Goal: Transaction & Acquisition: Purchase product/service

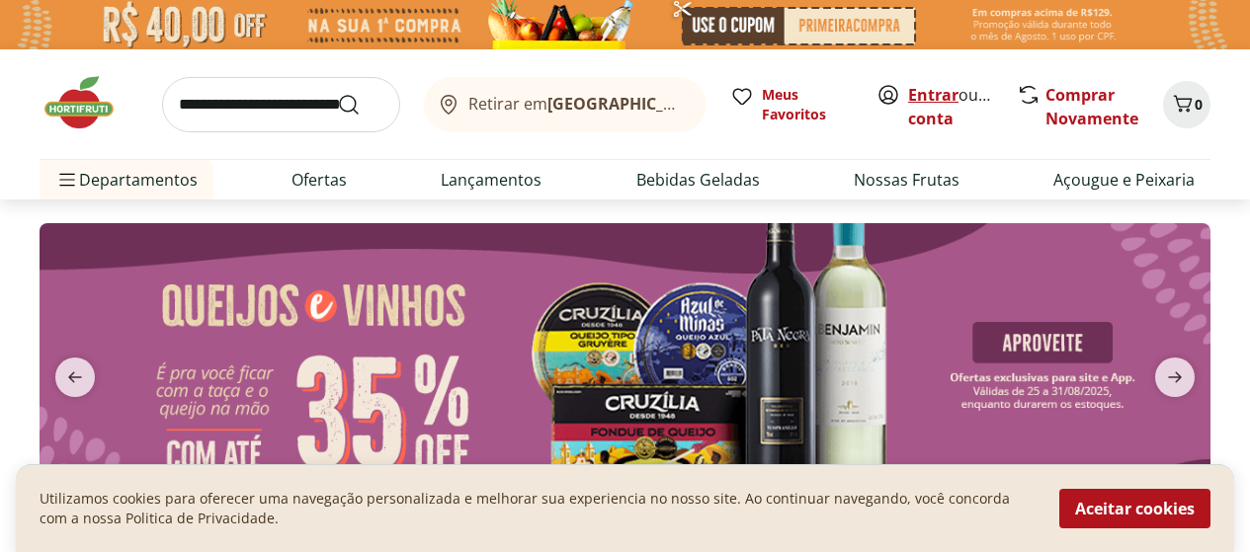
click at [929, 89] on link "Entrar" at bounding box center [933, 95] width 50 height 22
click at [493, 93] on div "Retirar em Rio de Janeiro/RJ" at bounding box center [561, 105] width 251 height 24
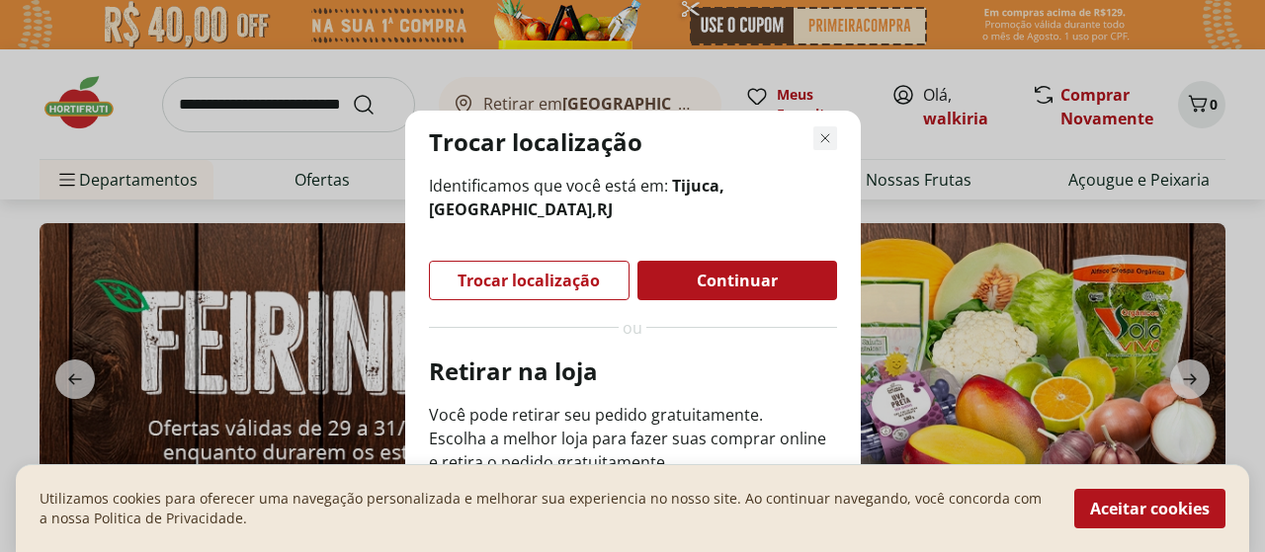
click at [819, 130] on icon "Fechar modal de regionalização" at bounding box center [825, 138] width 24 height 24
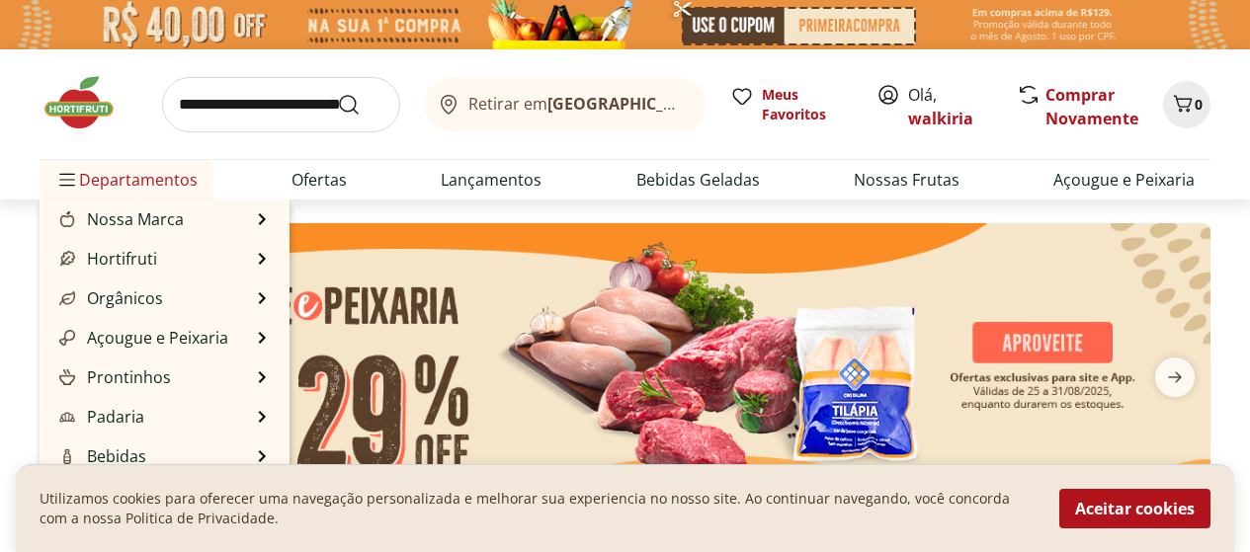
click at [145, 176] on span "Departamentos" at bounding box center [126, 179] width 142 height 47
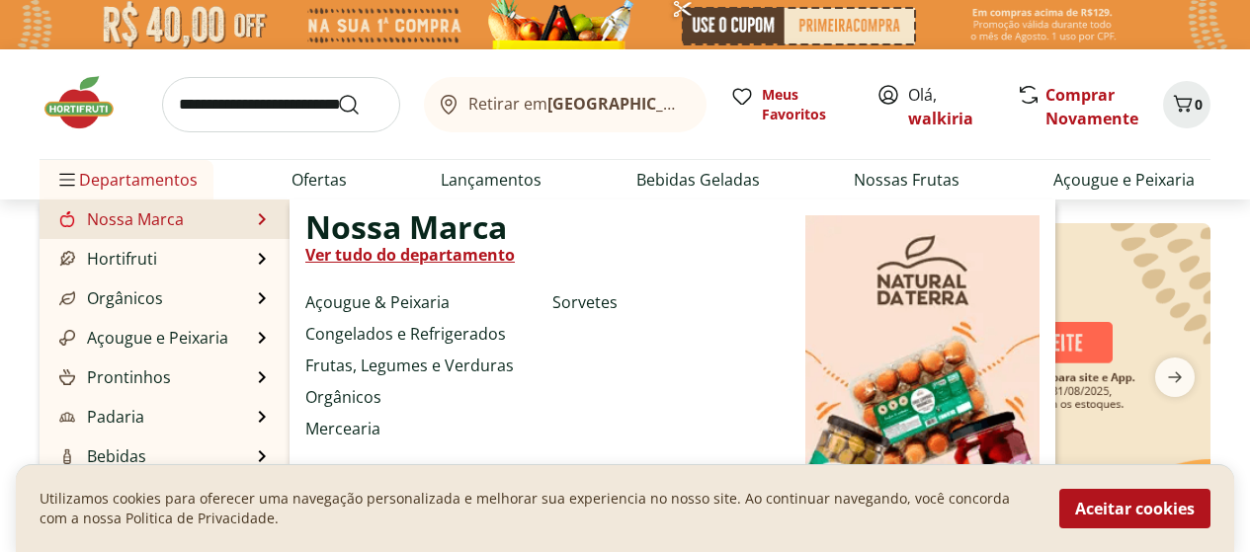
click at [153, 222] on link "Nossa Marca" at bounding box center [119, 219] width 128 height 24
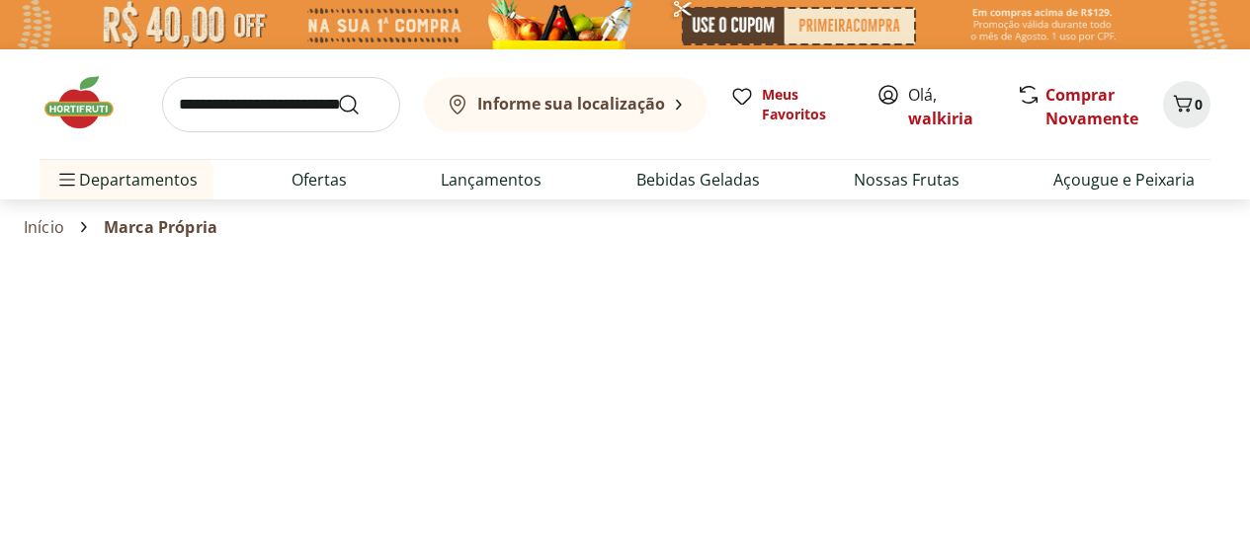
select select "**********"
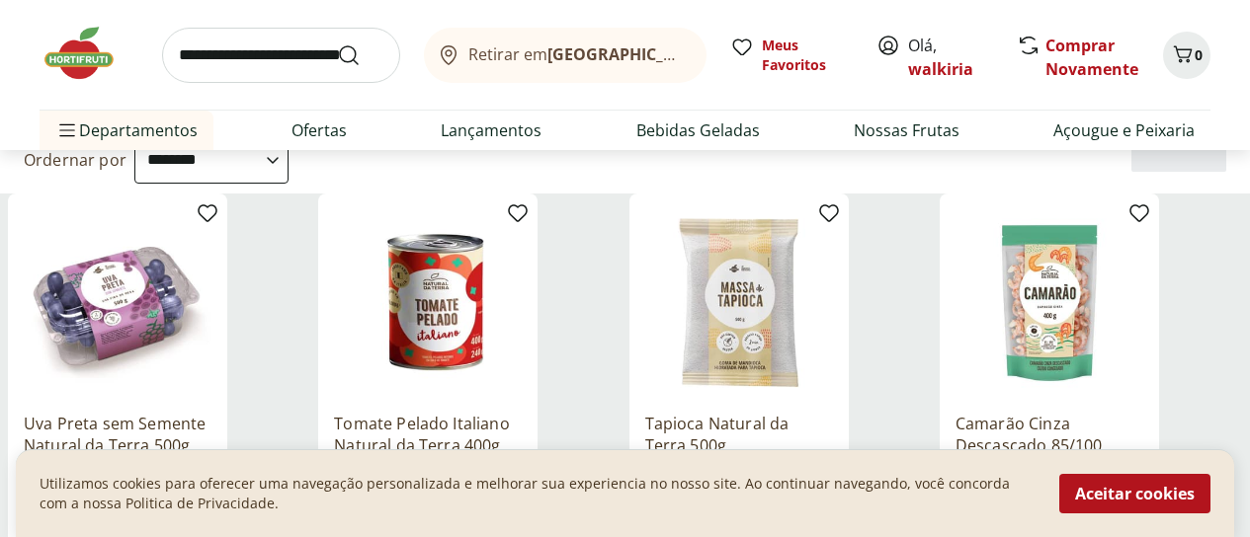
scroll to position [395, 0]
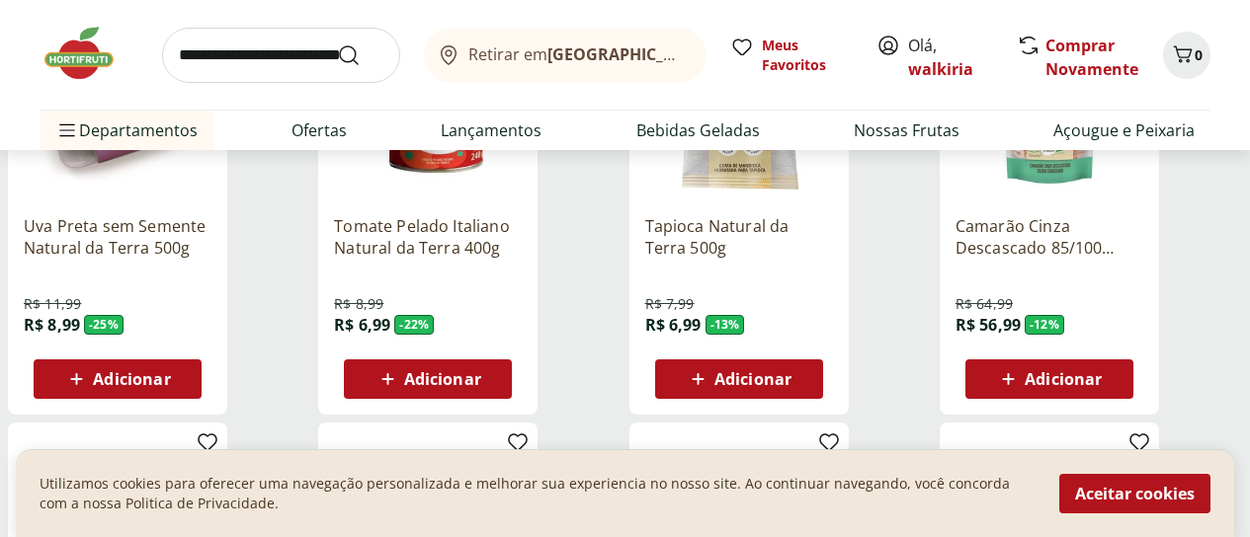
click at [170, 371] on span "Adicionar" at bounding box center [131, 379] width 77 height 16
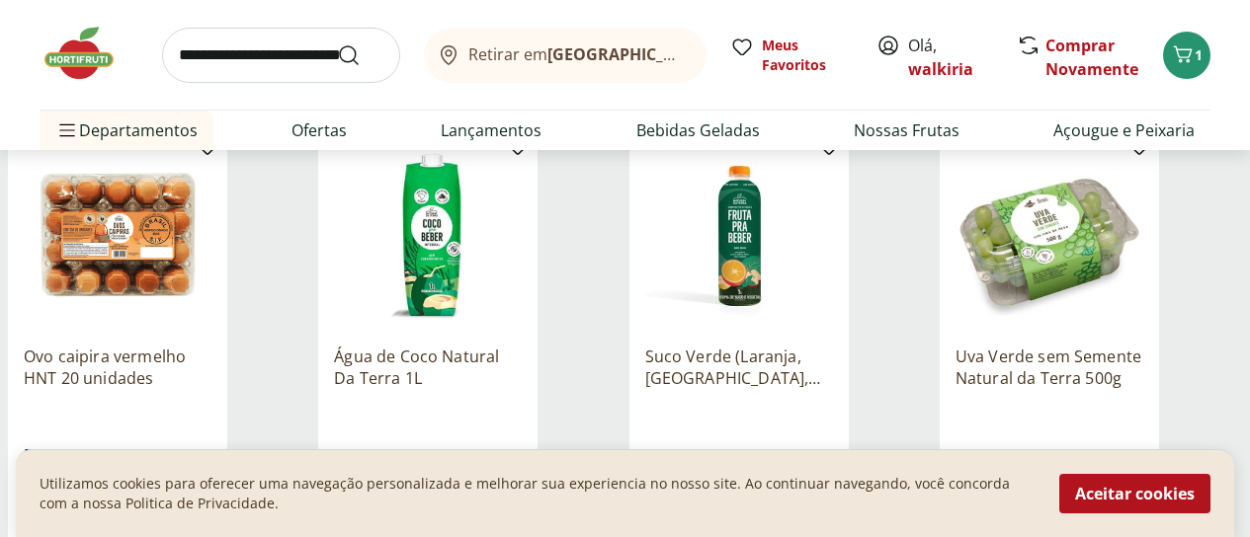
scroll to position [790, 0]
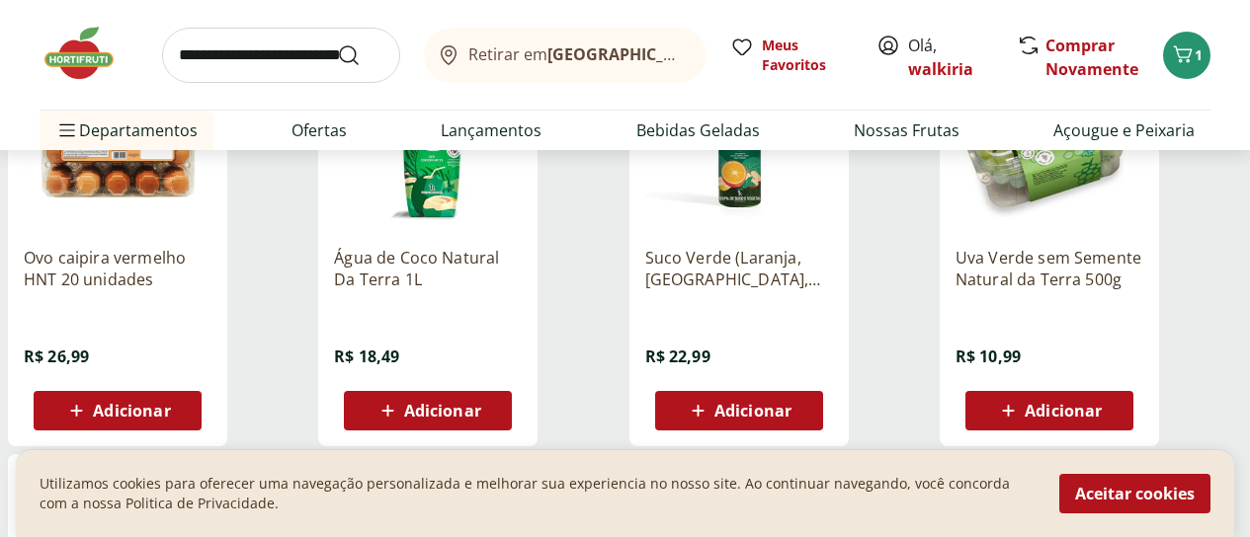
click at [1102, 403] on span "Adicionar" at bounding box center [1063, 411] width 77 height 16
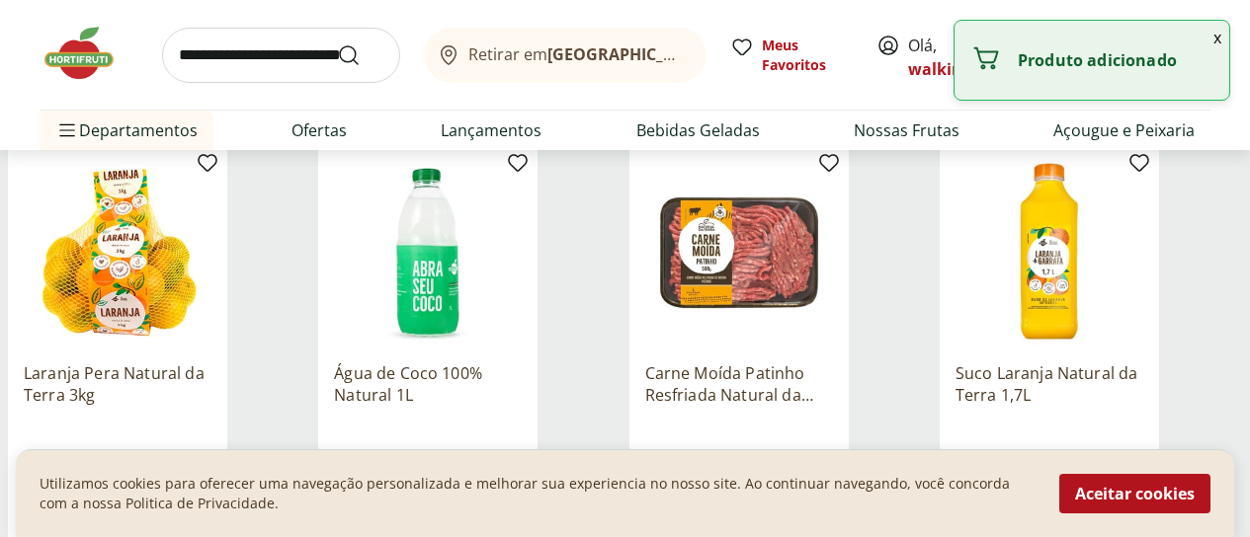
scroll to position [1186, 0]
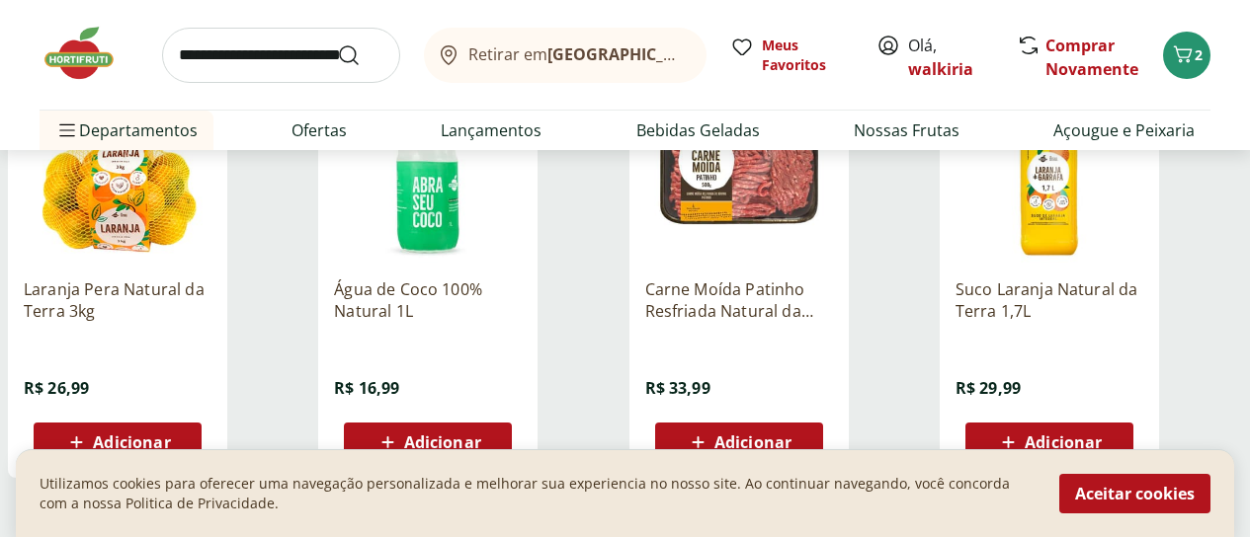
click at [202, 423] on button "Adicionar" at bounding box center [118, 443] width 168 height 40
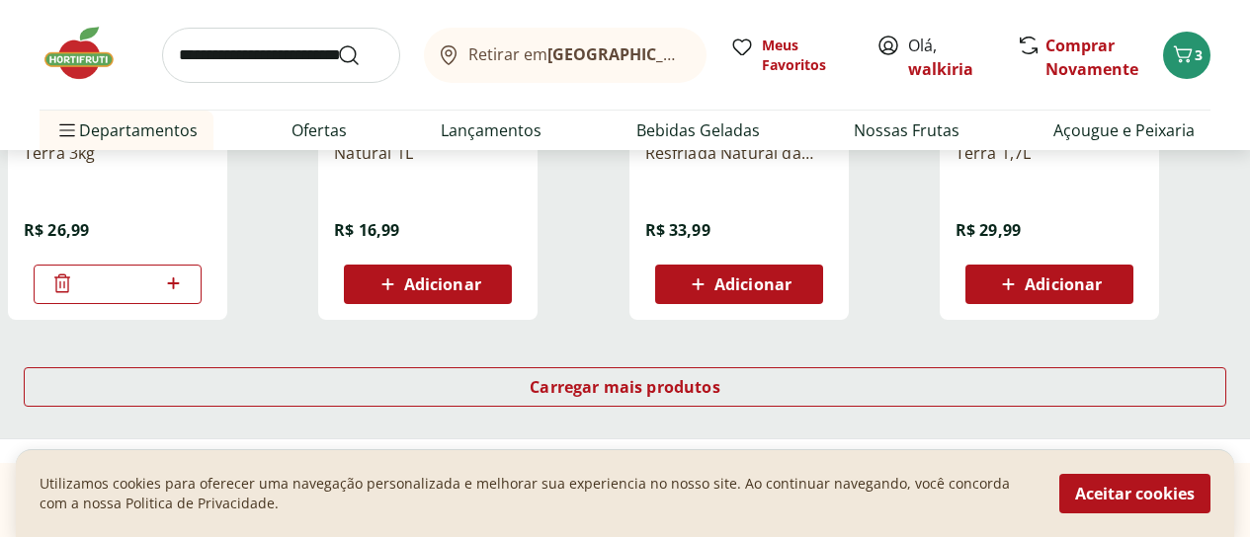
scroll to position [1482, 0]
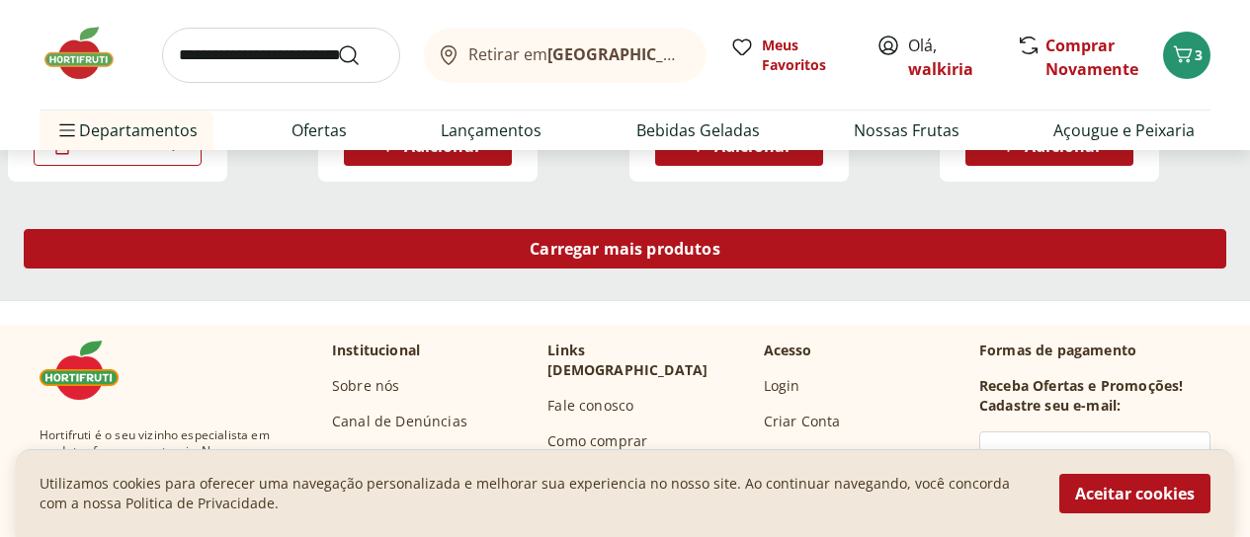
click at [720, 241] on span "Carregar mais produtos" at bounding box center [625, 249] width 191 height 16
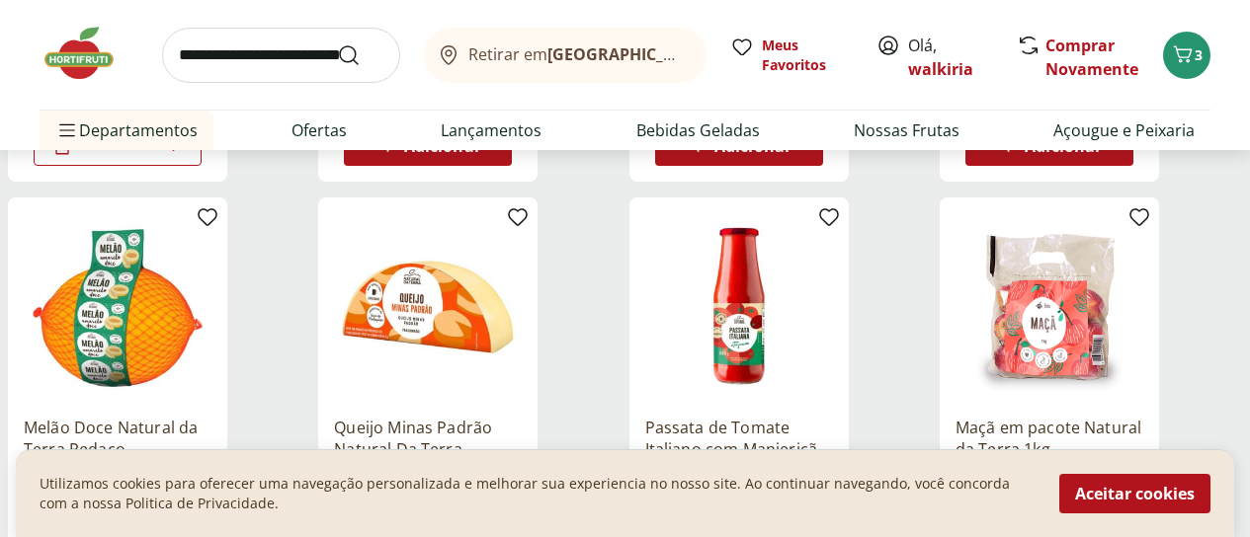
scroll to position [1581, 0]
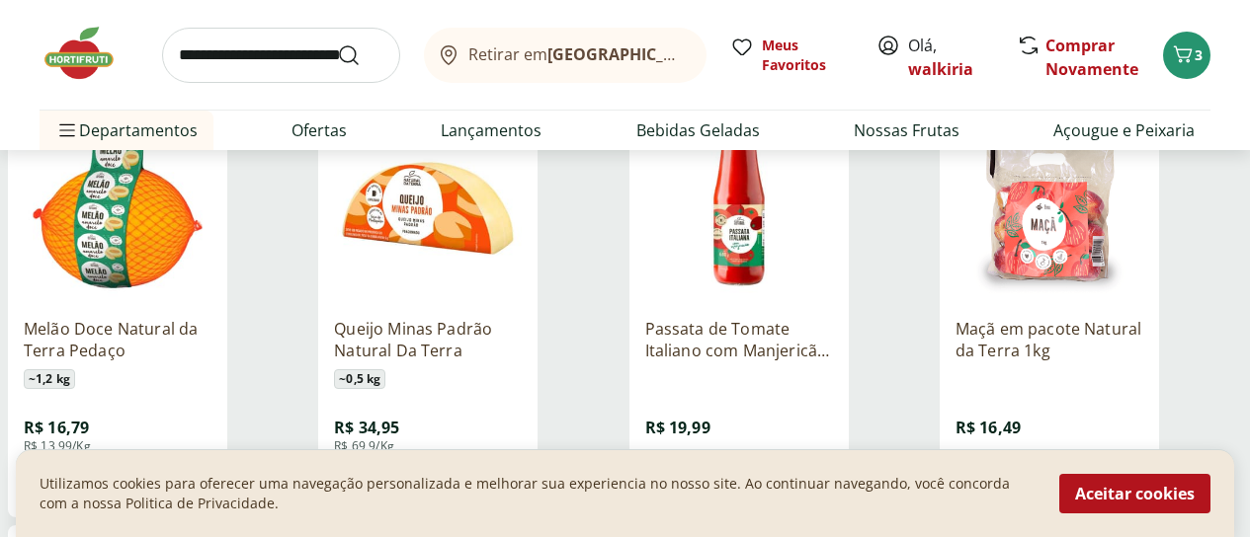
click at [170, 474] on span "Adicionar" at bounding box center [131, 482] width 77 height 16
click at [481, 474] on span "Adicionar" at bounding box center [442, 482] width 77 height 16
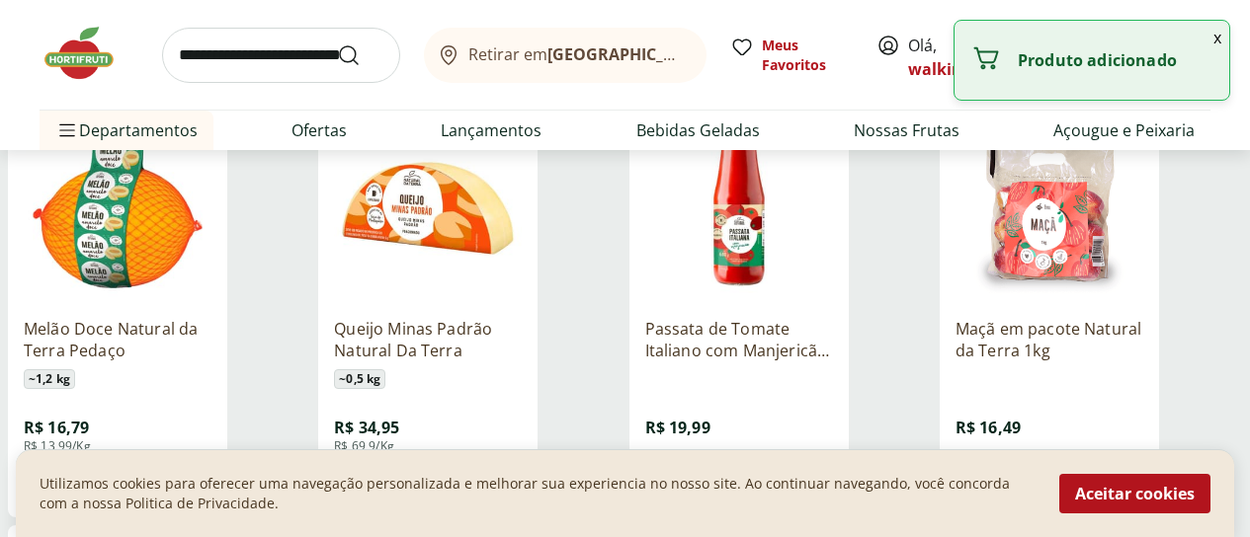
click at [496, 469] on icon at bounding box center [483, 481] width 25 height 24
type input "*"
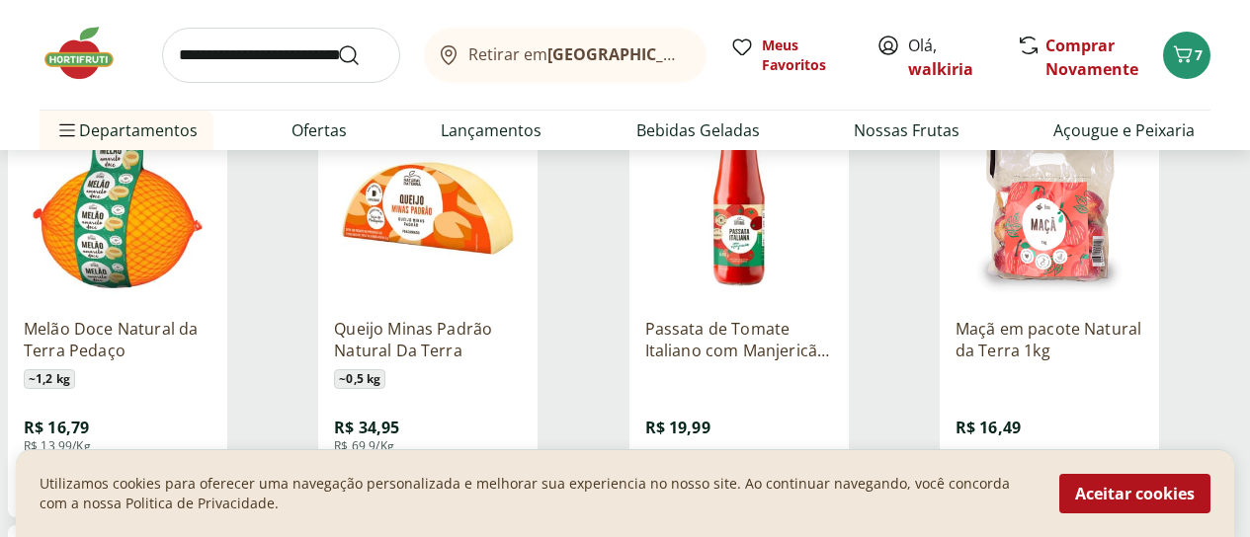
click at [833, 400] on div "Passata de Tomate Italiano com Manjericão Natural da Terra 680g R$ 19,99 Adicio…" at bounding box center [739, 402] width 188 height 200
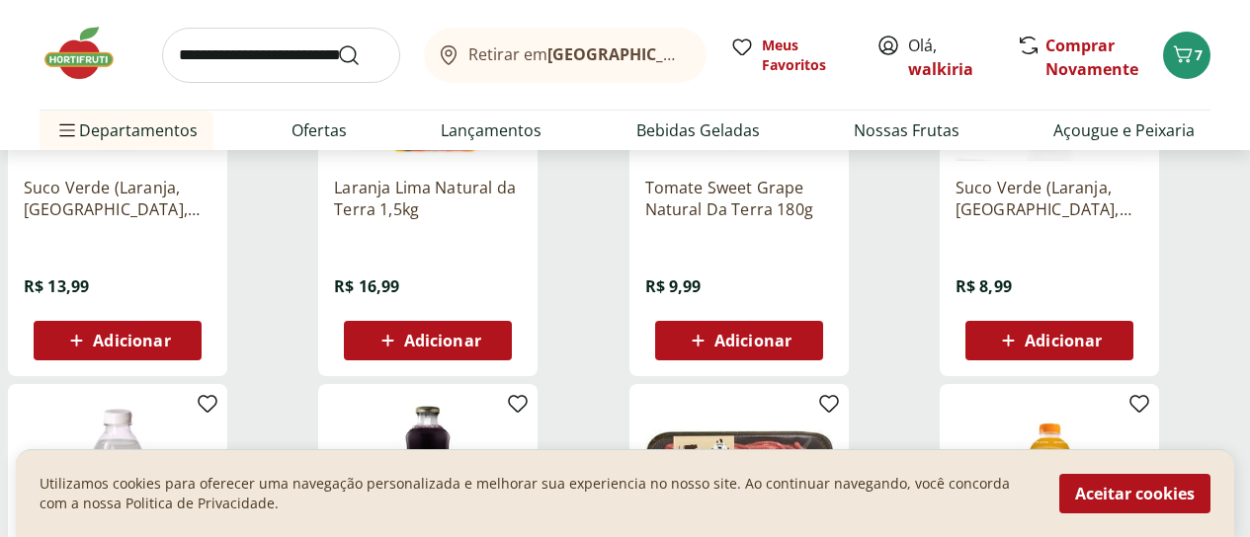
scroll to position [2174, 0]
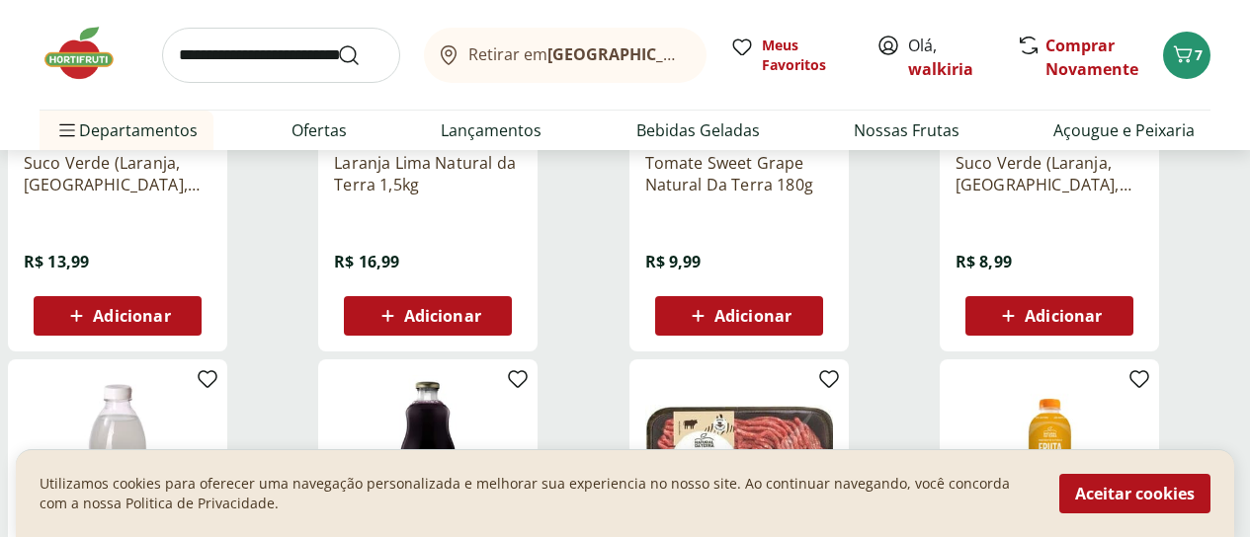
click at [481, 308] on span "Adicionar" at bounding box center [442, 316] width 77 height 16
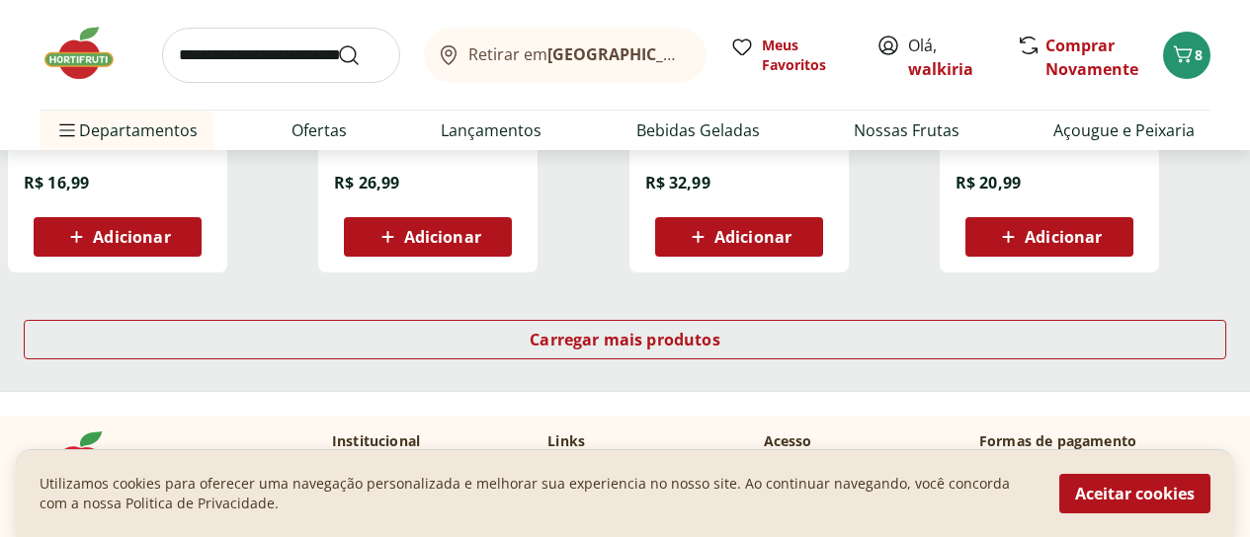
scroll to position [2766, 0]
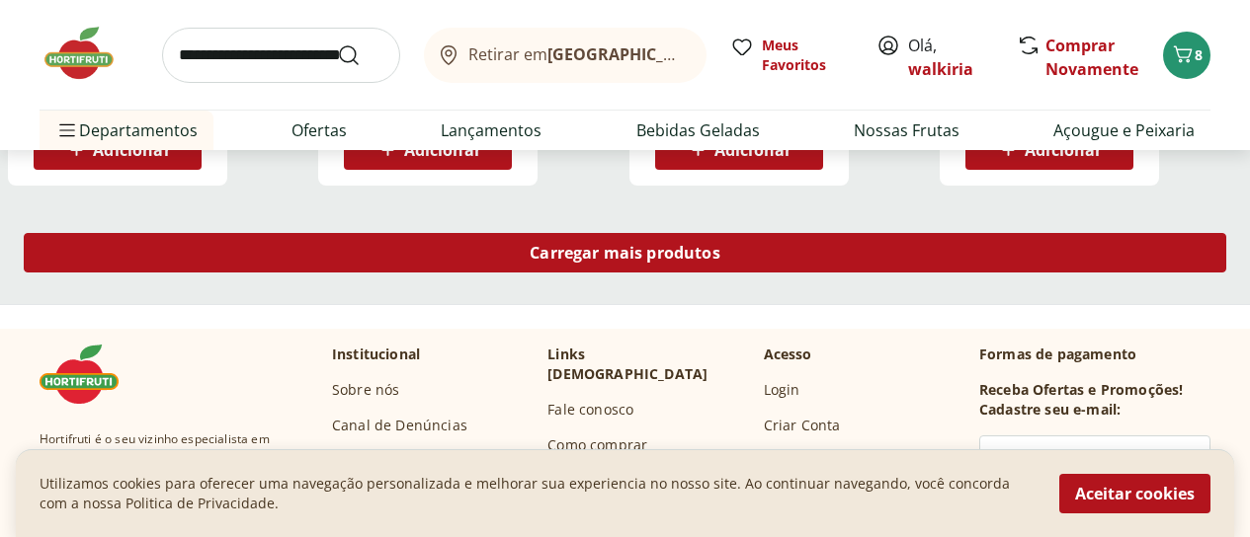
click at [720, 245] on span "Carregar mais produtos" at bounding box center [625, 253] width 191 height 16
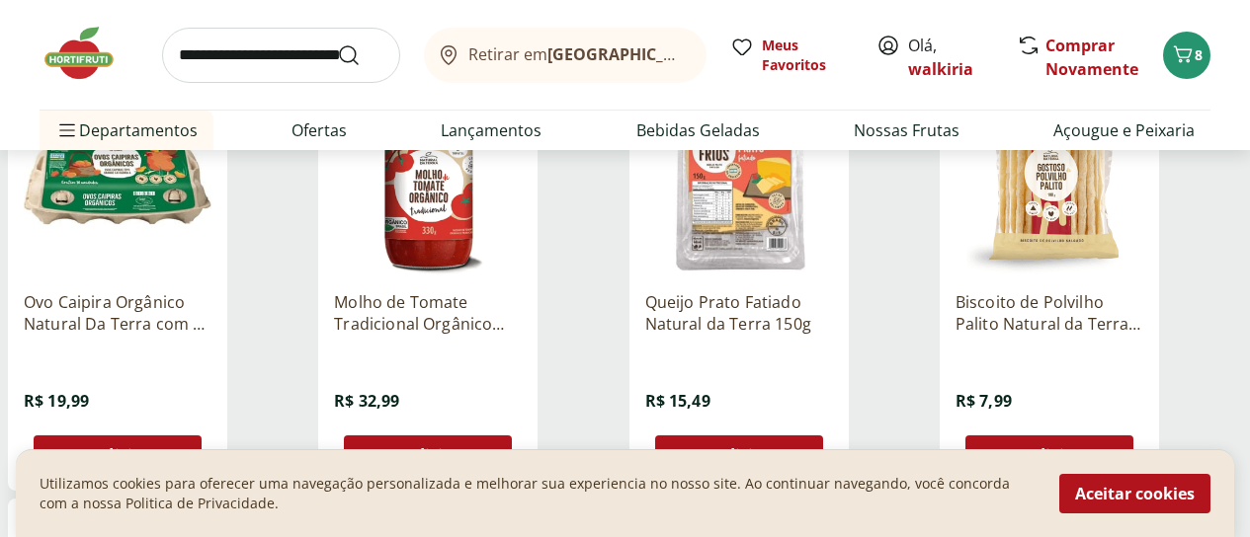
scroll to position [3359, 0]
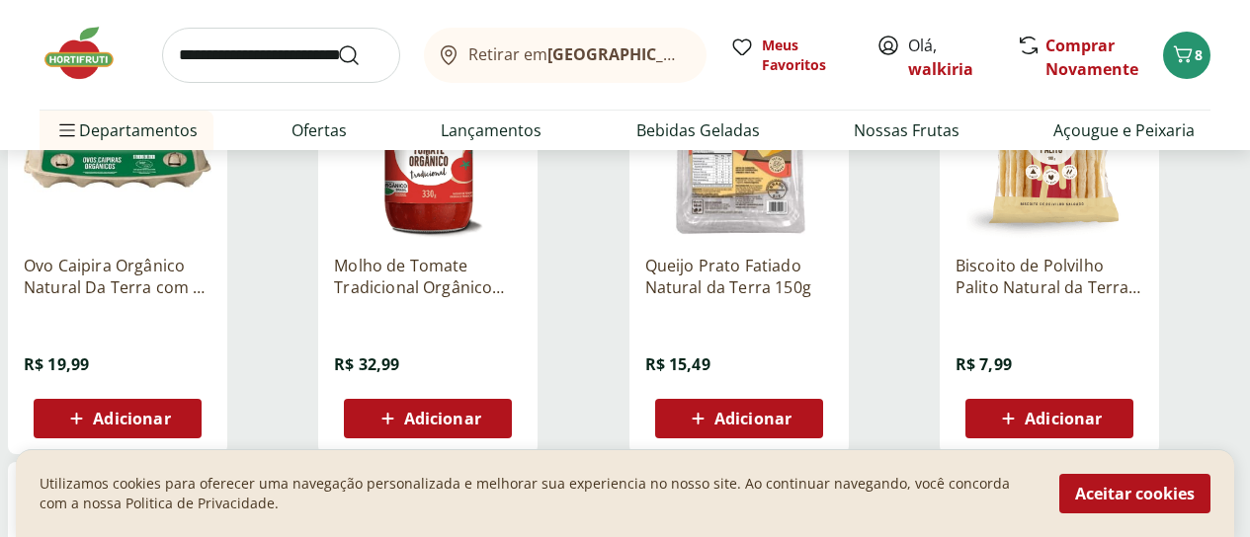
click at [481, 411] on span "Adicionar" at bounding box center [442, 419] width 77 height 16
click at [791, 411] on span "Adicionar" at bounding box center [752, 419] width 77 height 16
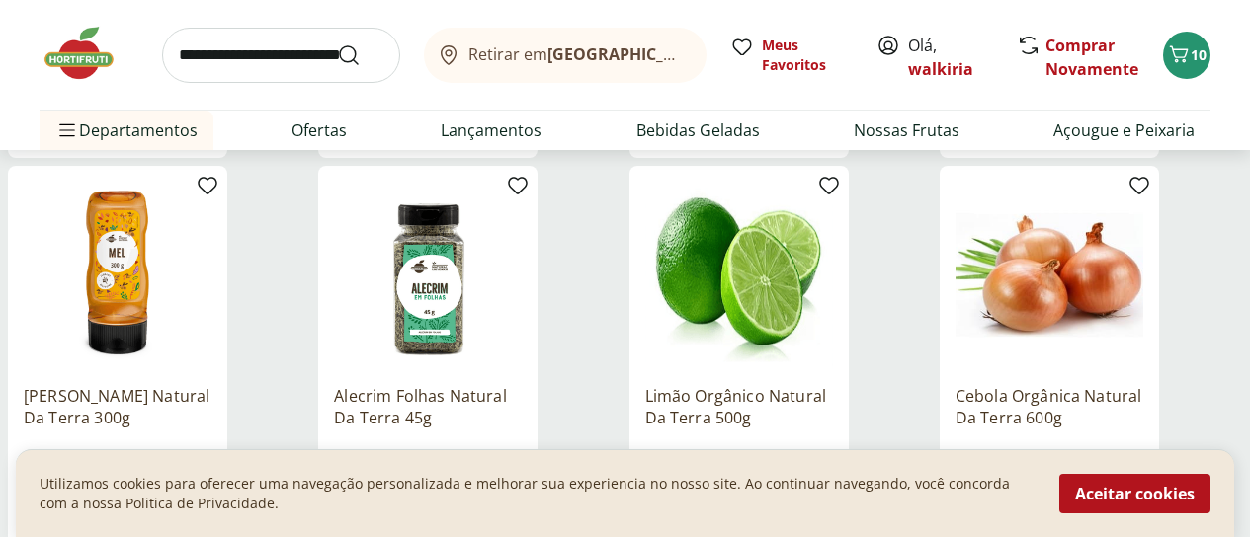
scroll to position [3754, 0]
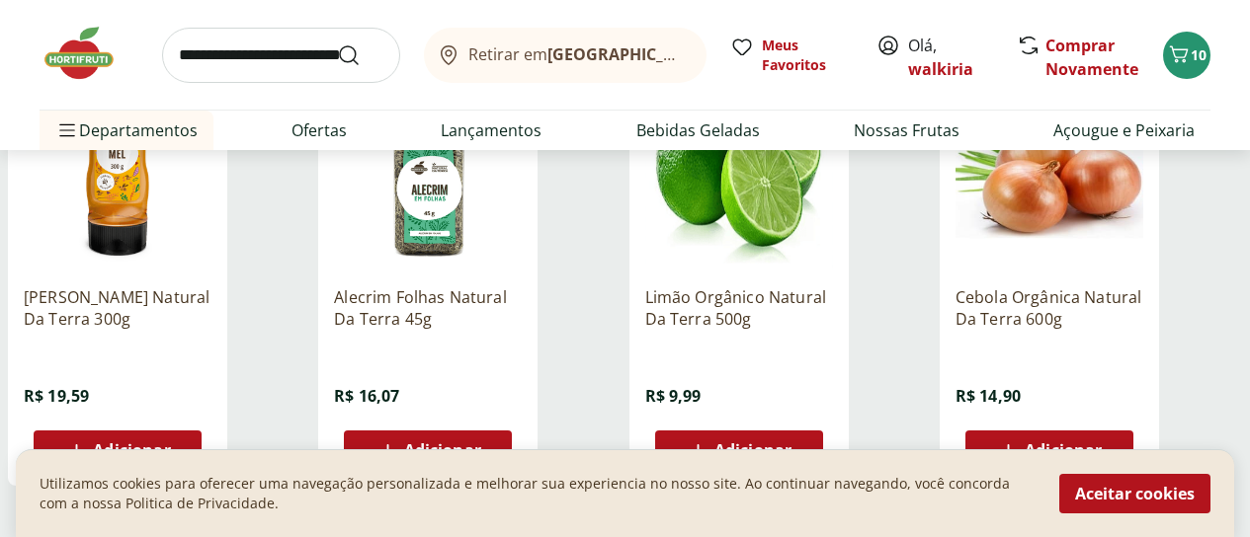
click at [791, 443] on span "Adicionar" at bounding box center [752, 451] width 77 height 16
click at [1102, 443] on span "Adicionar" at bounding box center [1063, 451] width 77 height 16
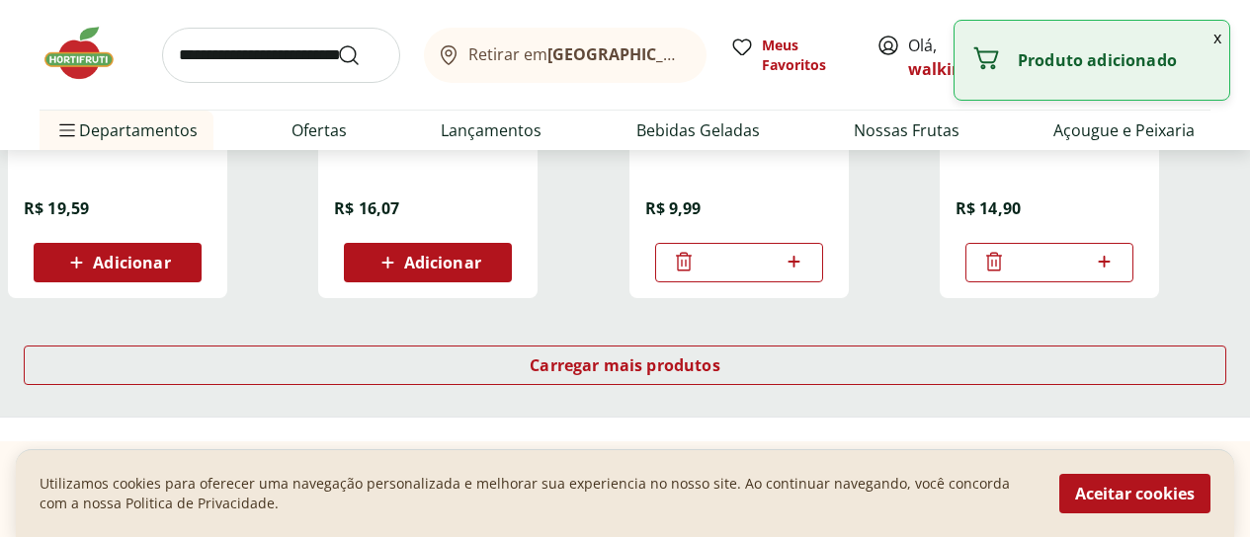
scroll to position [4051, 0]
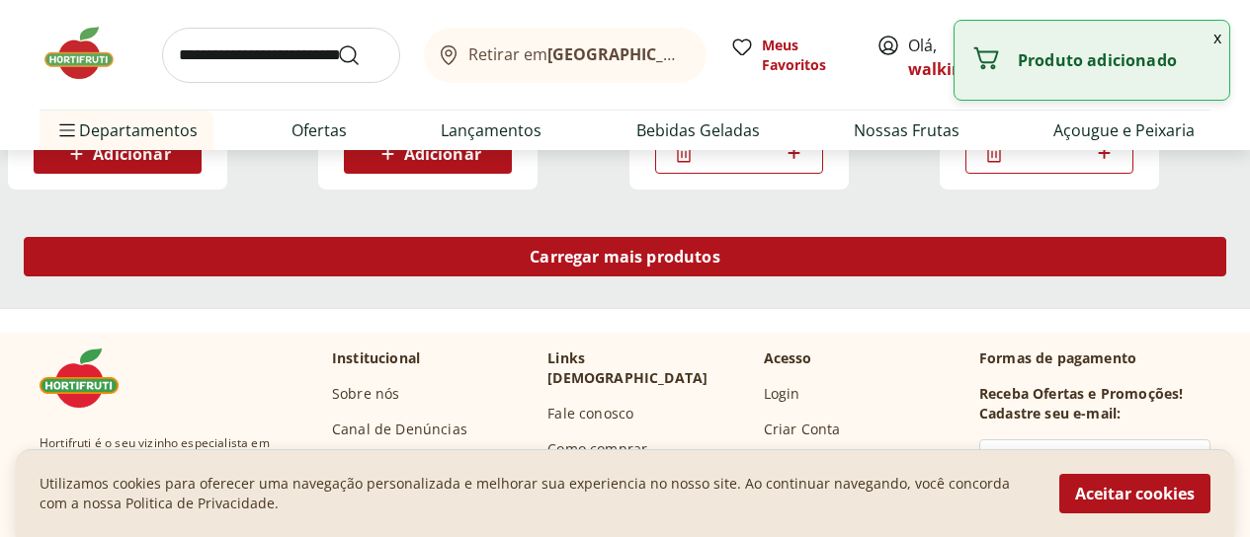
click at [720, 249] on span "Carregar mais produtos" at bounding box center [625, 257] width 191 height 16
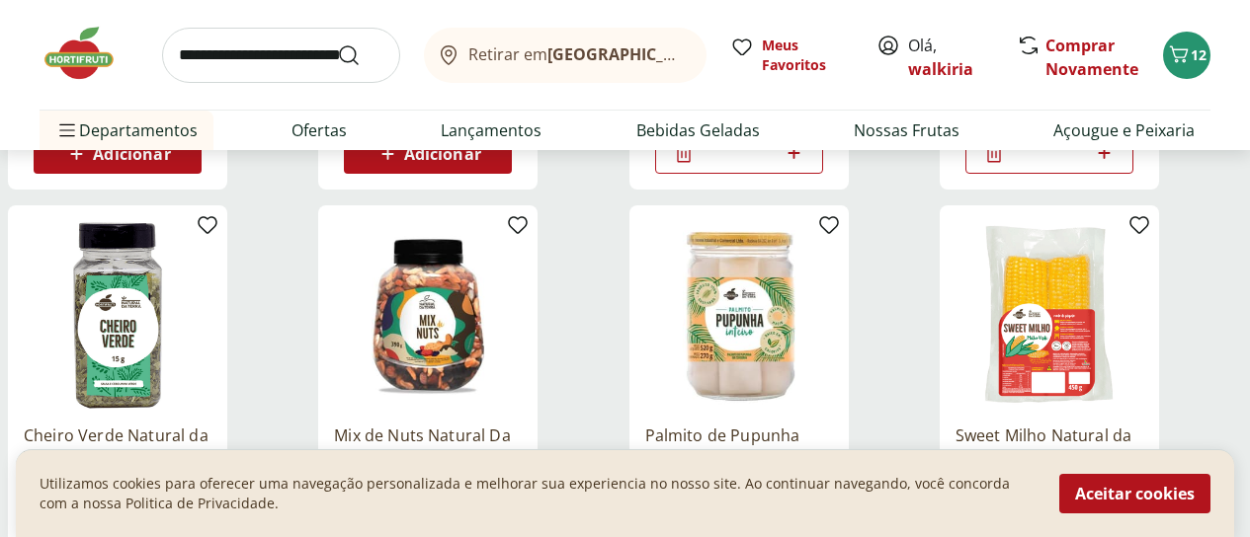
scroll to position [4150, 0]
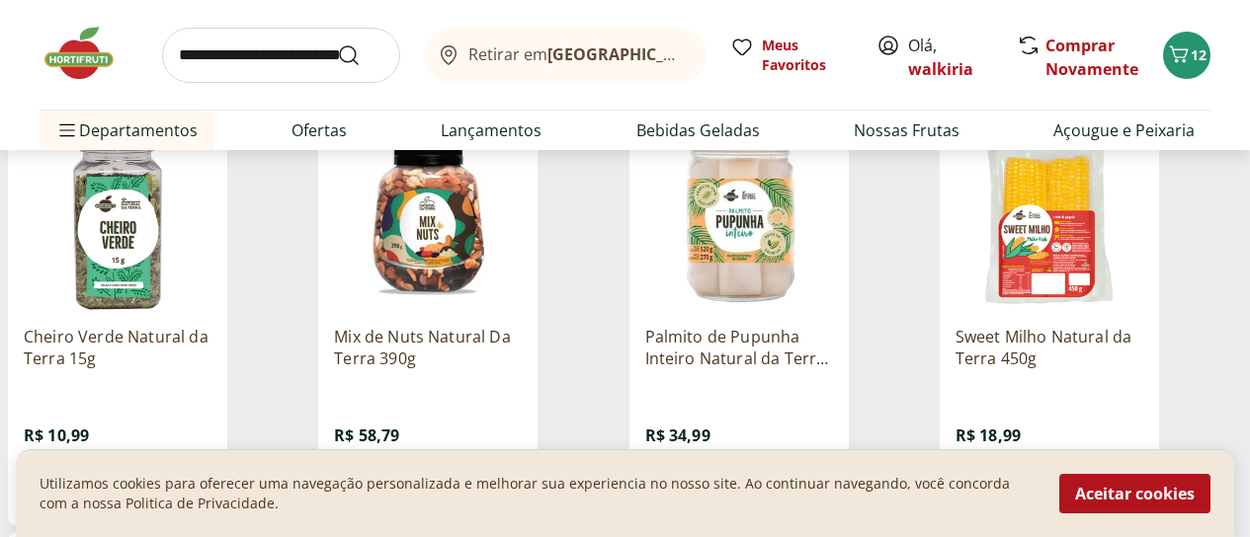
click at [791, 482] on span "Adicionar" at bounding box center [752, 490] width 77 height 16
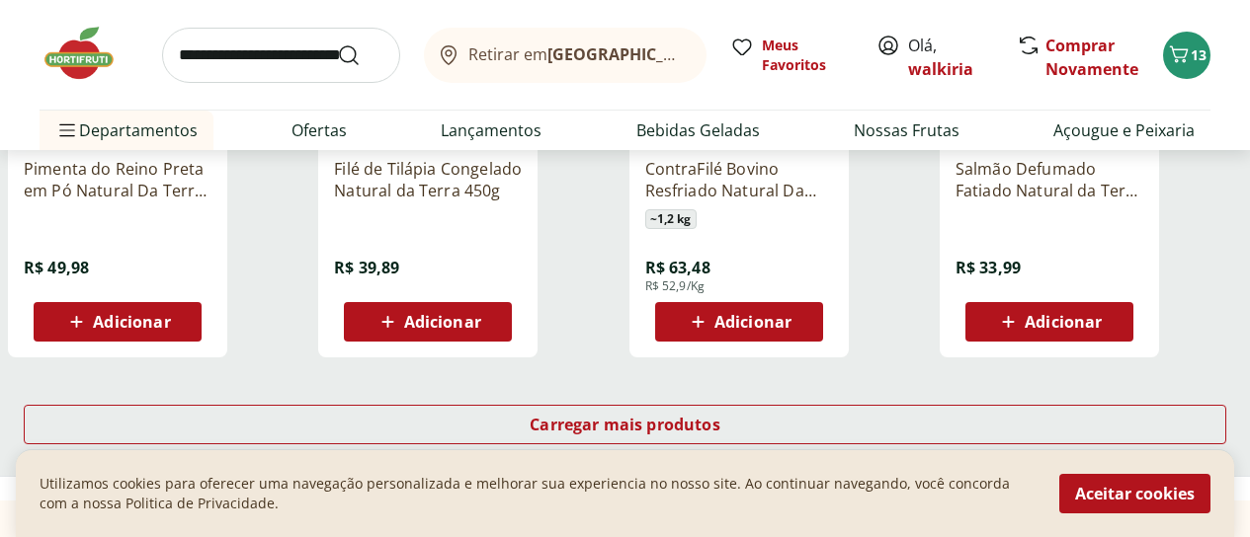
scroll to position [5237, 0]
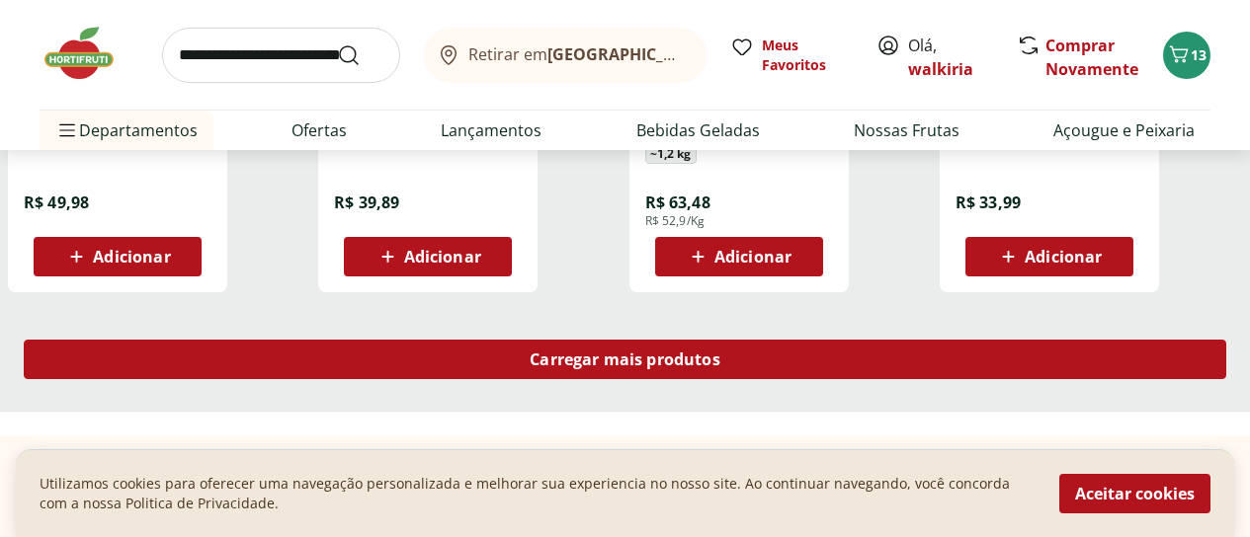
click at [720, 352] on span "Carregar mais produtos" at bounding box center [625, 360] width 191 height 16
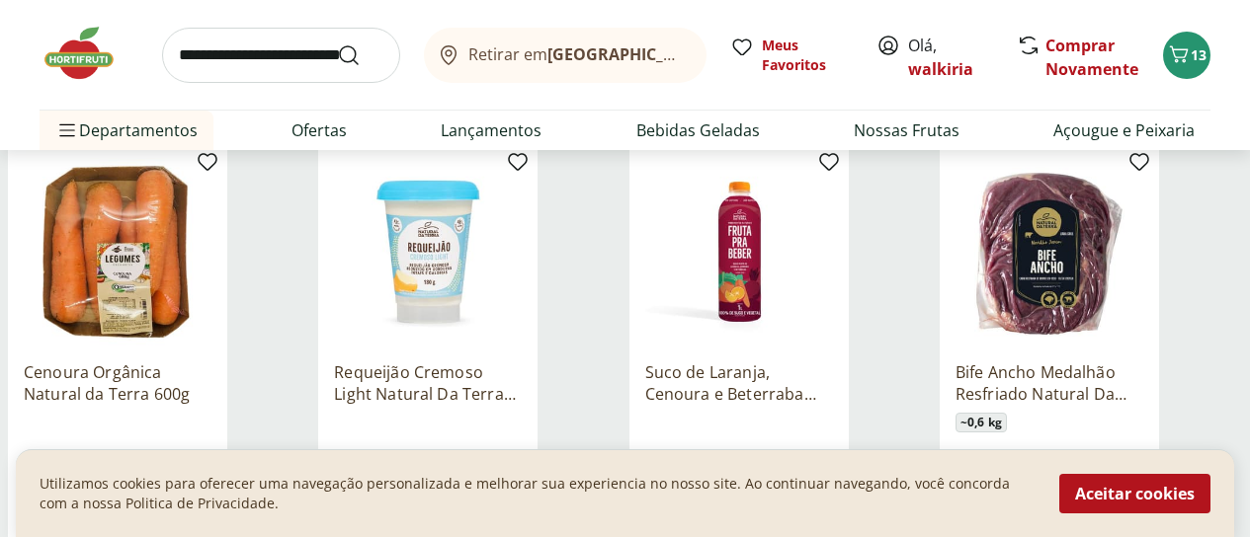
scroll to position [5928, 0]
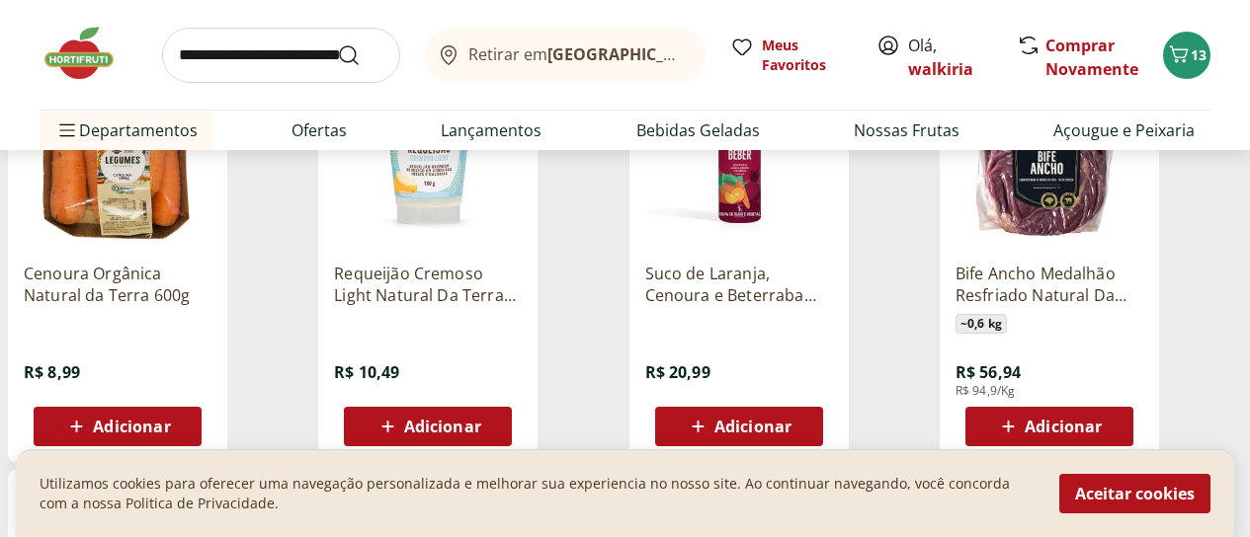
click at [170, 419] on span "Adicionar" at bounding box center [131, 427] width 77 height 16
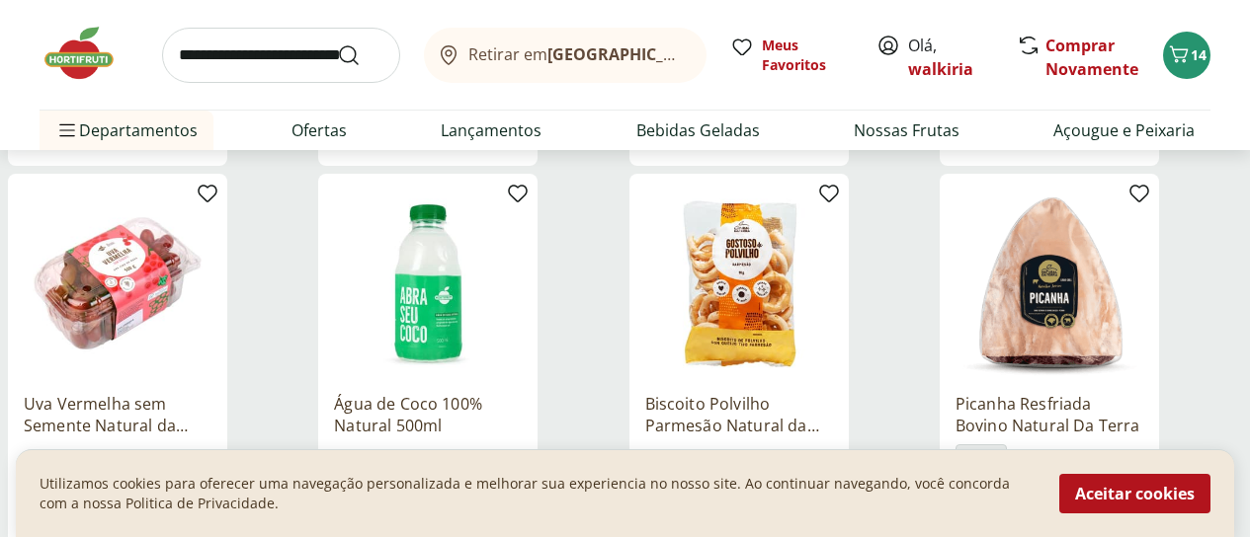
scroll to position [6323, 0]
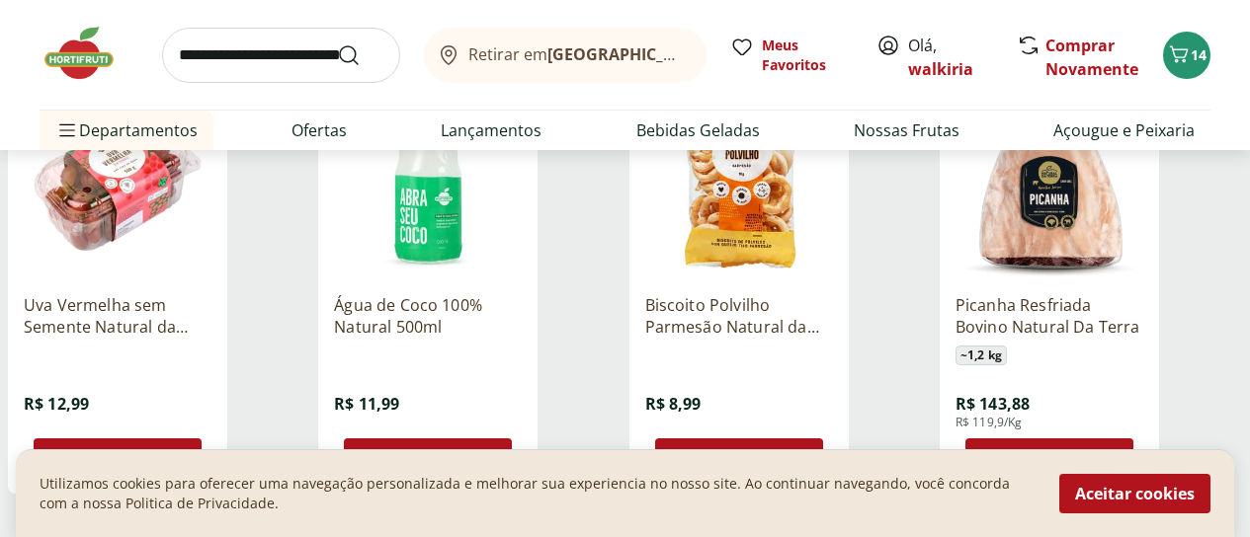
click at [170, 451] on span "Adicionar" at bounding box center [131, 459] width 77 height 16
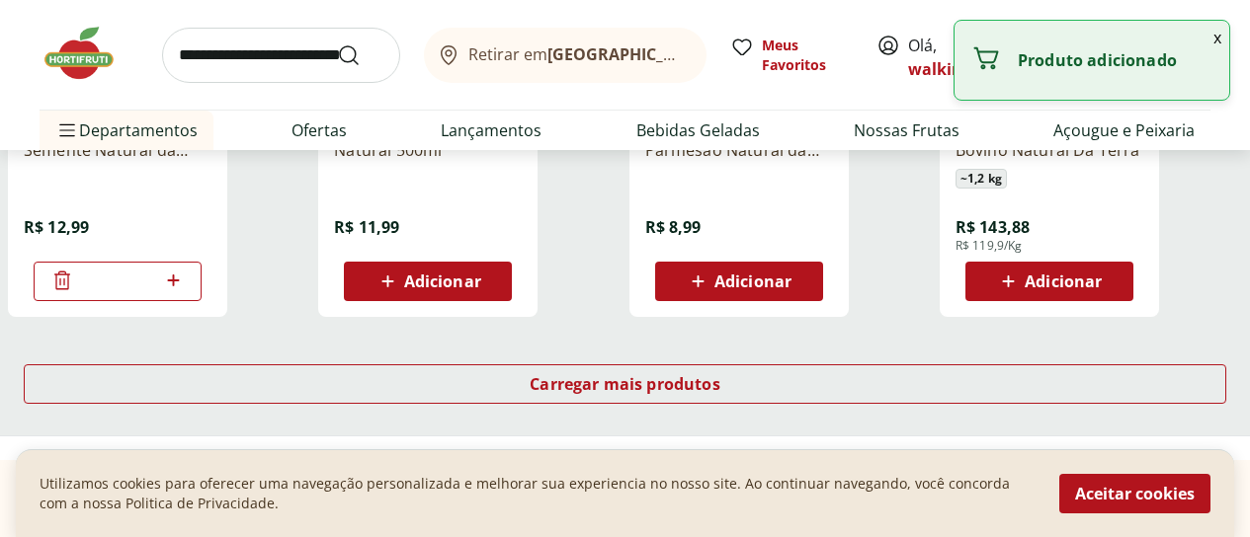
scroll to position [6521, 0]
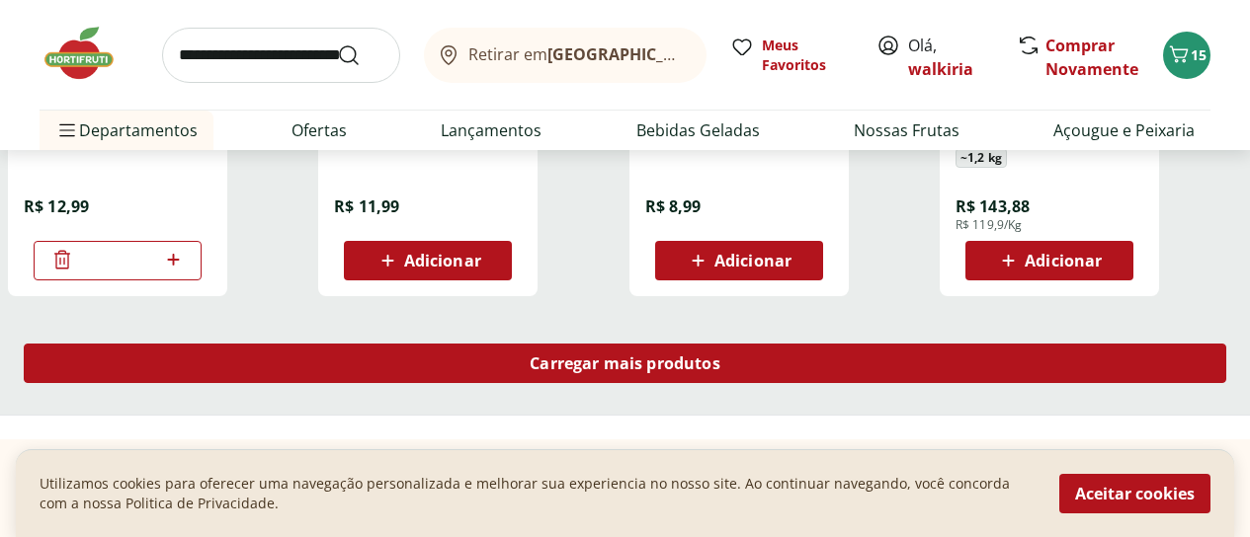
click at [720, 356] on span "Carregar mais produtos" at bounding box center [625, 364] width 191 height 16
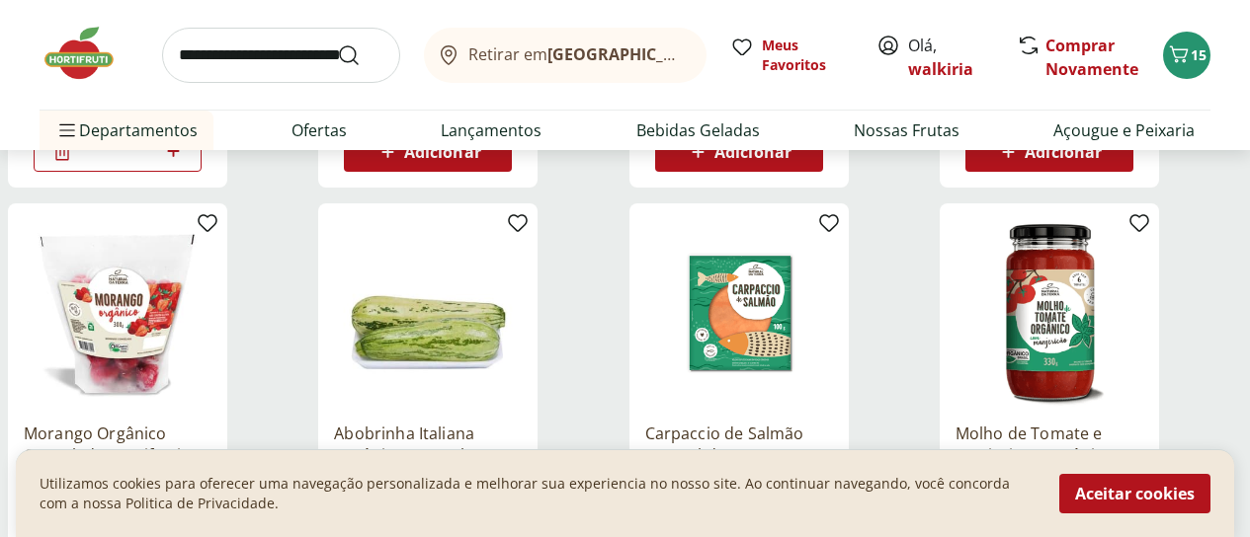
scroll to position [6719, 0]
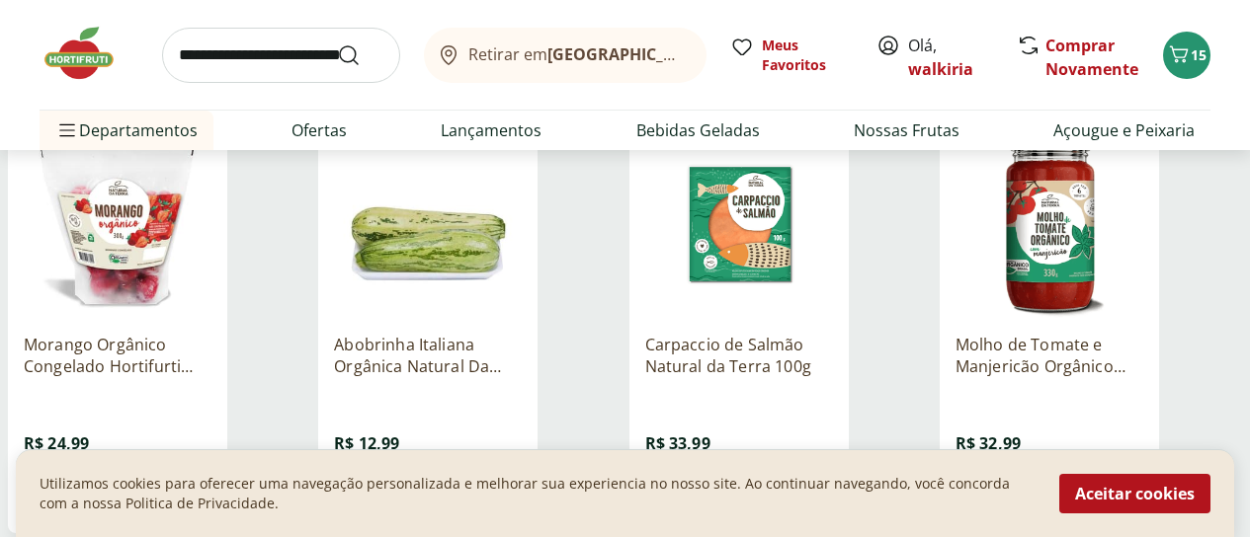
click at [481, 486] on span "Adicionar" at bounding box center [428, 498] width 106 height 24
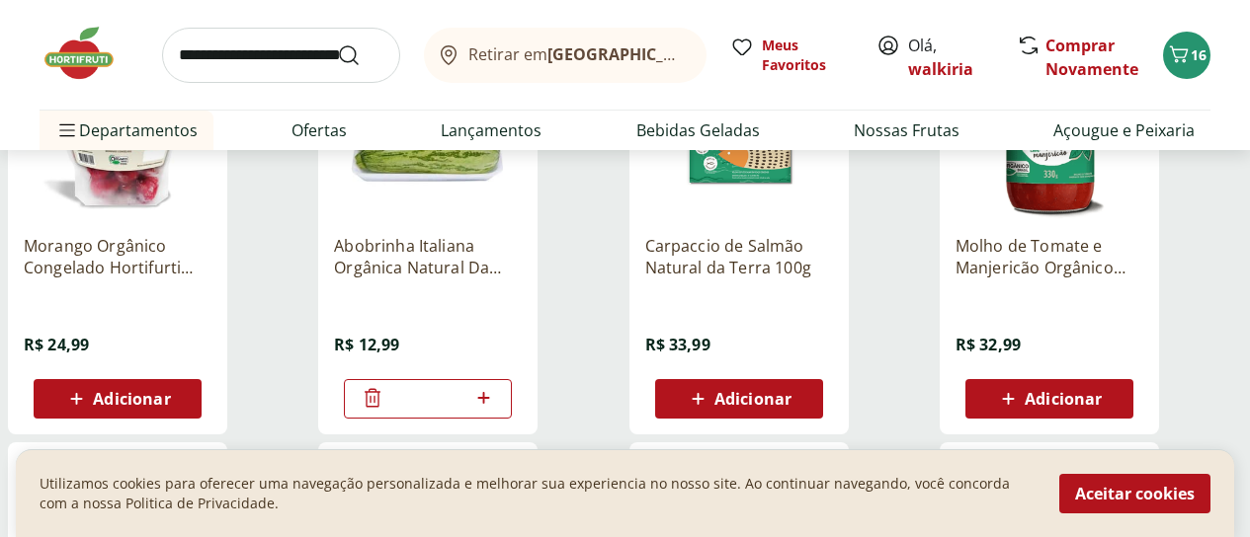
click at [1021, 387] on icon at bounding box center [1008, 399] width 25 height 24
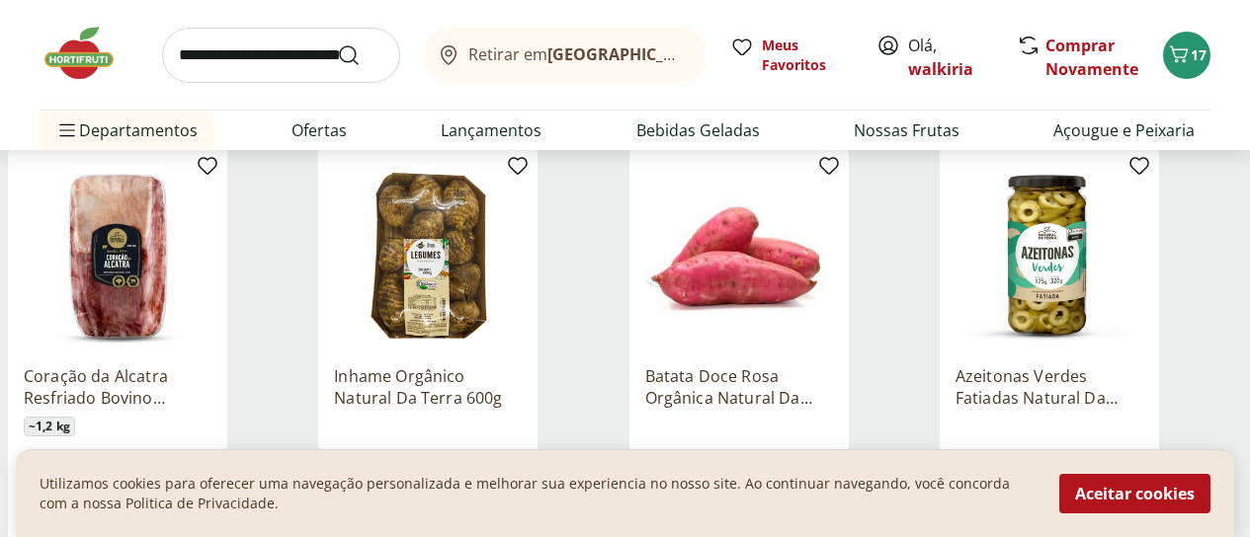
scroll to position [7213, 0]
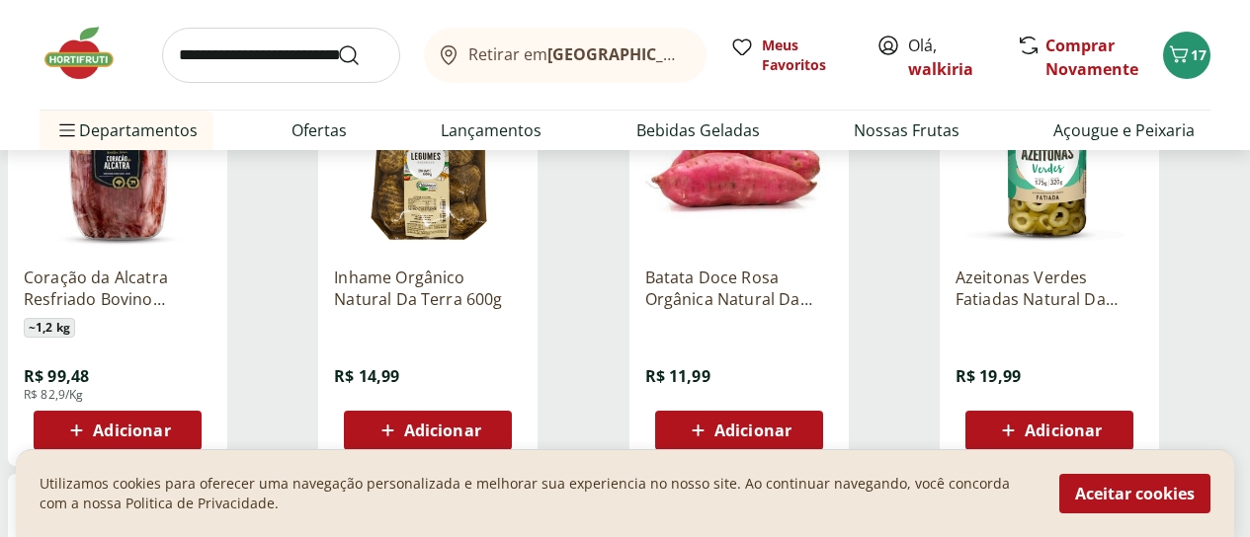
click at [791, 423] on span "Adicionar" at bounding box center [752, 431] width 77 height 16
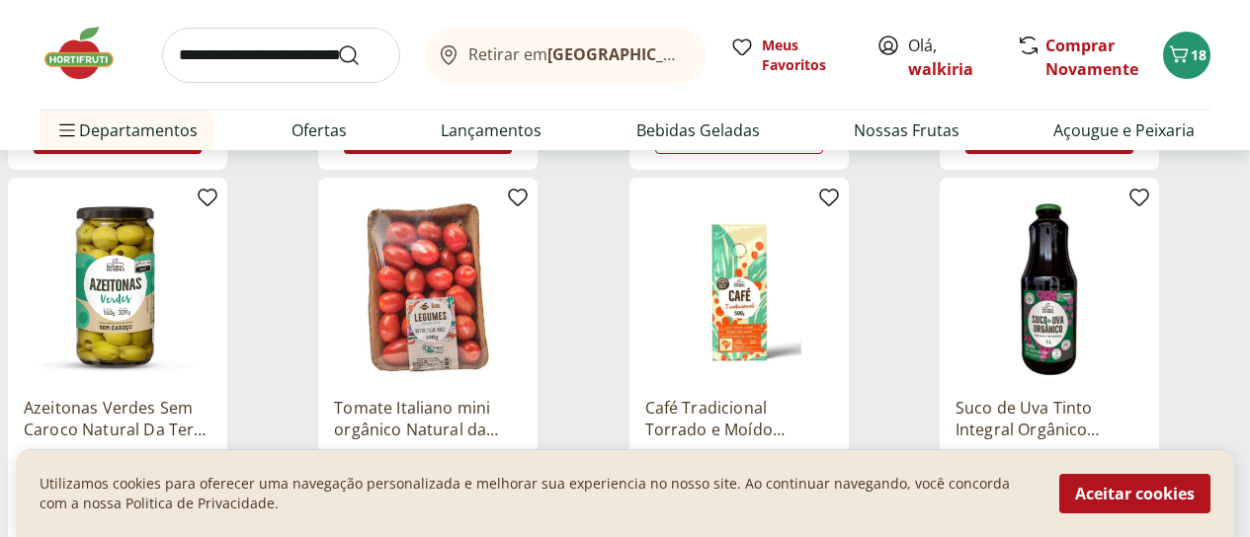
scroll to position [7707, 0]
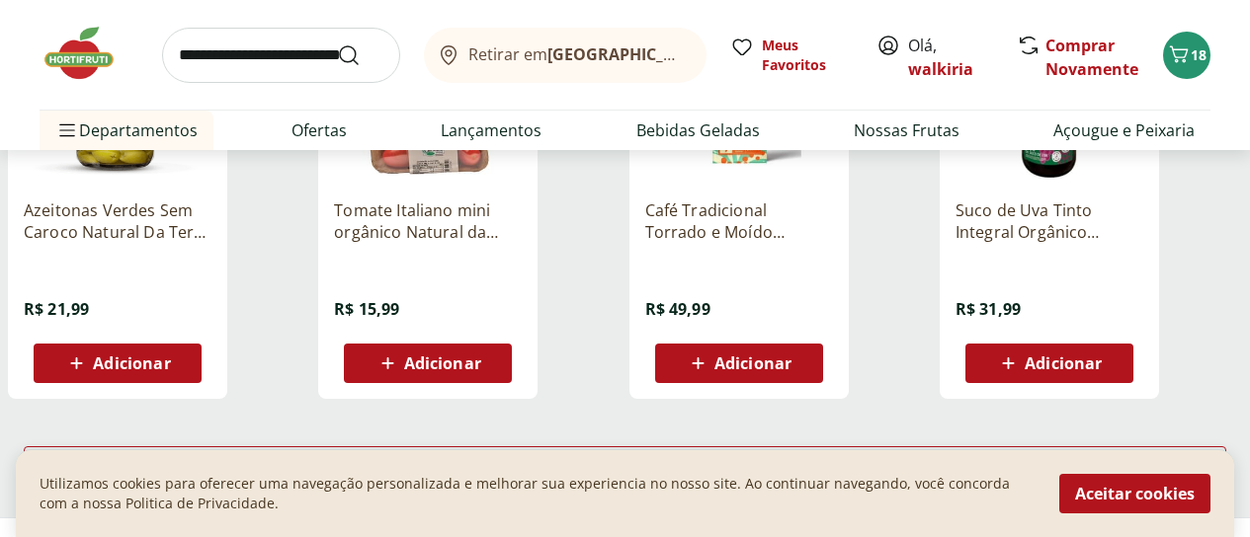
click at [481, 352] on span "Adicionar" at bounding box center [428, 364] width 106 height 24
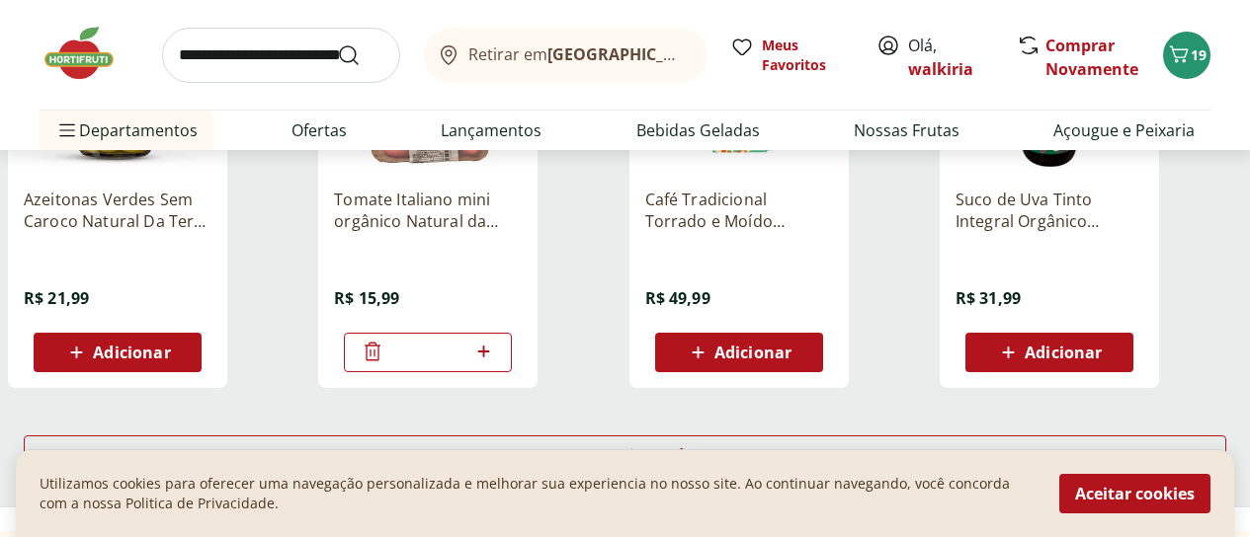
scroll to position [7904, 0]
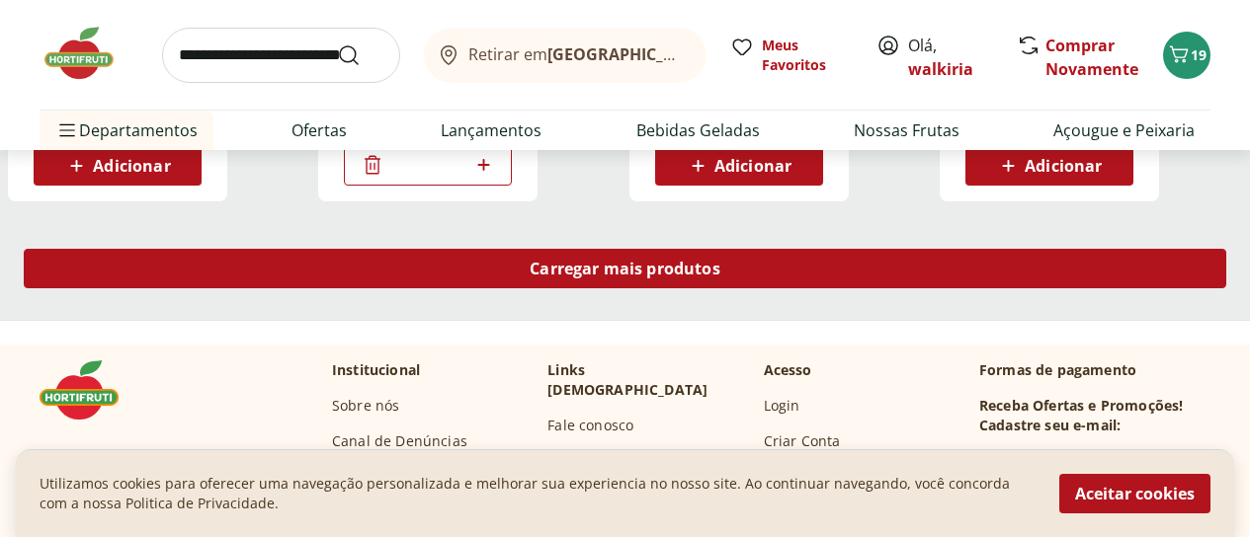
click at [720, 261] on span "Carregar mais produtos" at bounding box center [625, 269] width 191 height 16
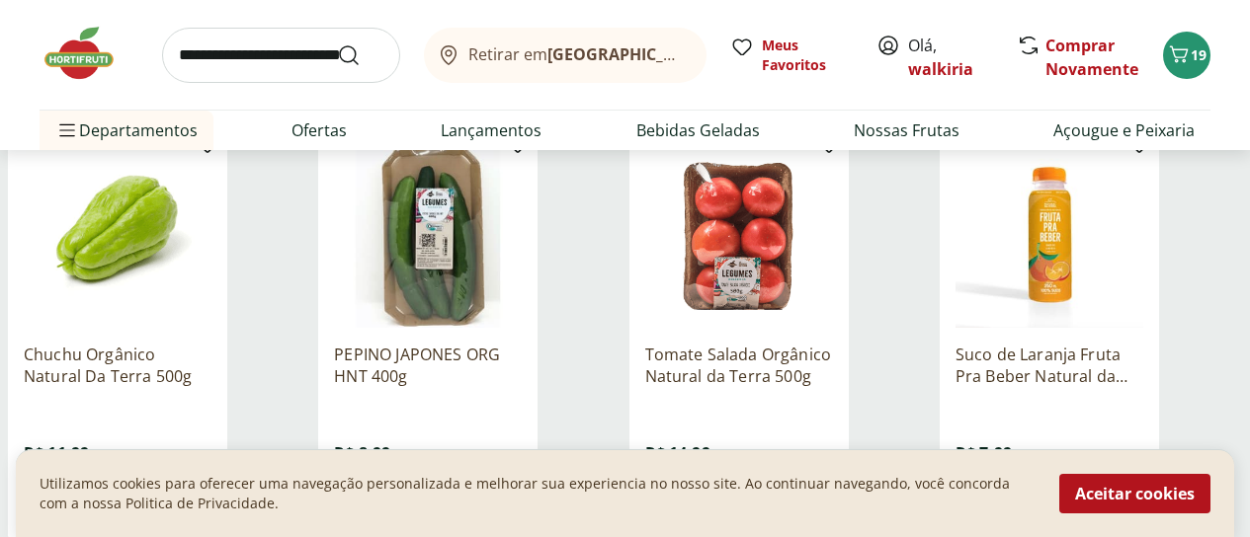
scroll to position [8102, 0]
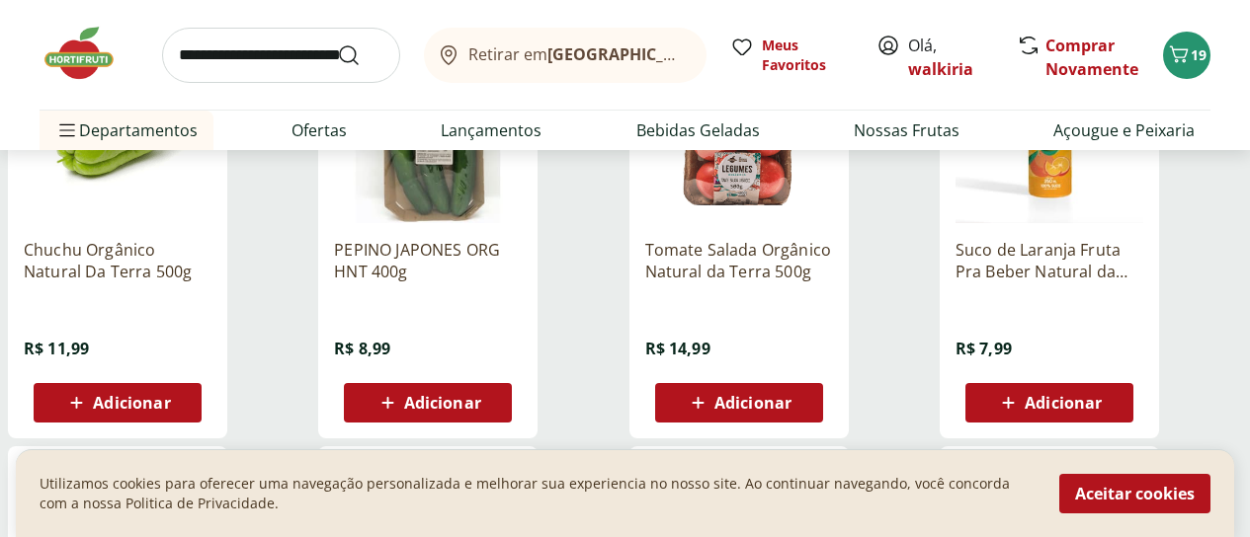
click at [186, 385] on div "Adicionar" at bounding box center [117, 403] width 136 height 36
click at [791, 395] on span "Adicionar" at bounding box center [752, 403] width 77 height 16
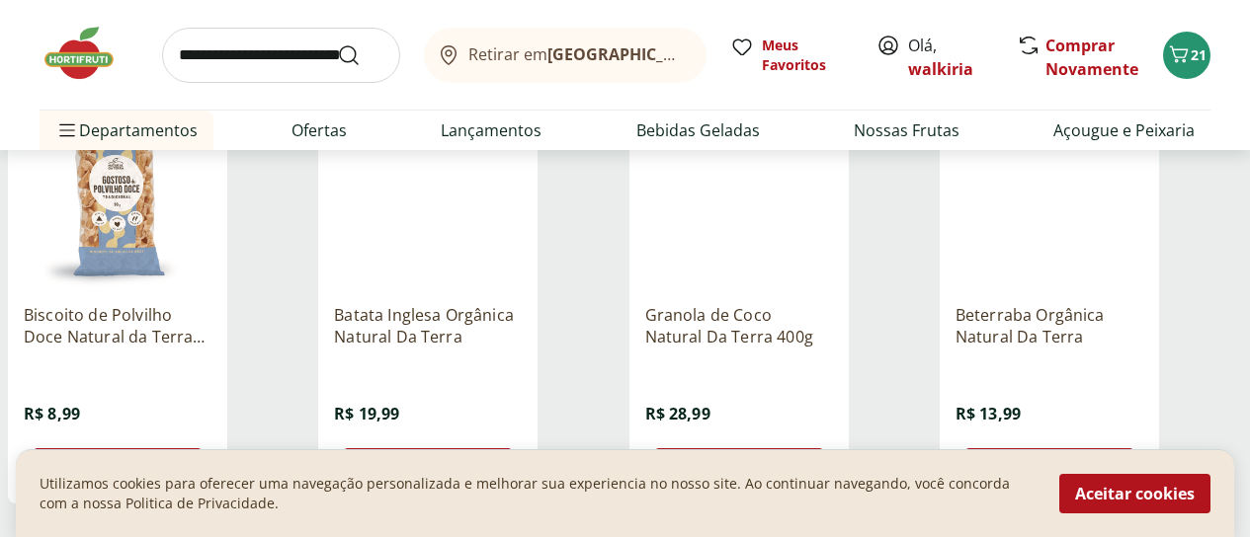
scroll to position [8892, 0]
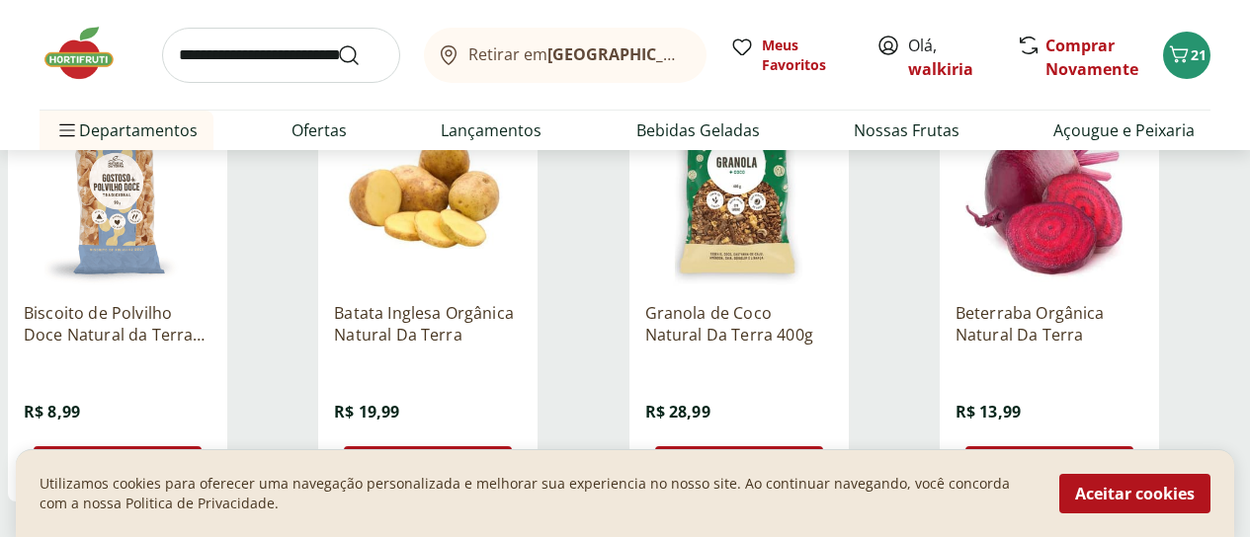
click at [481, 458] on span "Adicionar" at bounding box center [442, 466] width 77 height 16
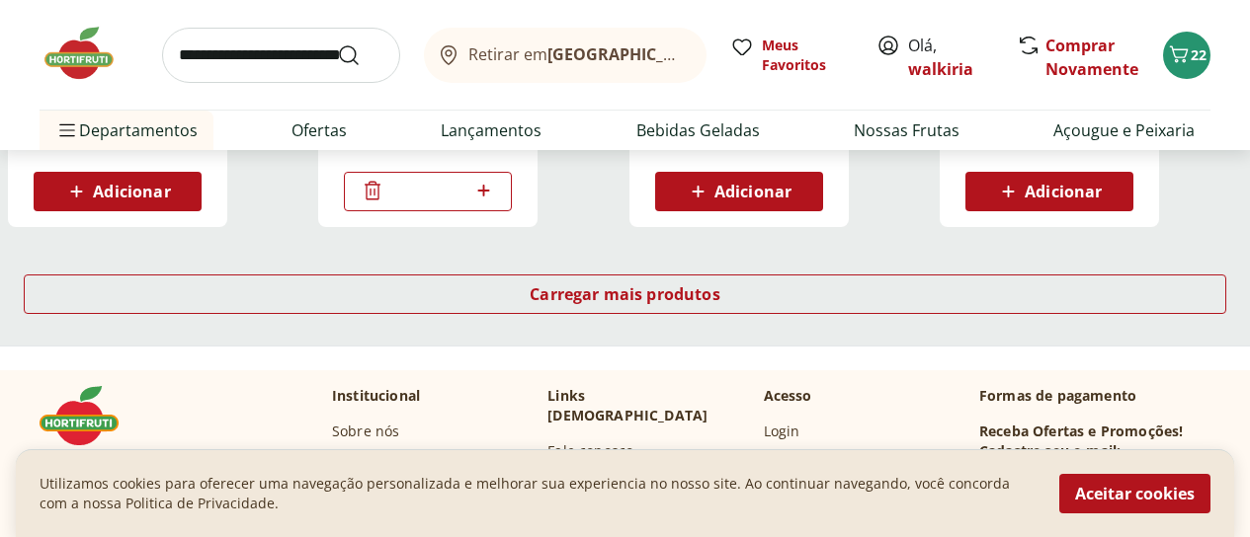
scroll to position [9189, 0]
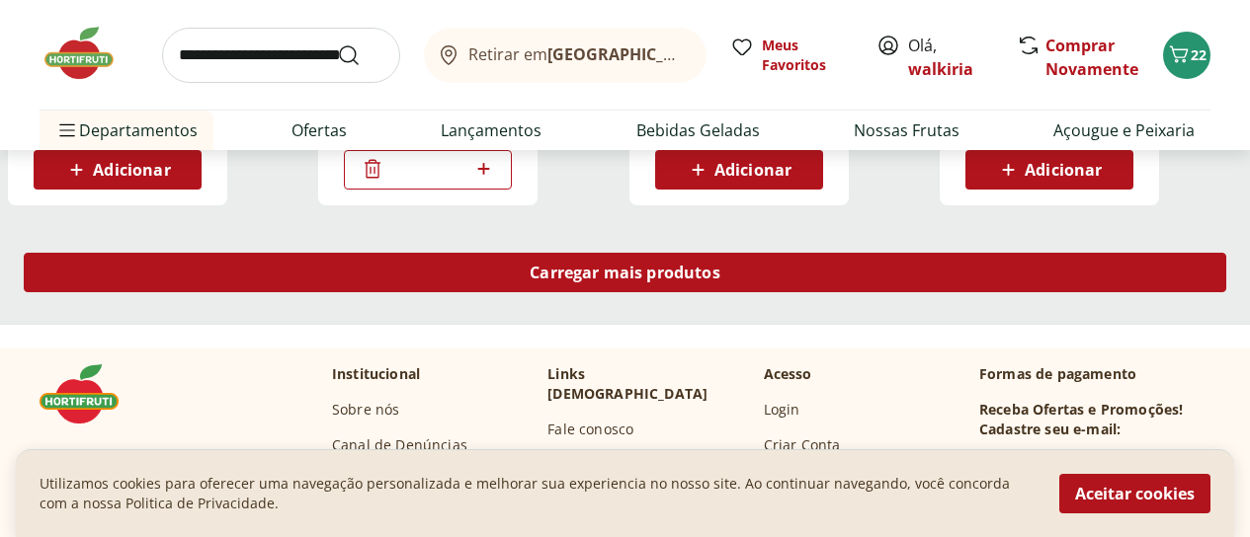
click at [720, 265] on span "Carregar mais produtos" at bounding box center [625, 273] width 191 height 16
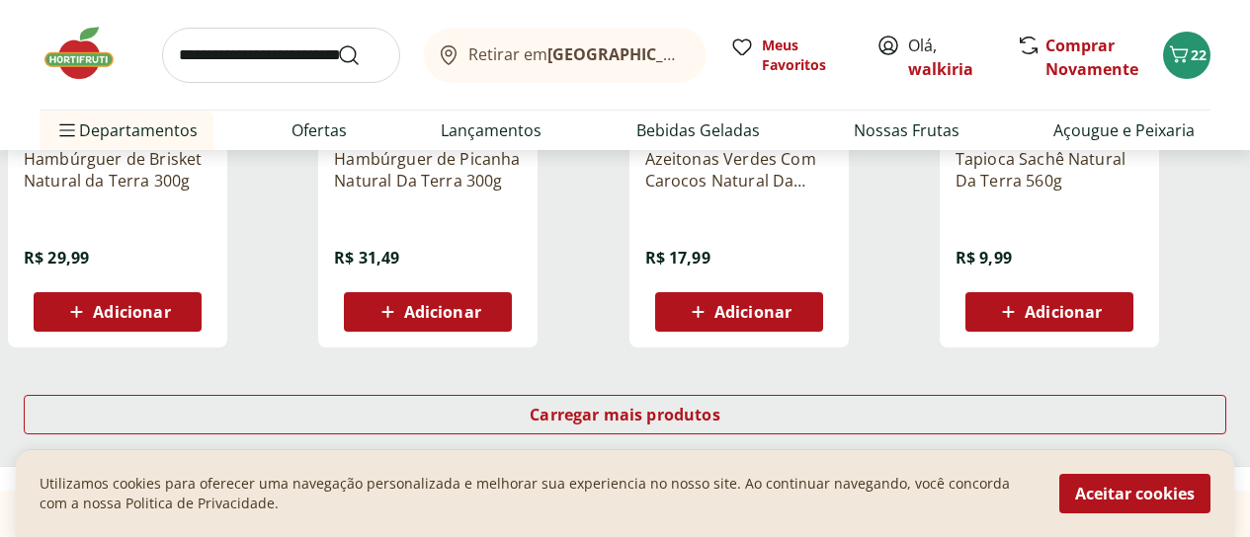
scroll to position [10374, 0]
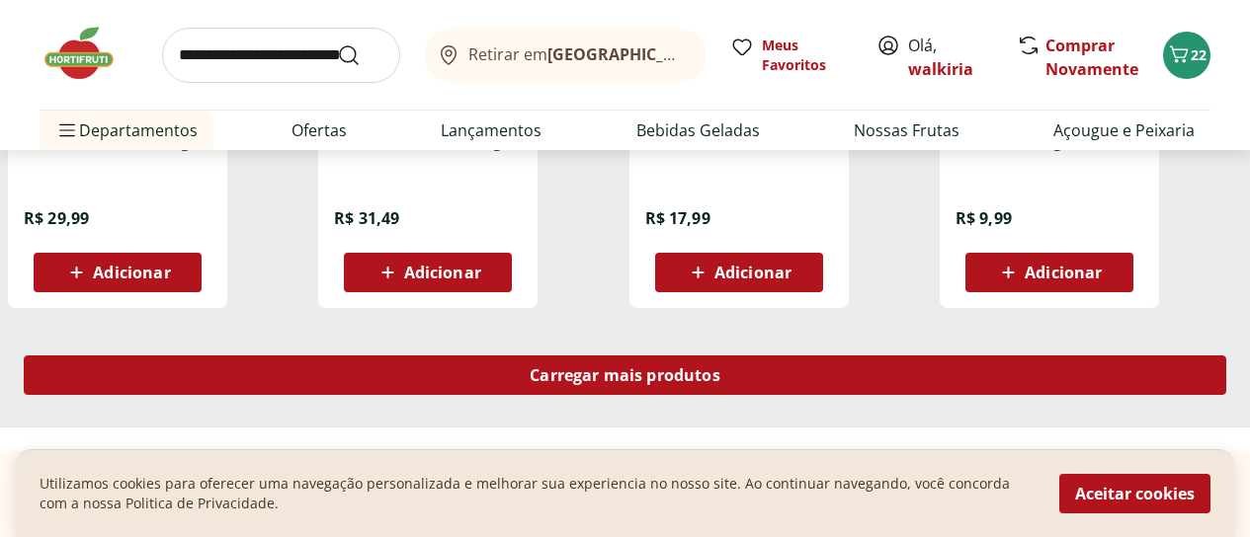
click at [720, 368] on span "Carregar mais produtos" at bounding box center [625, 376] width 191 height 16
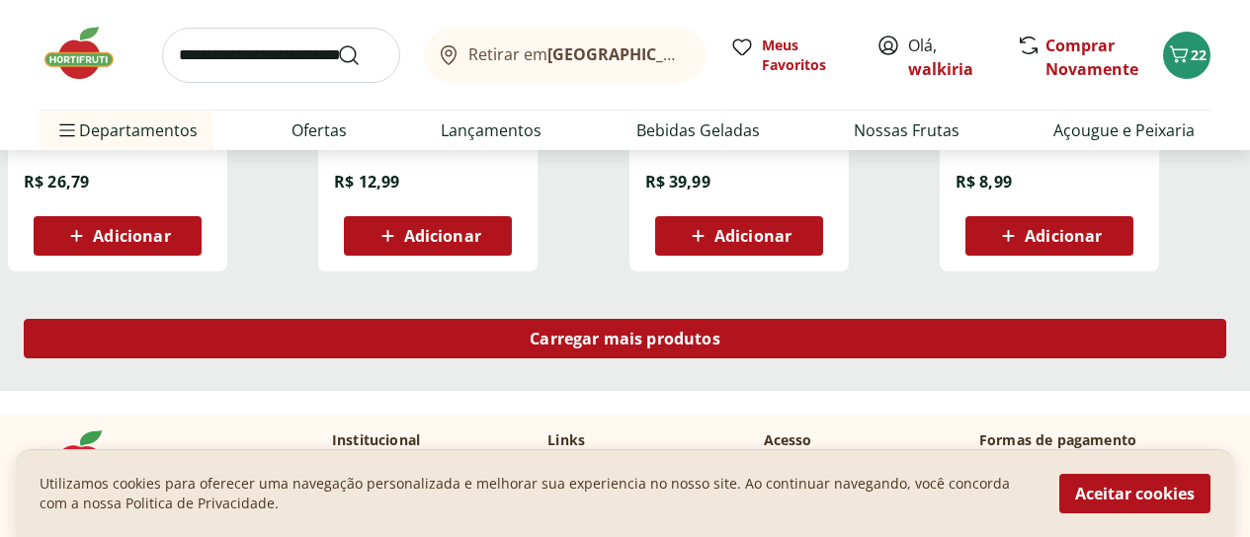
scroll to position [11758, 0]
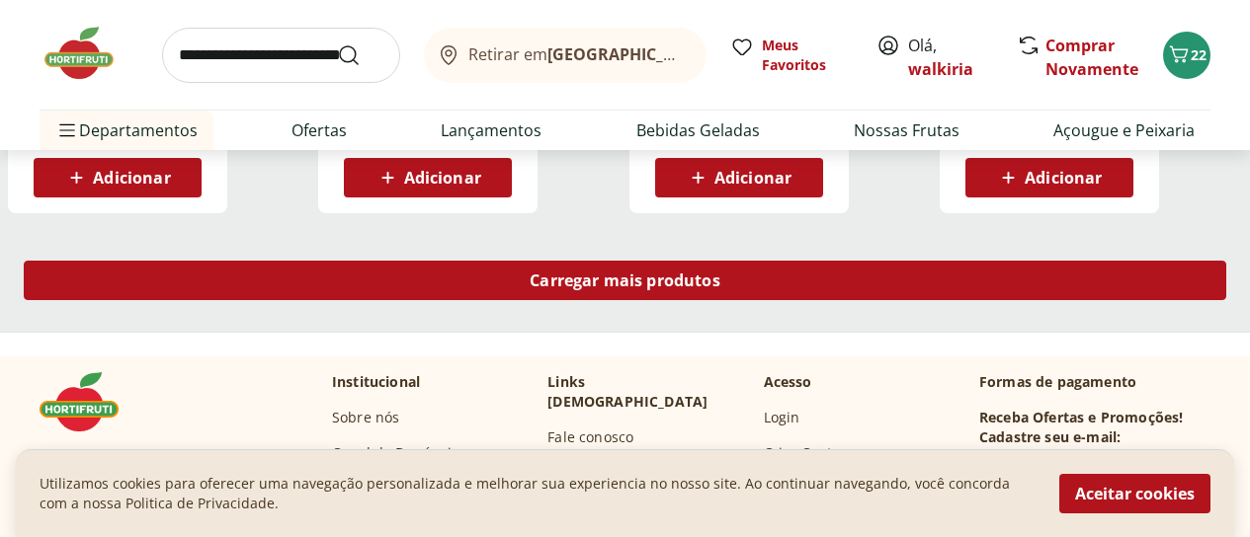
click at [720, 273] on span "Carregar mais produtos" at bounding box center [625, 281] width 191 height 16
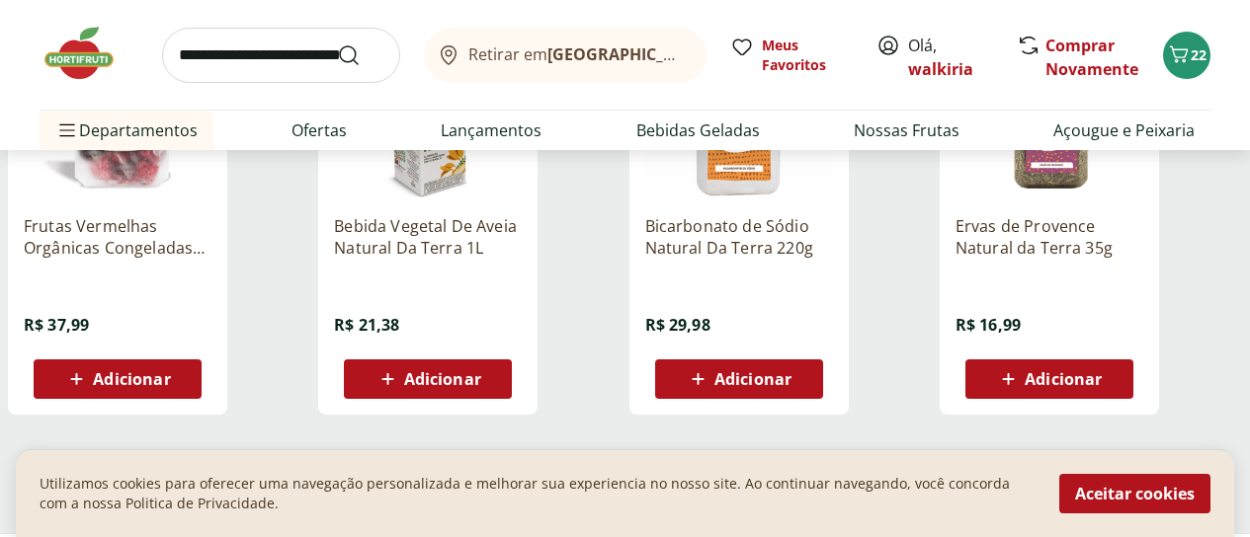
scroll to position [12943, 0]
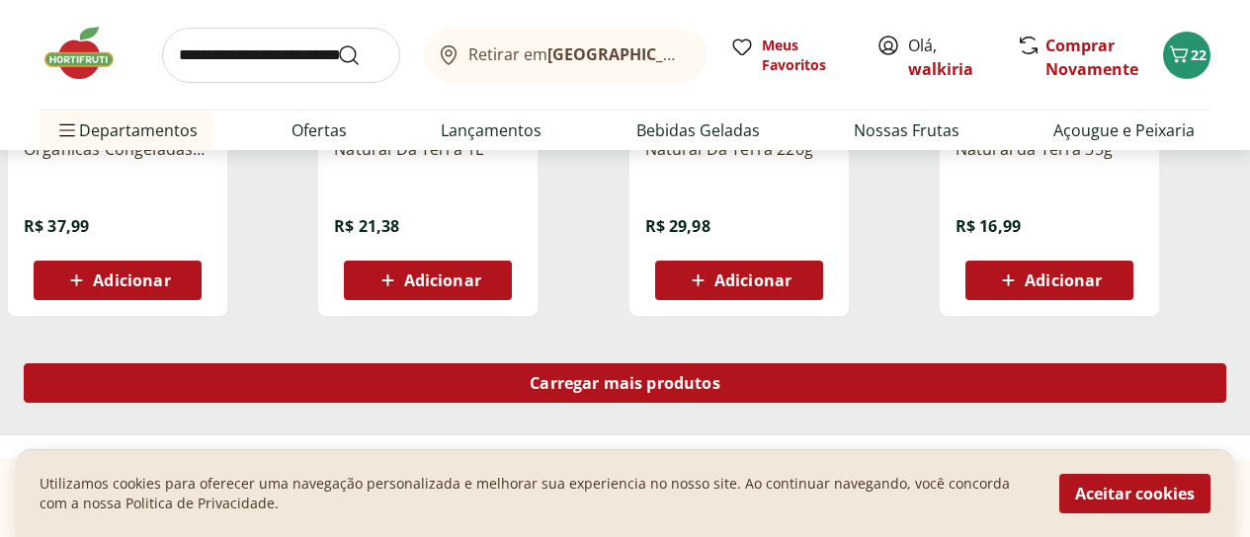
click at [720, 375] on span "Carregar mais produtos" at bounding box center [625, 383] width 191 height 16
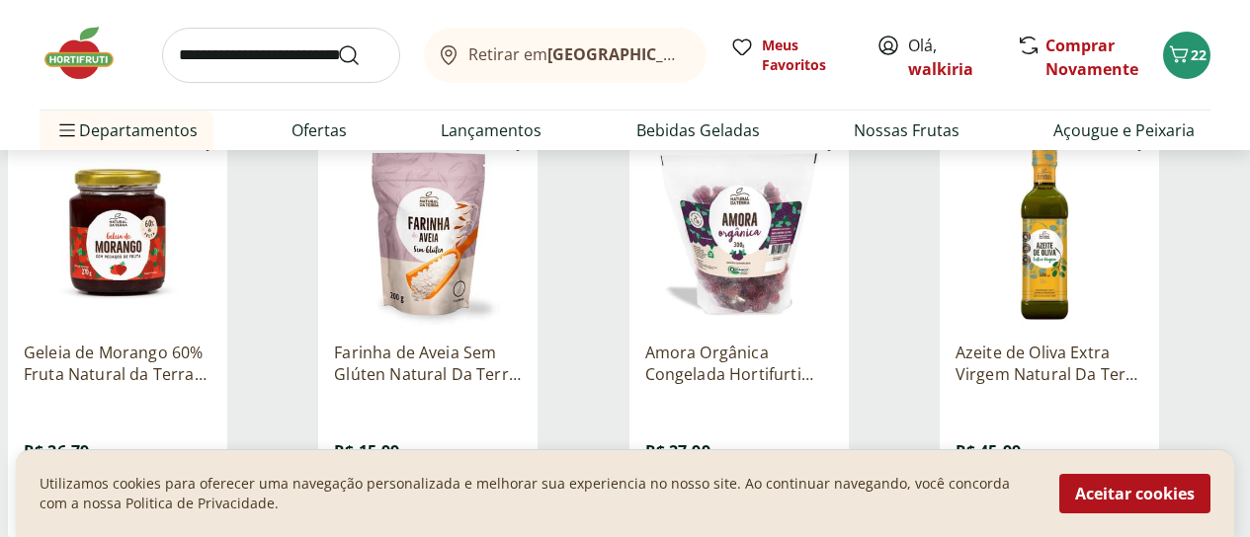
scroll to position [13240, 0]
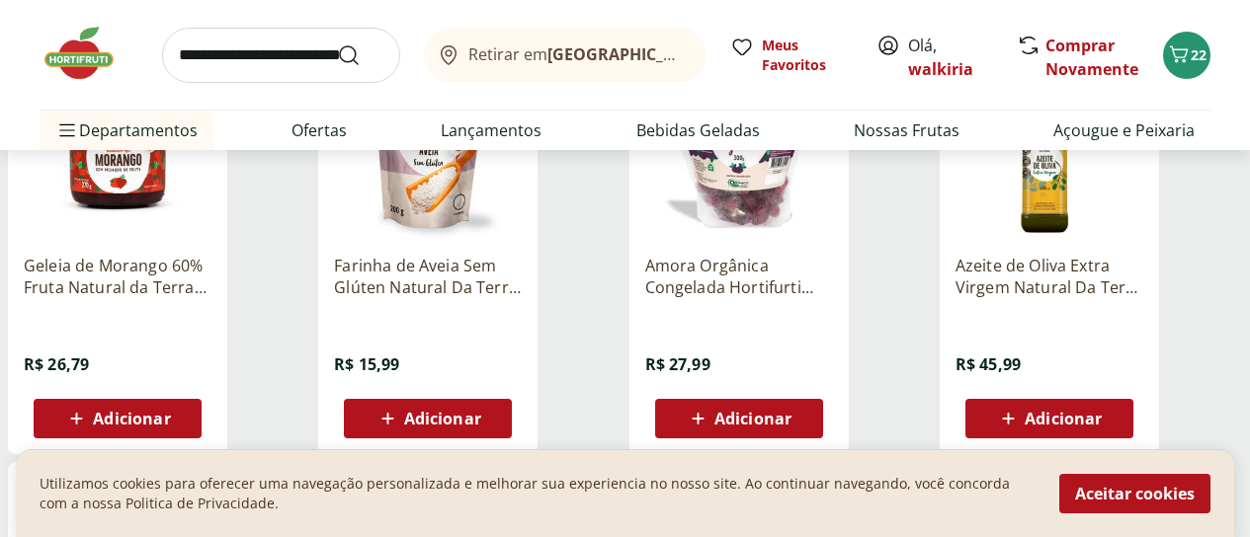
click at [1102, 411] on span "Adicionar" at bounding box center [1063, 419] width 77 height 16
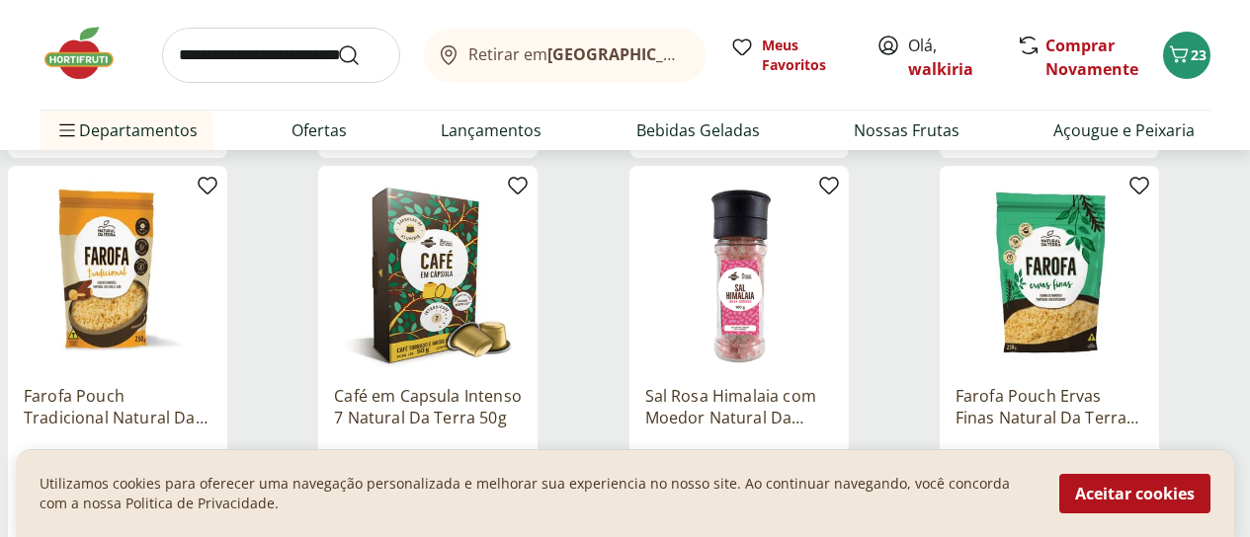
scroll to position [13635, 0]
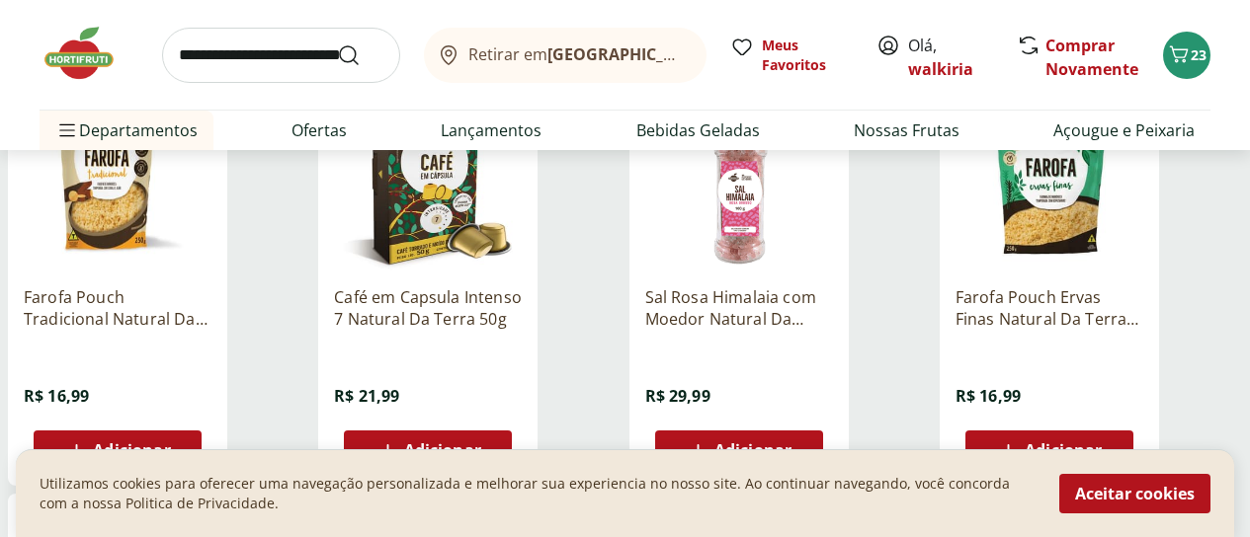
click at [170, 443] on span "Adicionar" at bounding box center [131, 451] width 77 height 16
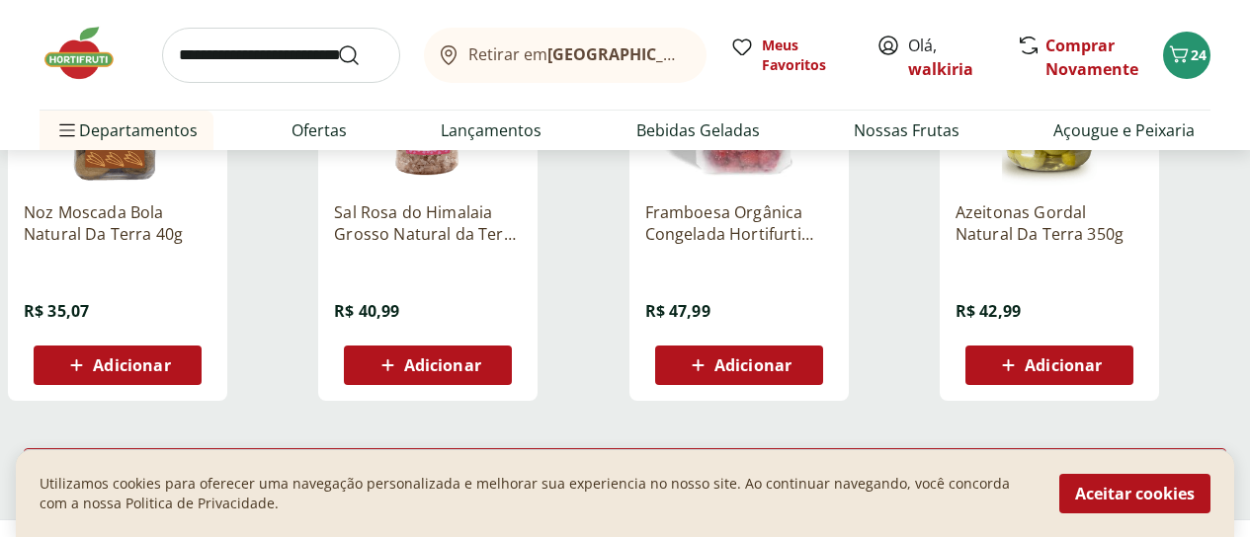
scroll to position [14228, 0]
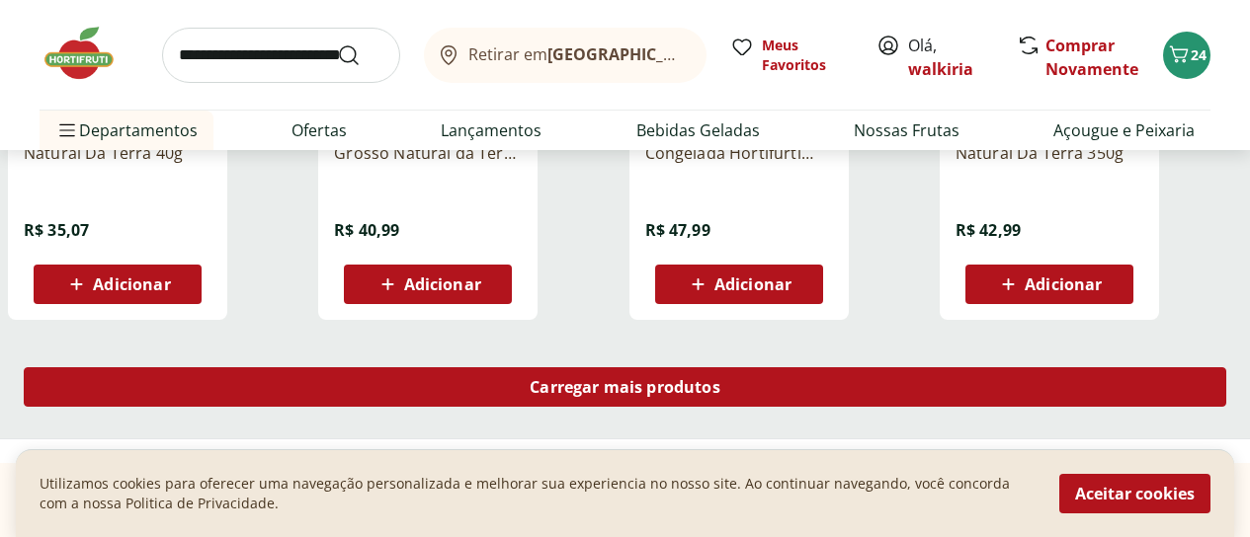
click at [720, 379] on span "Carregar mais produtos" at bounding box center [625, 387] width 191 height 16
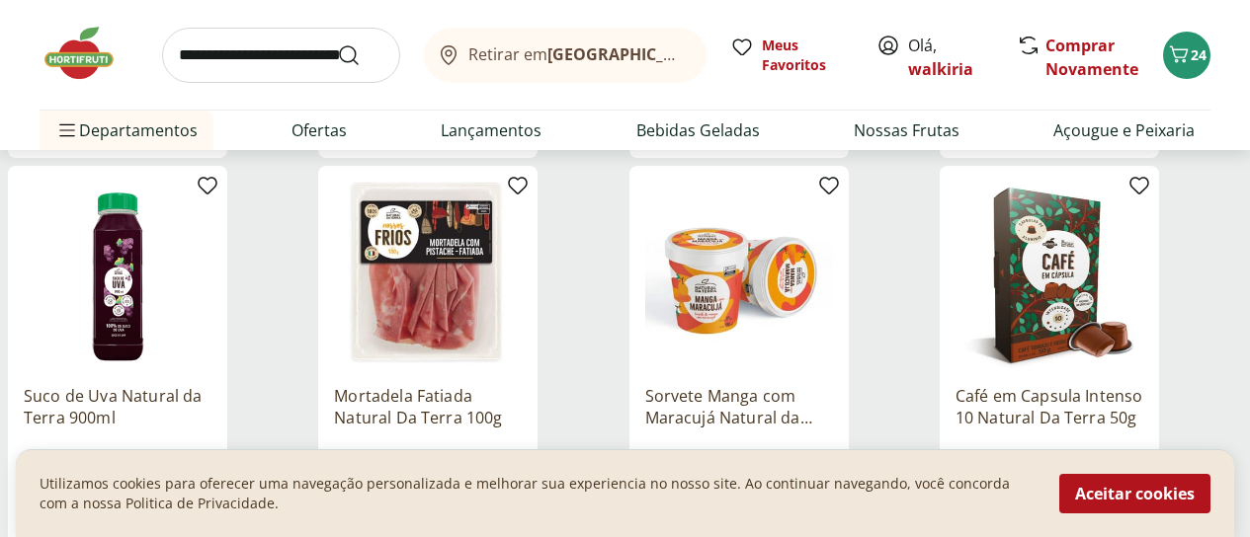
scroll to position [14919, 0]
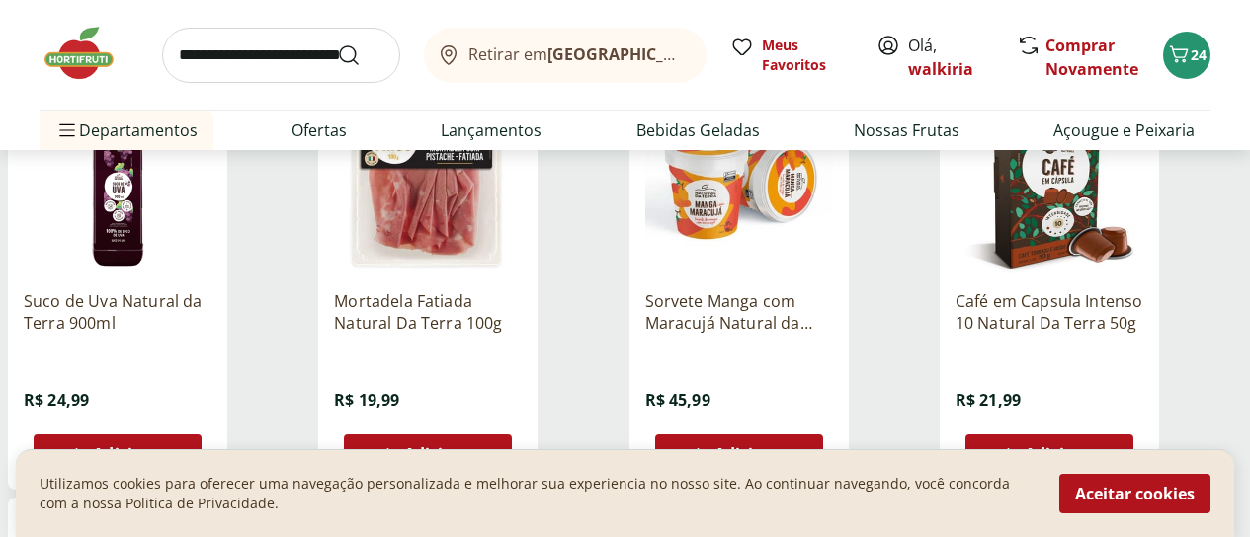
click at [481, 447] on span "Adicionar" at bounding box center [442, 455] width 77 height 16
click at [384, 442] on icon at bounding box center [373, 454] width 24 height 24
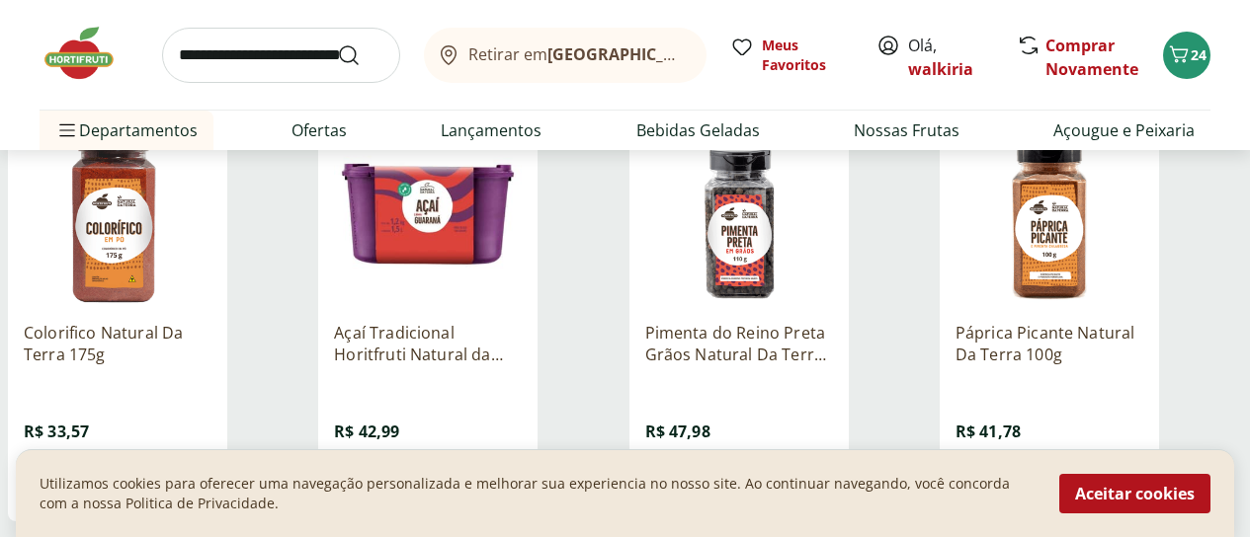
scroll to position [15413, 0]
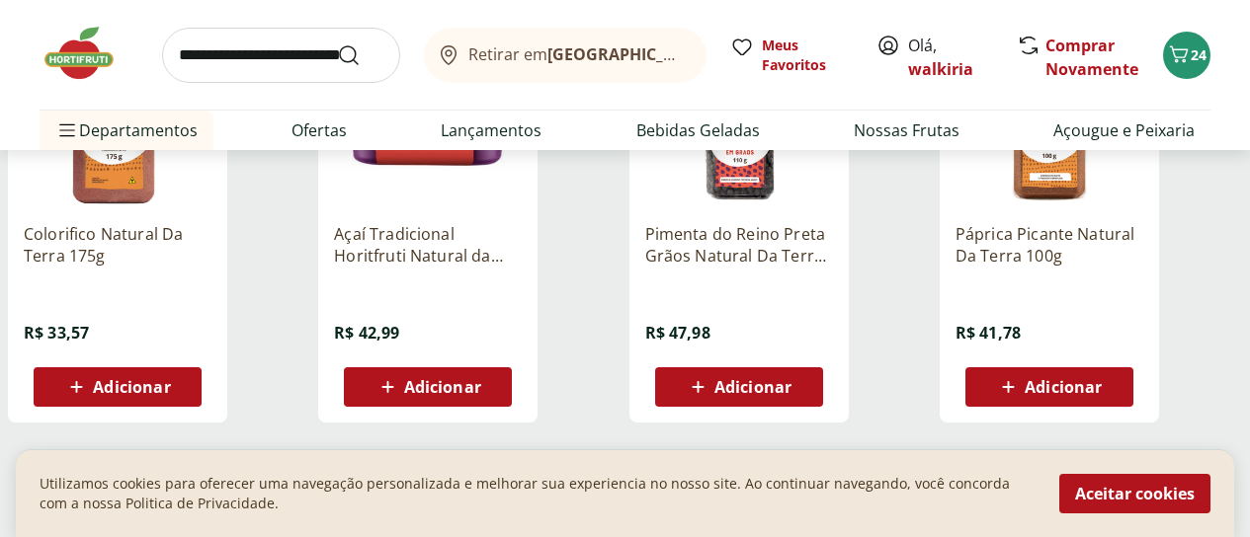
click at [720, 482] on span "Carregar mais produtos" at bounding box center [625, 490] width 191 height 16
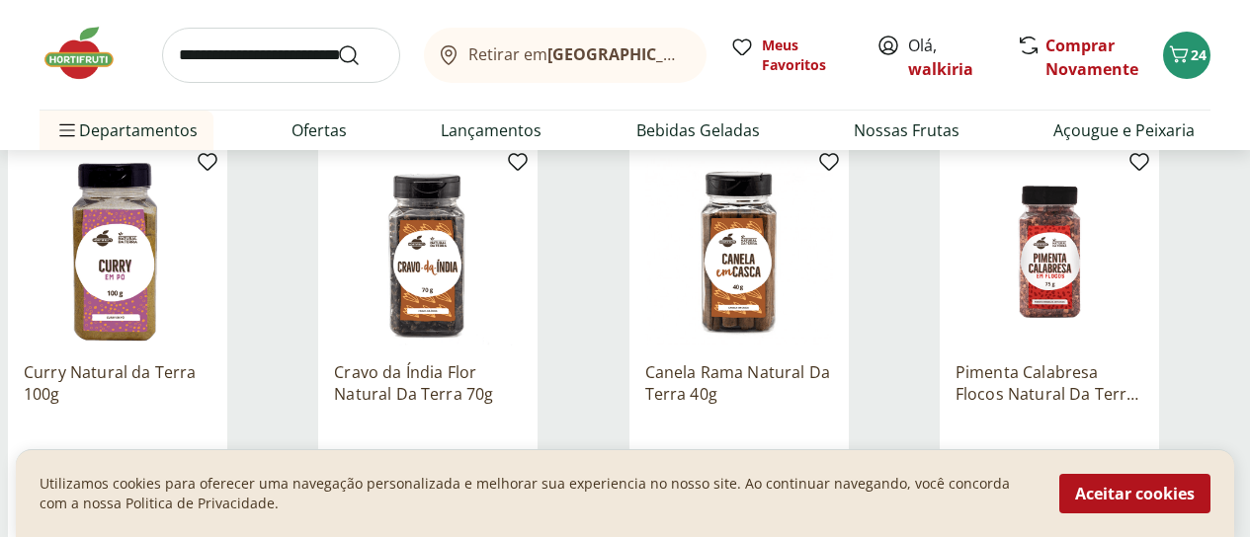
scroll to position [15808, 0]
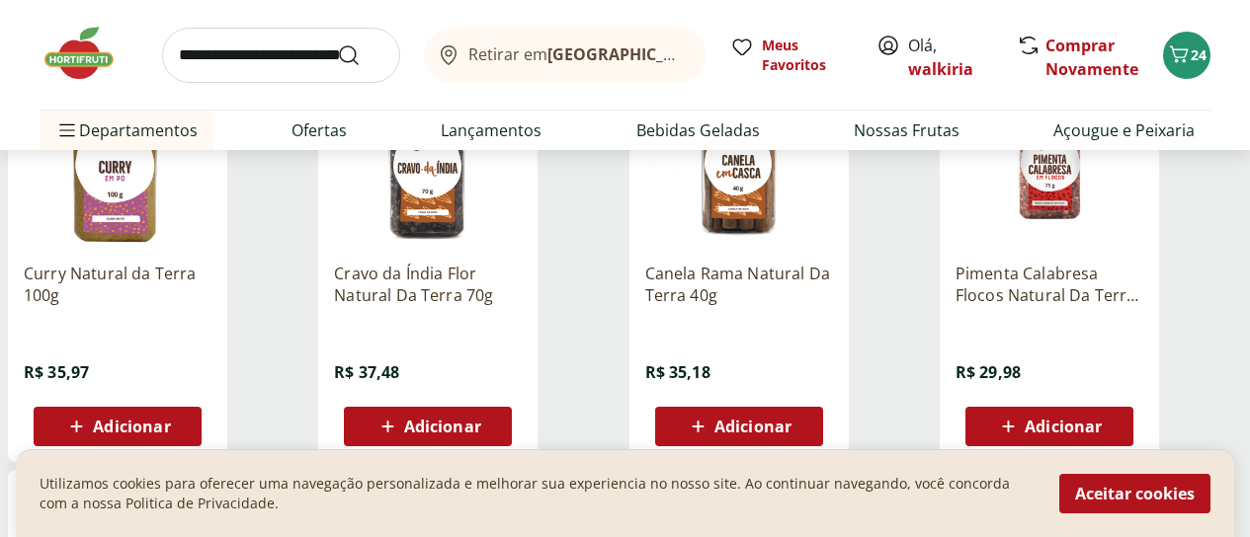
click at [481, 419] on span "Adicionar" at bounding box center [442, 427] width 77 height 16
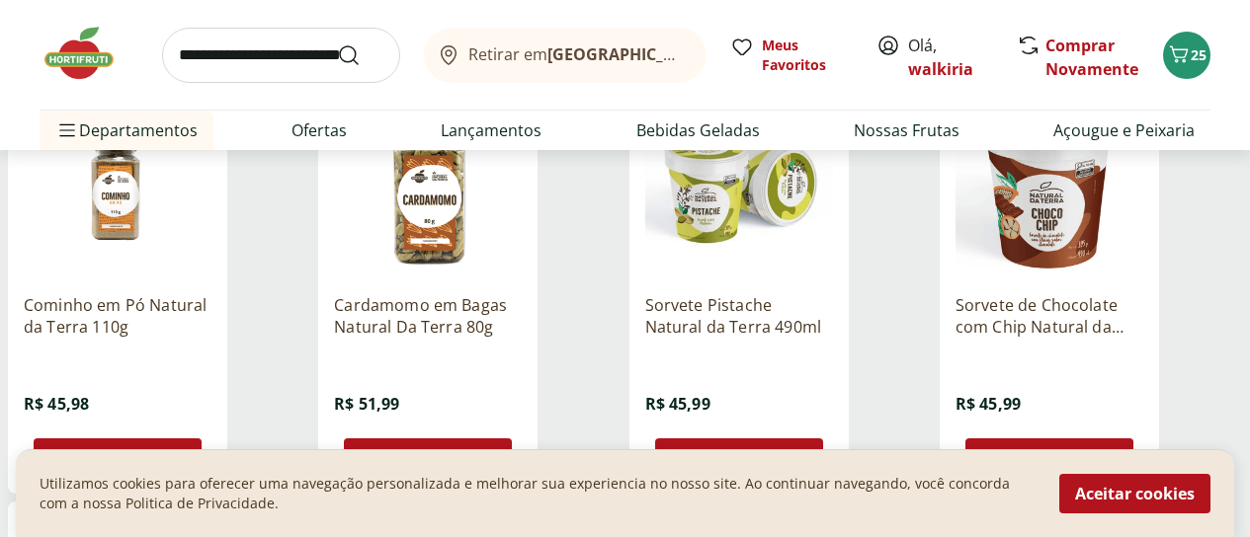
scroll to position [16105, 0]
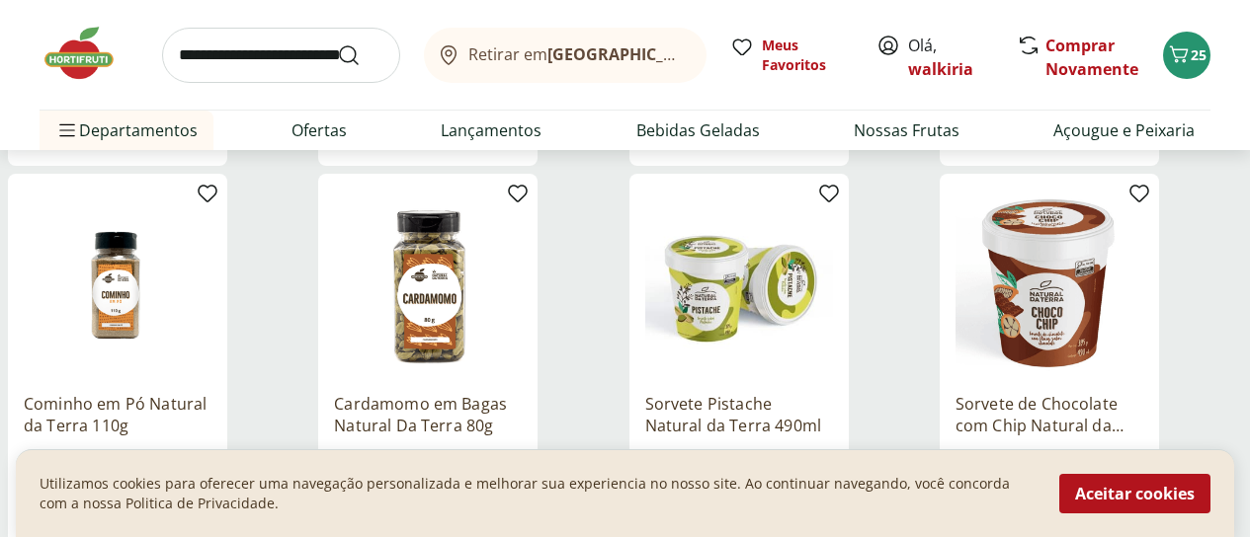
click at [1117, 292] on img at bounding box center [1049, 284] width 188 height 188
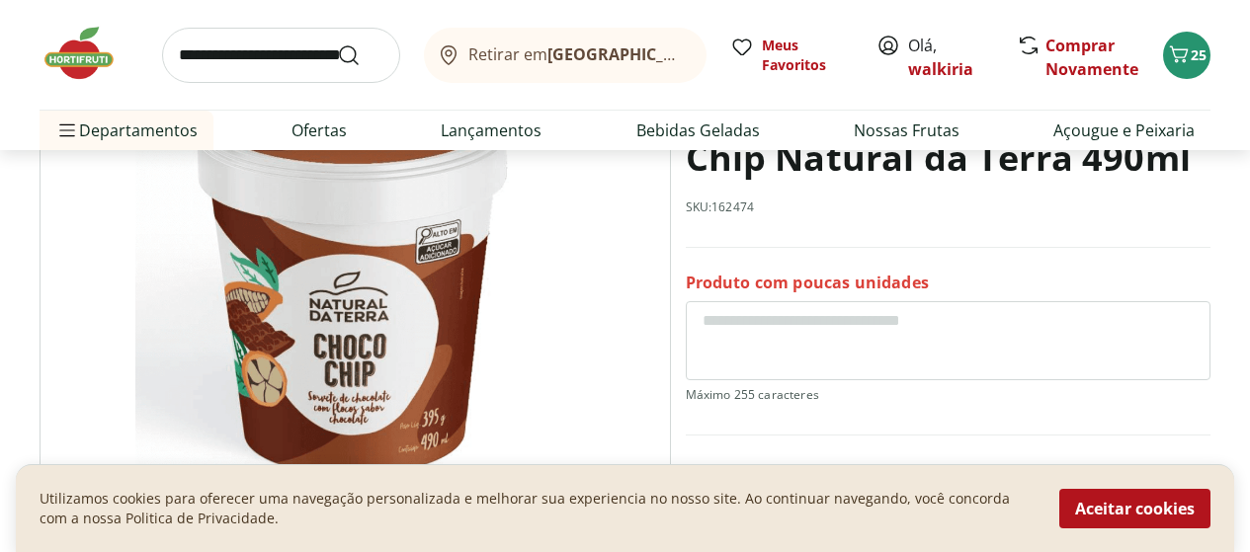
scroll to position [296, 0]
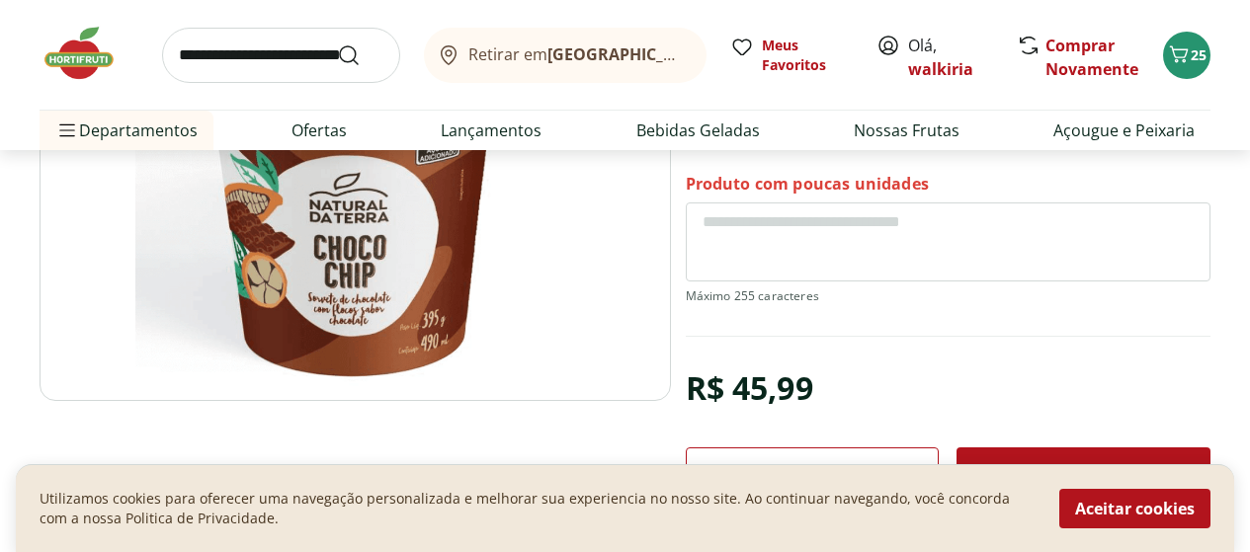
select select "**********"
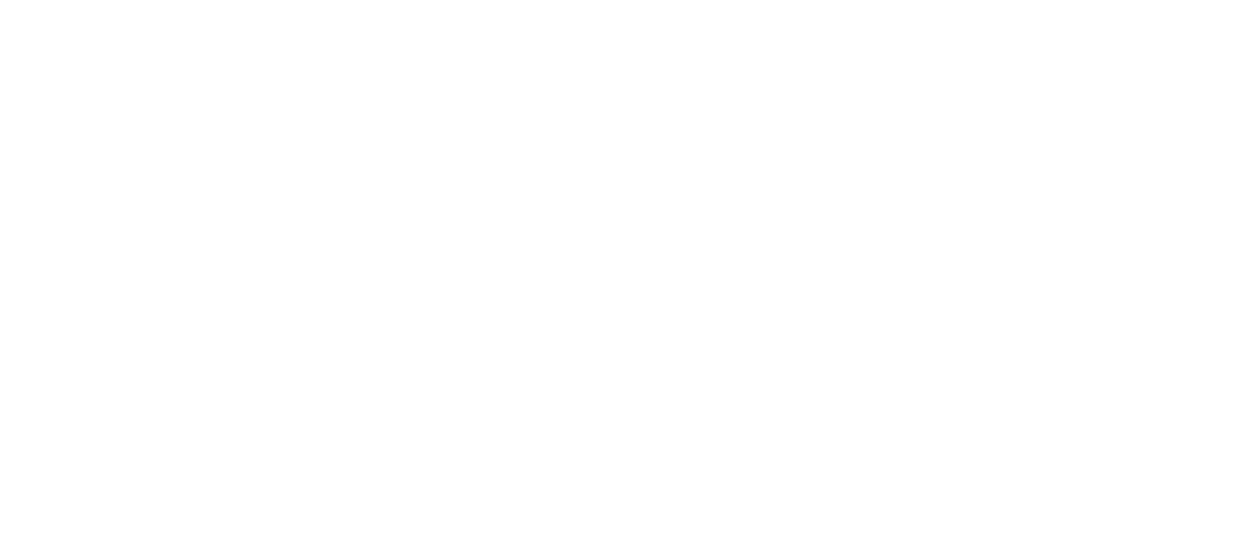
type input "*"
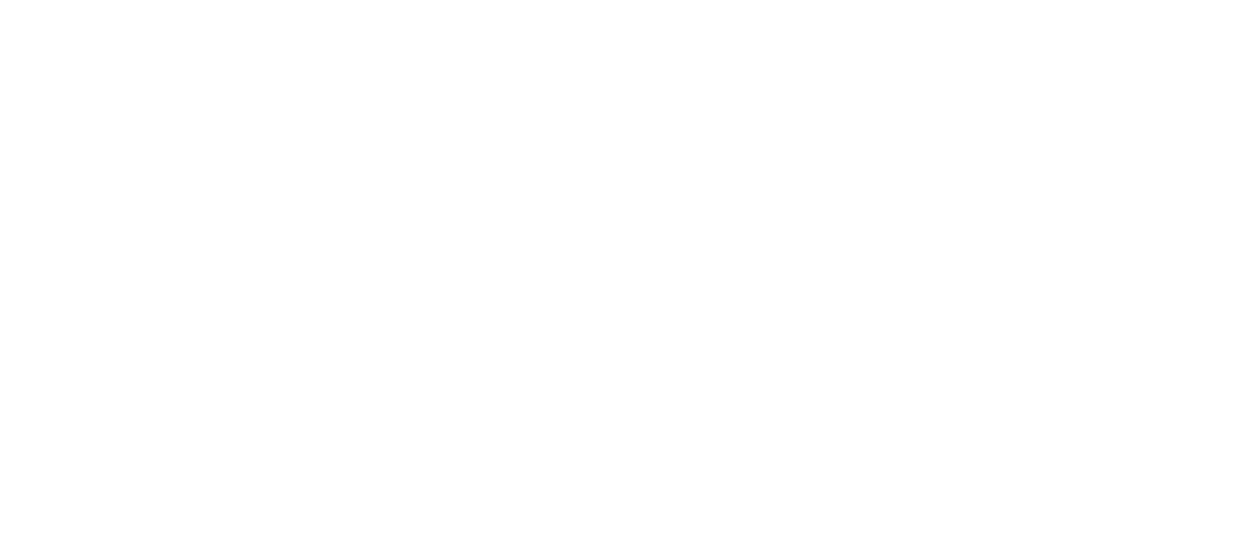
type input "*"
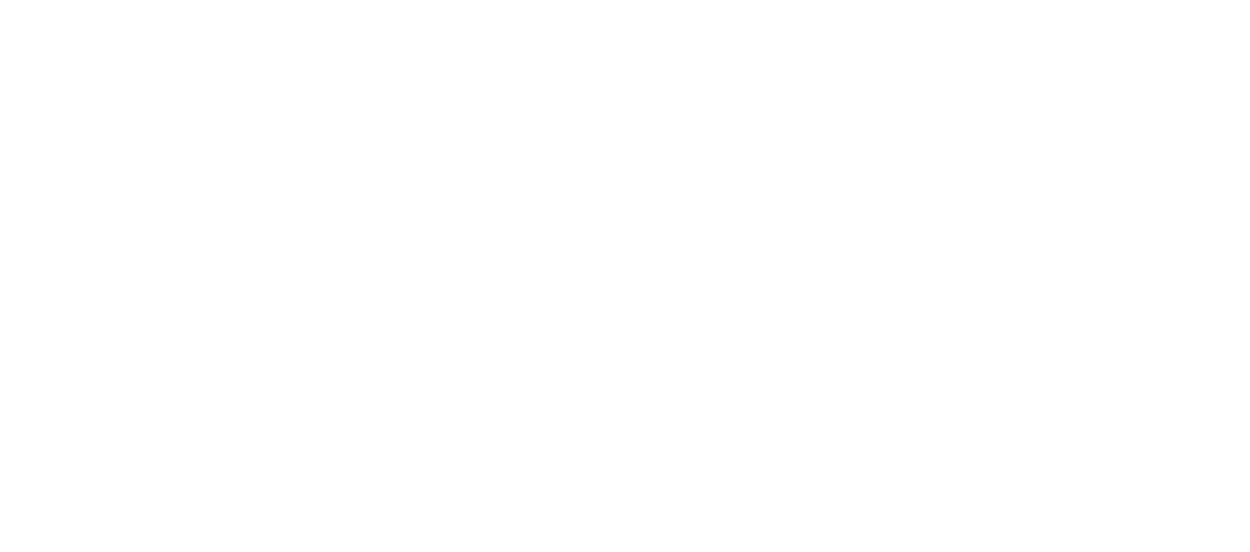
type input "*"
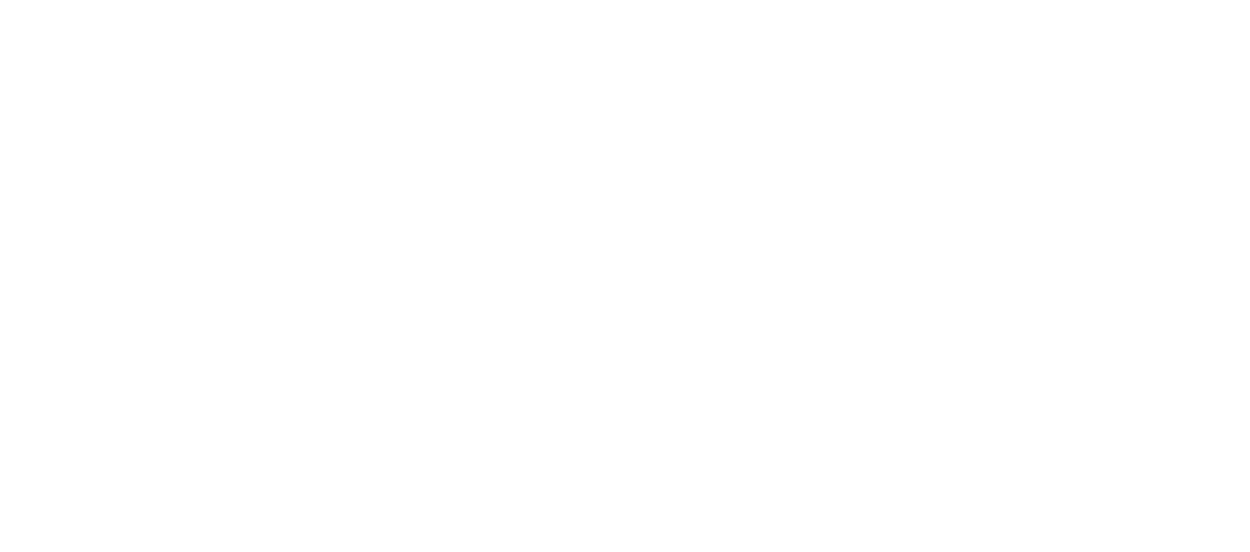
type input "*"
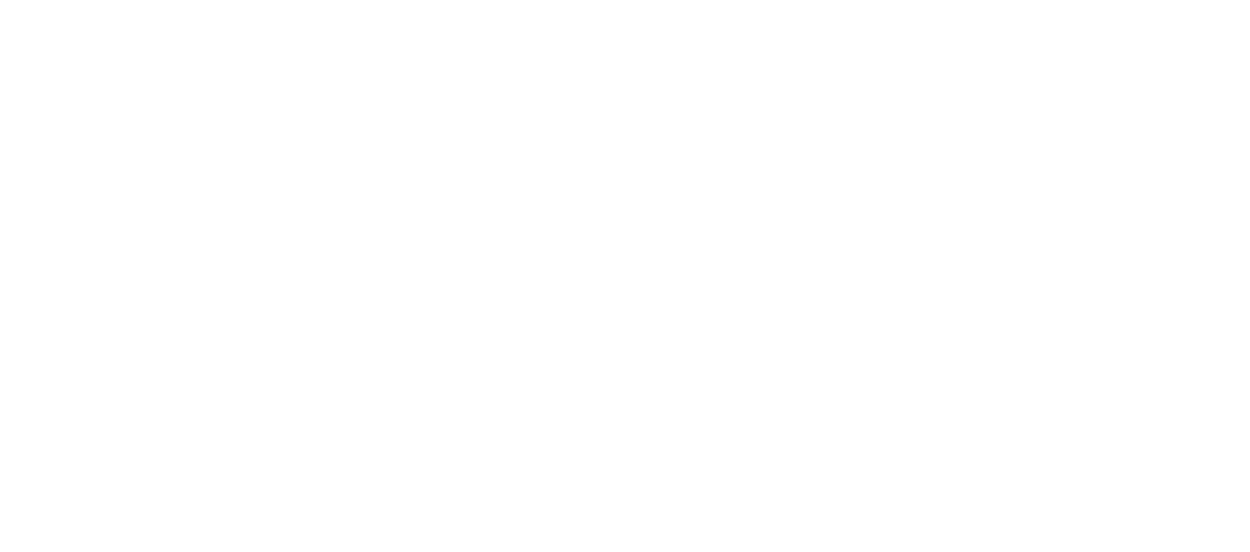
type input "*"
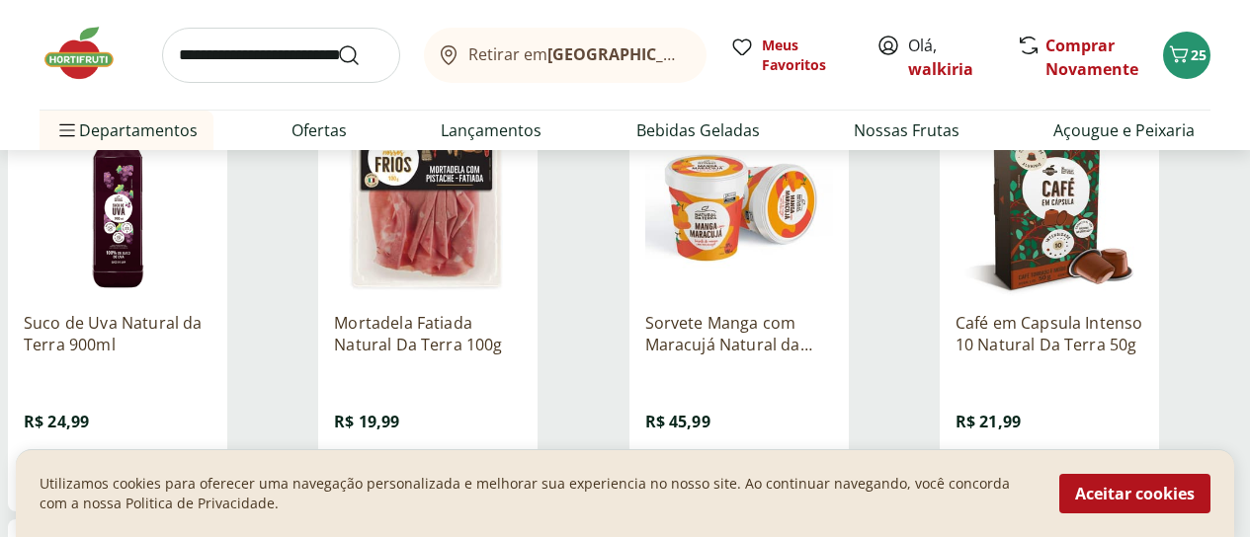
scroll to position [14919, 0]
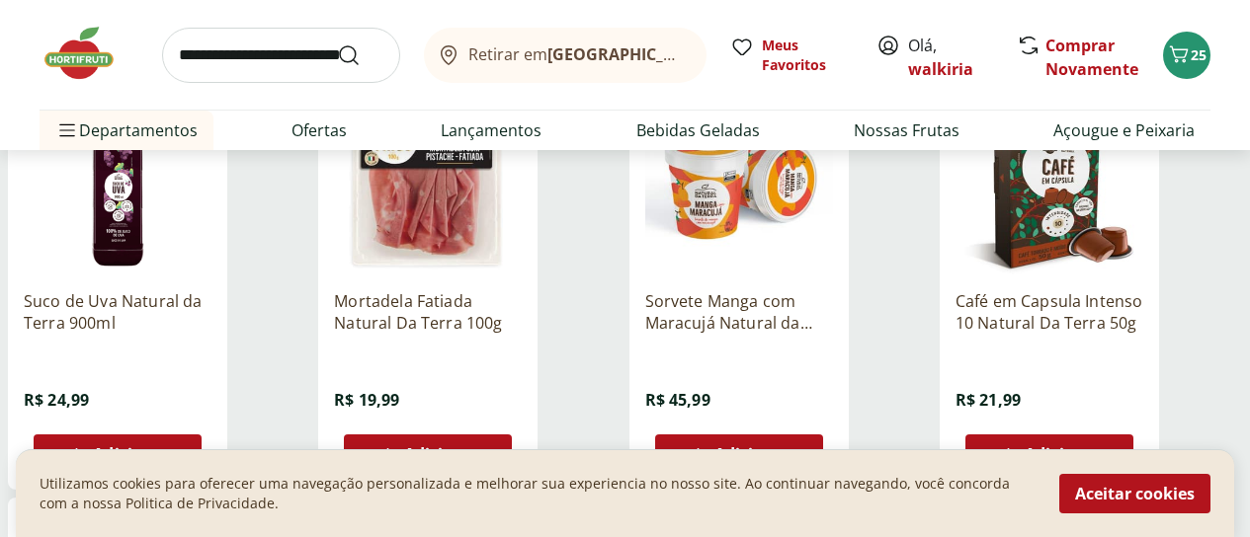
click at [791, 447] on span "Adicionar" at bounding box center [752, 455] width 77 height 16
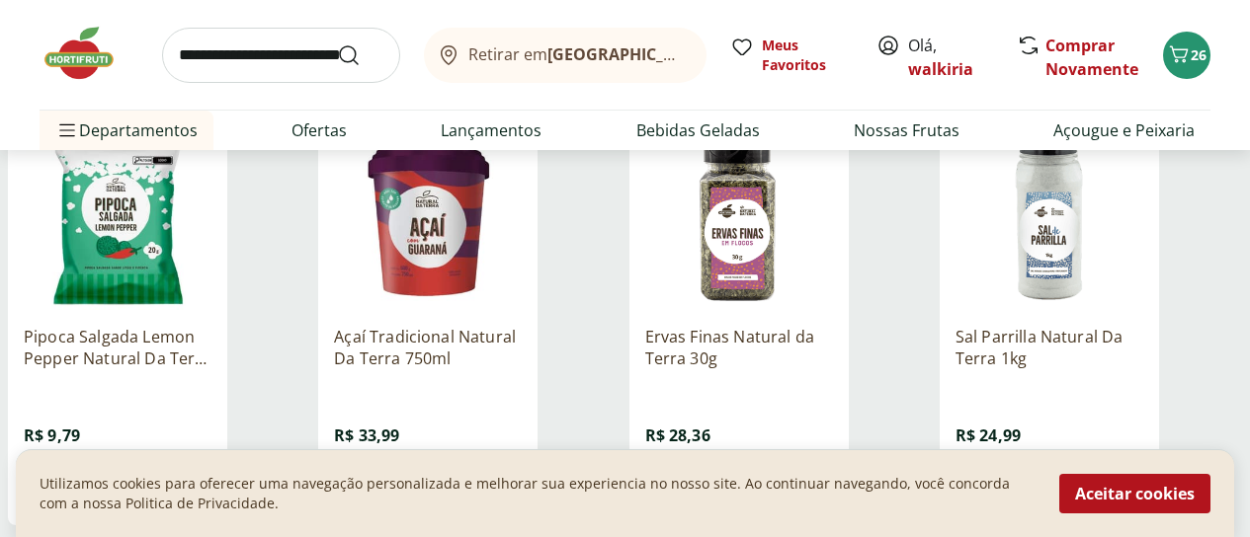
scroll to position [16698, 0]
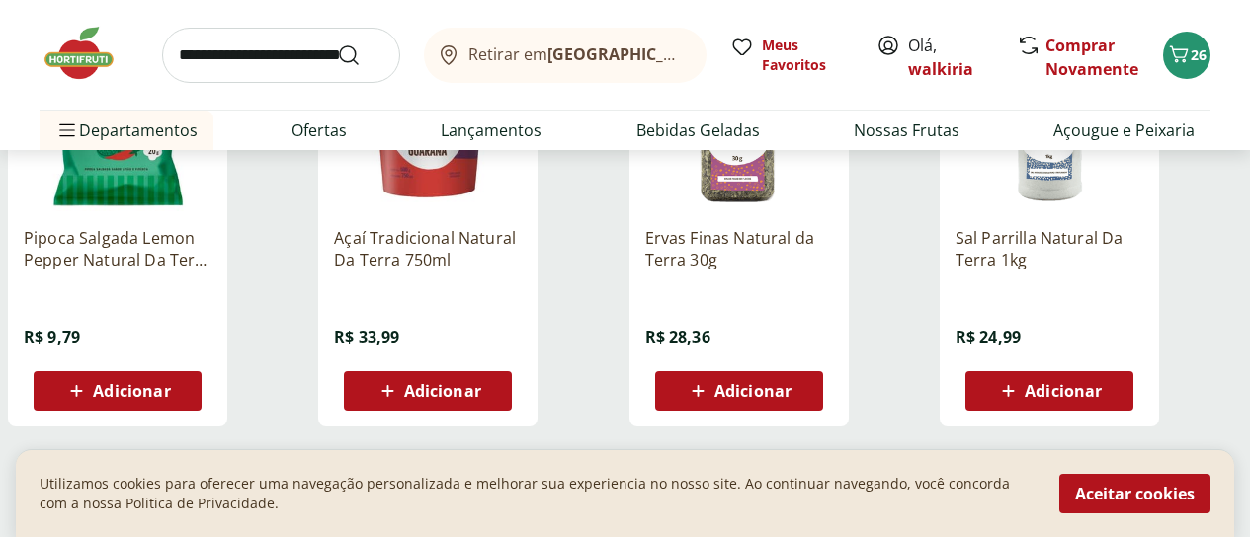
click at [710, 379] on icon at bounding box center [698, 391] width 25 height 24
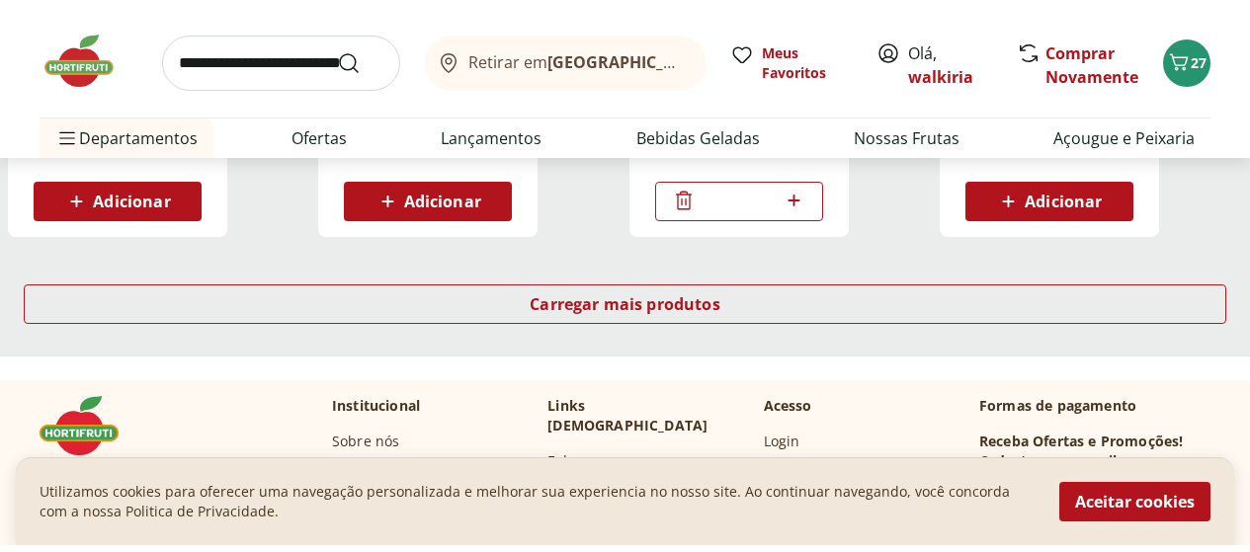
scroll to position [16796, 0]
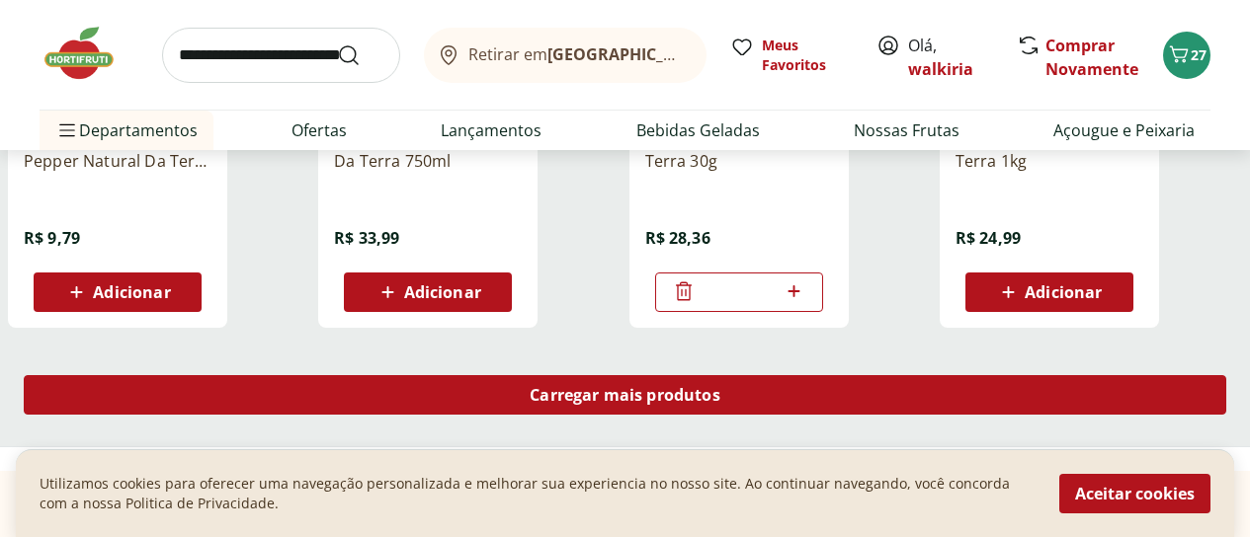
click at [720, 387] on span "Carregar mais produtos" at bounding box center [625, 395] width 191 height 16
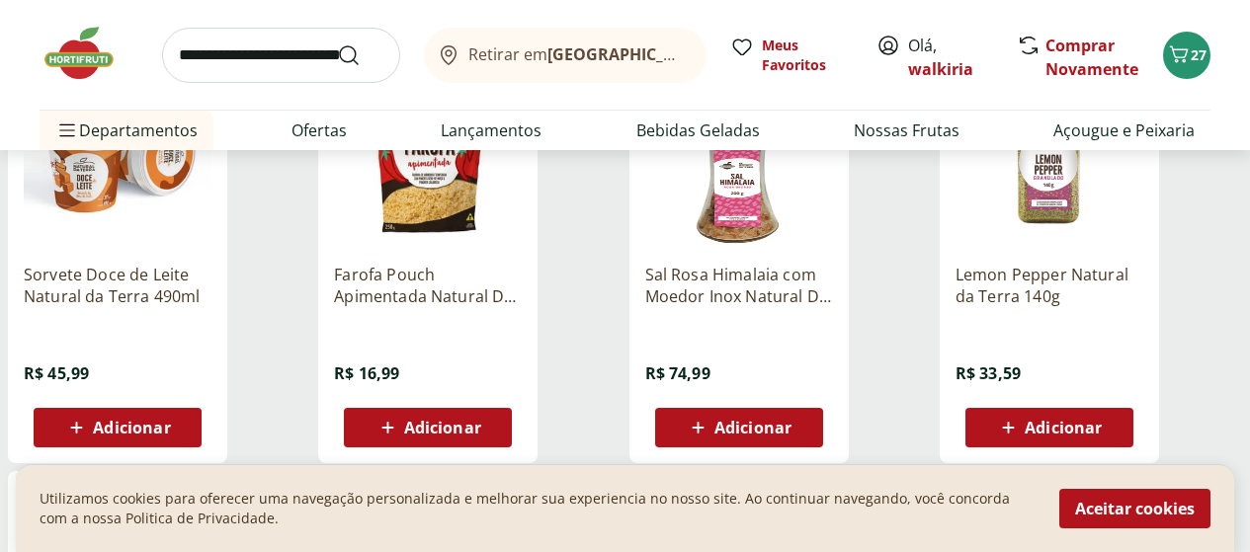
scroll to position [17587, 0]
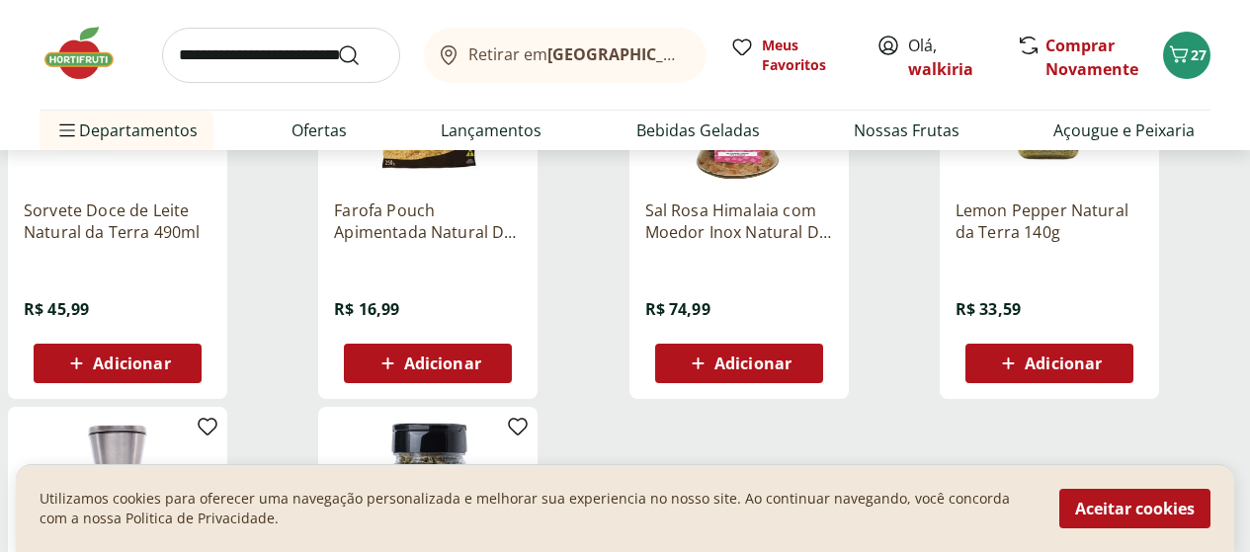
click at [1102, 356] on span "Adicionar" at bounding box center [1063, 364] width 77 height 16
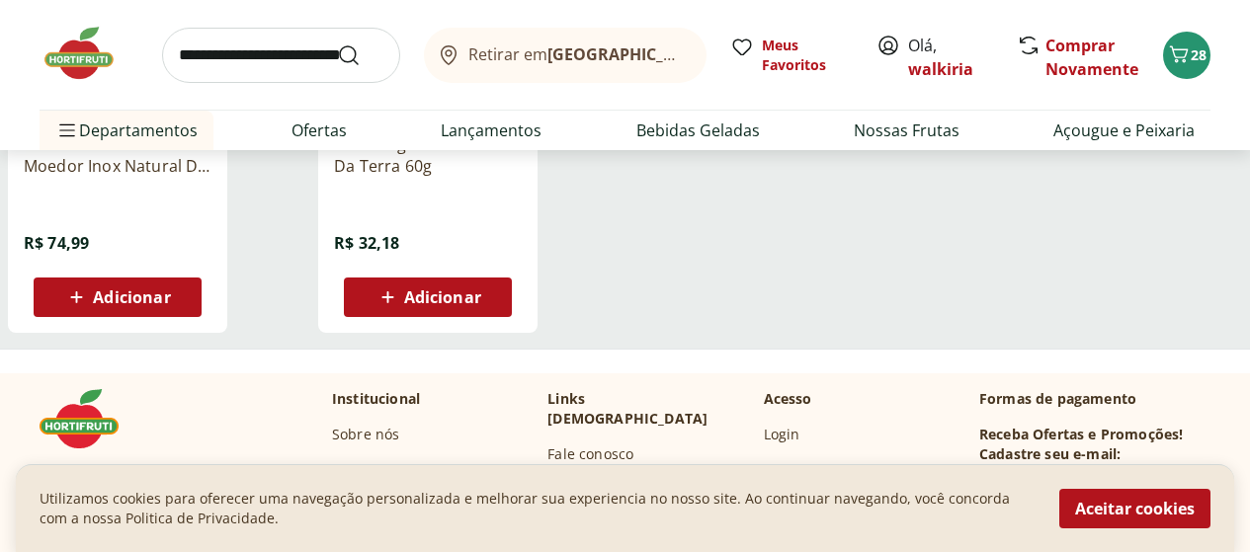
scroll to position [18081, 0]
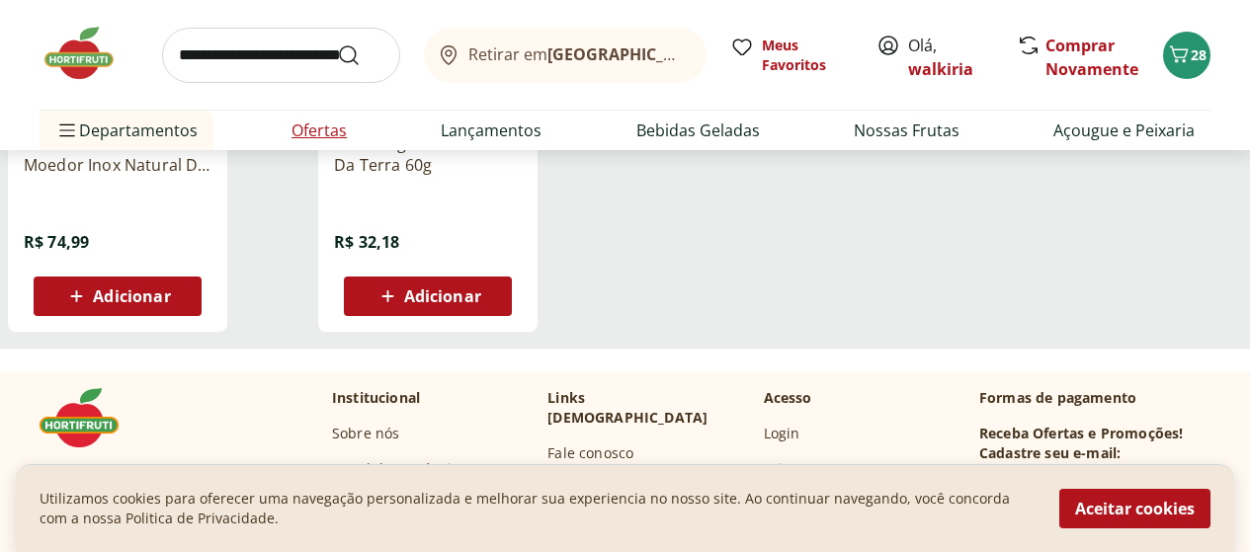
click at [305, 126] on link "Ofertas" at bounding box center [318, 131] width 55 height 24
select select "**********"
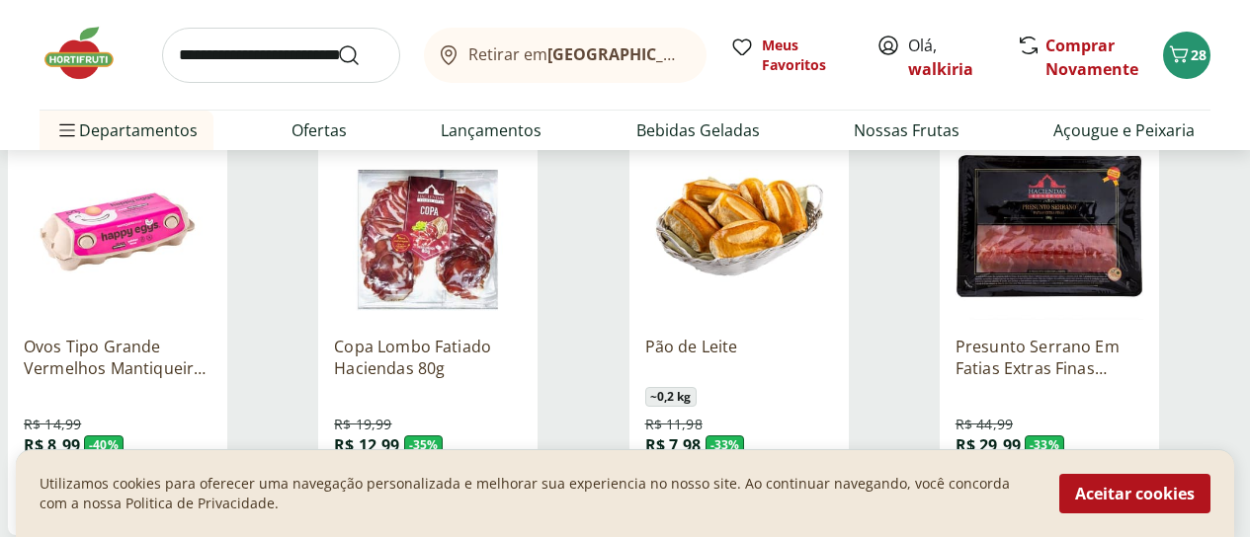
scroll to position [296, 0]
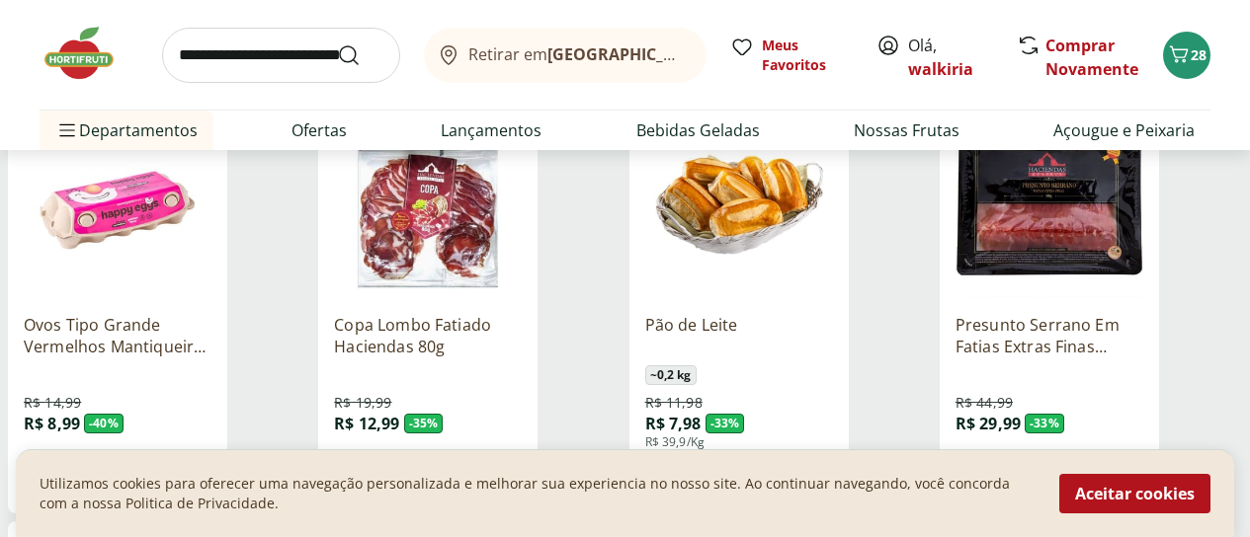
click at [791, 470] on span "Adicionar" at bounding box center [752, 478] width 77 height 16
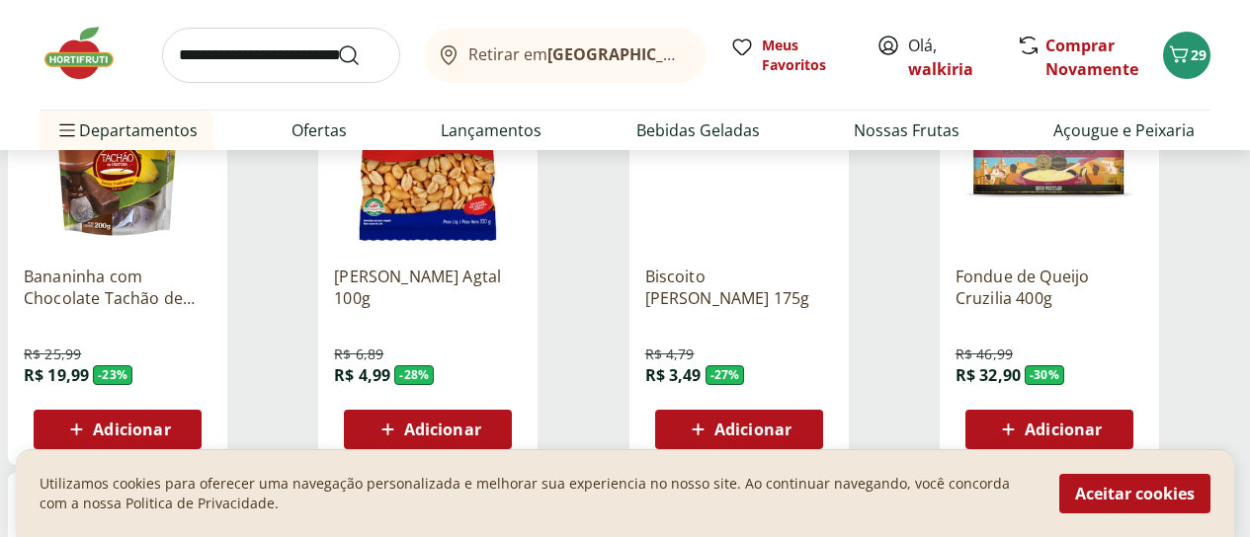
scroll to position [790, 0]
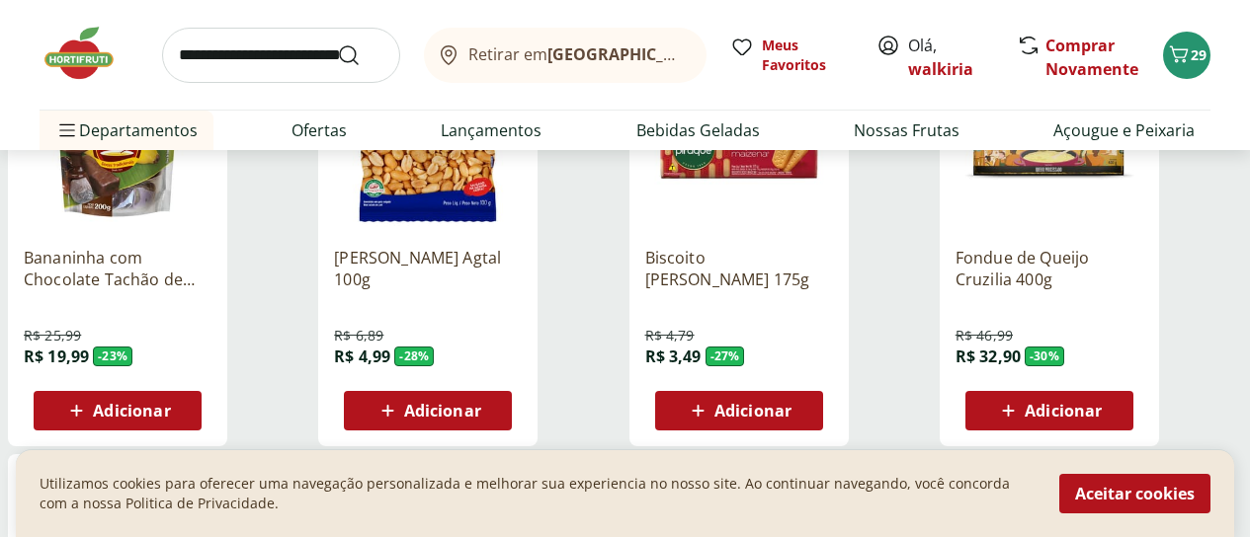
click at [170, 403] on span "Adicionar" at bounding box center [131, 411] width 77 height 16
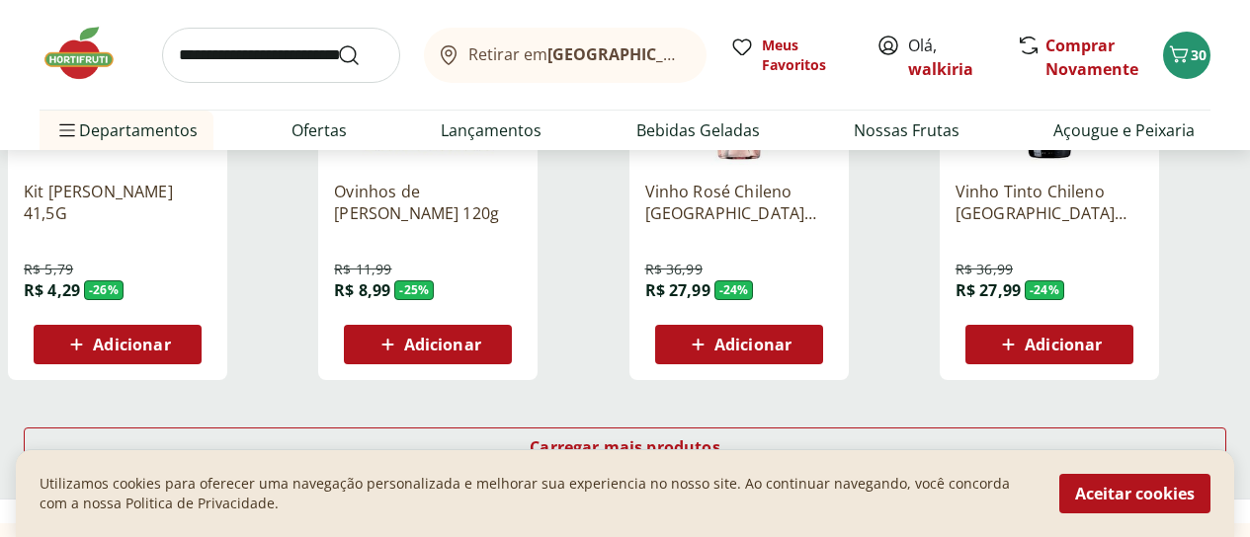
scroll to position [1284, 0]
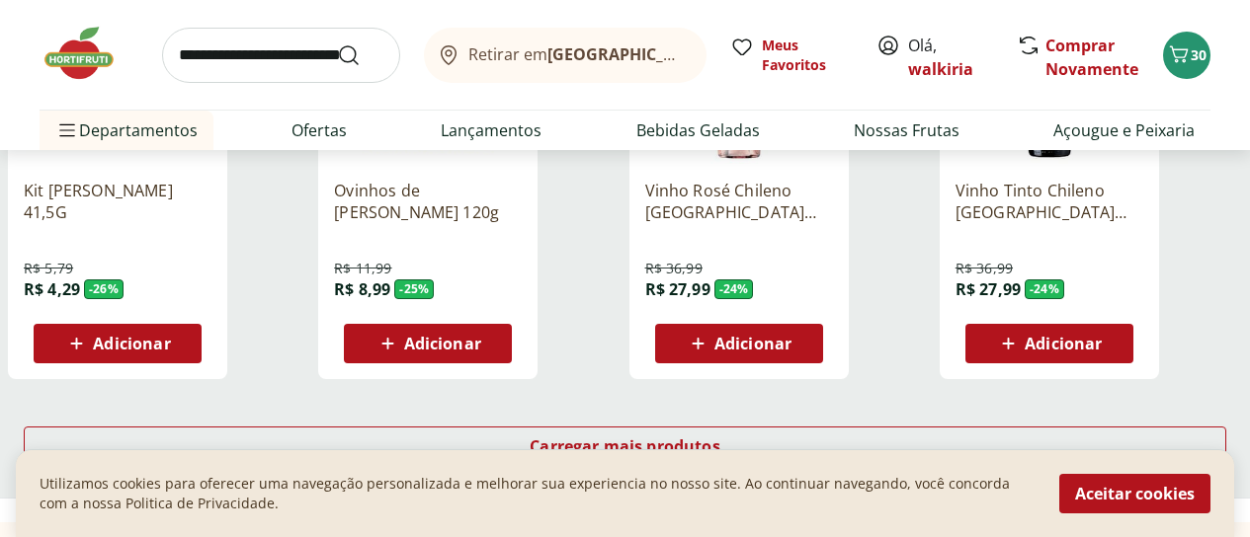
click at [481, 336] on span "Adicionar" at bounding box center [442, 344] width 77 height 16
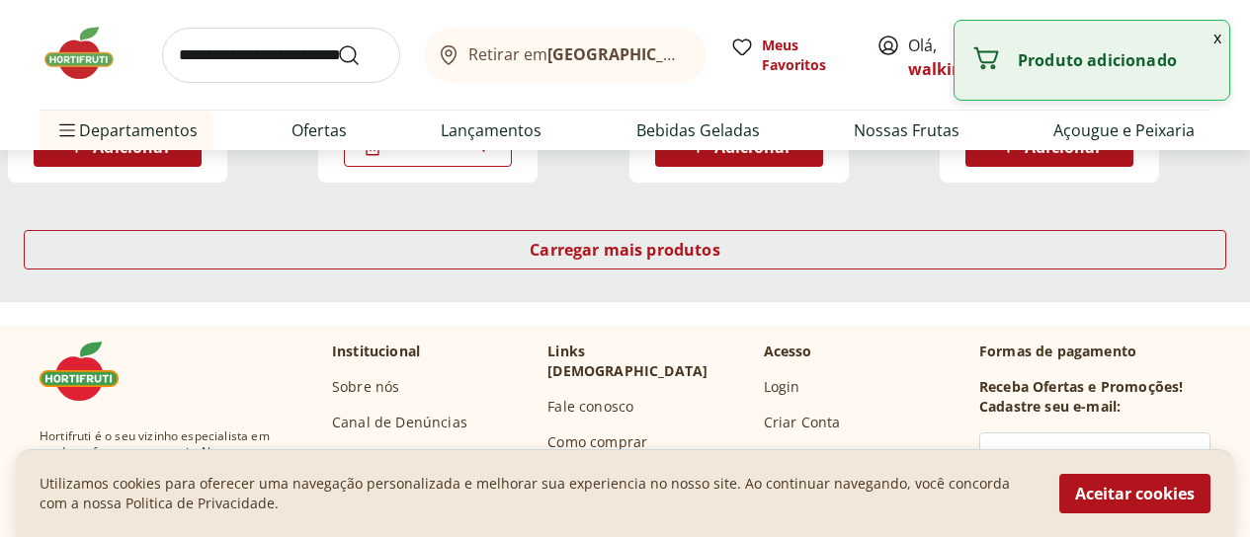
scroll to position [1482, 0]
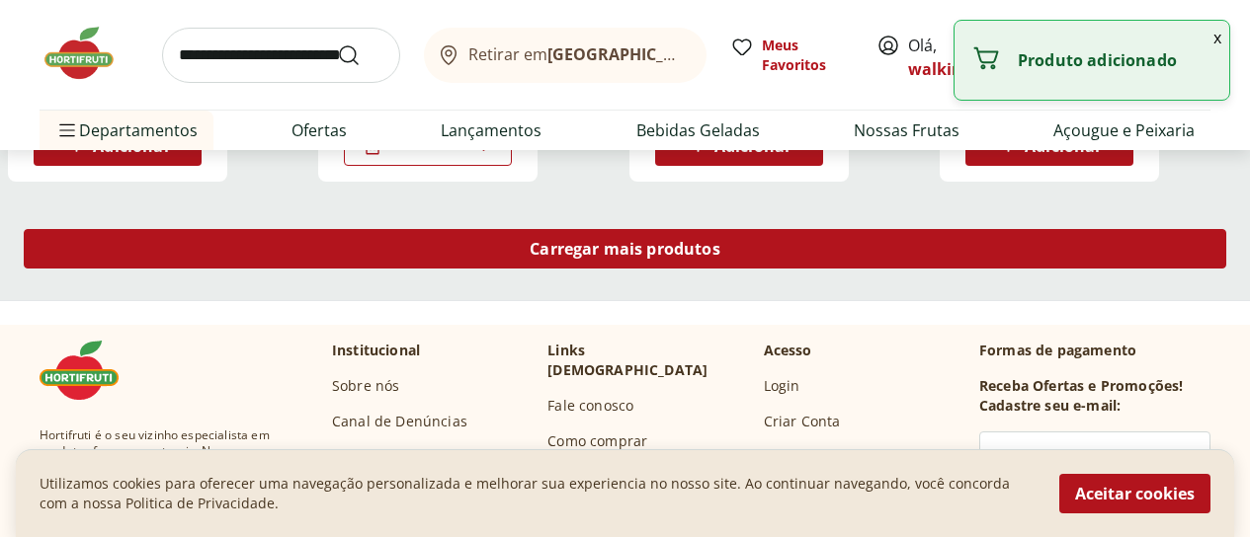
click at [720, 241] on span "Carregar mais produtos" at bounding box center [625, 249] width 191 height 16
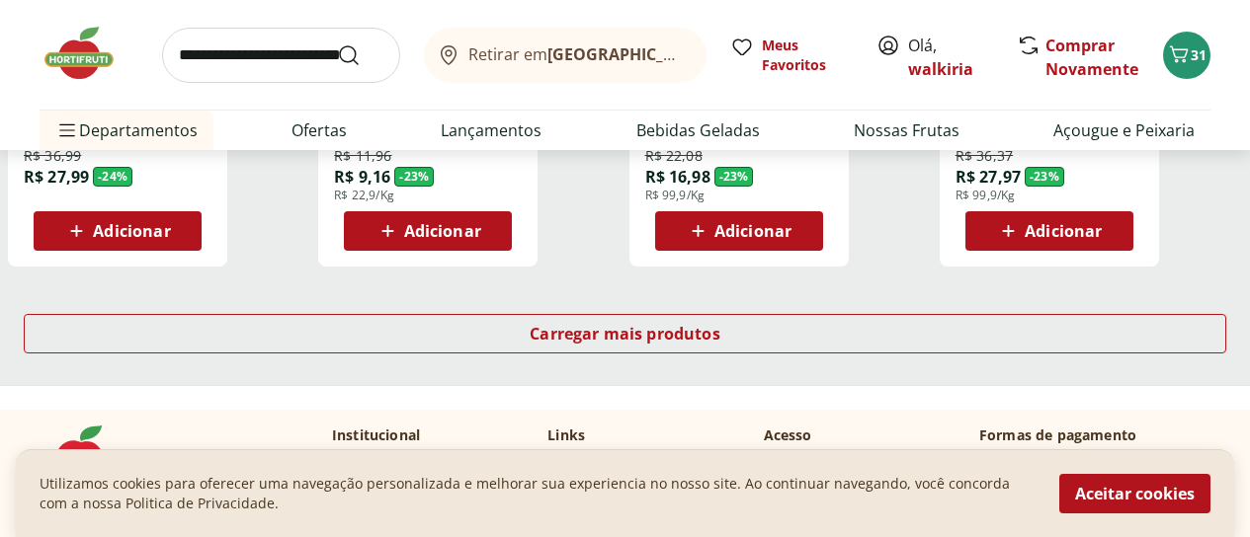
scroll to position [2668, 0]
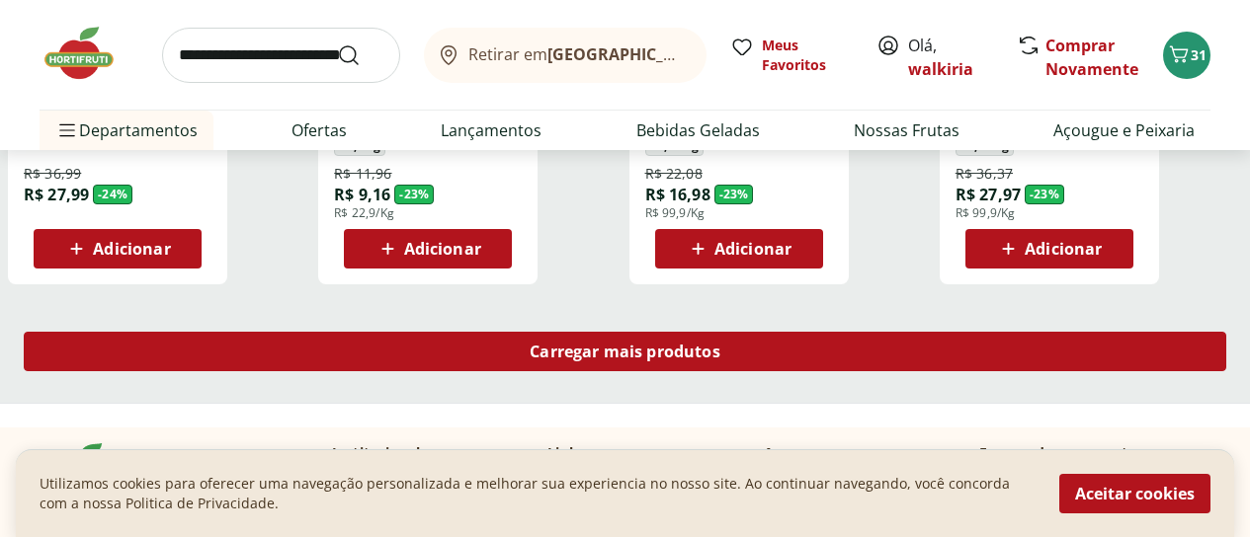
click at [720, 344] on span "Carregar mais produtos" at bounding box center [625, 352] width 191 height 16
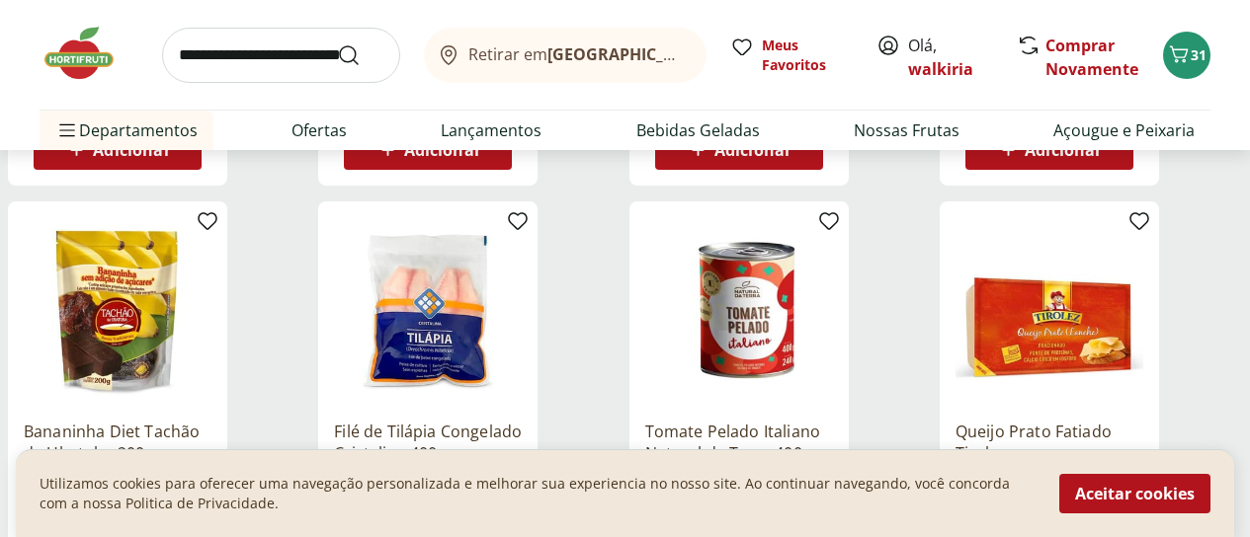
scroll to position [2865, 0]
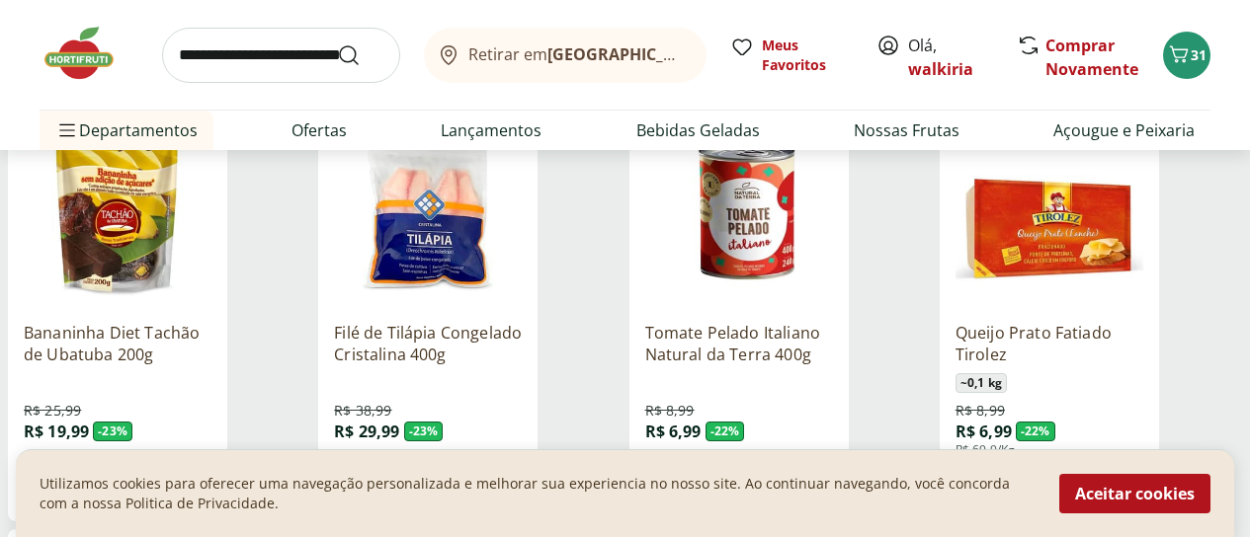
click at [1143, 193] on img at bounding box center [1049, 213] width 188 height 188
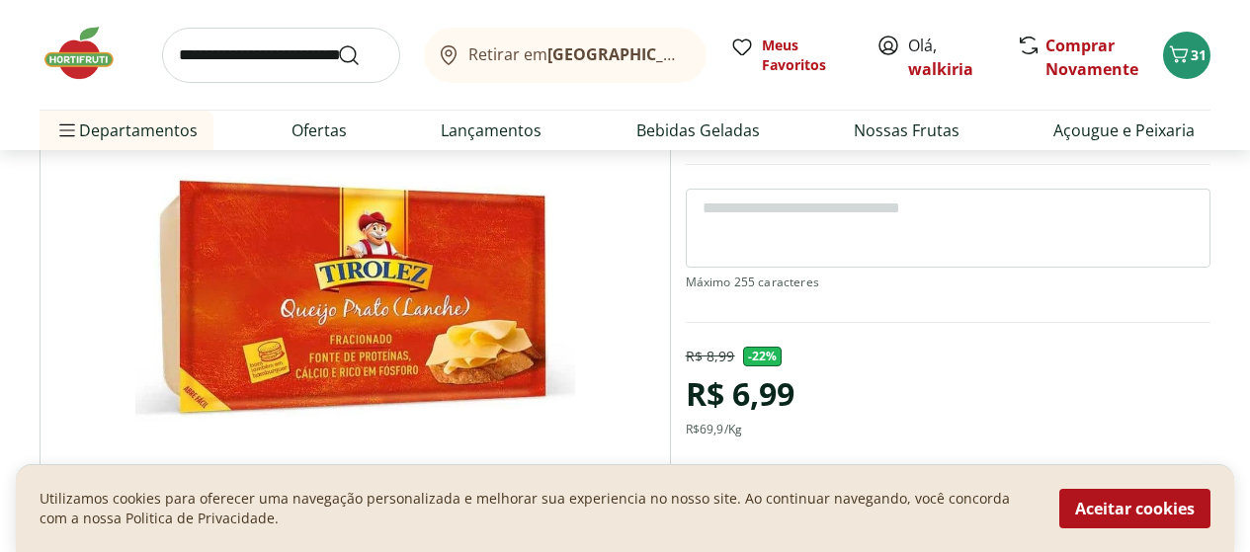
scroll to position [296, 0]
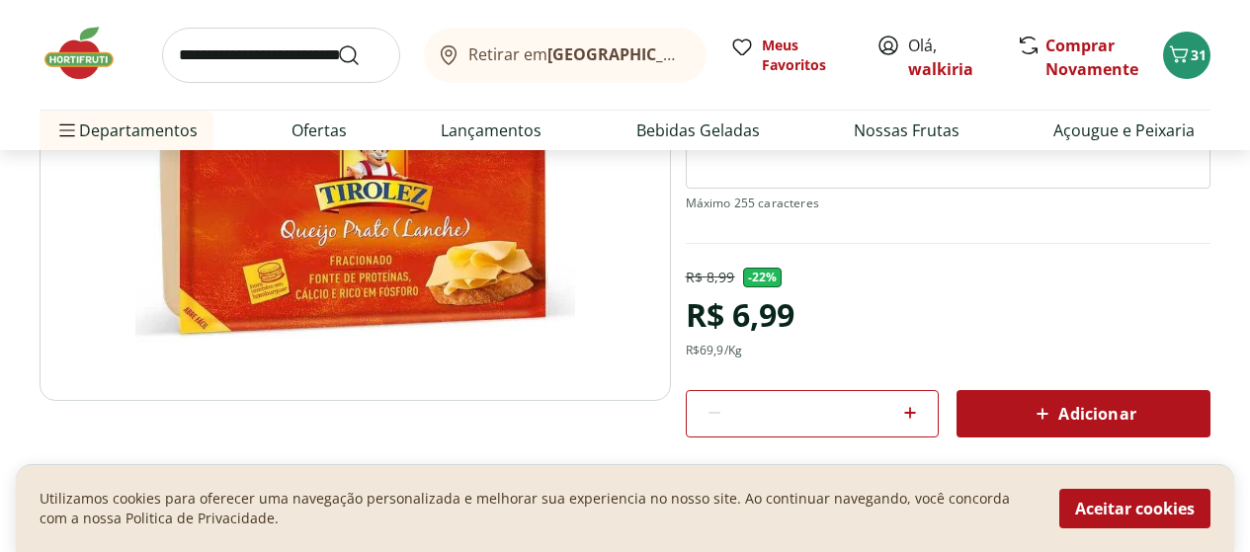
click at [1100, 410] on span "Adicionar" at bounding box center [1083, 414] width 105 height 24
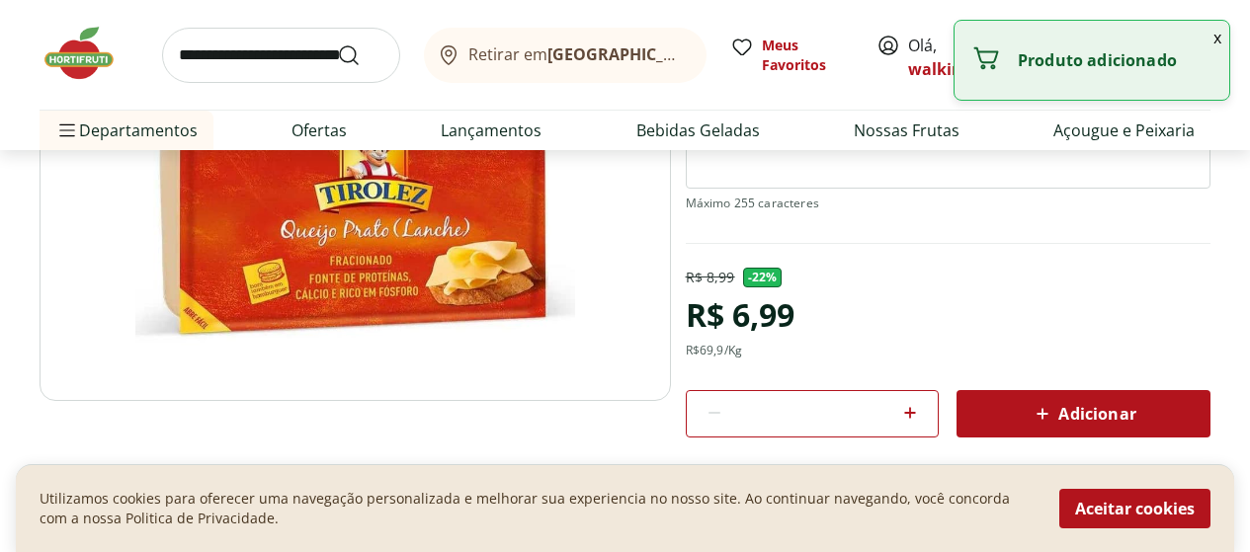
select select "**********"
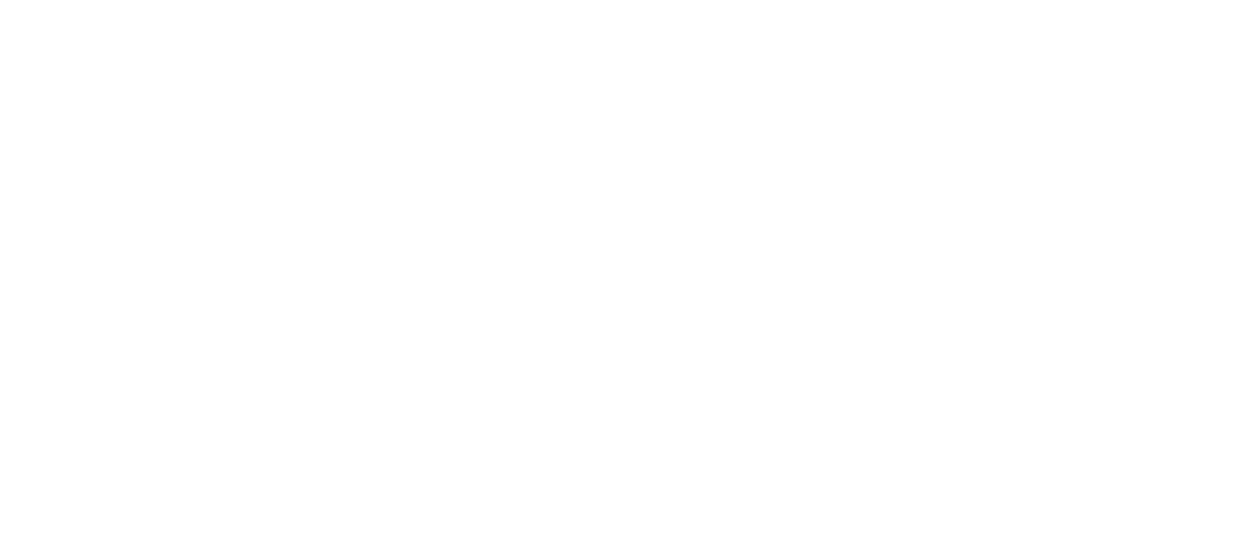
type input "*"
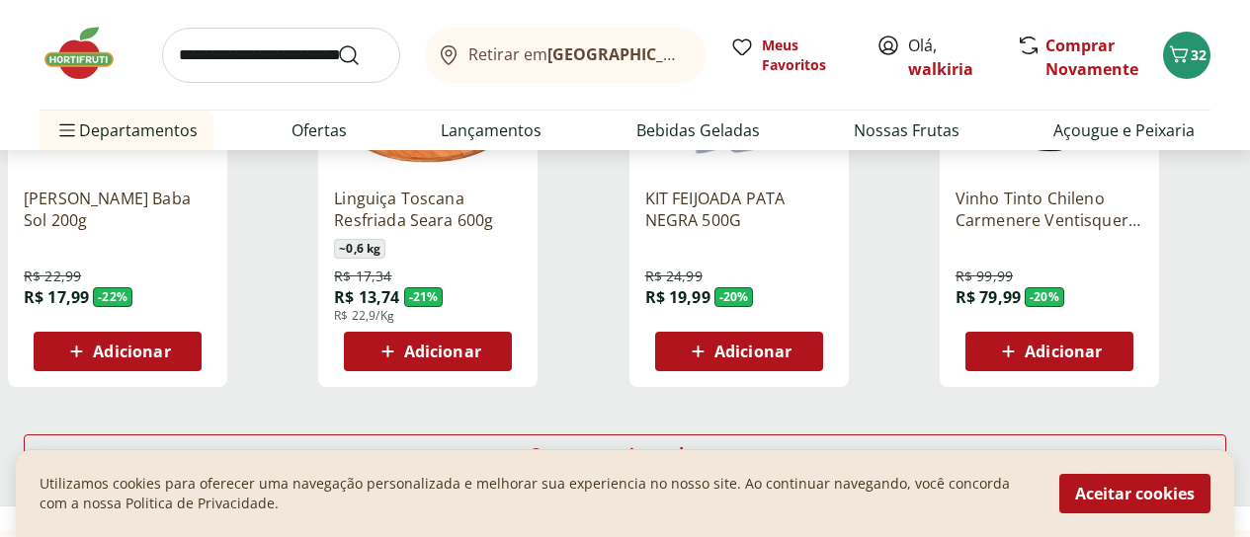
scroll to position [3952, 0]
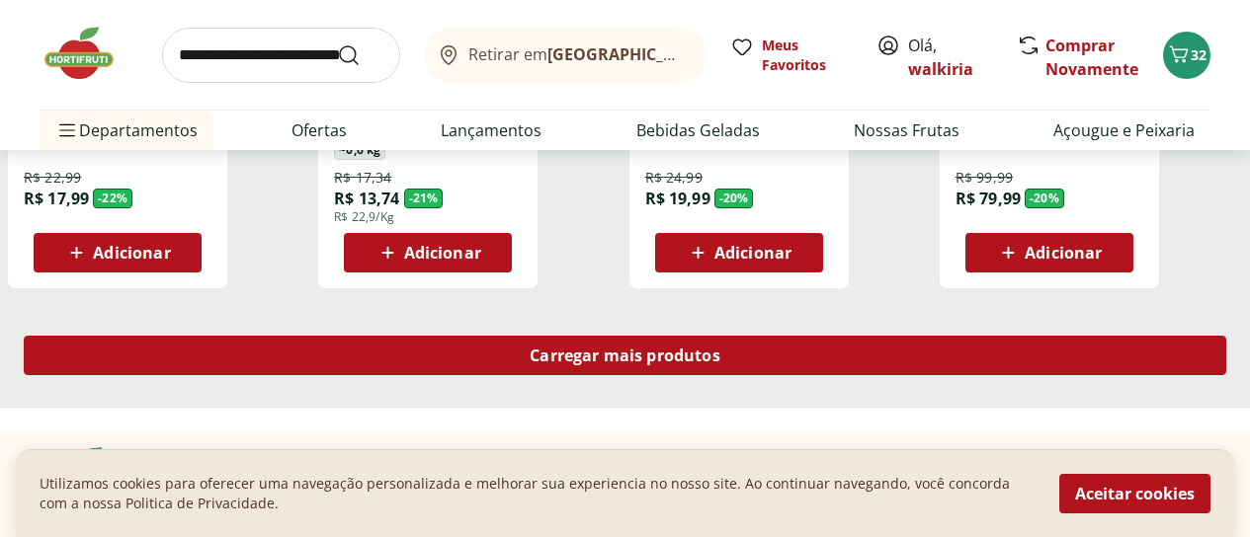
click at [720, 348] on span "Carregar mais produtos" at bounding box center [625, 356] width 191 height 16
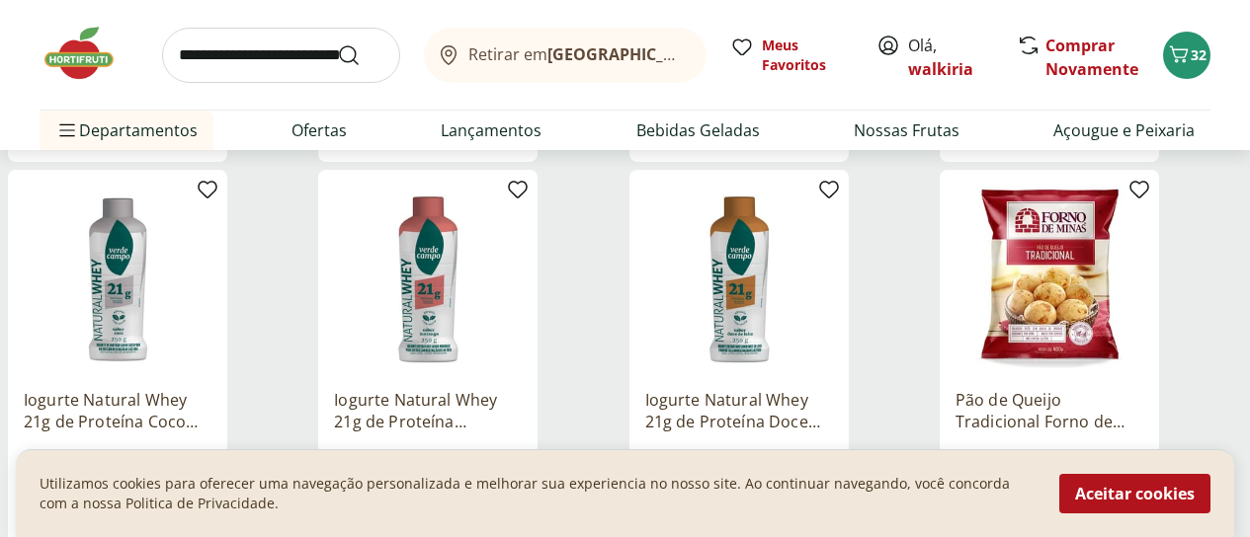
scroll to position [5039, 0]
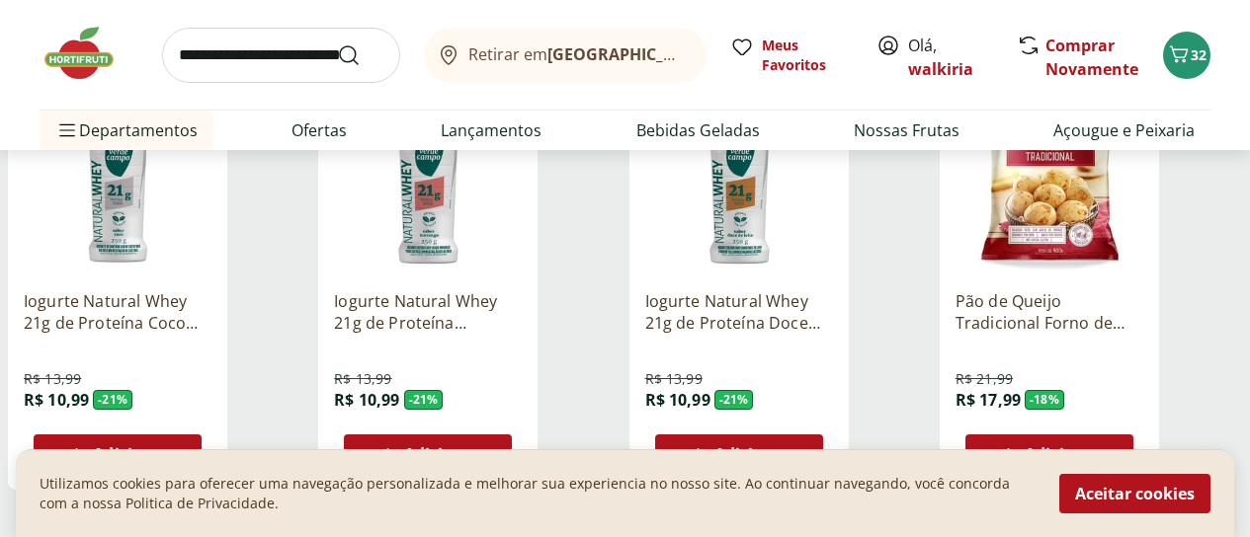
click at [170, 447] on span "Adicionar" at bounding box center [131, 455] width 77 height 16
click at [481, 447] on span "Adicionar" at bounding box center [442, 455] width 77 height 16
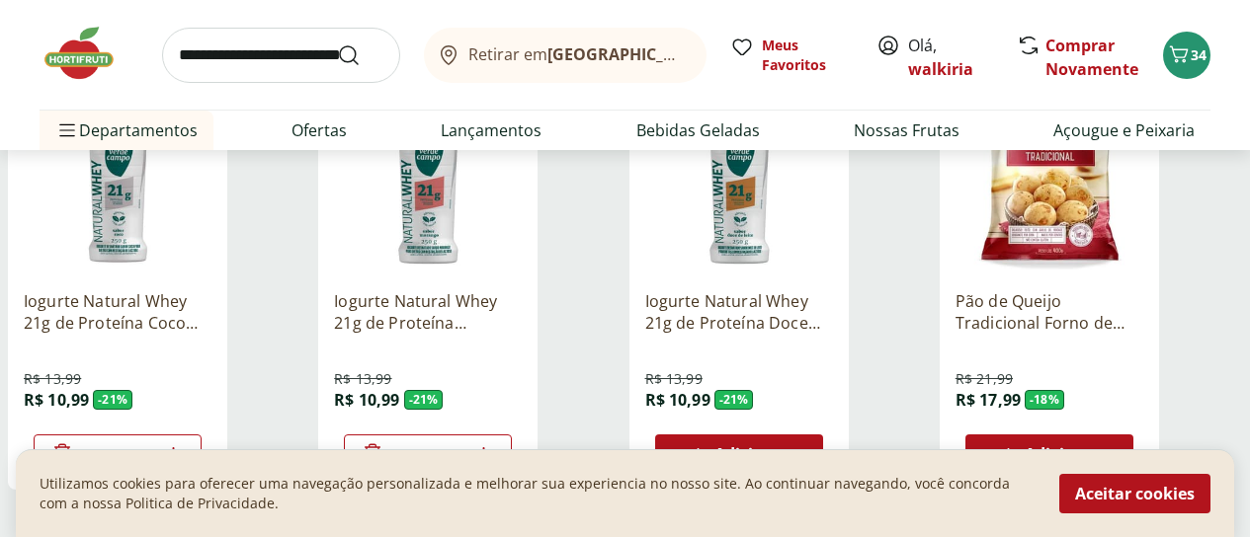
click at [791, 447] on span "Adicionar" at bounding box center [752, 455] width 77 height 16
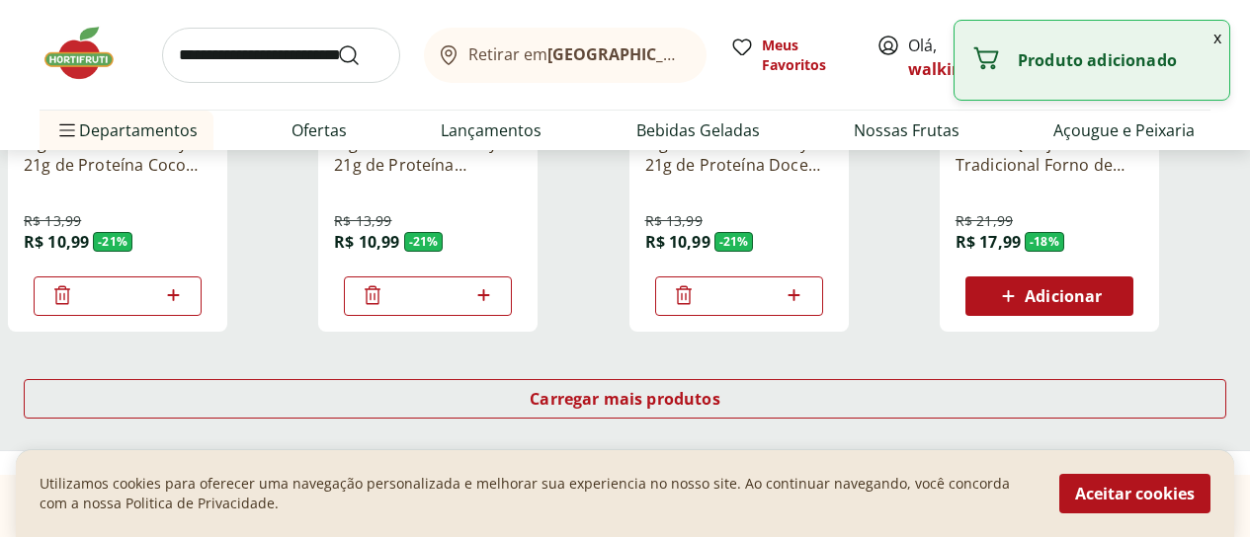
scroll to position [5237, 0]
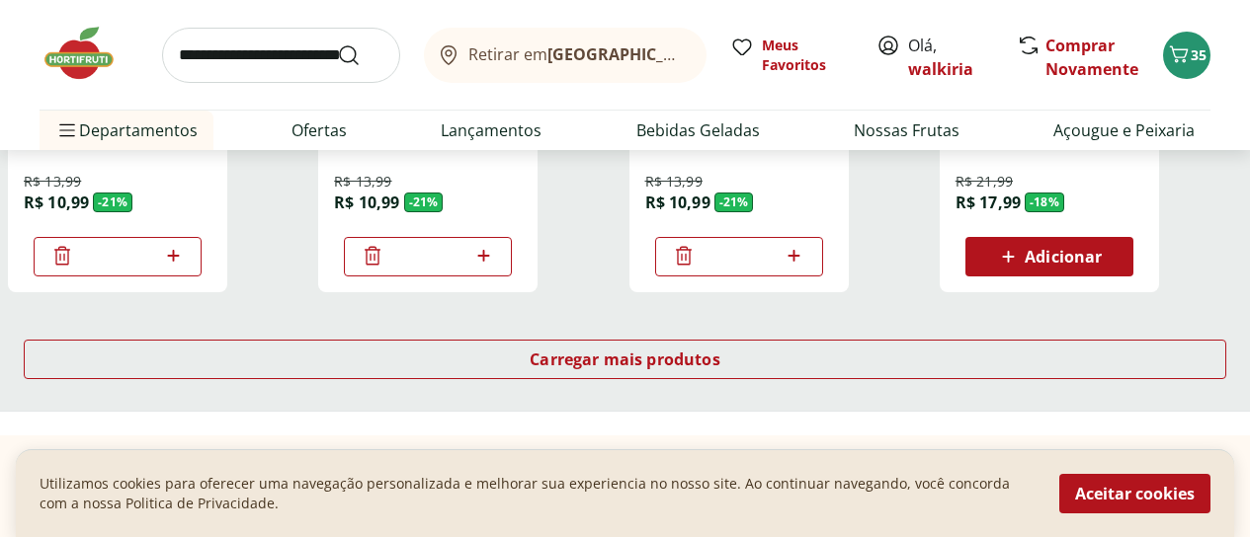
click at [806, 244] on icon at bounding box center [794, 256] width 25 height 24
type input "*"
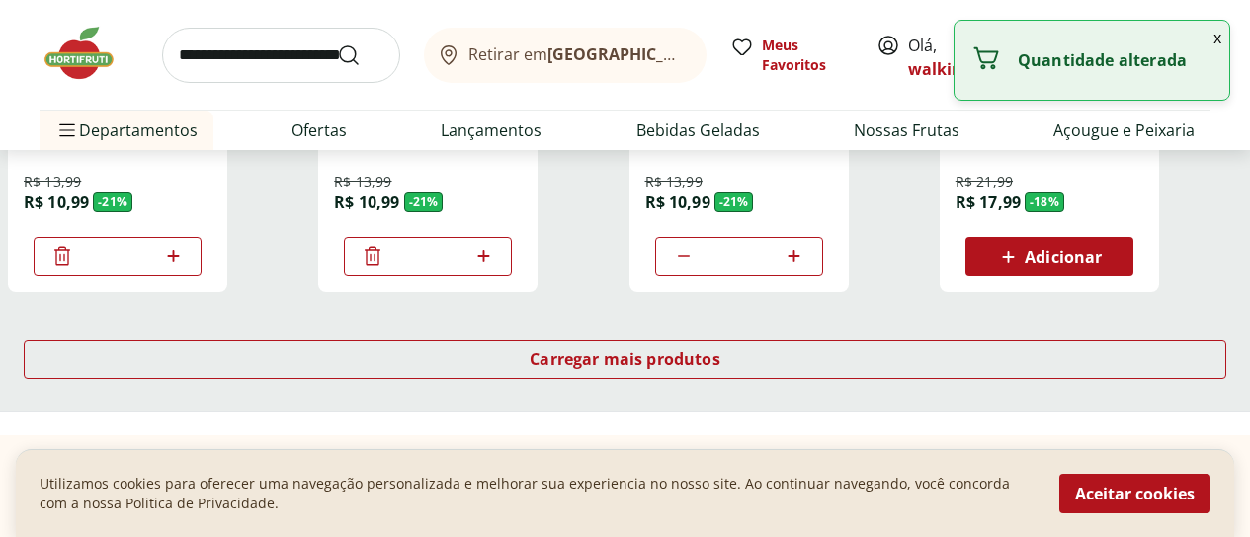
click at [496, 244] on icon at bounding box center [483, 256] width 25 height 24
type input "*"
click at [179, 250] on icon at bounding box center [173, 256] width 12 height 12
type input "*"
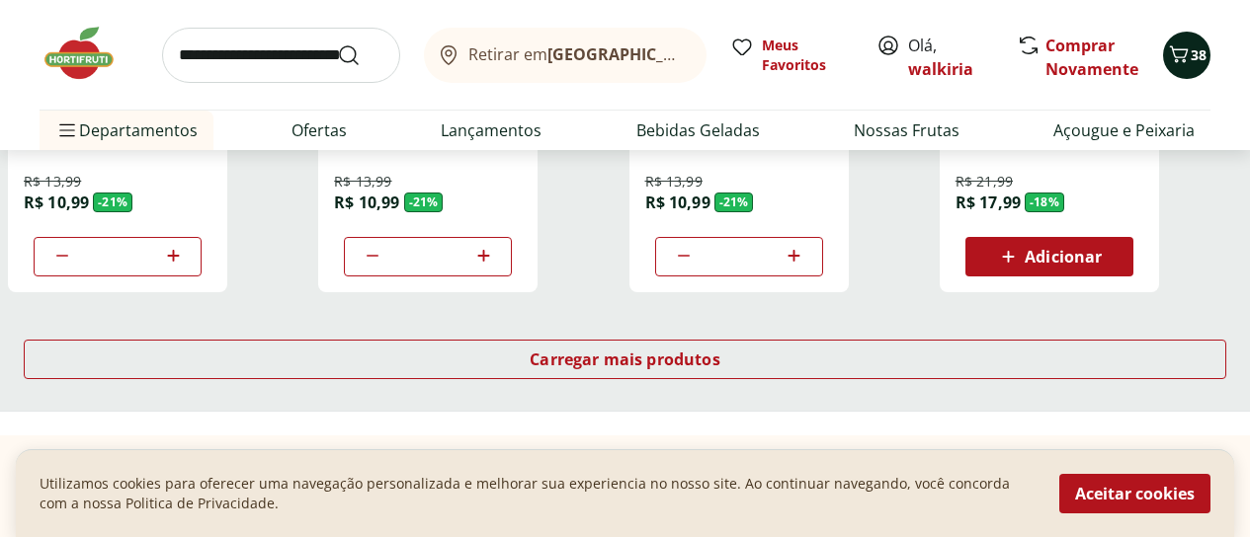
click at [1184, 44] on icon "Carrinho" at bounding box center [1179, 54] width 24 height 24
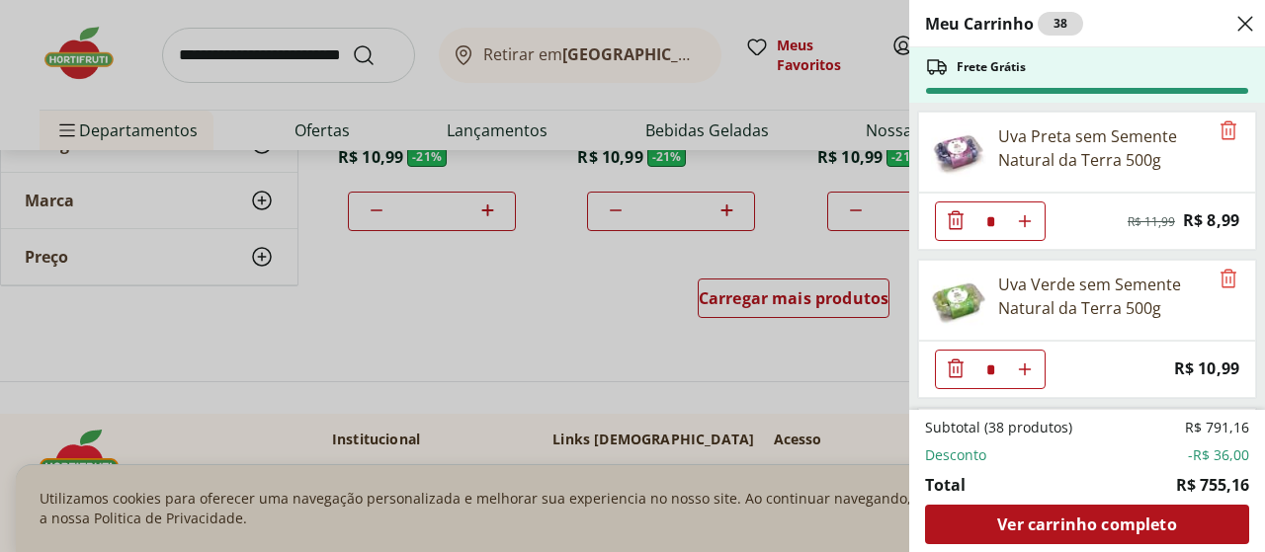
click at [1237, 23] on icon "Close" at bounding box center [1245, 24] width 24 height 24
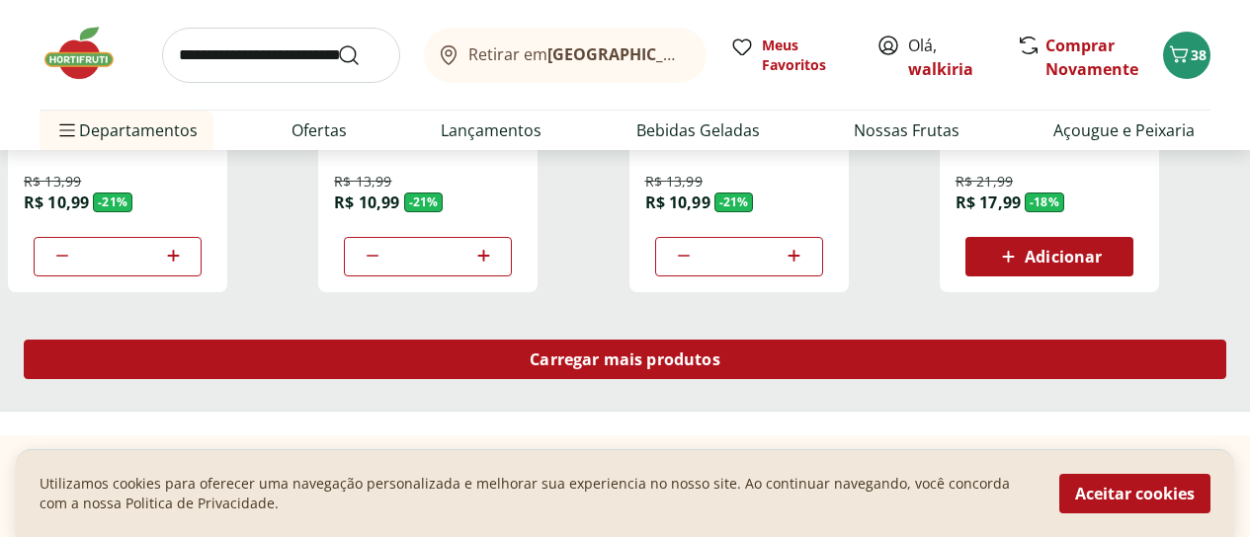
click at [720, 352] on span "Carregar mais produtos" at bounding box center [625, 360] width 191 height 16
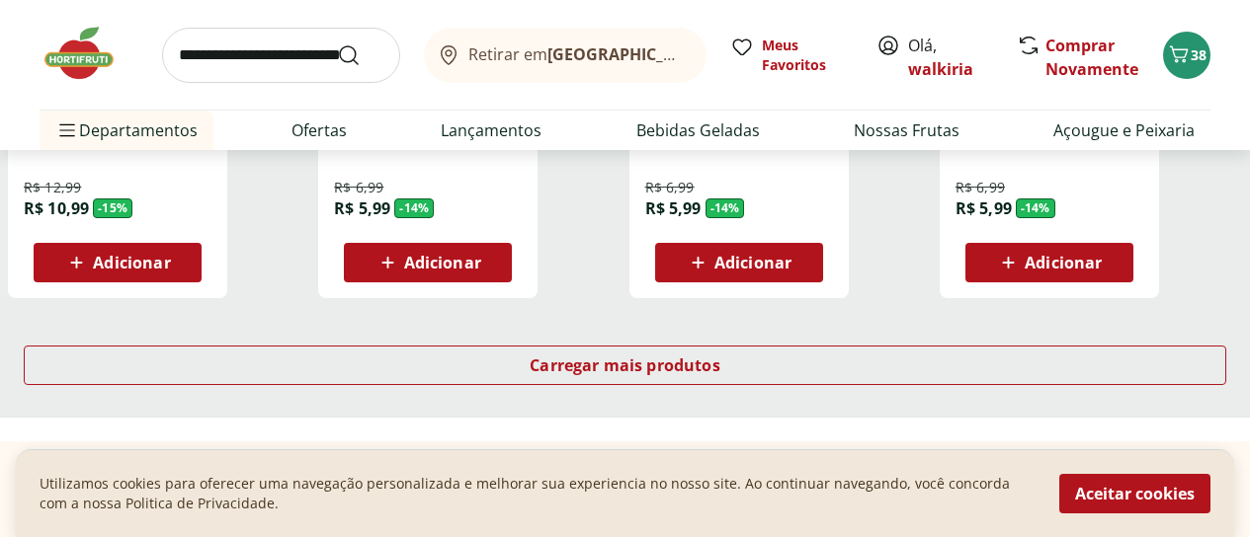
scroll to position [6620, 0]
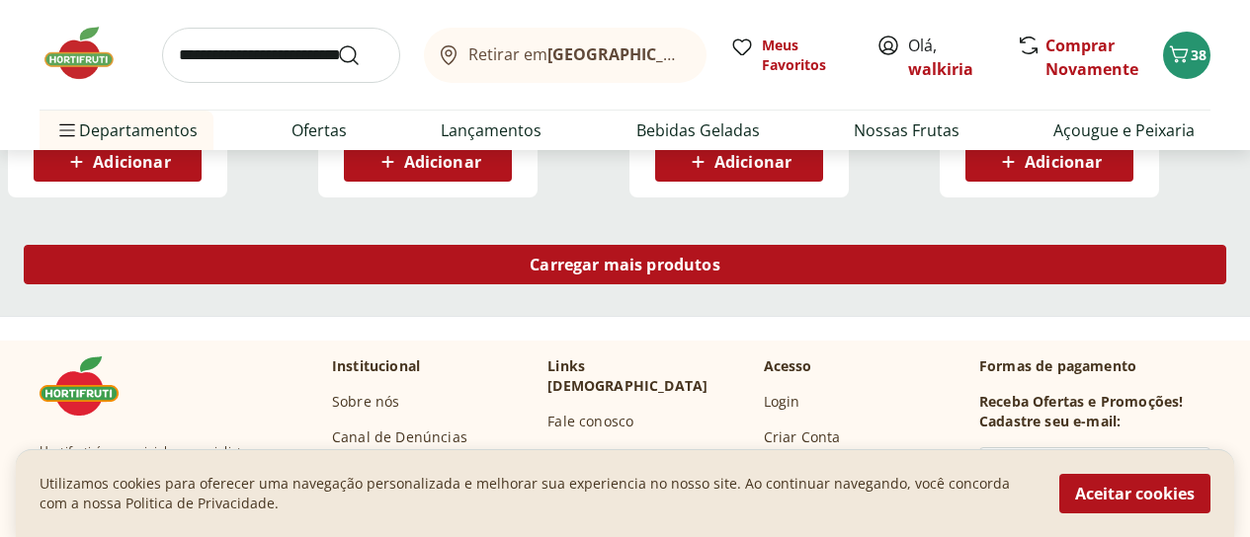
click at [720, 257] on span "Carregar mais produtos" at bounding box center [625, 265] width 191 height 16
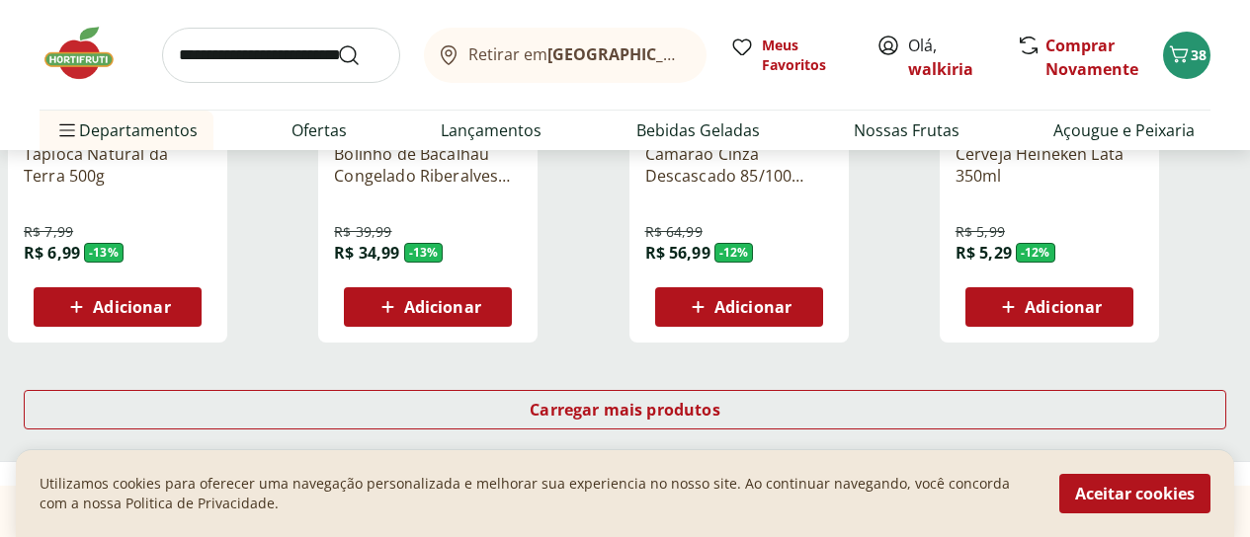
scroll to position [7805, 0]
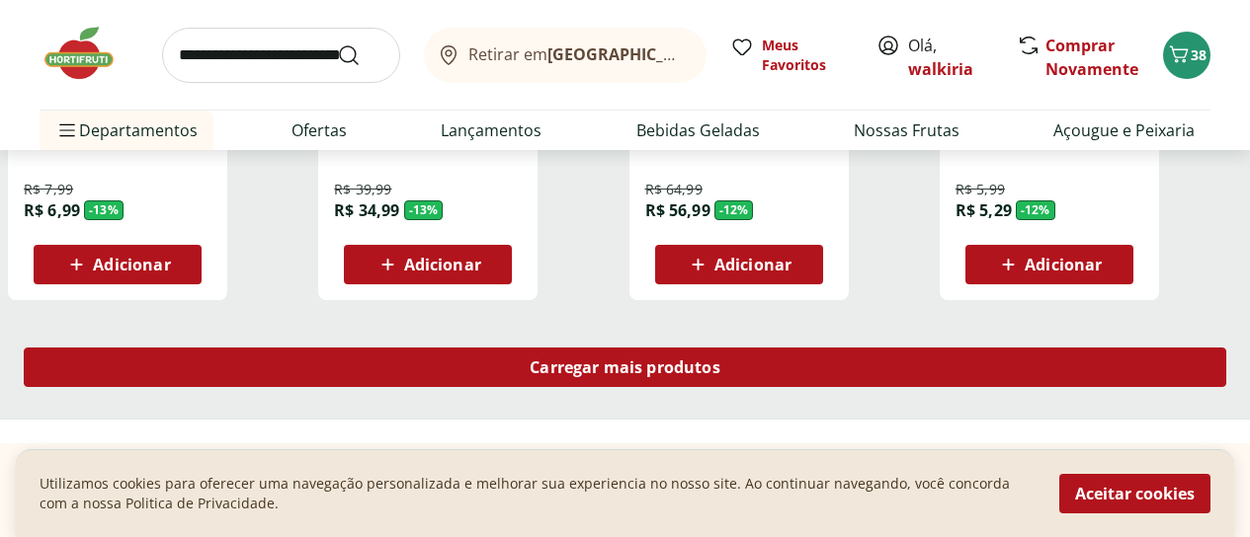
click at [720, 360] on span "Carregar mais produtos" at bounding box center [625, 368] width 191 height 16
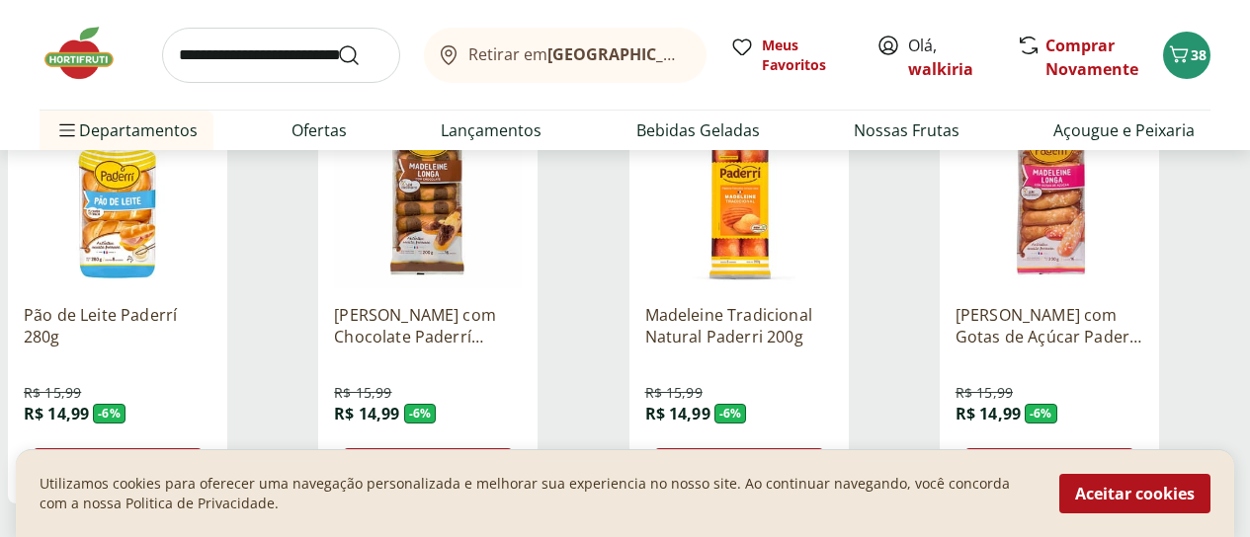
scroll to position [8892, 0]
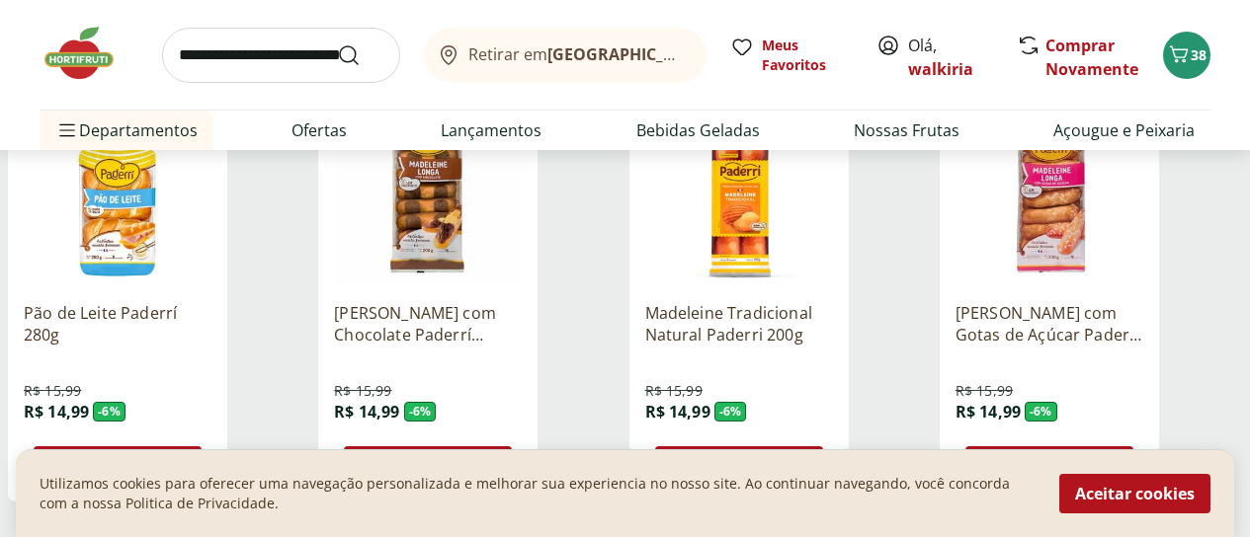
click at [791, 458] on span "Adicionar" at bounding box center [752, 466] width 77 height 16
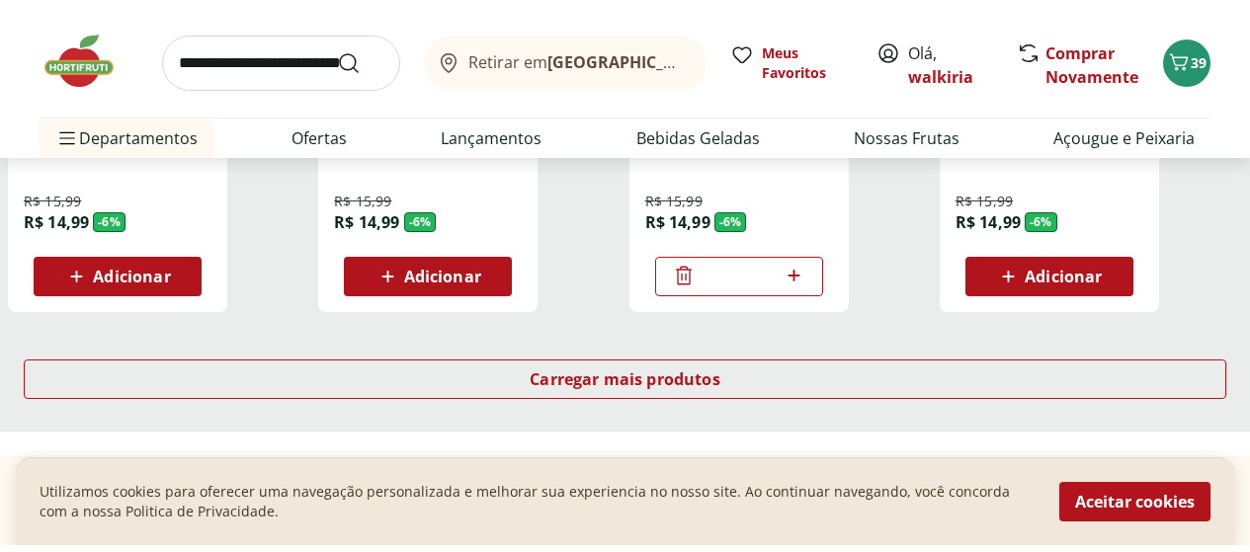
scroll to position [9189, 0]
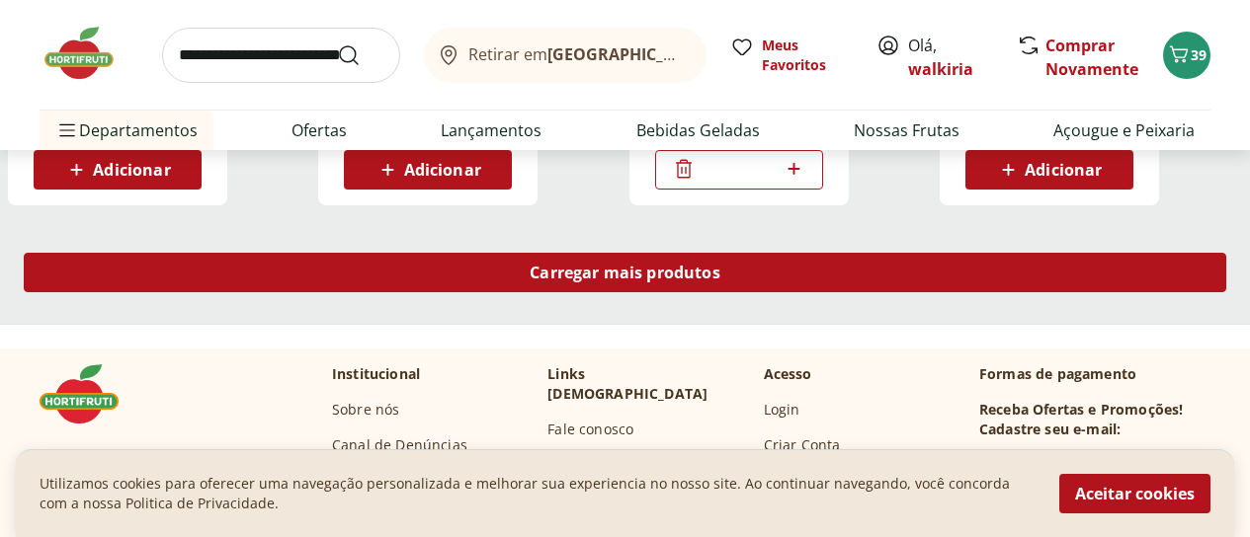
click at [720, 265] on span "Carregar mais produtos" at bounding box center [625, 273] width 191 height 16
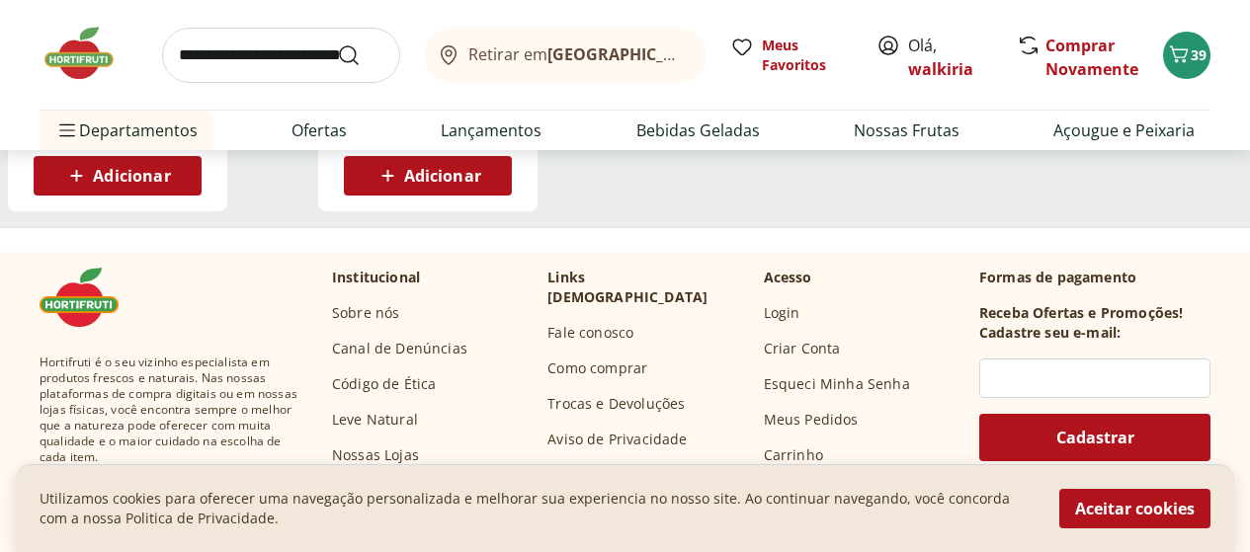
scroll to position [10473, 0]
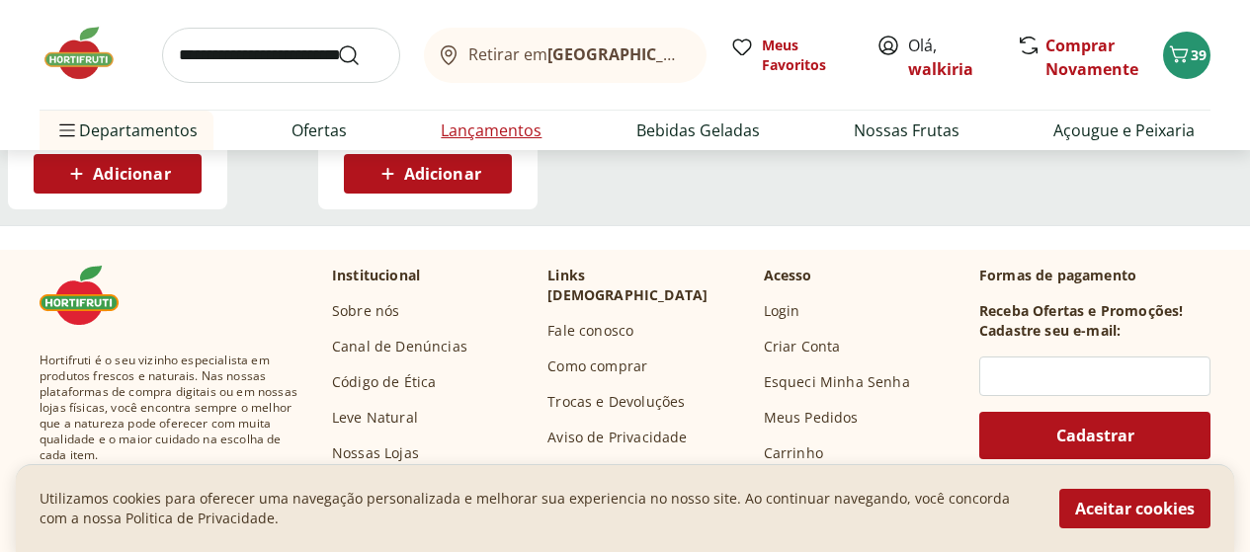
click at [486, 135] on link "Lançamentos" at bounding box center [491, 131] width 101 height 24
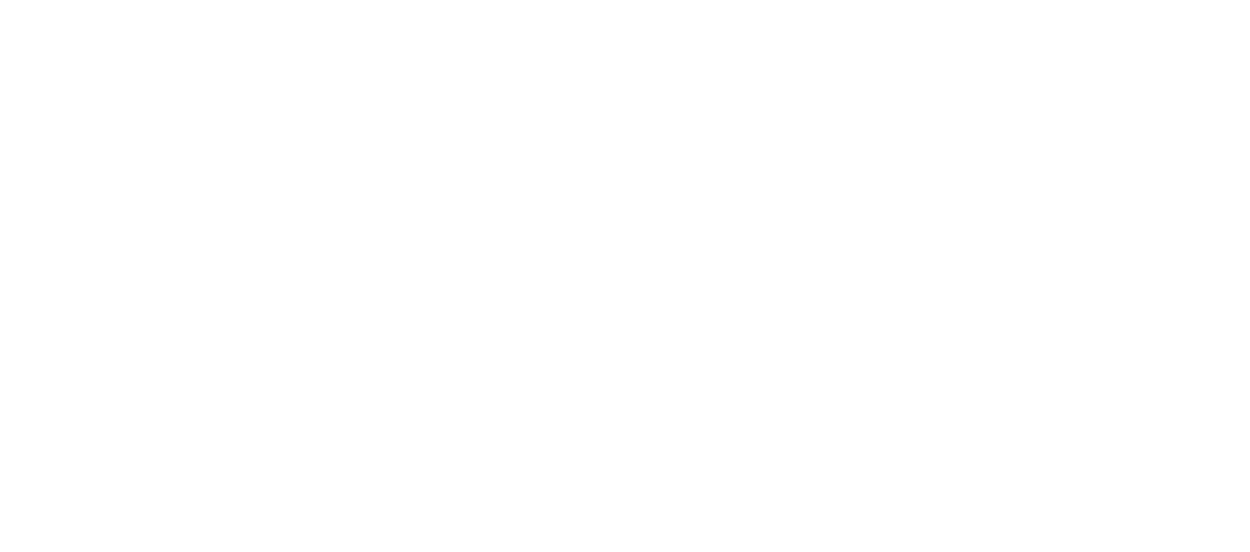
select select "**********"
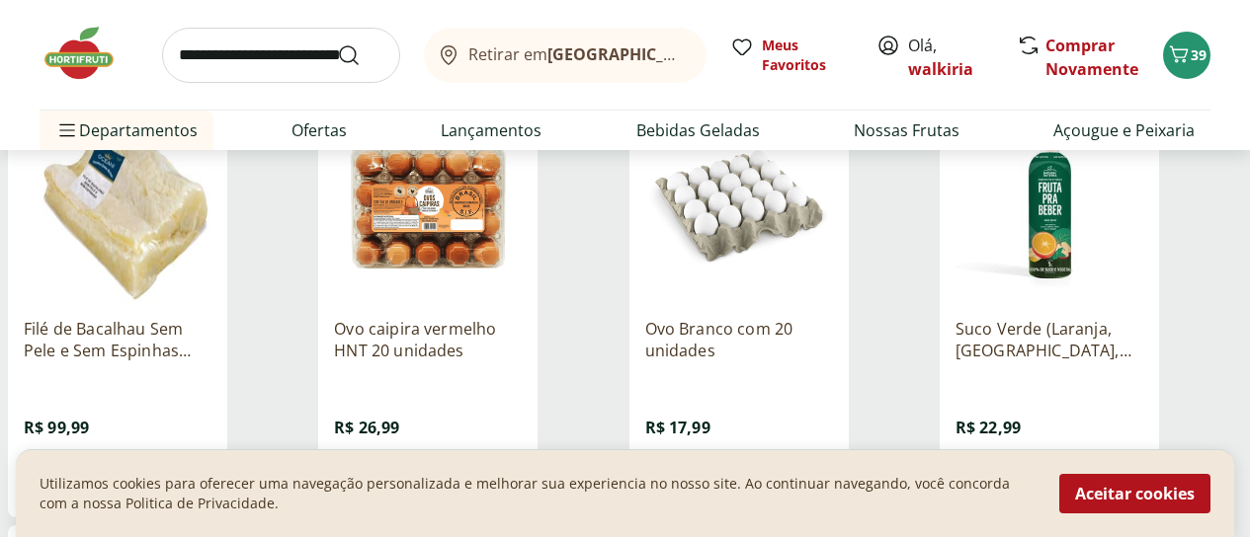
scroll to position [790, 0]
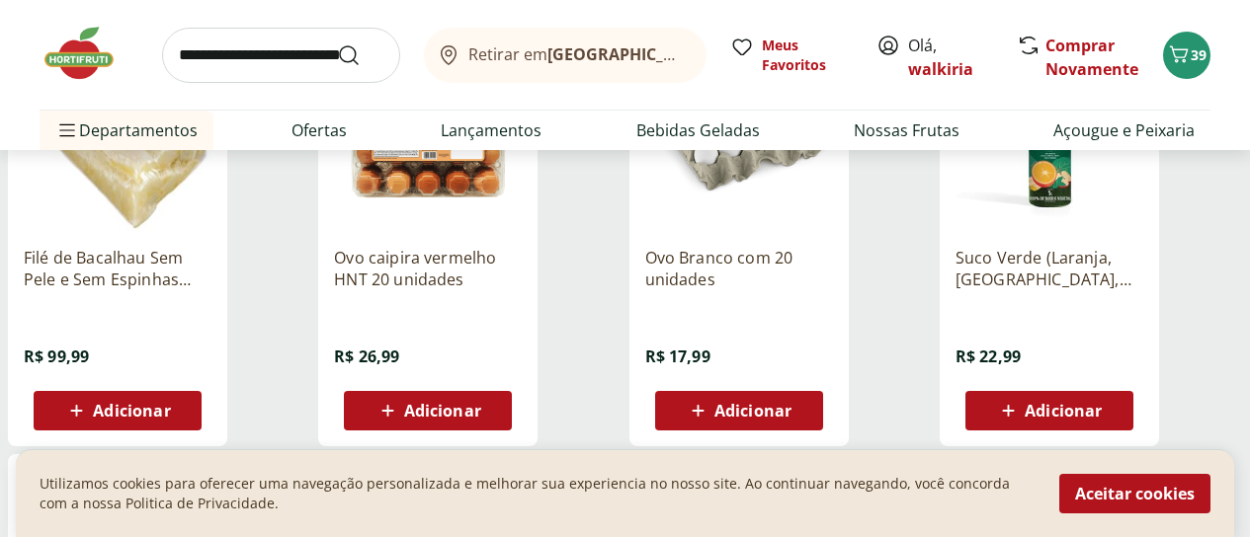
click at [791, 403] on span "Adicionar" at bounding box center [752, 411] width 77 height 16
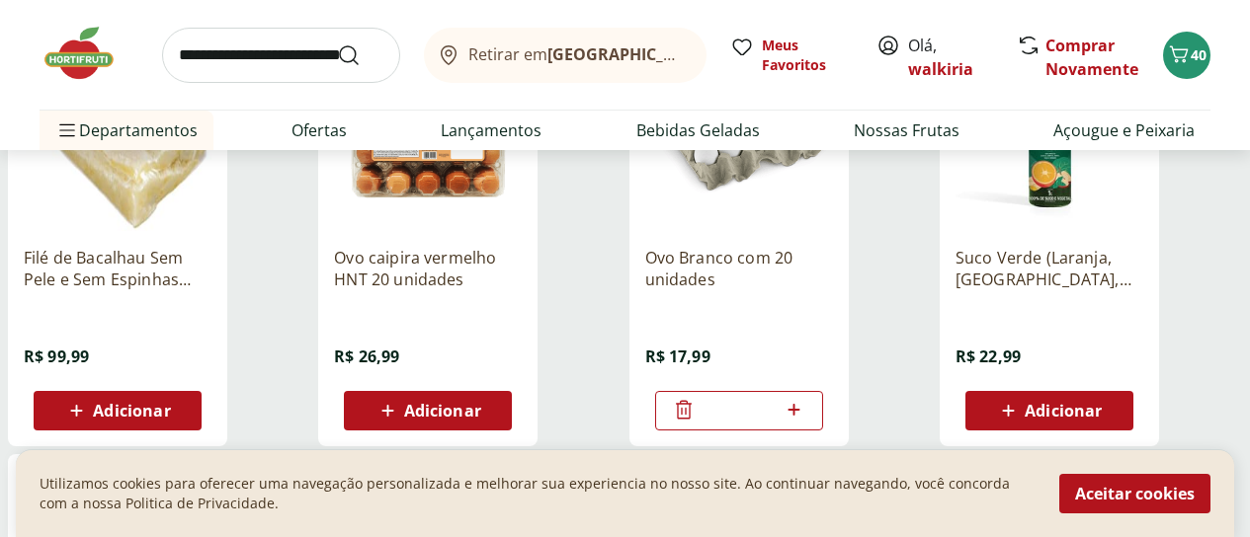
click at [806, 398] on icon at bounding box center [794, 410] width 25 height 24
type input "*"
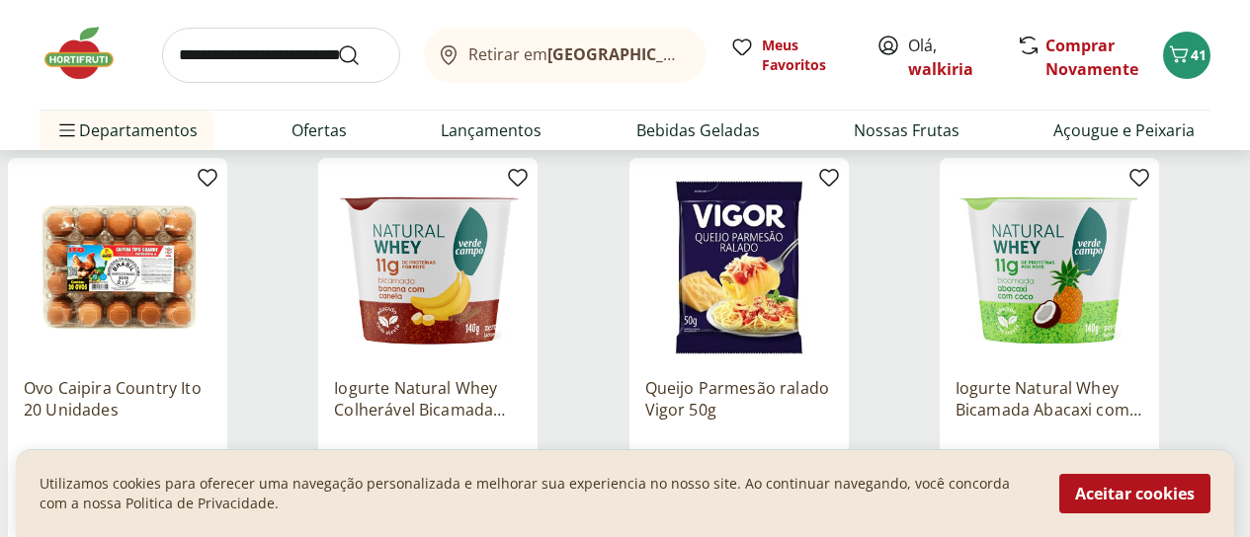
scroll to position [1186, 0]
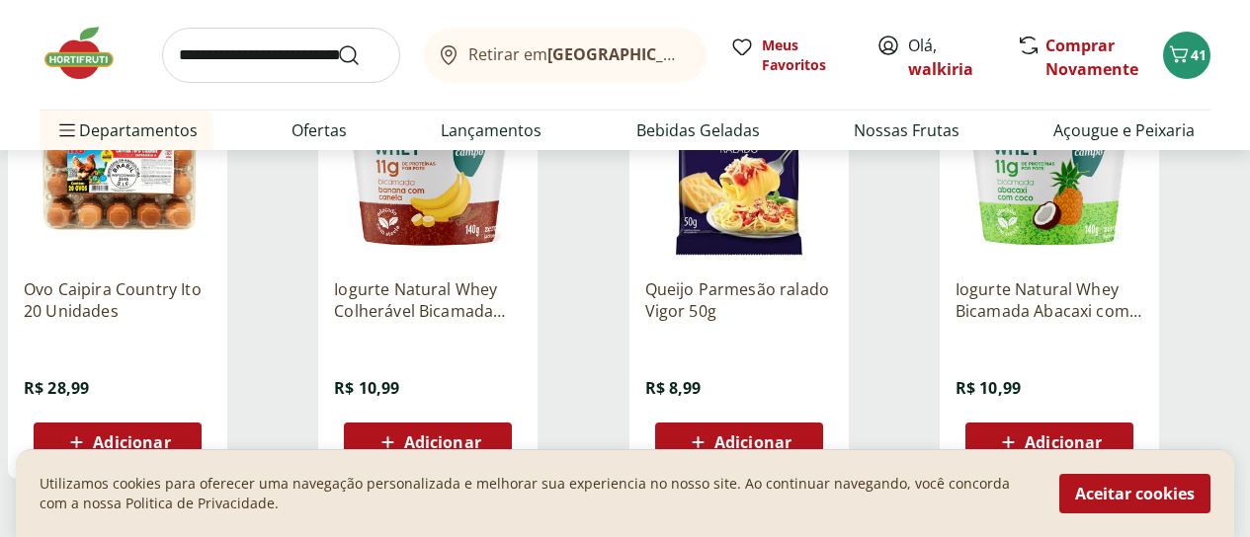
click at [481, 435] on span "Adicionar" at bounding box center [442, 443] width 77 height 16
click at [1102, 435] on span "Adicionar" at bounding box center [1063, 443] width 77 height 16
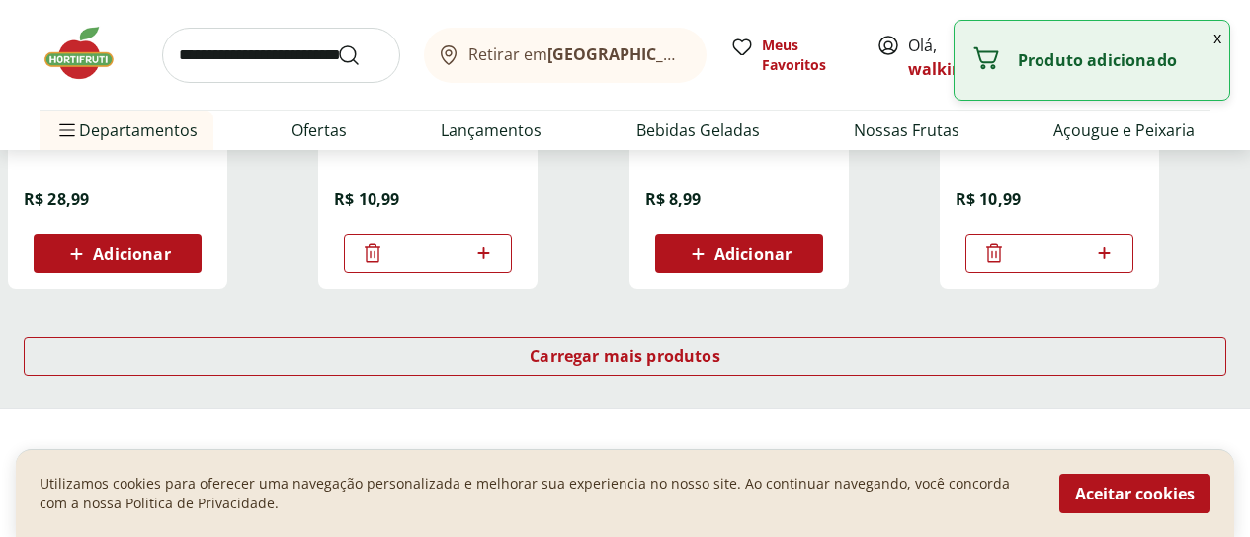
scroll to position [1383, 0]
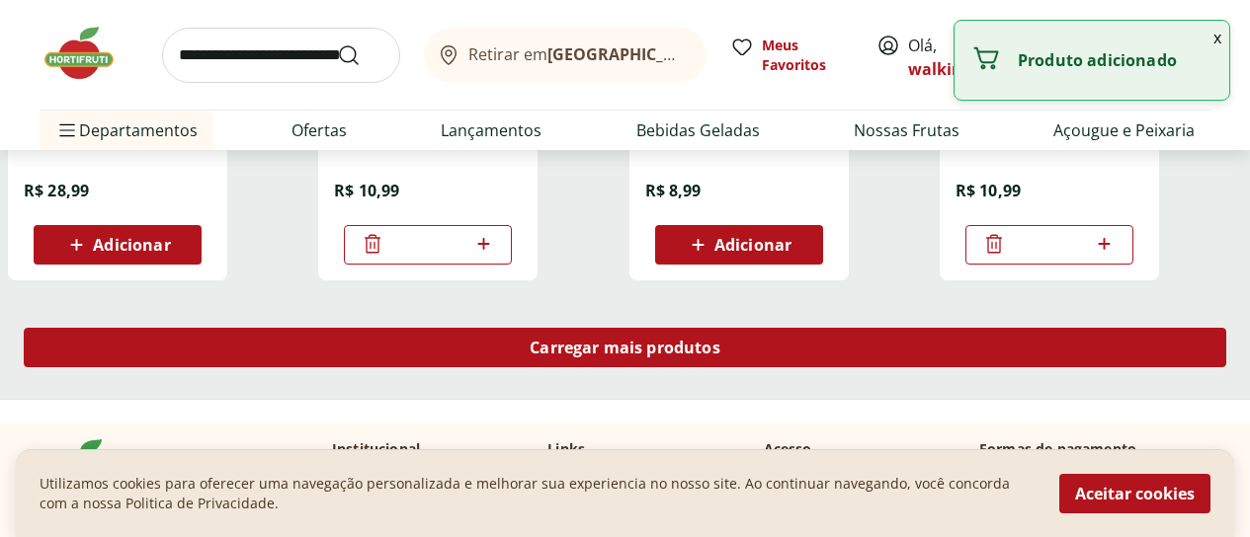
click at [720, 340] on span "Carregar mais produtos" at bounding box center [625, 348] width 191 height 16
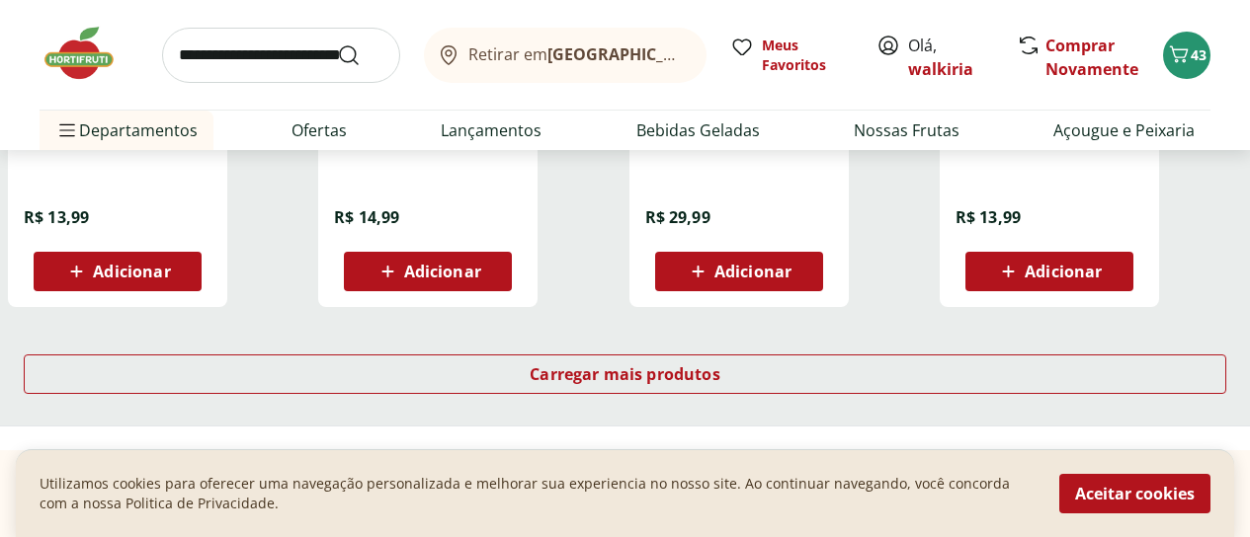
scroll to position [2668, 0]
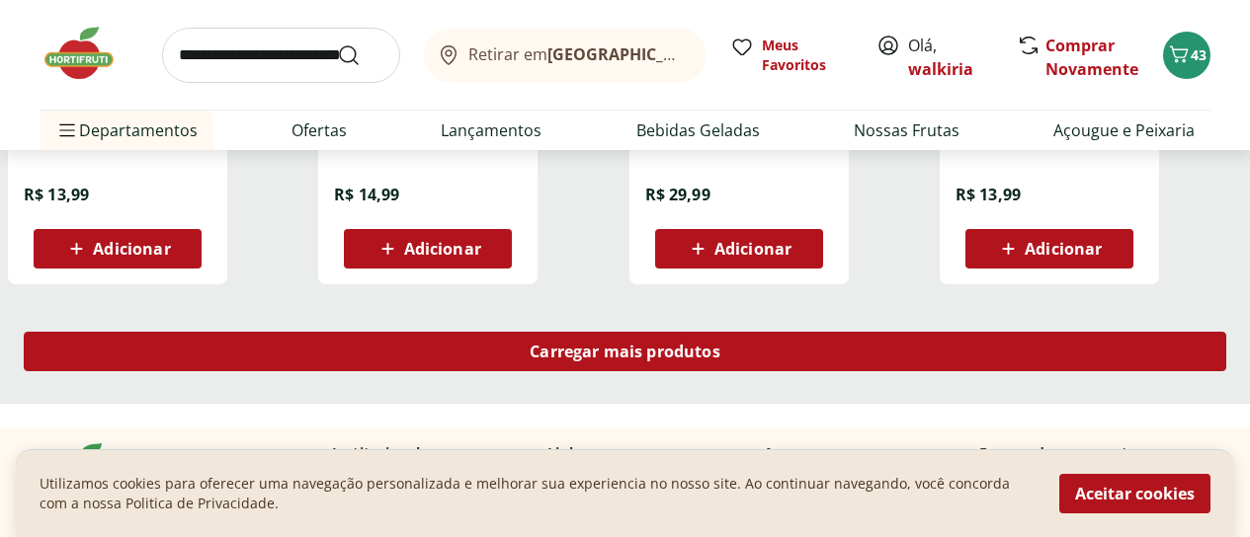
click at [720, 344] on span "Carregar mais produtos" at bounding box center [625, 352] width 191 height 16
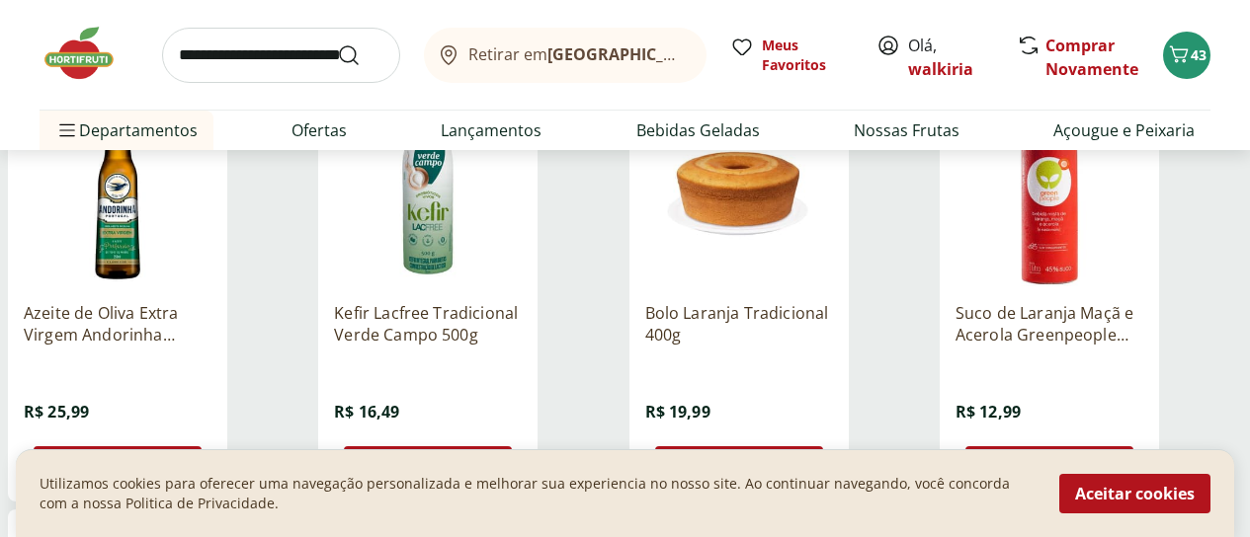
scroll to position [2964, 0]
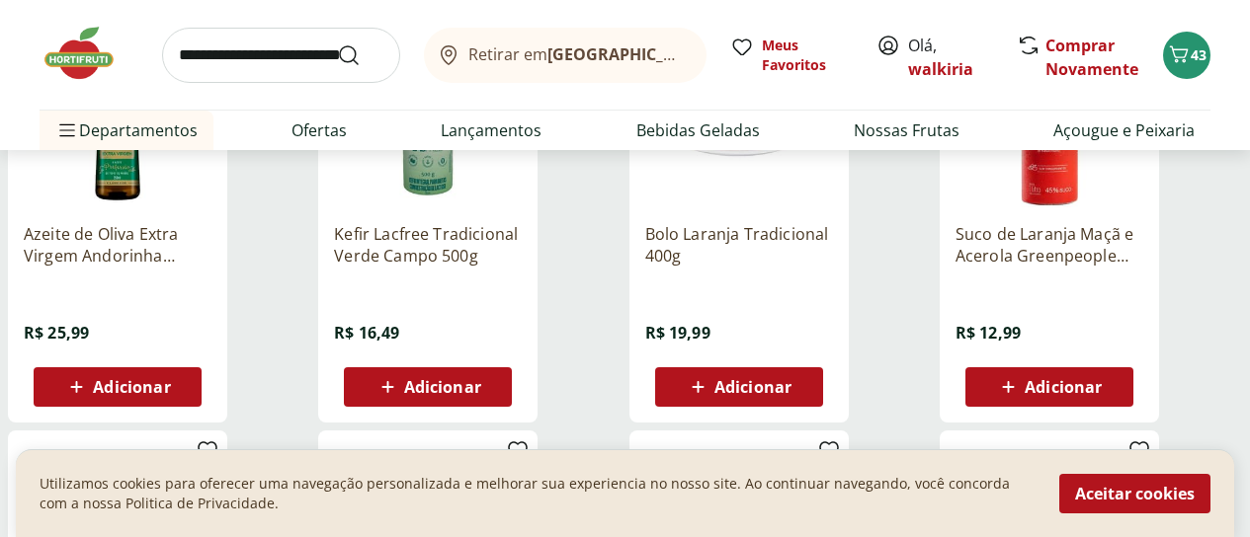
click at [791, 379] on span "Adicionar" at bounding box center [752, 387] width 77 height 16
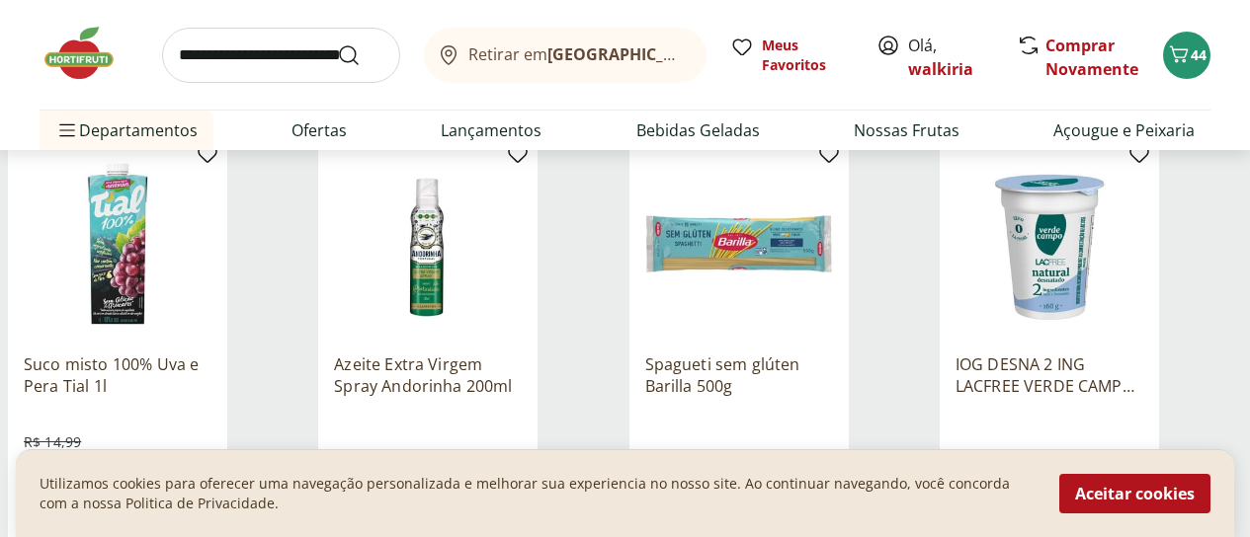
scroll to position [3359, 0]
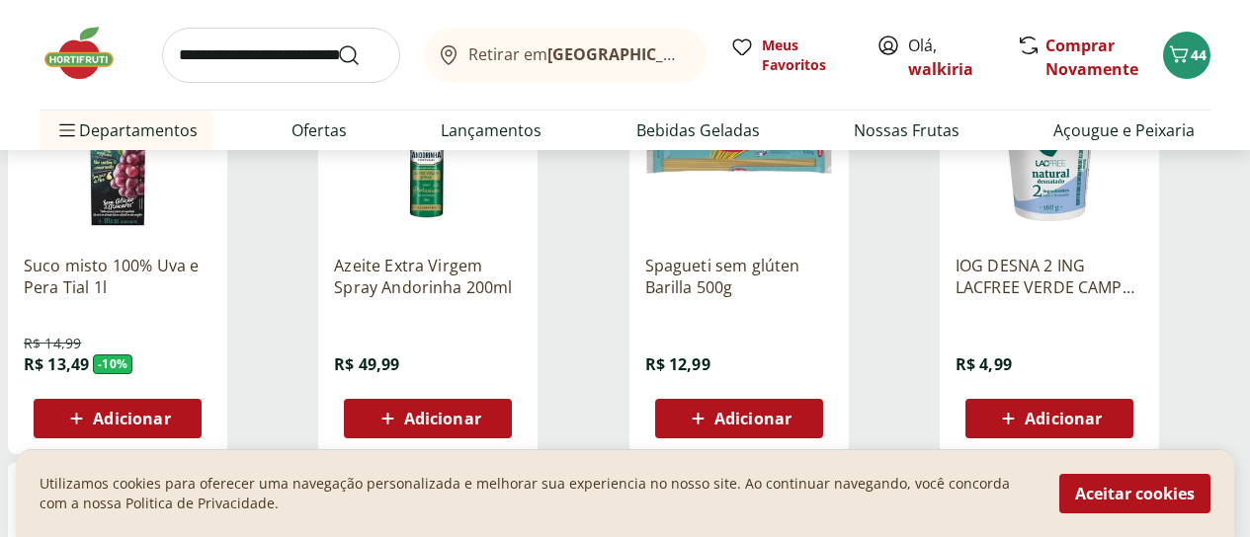
click at [1117, 401] on div "Adicionar" at bounding box center [1049, 419] width 136 height 36
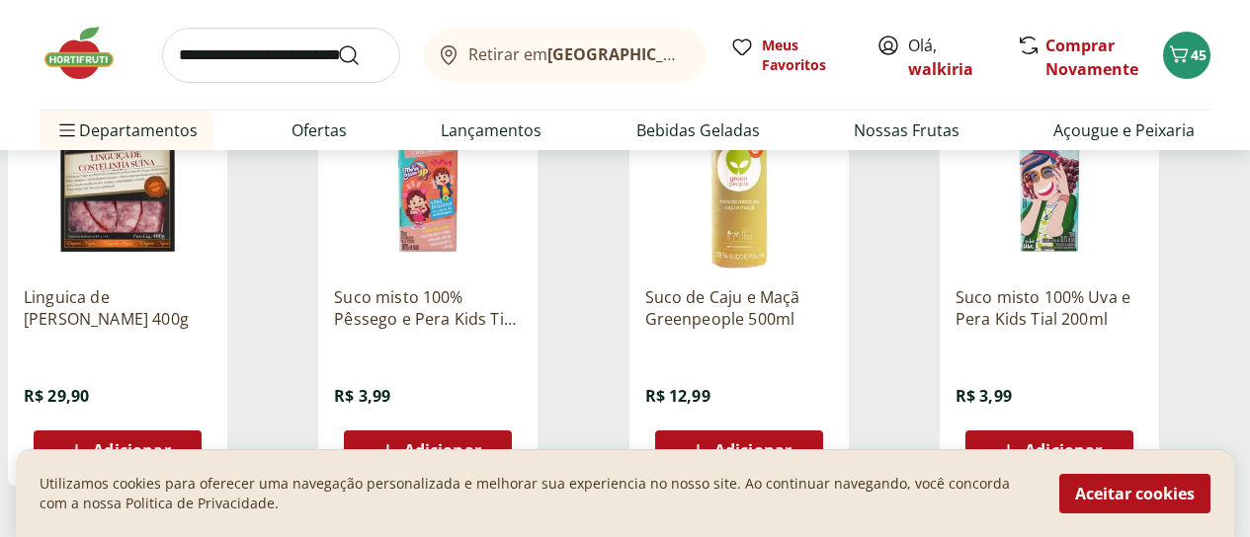
scroll to position [3853, 0]
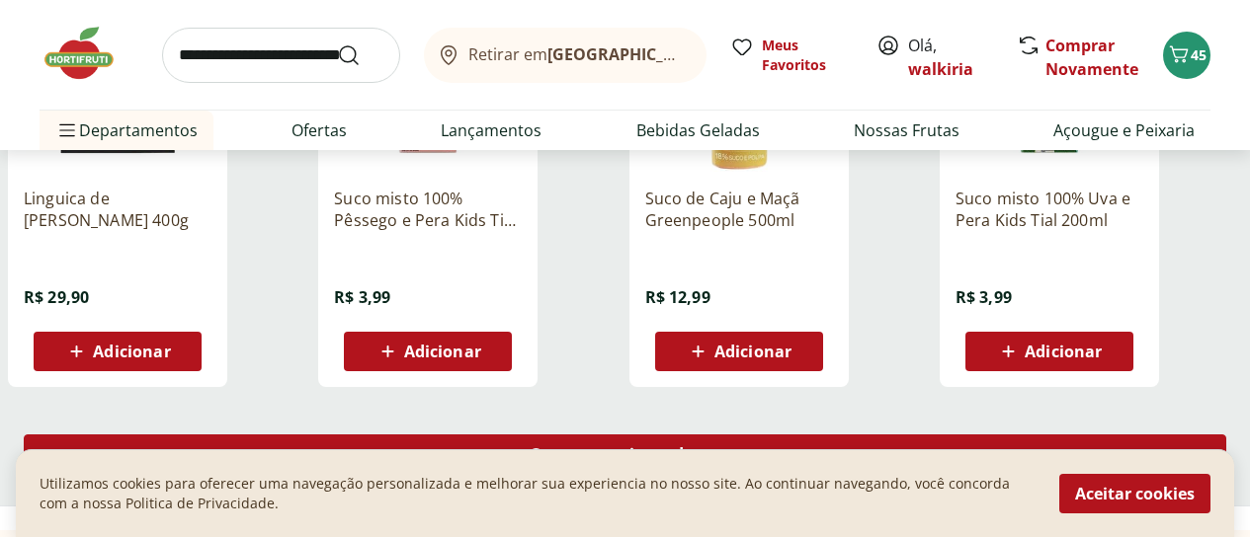
click at [720, 447] on span "Carregar mais produtos" at bounding box center [625, 455] width 191 height 16
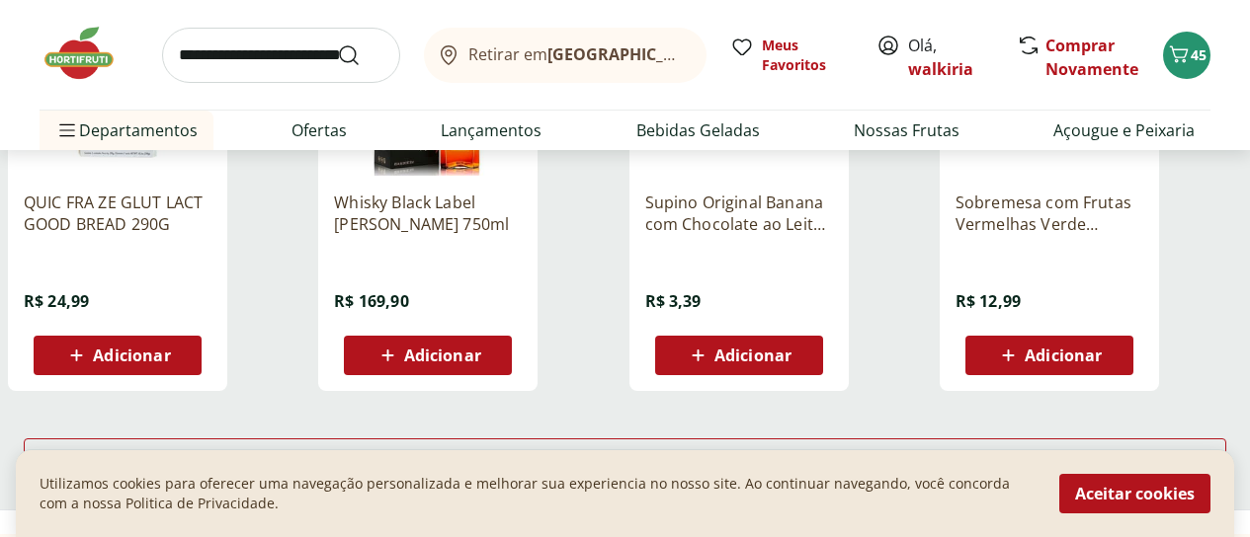
scroll to position [5237, 0]
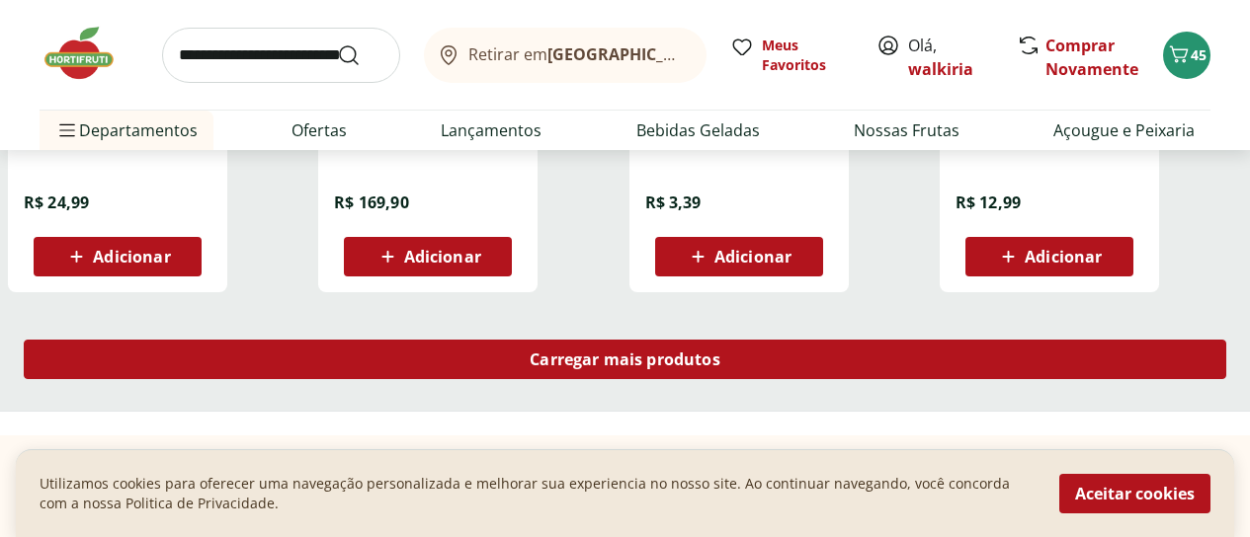
click at [720, 352] on span "Carregar mais produtos" at bounding box center [625, 360] width 191 height 16
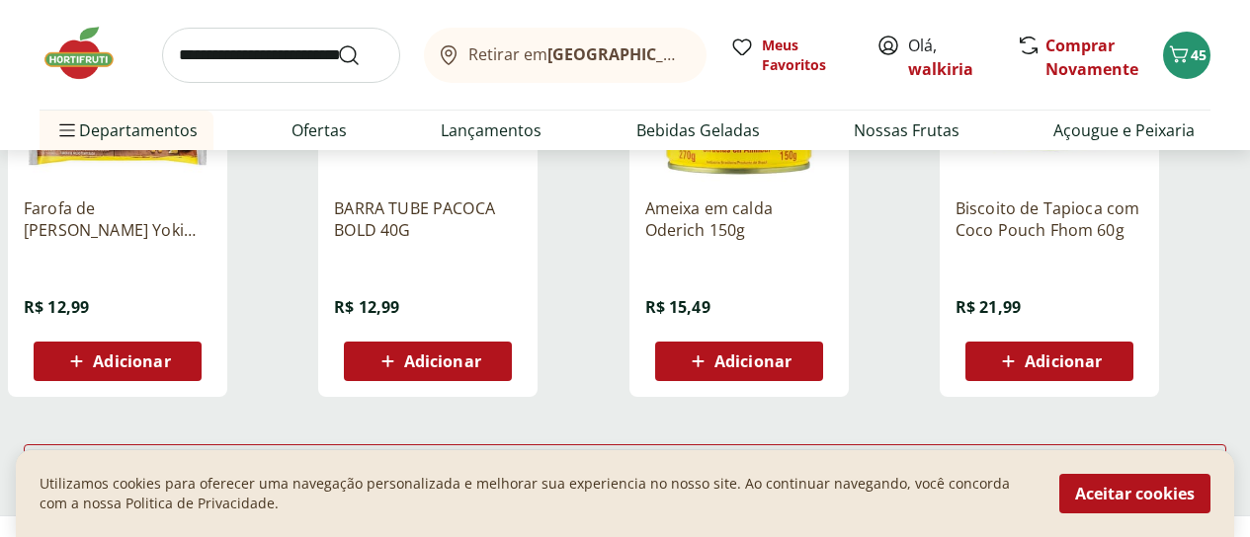
scroll to position [6422, 0]
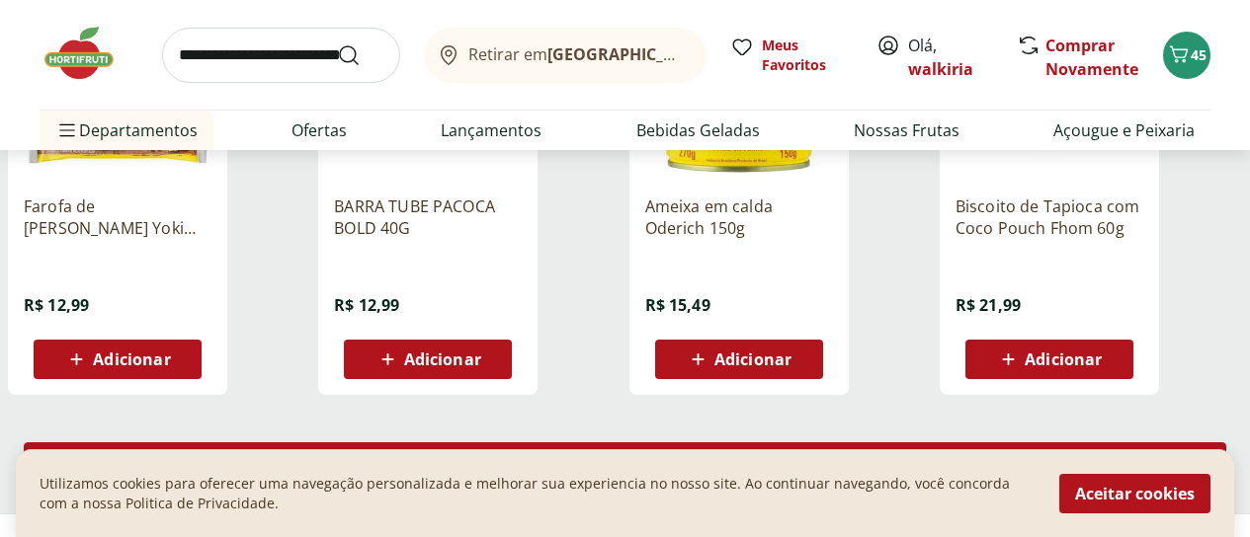
click at [720, 454] on span "Carregar mais produtos" at bounding box center [625, 462] width 191 height 16
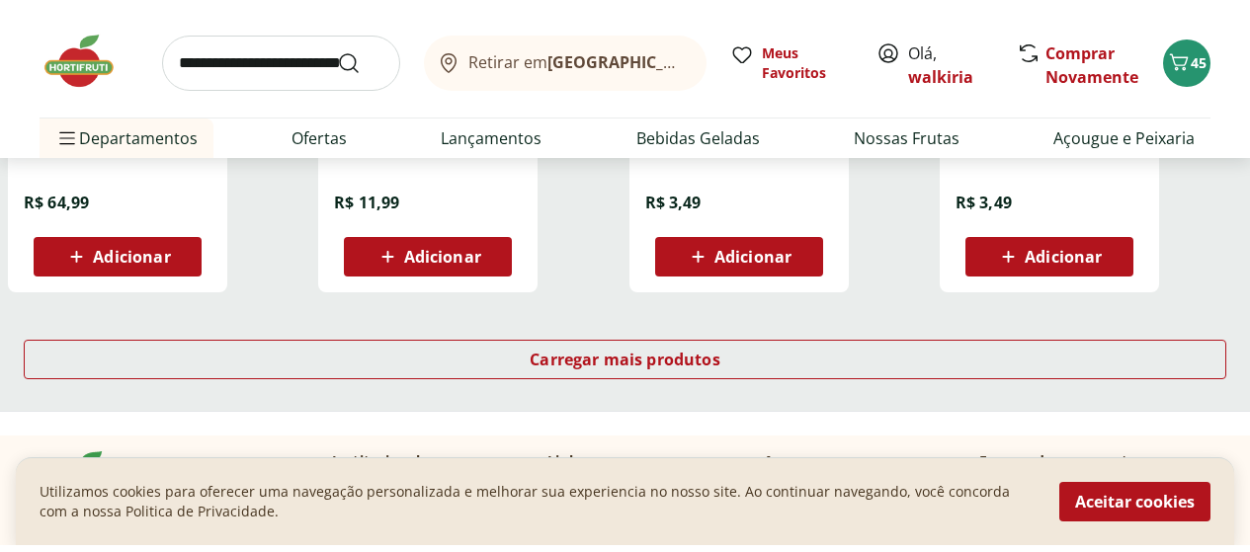
scroll to position [7904, 0]
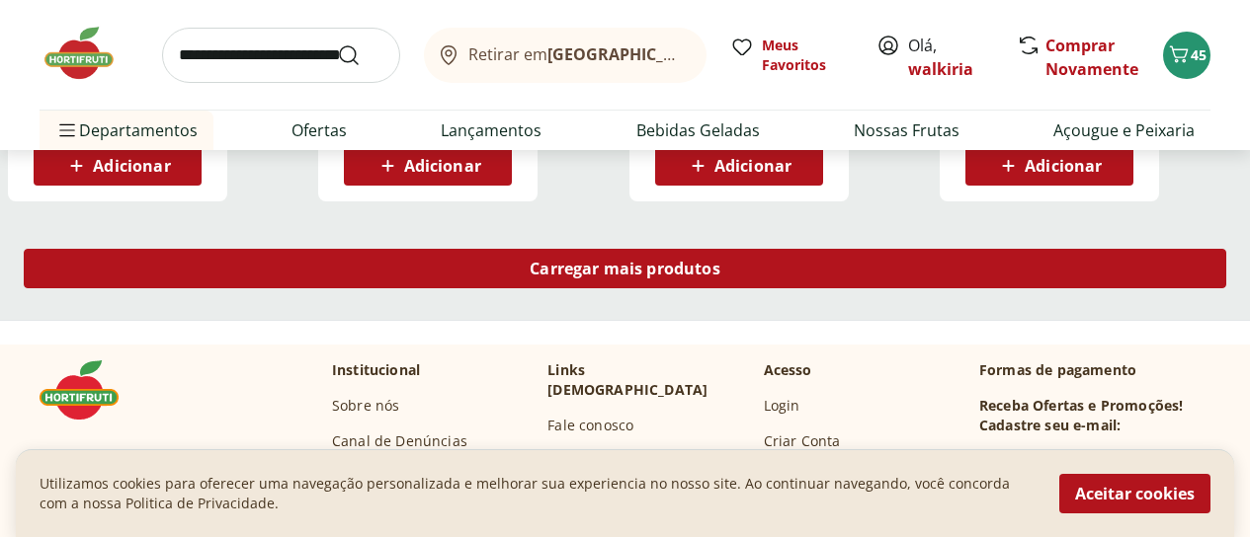
click at [720, 261] on span "Carregar mais produtos" at bounding box center [625, 269] width 191 height 16
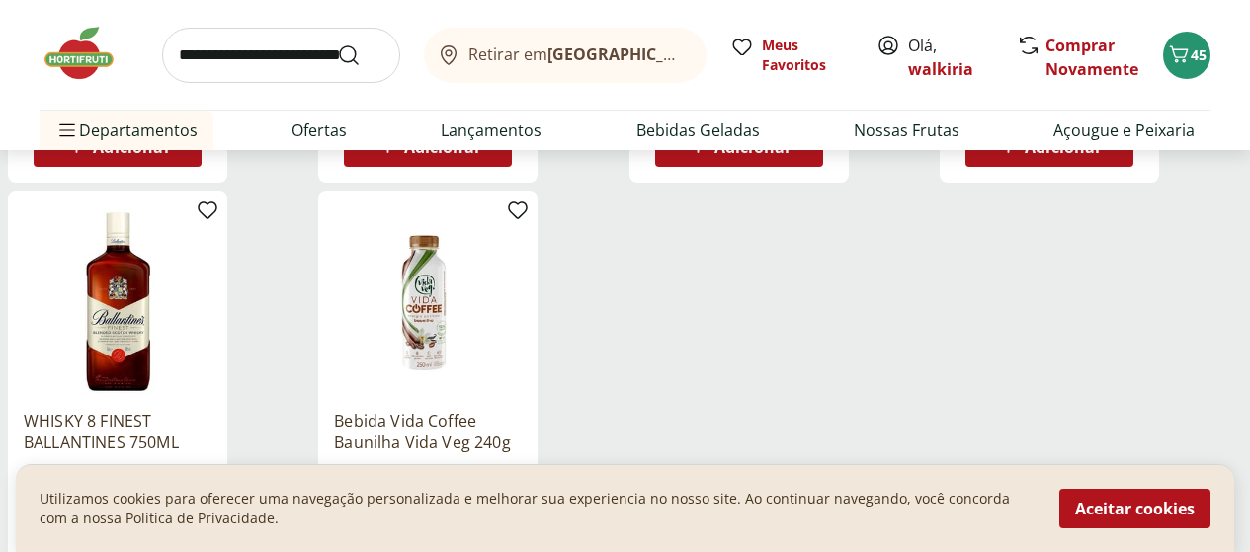
scroll to position [8398, 0]
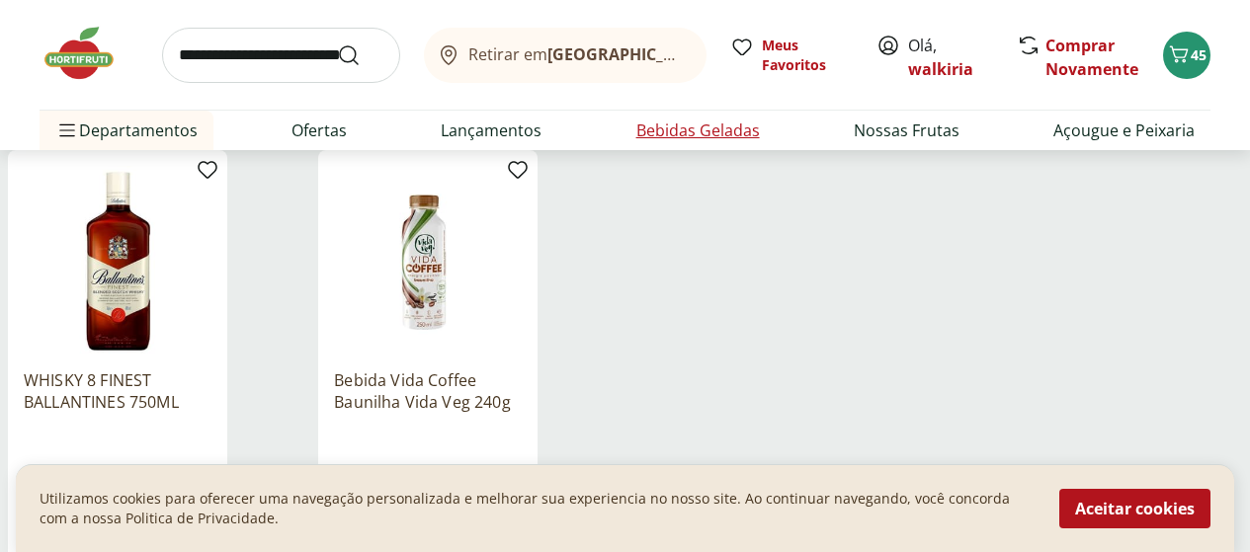
click at [670, 131] on link "Bebidas Geladas" at bounding box center [698, 131] width 124 height 24
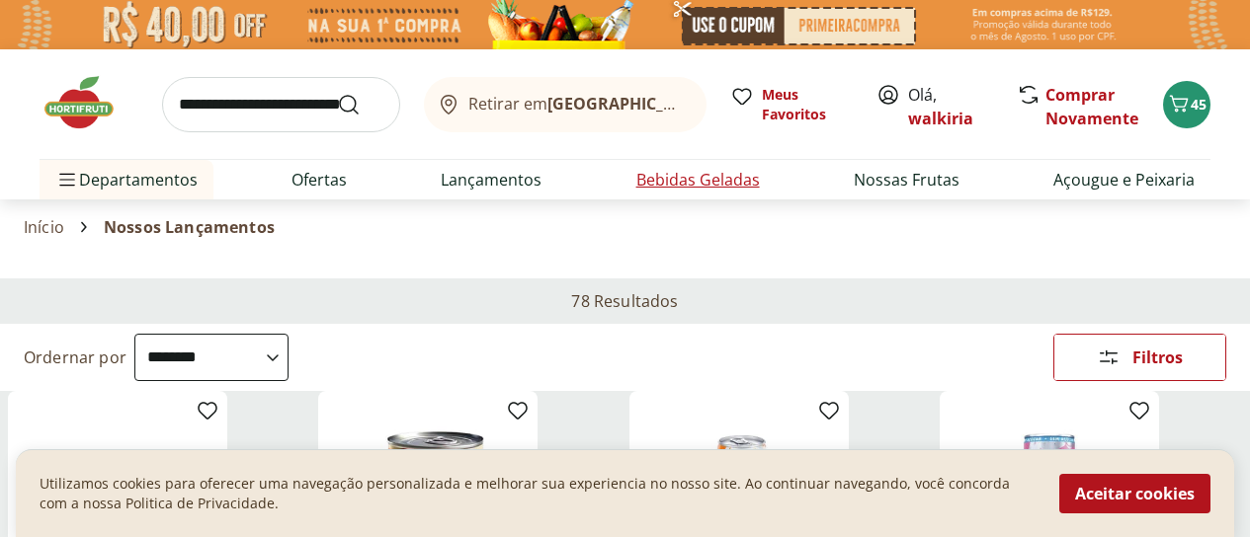
select select "**********"
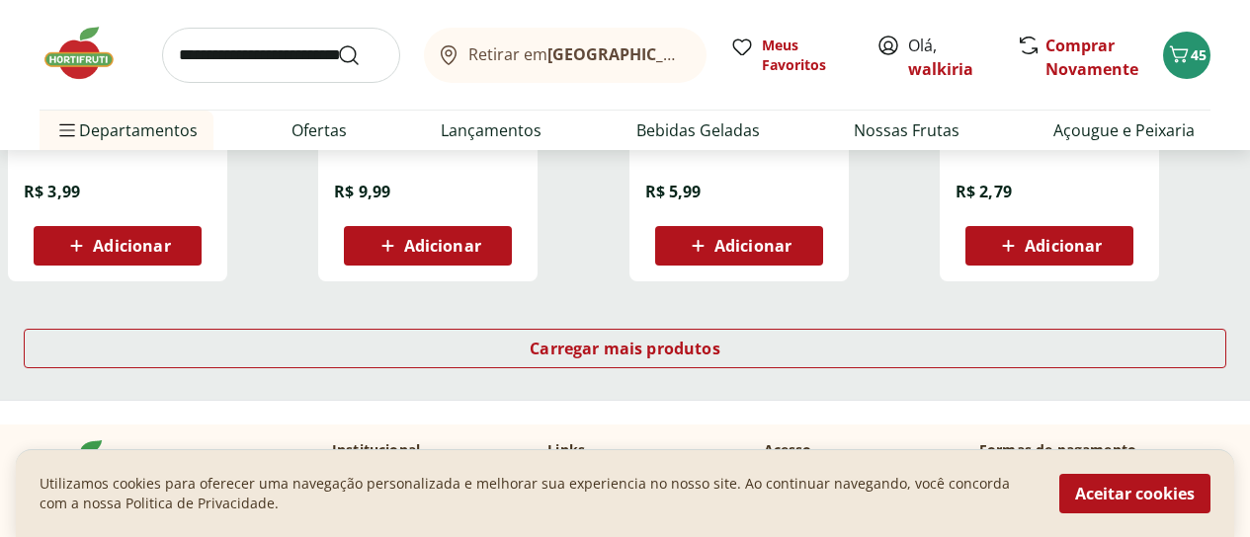
scroll to position [1383, 0]
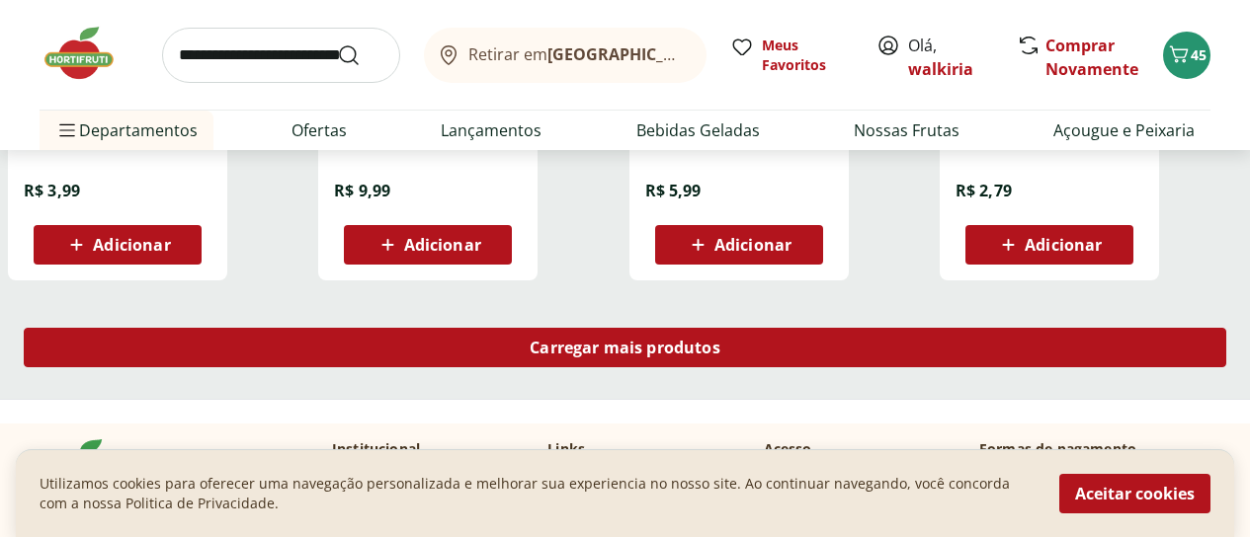
click at [774, 328] on div "Carregar mais produtos" at bounding box center [625, 348] width 1202 height 40
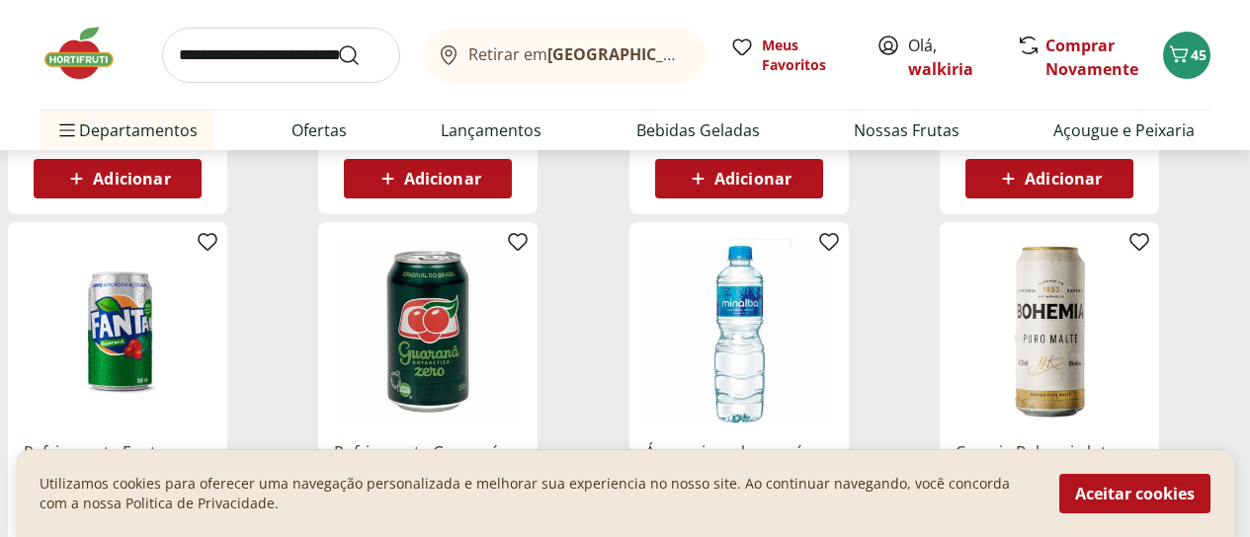
scroll to position [1877, 0]
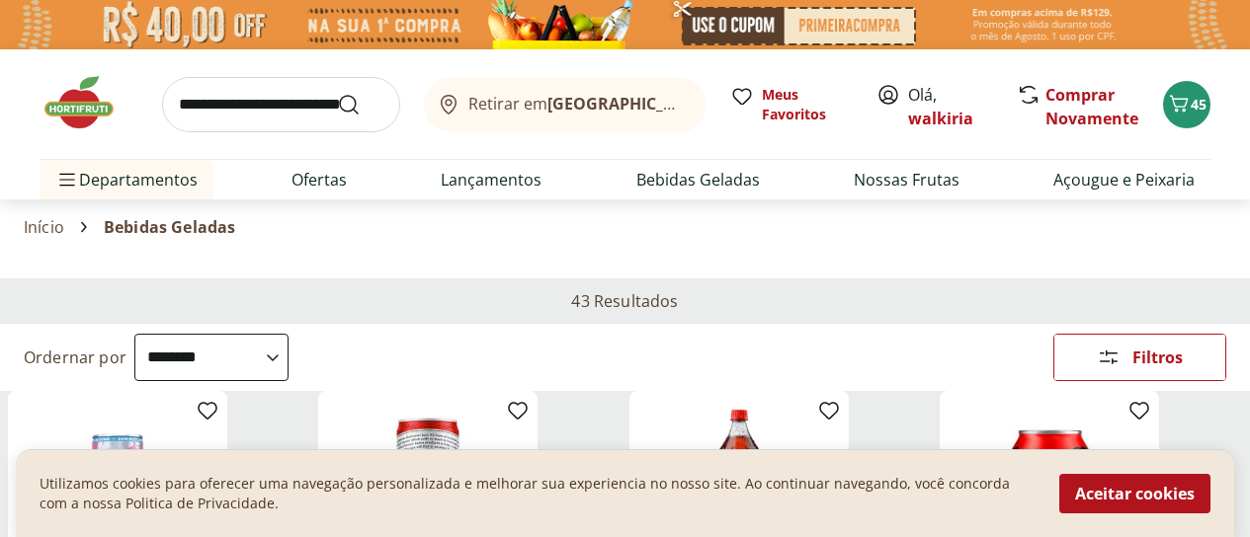
select select "**********"
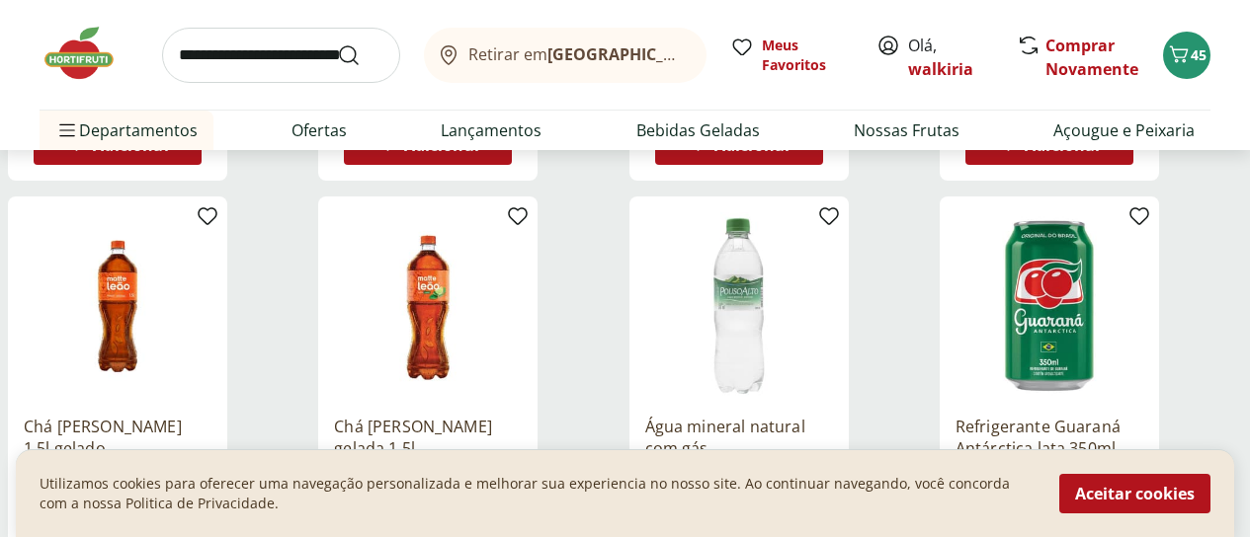
scroll to position [1383, 0]
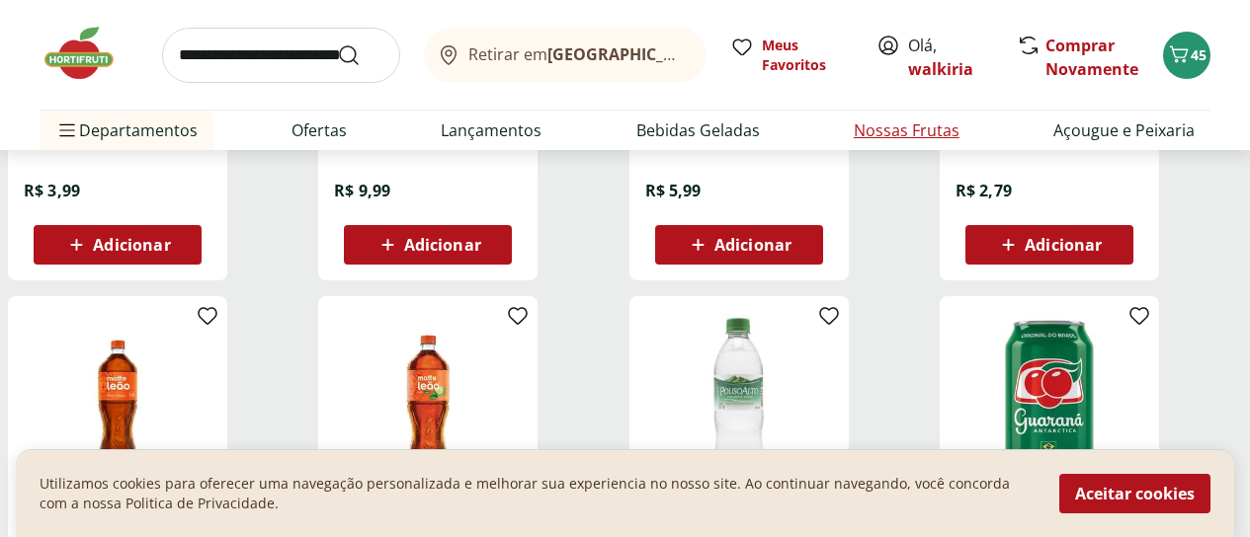
click at [872, 119] on link "Nossas Frutas" at bounding box center [907, 131] width 106 height 24
select select "**********"
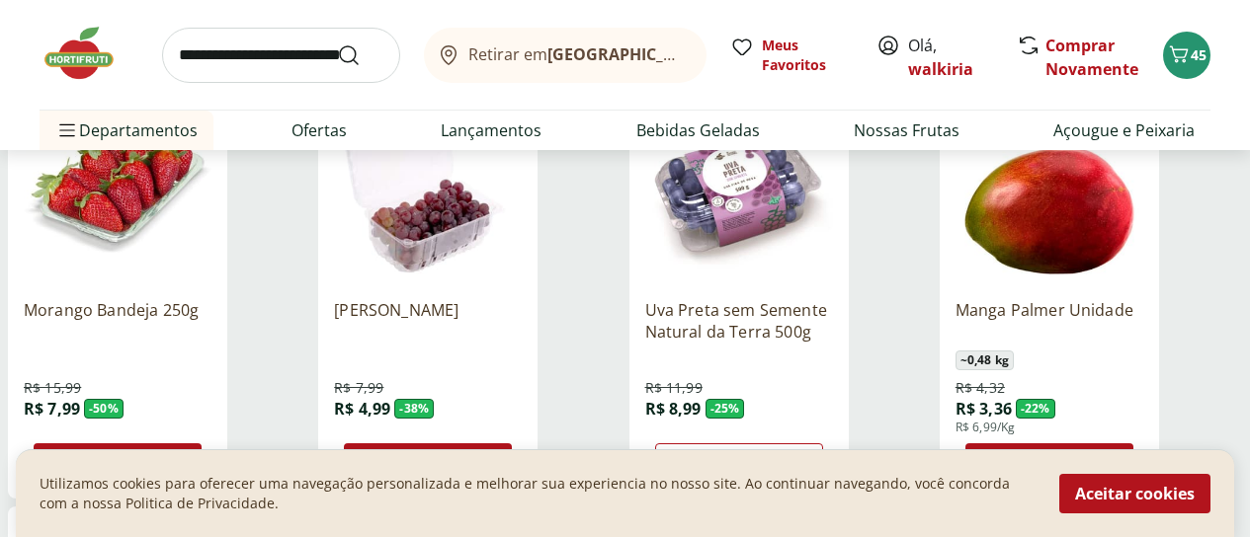
scroll to position [395, 0]
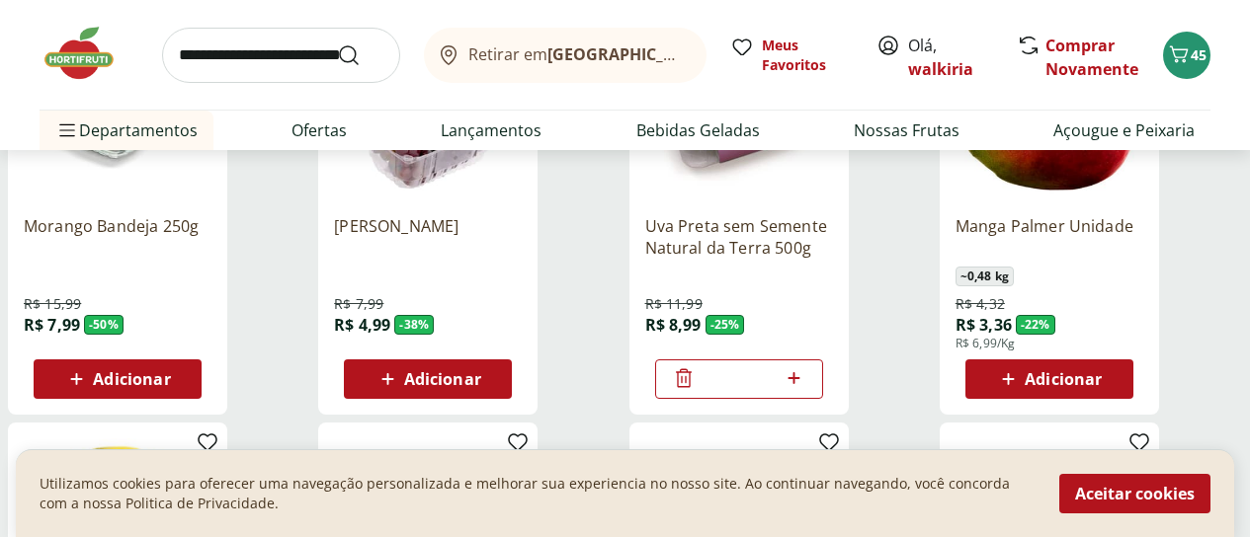
click at [170, 371] on span "Adicionar" at bounding box center [131, 379] width 77 height 16
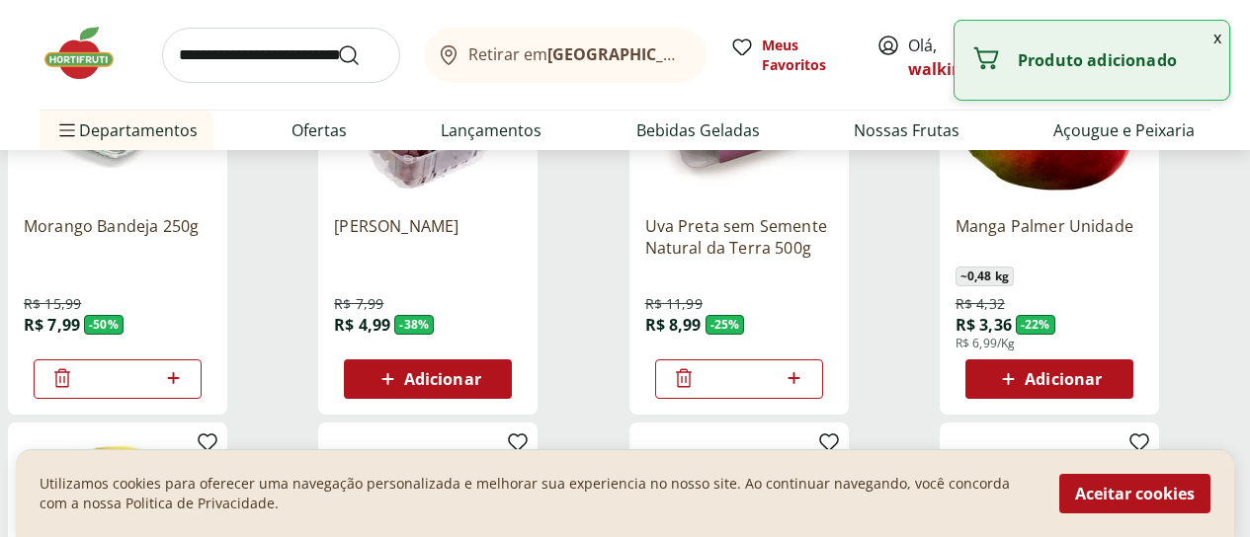
scroll to position [296, 0]
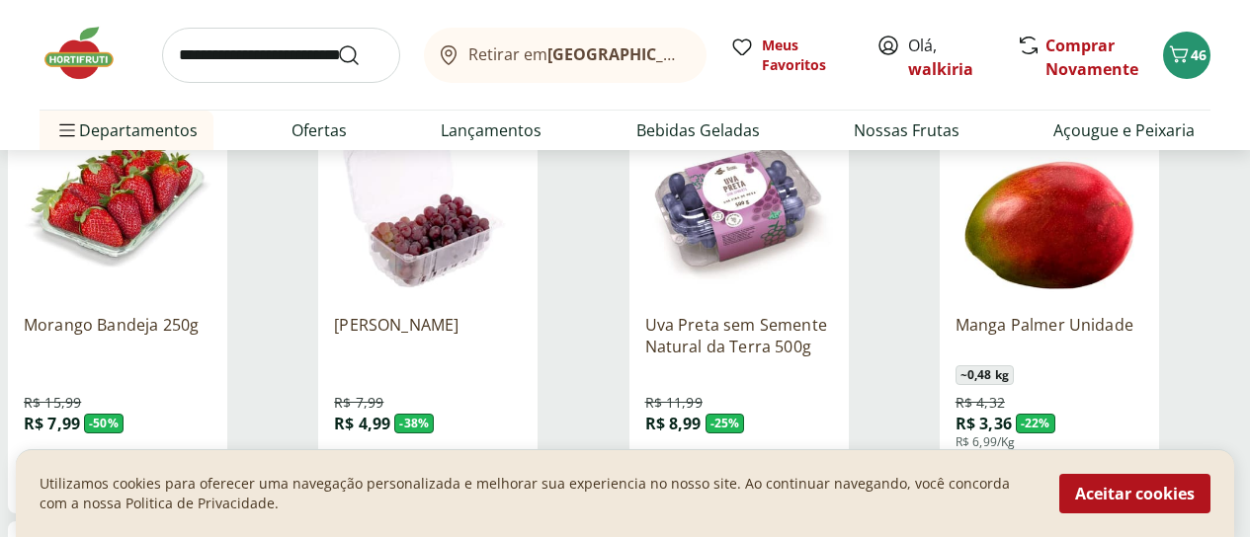
click at [481, 470] on span "Adicionar" at bounding box center [442, 478] width 77 height 16
click at [692, 468] on icon at bounding box center [684, 477] width 16 height 19
click at [1102, 470] on span "Adicionar" at bounding box center [1063, 478] width 77 height 16
click at [1116, 465] on icon at bounding box center [1104, 477] width 25 height 24
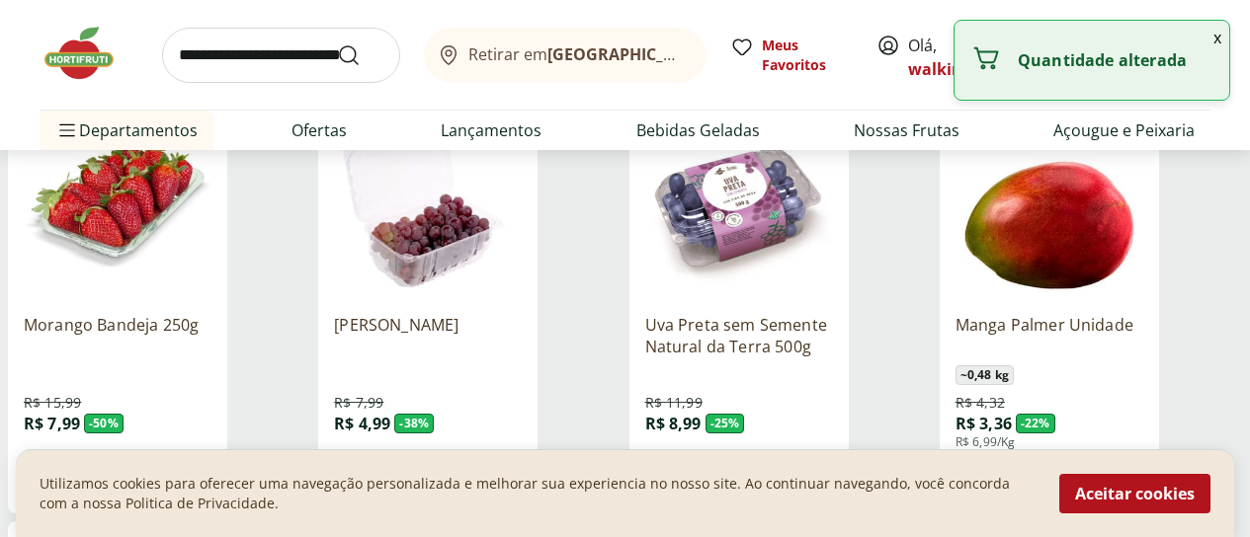
click at [1116, 465] on icon at bounding box center [1104, 477] width 25 height 24
type input "*"
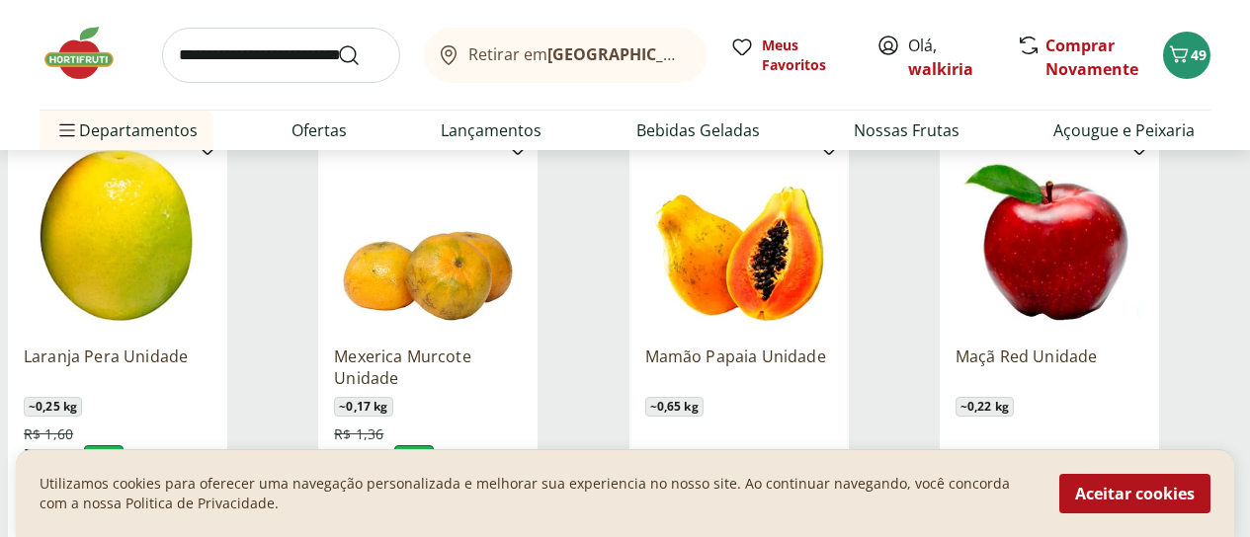
scroll to position [790, 0]
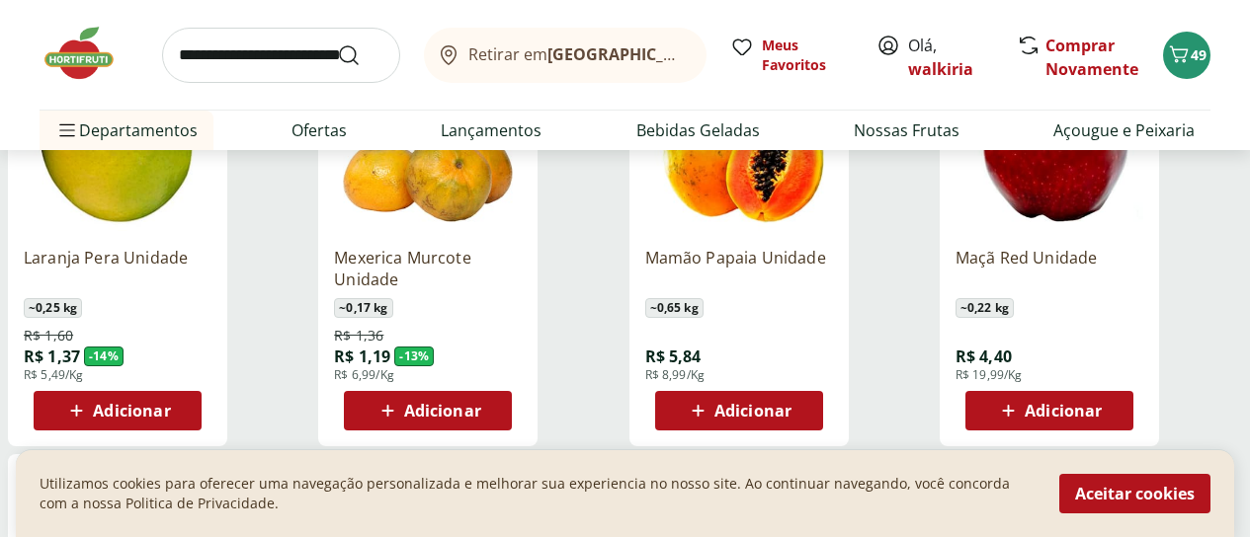
click at [791, 403] on span "Adicionar" at bounding box center [752, 411] width 77 height 16
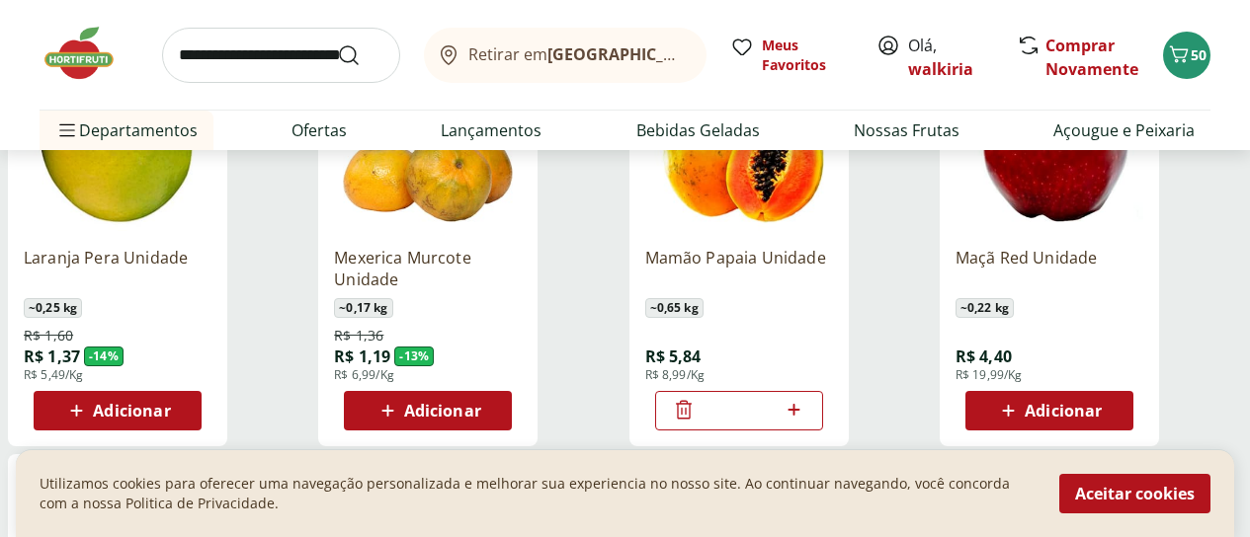
click at [696, 398] on icon at bounding box center [684, 410] width 24 height 24
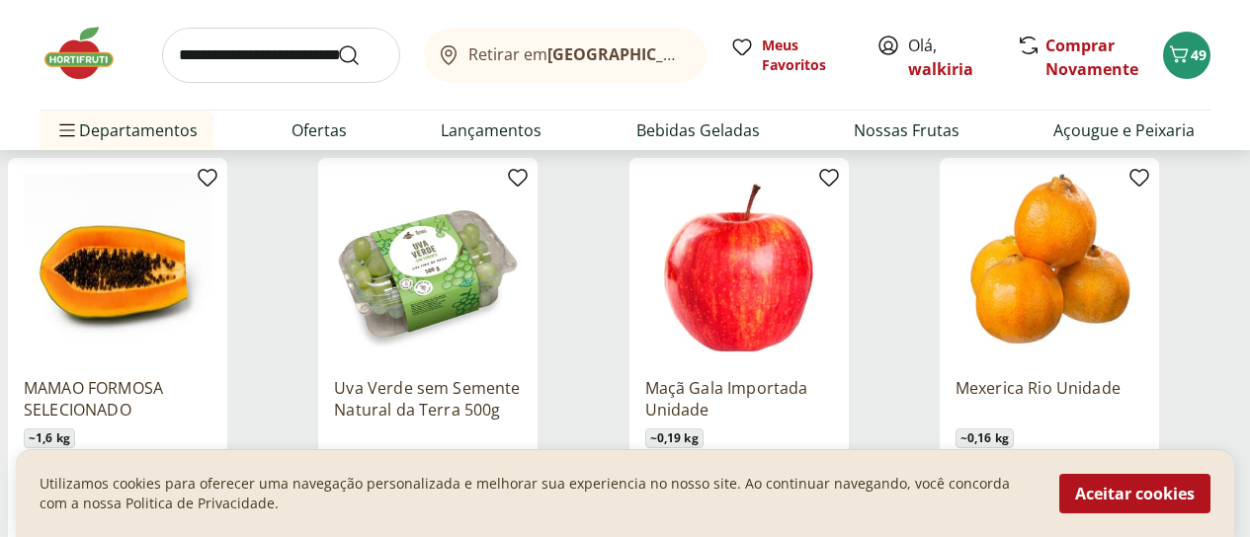
scroll to position [1186, 0]
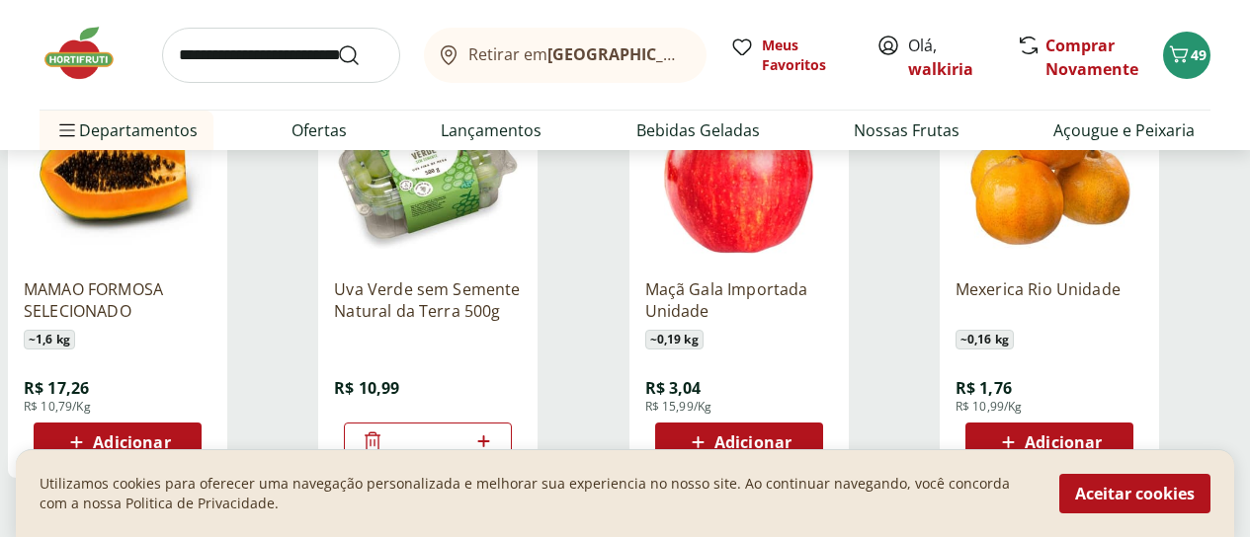
click at [186, 425] on div "Adicionar" at bounding box center [117, 443] width 136 height 36
click at [791, 435] on span "Adicionar" at bounding box center [752, 443] width 77 height 16
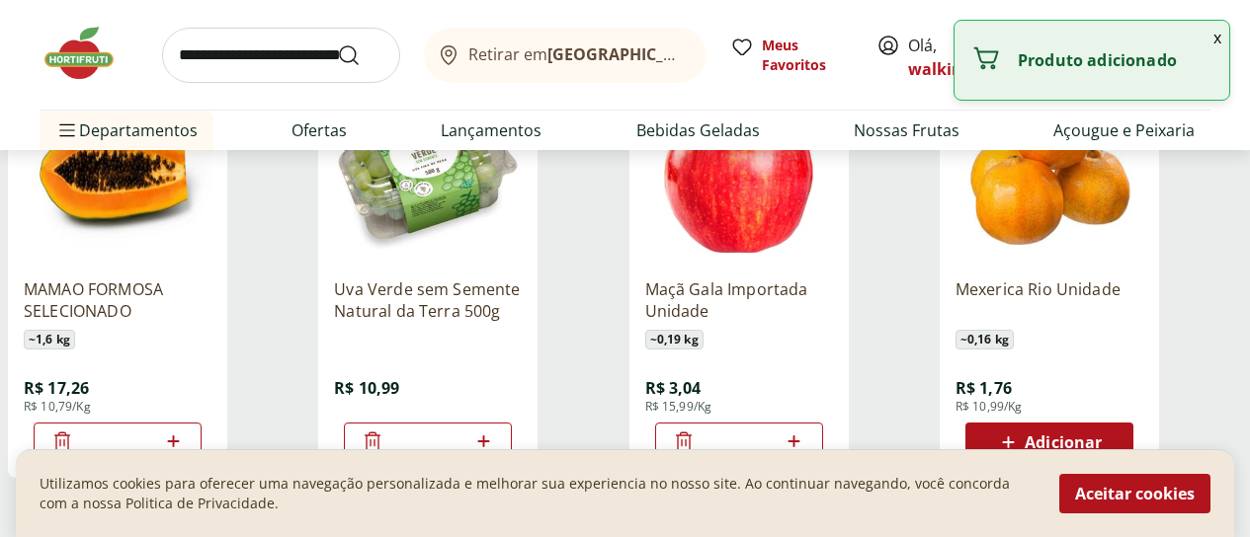
click at [800, 436] on icon at bounding box center [794, 442] width 12 height 12
type input "*"
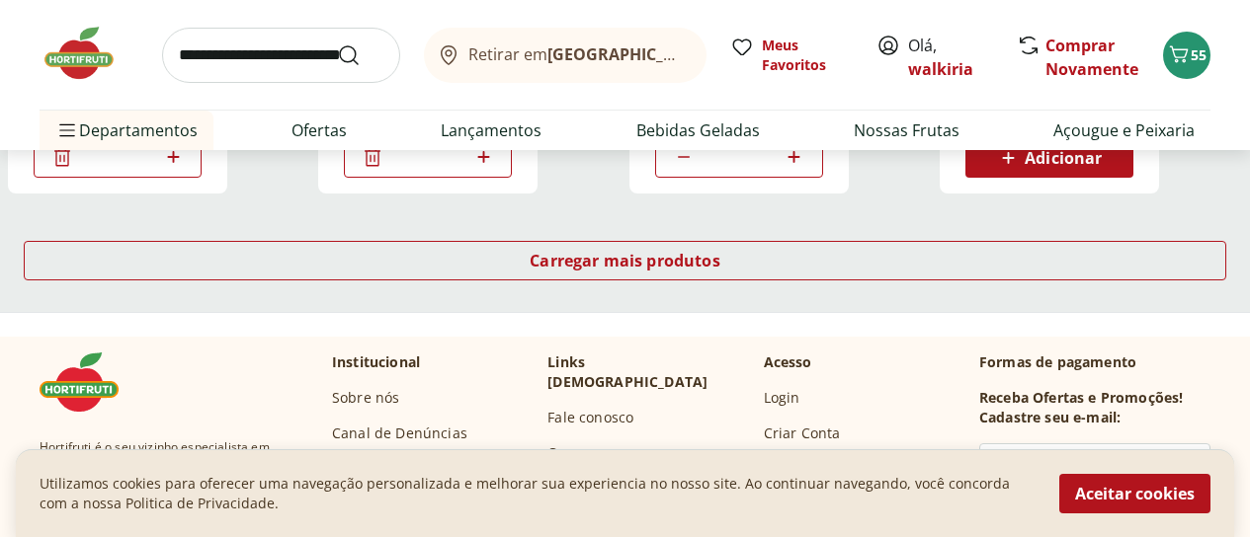
scroll to position [1482, 0]
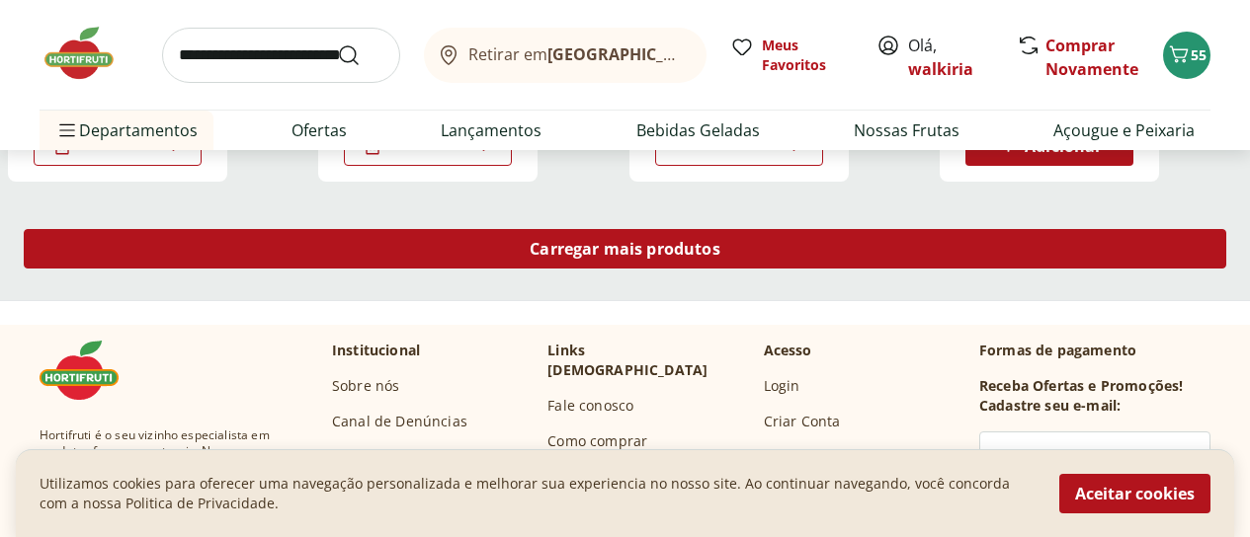
click at [720, 241] on span "Carregar mais produtos" at bounding box center [625, 249] width 191 height 16
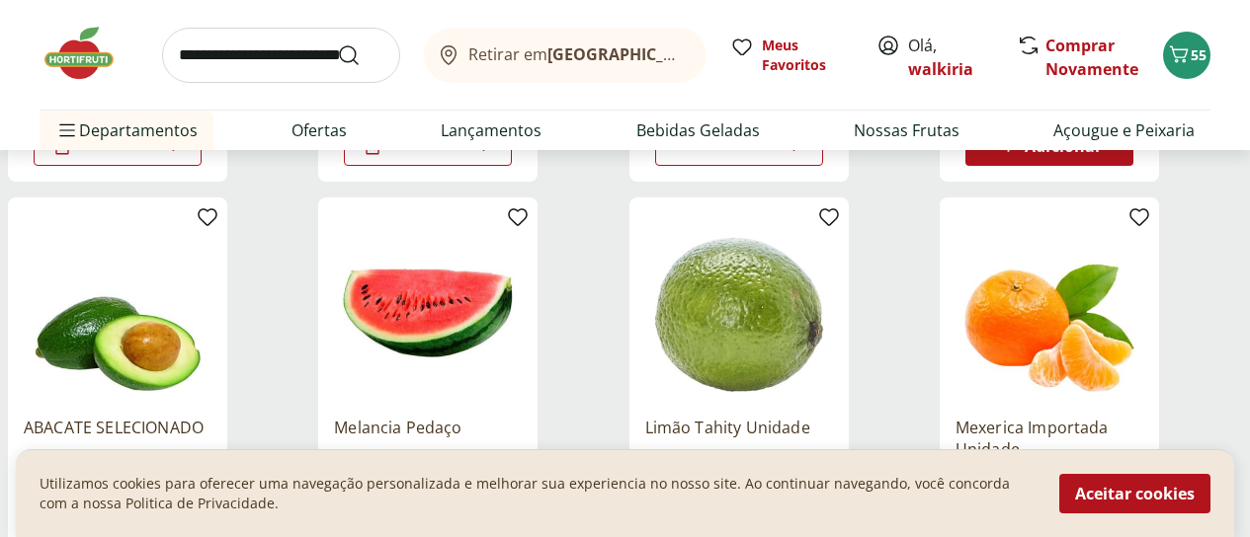
scroll to position [1581, 0]
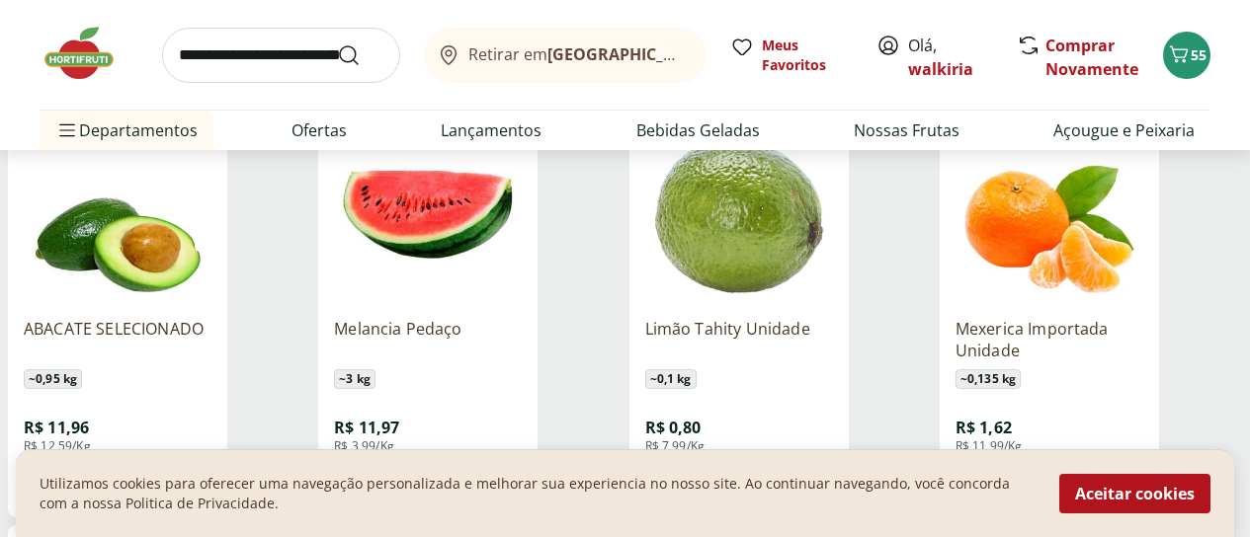
click at [481, 474] on span "Adicionar" at bounding box center [442, 482] width 77 height 16
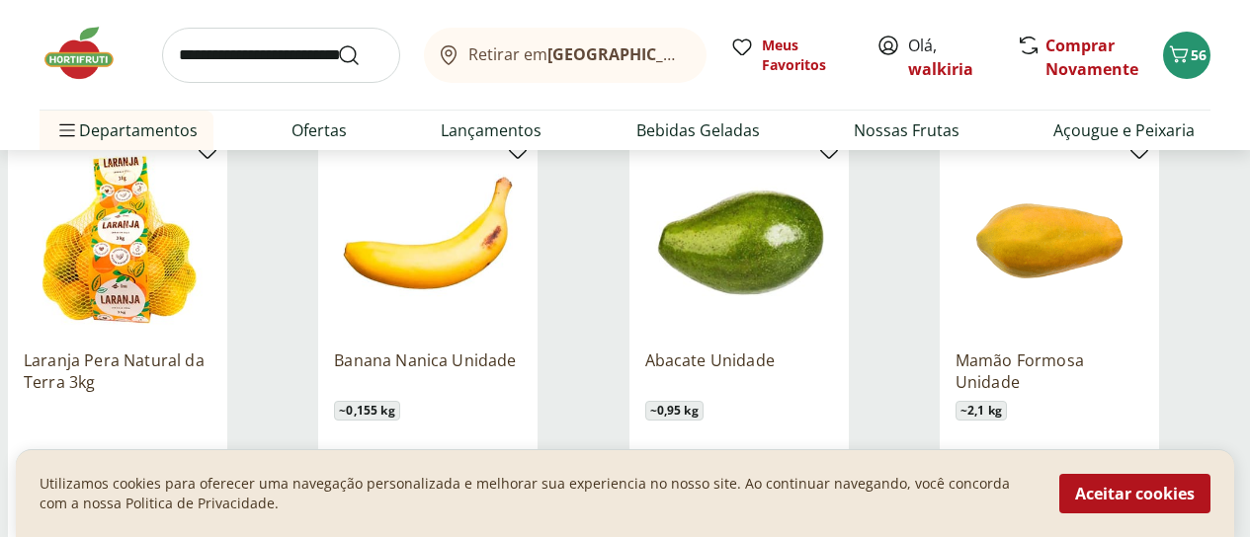
scroll to position [2075, 0]
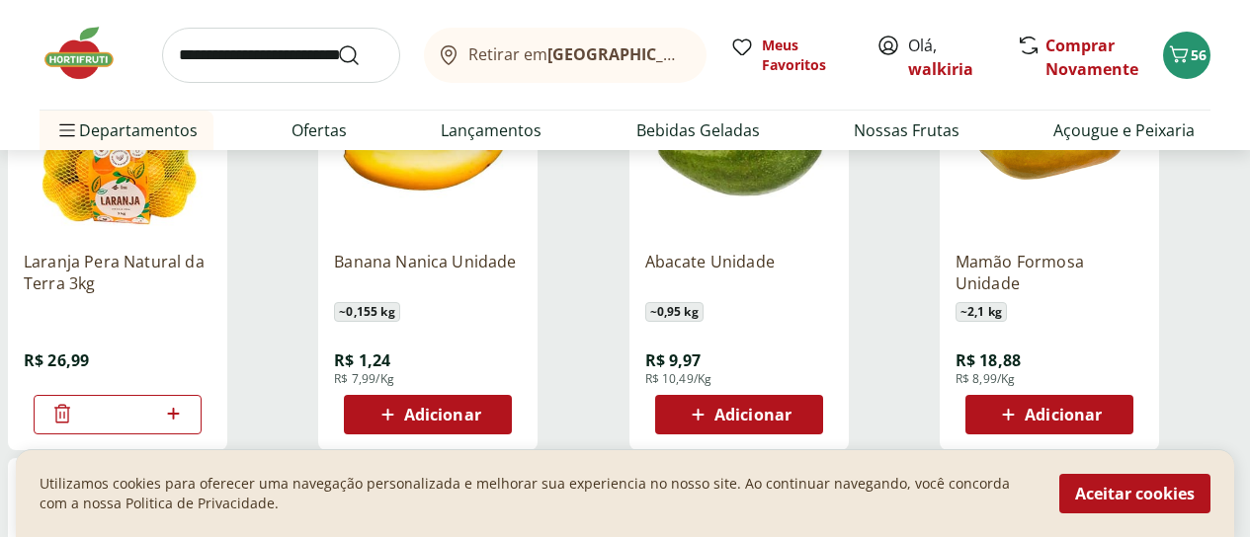
click at [481, 407] on span "Adicionar" at bounding box center [442, 415] width 77 height 16
click at [791, 407] on span "Adicionar" at bounding box center [752, 415] width 77 height 16
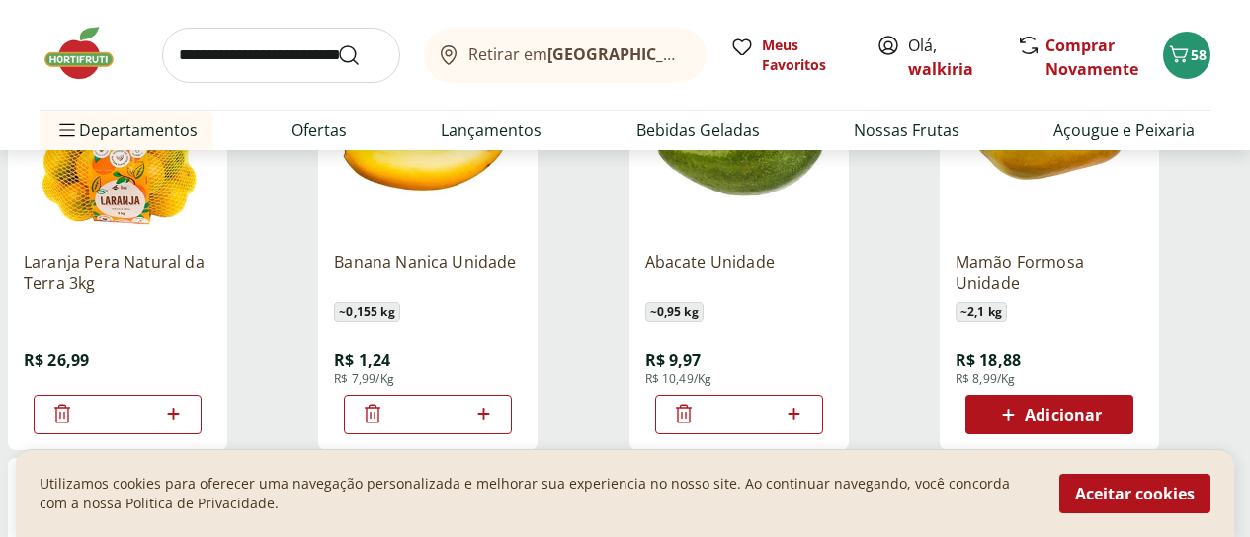
click at [1112, 397] on div "Adicionar" at bounding box center [1049, 415] width 136 height 36
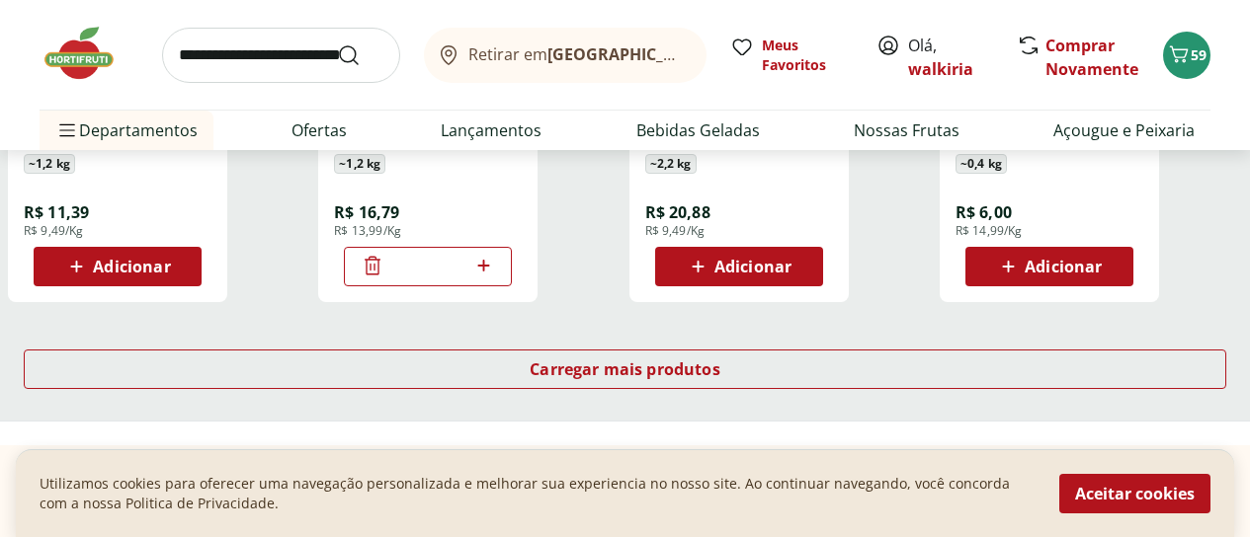
scroll to position [2668, 0]
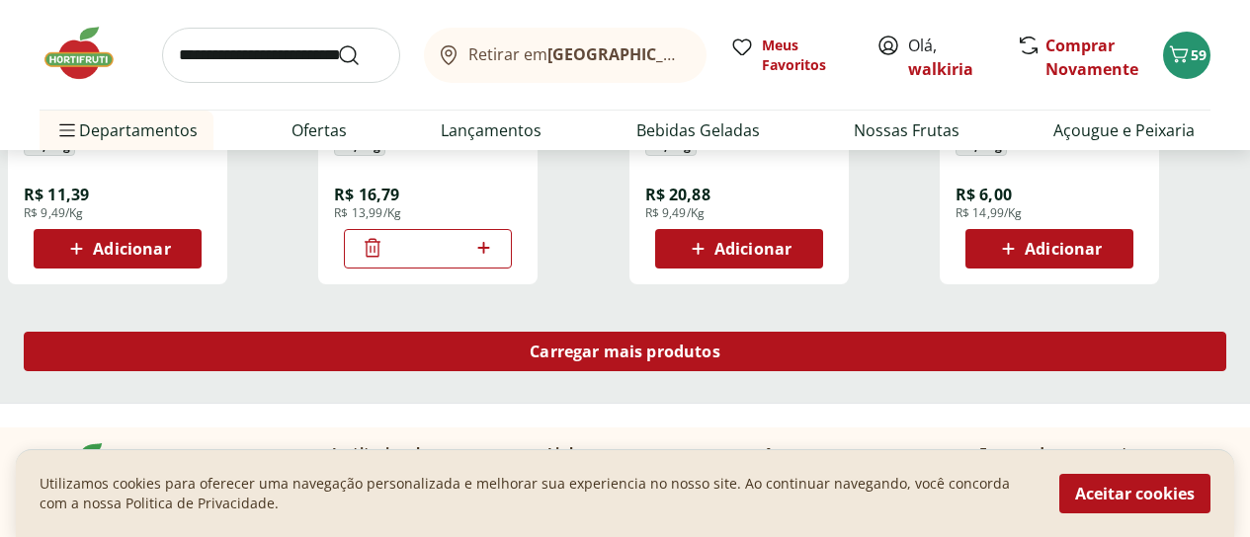
click at [784, 332] on div "Carregar mais produtos" at bounding box center [625, 352] width 1202 height 40
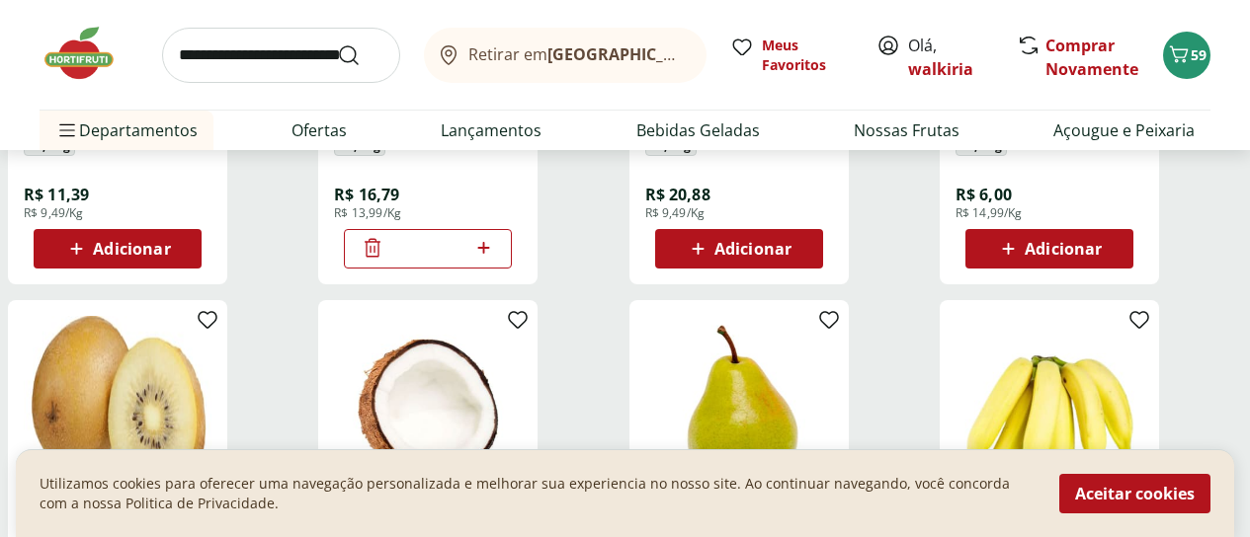
type input "*"
click at [1180, 60] on icon "Carrinho" at bounding box center [1179, 54] width 24 height 24
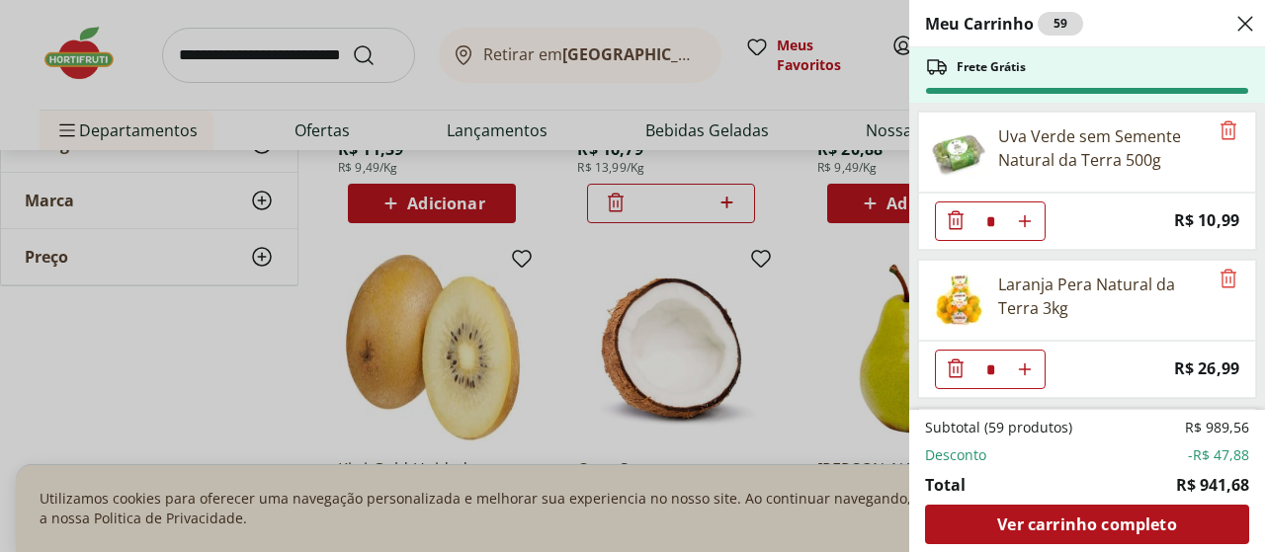
click at [1233, 27] on icon "Close" at bounding box center [1245, 24] width 24 height 24
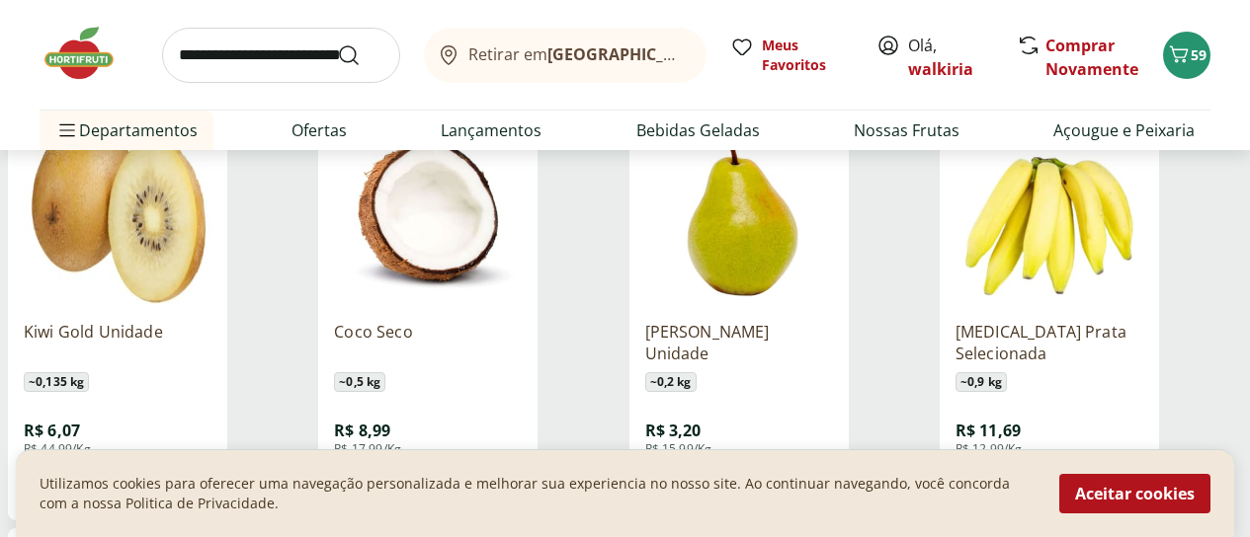
scroll to position [2865, 0]
click at [1102, 474] on span "Adicionar" at bounding box center [1049, 486] width 106 height 24
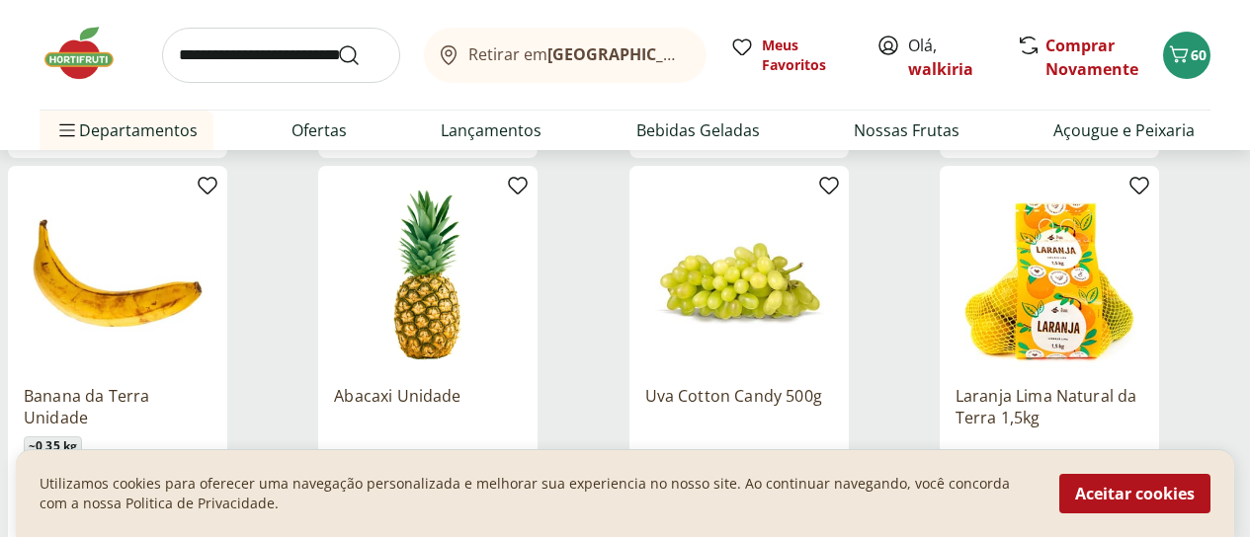
scroll to position [3754, 0]
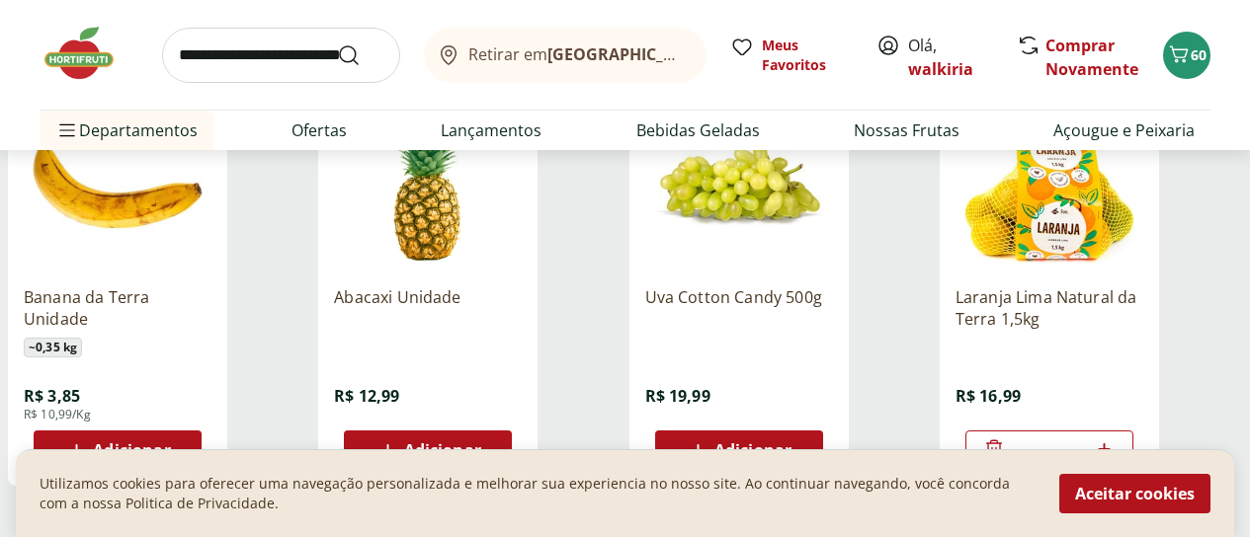
click at [400, 439] on icon at bounding box center [387, 451] width 25 height 24
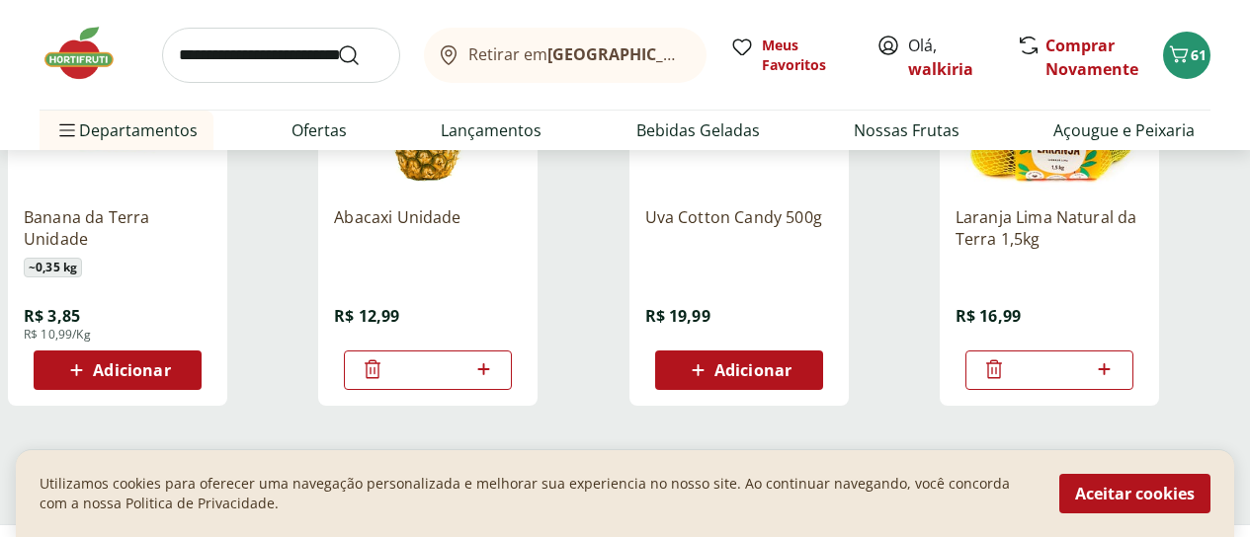
scroll to position [3952, 0]
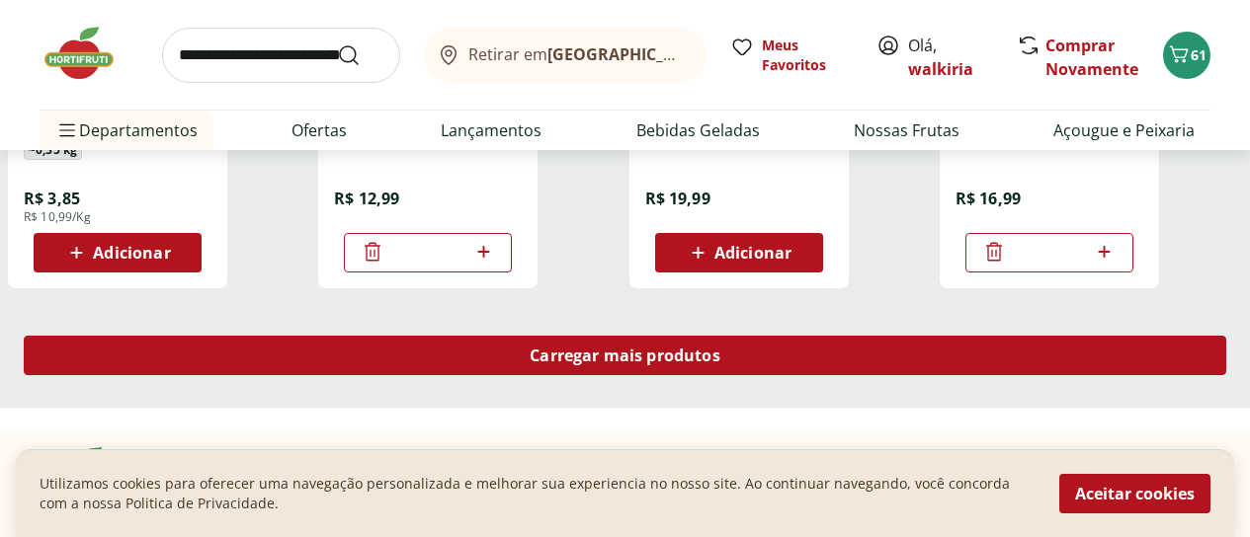
click at [720, 348] on span "Carregar mais produtos" at bounding box center [625, 356] width 191 height 16
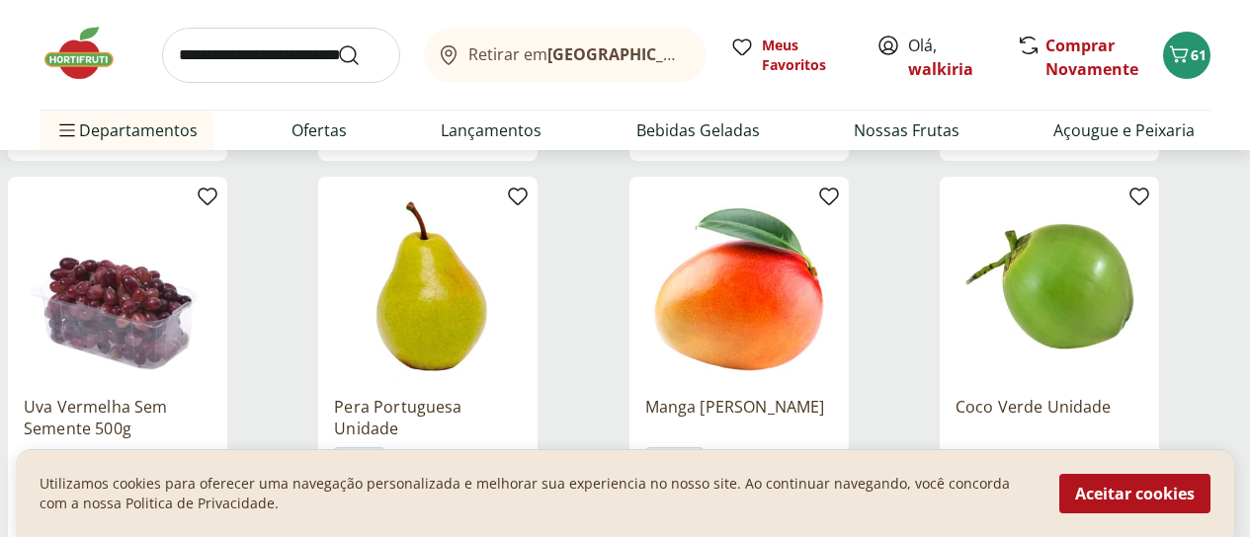
scroll to position [4150, 0]
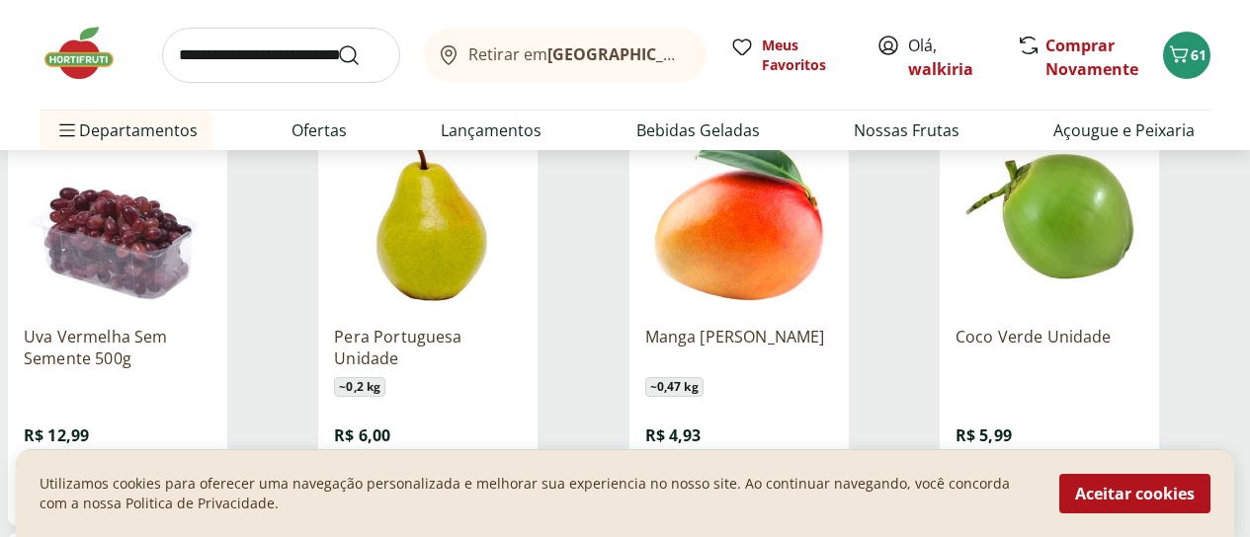
click at [481, 482] on span "Adicionar" at bounding box center [442, 490] width 77 height 16
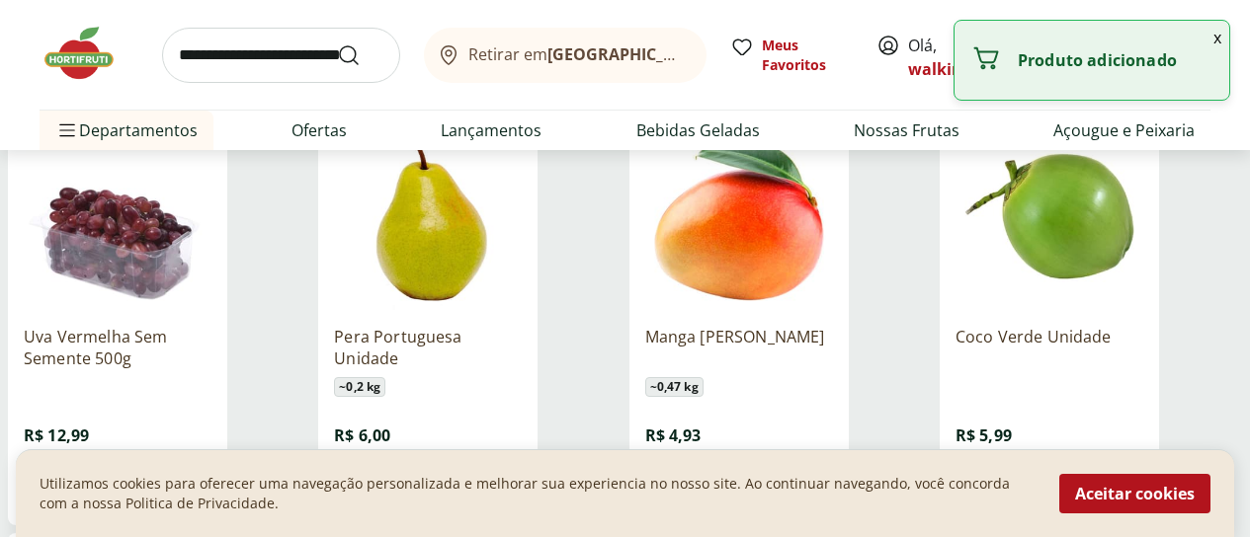
click at [496, 477] on icon at bounding box center [483, 489] width 25 height 24
type input "*"
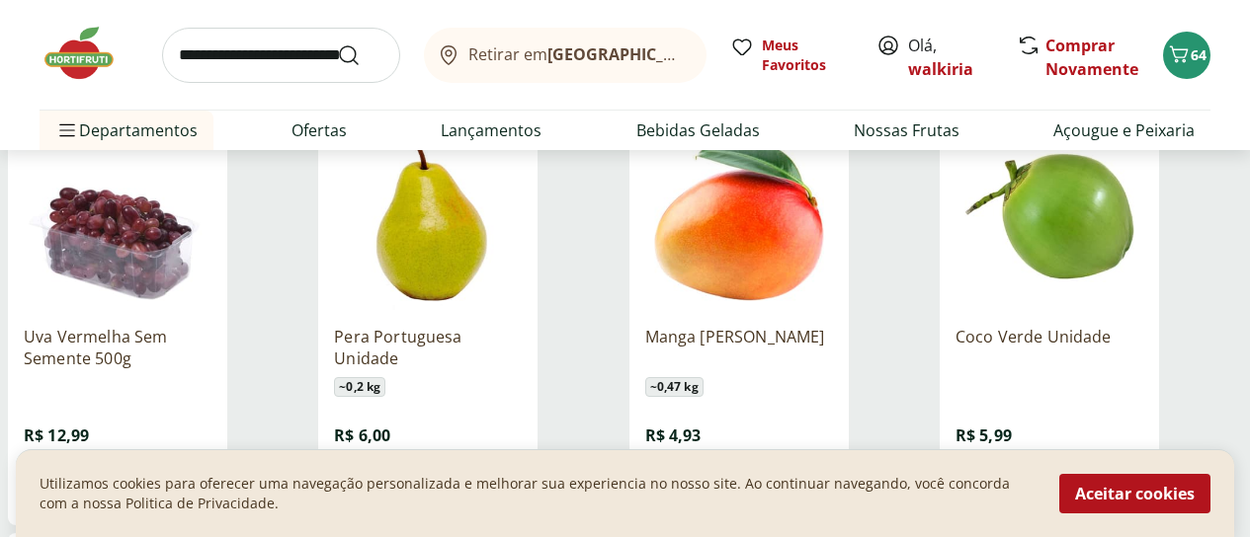
click at [791, 482] on span "Adicionar" at bounding box center [752, 490] width 77 height 16
click at [806, 477] on icon at bounding box center [794, 489] width 25 height 24
type input "*"
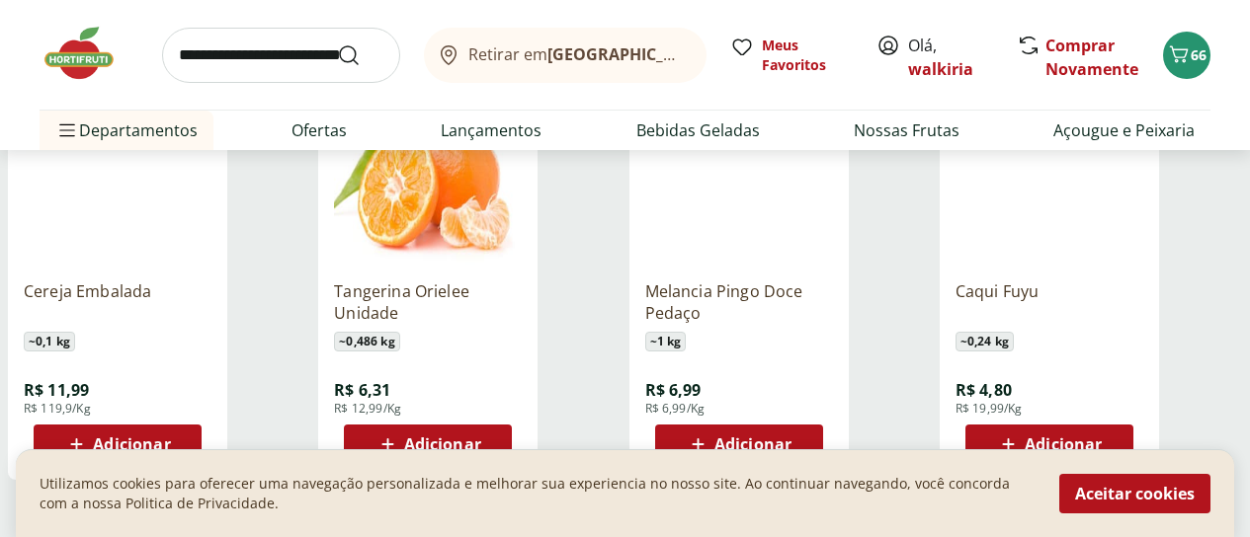
scroll to position [5237, 0]
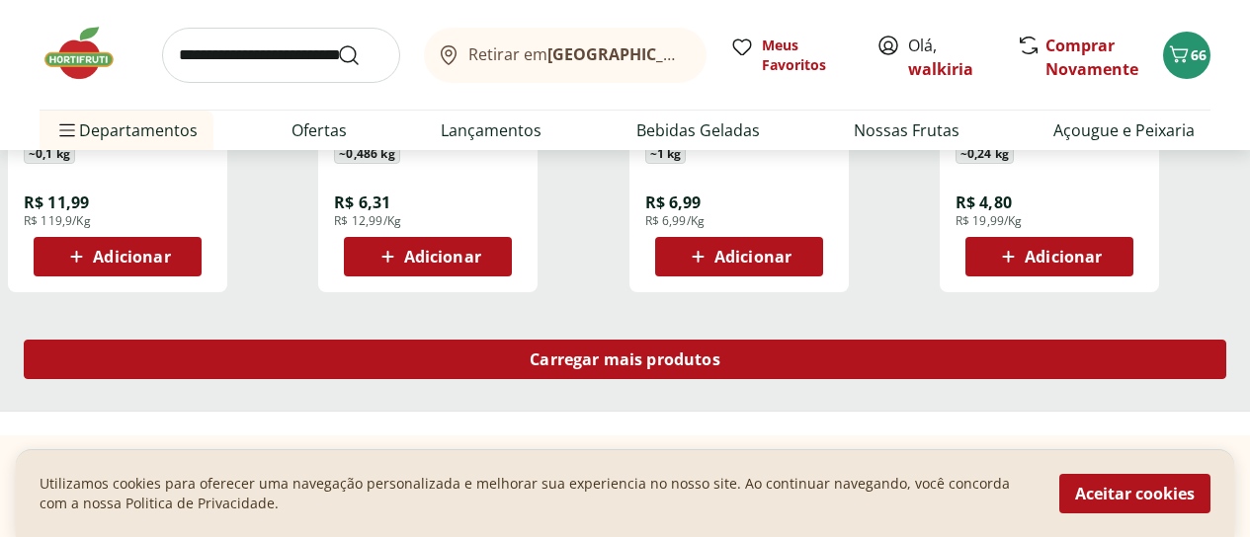
click at [784, 340] on div "Carregar mais produtos" at bounding box center [625, 360] width 1202 height 40
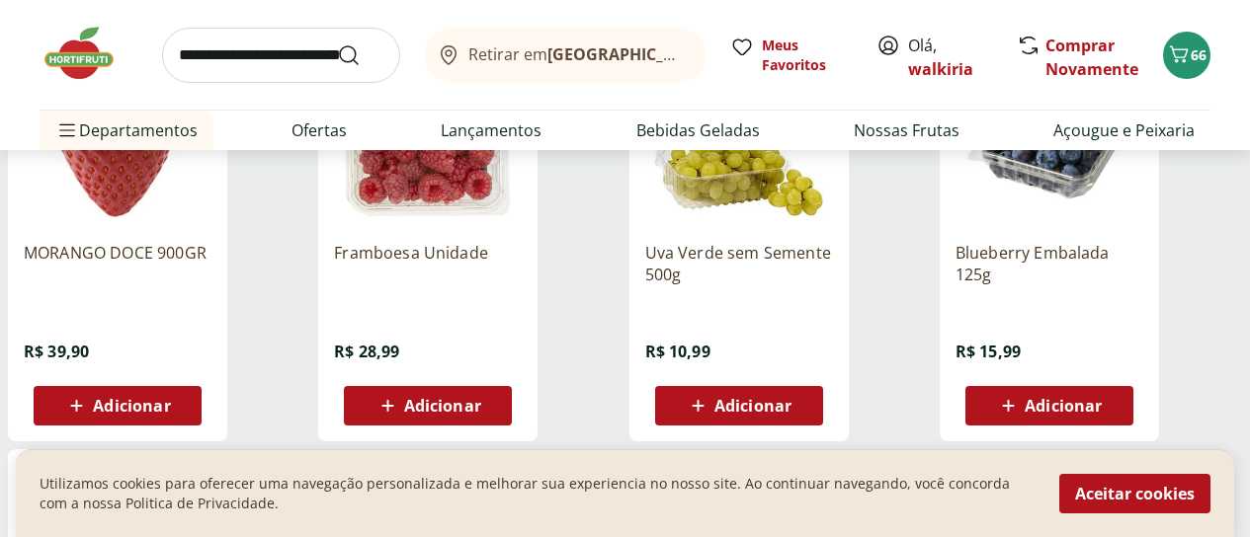
scroll to position [5928, 0]
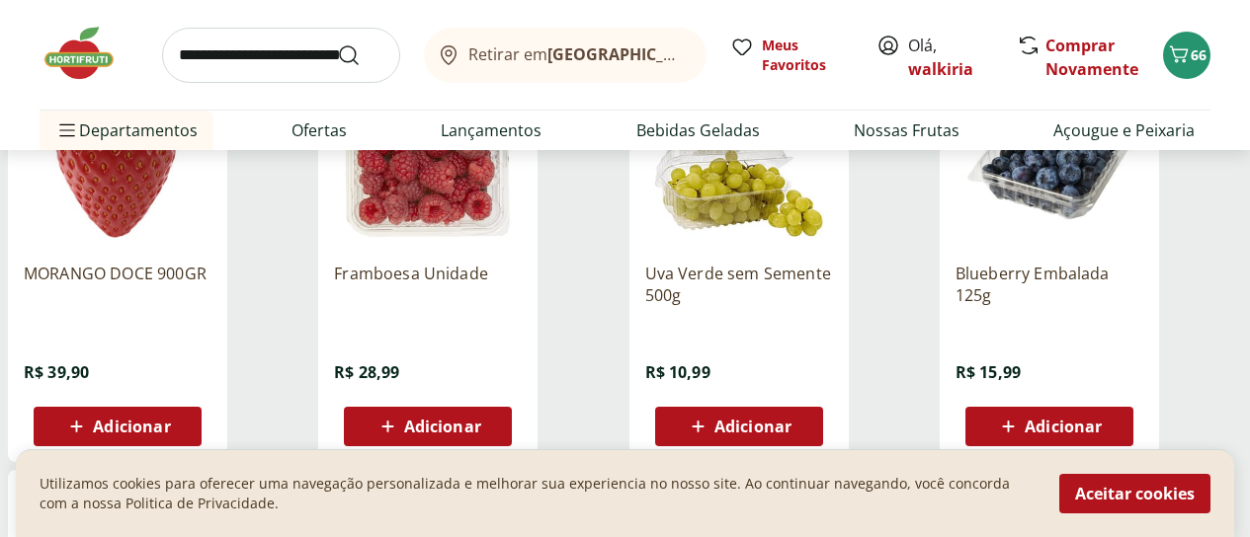
click at [170, 419] on span "Adicionar" at bounding box center [131, 427] width 77 height 16
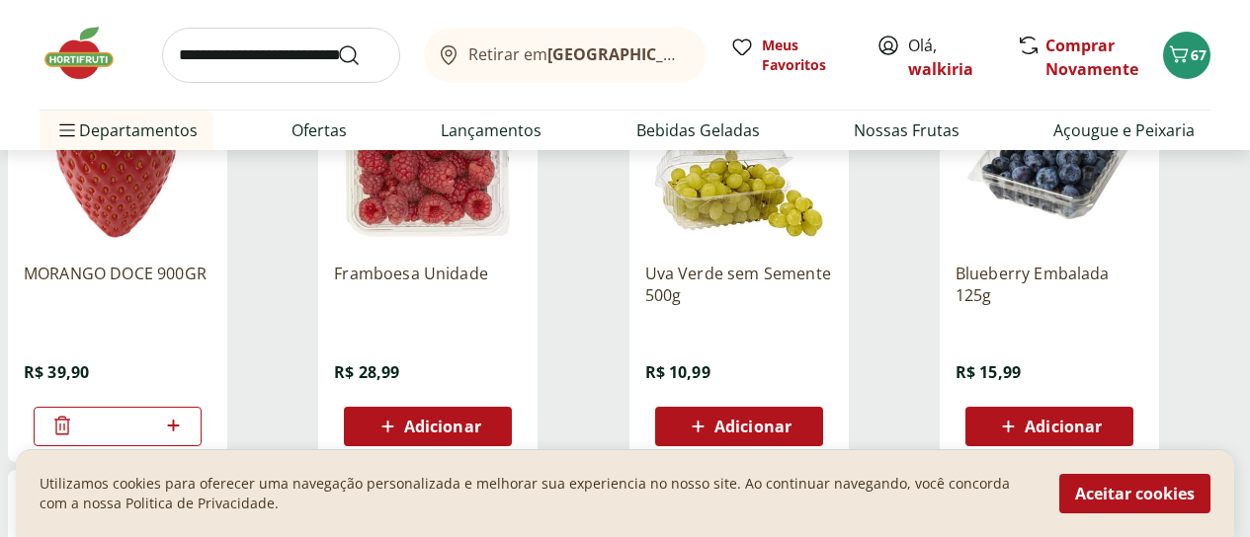
drag, startPoint x: 884, startPoint y: 370, endPoint x: 992, endPoint y: 341, distance: 111.4
click at [791, 419] on span "Adicionar" at bounding box center [752, 427] width 77 height 16
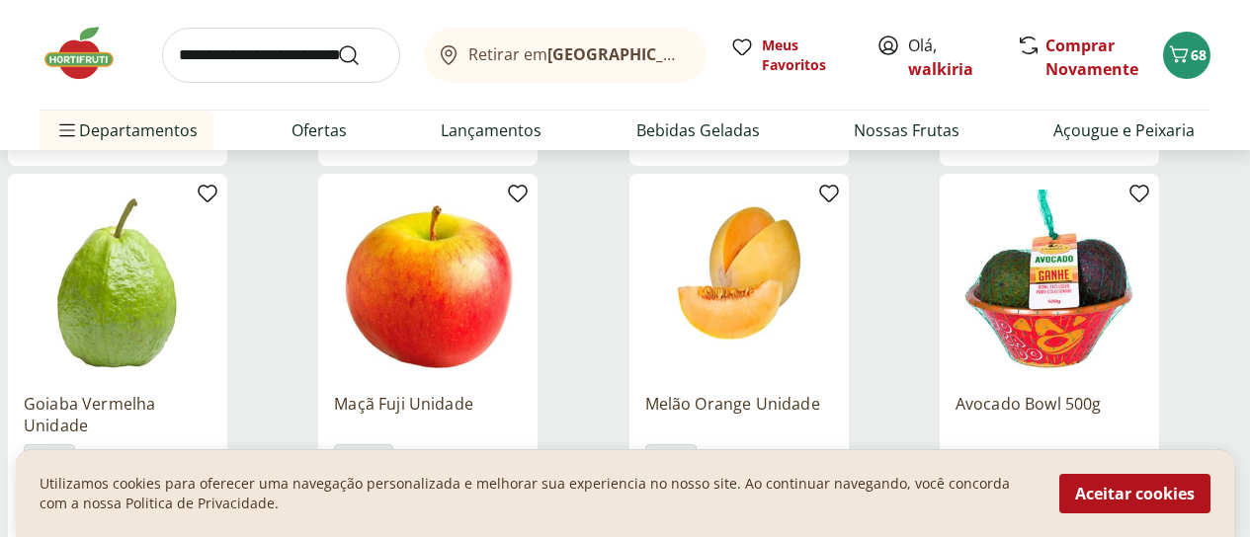
scroll to position [6323, 0]
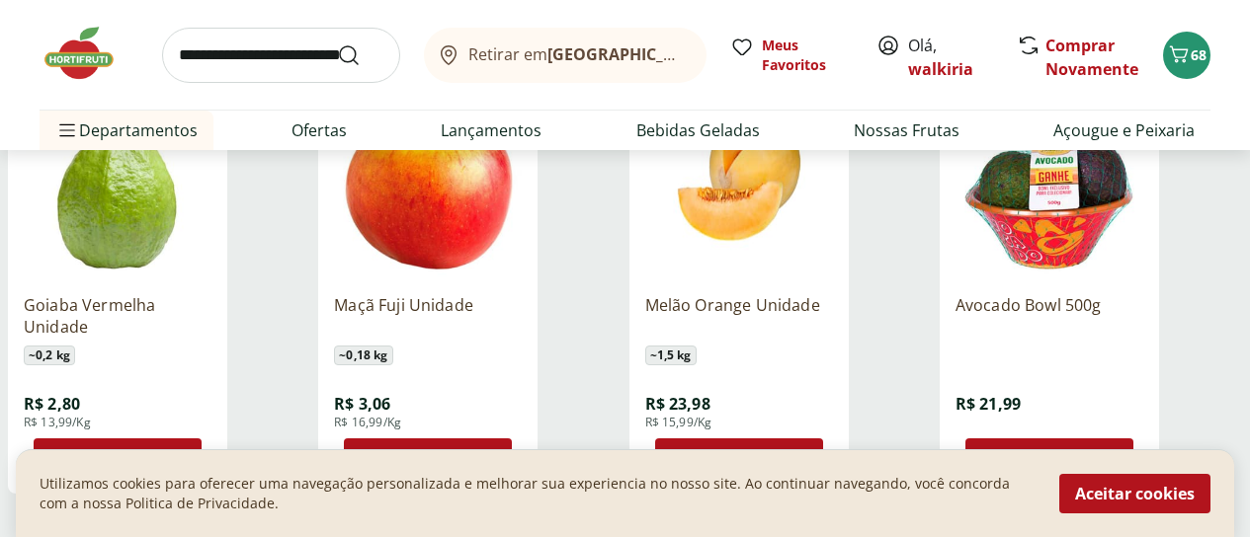
click at [170, 451] on span "Adicionar" at bounding box center [131, 459] width 77 height 16
click at [179, 452] on icon at bounding box center [173, 458] width 12 height 12
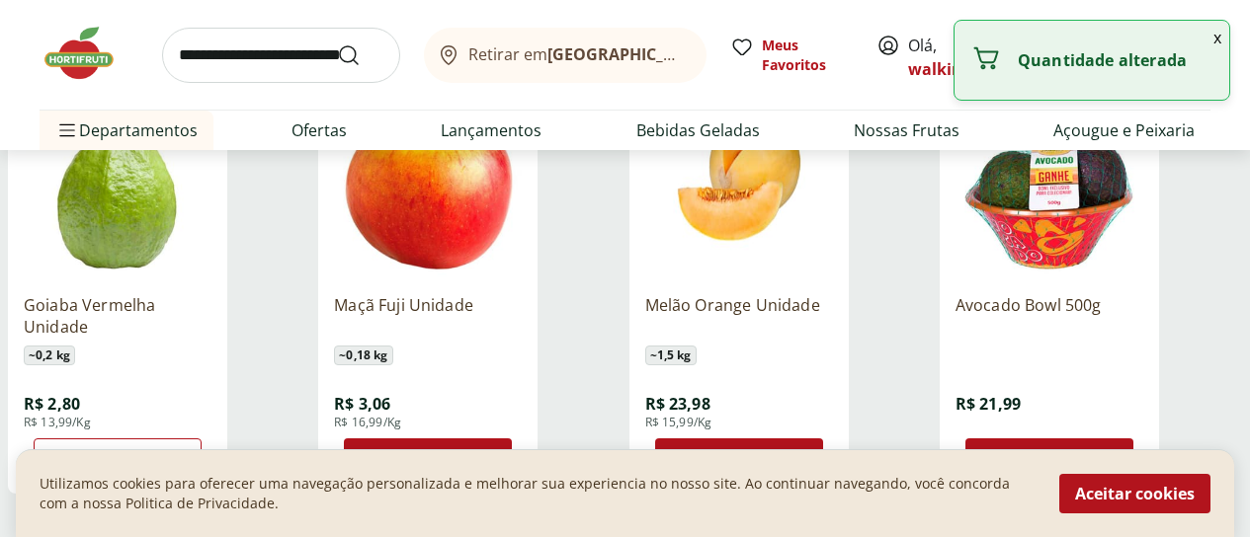
click at [179, 452] on icon at bounding box center [173, 458] width 12 height 12
type input "*"
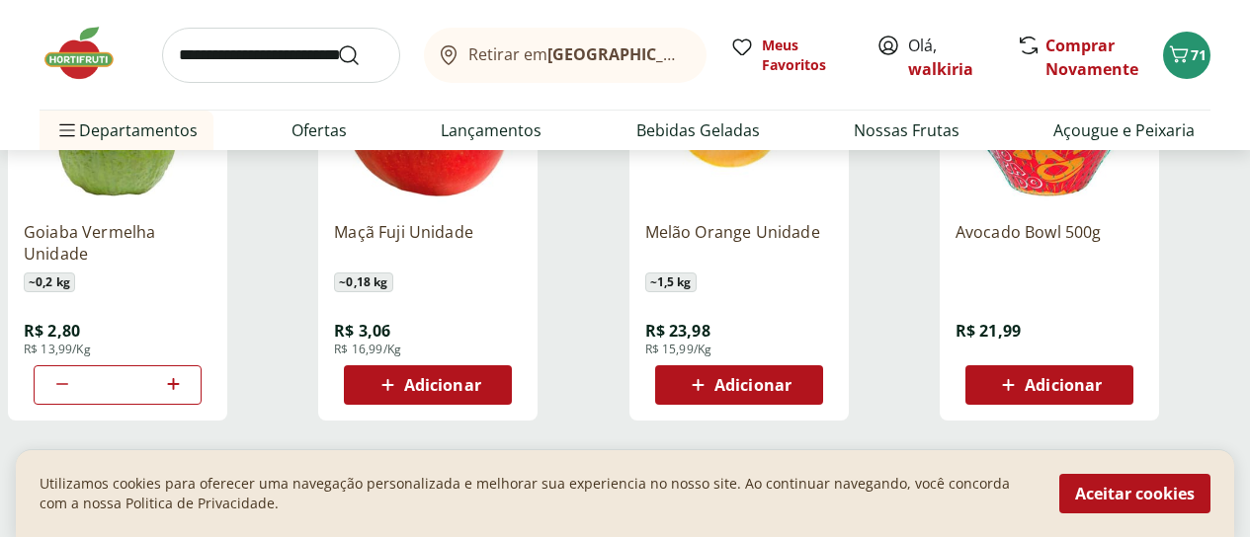
scroll to position [6422, 0]
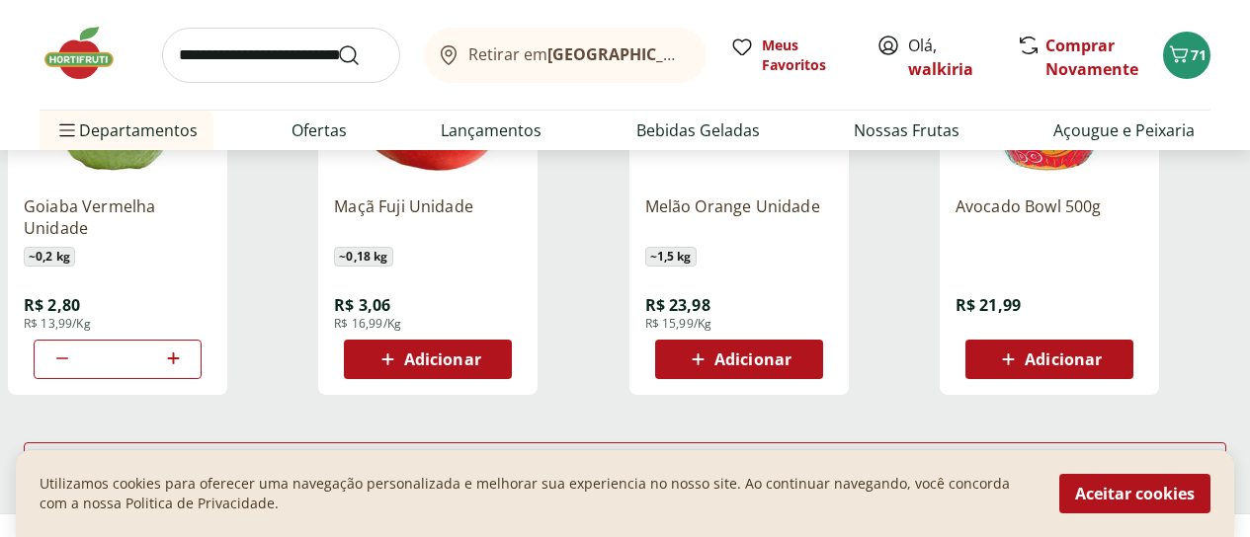
click at [481, 352] on span "Adicionar" at bounding box center [442, 360] width 77 height 16
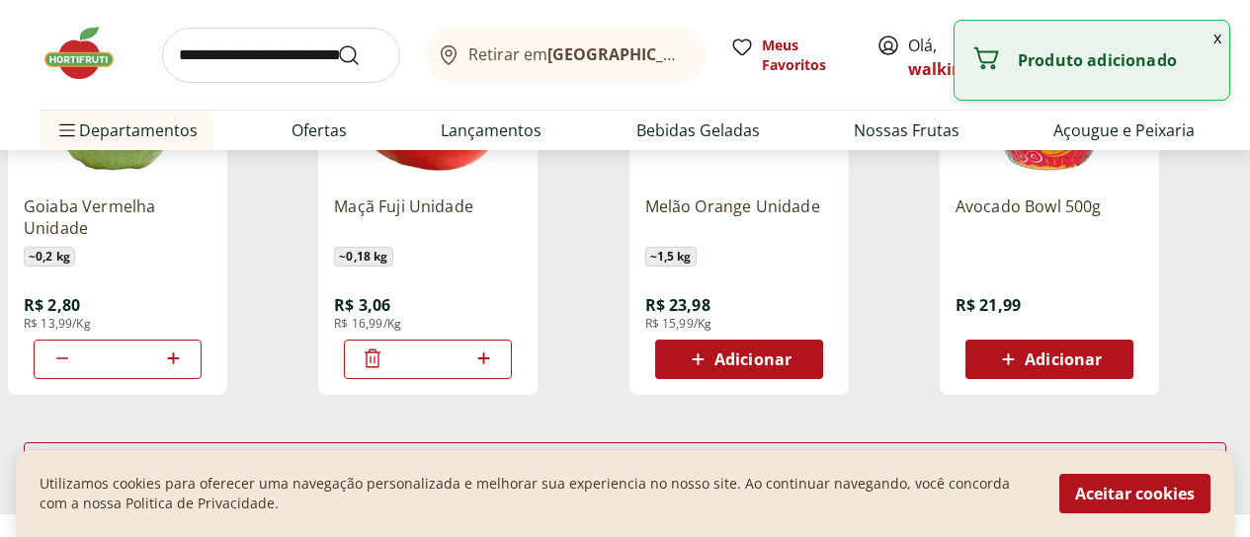
click at [496, 347] on icon at bounding box center [483, 359] width 25 height 24
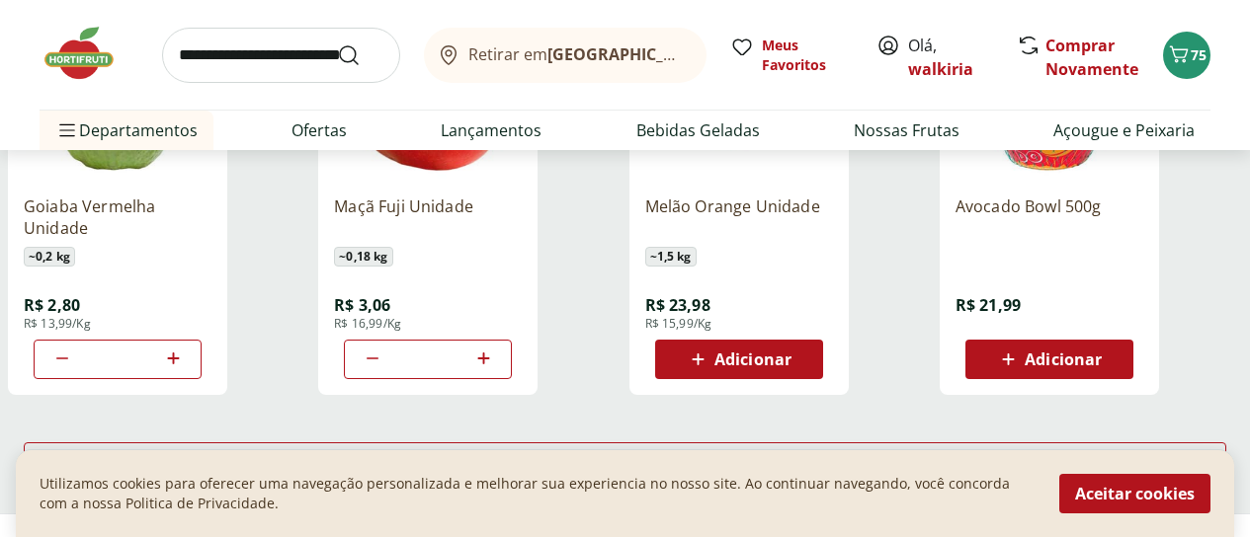
click at [496, 347] on icon at bounding box center [483, 359] width 25 height 24
type input "*"
click at [791, 352] on span "Adicionar" at bounding box center [752, 360] width 77 height 16
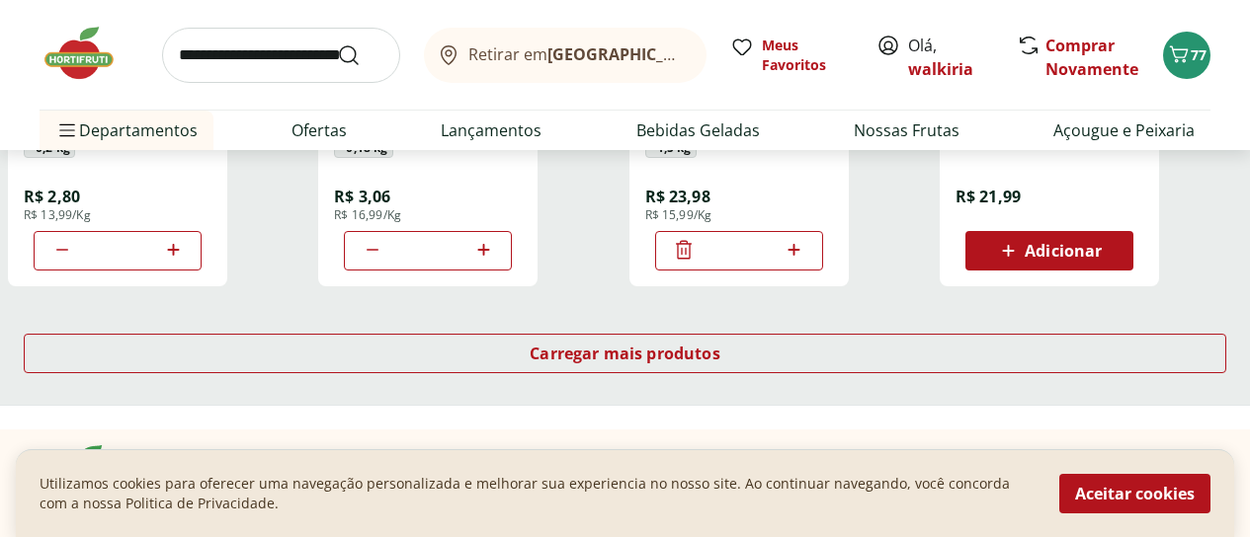
scroll to position [6521, 0]
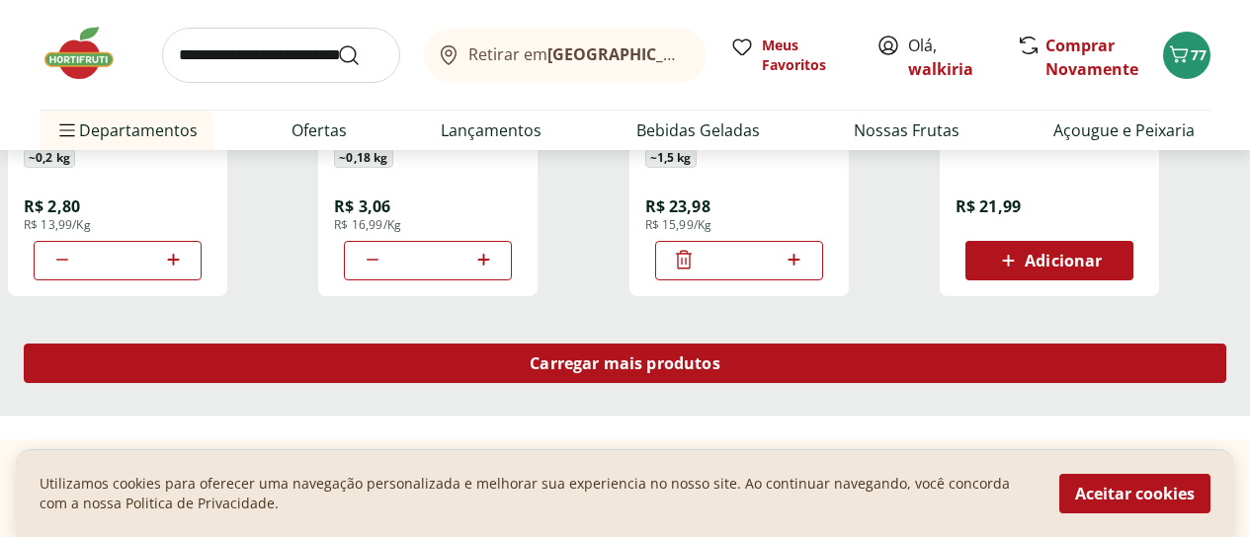
click at [765, 344] on div "Carregar mais produtos" at bounding box center [625, 364] width 1202 height 40
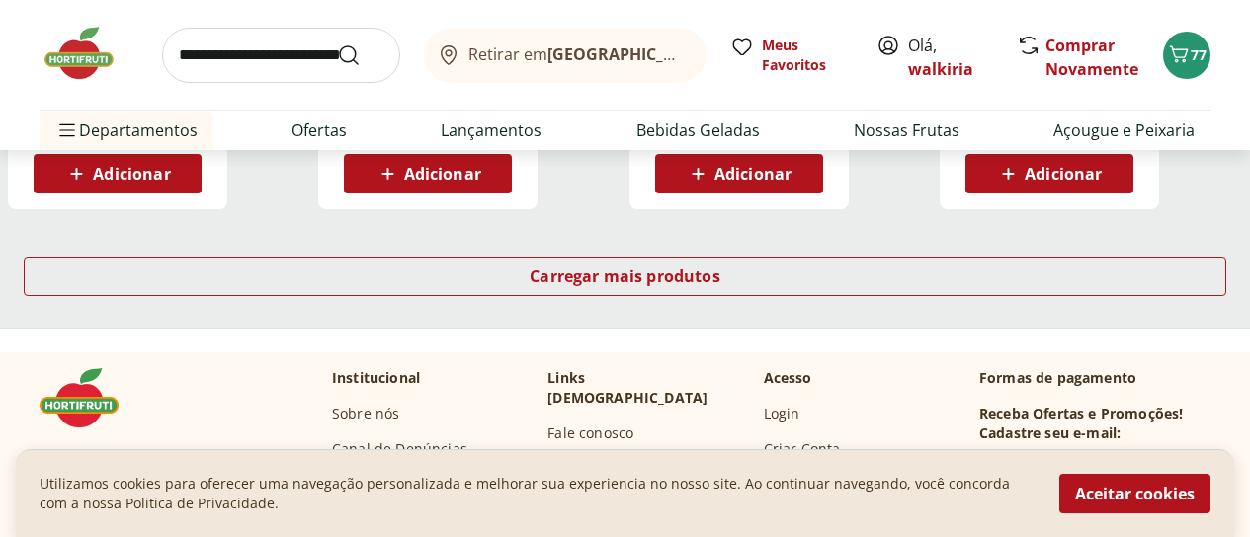
scroll to position [7904, 0]
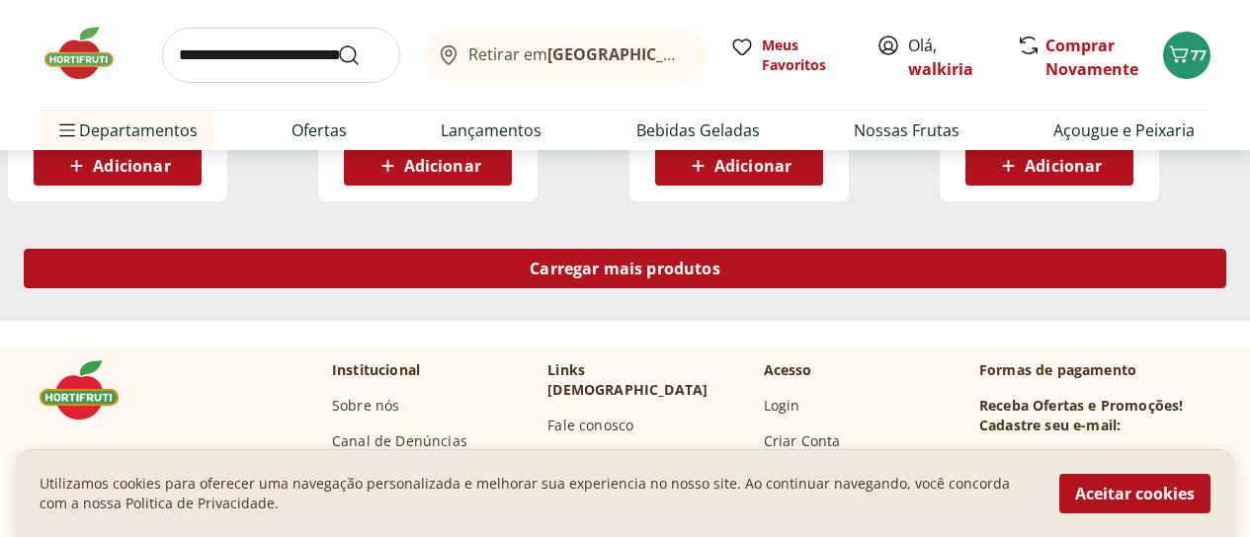
click at [720, 261] on span "Carregar mais produtos" at bounding box center [625, 269] width 191 height 16
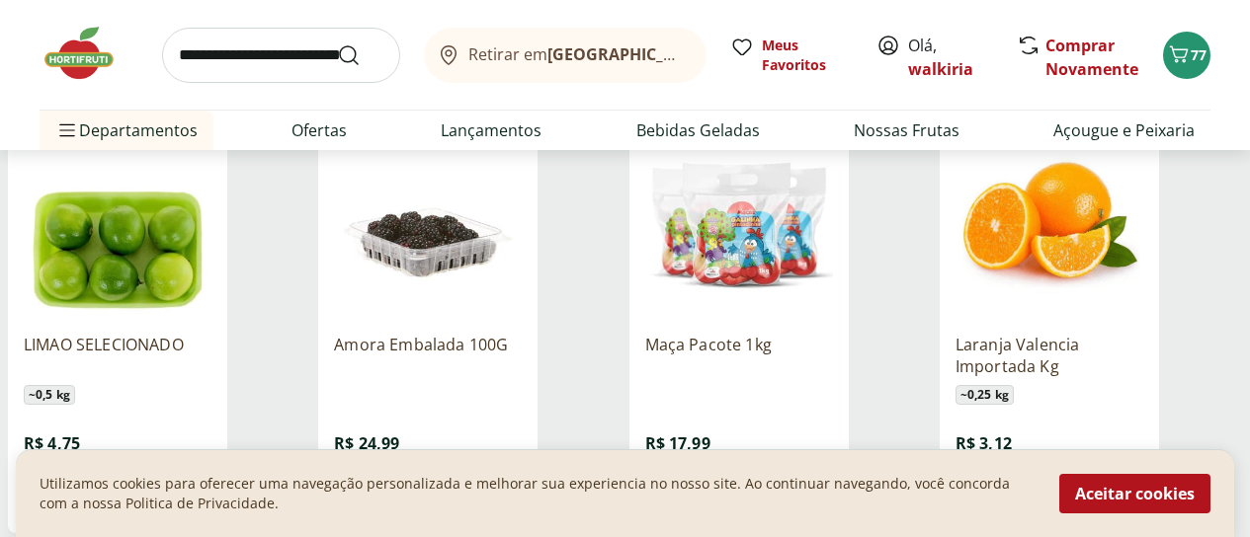
scroll to position [8102, 0]
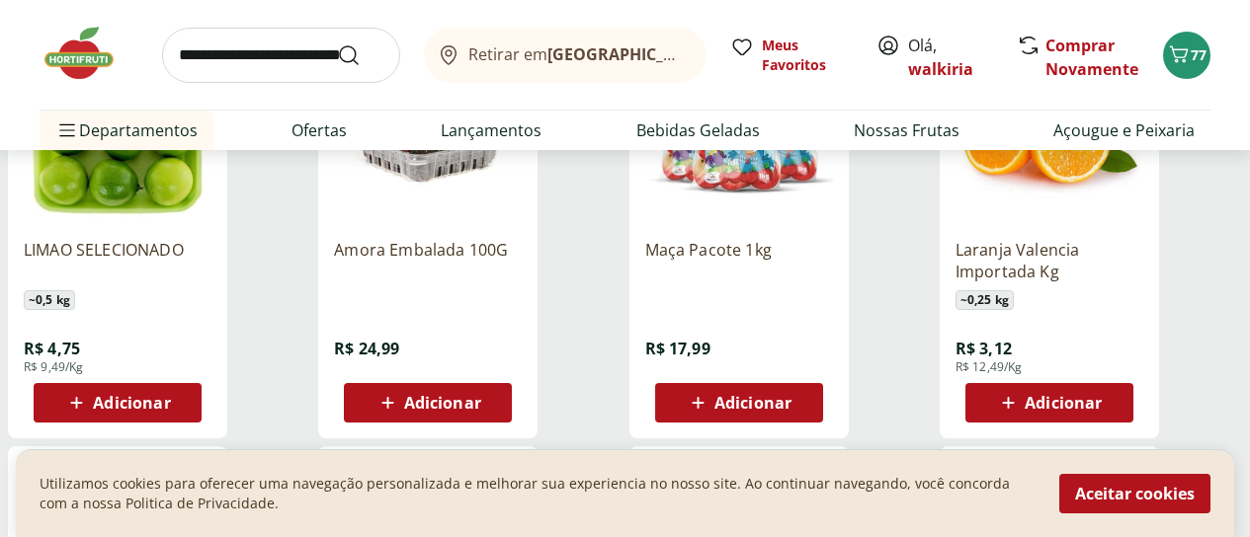
click at [170, 395] on span "Adicionar" at bounding box center [131, 403] width 77 height 16
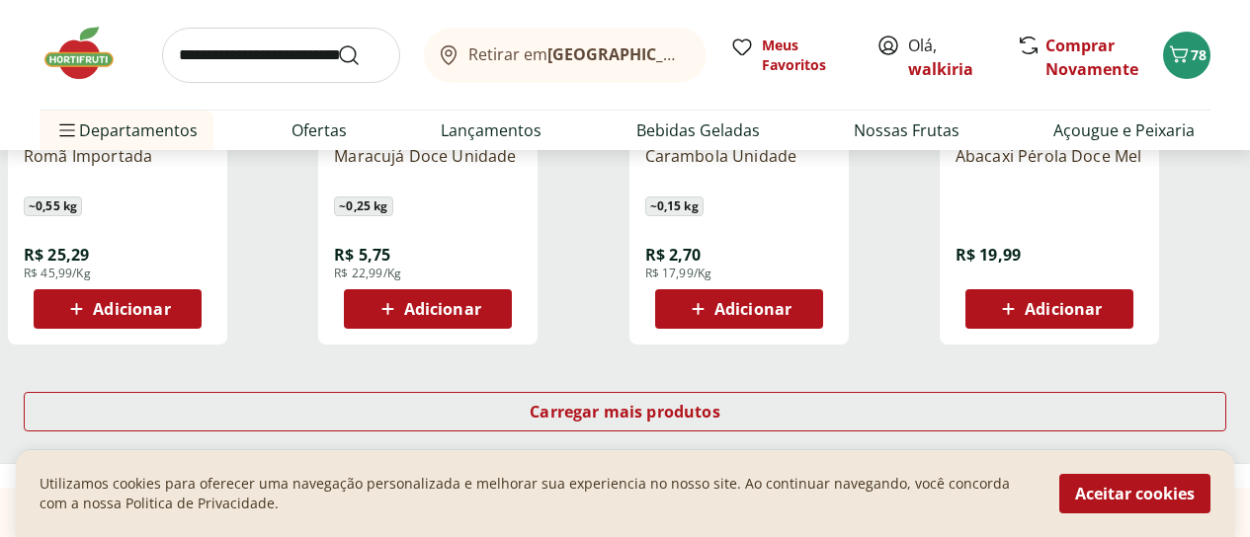
scroll to position [9090, 0]
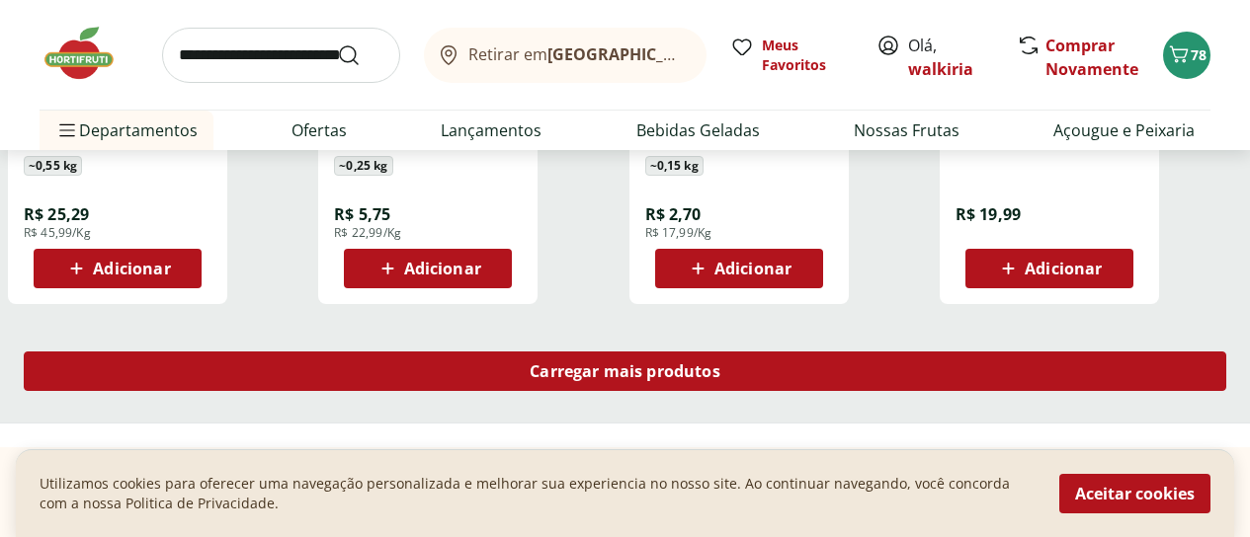
click at [720, 364] on span "Carregar mais produtos" at bounding box center [625, 372] width 191 height 16
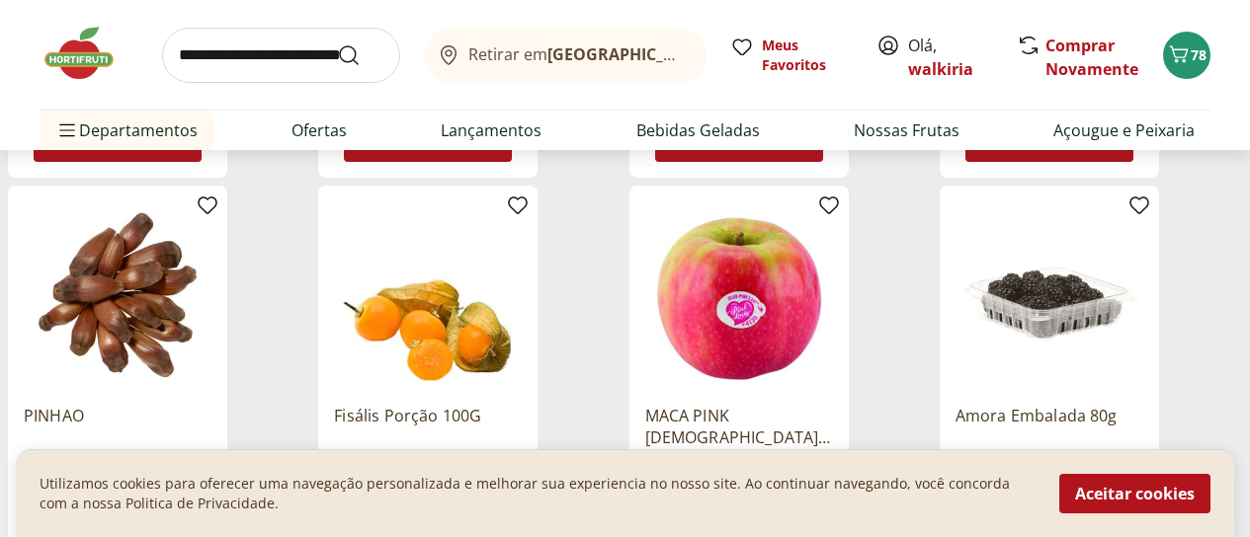
scroll to position [10275, 0]
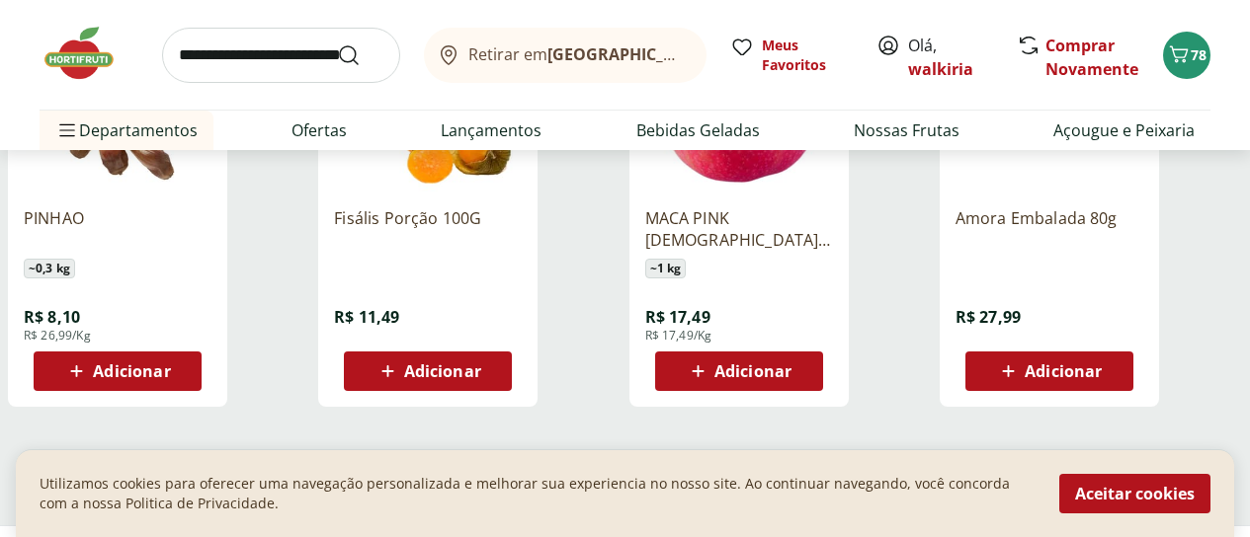
click at [720, 466] on span "Carregar mais produtos" at bounding box center [625, 474] width 191 height 16
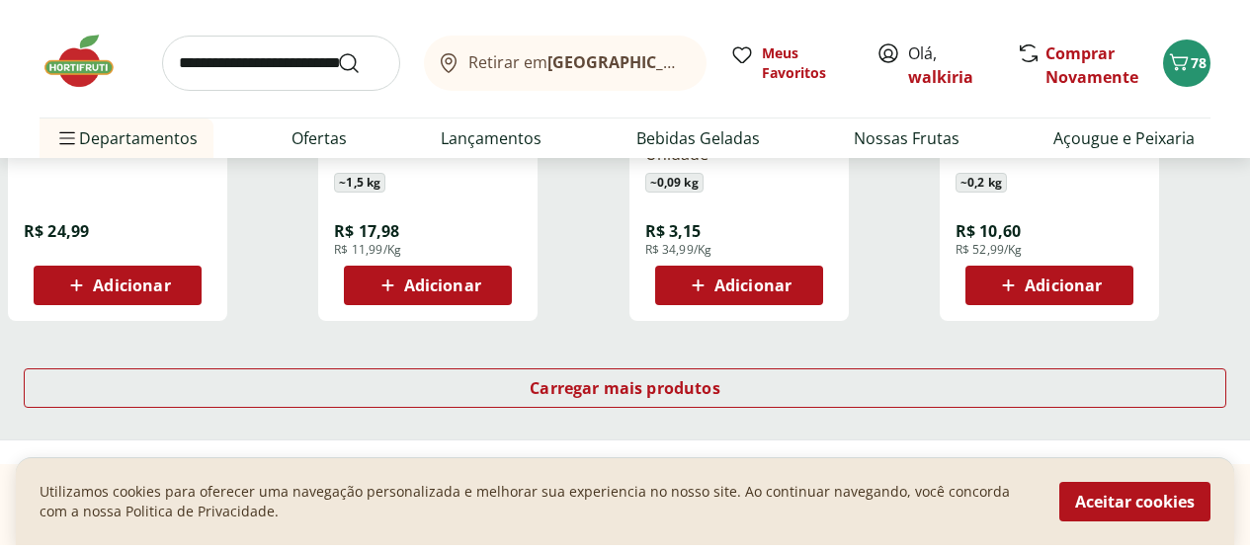
scroll to position [11758, 0]
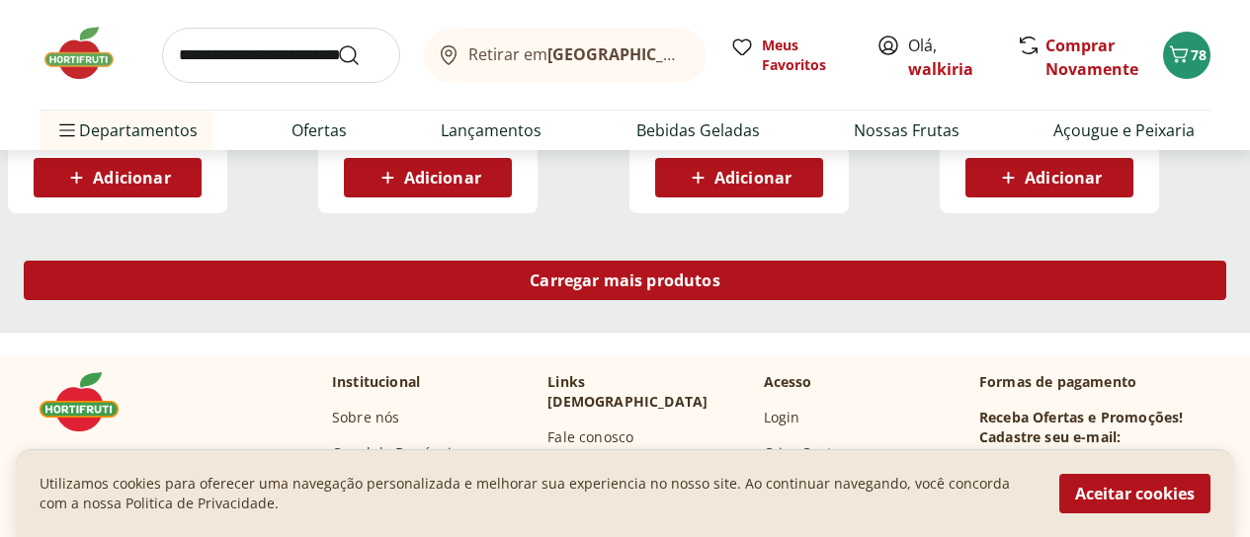
click at [720, 273] on span "Carregar mais produtos" at bounding box center [625, 281] width 191 height 16
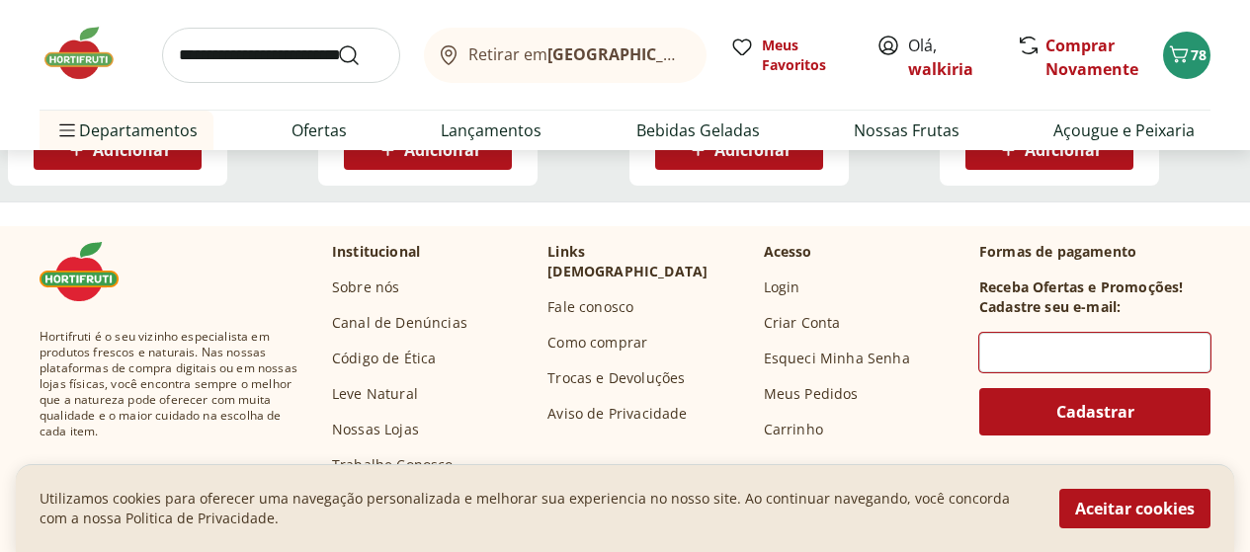
scroll to position [12252, 0]
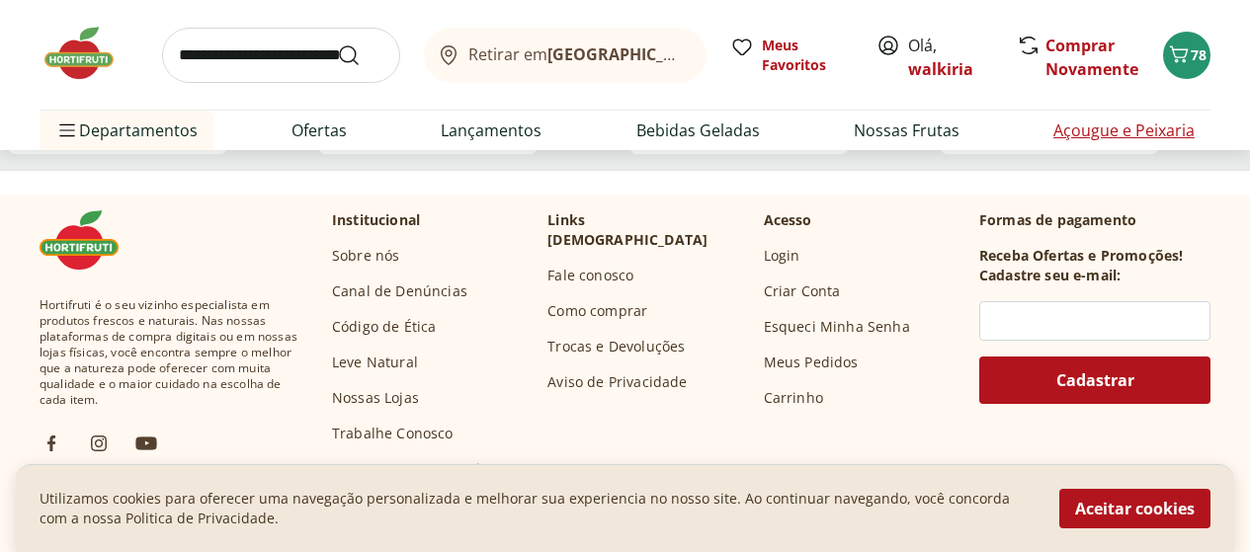
click at [1088, 141] on link "Açougue e Peixaria" at bounding box center [1123, 131] width 141 height 24
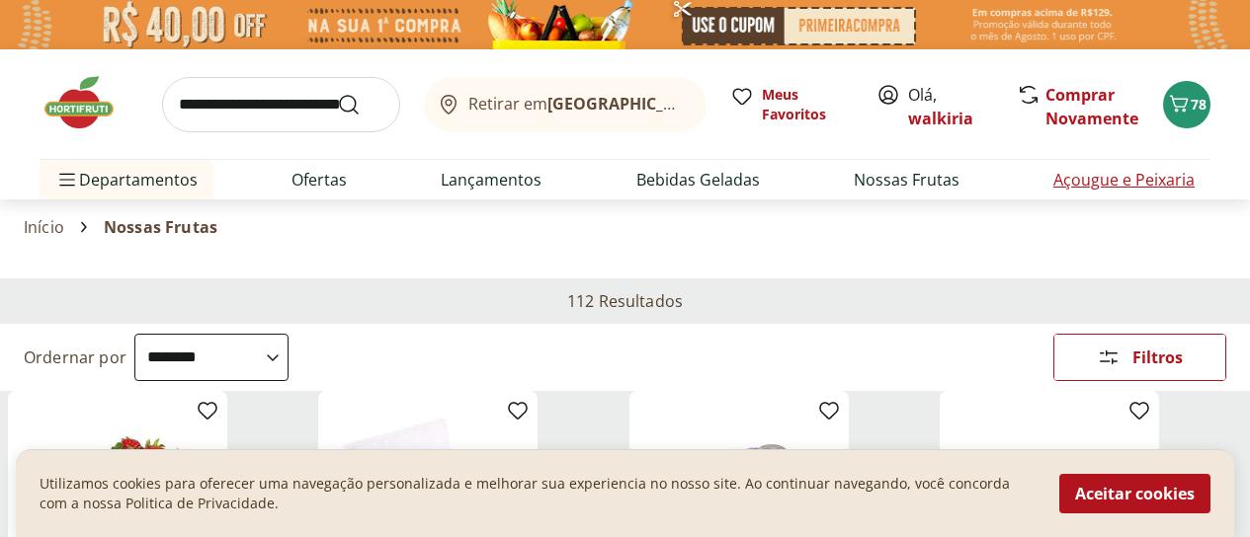
select select "**********"
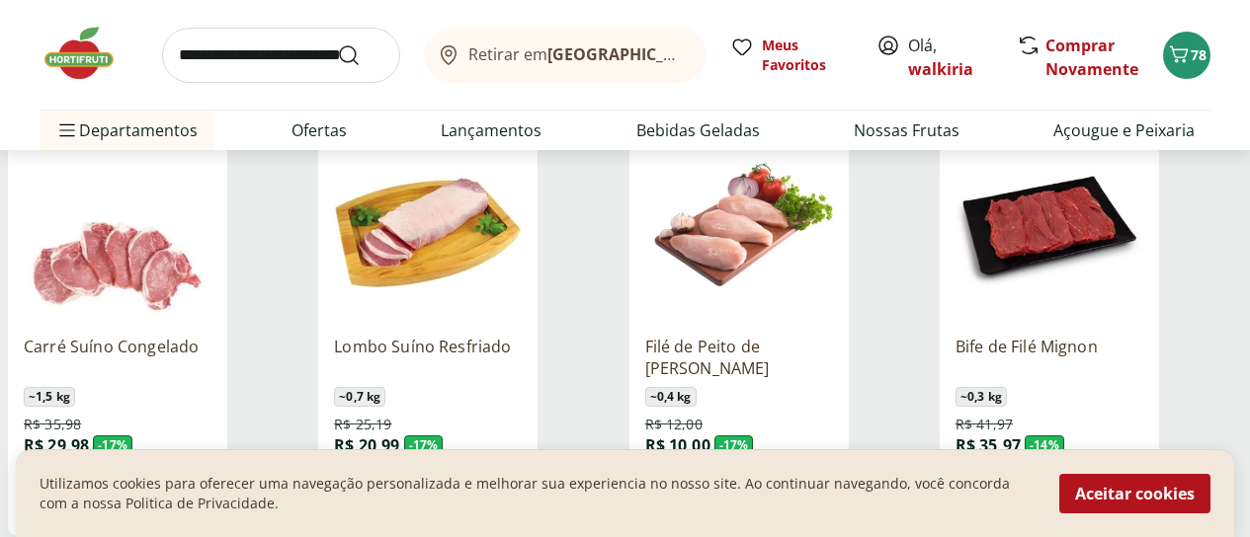
scroll to position [790, 0]
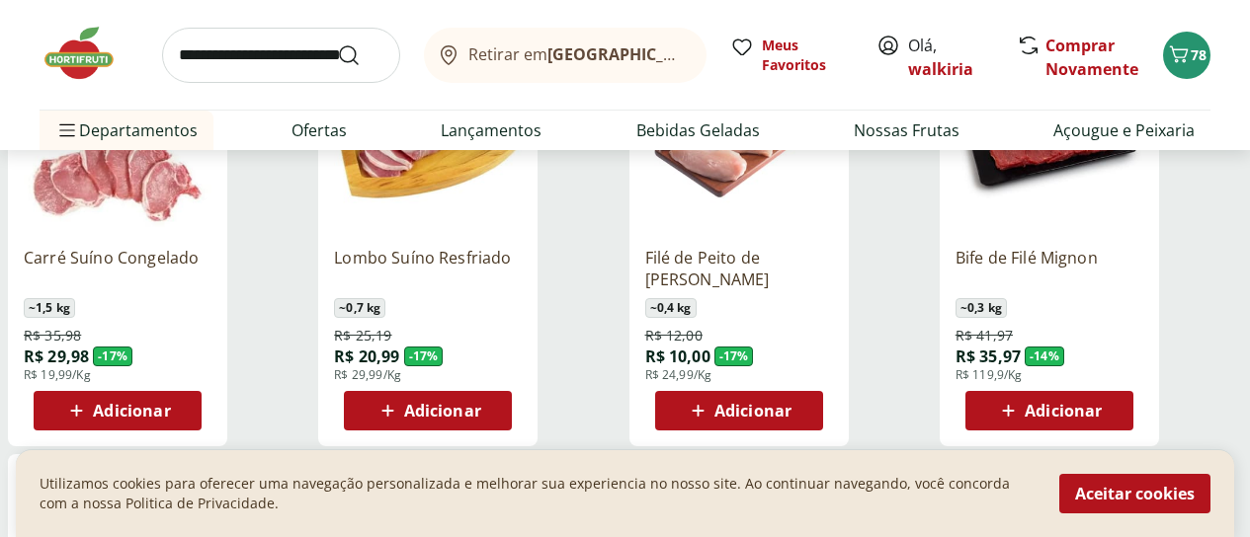
click at [791, 403] on span "Adicionar" at bounding box center [752, 411] width 77 height 16
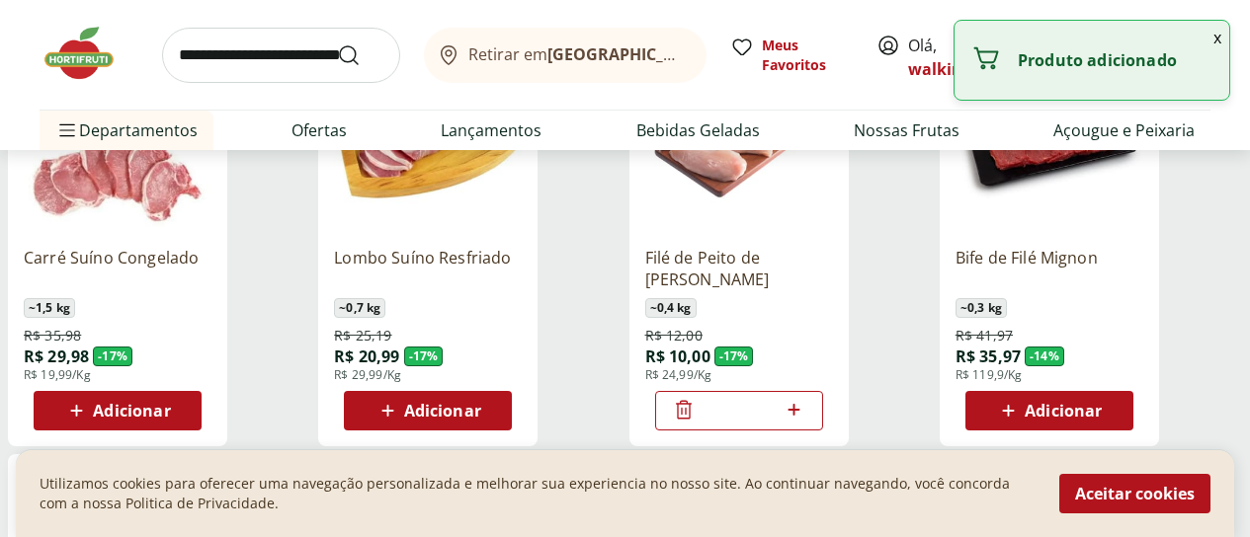
click at [806, 398] on icon at bounding box center [794, 410] width 25 height 24
type input "*"
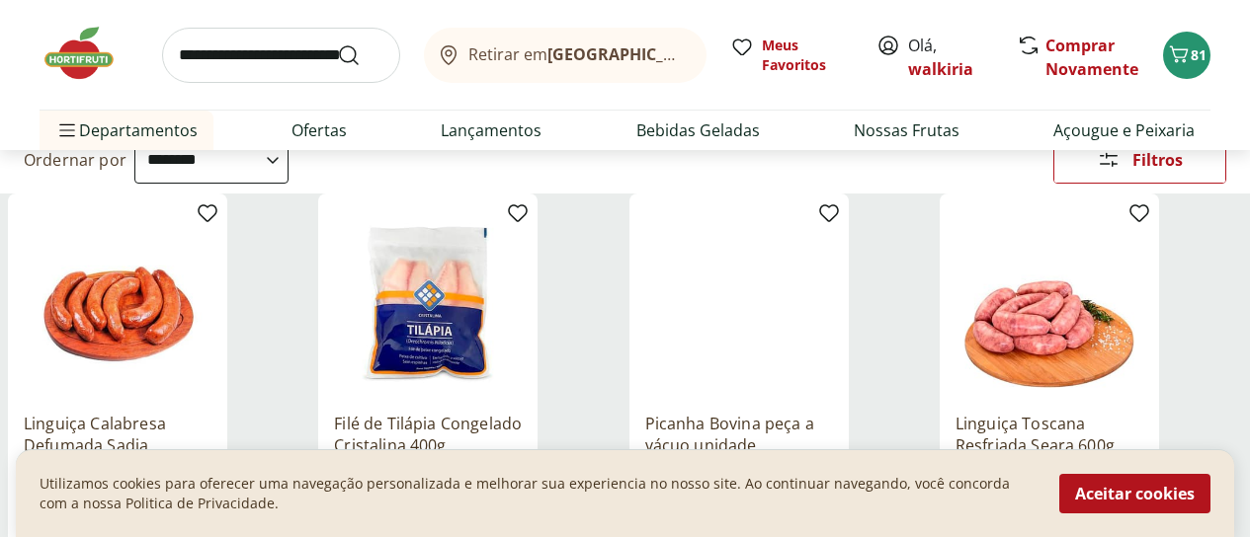
scroll to position [296, 0]
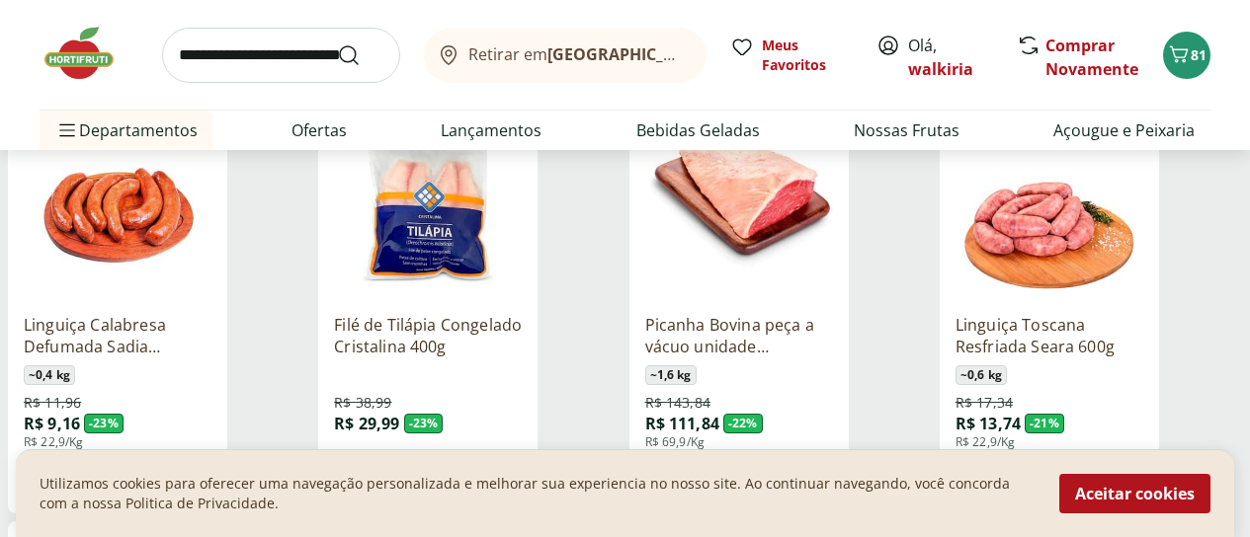
click at [481, 470] on span "Adicionar" at bounding box center [442, 478] width 77 height 16
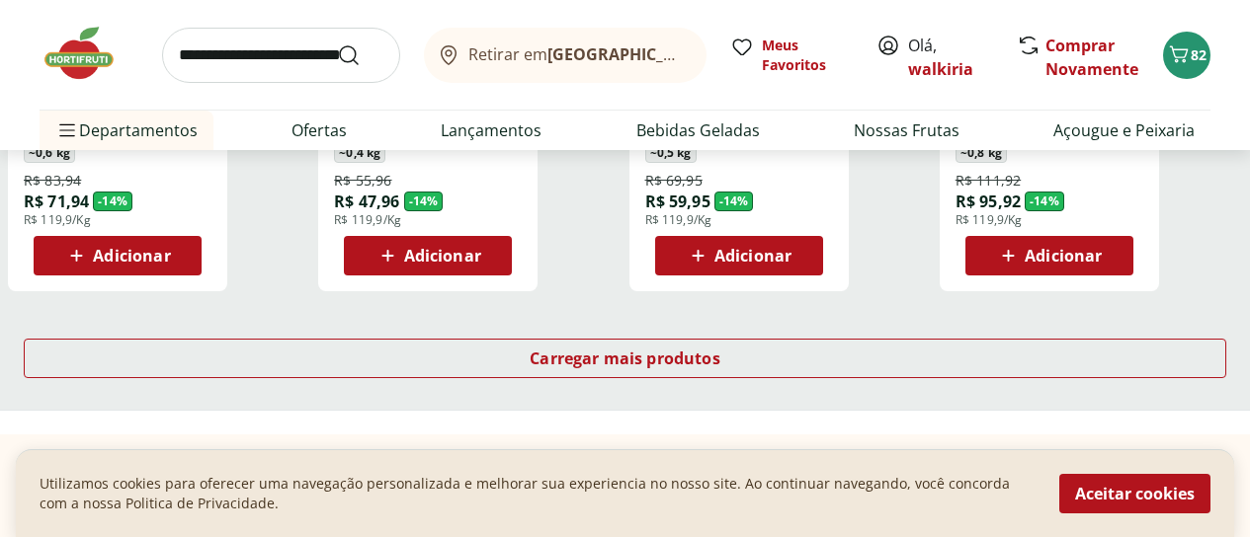
scroll to position [1383, 0]
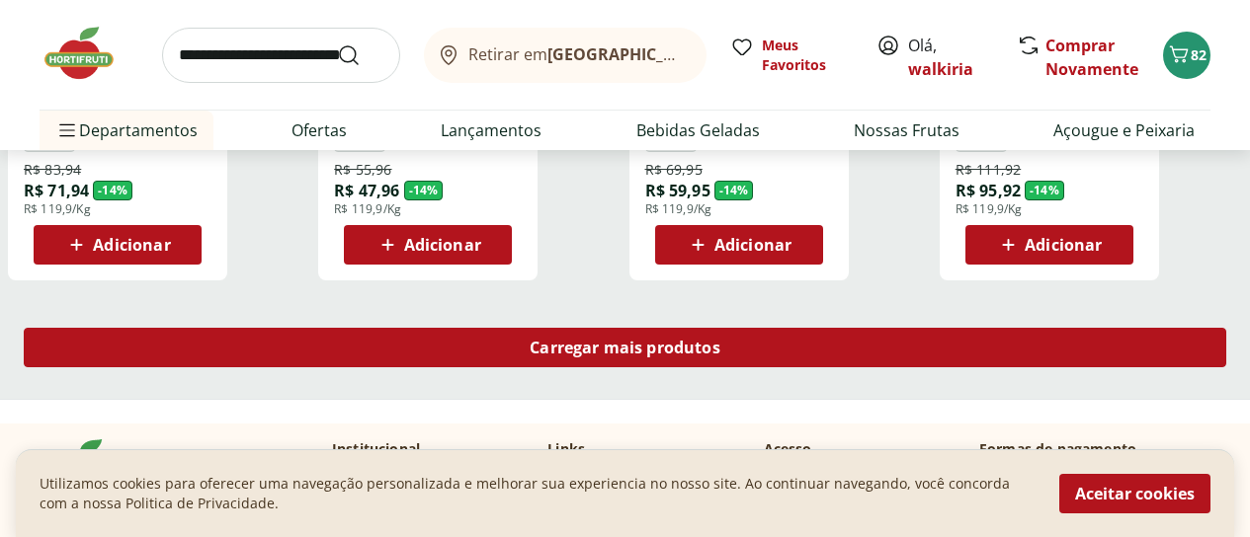
click at [720, 340] on span "Carregar mais produtos" at bounding box center [625, 348] width 191 height 16
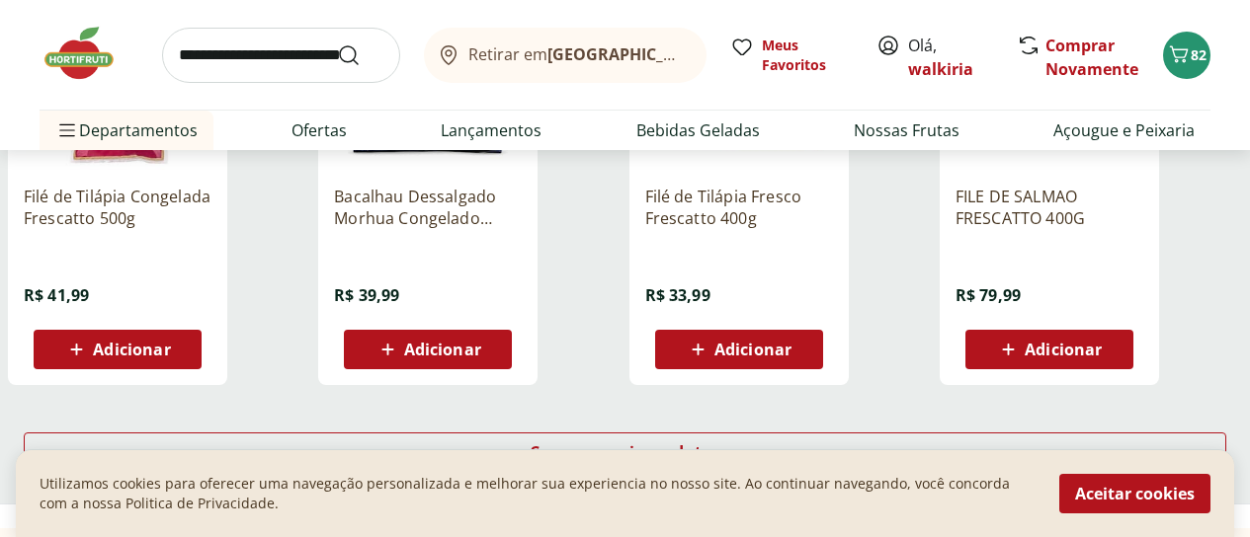
scroll to position [2569, 0]
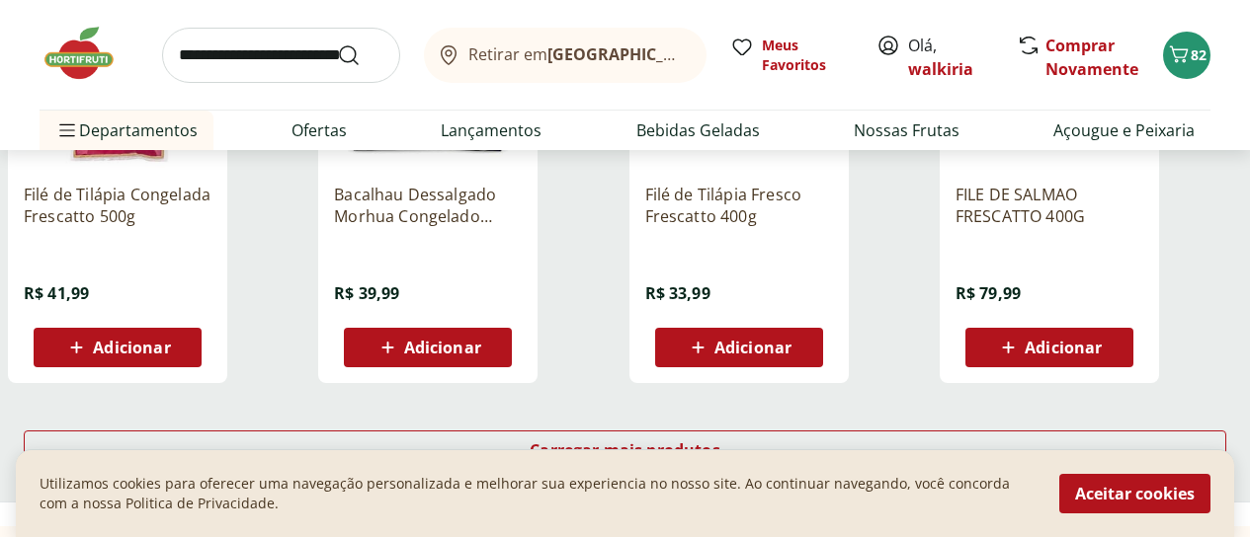
click at [791, 340] on span "Adicionar" at bounding box center [752, 348] width 77 height 16
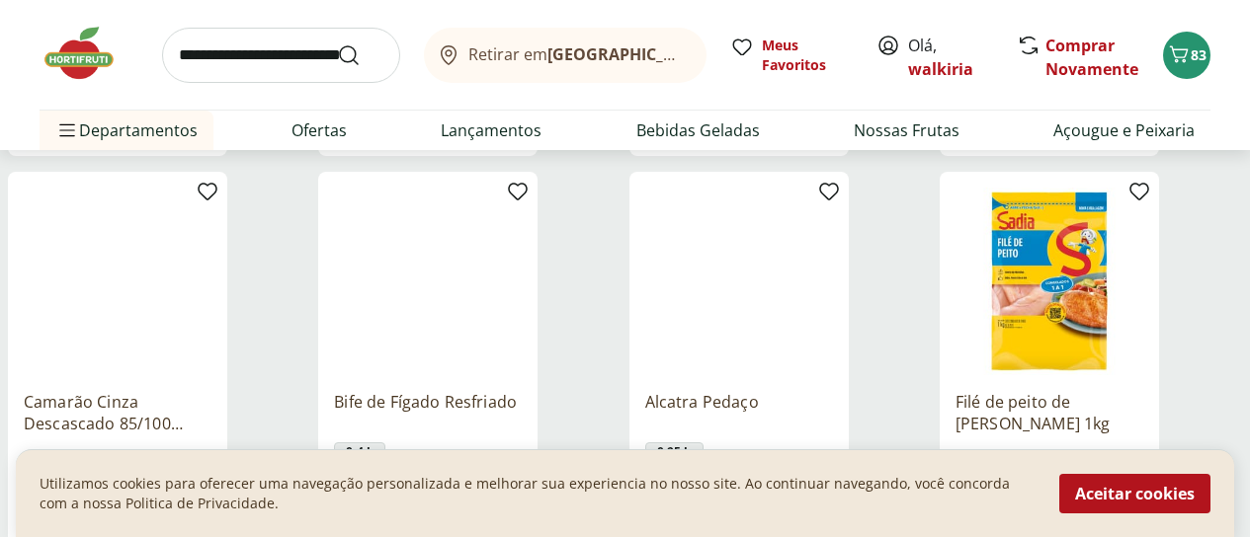
scroll to position [1482, 0]
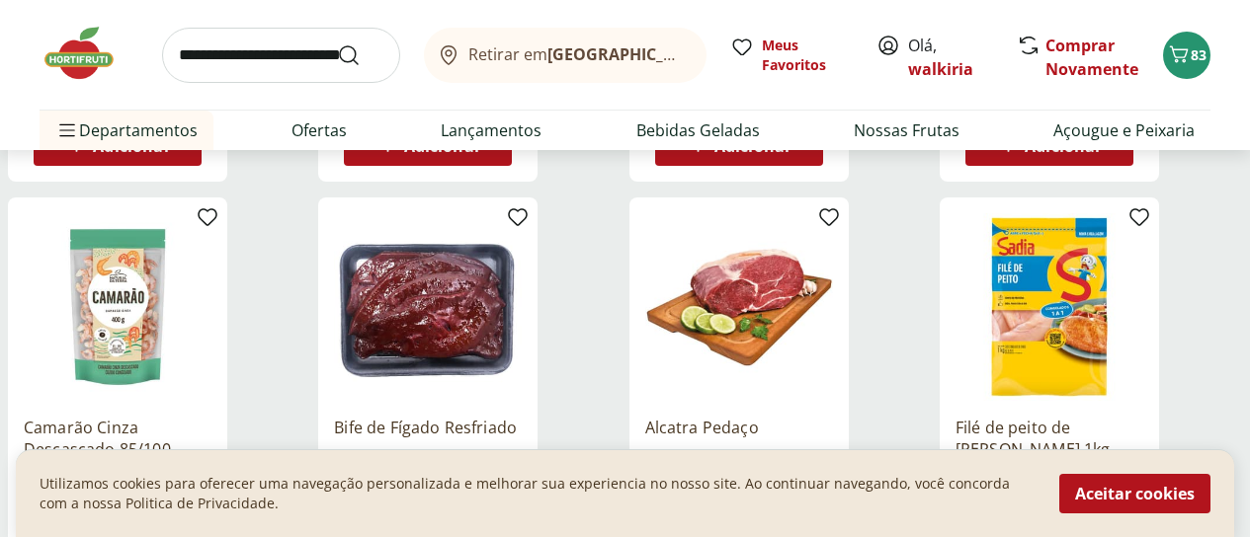
click at [1218, 134] on div "Retirar em Rio de Janeiro/RJ Meus Favoritos Olá, walkiria Comprar Novamente 83 …" at bounding box center [625, 75] width 1250 height 150
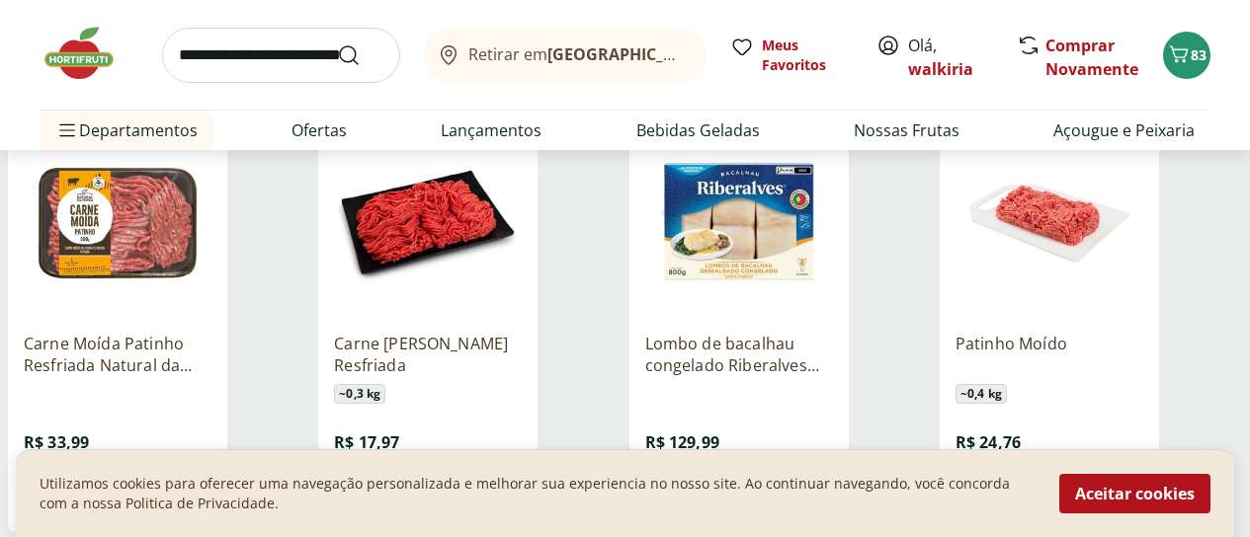
scroll to position [1976, 0]
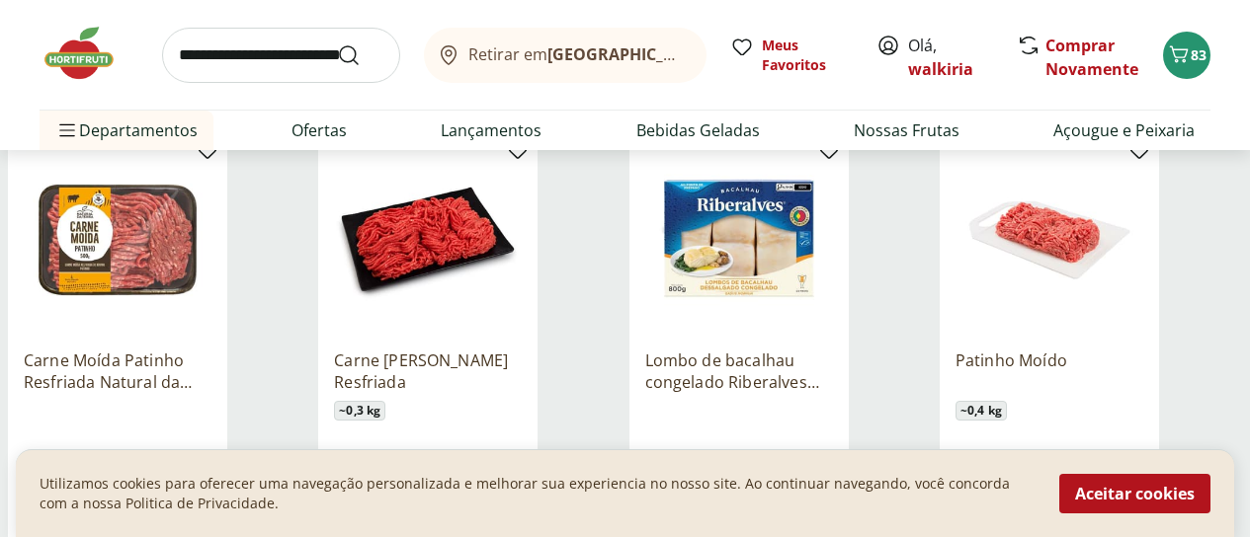
click at [1216, 130] on div "Retirar em Rio de Janeiro/RJ Meus Favoritos Olá, walkiria Comprar Novamente 83 …" at bounding box center [625, 75] width 1250 height 150
click at [1216, 131] on div "Retirar em Rio de Janeiro/RJ Meus Favoritos Olá, walkiria Comprar Novamente 83 …" at bounding box center [625, 75] width 1250 height 150
click at [1216, 132] on div "Retirar em Rio de Janeiro/RJ Meus Favoritos Olá, walkiria Comprar Novamente 83 …" at bounding box center [625, 75] width 1250 height 150
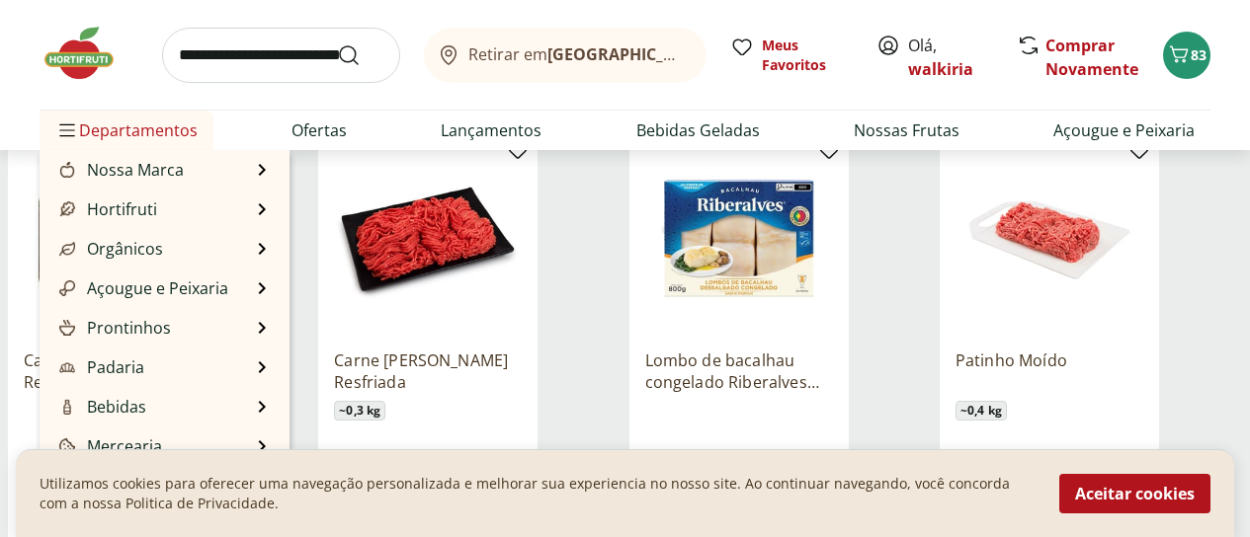
click at [154, 126] on span "Departamentos" at bounding box center [126, 130] width 142 height 47
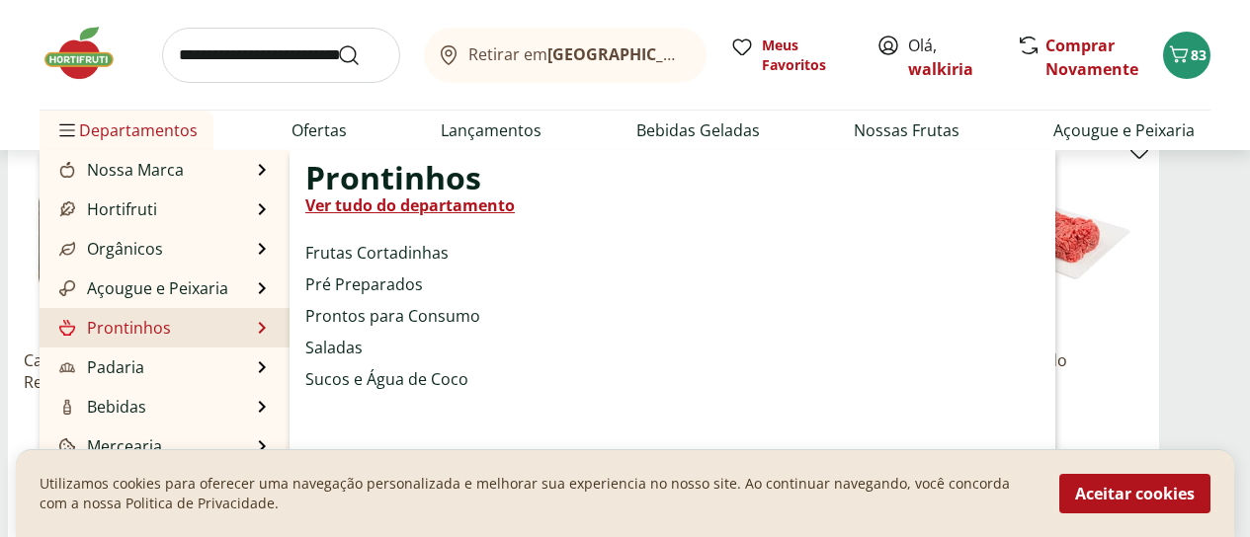
click at [146, 324] on link "Prontinhos" at bounding box center [113, 328] width 116 height 24
select select "**********"
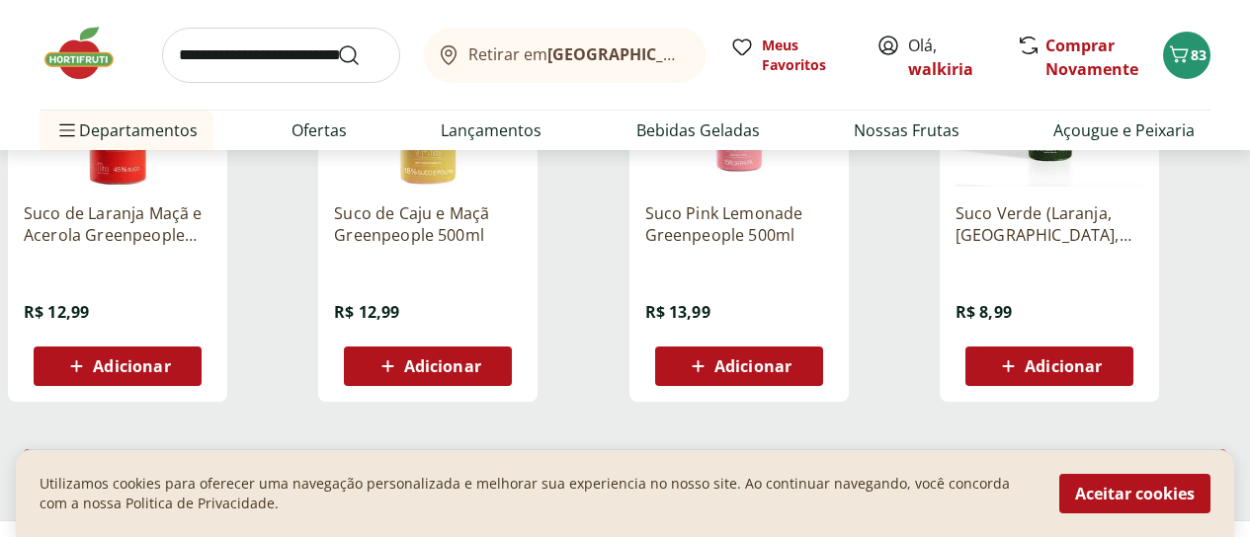
scroll to position [1284, 0]
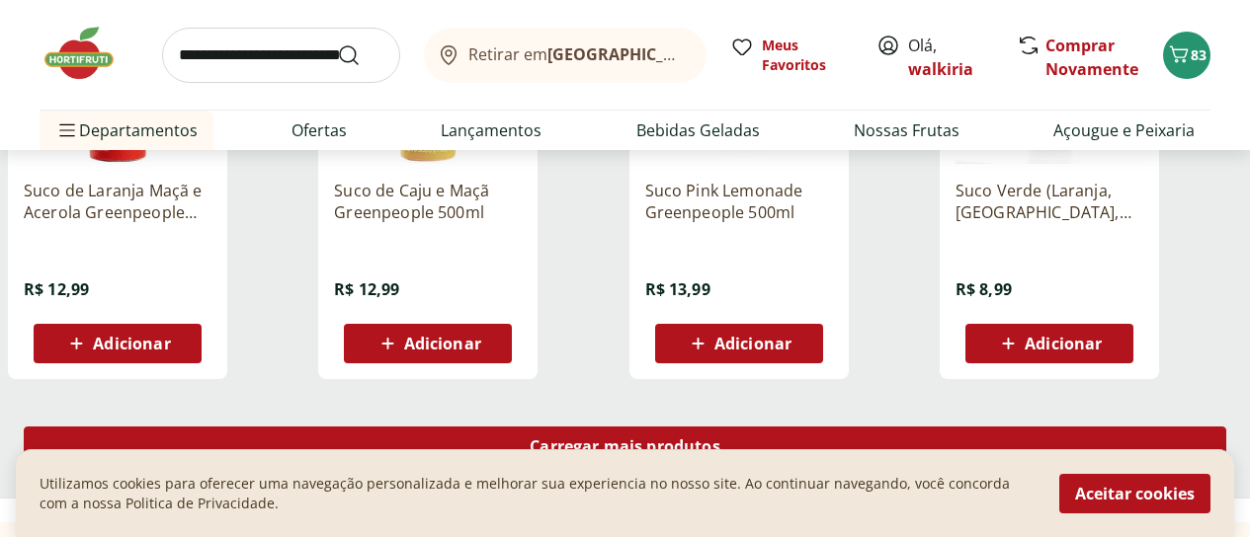
click at [720, 439] on span "Carregar mais produtos" at bounding box center [625, 447] width 191 height 16
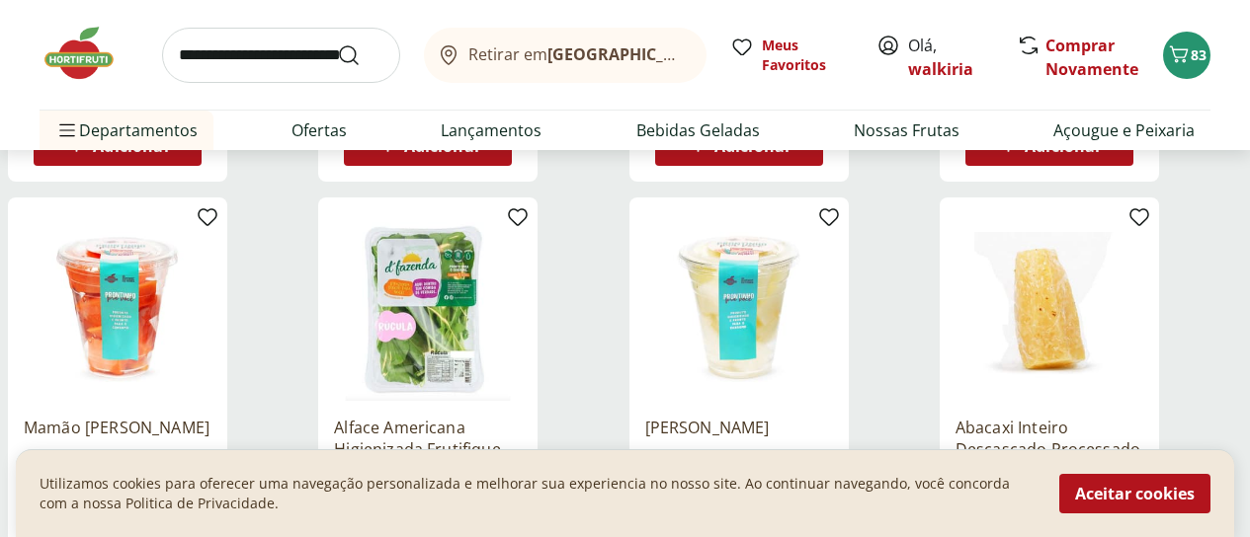
scroll to position [1581, 0]
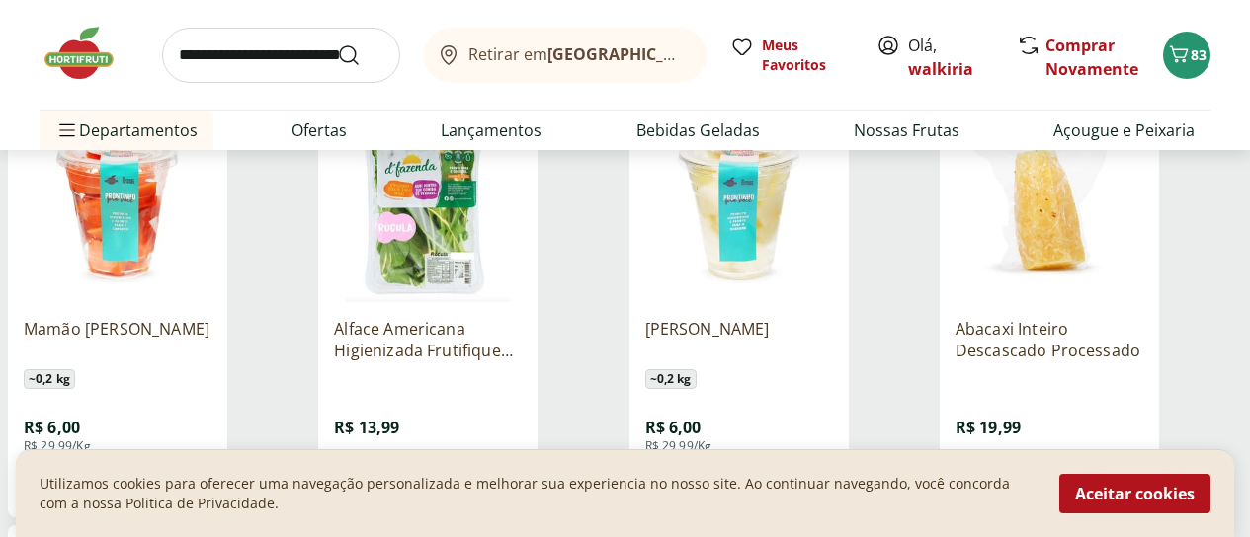
click at [1102, 474] on span "Adicionar" at bounding box center [1063, 482] width 77 height 16
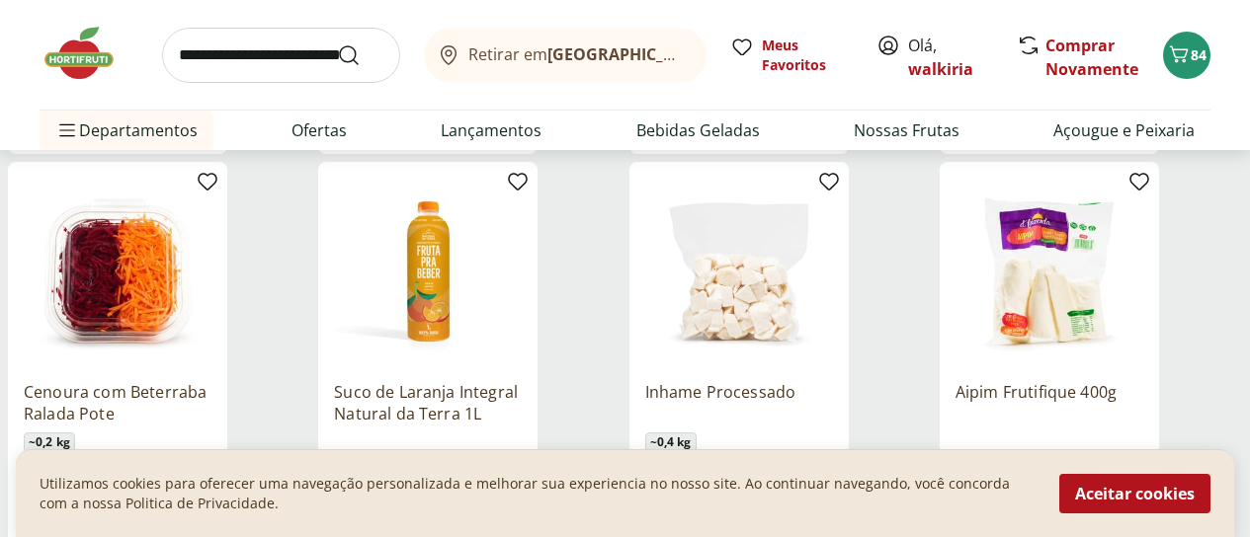
scroll to position [2470, 0]
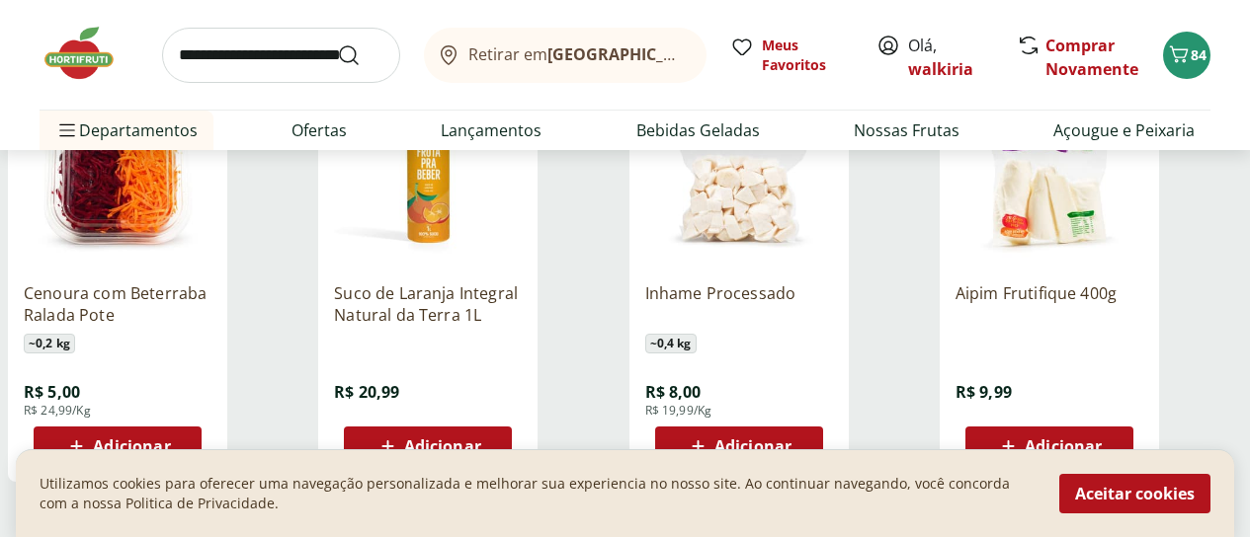
click at [1102, 439] on span "Adicionar" at bounding box center [1063, 447] width 77 height 16
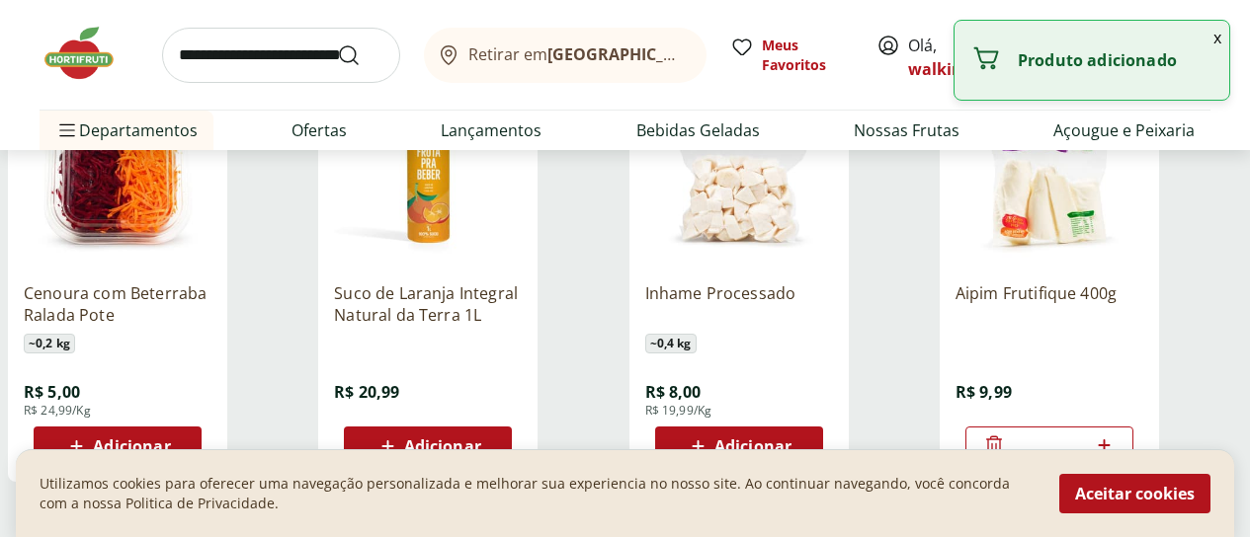
scroll to position [2569, 0]
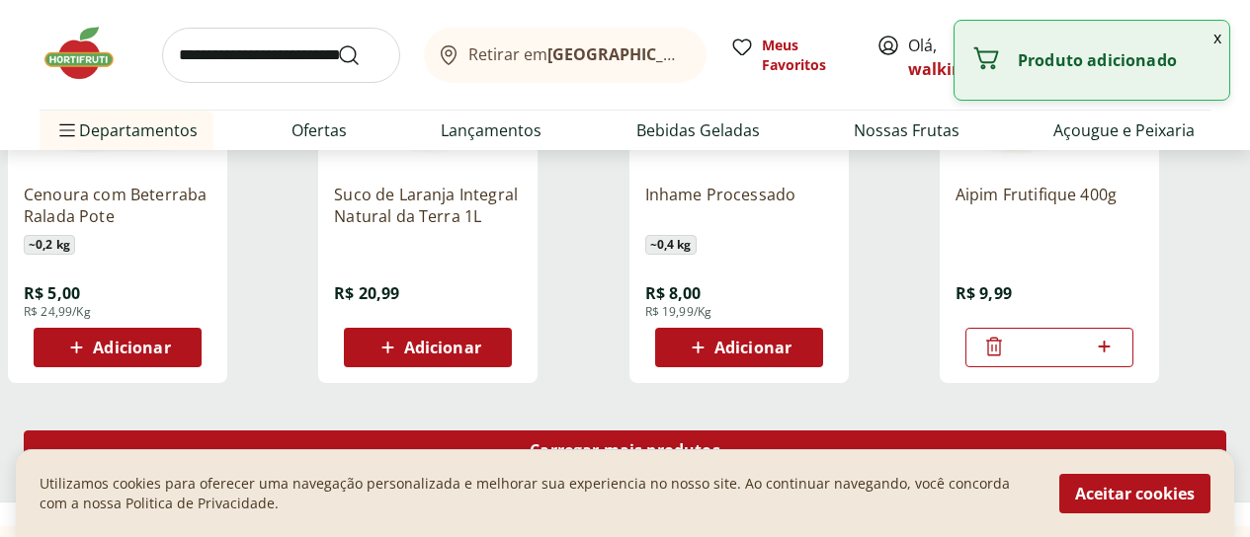
click at [720, 443] on span "Carregar mais produtos" at bounding box center [625, 451] width 191 height 16
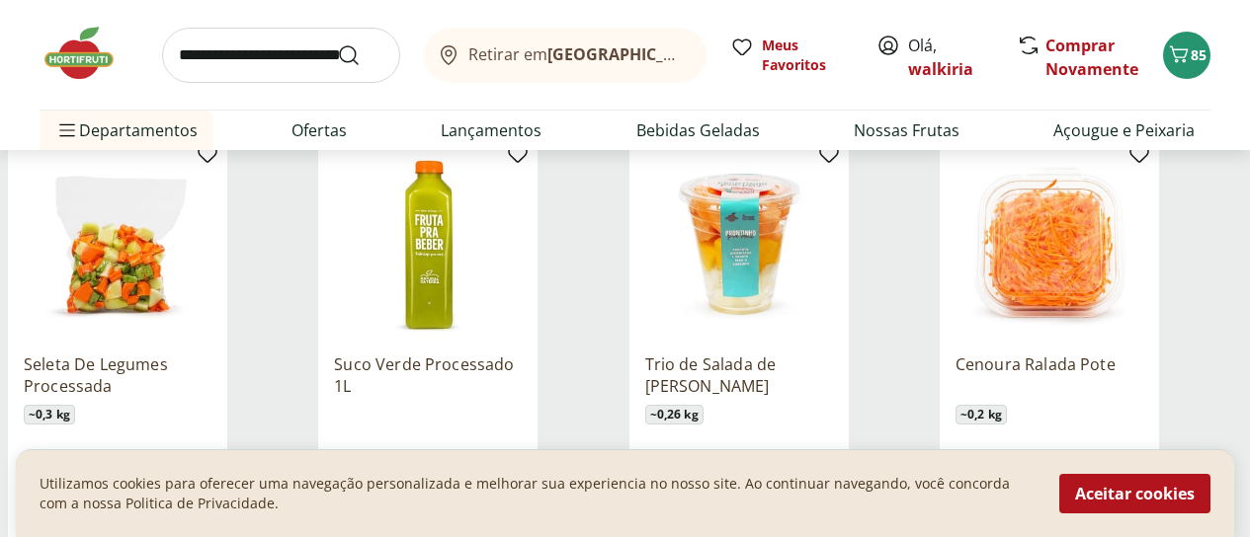
scroll to position [3359, 0]
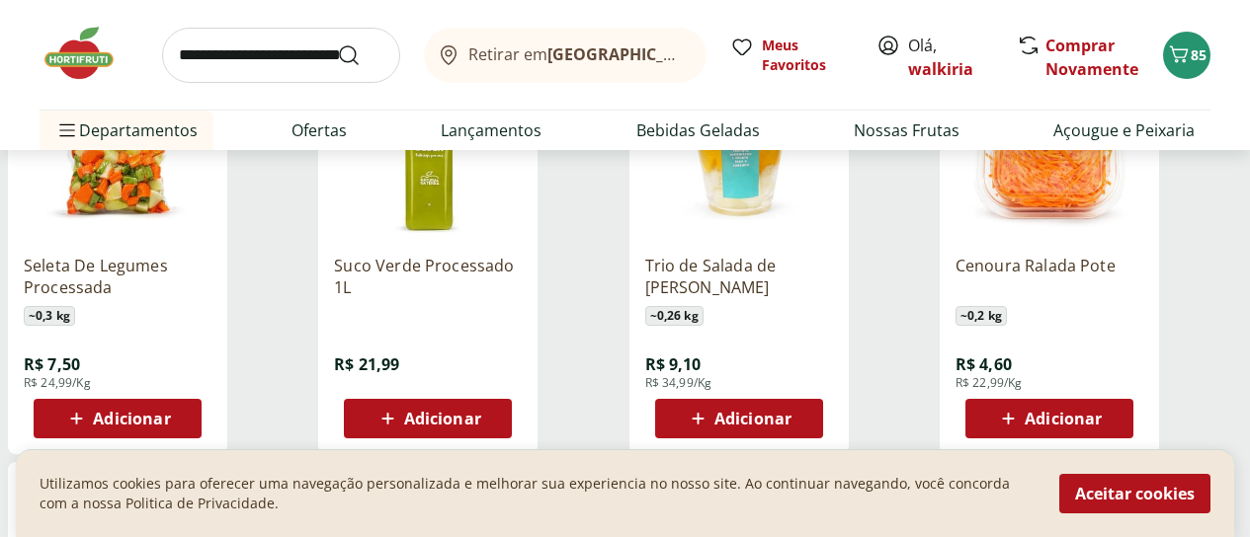
click at [710, 407] on icon at bounding box center [698, 419] width 25 height 24
click at [1102, 411] on span "Adicionar" at bounding box center [1063, 419] width 77 height 16
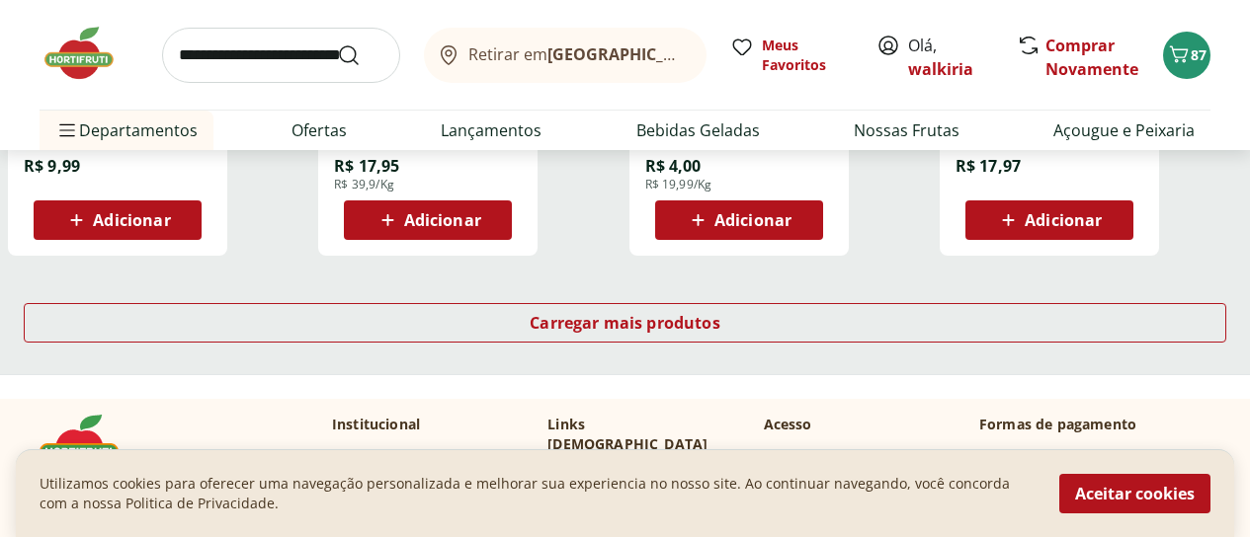
scroll to position [4051, 0]
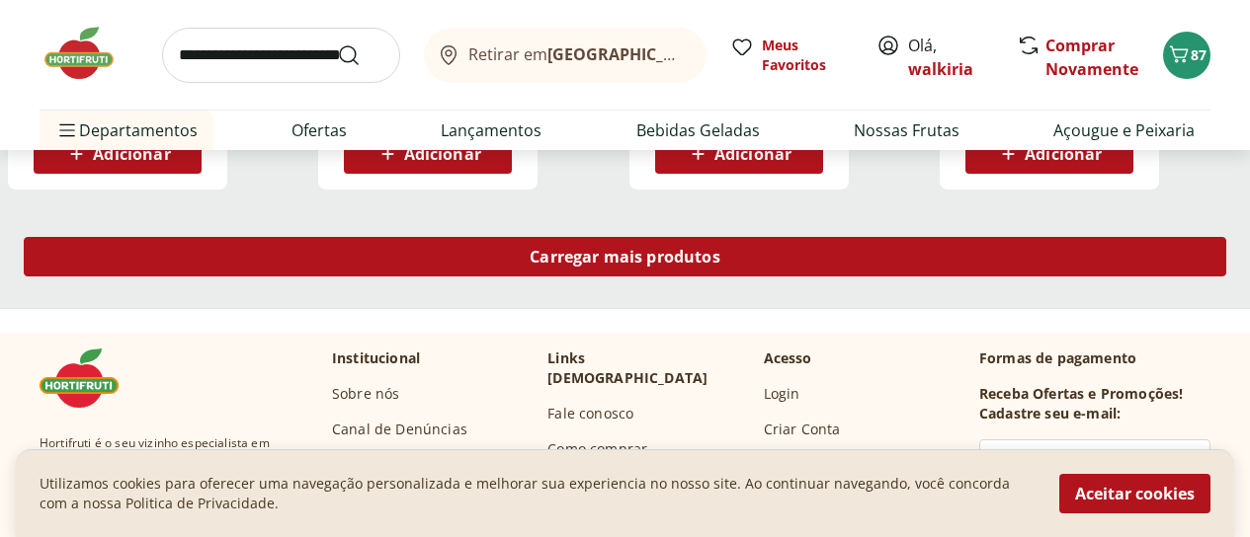
click at [744, 237] on div "Carregar mais produtos" at bounding box center [625, 257] width 1202 height 40
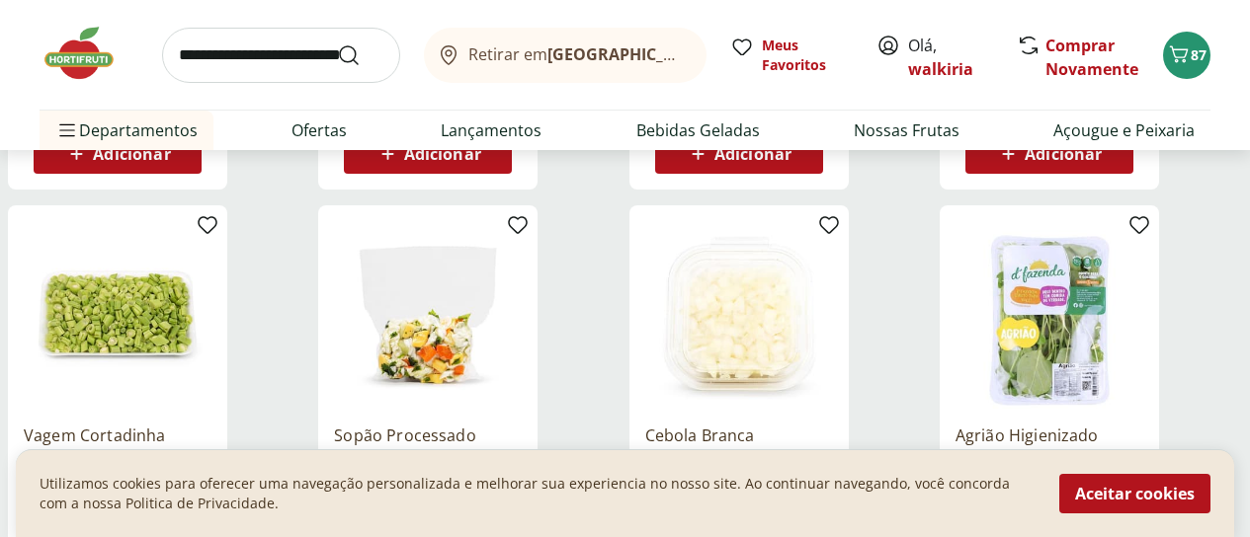
scroll to position [4150, 0]
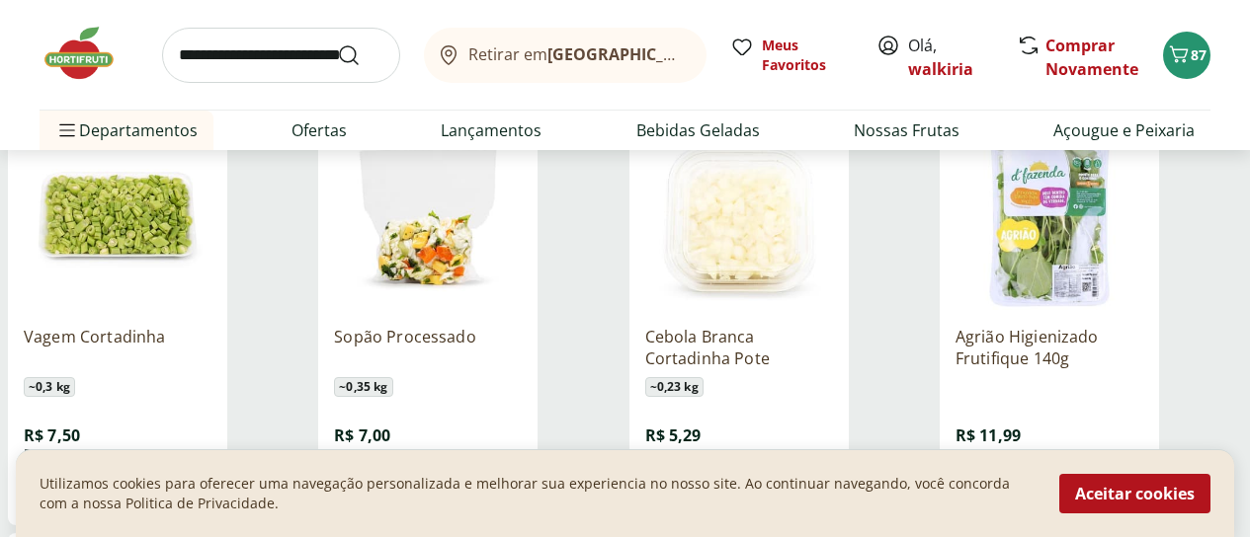
click at [170, 482] on span "Adicionar" at bounding box center [131, 490] width 77 height 16
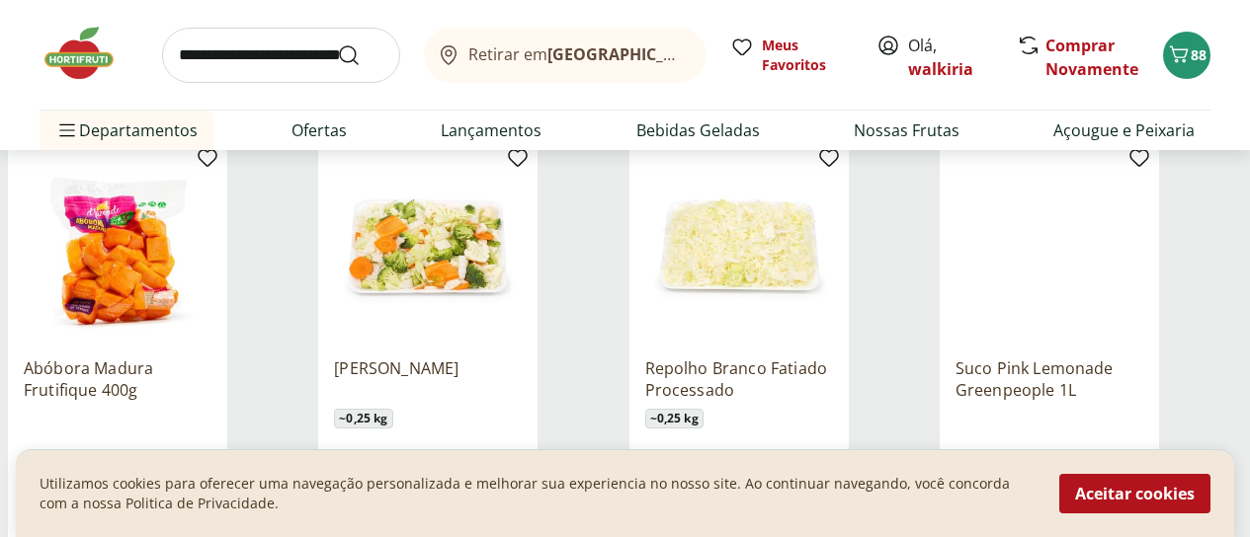
scroll to position [4644, 0]
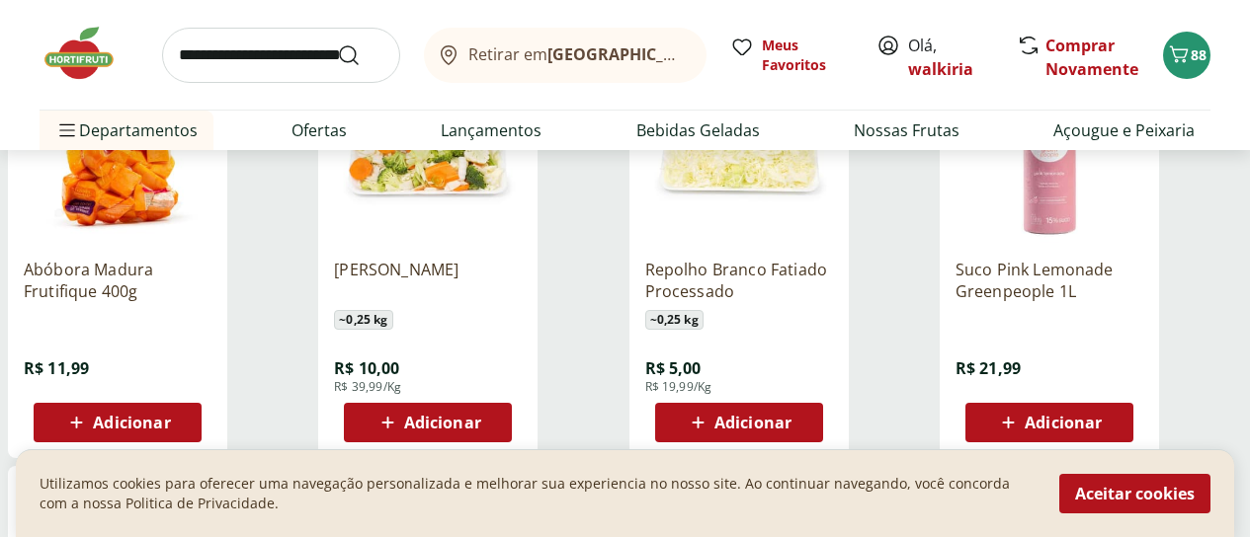
click at [170, 415] on span "Adicionar" at bounding box center [131, 423] width 77 height 16
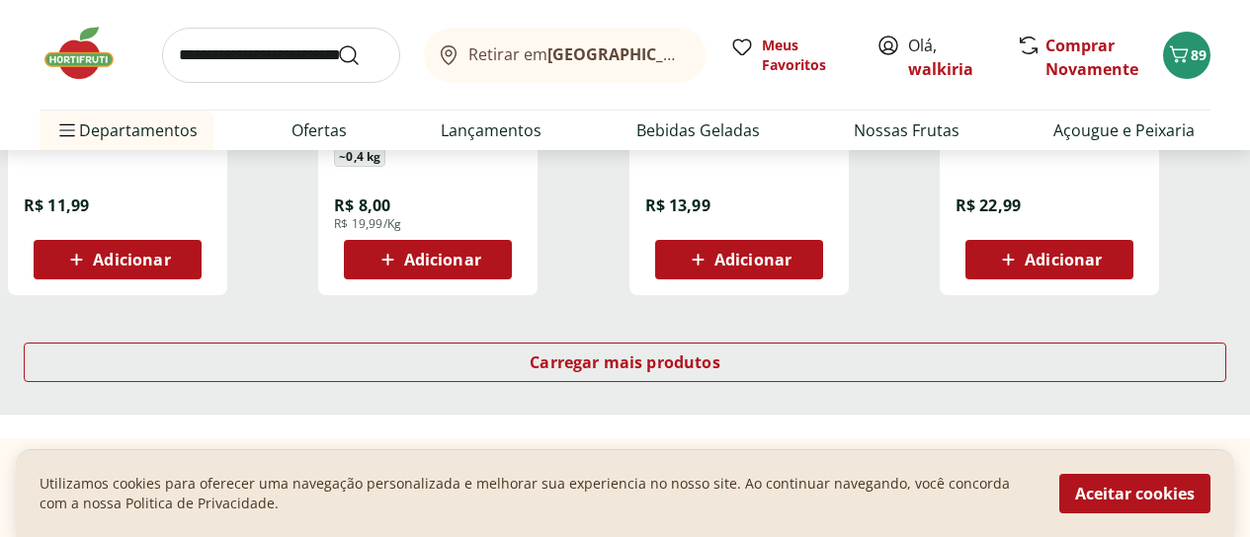
scroll to position [5237, 0]
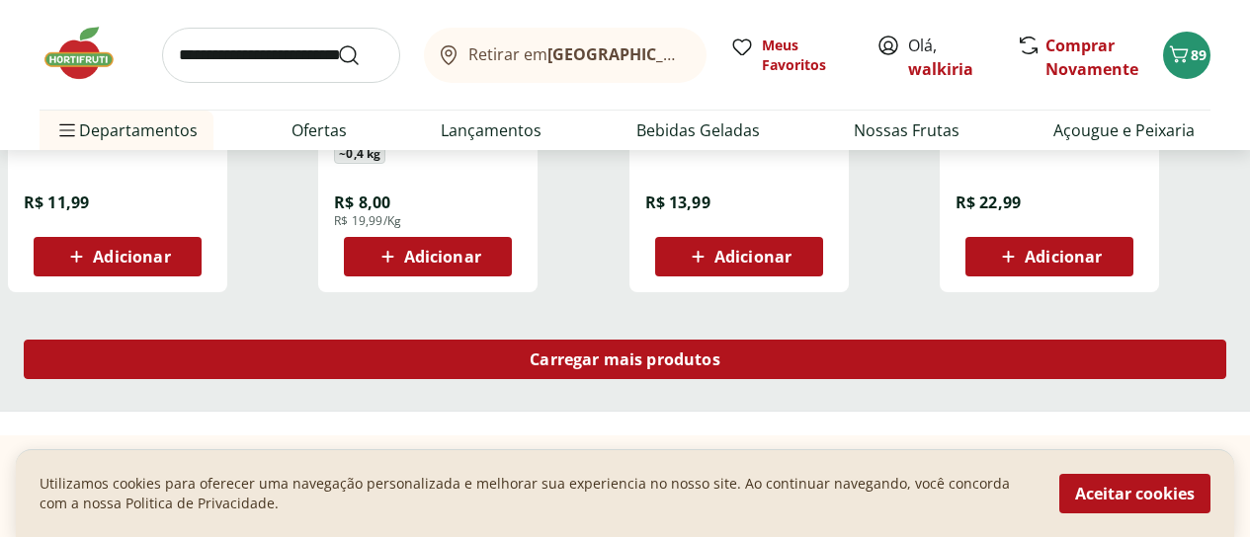
click at [720, 352] on span "Carregar mais produtos" at bounding box center [625, 360] width 191 height 16
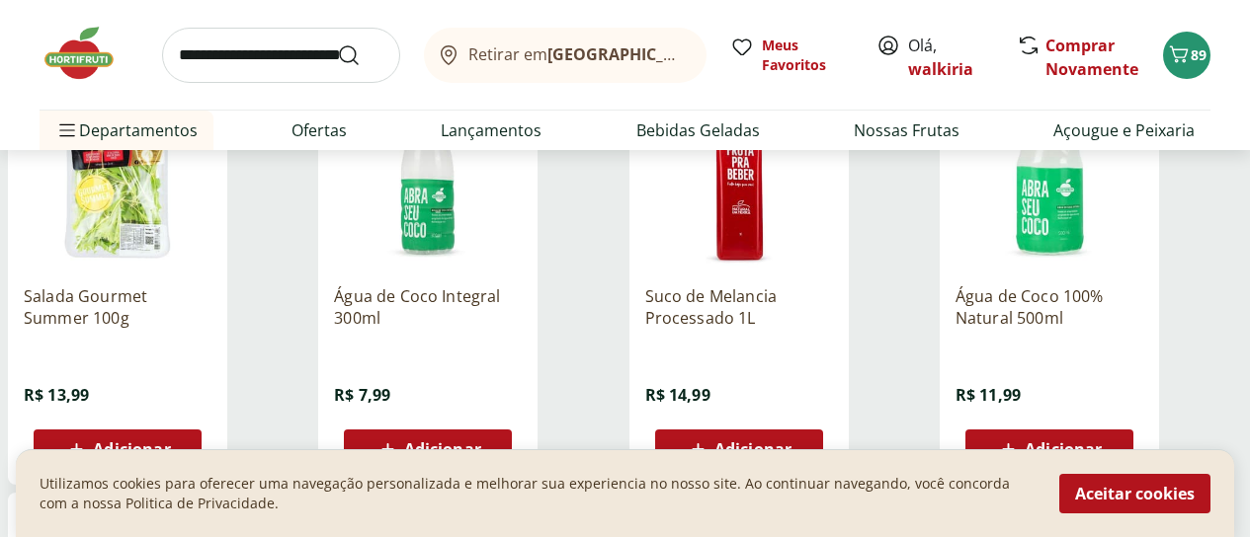
scroll to position [5928, 0]
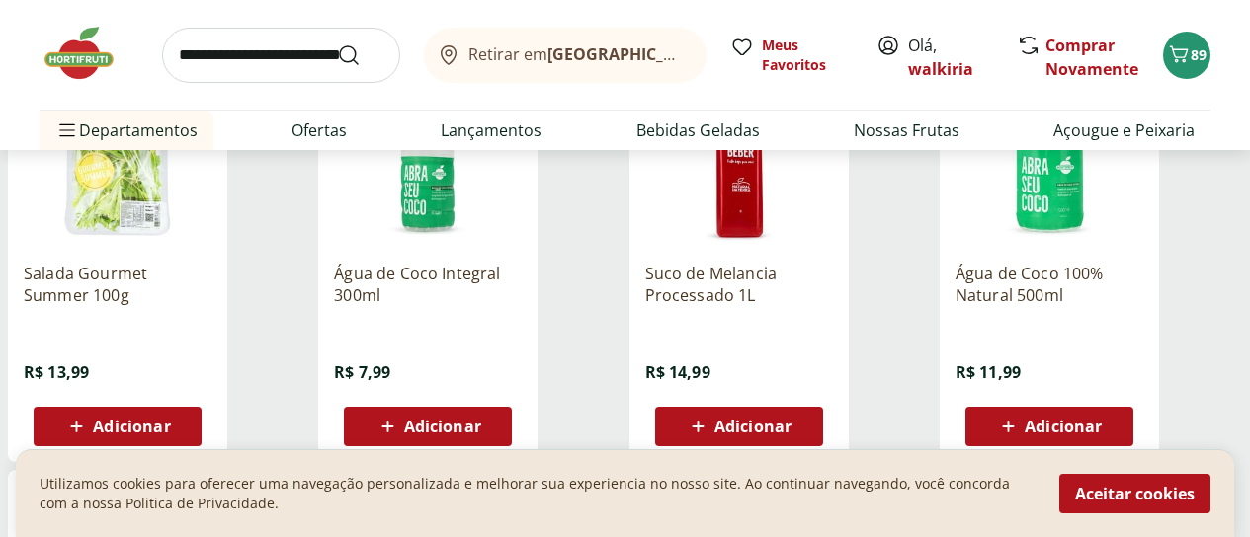
click at [481, 419] on span "Adicionar" at bounding box center [442, 427] width 77 height 16
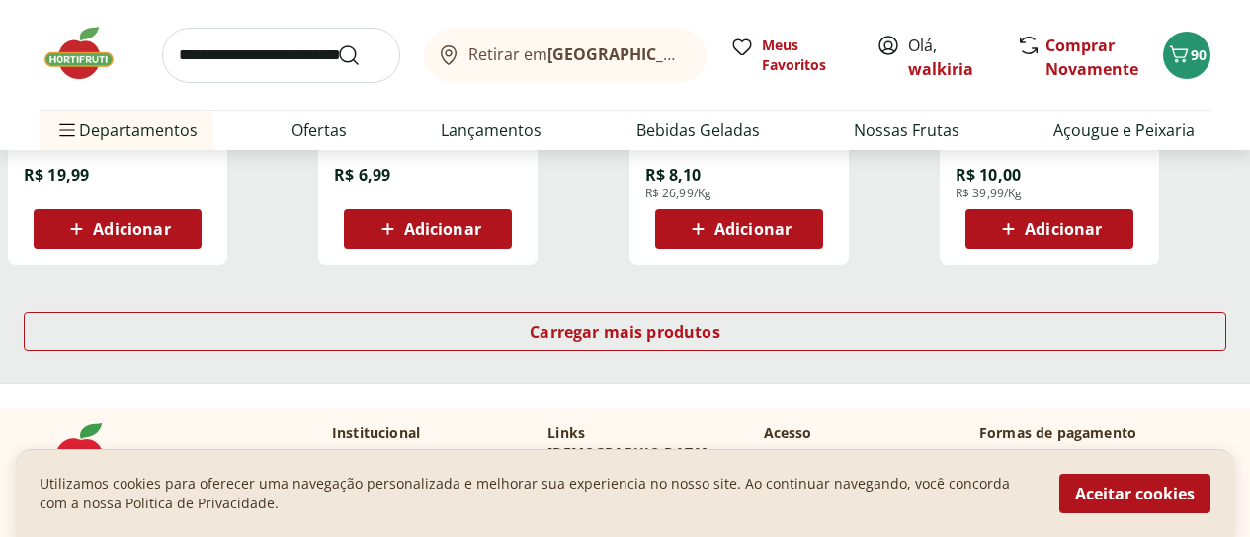
scroll to position [6620, 0]
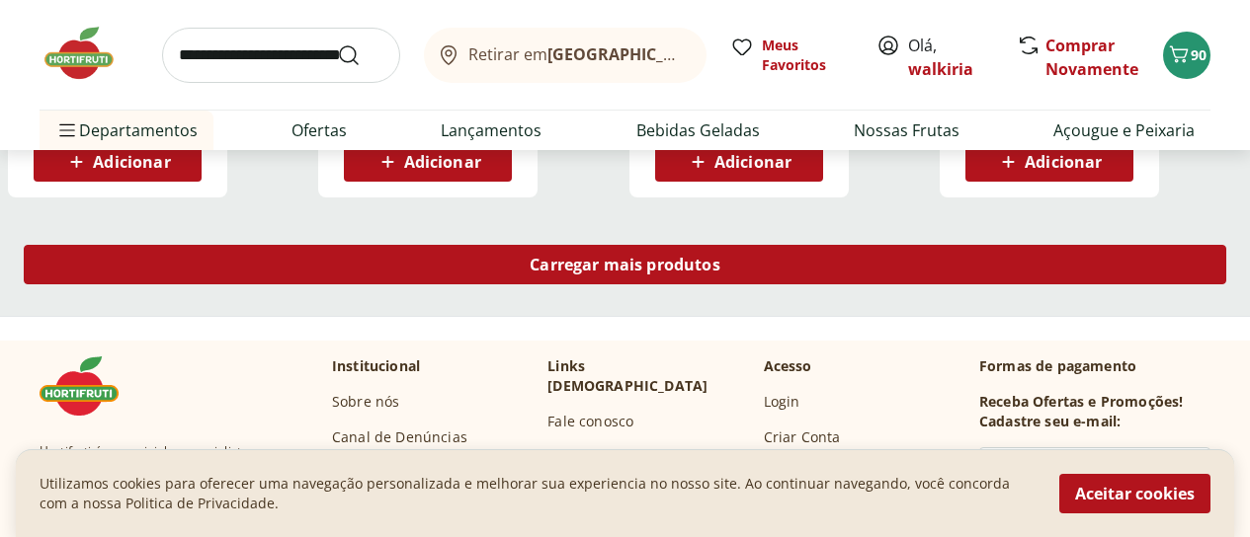
click at [720, 257] on span "Carregar mais produtos" at bounding box center [625, 265] width 191 height 16
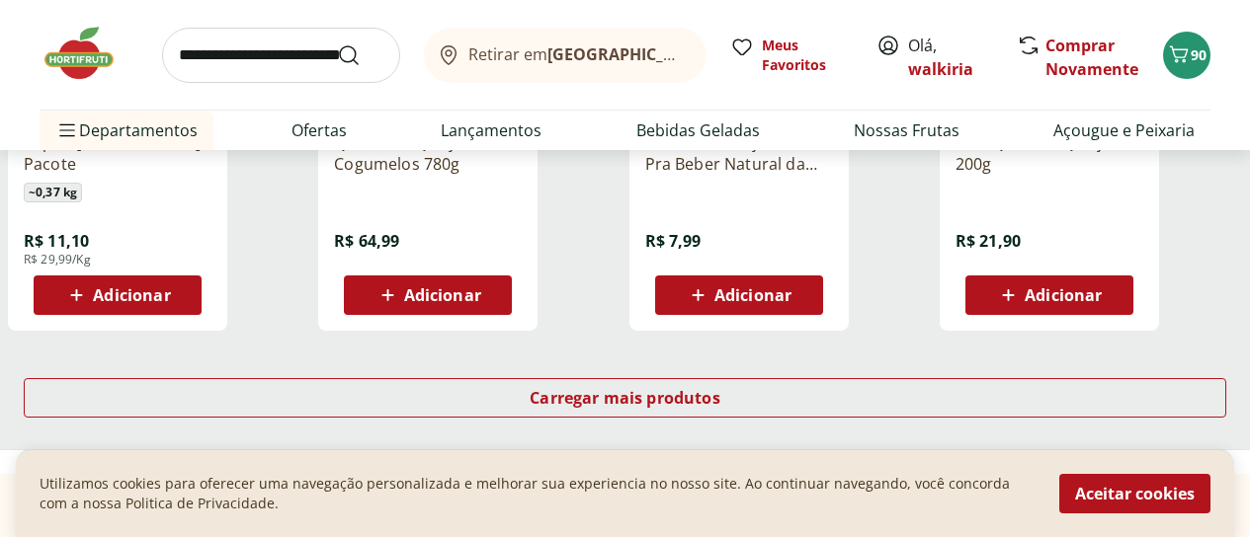
scroll to position [7805, 0]
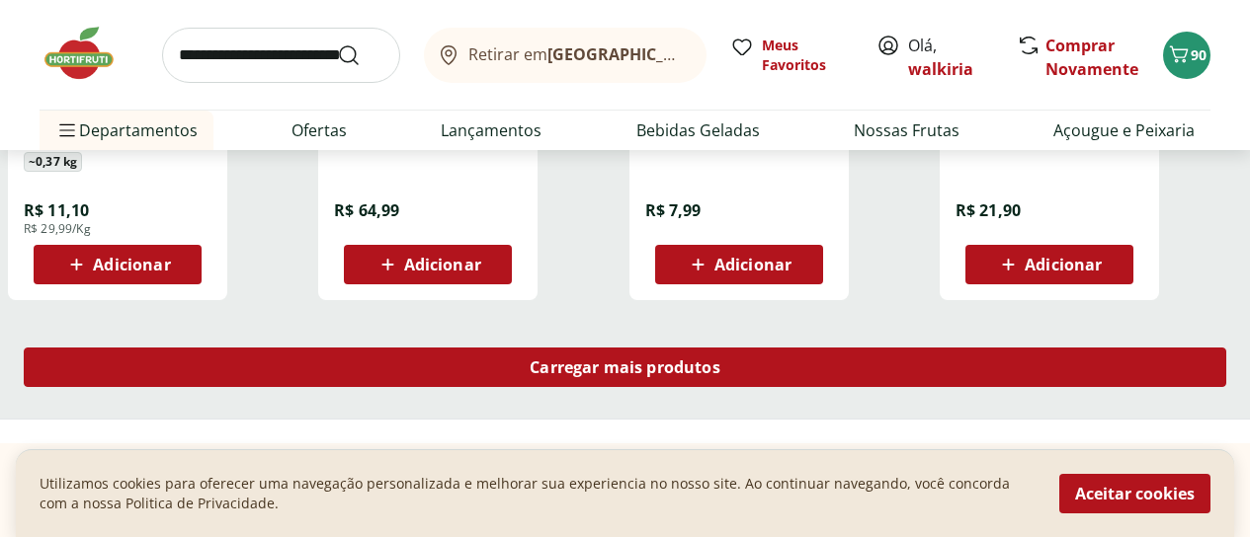
click at [720, 360] on span "Carregar mais produtos" at bounding box center [625, 368] width 191 height 16
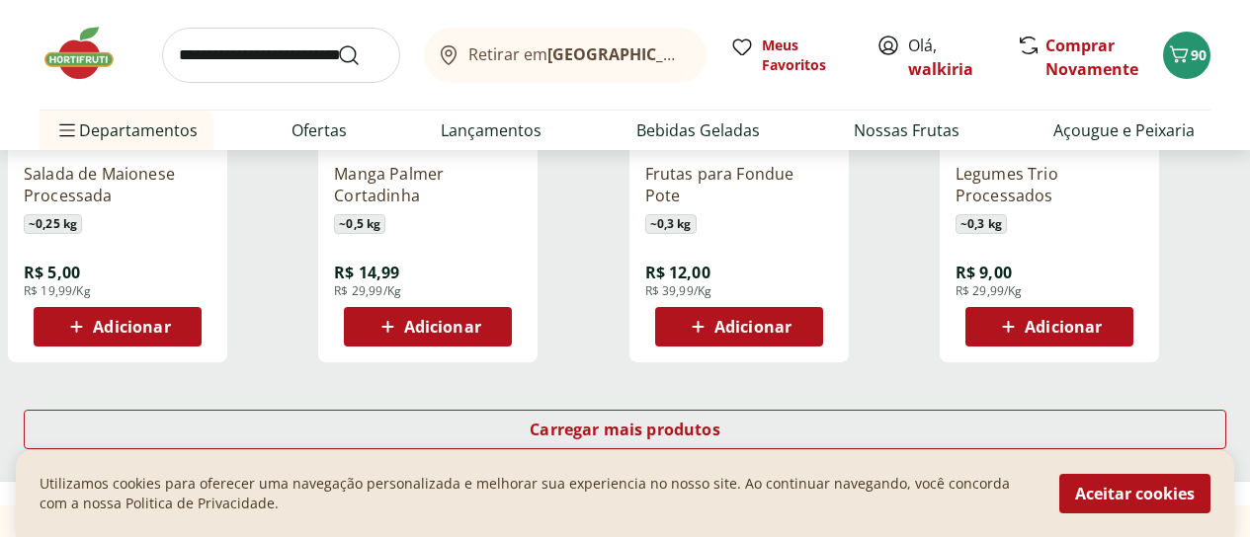
scroll to position [9090, 0]
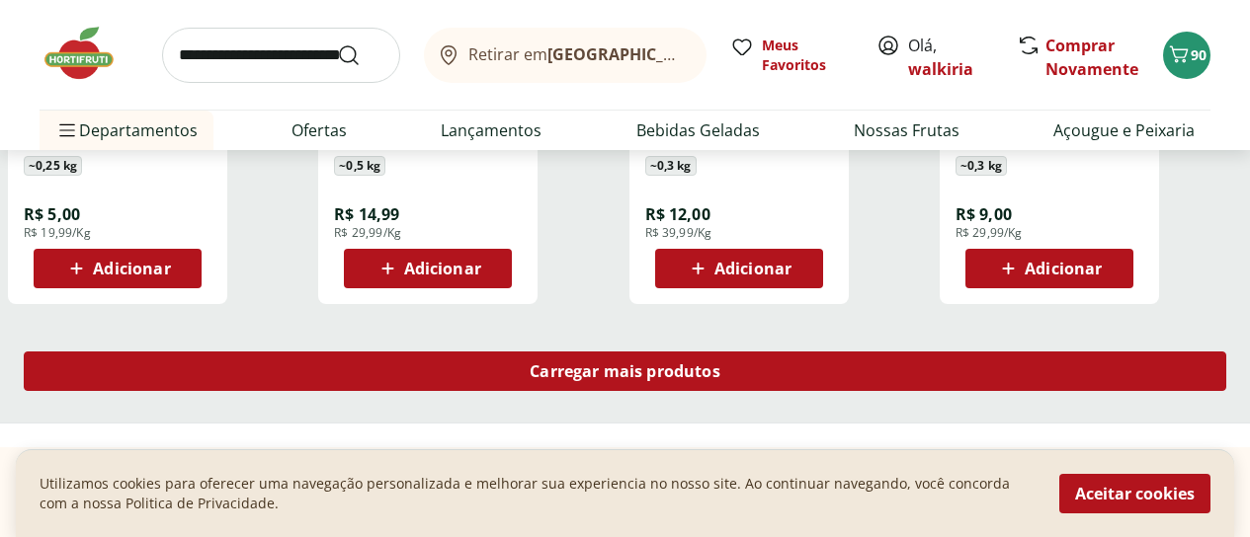
click at [720, 364] on span "Carregar mais produtos" at bounding box center [625, 372] width 191 height 16
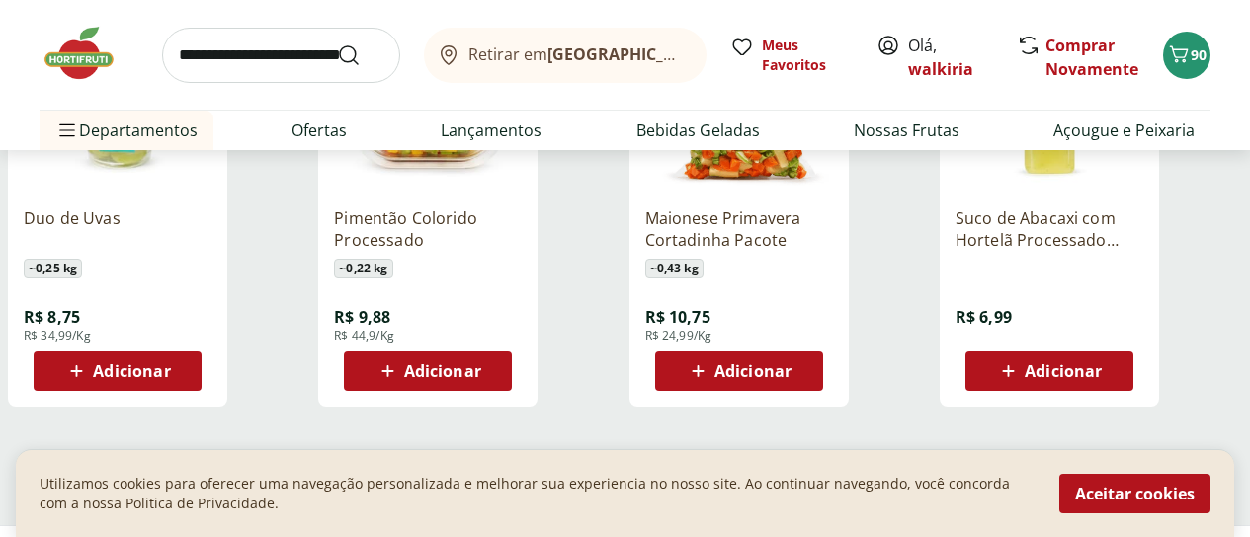
scroll to position [10473, 0]
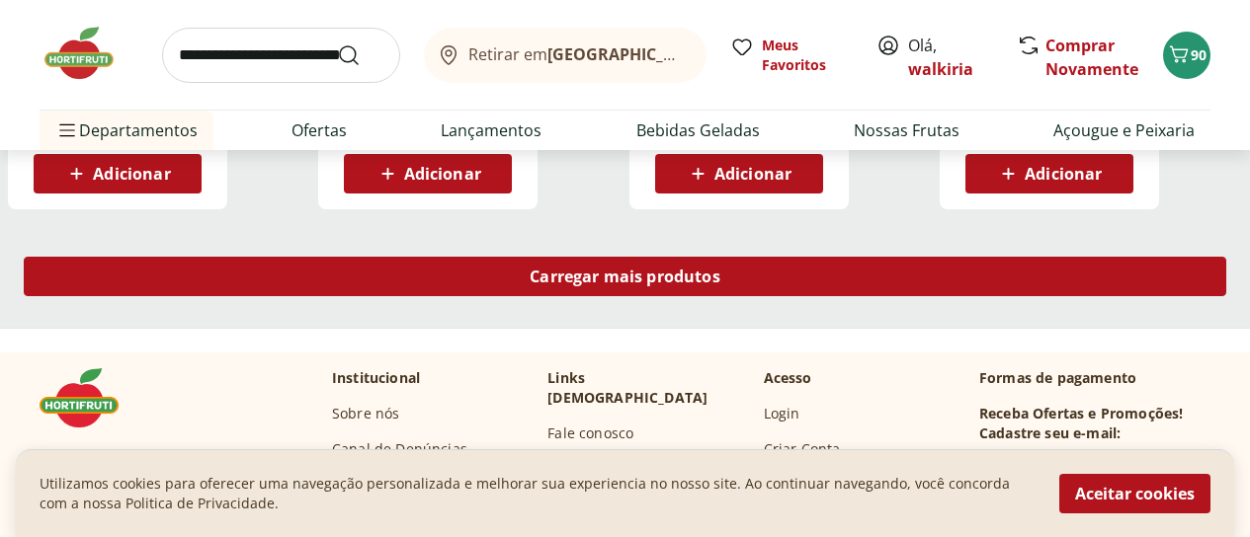
click at [720, 269] on span "Carregar mais produtos" at bounding box center [625, 277] width 191 height 16
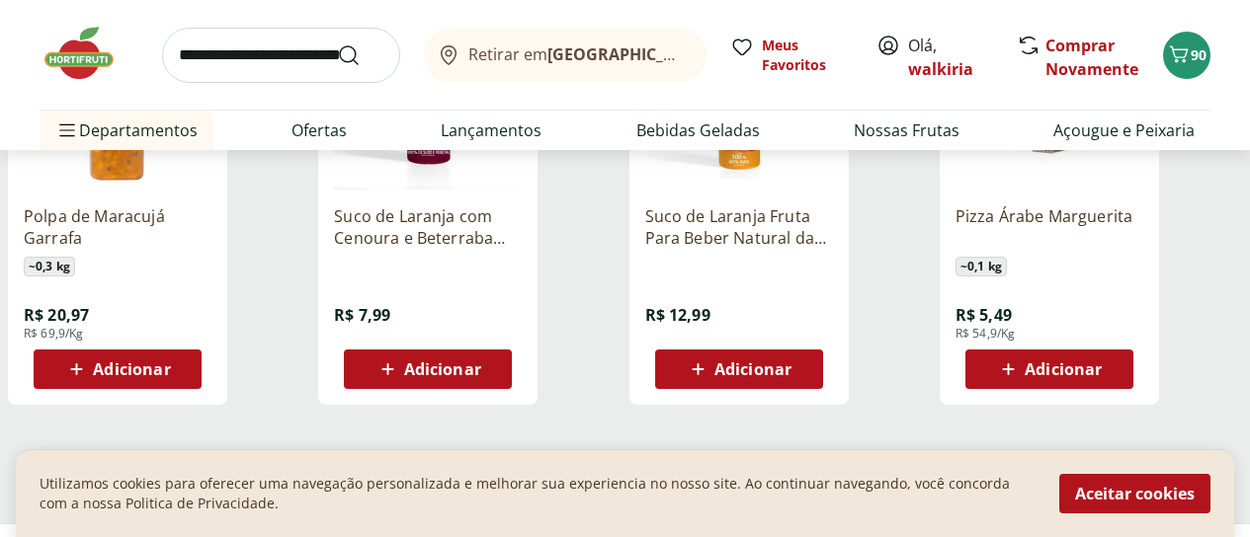
scroll to position [11659, 0]
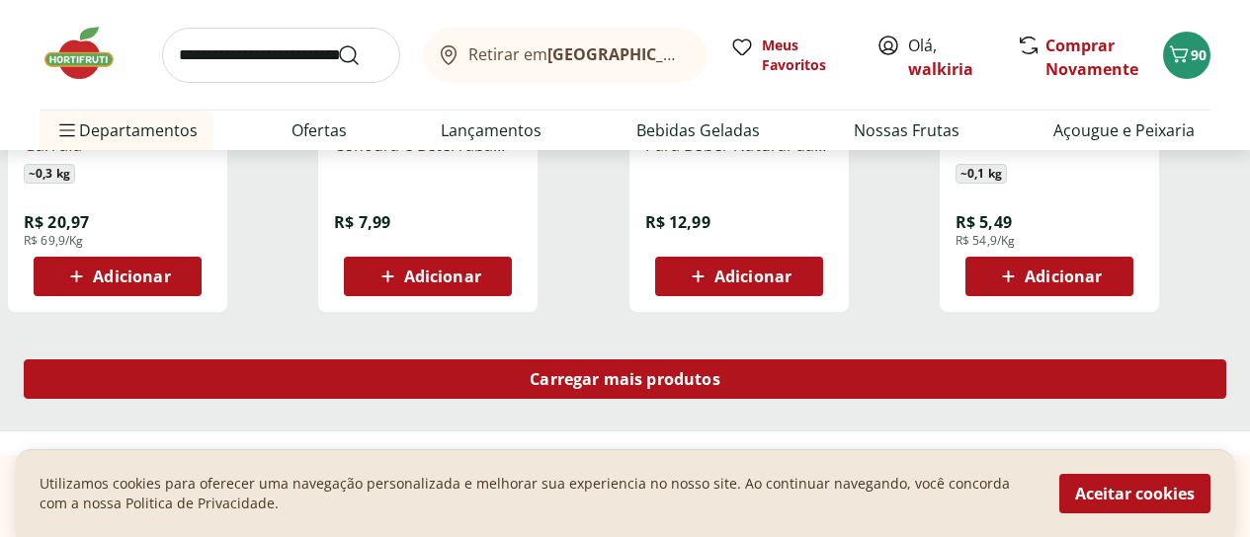
click at [720, 371] on span "Carregar mais produtos" at bounding box center [625, 379] width 191 height 16
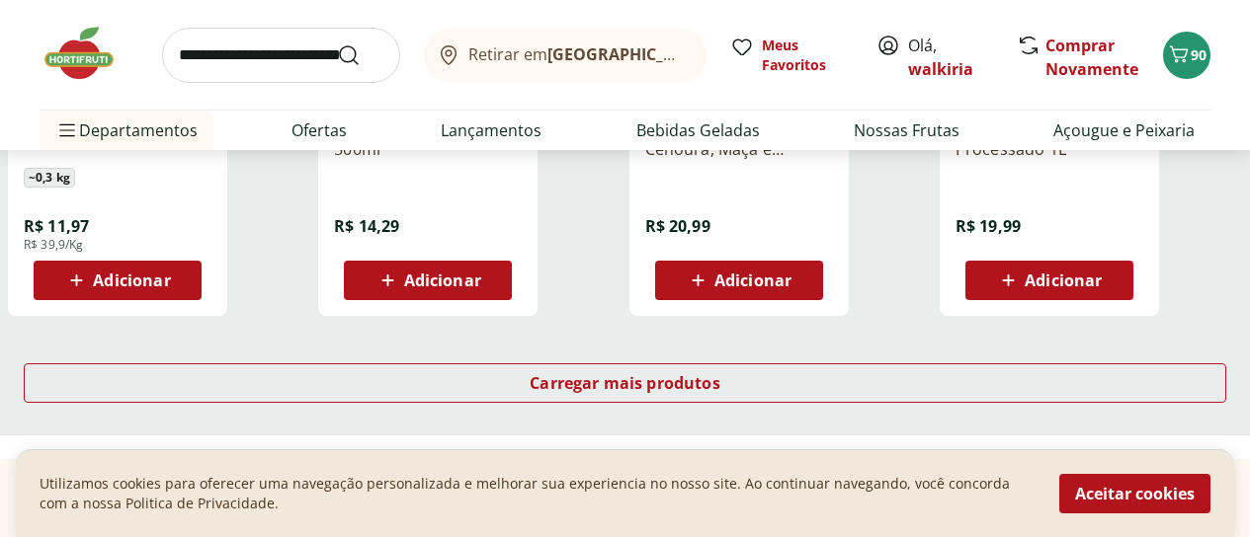
scroll to position [12943, 0]
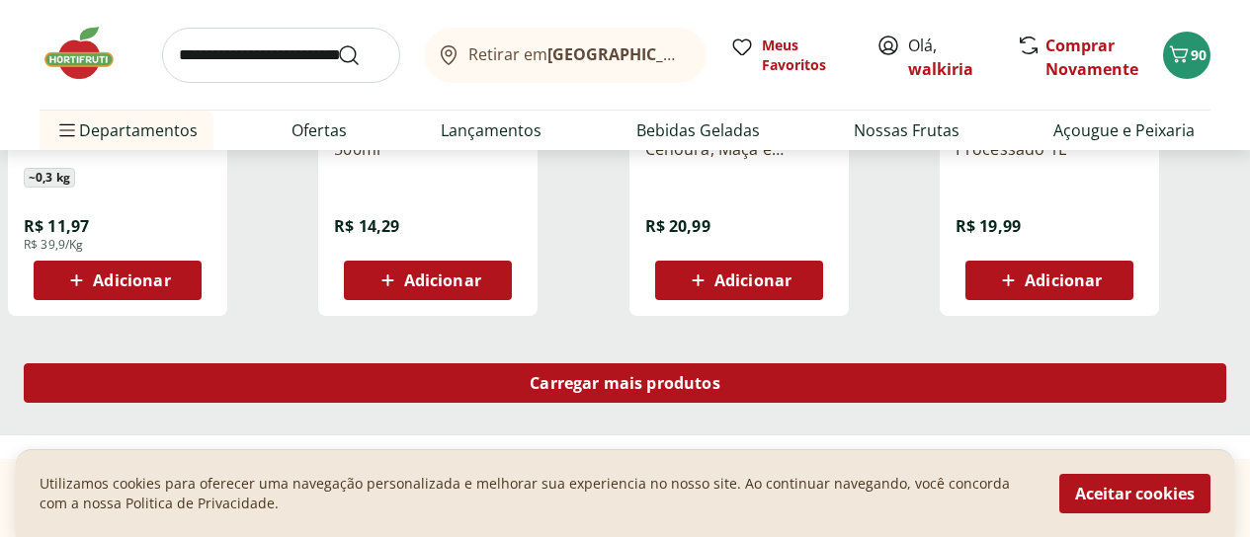
click at [720, 375] on span "Carregar mais produtos" at bounding box center [625, 383] width 191 height 16
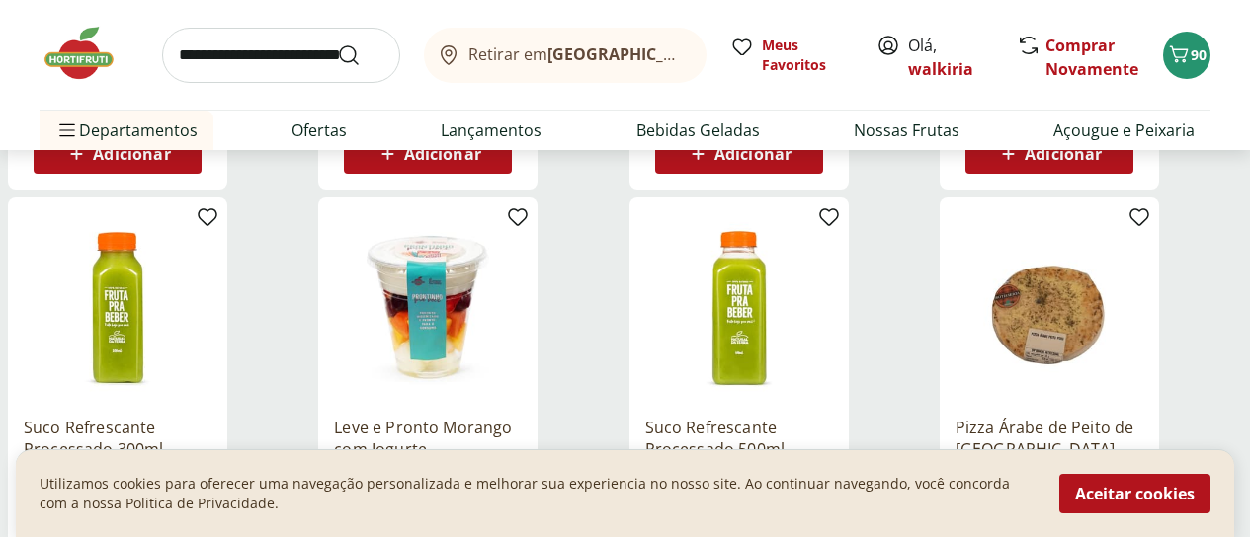
scroll to position [14030, 0]
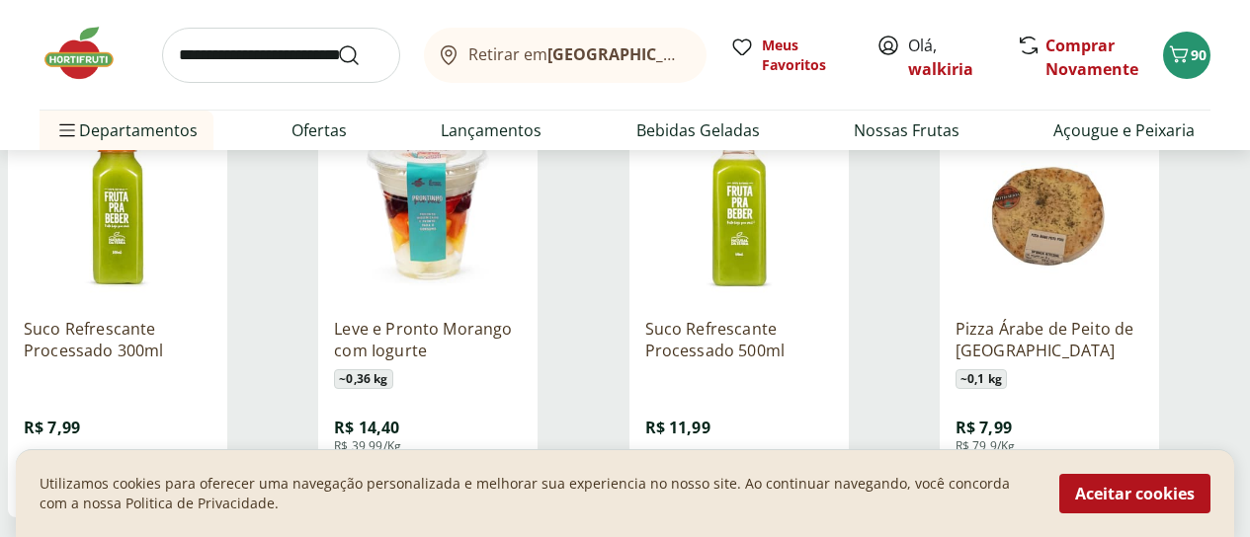
click at [1102, 474] on span "Adicionar" at bounding box center [1063, 482] width 77 height 16
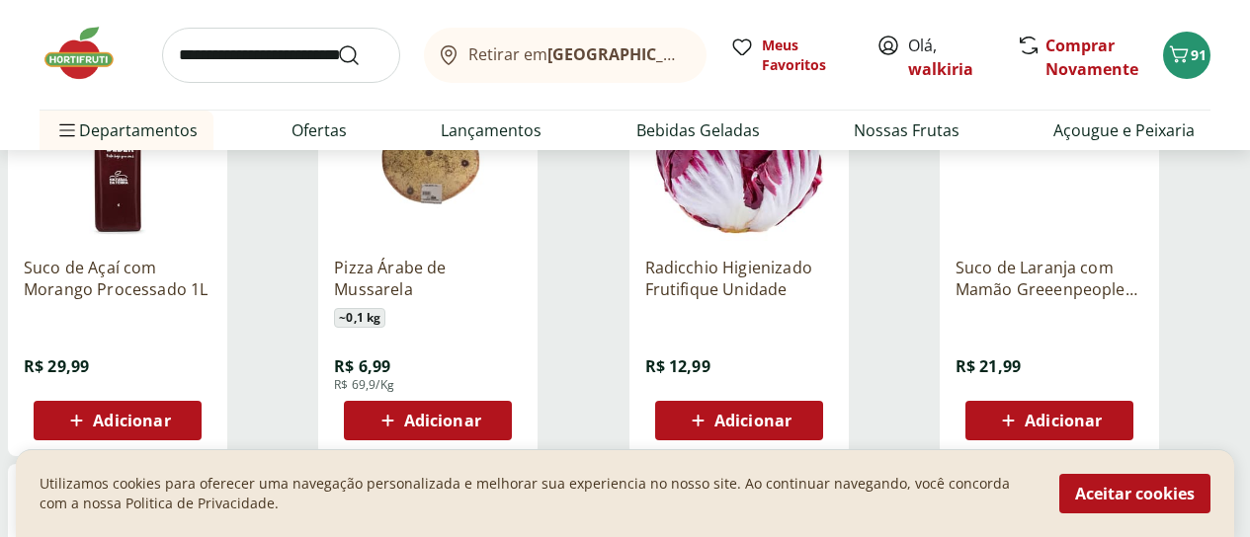
scroll to position [13240, 0]
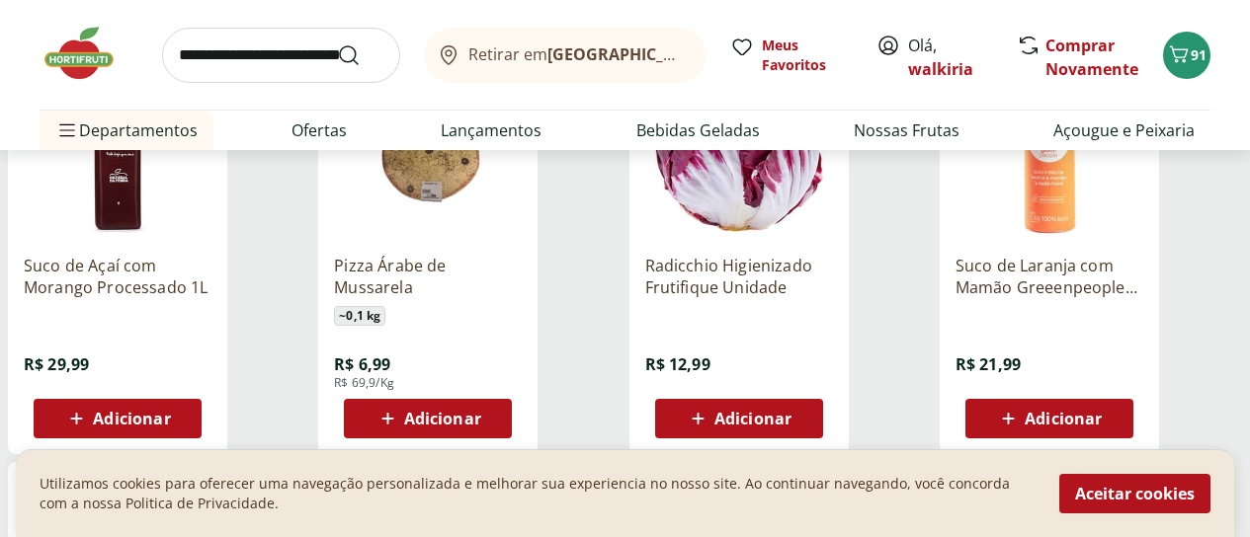
click at [481, 411] on span "Adicionar" at bounding box center [442, 419] width 77 height 16
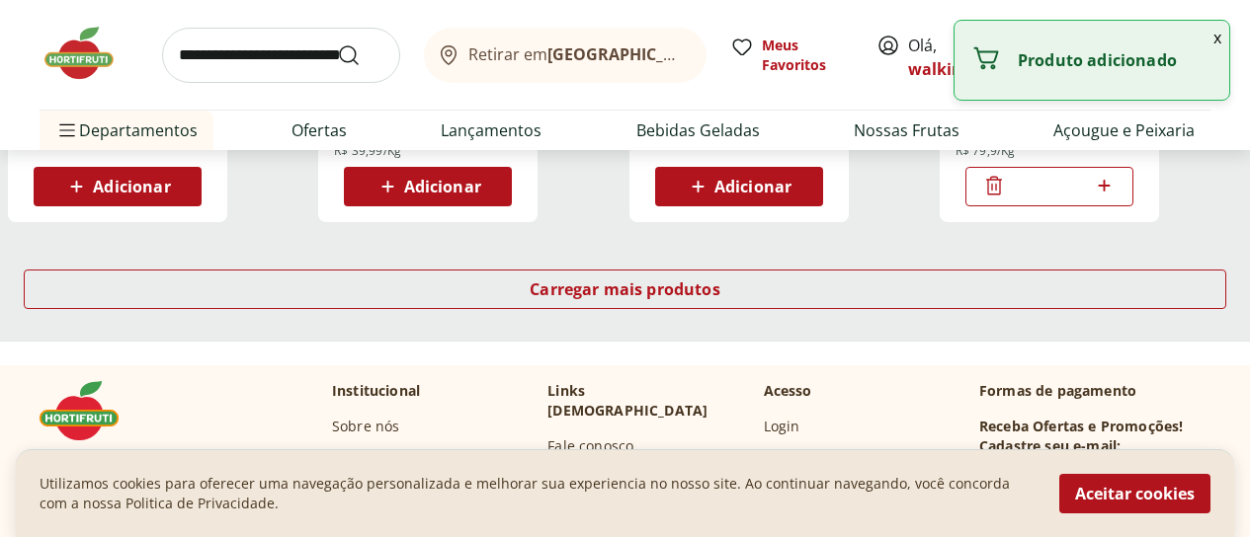
scroll to position [14326, 0]
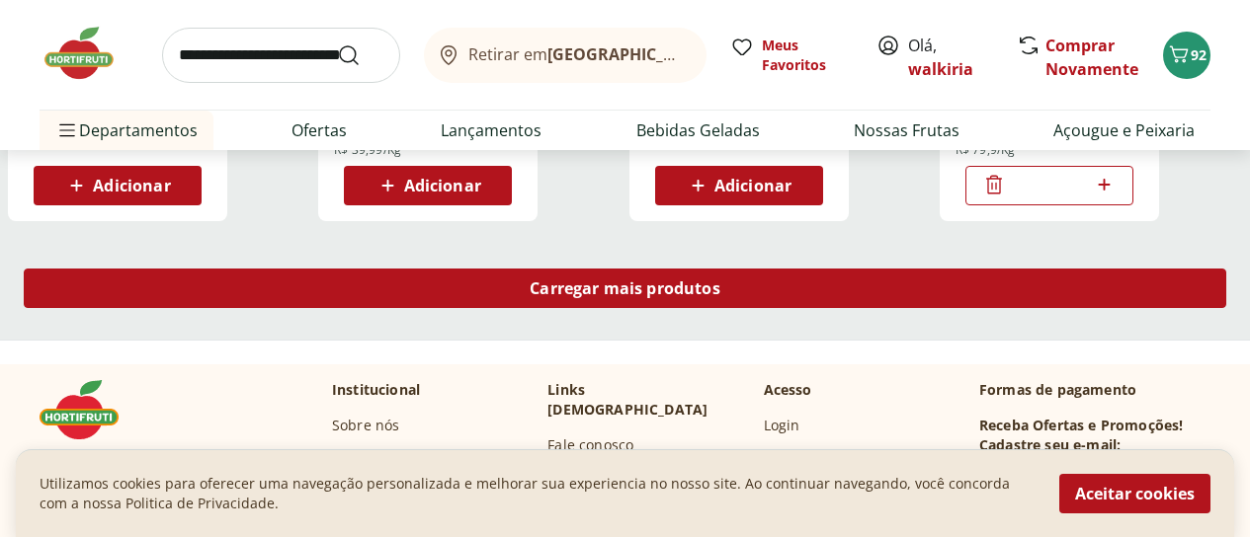
click at [720, 281] on span "Carregar mais produtos" at bounding box center [625, 289] width 191 height 16
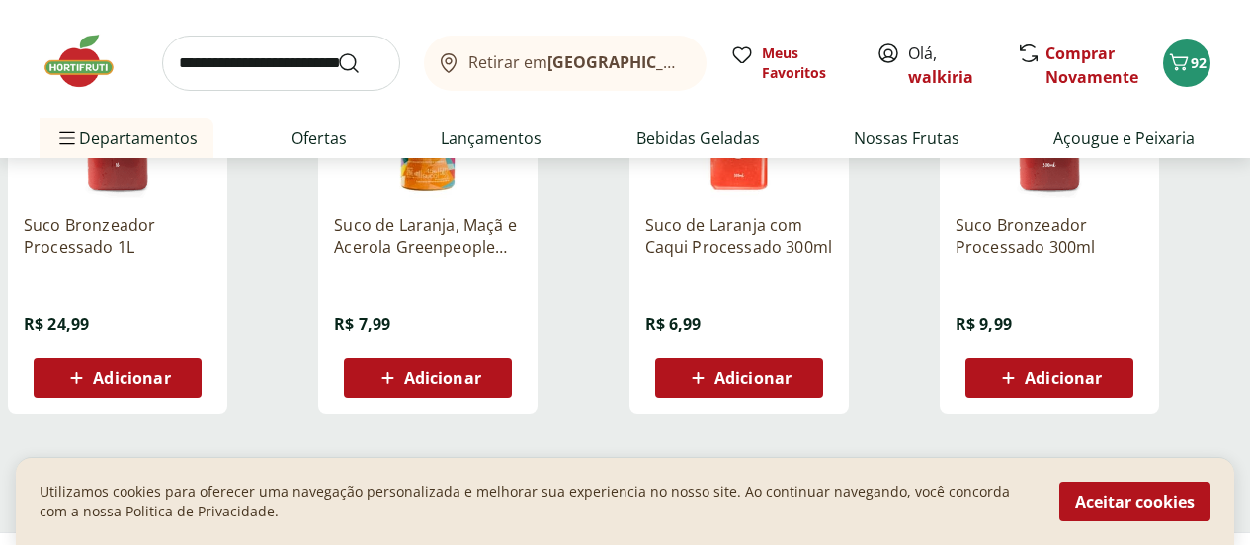
scroll to position [15413, 0]
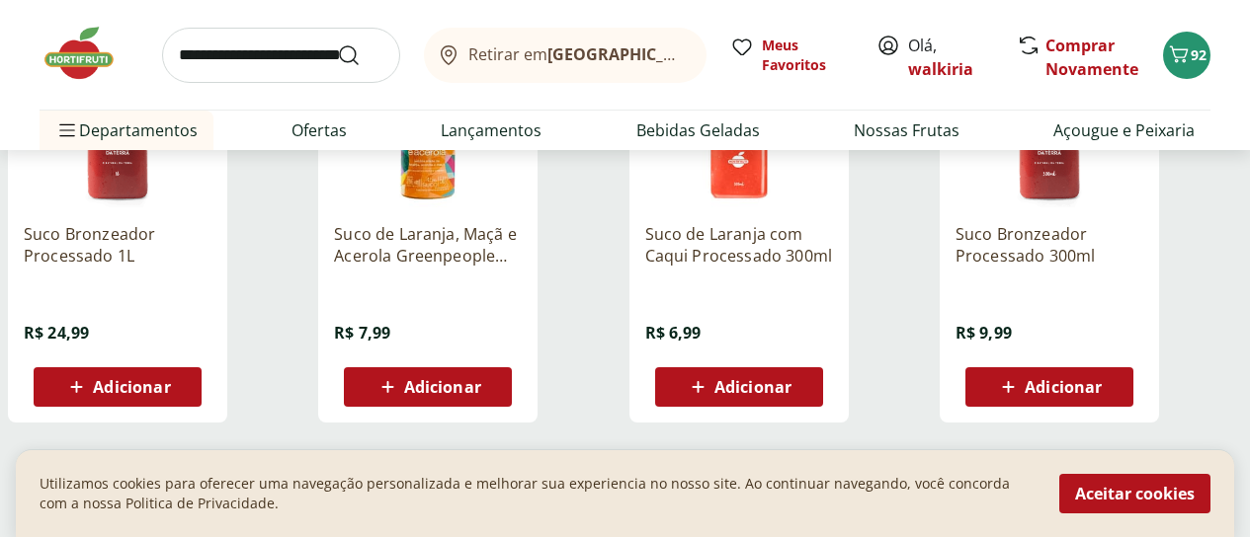
click at [720, 482] on span "Carregar mais produtos" at bounding box center [625, 490] width 191 height 16
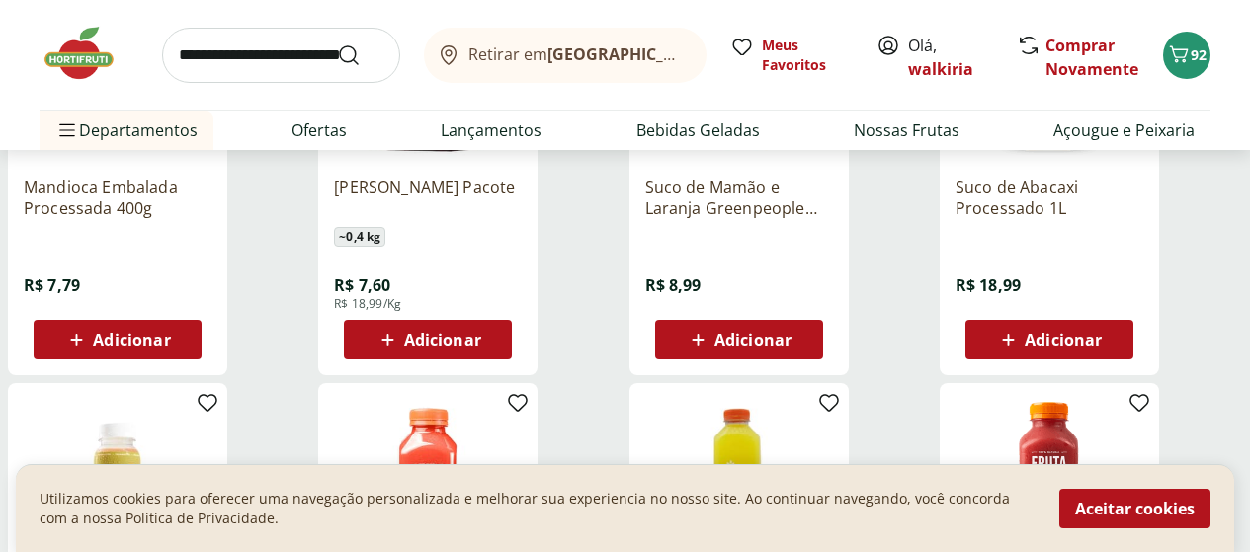
scroll to position [15808, 0]
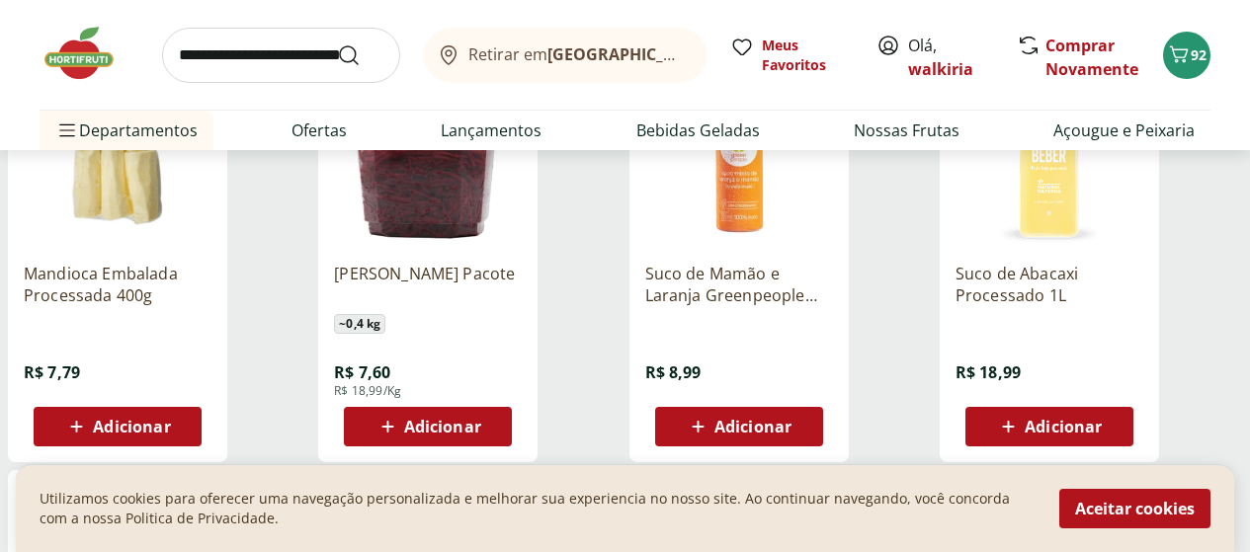
click at [481, 419] on span "Adicionar" at bounding box center [442, 427] width 77 height 16
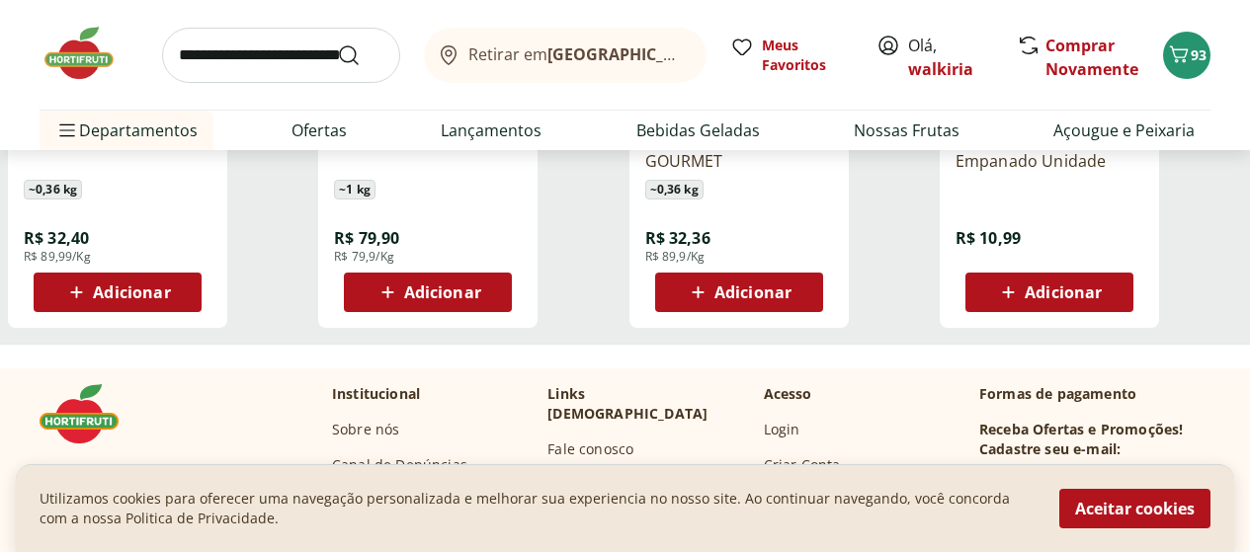
scroll to position [16698, 0]
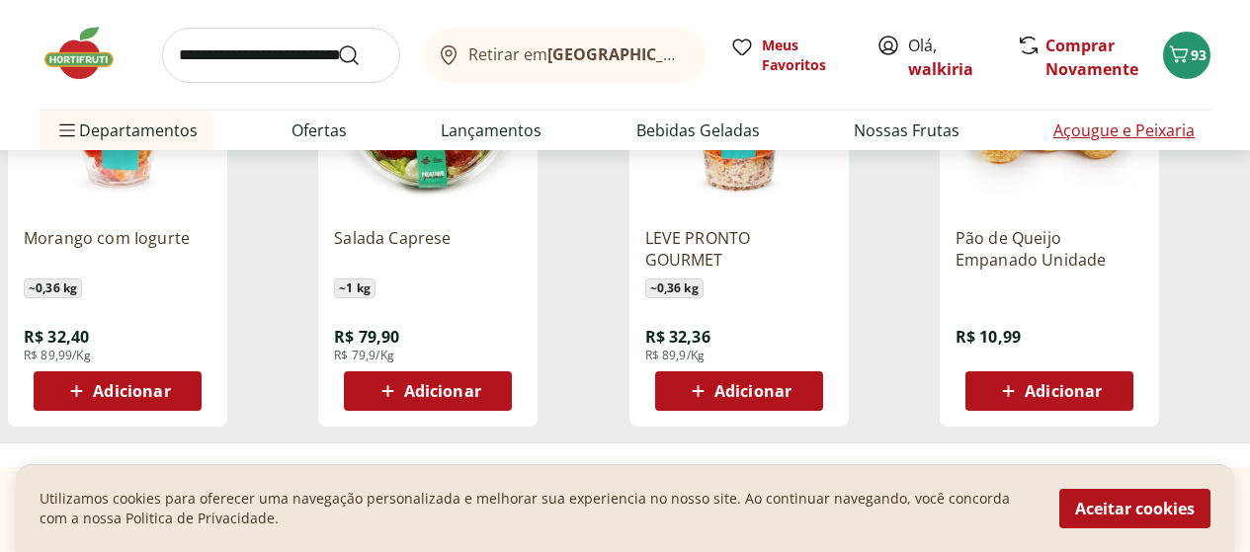
click at [1201, 133] on li "Açougue e Peixaria" at bounding box center [1123, 131] width 173 height 40
click at [1215, 122] on div "Retirar em Rio de Janeiro/RJ Meus Favoritos Olá, walkiria Comprar Novamente 93 …" at bounding box center [625, 75] width 1250 height 150
click at [1215, 141] on div "Retirar em Rio de Janeiro/RJ Meus Favoritos Olá, walkiria Comprar Novamente 93 …" at bounding box center [625, 75] width 1250 height 150
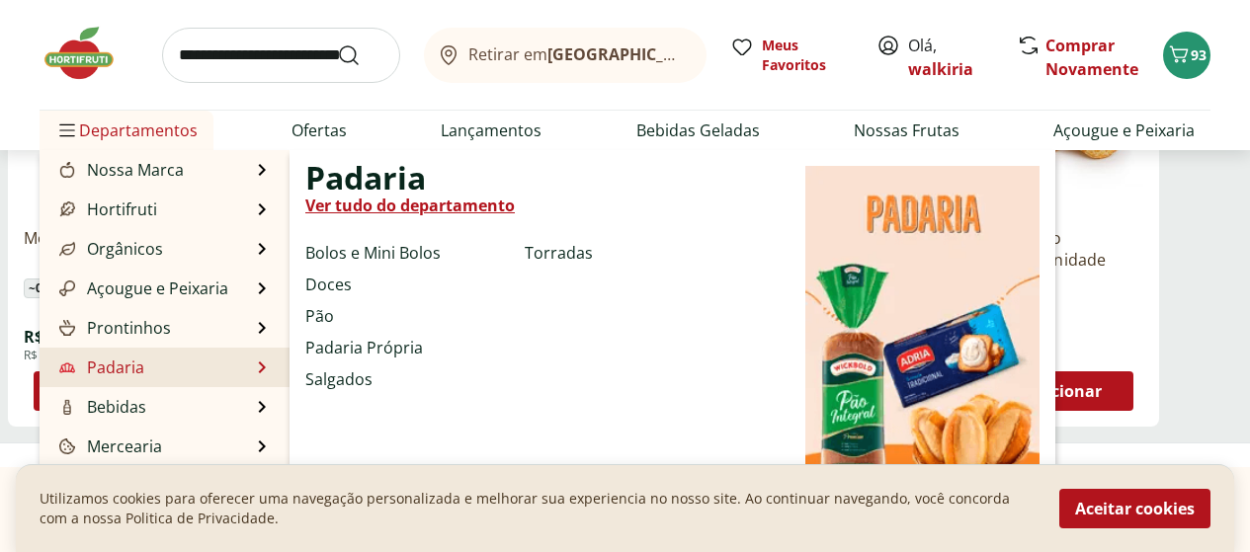
click at [134, 361] on link "Padaria" at bounding box center [99, 368] width 89 height 24
select select "**********"
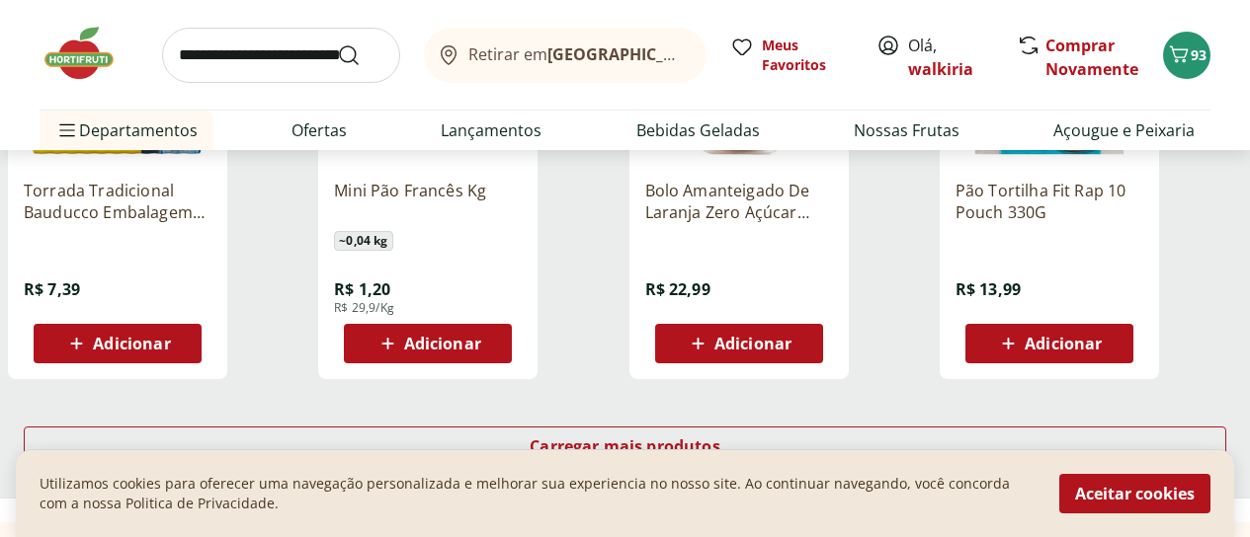
scroll to position [1383, 0]
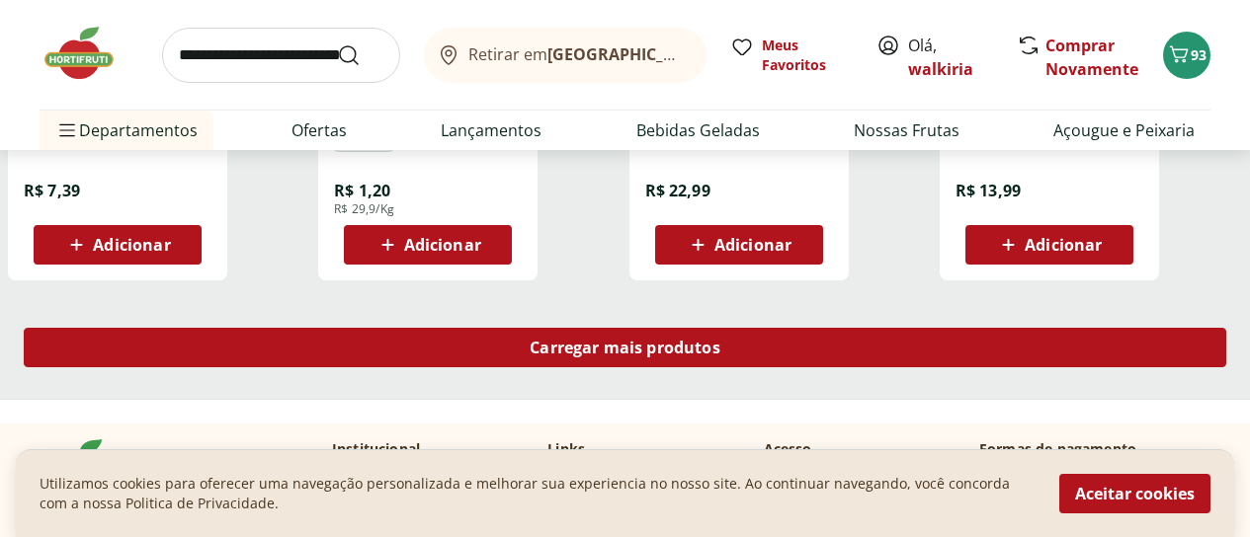
click at [720, 340] on span "Carregar mais produtos" at bounding box center [625, 348] width 191 height 16
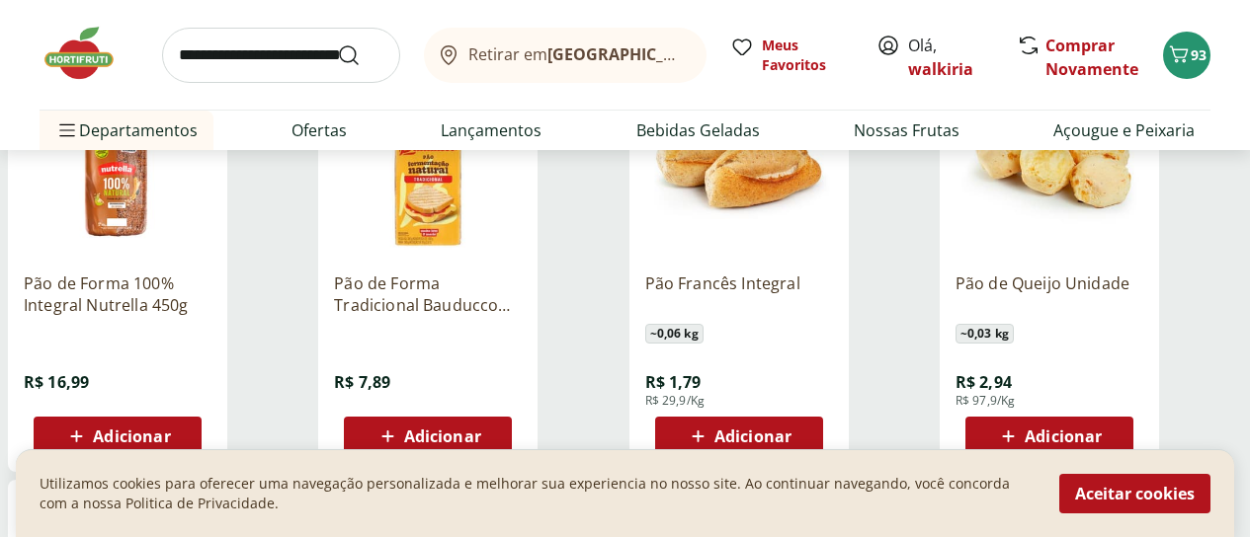
scroll to position [2075, 0]
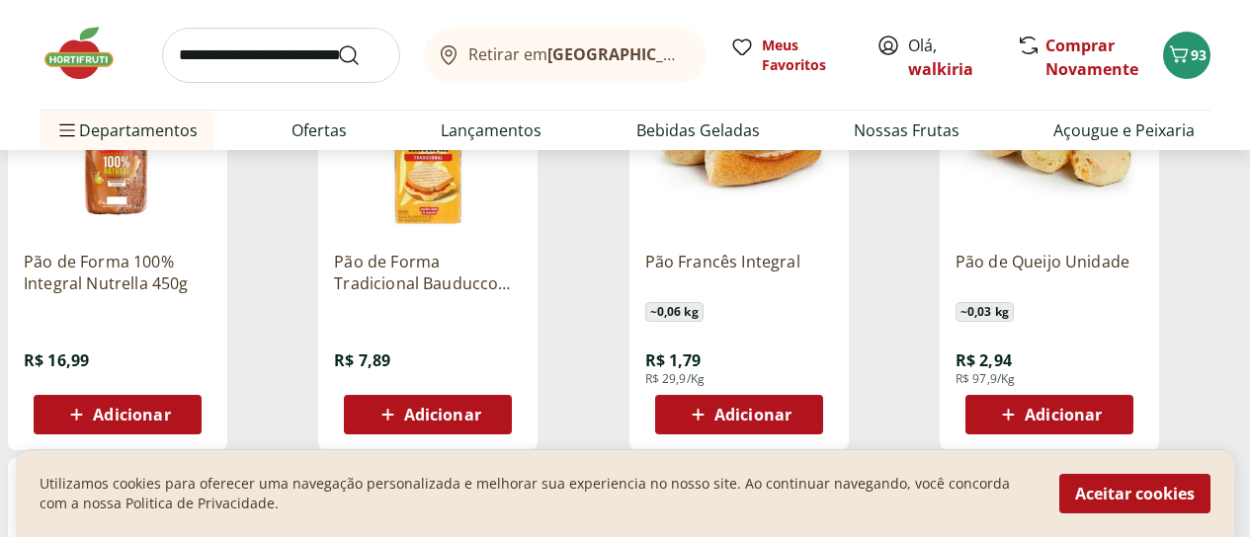
click at [1102, 407] on span "Adicionar" at bounding box center [1063, 415] width 77 height 16
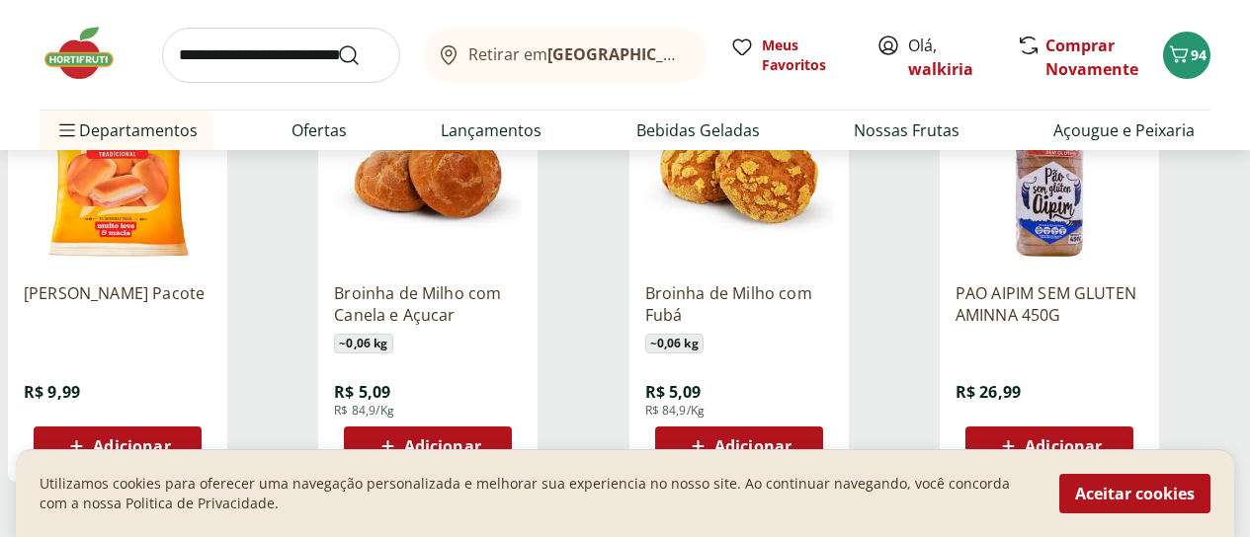
scroll to position [2569, 0]
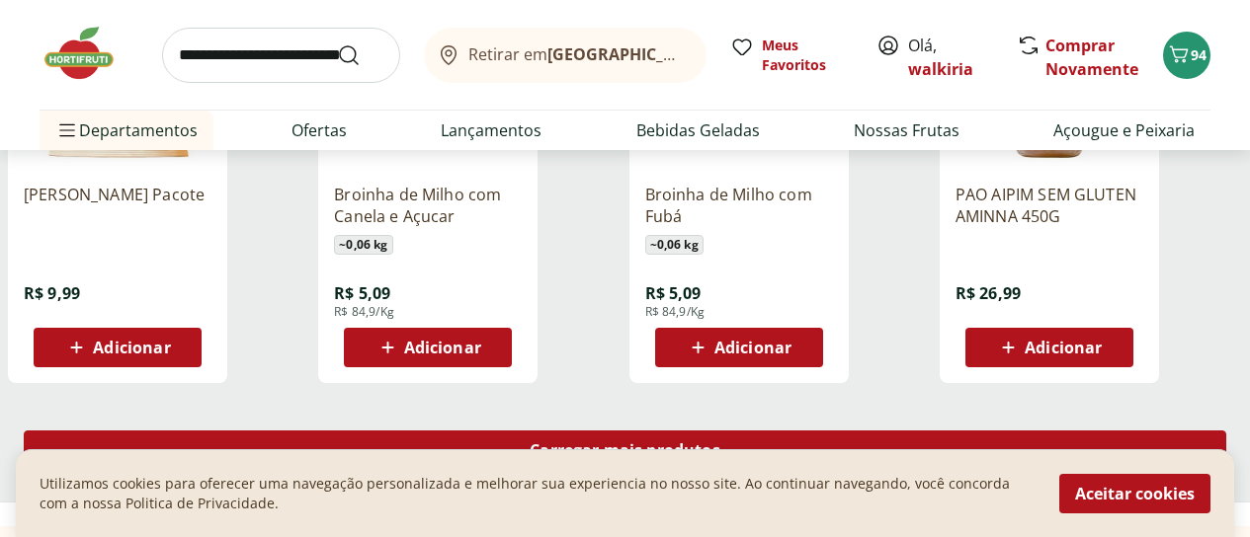
click at [720, 443] on span "Carregar mais produtos" at bounding box center [625, 451] width 191 height 16
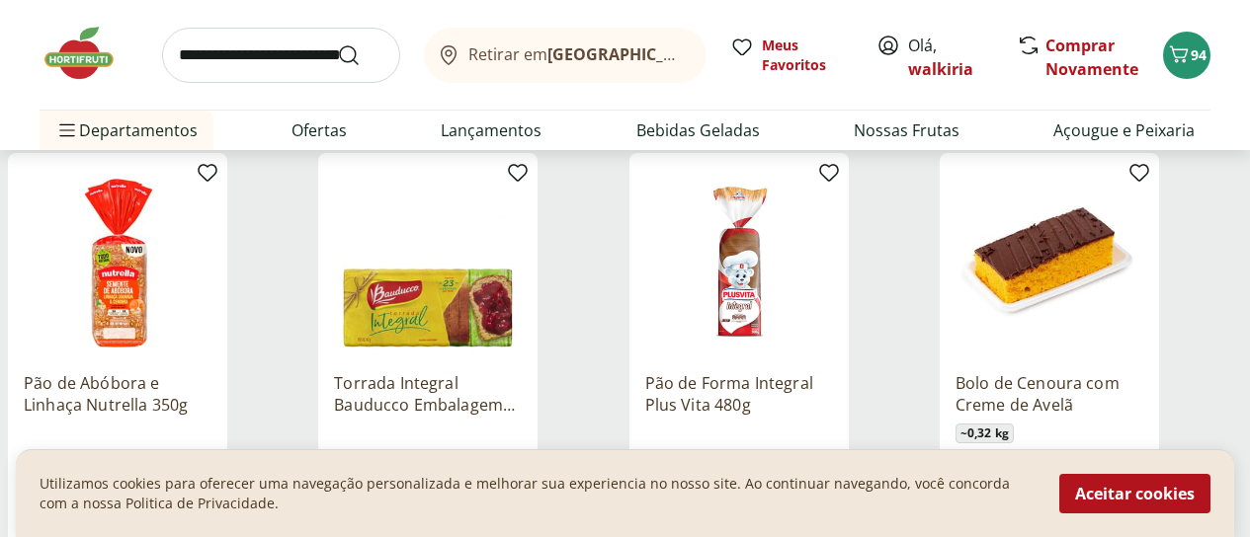
scroll to position [3754, 0]
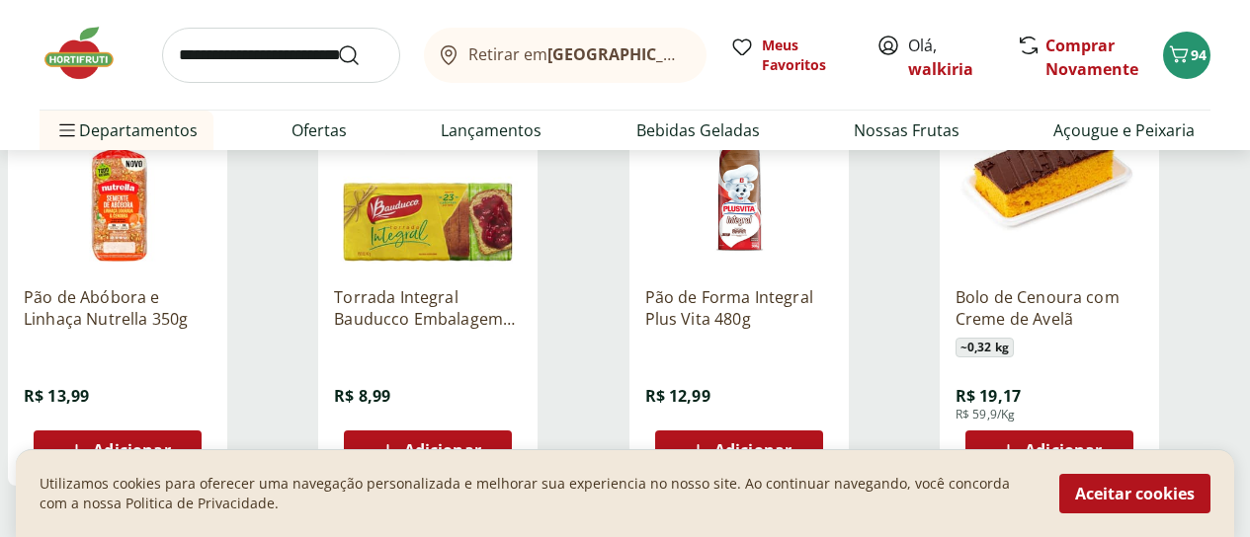
click at [1102, 439] on span "Adicionar" at bounding box center [1049, 451] width 106 height 24
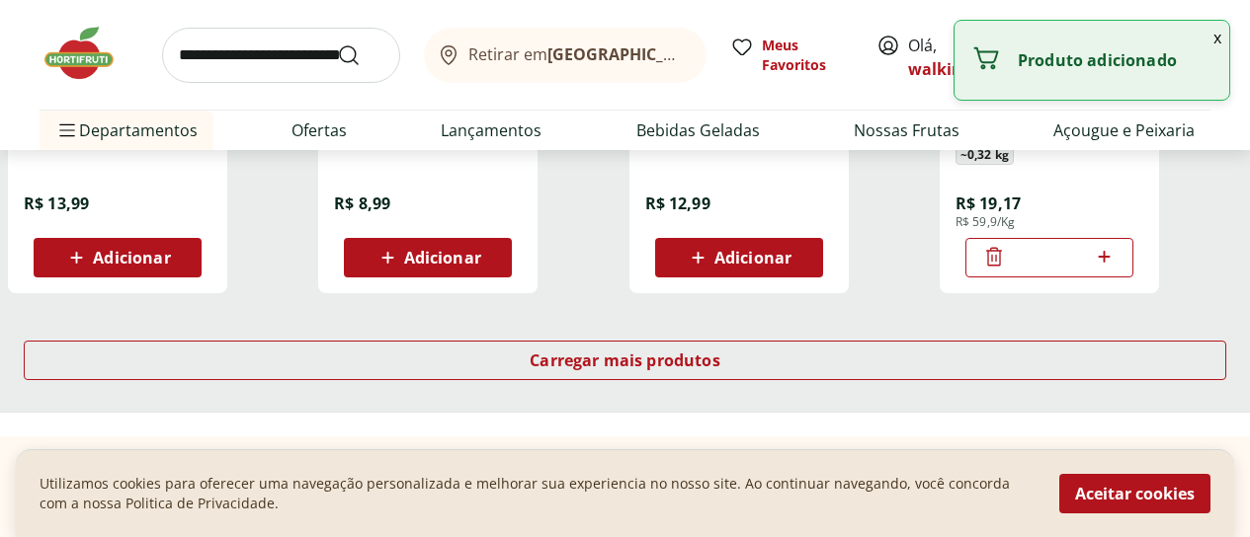
scroll to position [3952, 0]
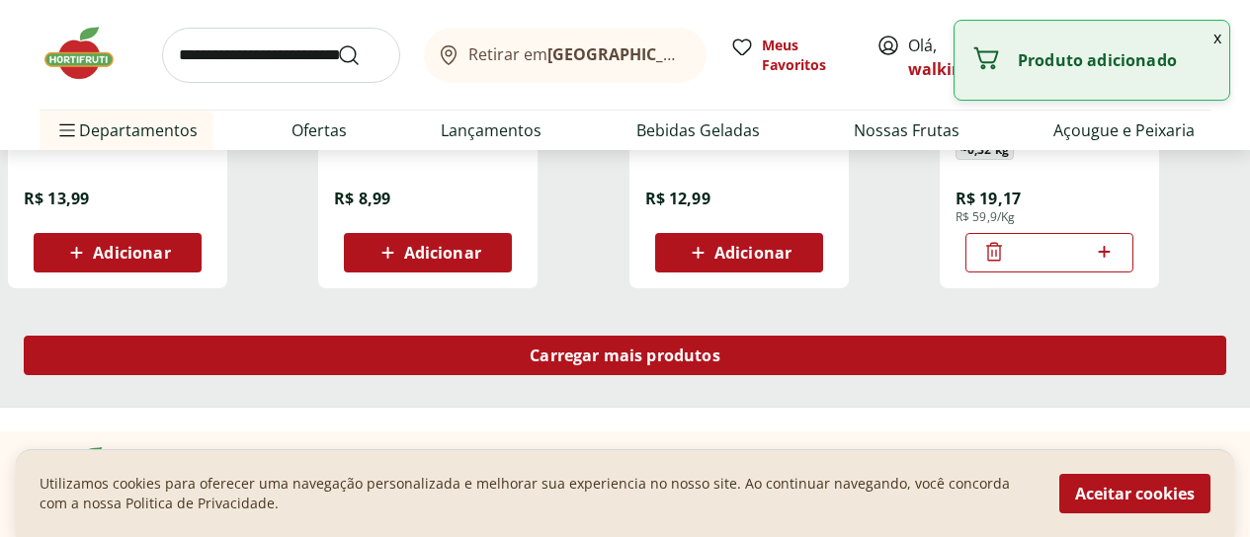
click at [720, 348] on span "Carregar mais produtos" at bounding box center [625, 356] width 191 height 16
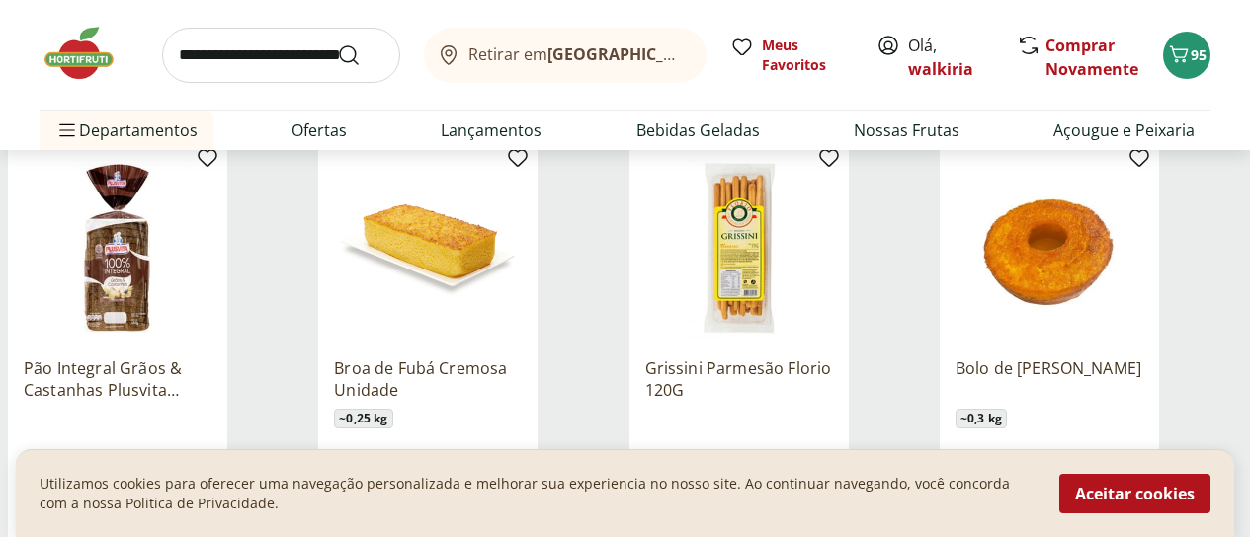
scroll to position [4644, 0]
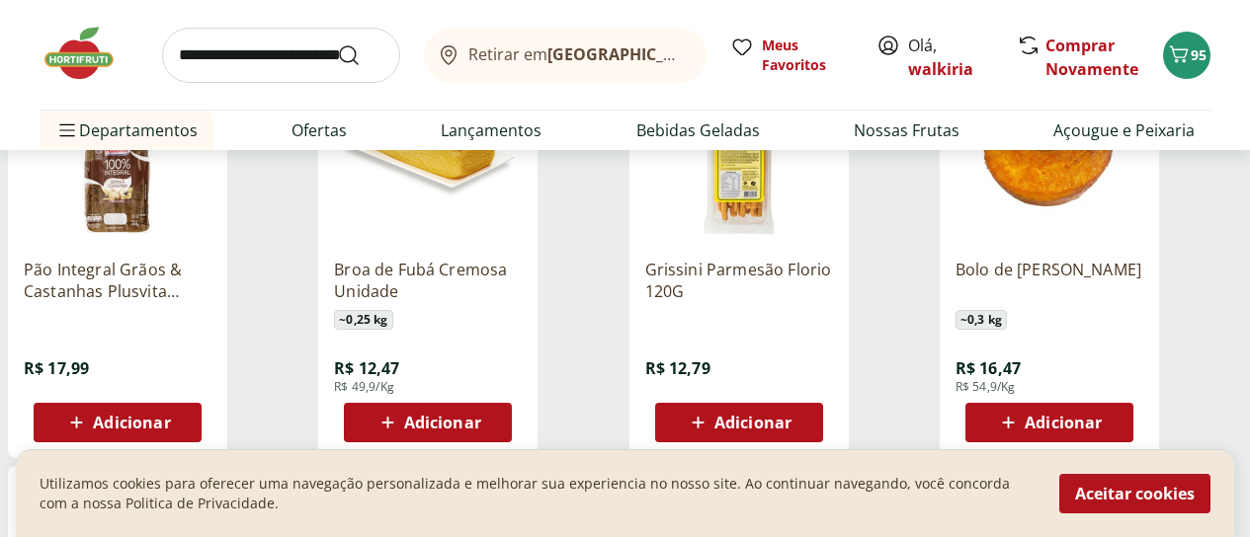
click at [481, 415] on span "Adicionar" at bounding box center [442, 423] width 77 height 16
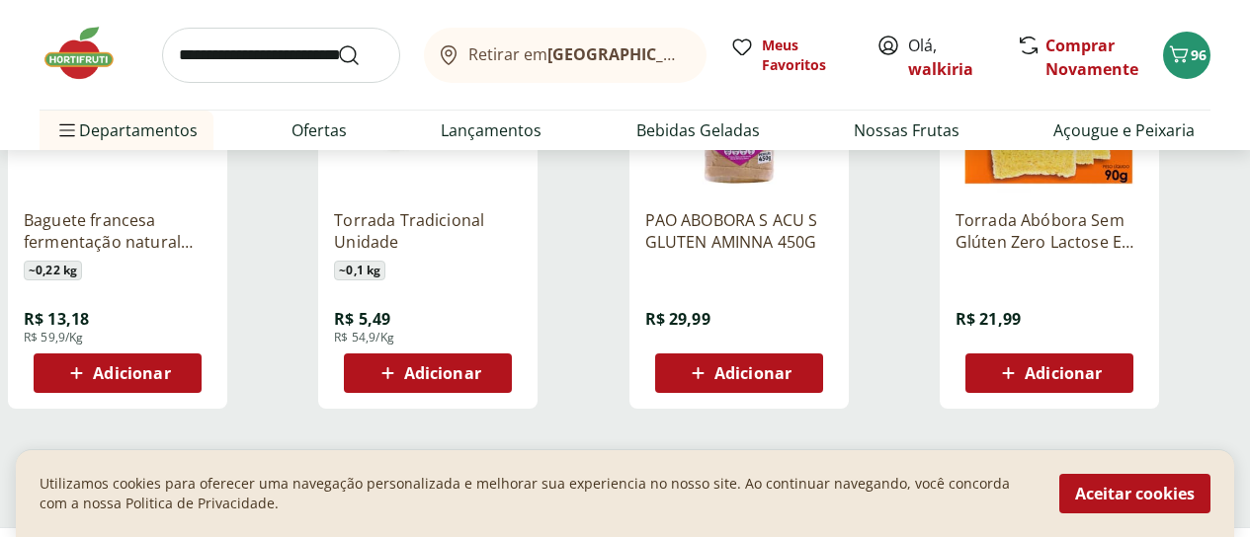
scroll to position [5237, 0]
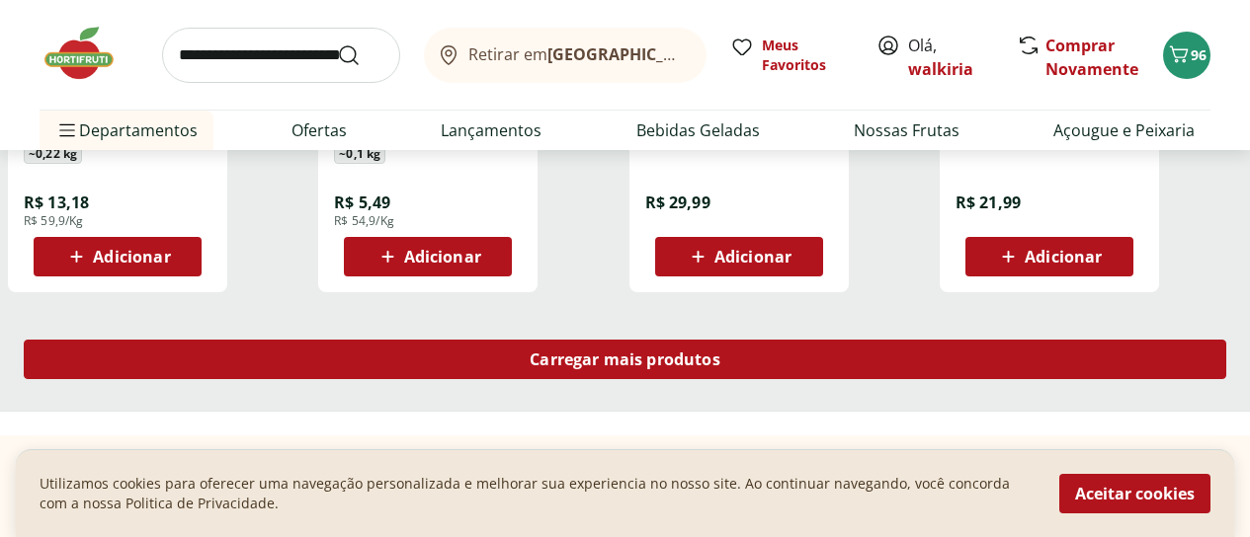
click at [709, 352] on span "Carregar mais produtos" at bounding box center [625, 360] width 191 height 16
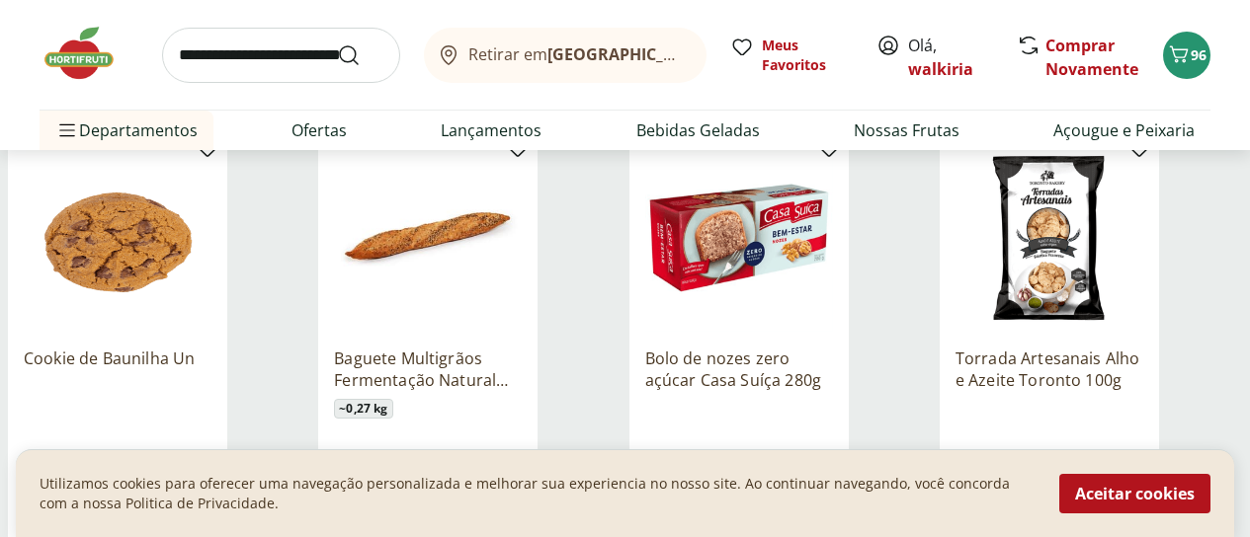
scroll to position [5928, 0]
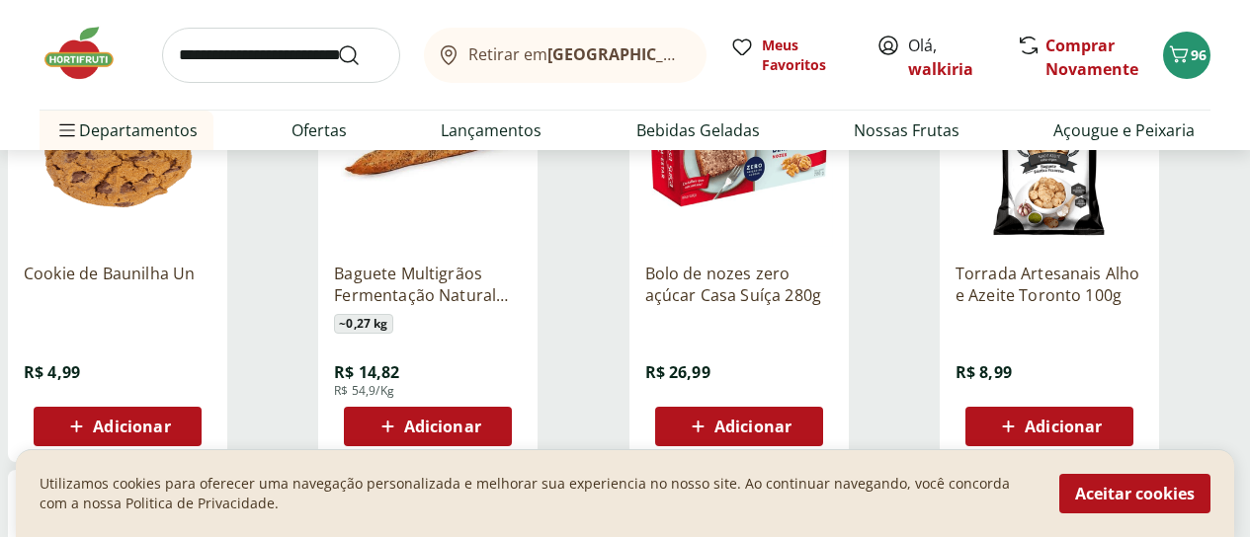
click at [791, 419] on span "Adicionar" at bounding box center [752, 427] width 77 height 16
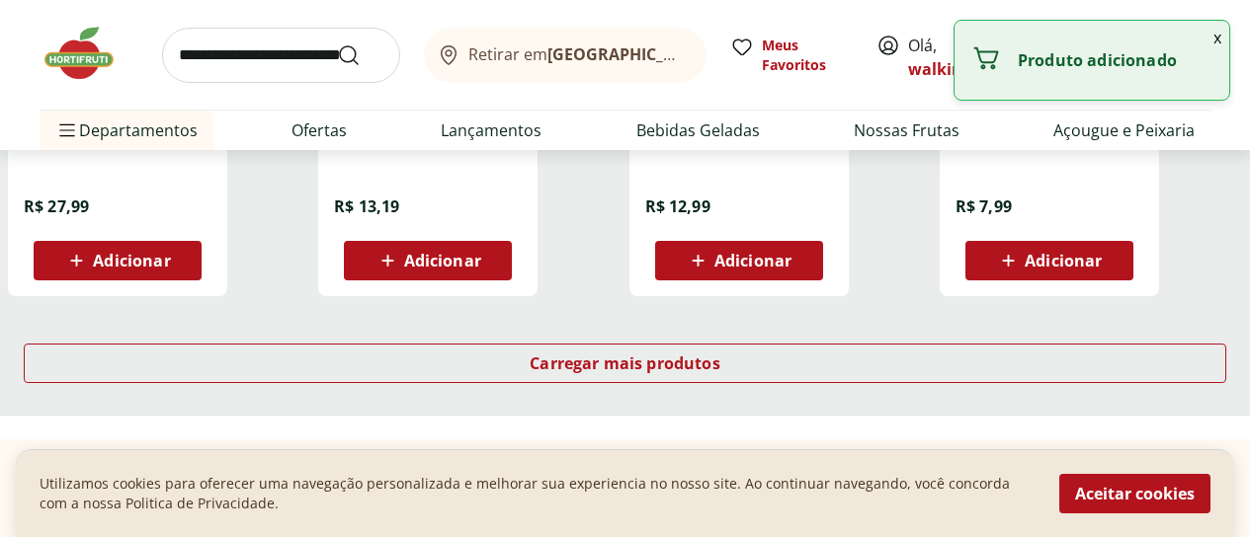
scroll to position [6620, 0]
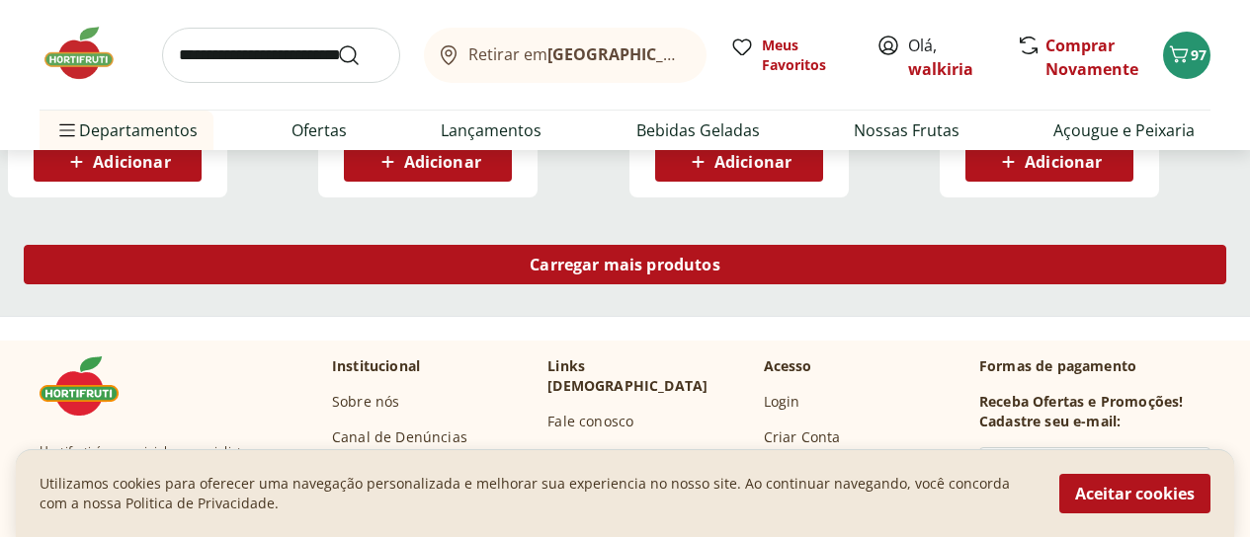
click at [720, 257] on span "Carregar mais produtos" at bounding box center [625, 265] width 191 height 16
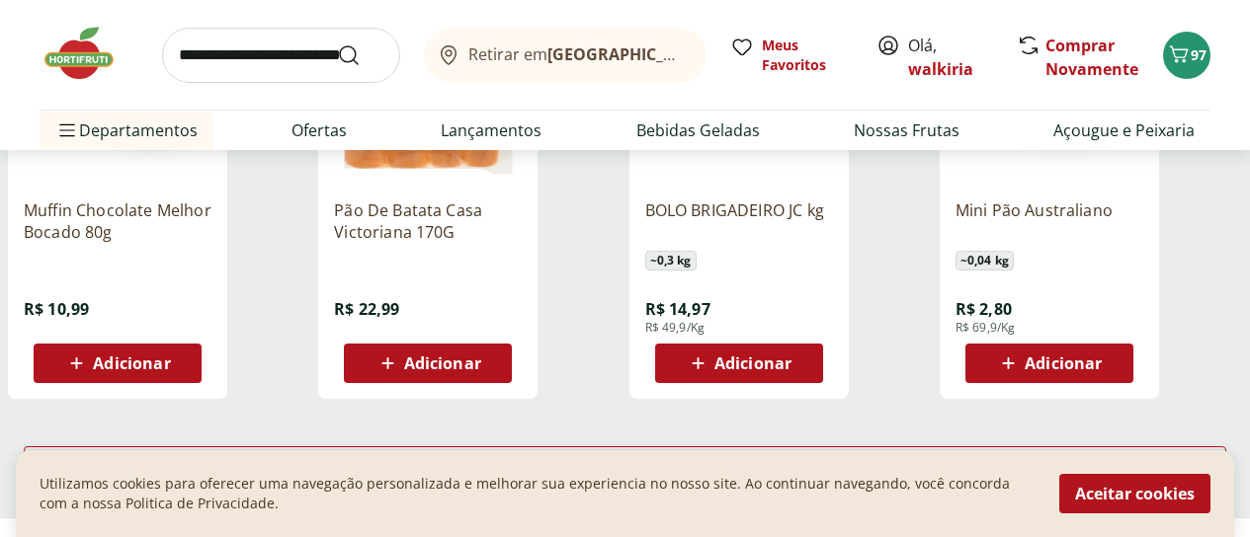
scroll to position [7805, 0]
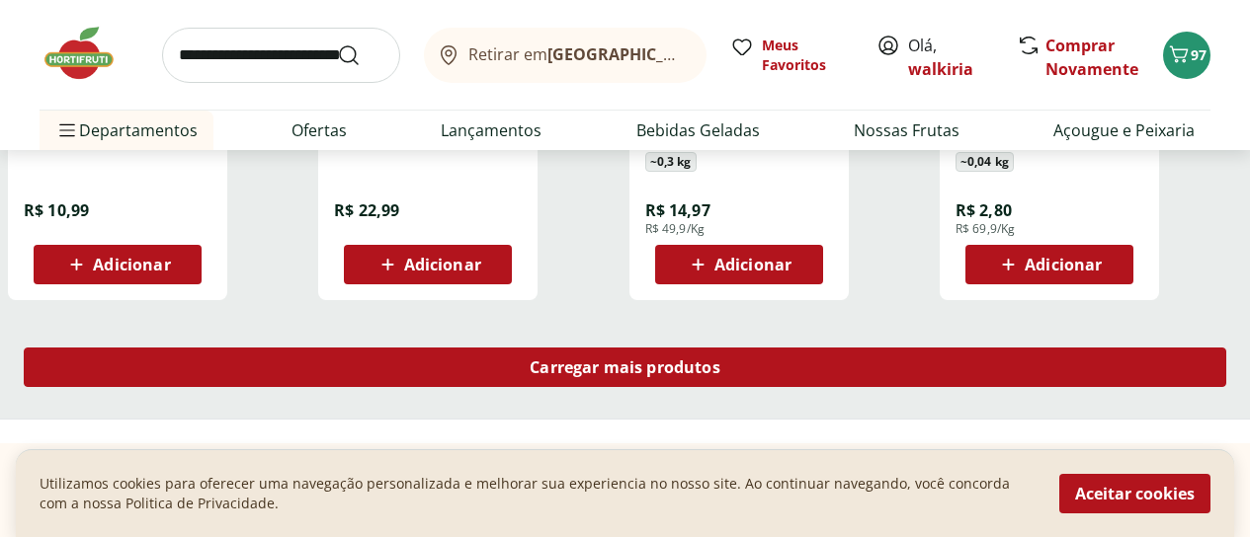
click at [720, 360] on span "Carregar mais produtos" at bounding box center [625, 368] width 191 height 16
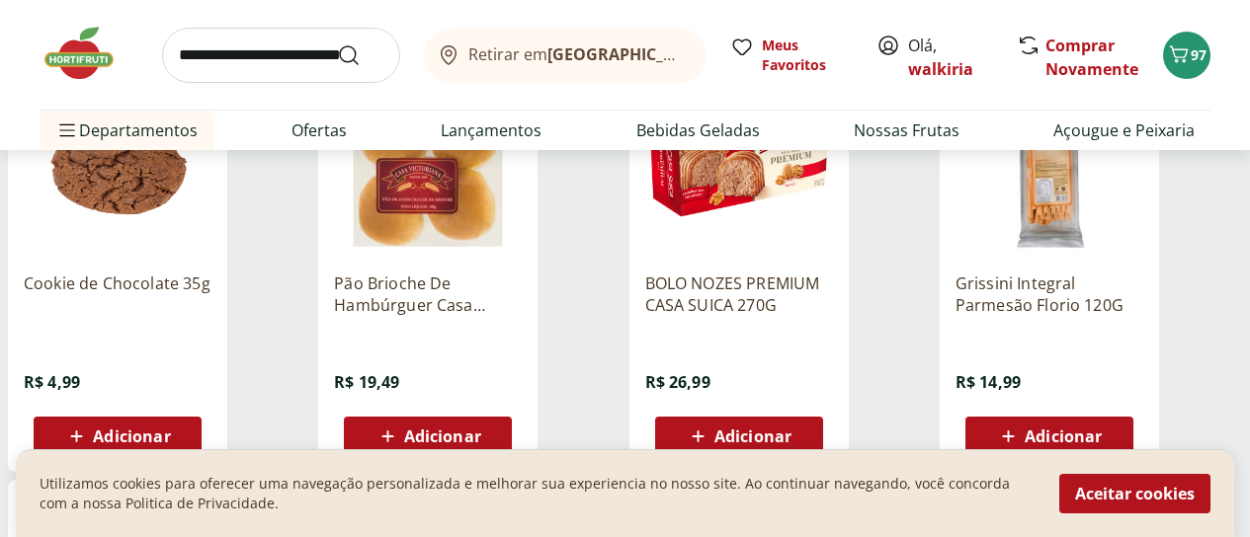
scroll to position [8497, 0]
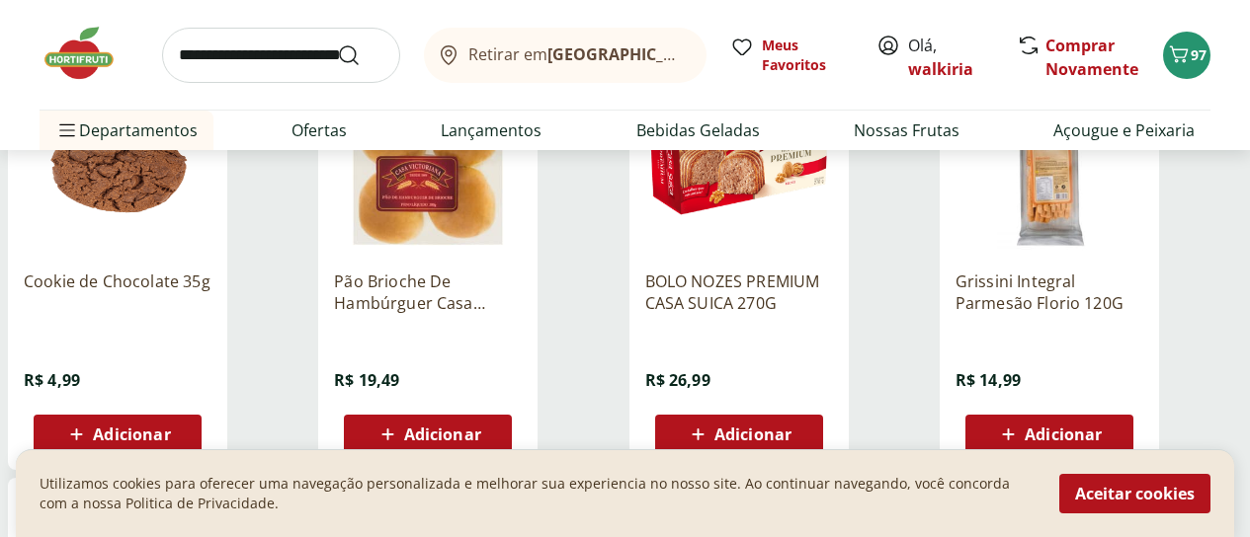
click at [791, 427] on span "Adicionar" at bounding box center [752, 435] width 77 height 16
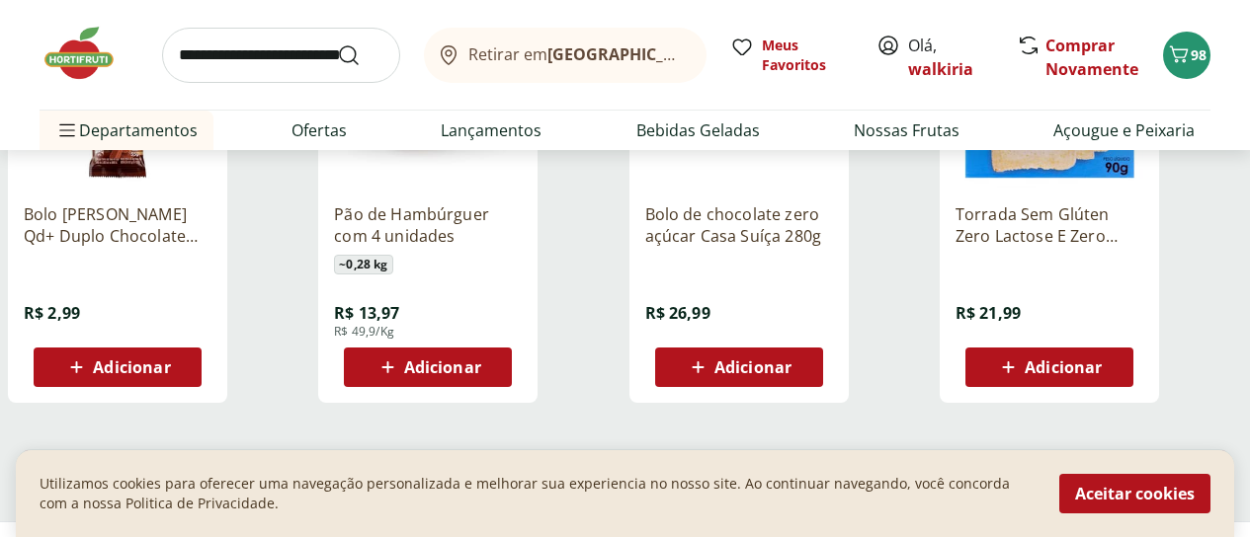
scroll to position [9090, 0]
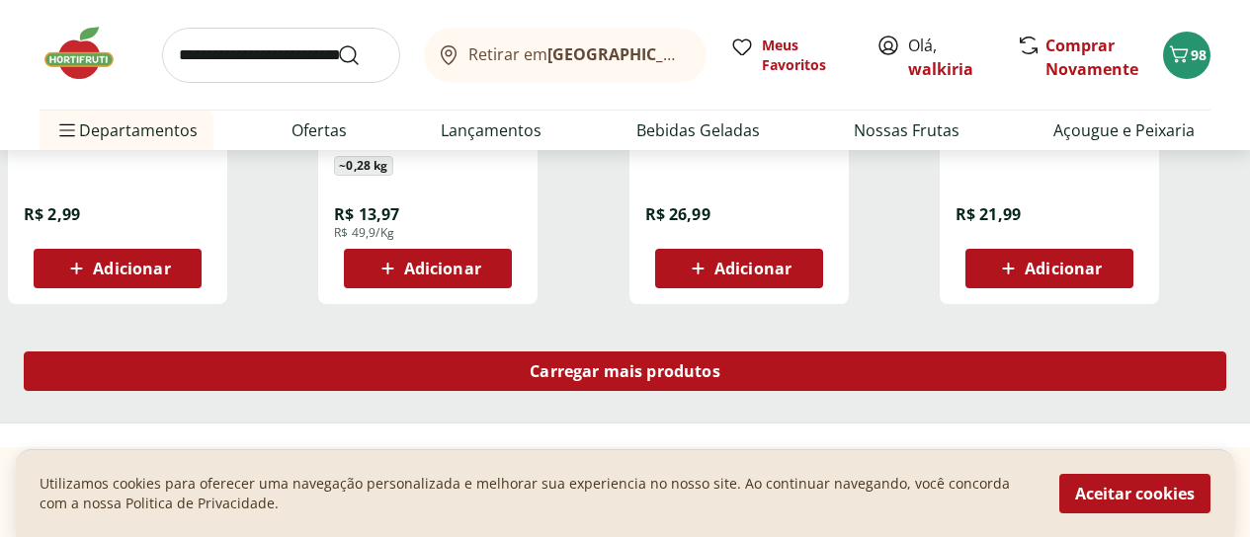
click at [720, 364] on span "Carregar mais produtos" at bounding box center [625, 372] width 191 height 16
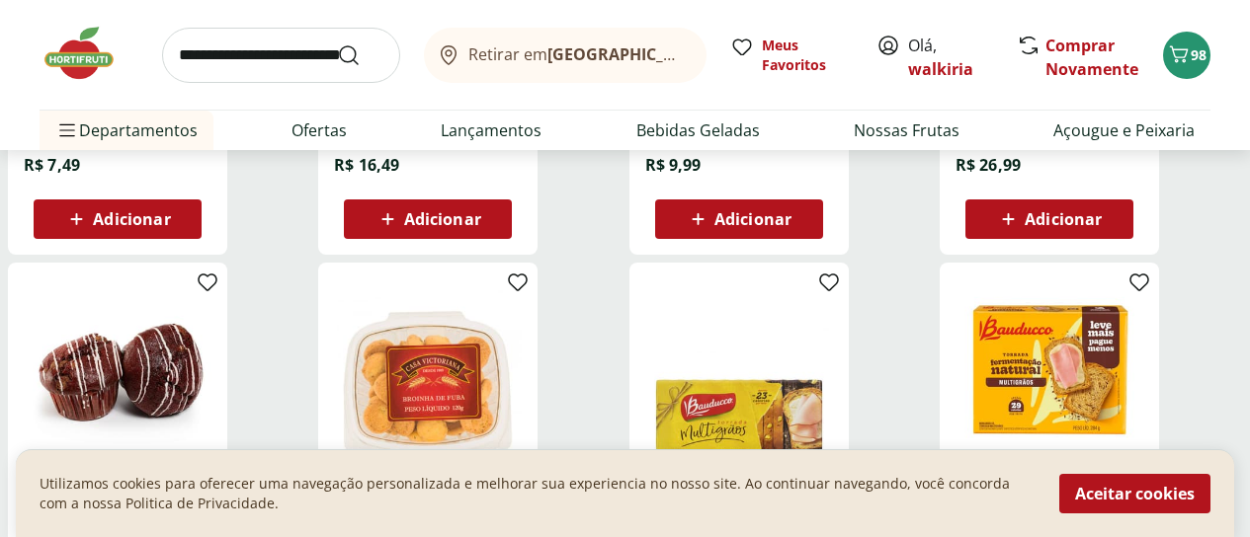
scroll to position [9880, 0]
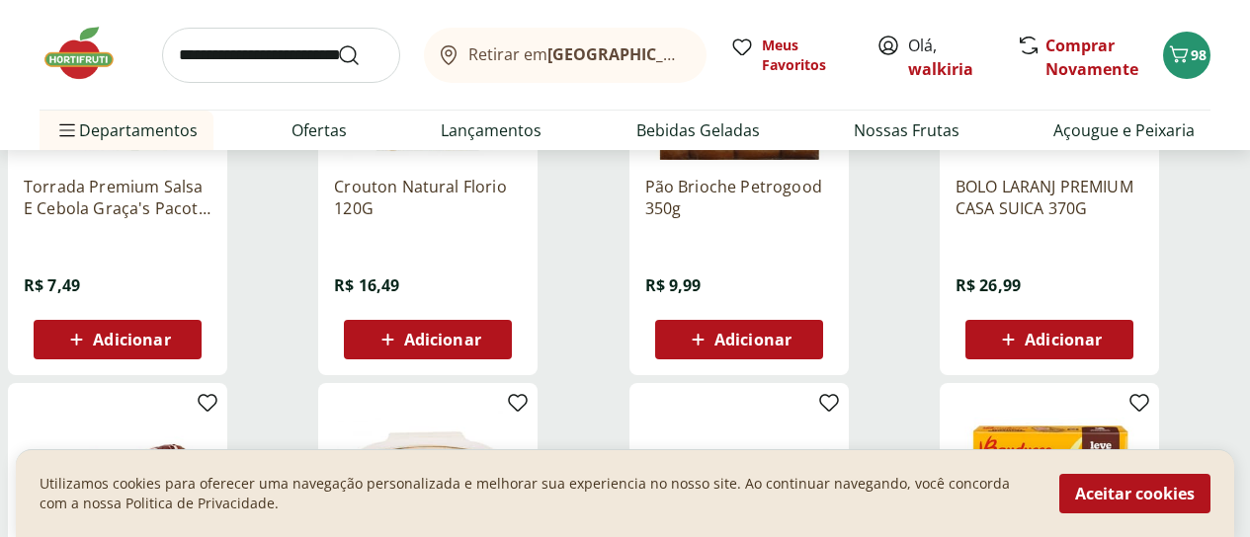
click at [1102, 332] on span "Adicionar" at bounding box center [1063, 340] width 77 height 16
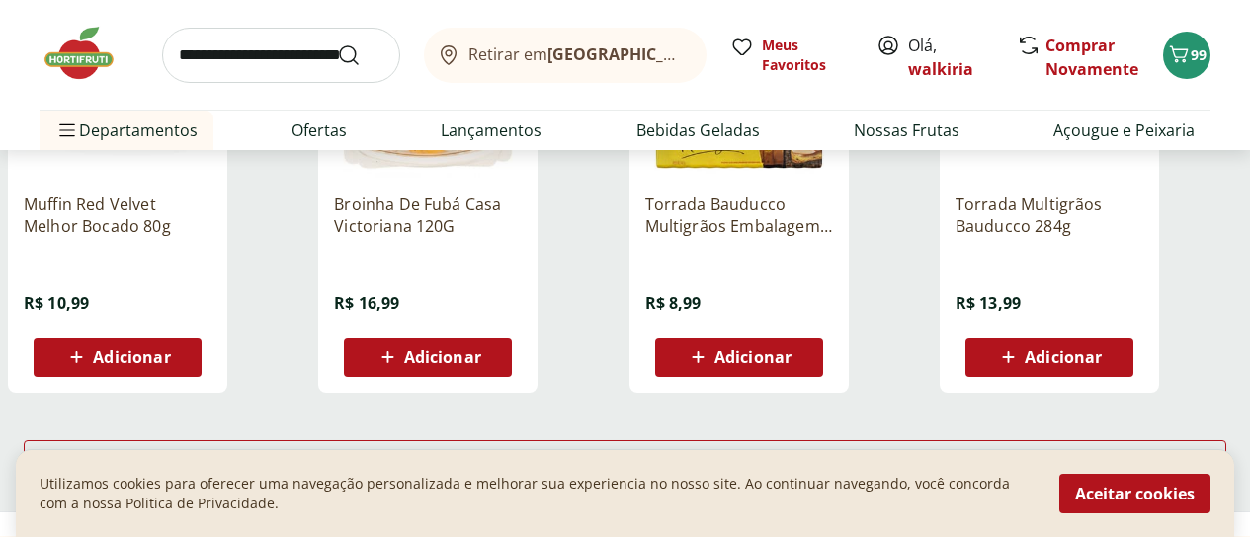
scroll to position [10374, 0]
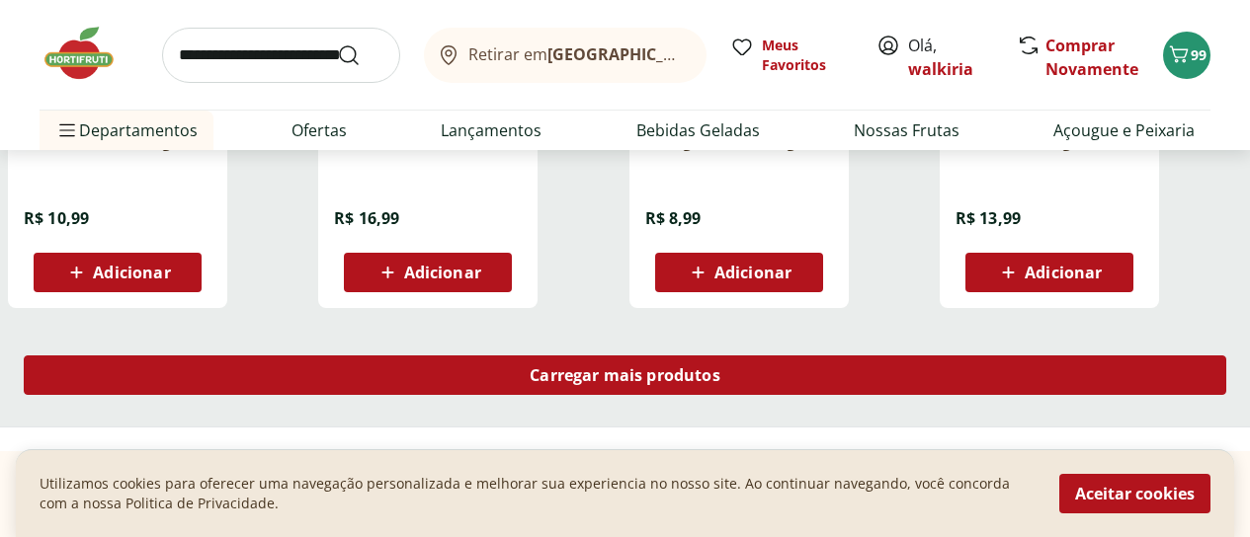
click at [743, 356] on div "Carregar mais produtos" at bounding box center [625, 376] width 1202 height 40
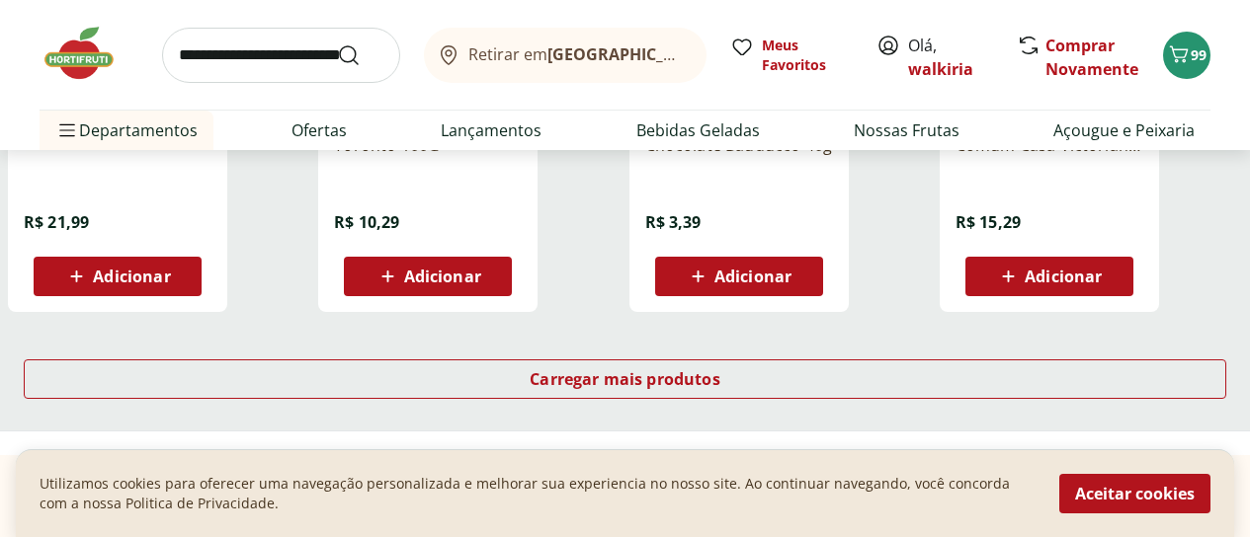
scroll to position [11758, 0]
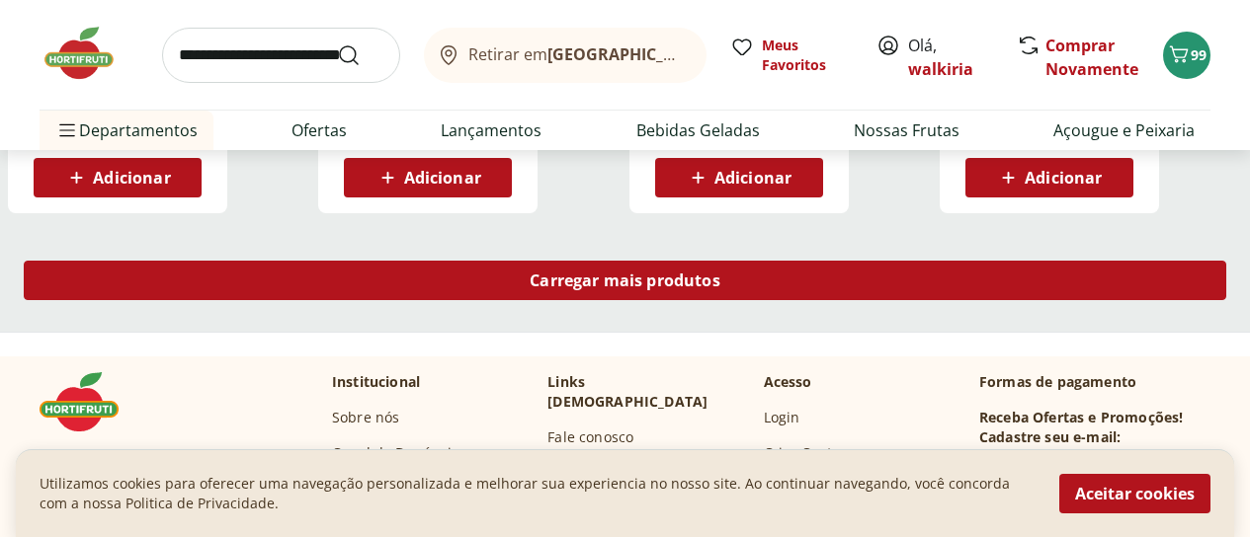
click at [720, 273] on span "Carregar mais produtos" at bounding box center [625, 281] width 191 height 16
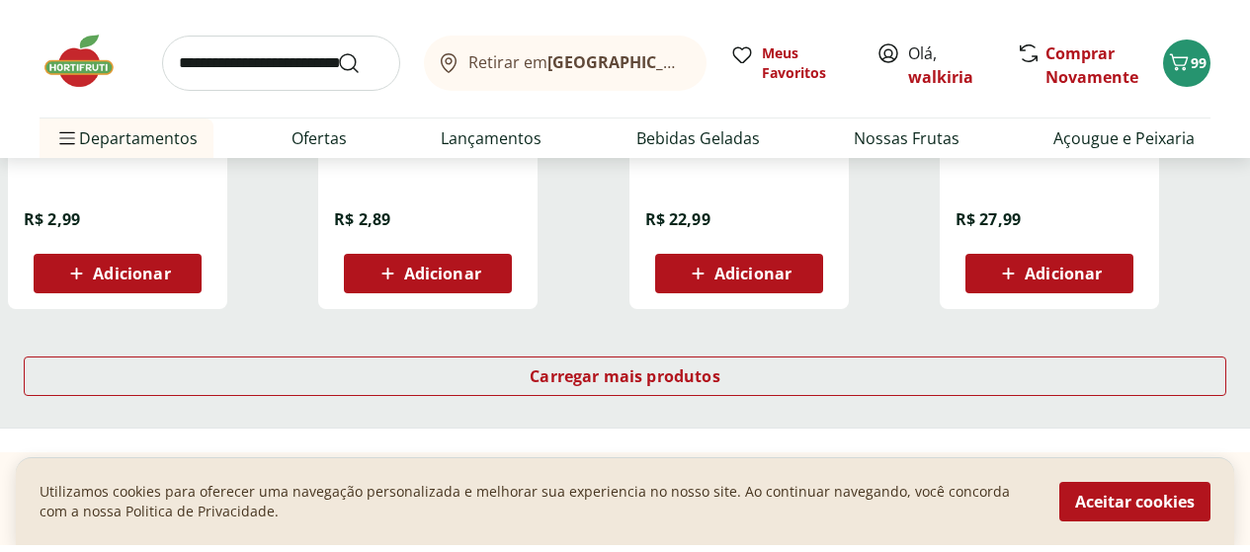
scroll to position [13042, 0]
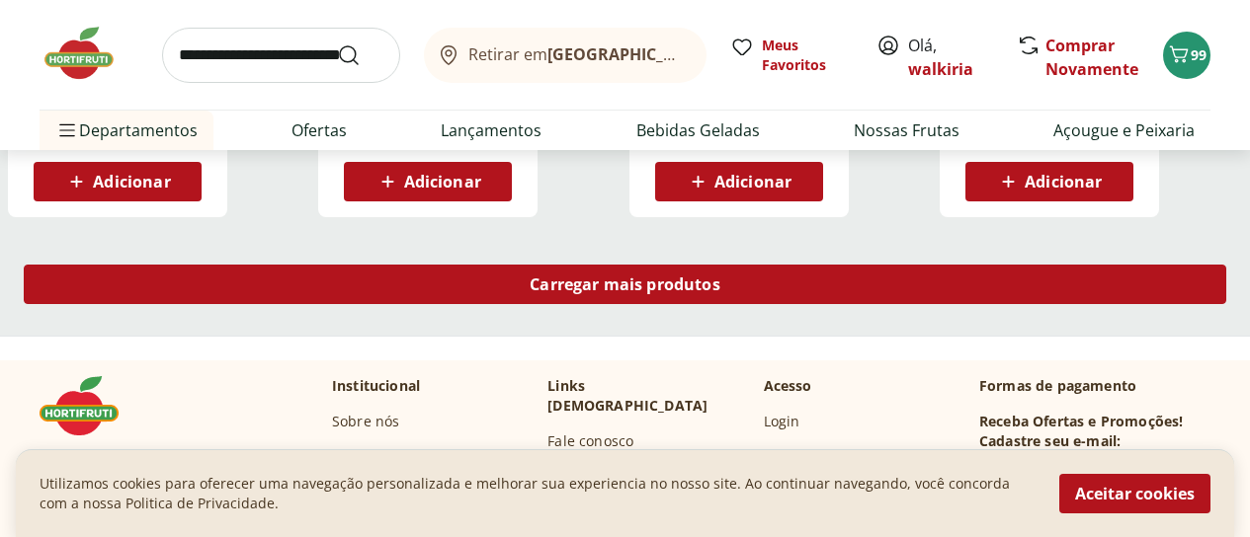
click at [720, 277] on span "Carregar mais produtos" at bounding box center [625, 285] width 191 height 16
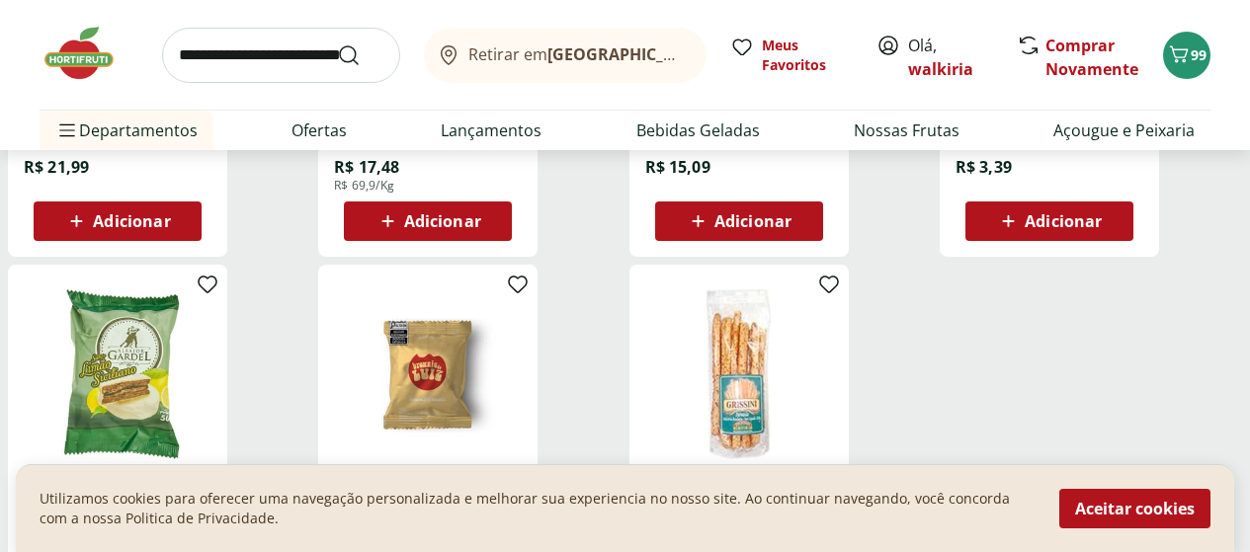
scroll to position [13338, 0]
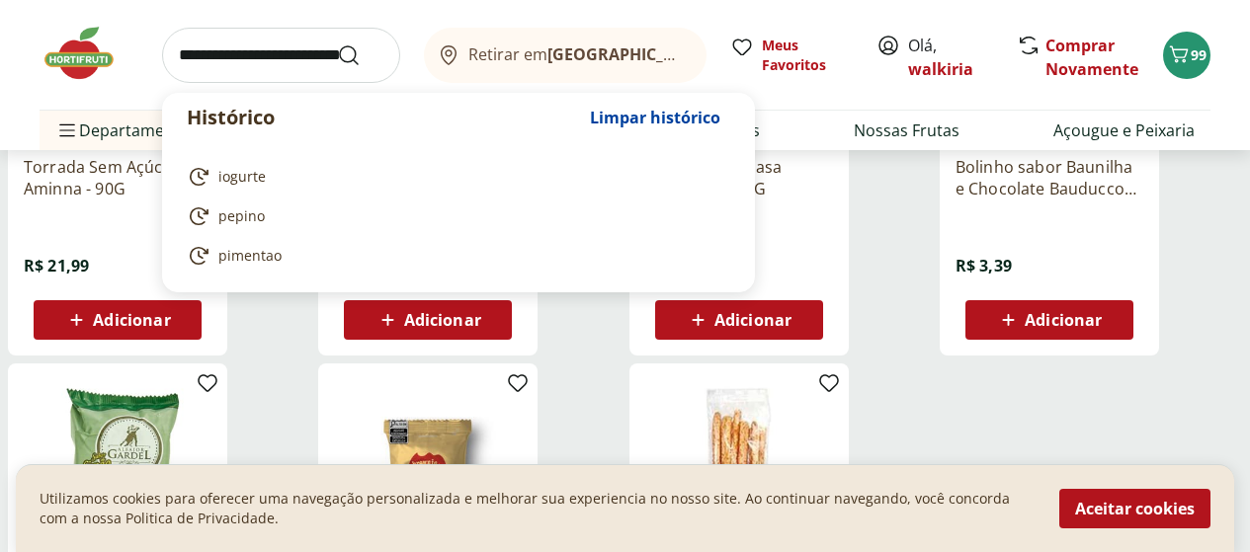
click at [195, 49] on input "search" at bounding box center [281, 55] width 238 height 55
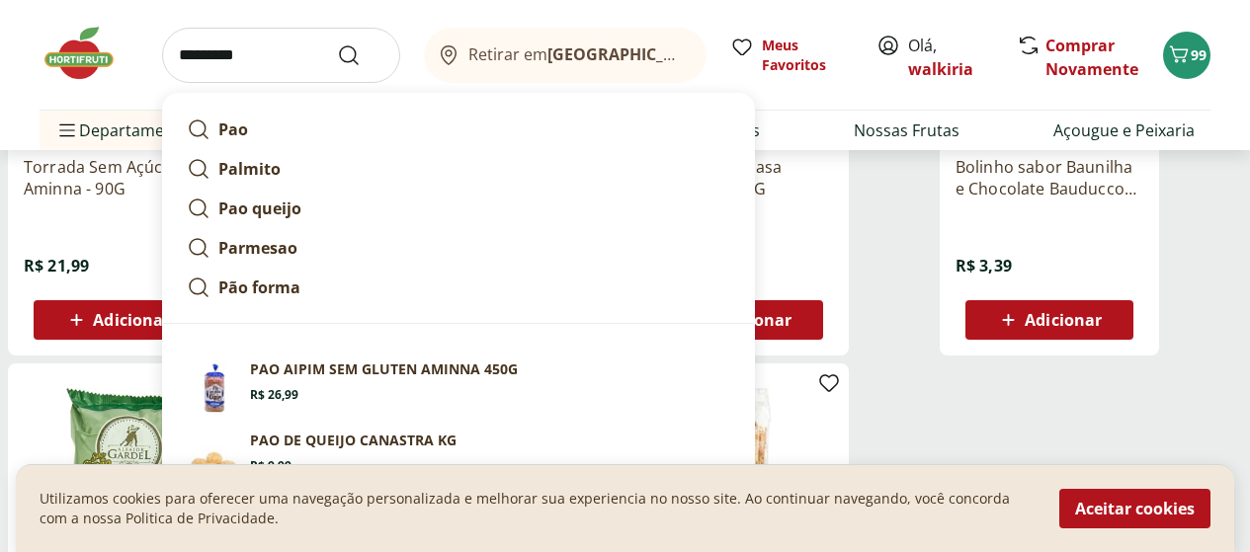
type input "*********"
click at [337, 43] on button "Submit Search" at bounding box center [360, 55] width 47 height 24
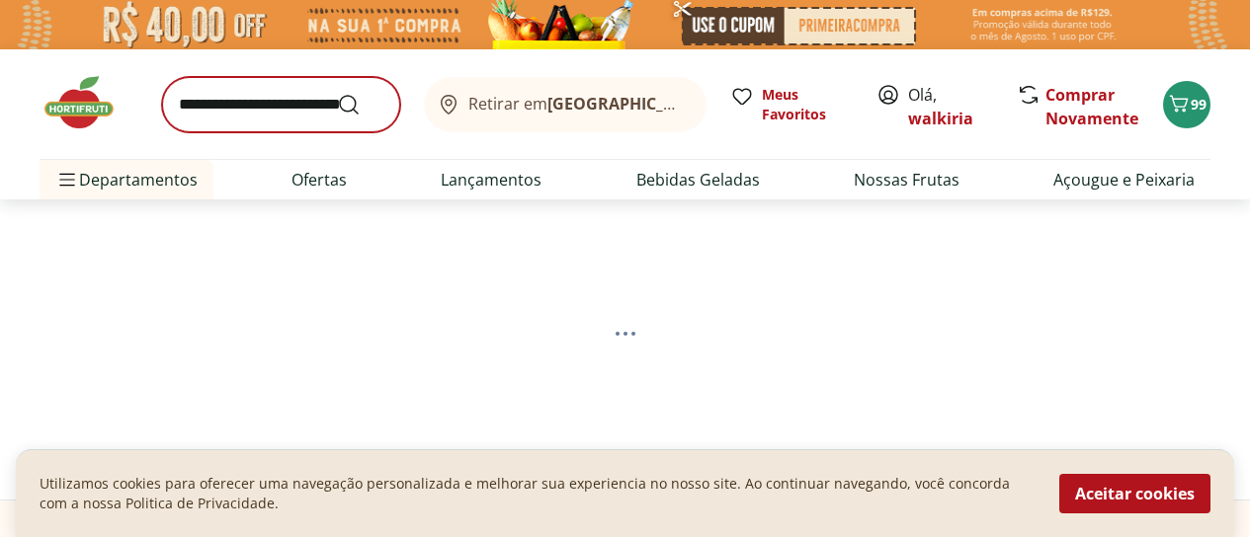
select select "**********"
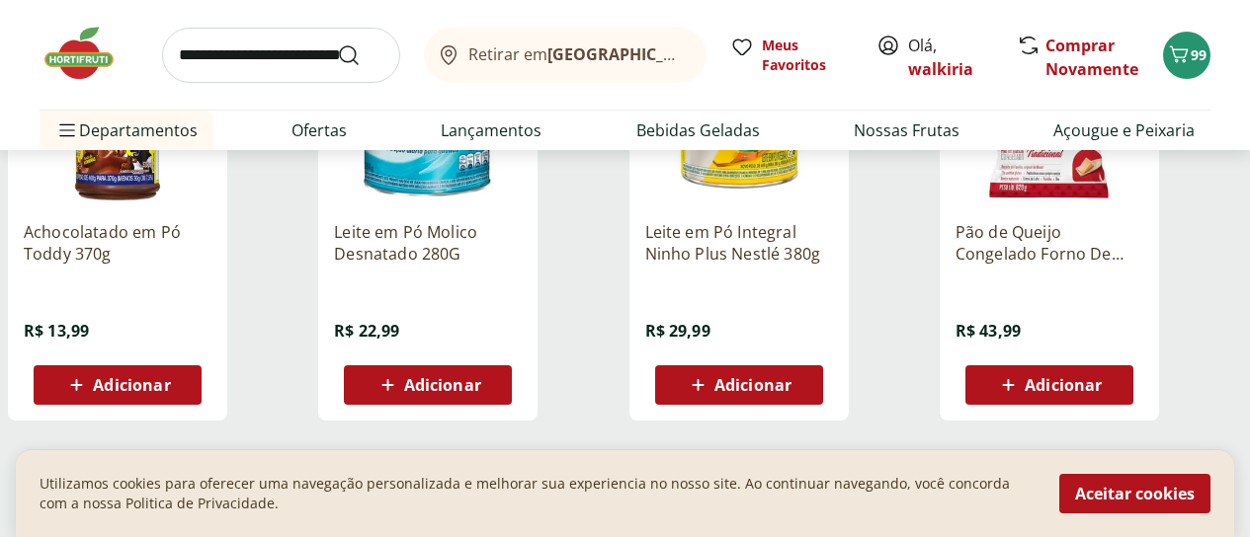
scroll to position [1186, 0]
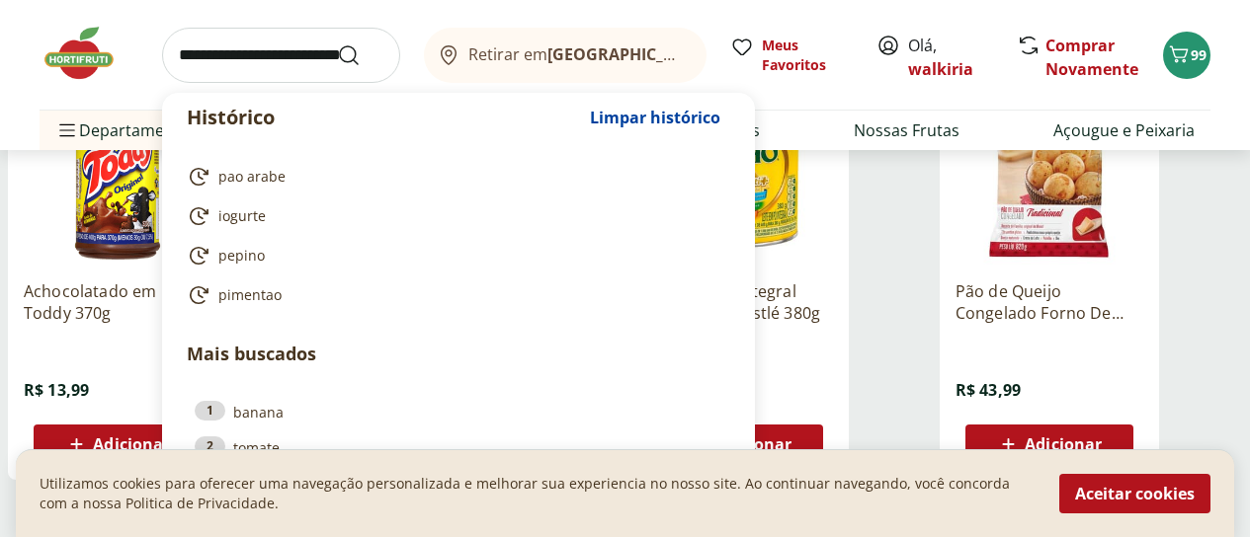
click at [200, 53] on input "search" at bounding box center [281, 55] width 238 height 55
click at [220, 63] on input "search" at bounding box center [281, 55] width 238 height 55
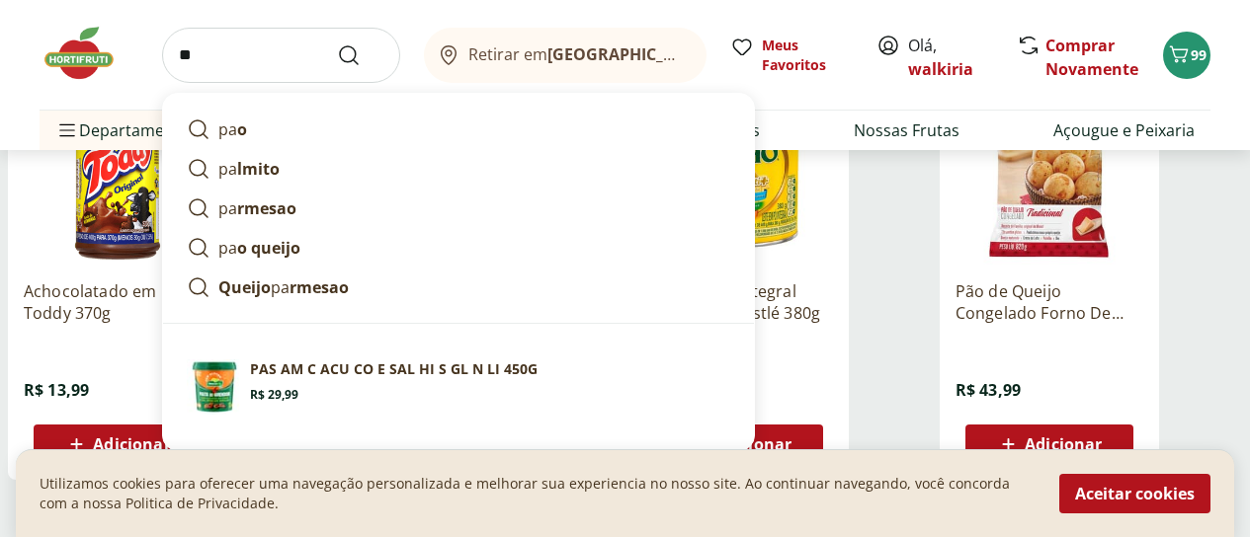
type input "***"
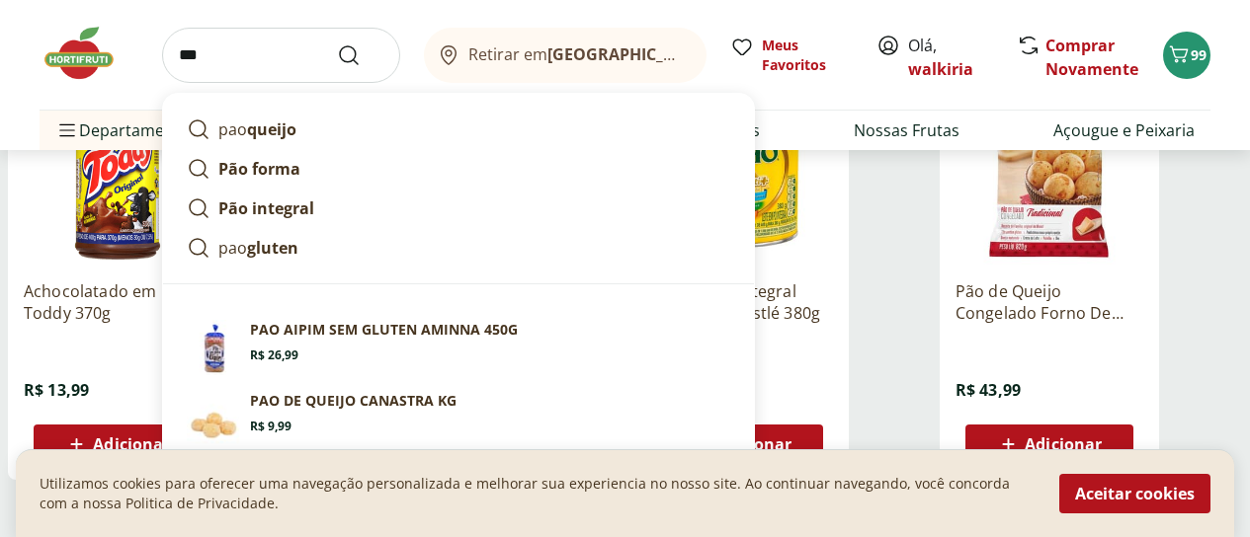
click button "Submit Search" at bounding box center [360, 55] width 47 height 24
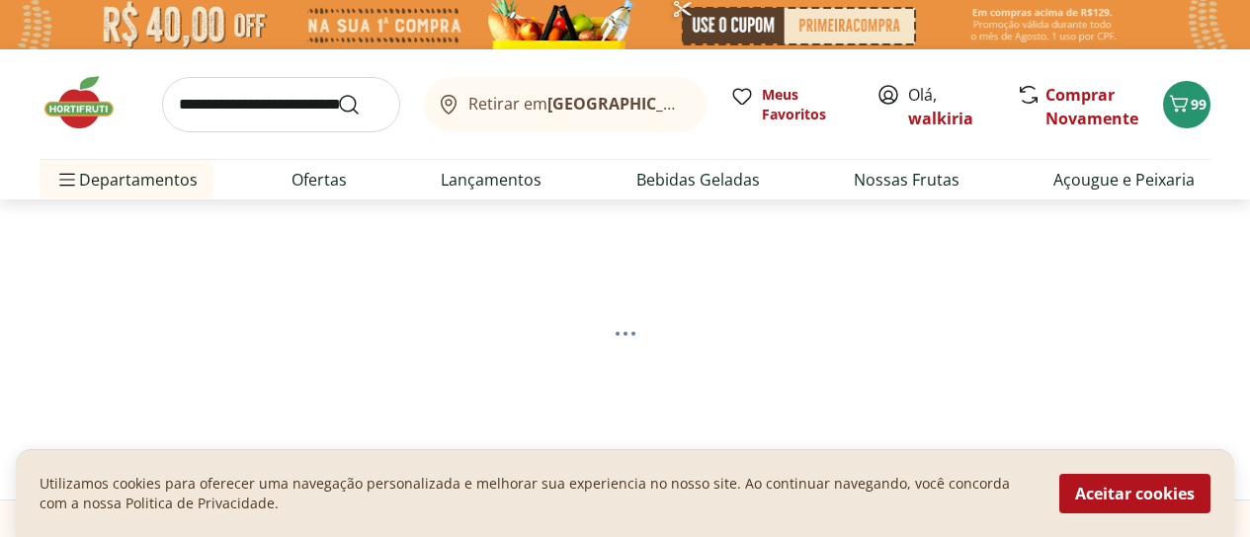
select select "**********"
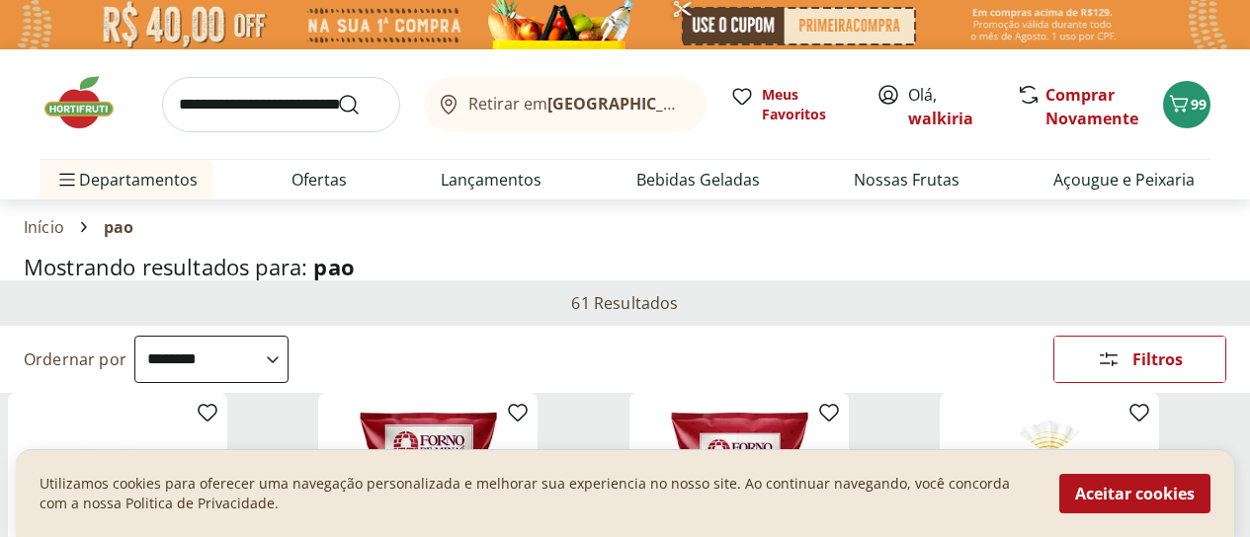
select select "**********"
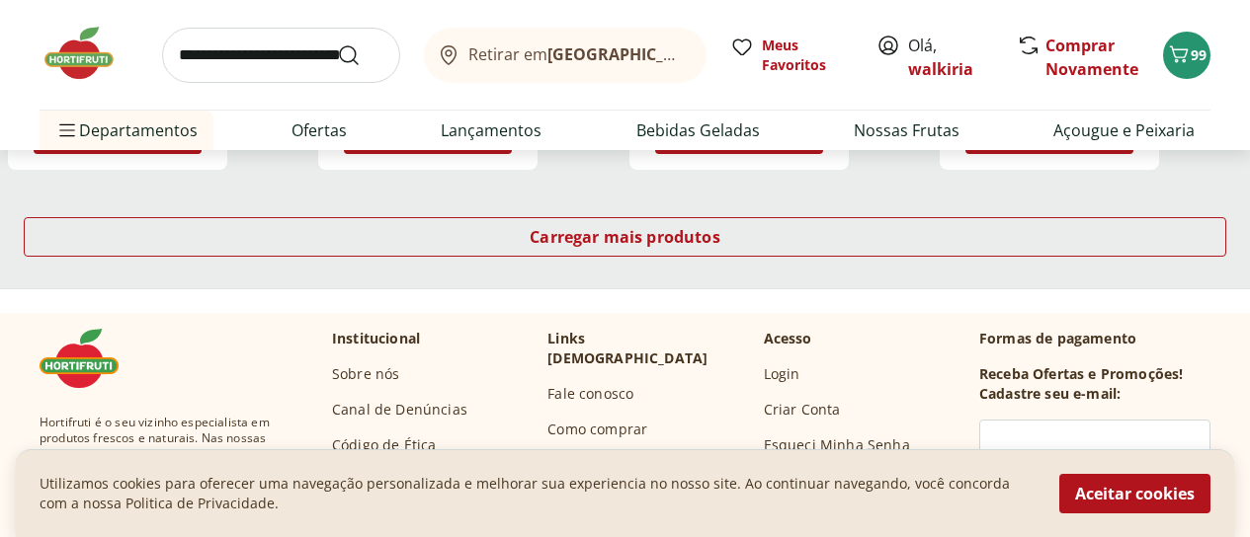
scroll to position [1581, 0]
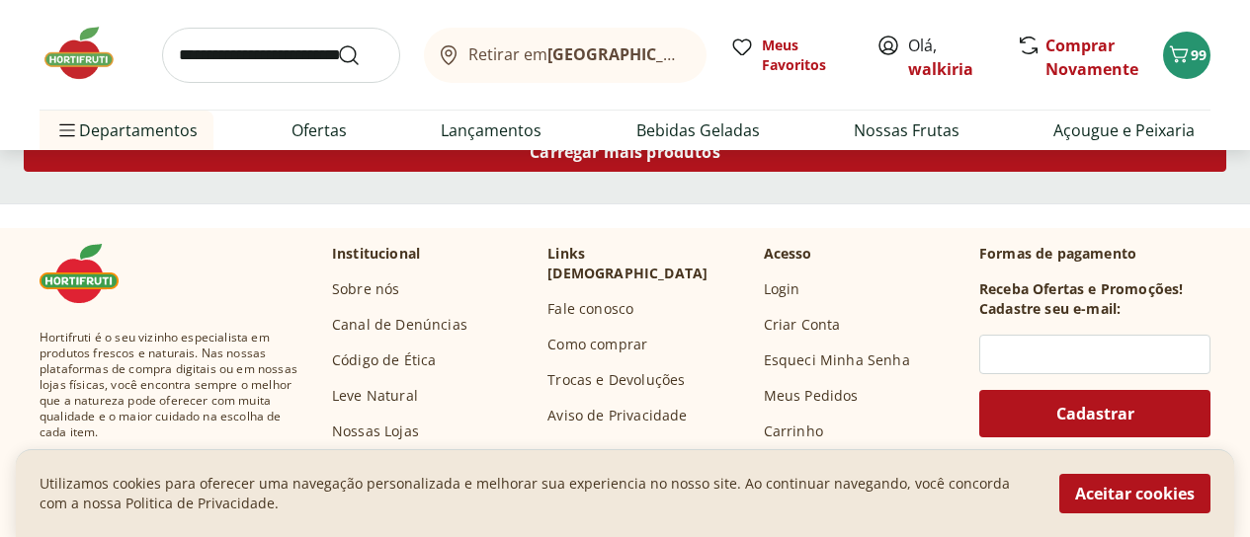
click at [720, 160] on span "Carregar mais produtos" at bounding box center [625, 152] width 191 height 16
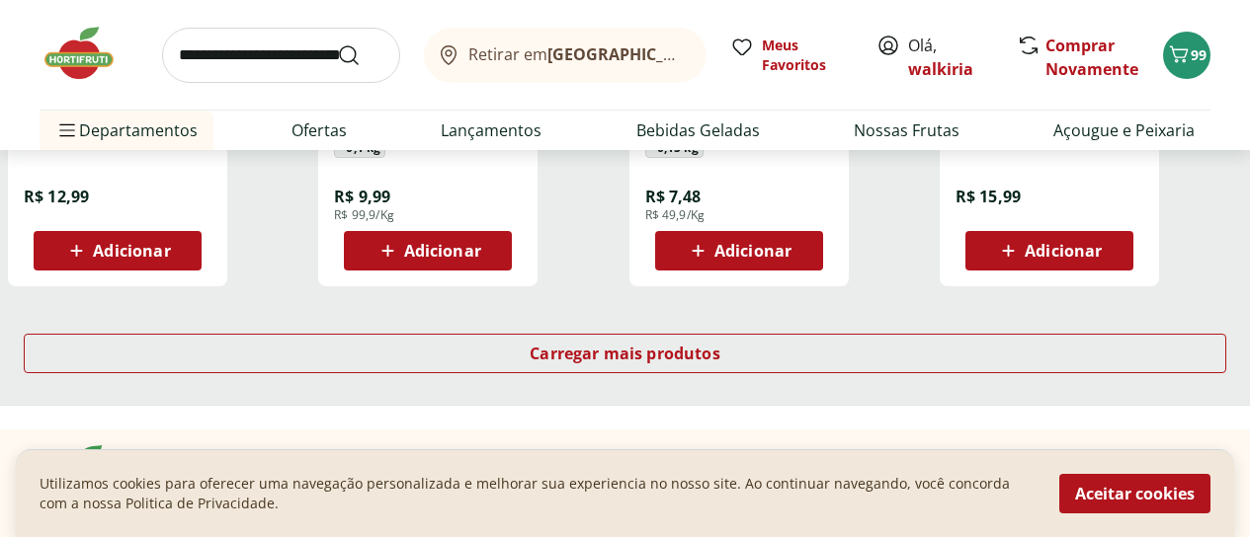
scroll to position [2766, 0]
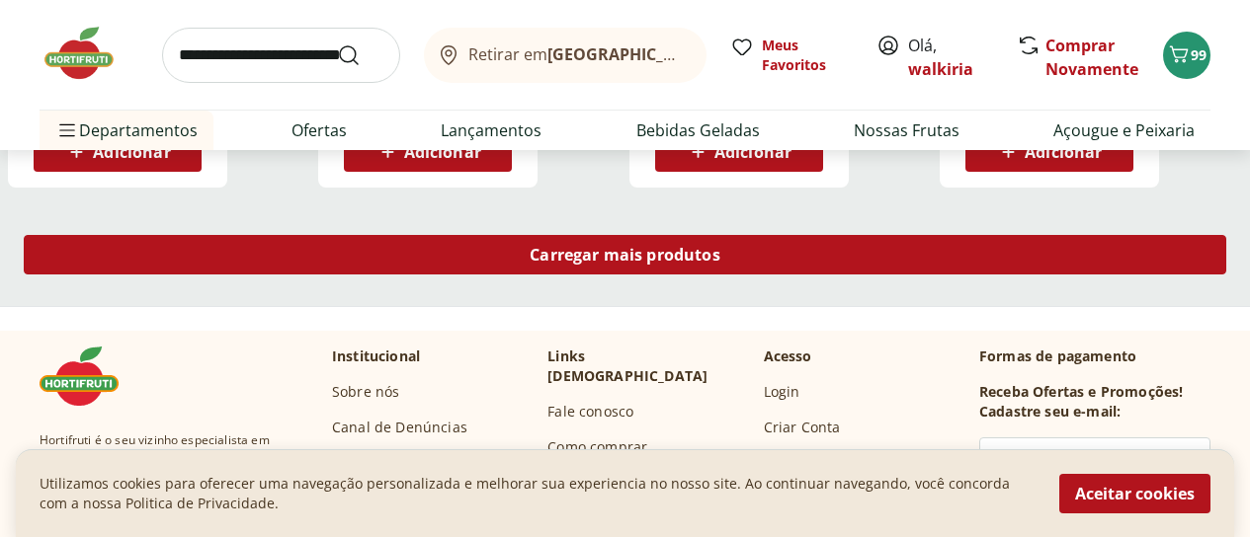
click at [720, 253] on span "Carregar mais produtos" at bounding box center [625, 255] width 191 height 16
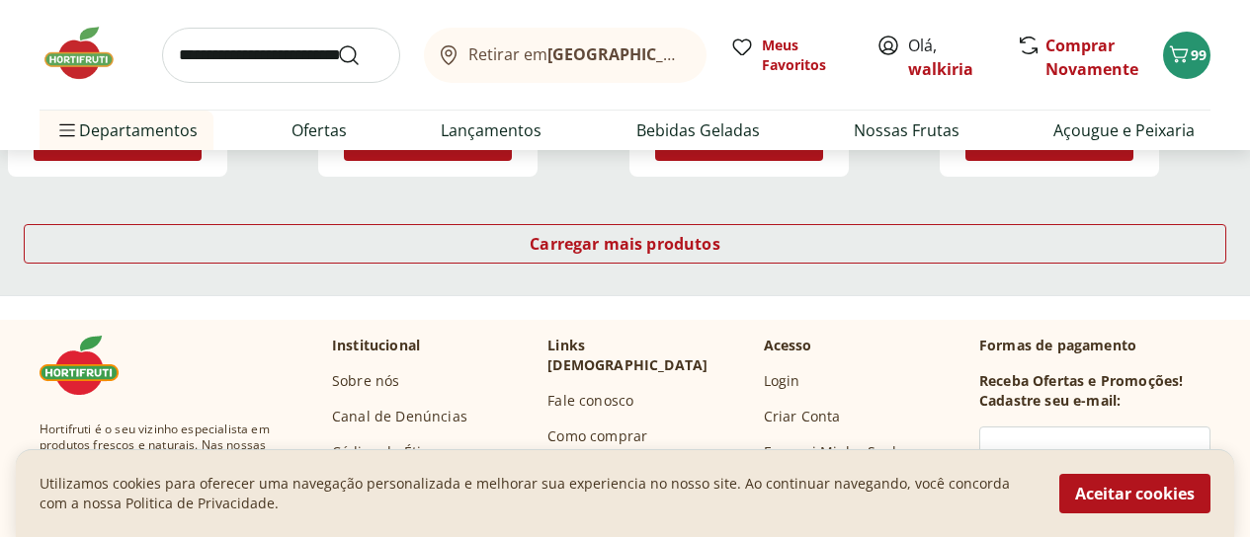
scroll to position [4150, 0]
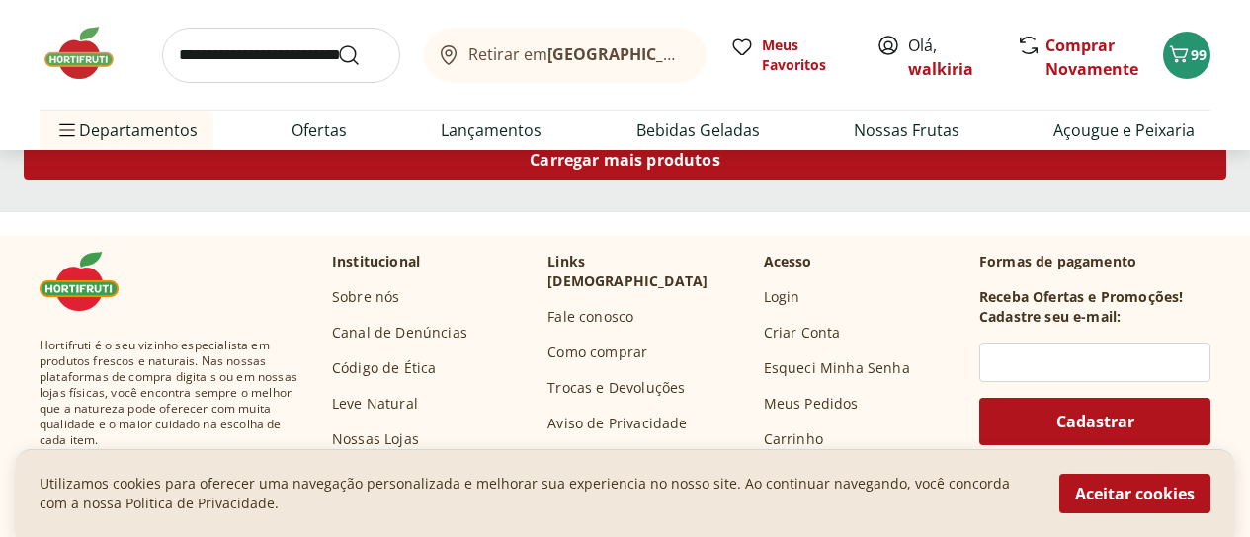
click at [749, 180] on div "Carregar mais produtos" at bounding box center [625, 160] width 1202 height 40
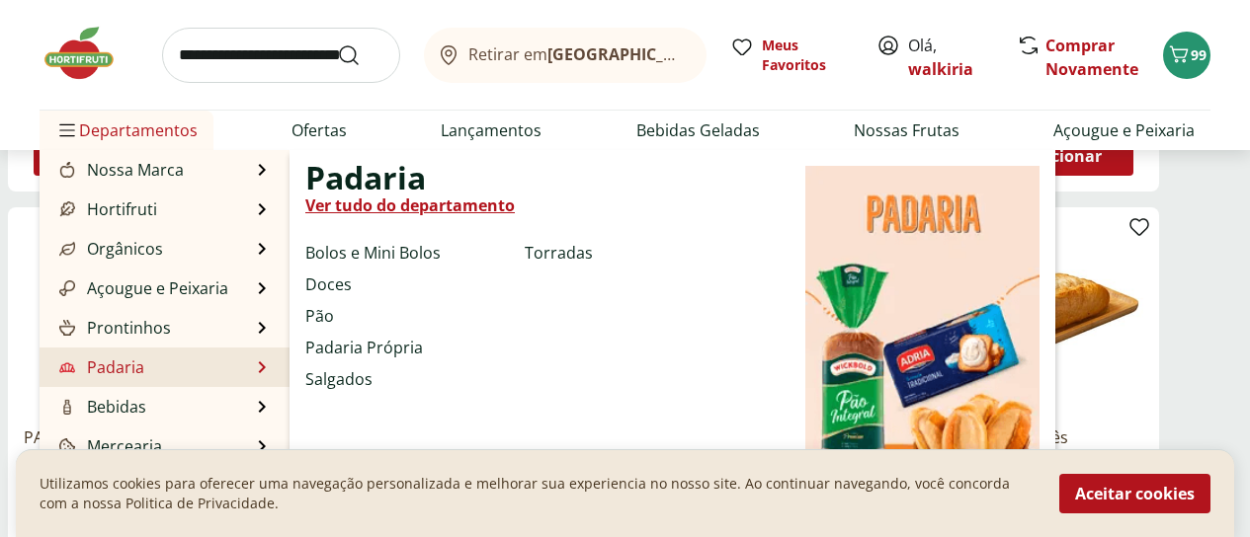
scroll to position [99, 0]
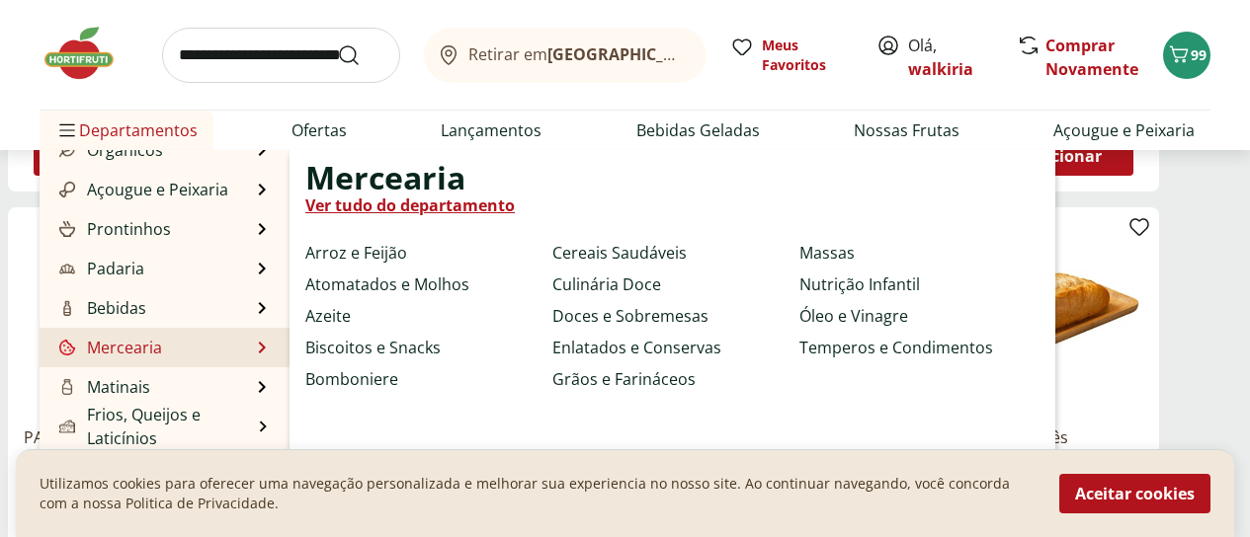
click at [146, 349] on link "Mercearia" at bounding box center [108, 348] width 107 height 24
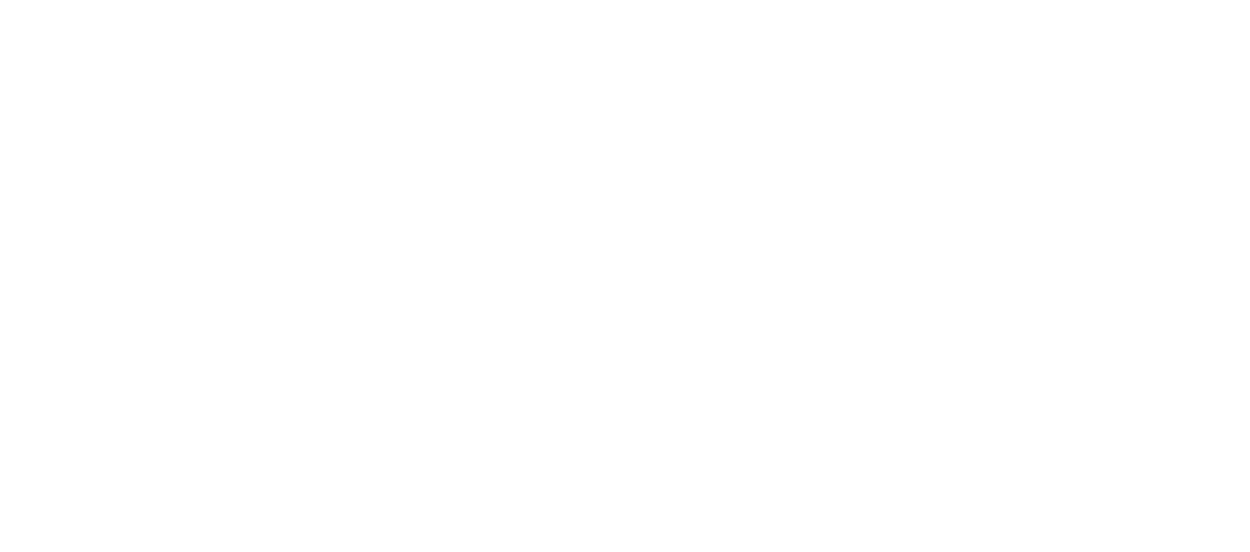
select select "**********"
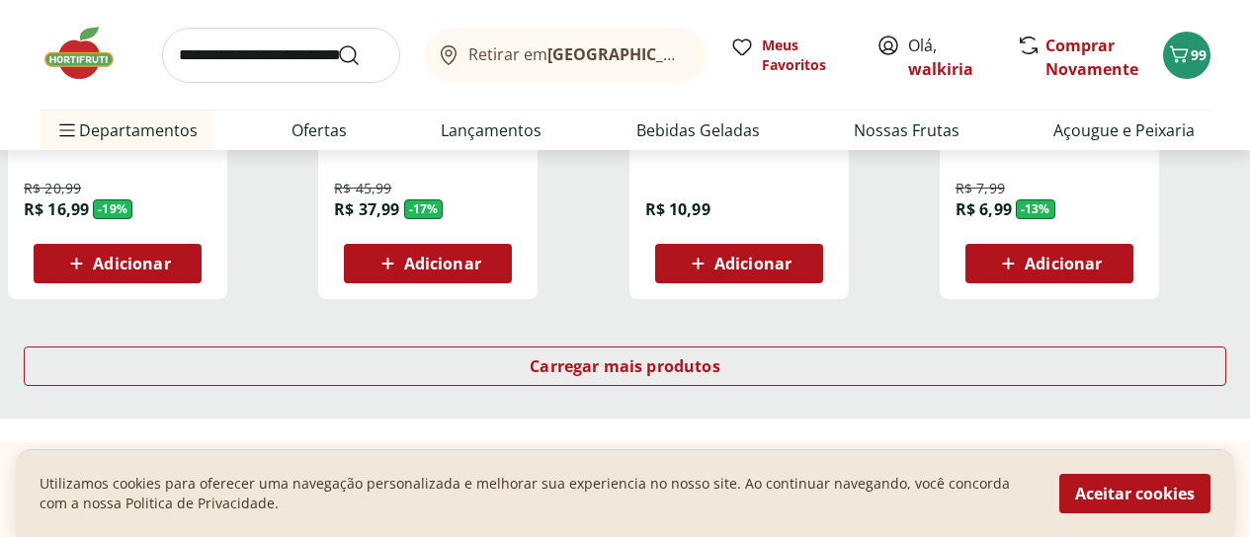
scroll to position [1482, 0]
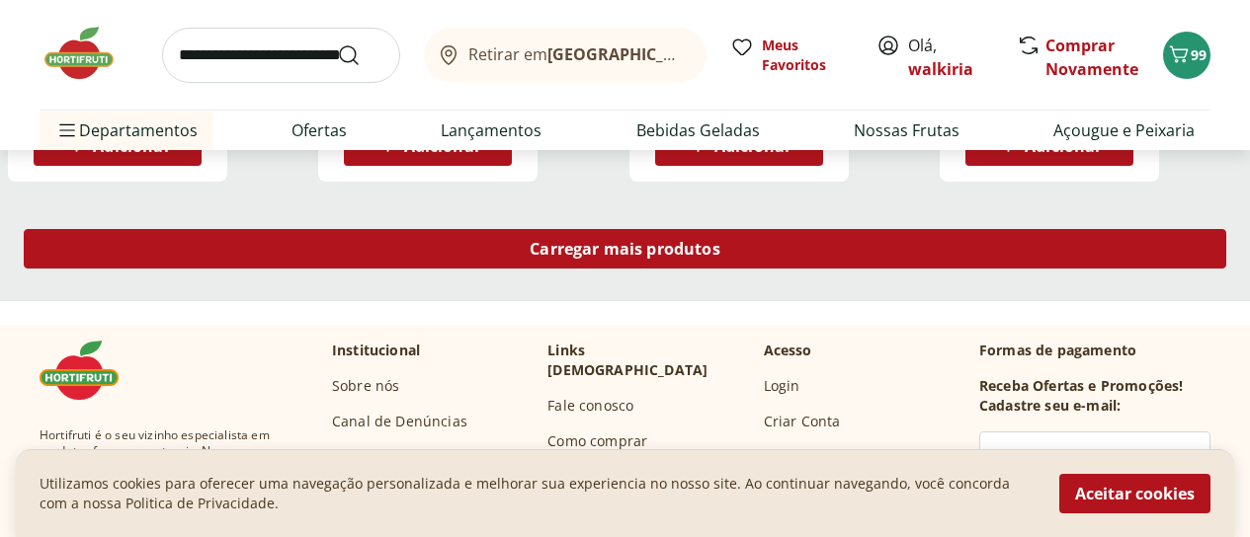
click at [720, 241] on span "Carregar mais produtos" at bounding box center [625, 249] width 191 height 16
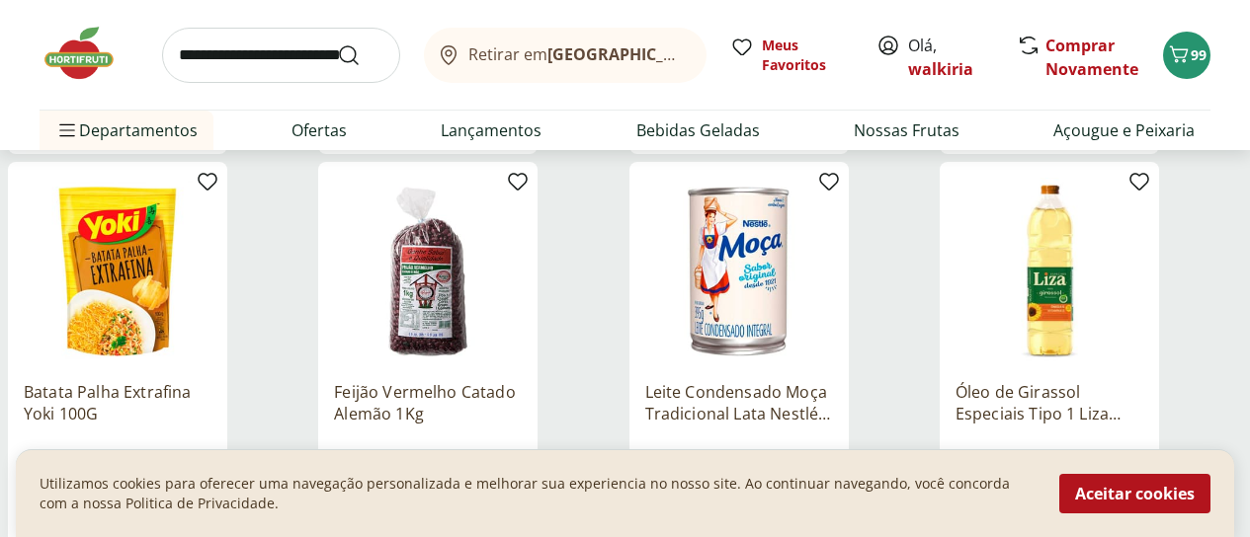
scroll to position [2470, 0]
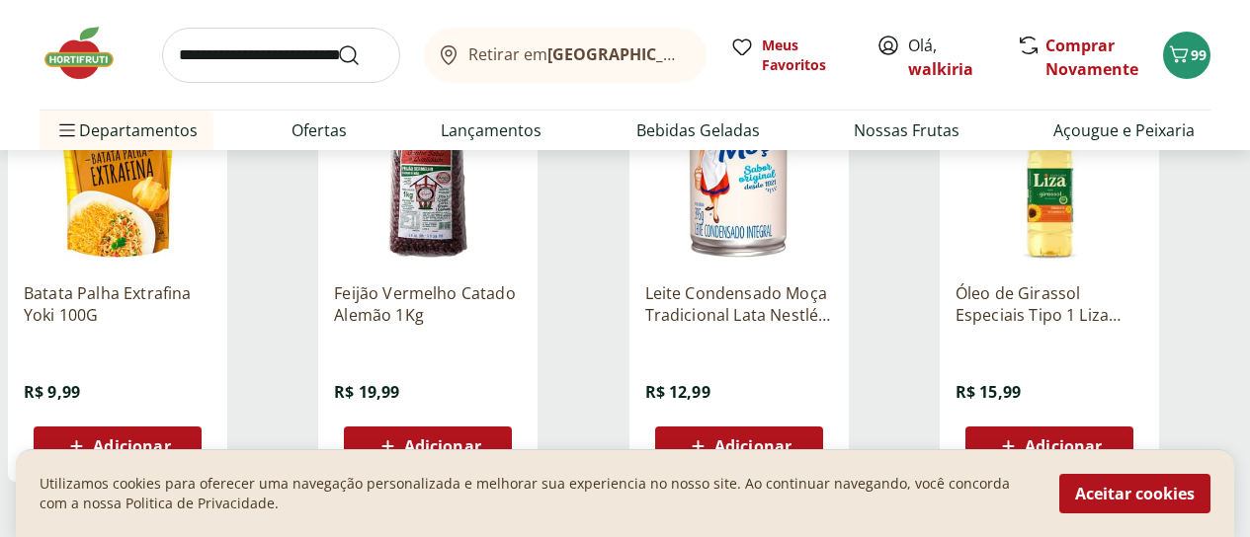
click at [481, 439] on span "Adicionar" at bounding box center [442, 447] width 77 height 16
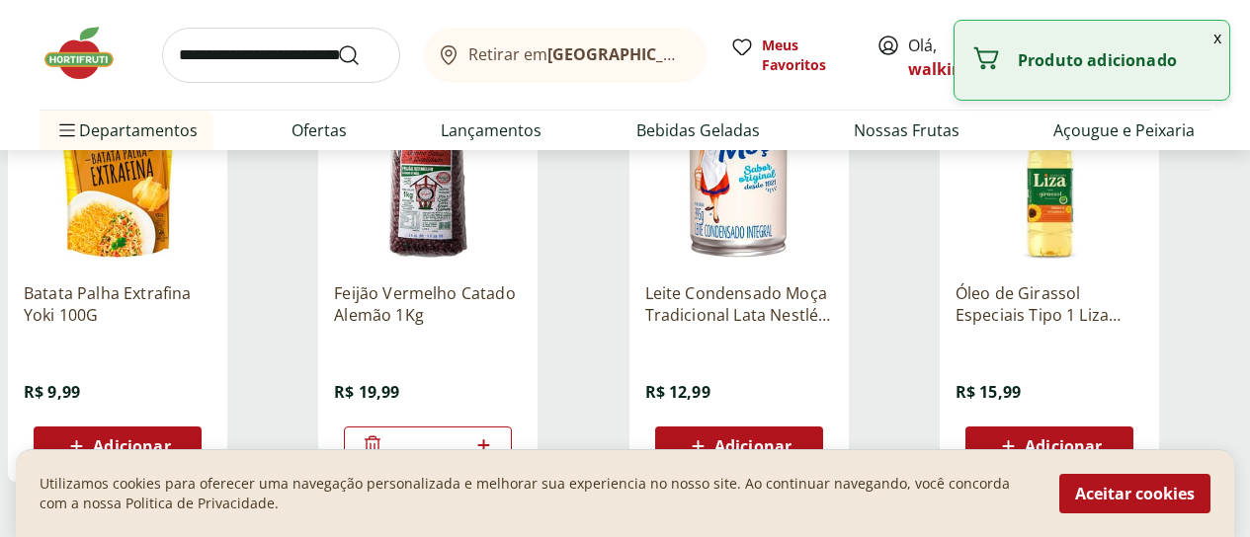
click at [791, 439] on span "Adicionar" at bounding box center [752, 447] width 77 height 16
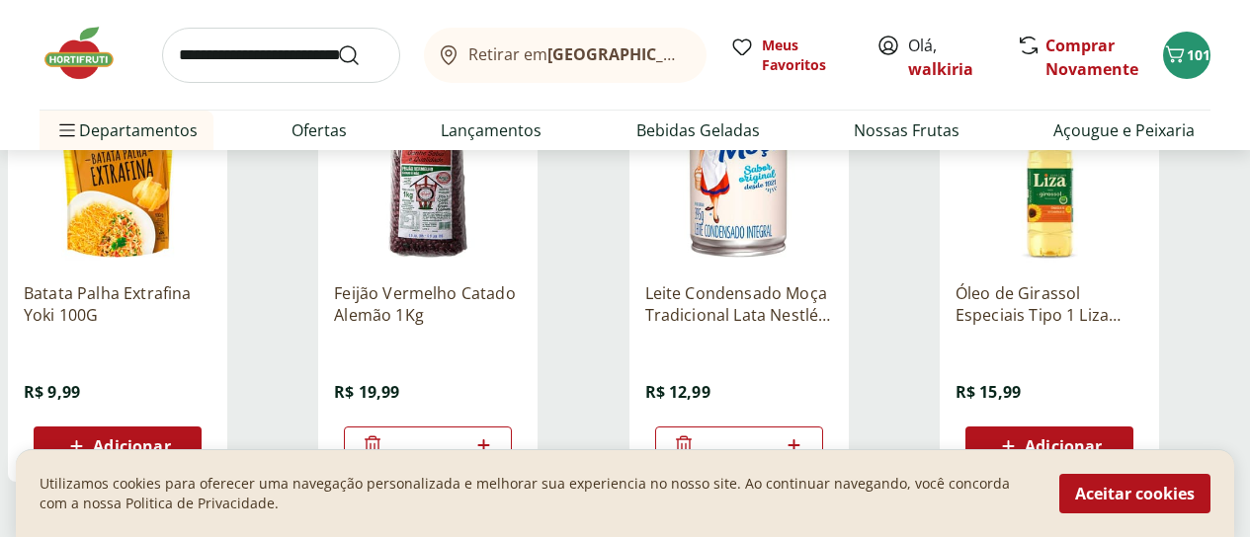
click at [806, 434] on icon at bounding box center [794, 446] width 25 height 24
type input "*"
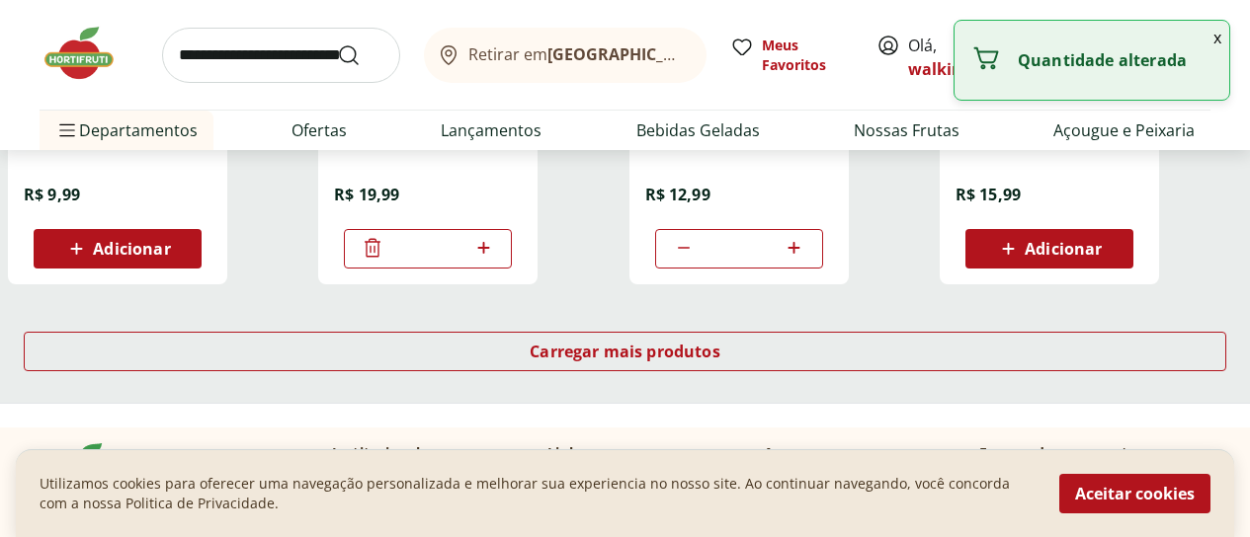
scroll to position [2766, 0]
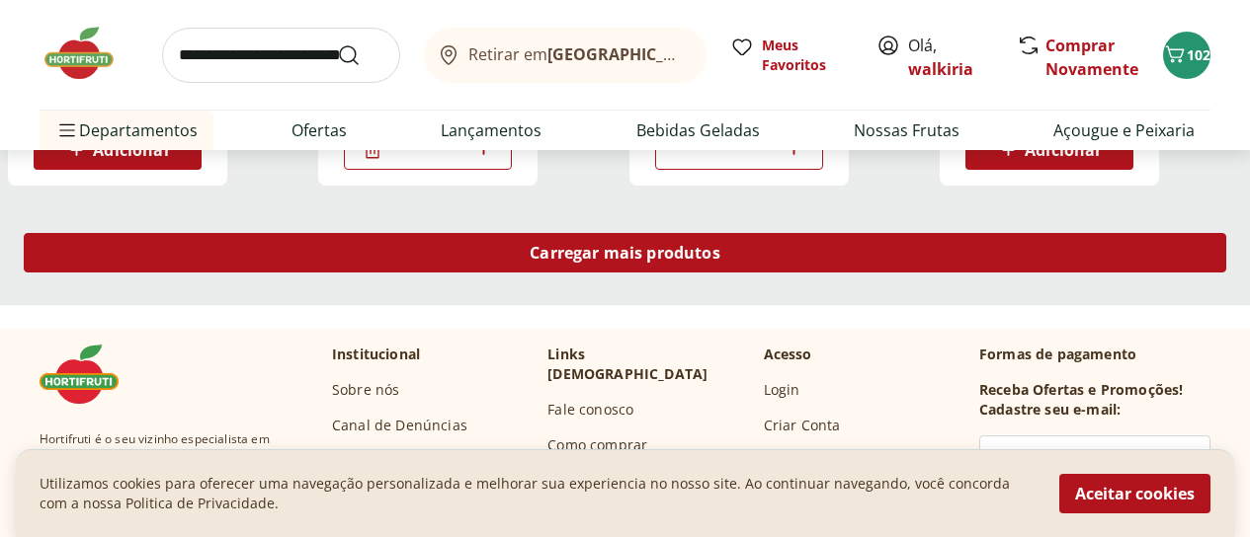
click at [720, 245] on span "Carregar mais produtos" at bounding box center [625, 253] width 191 height 16
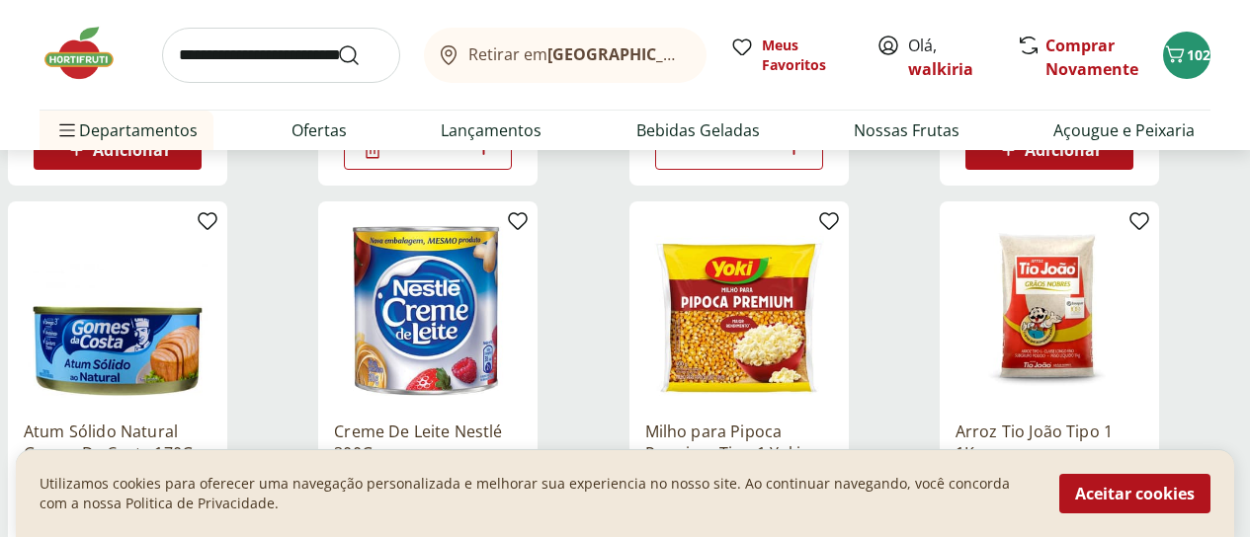
scroll to position [2865, 0]
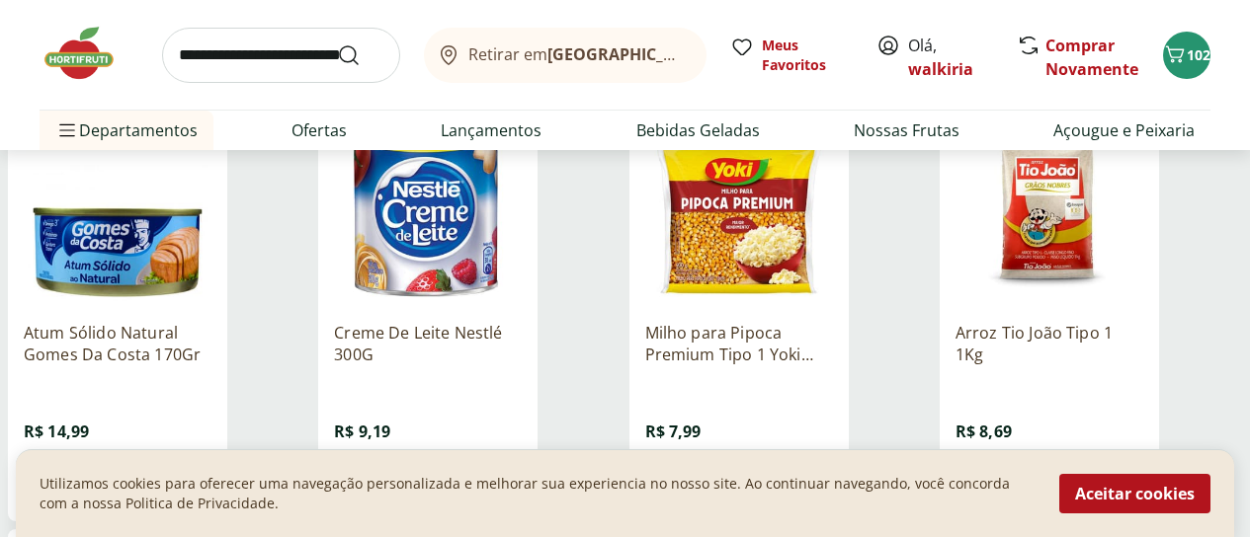
click at [1102, 478] on span "Adicionar" at bounding box center [1063, 486] width 77 height 16
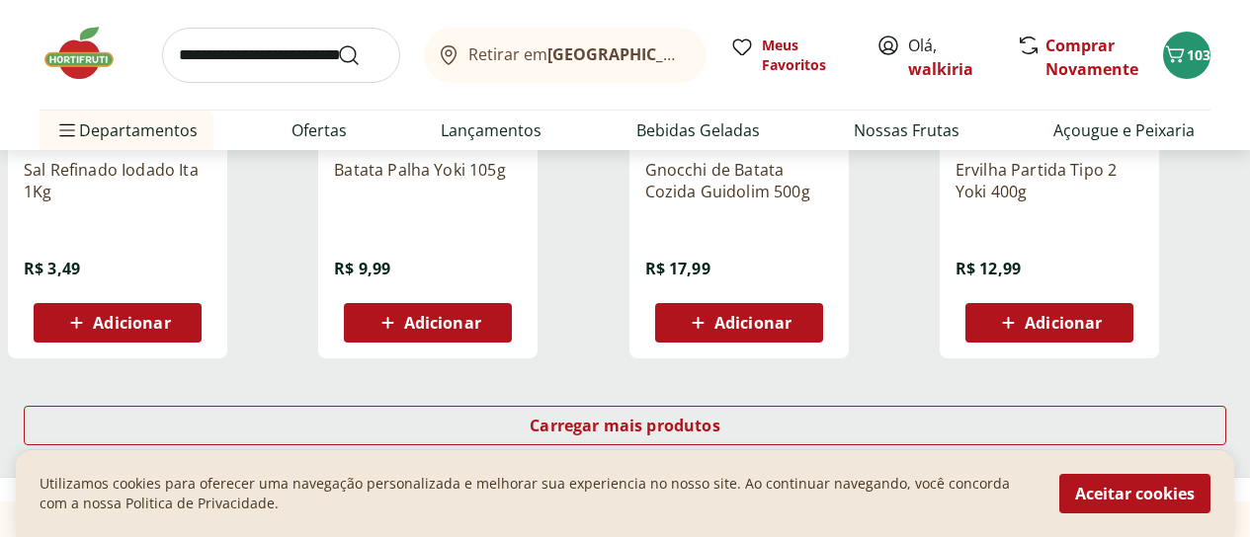
scroll to position [3952, 0]
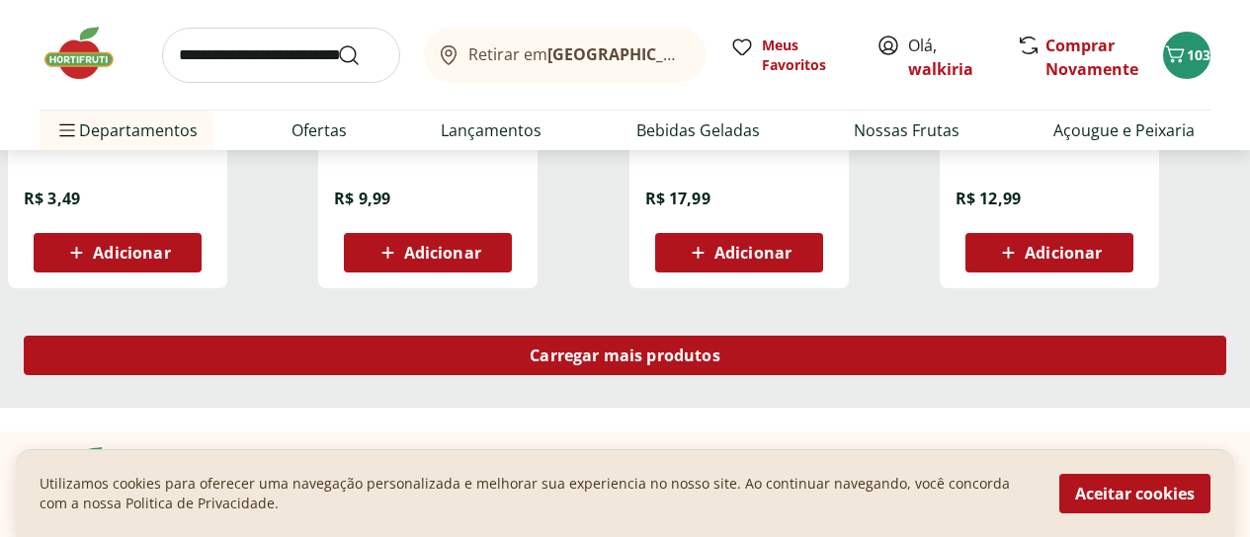
click at [720, 348] on span "Carregar mais produtos" at bounding box center [625, 356] width 191 height 16
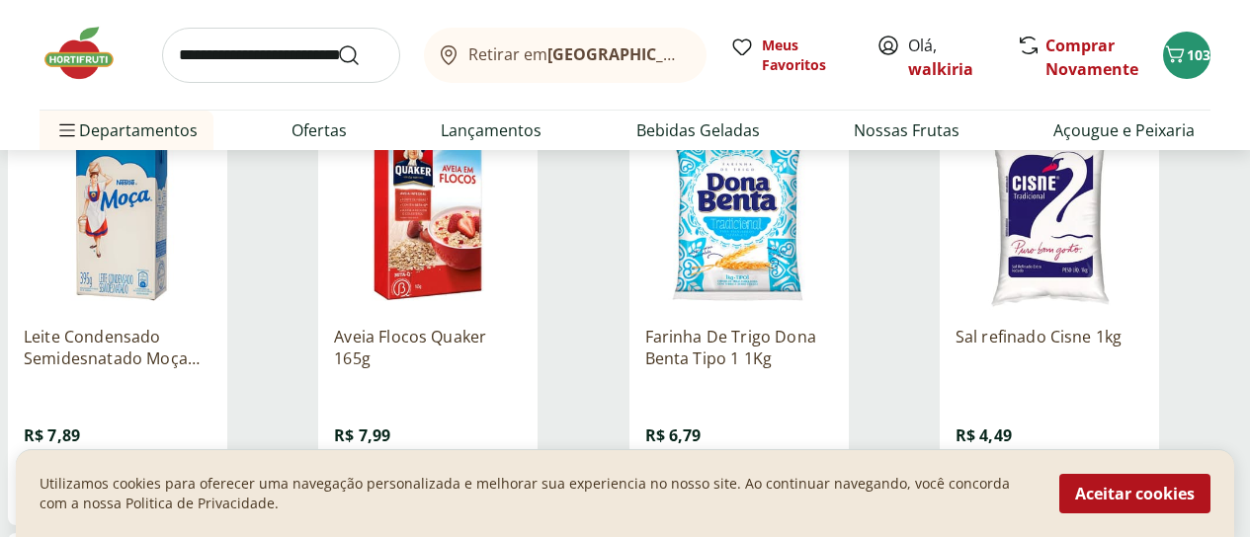
scroll to position [4249, 0]
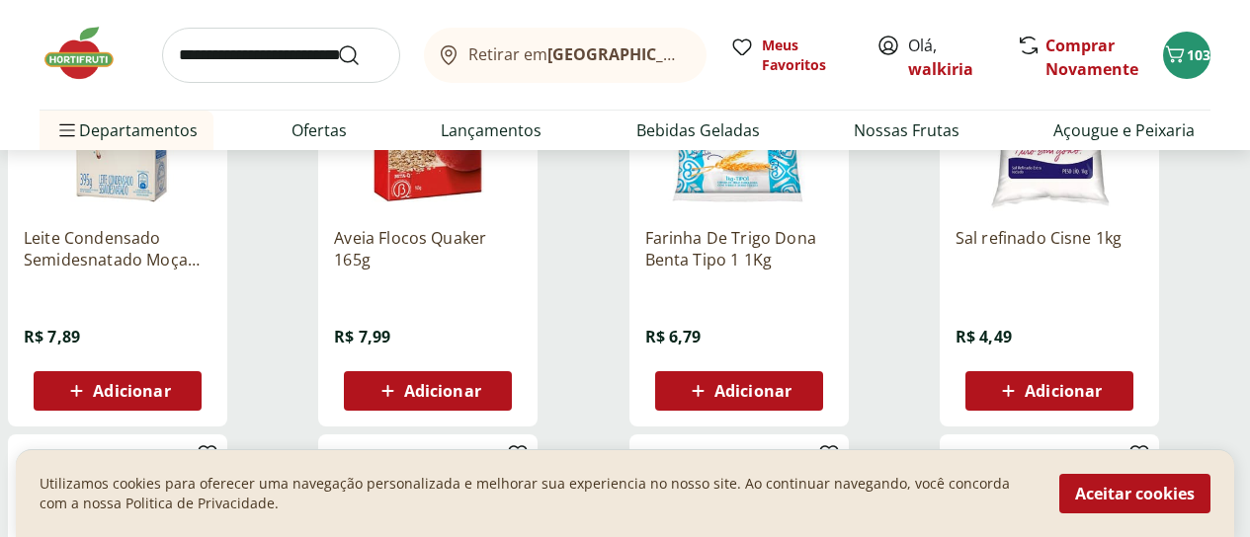
click at [1102, 383] on span "Adicionar" at bounding box center [1063, 391] width 77 height 16
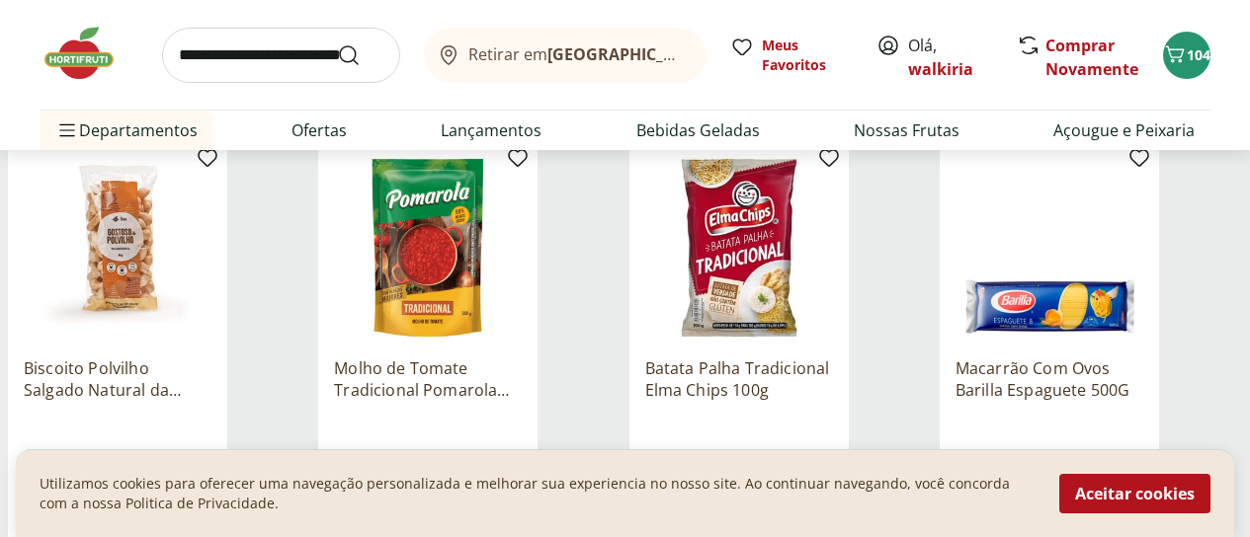
scroll to position [4644, 0]
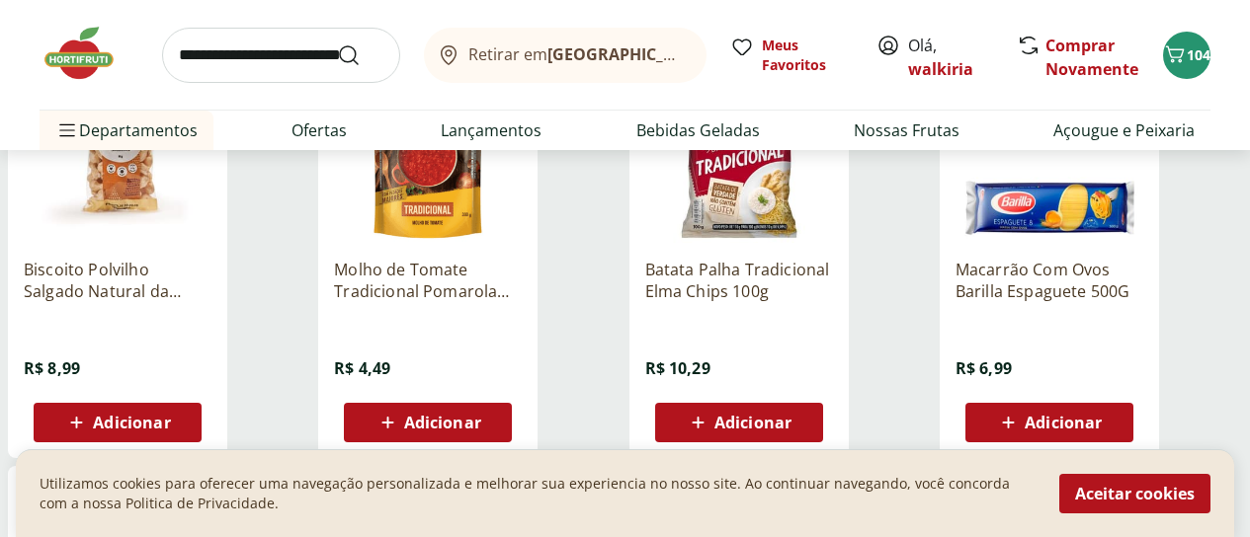
click at [791, 415] on span "Adicionar" at bounding box center [752, 423] width 77 height 16
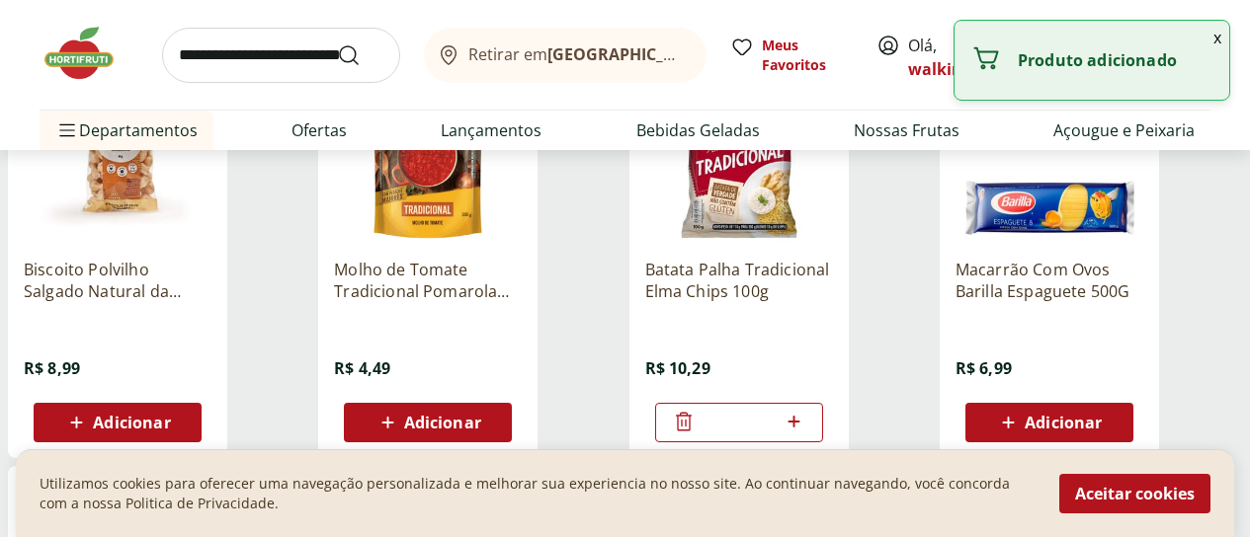
click at [806, 410] on icon at bounding box center [794, 422] width 25 height 24
type input "*"
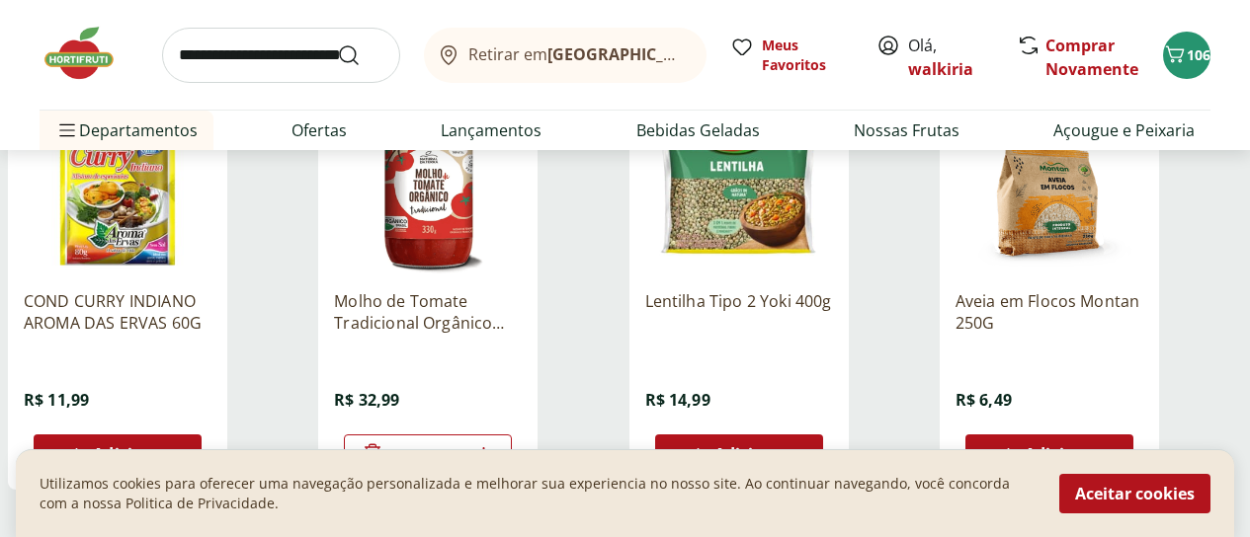
scroll to position [5138, 0]
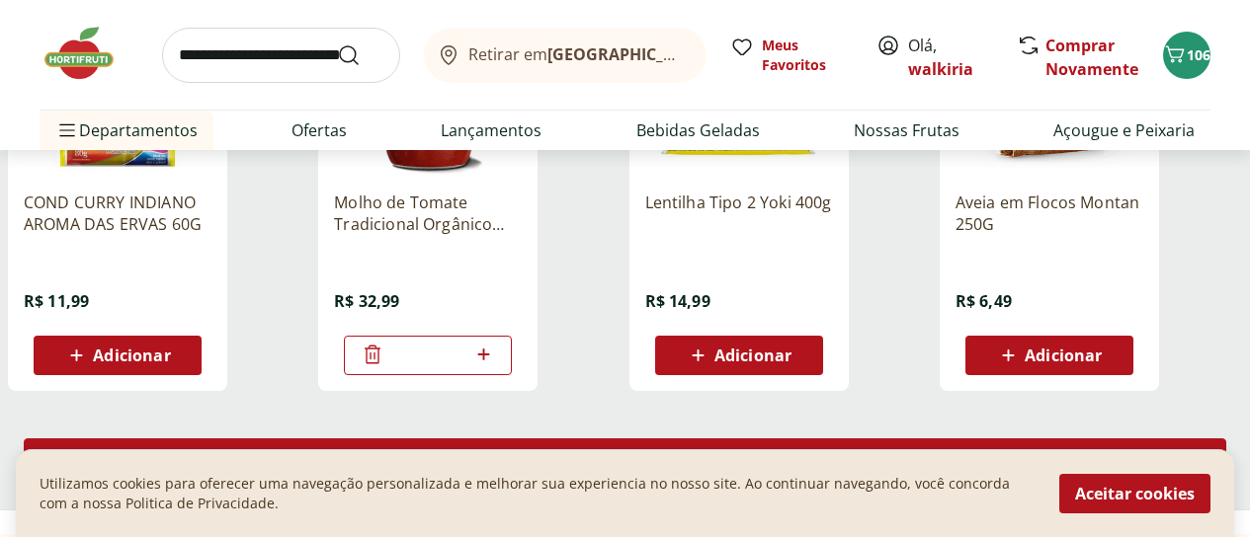
click at [720, 451] on span "Carregar mais produtos" at bounding box center [625, 459] width 191 height 16
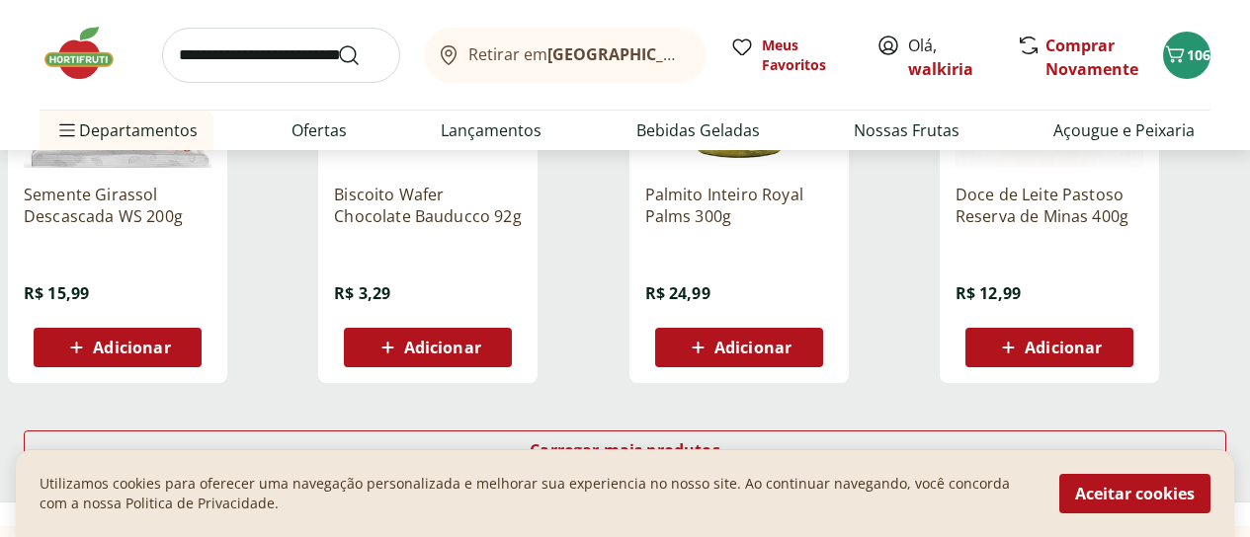
scroll to position [6521, 0]
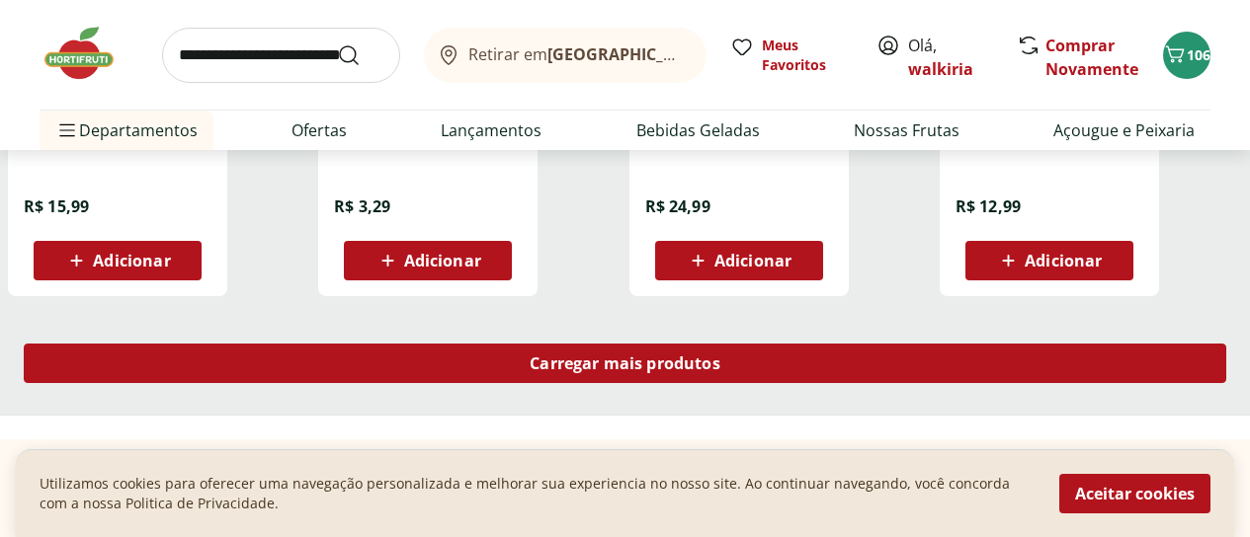
click at [720, 356] on span "Carregar mais produtos" at bounding box center [625, 364] width 191 height 16
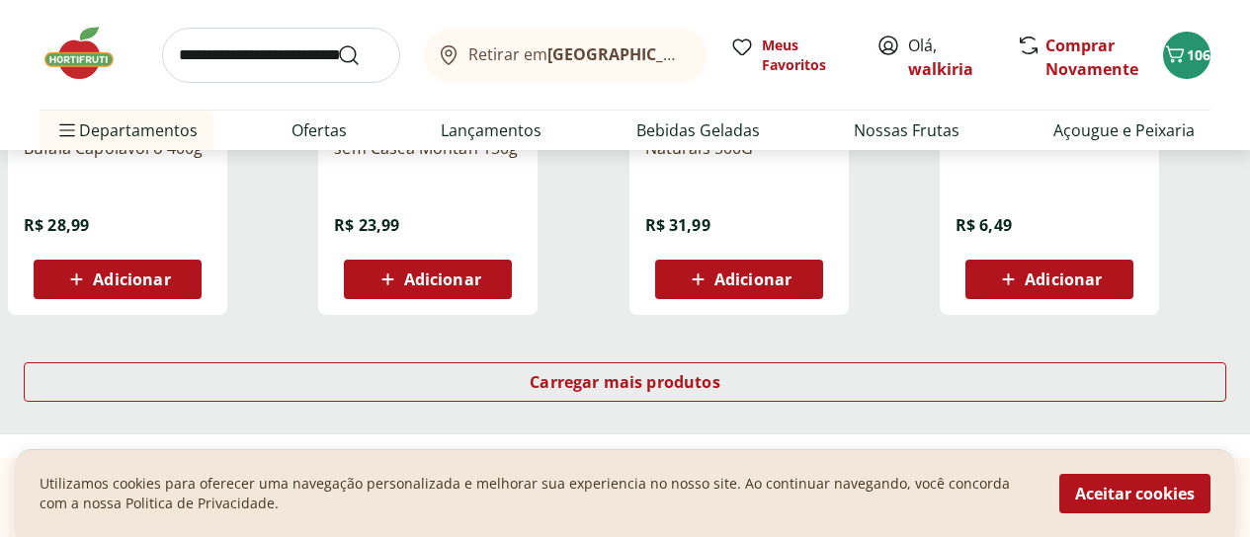
scroll to position [7805, 0]
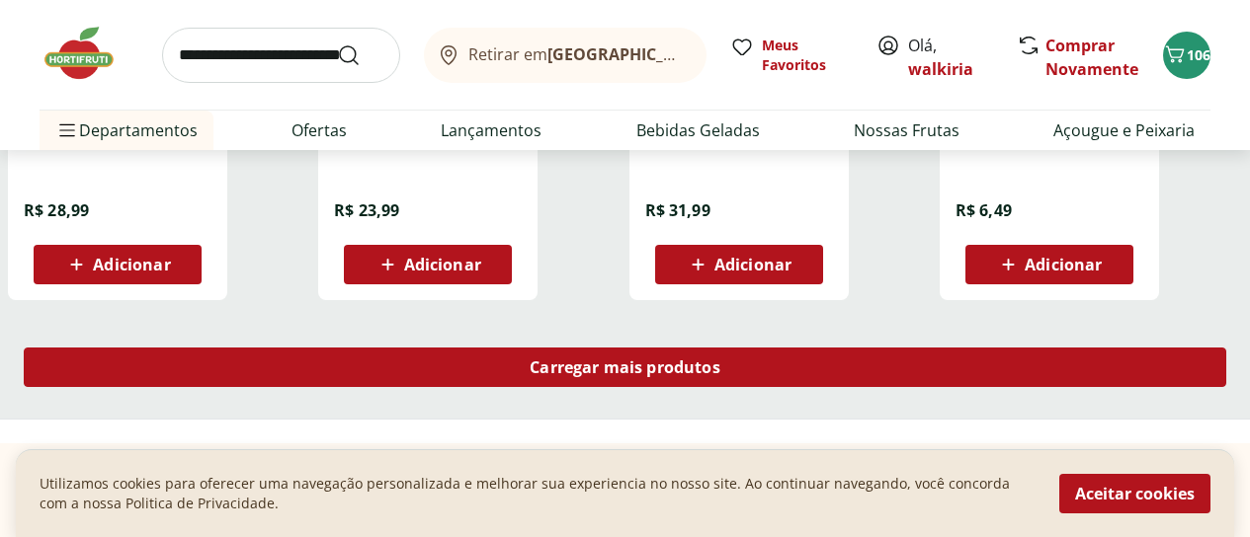
click at [719, 360] on span "Carregar mais produtos" at bounding box center [625, 368] width 191 height 16
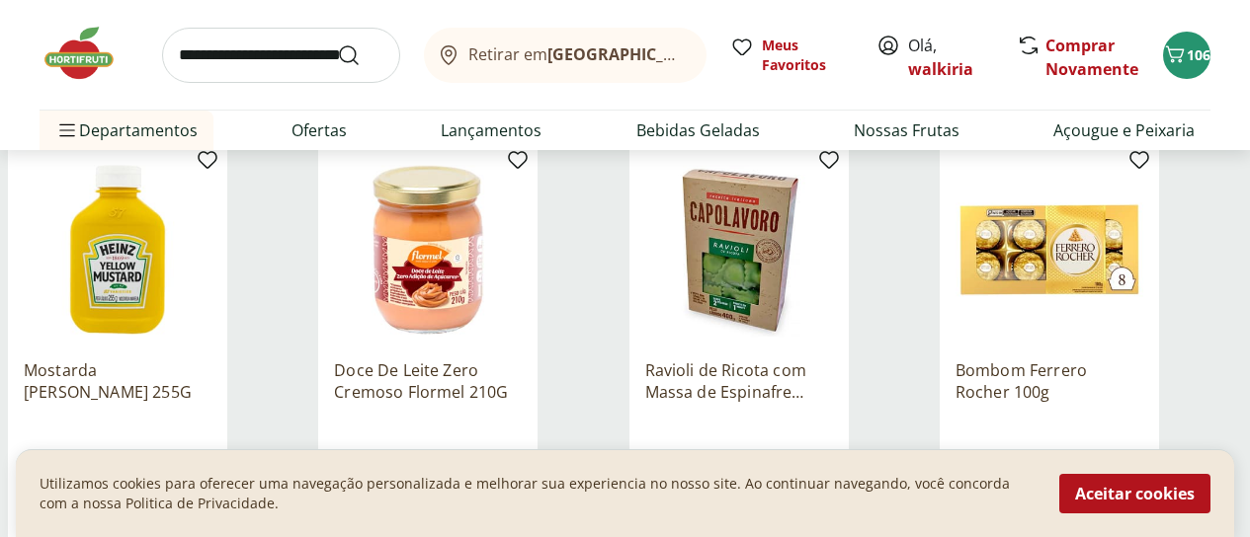
scroll to position [8003, 0]
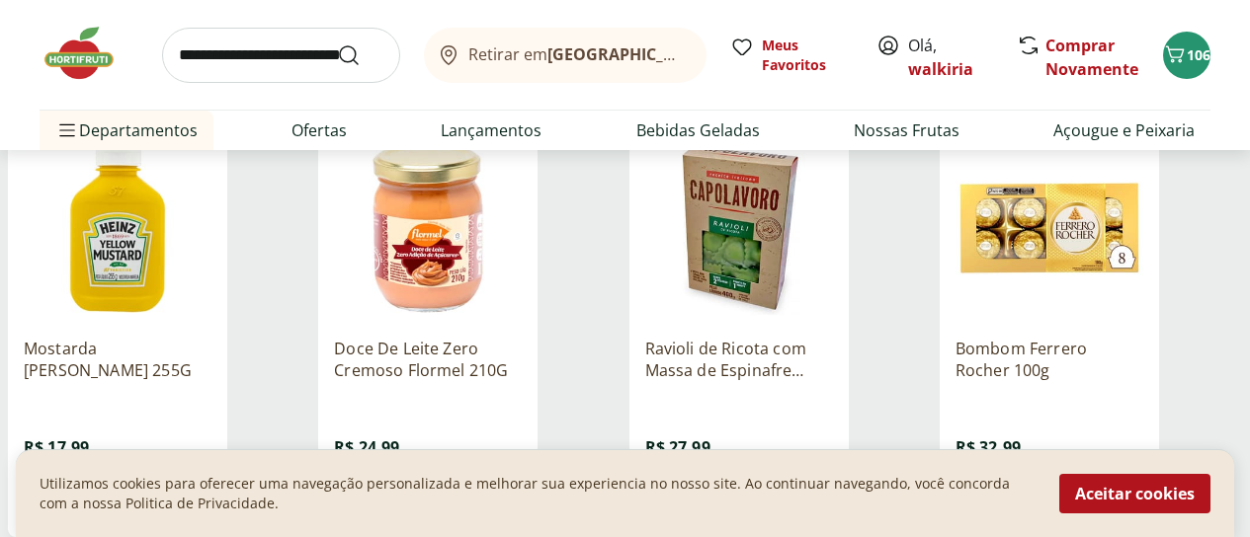
click at [481, 494] on span "Adicionar" at bounding box center [442, 502] width 77 height 16
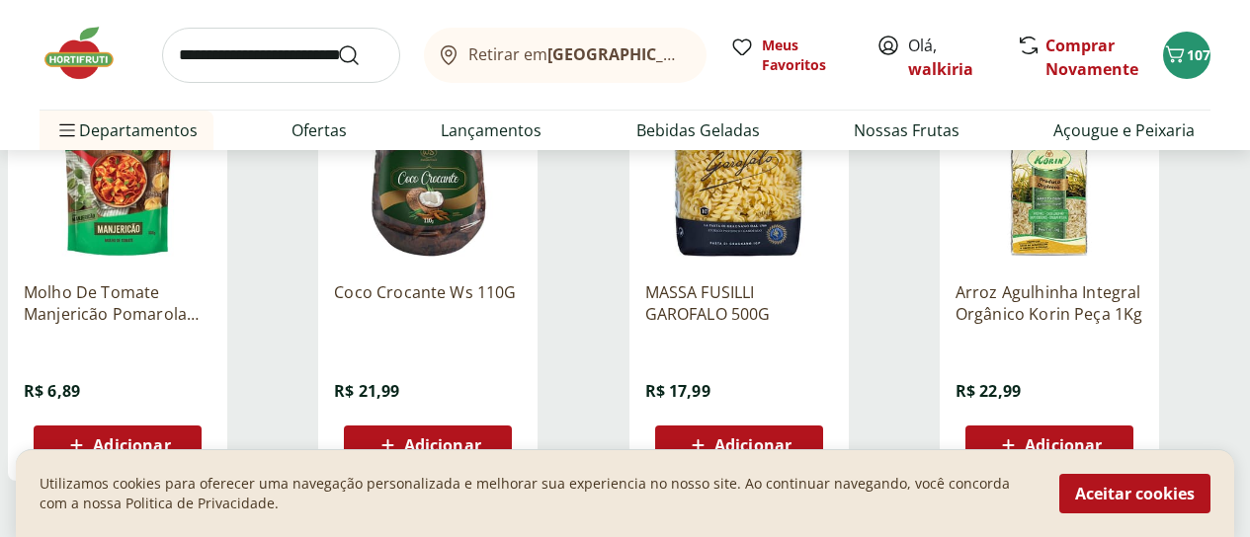
scroll to position [8991, 0]
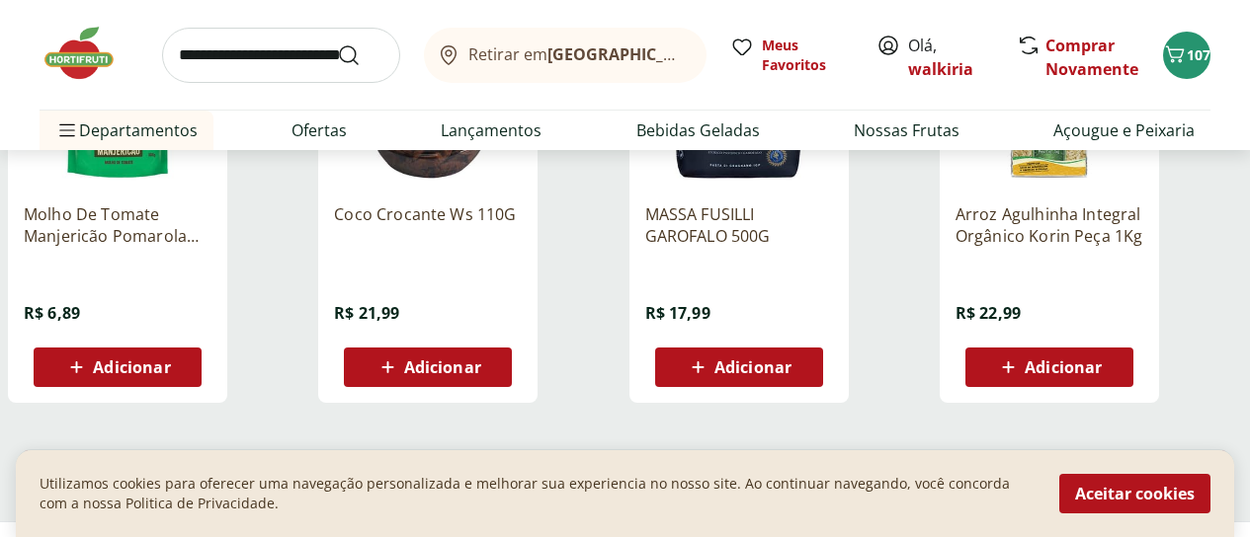
click at [720, 462] on span "Carregar mais produtos" at bounding box center [625, 470] width 191 height 16
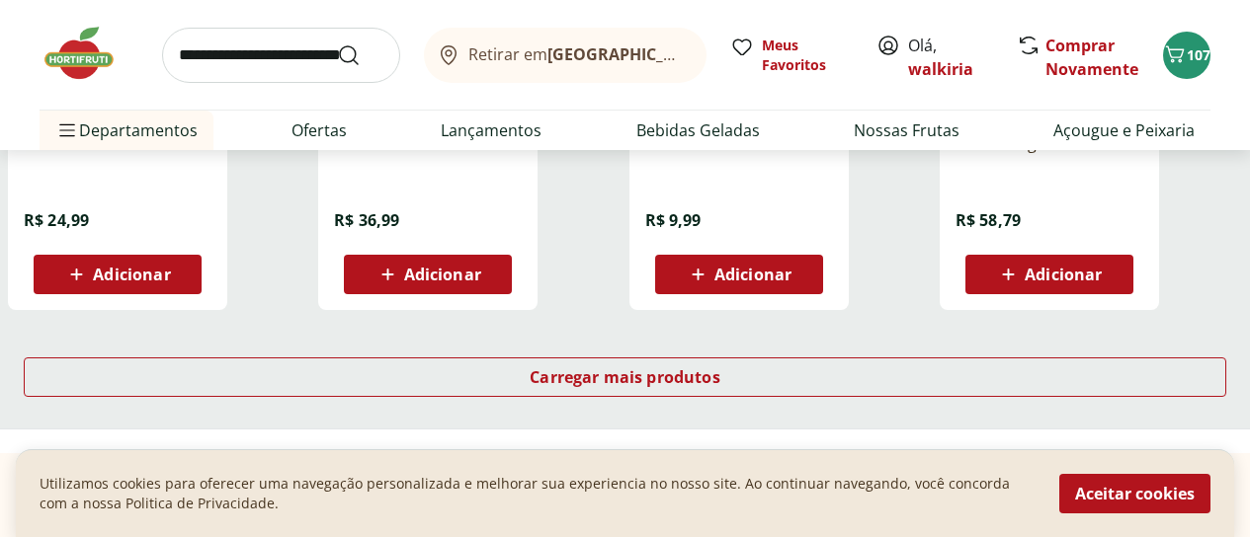
scroll to position [10374, 0]
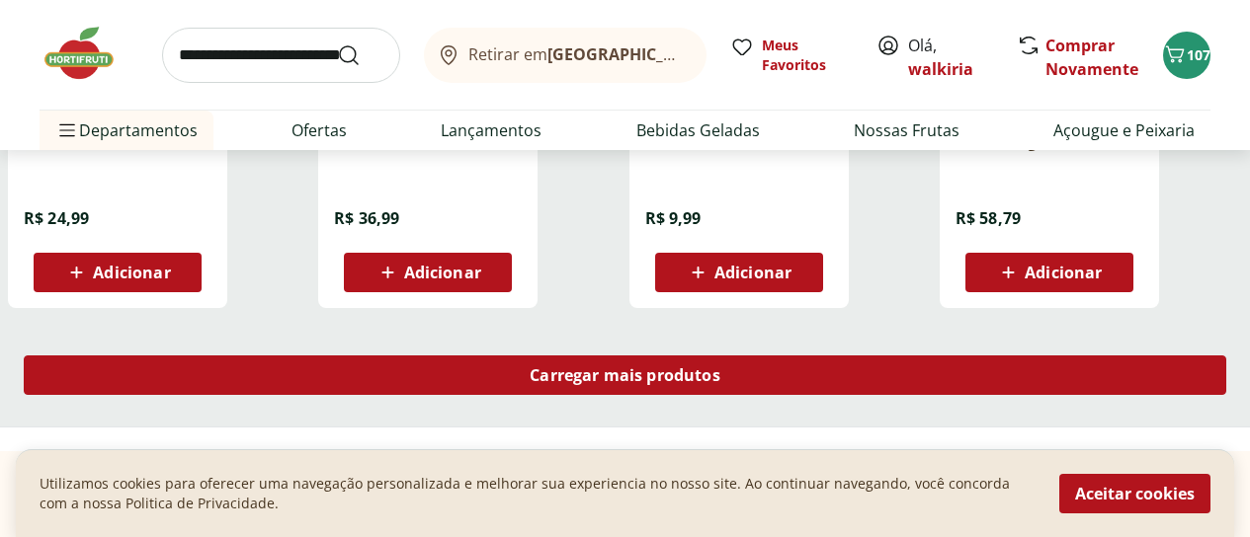
click at [720, 368] on span "Carregar mais produtos" at bounding box center [625, 376] width 191 height 16
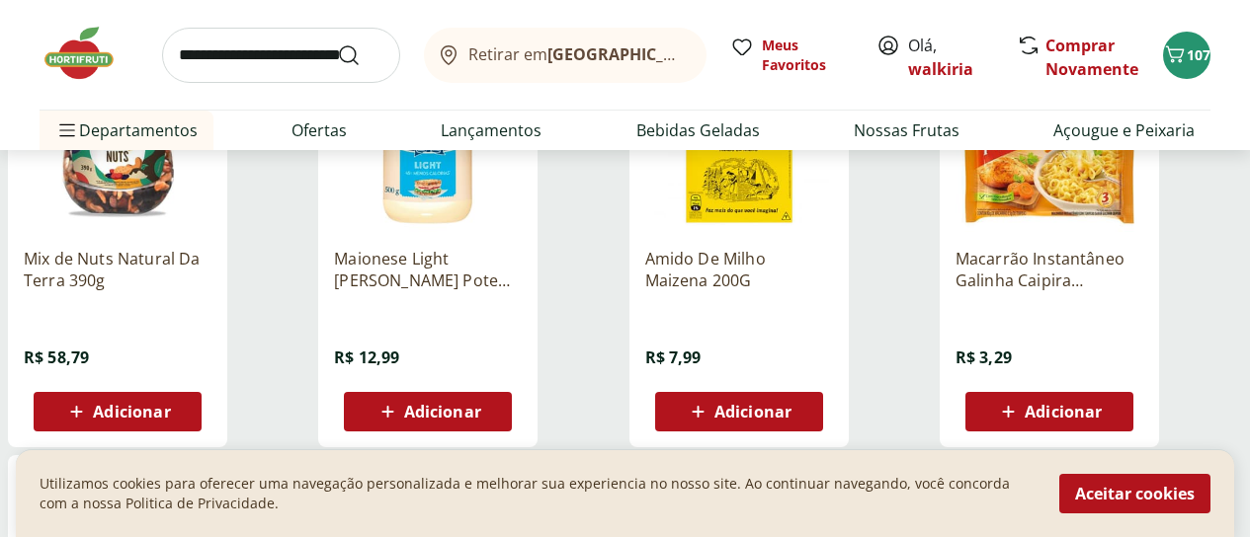
scroll to position [10671, 0]
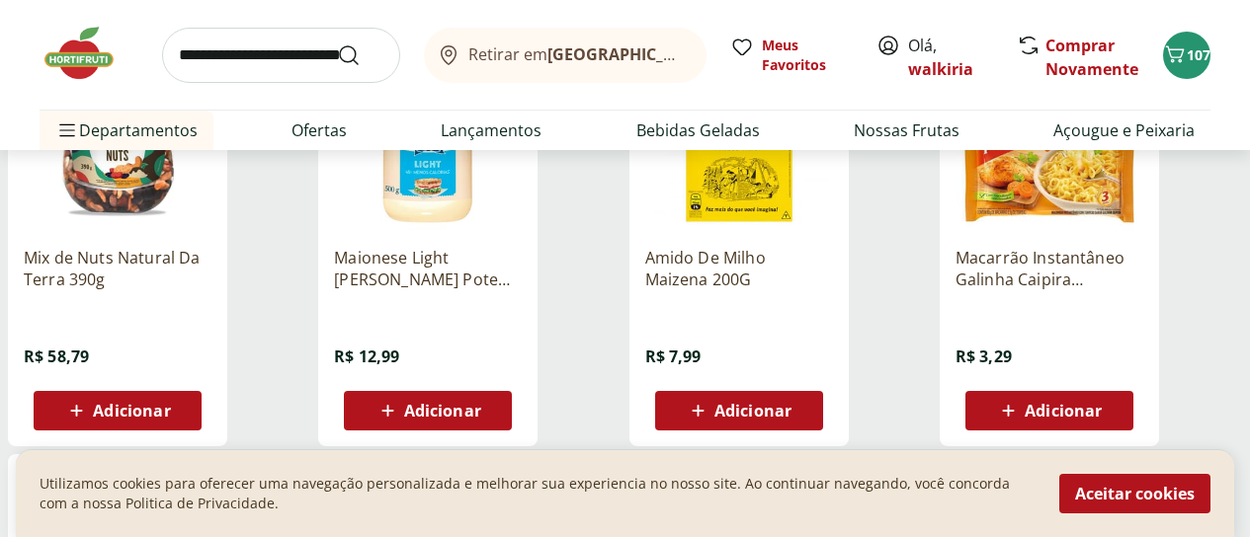
click at [1102, 403] on span "Adicionar" at bounding box center [1063, 411] width 77 height 16
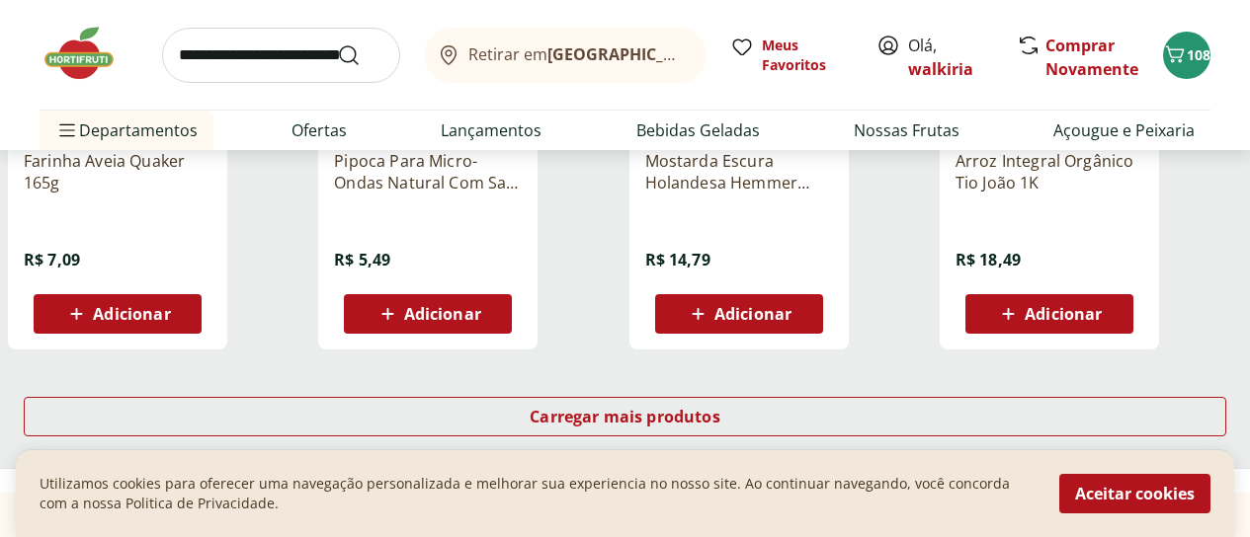
scroll to position [11659, 0]
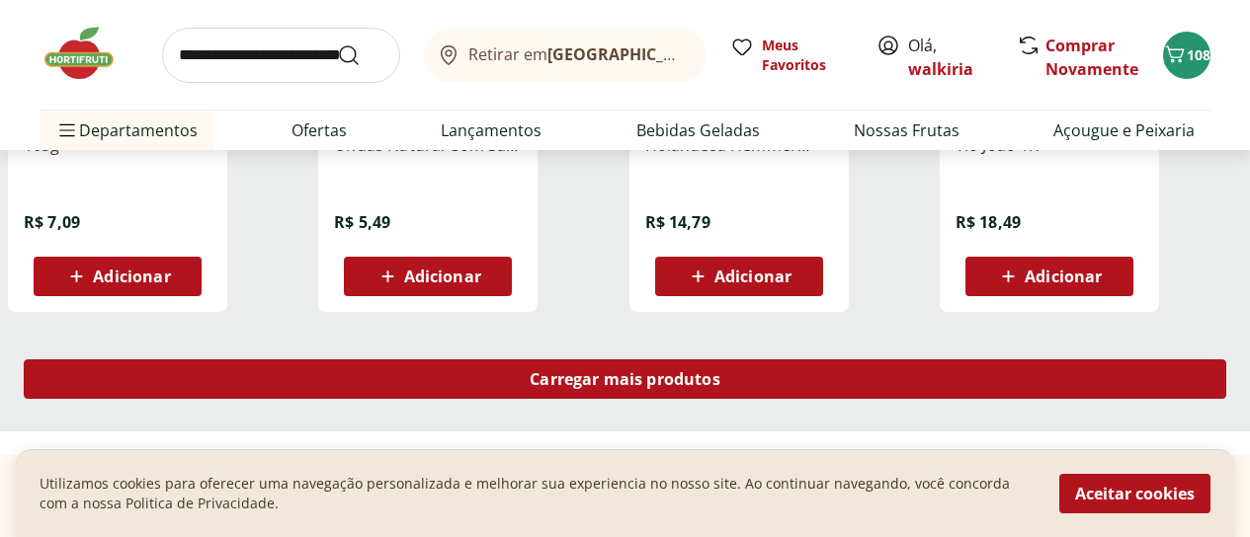
click at [720, 371] on span "Carregar mais produtos" at bounding box center [625, 379] width 191 height 16
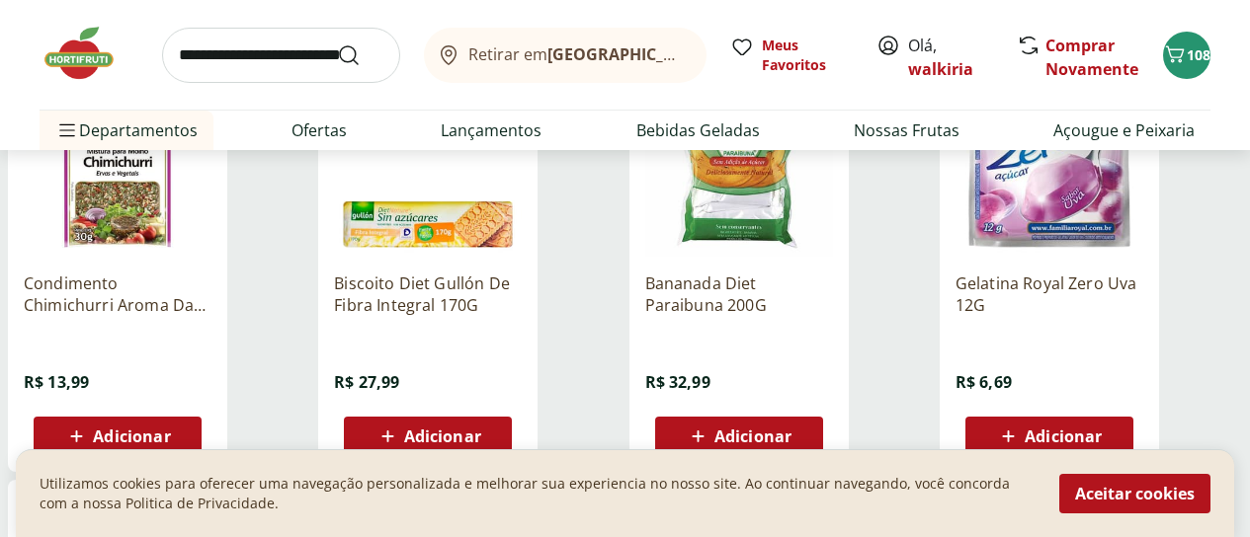
scroll to position [11955, 0]
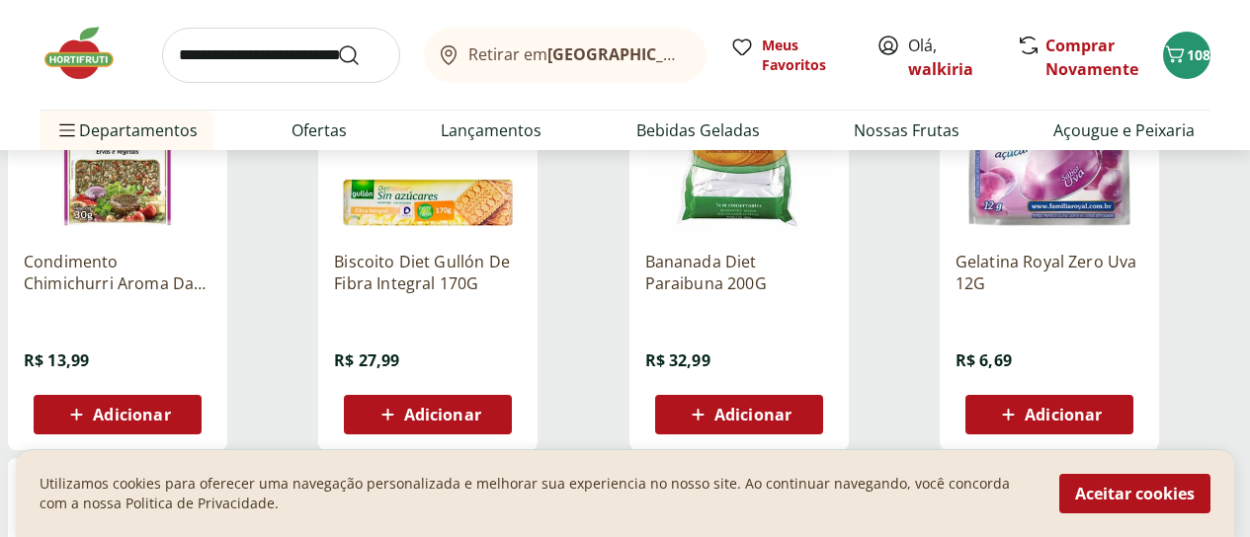
click at [1117, 397] on div "Adicionar" at bounding box center [1049, 415] width 136 height 36
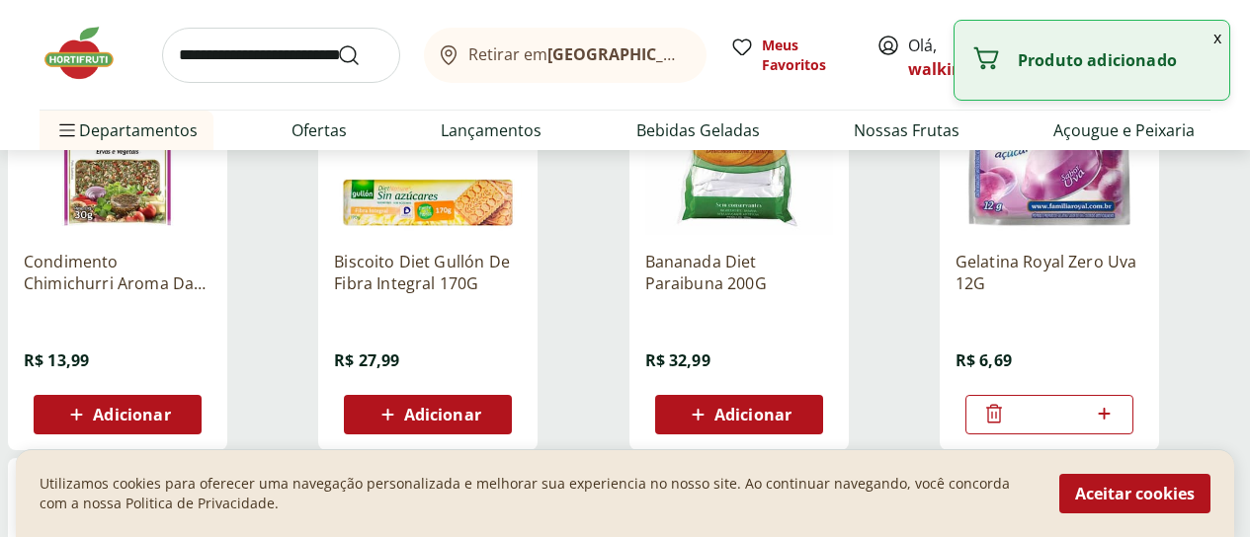
click at [1111, 408] on icon at bounding box center [1105, 414] width 12 height 12
type input "*"
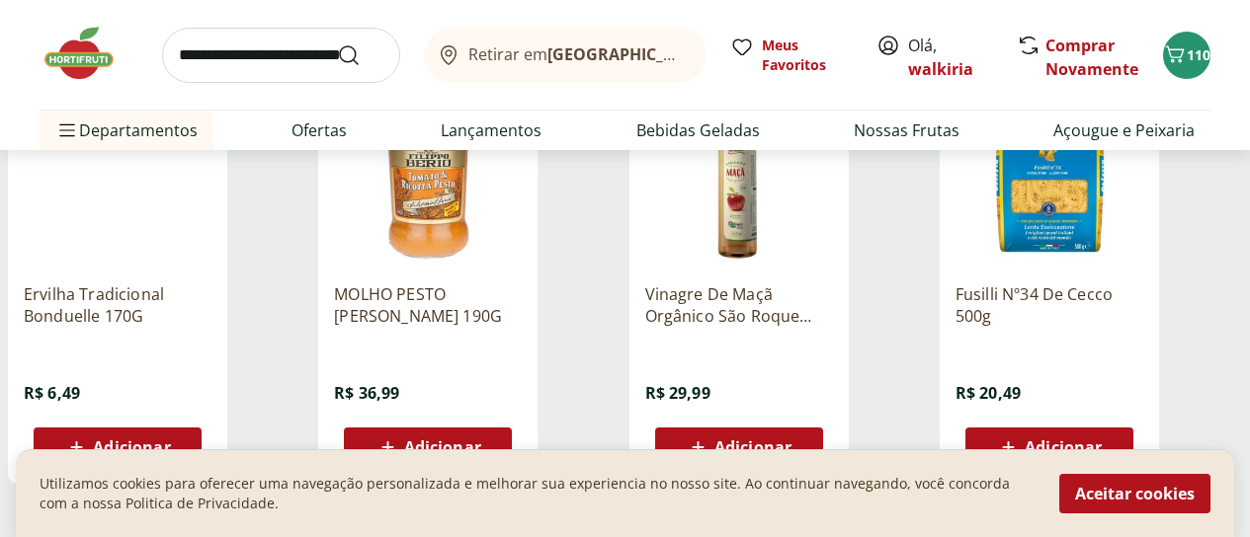
scroll to position [12844, 0]
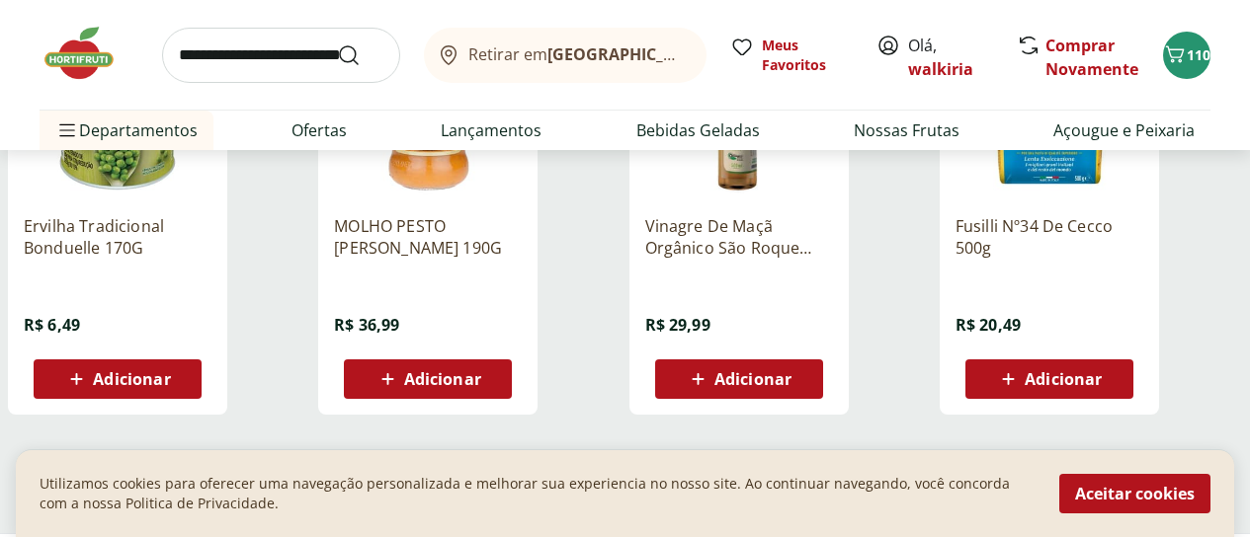
click at [720, 474] on span "Carregar mais produtos" at bounding box center [625, 482] width 191 height 16
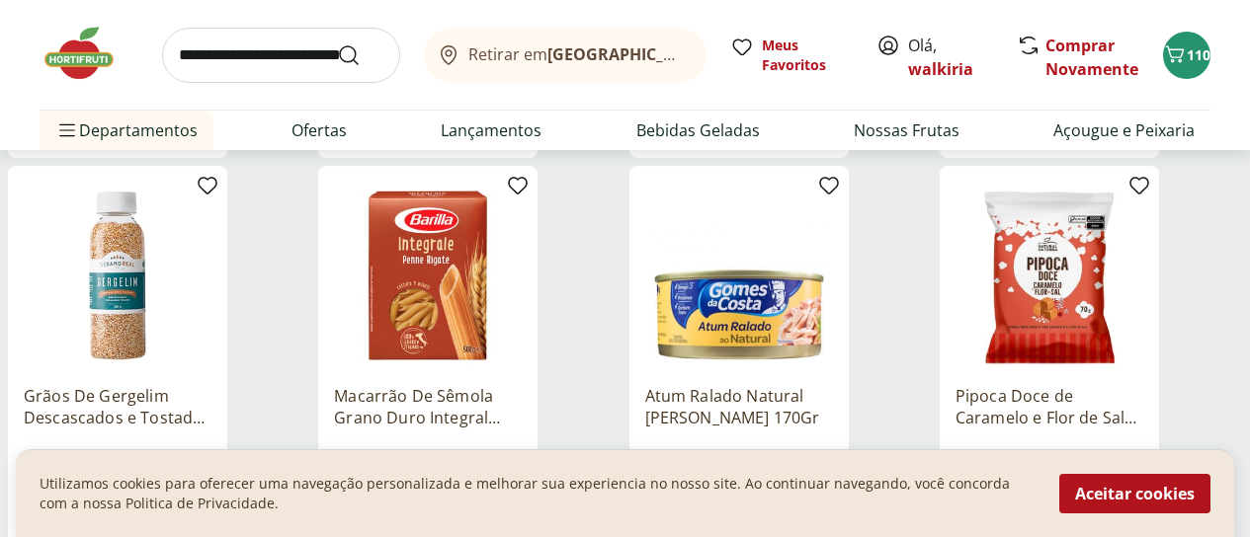
scroll to position [13635, 0]
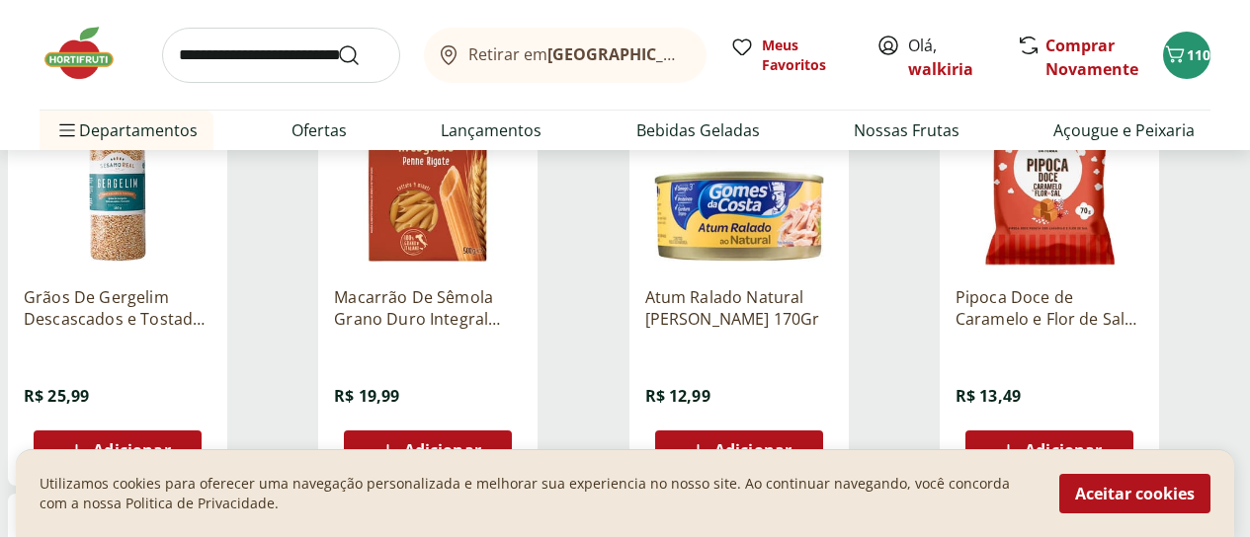
click at [791, 443] on span "Adicionar" at bounding box center [752, 451] width 77 height 16
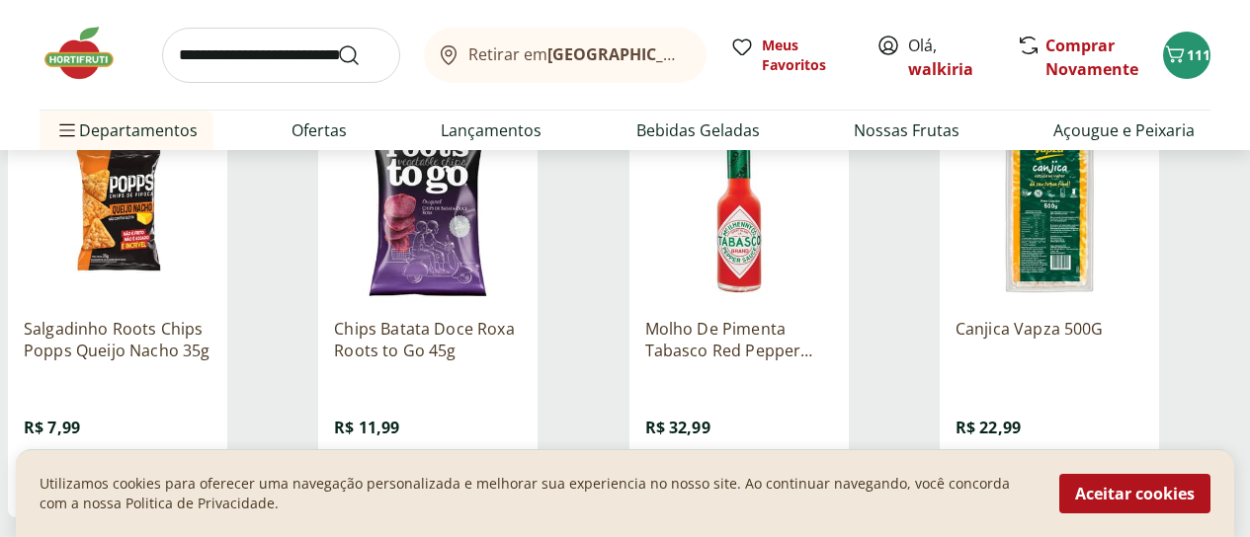
scroll to position [14129, 0]
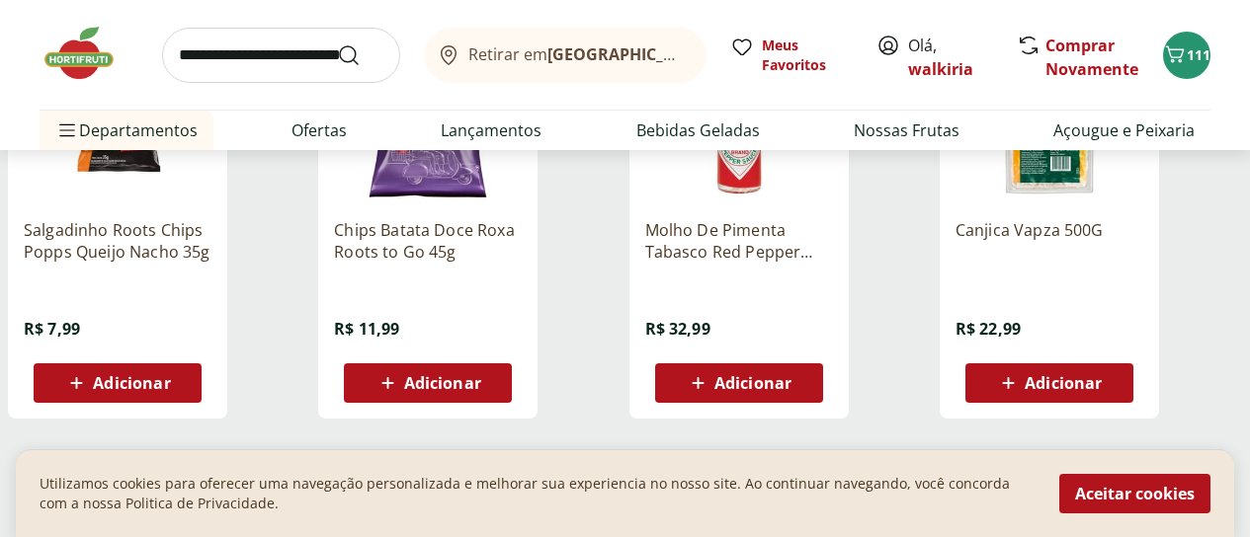
click at [720, 478] on span "Carregar mais produtos" at bounding box center [625, 486] width 191 height 16
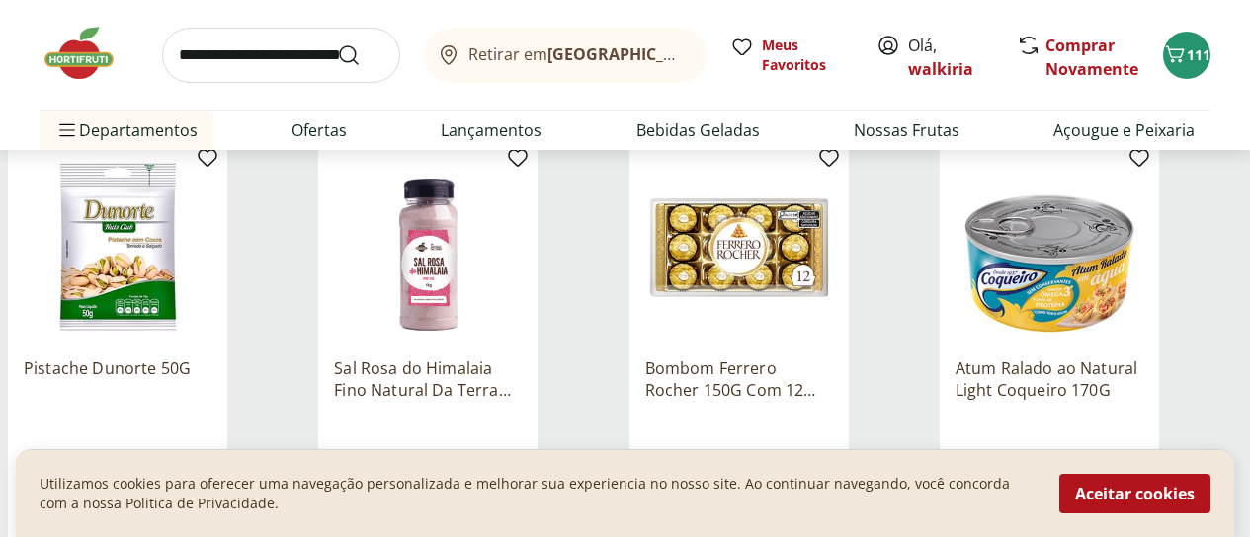
scroll to position [14524, 0]
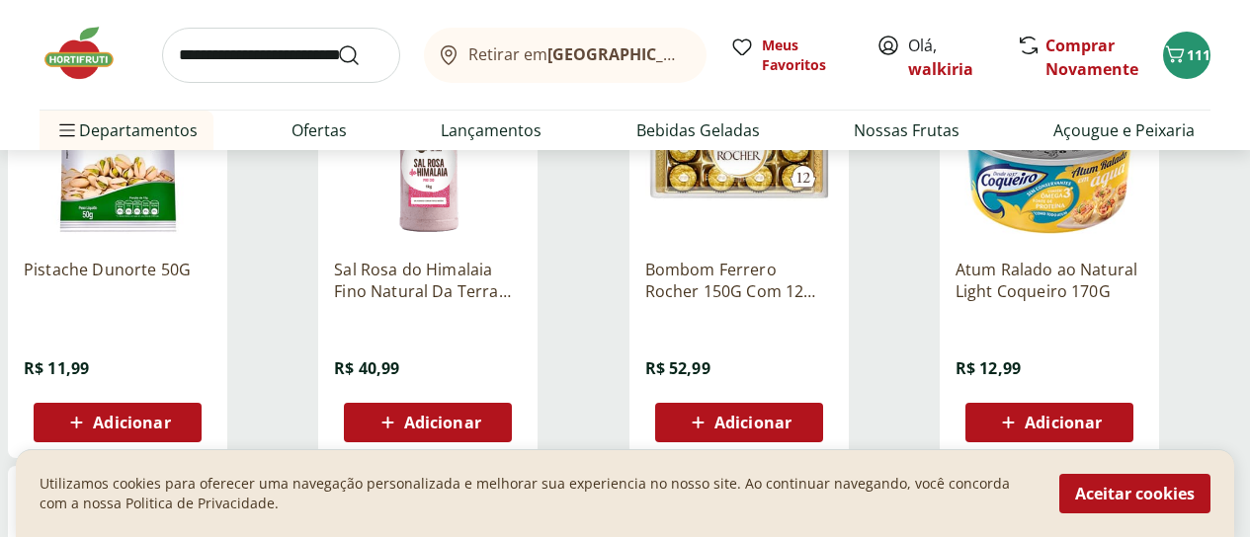
click at [1102, 415] on span "Adicionar" at bounding box center [1063, 423] width 77 height 16
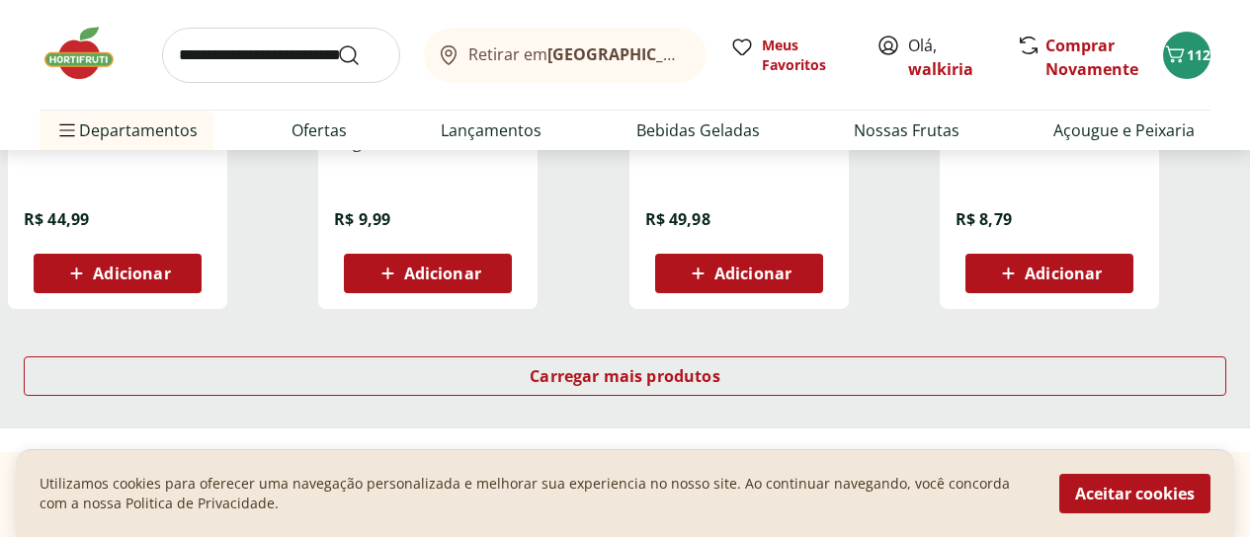
scroll to position [15611, 0]
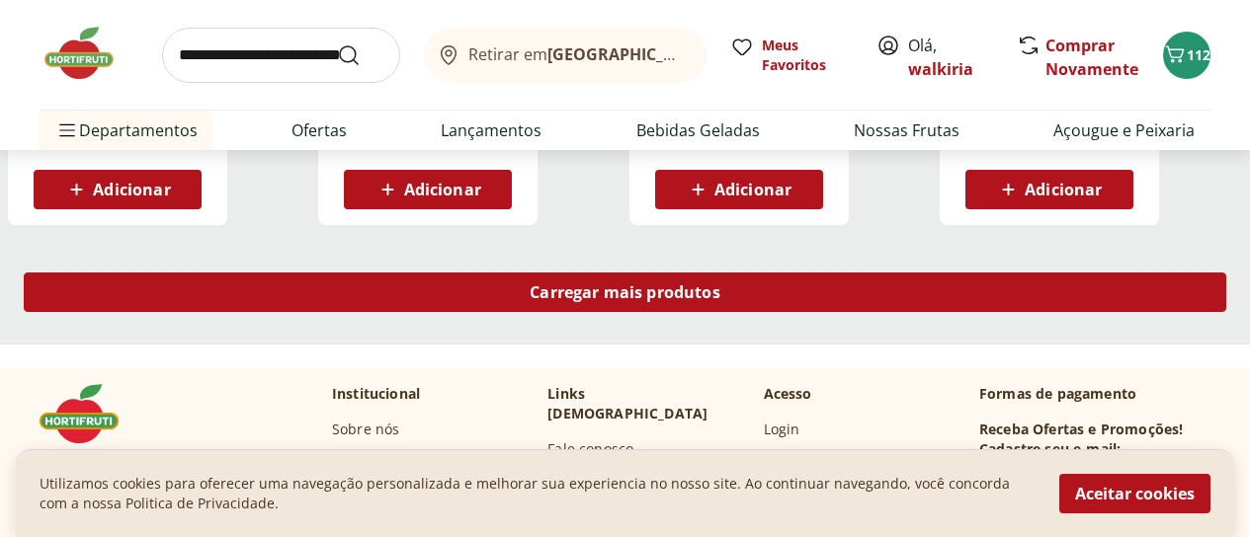
click at [720, 285] on span "Carregar mais produtos" at bounding box center [625, 293] width 191 height 16
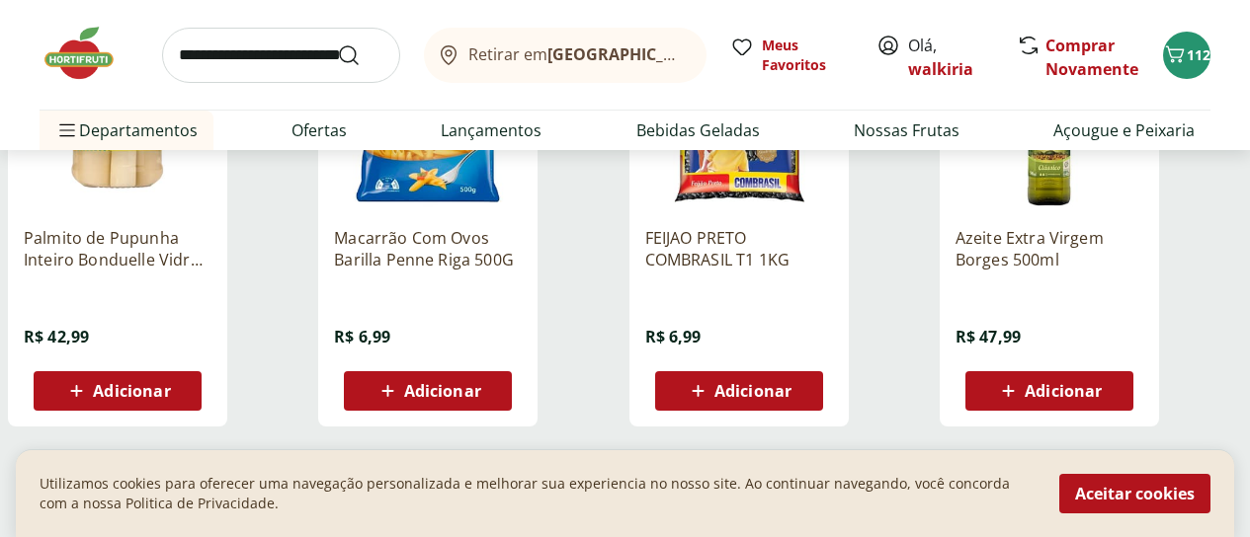
scroll to position [16796, 0]
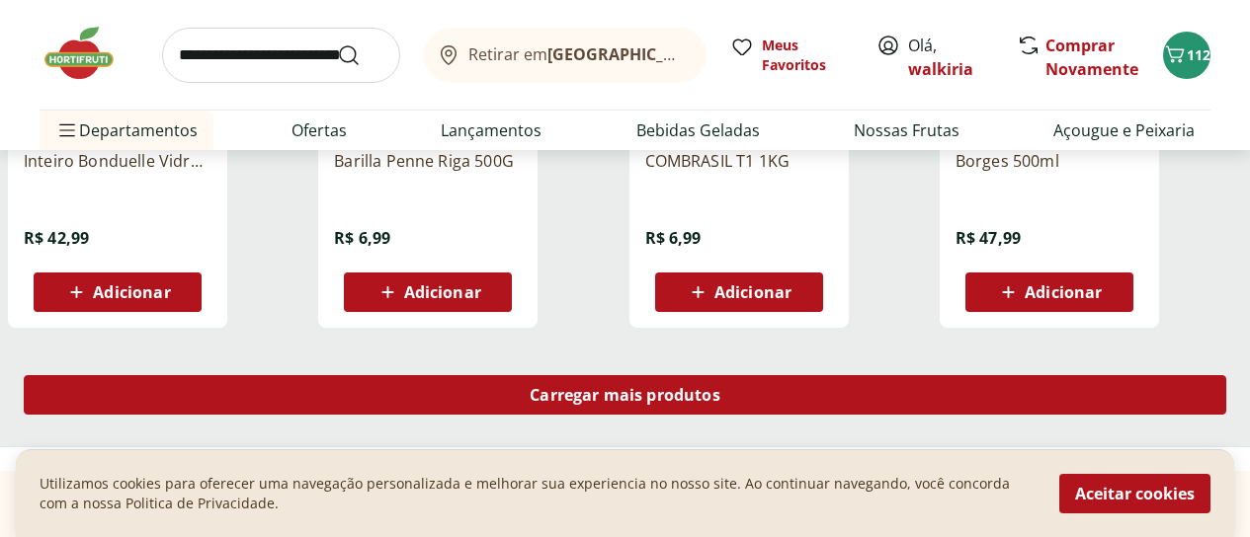
click at [720, 387] on span "Carregar mais produtos" at bounding box center [625, 395] width 191 height 16
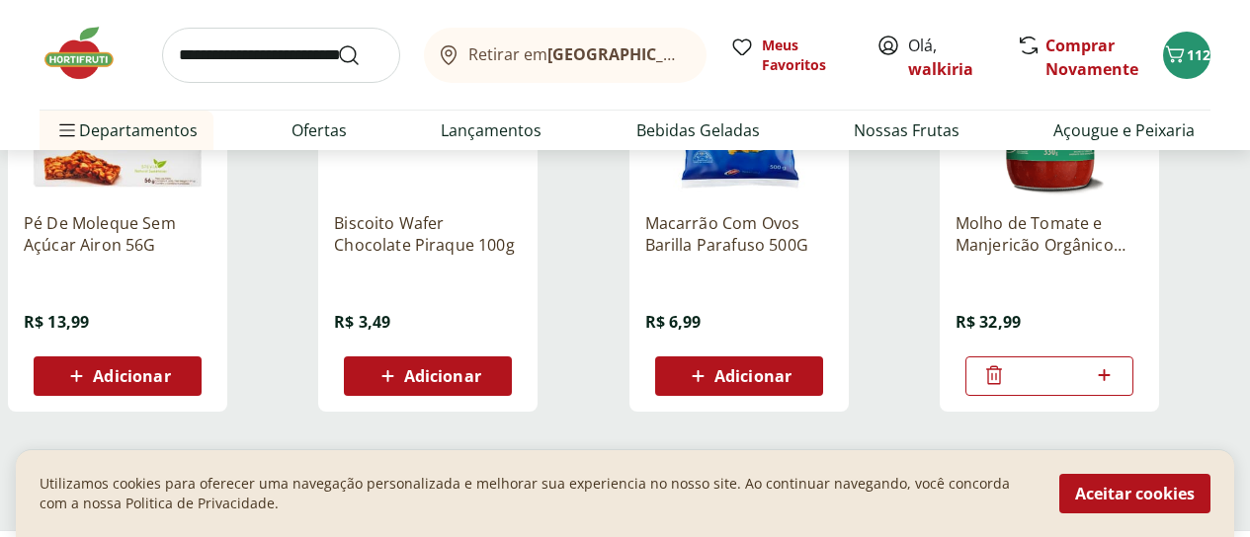
scroll to position [18081, 0]
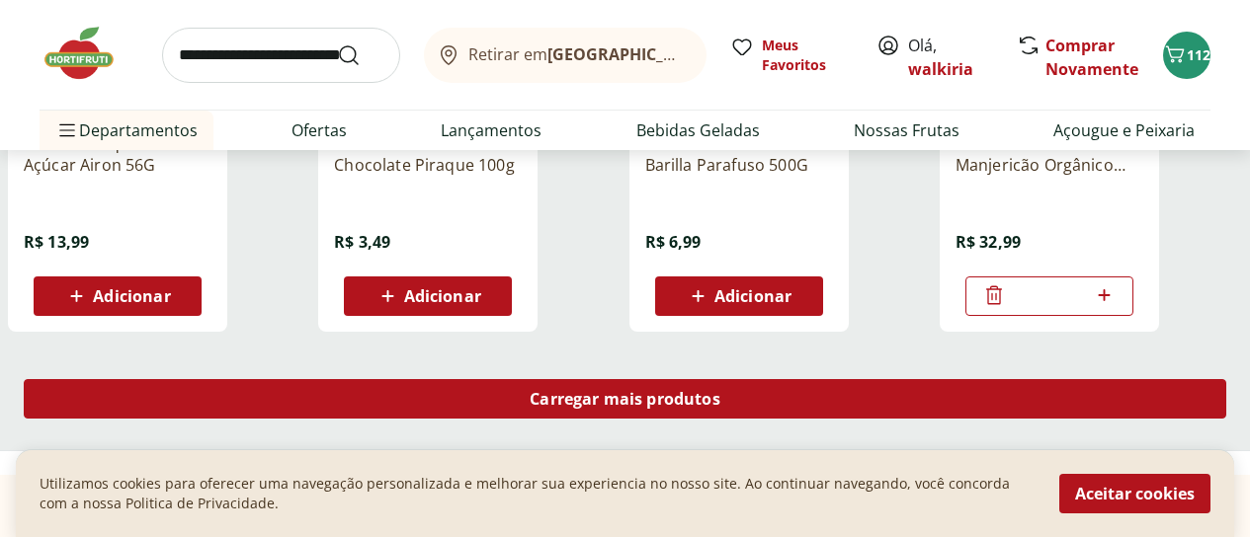
click at [720, 391] on span "Carregar mais produtos" at bounding box center [625, 399] width 191 height 16
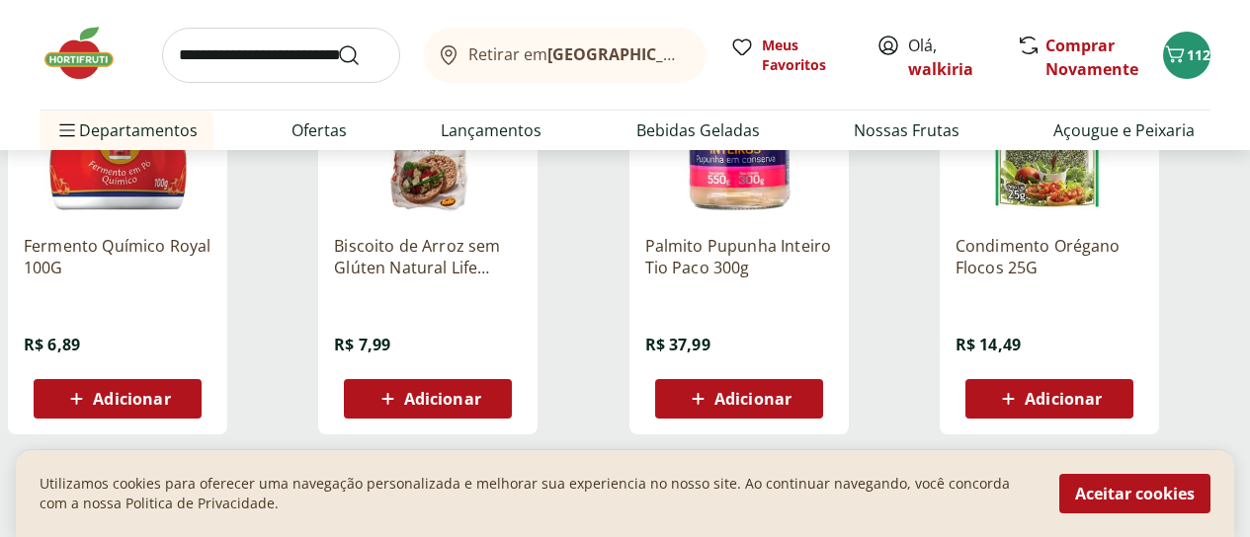
scroll to position [19365, 0]
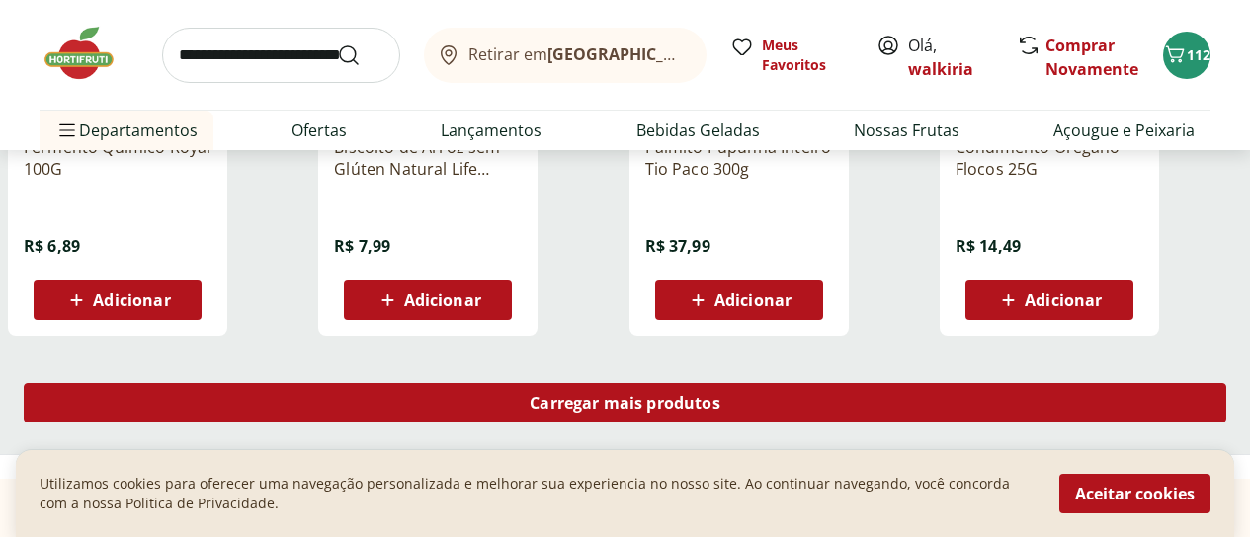
click at [720, 395] on span "Carregar mais produtos" at bounding box center [625, 403] width 191 height 16
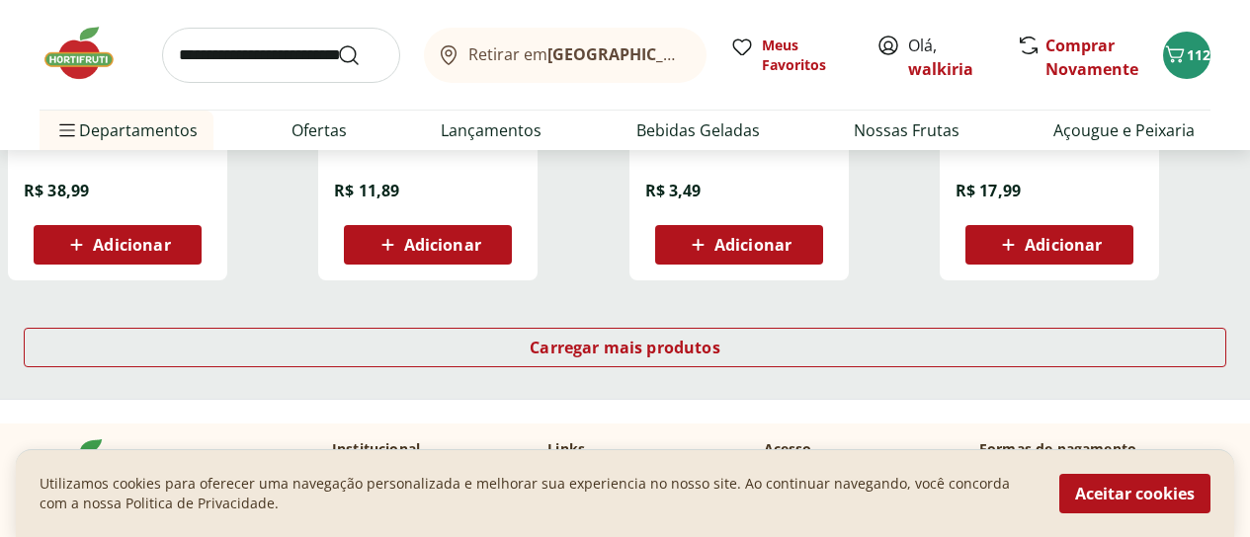
scroll to position [20749, 0]
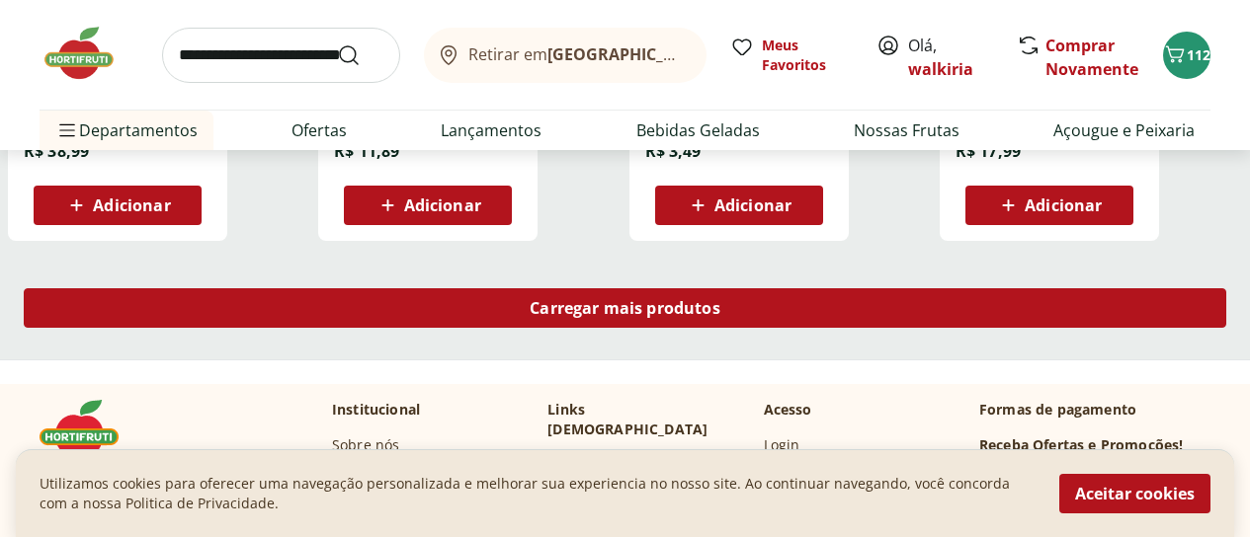
click at [720, 300] on span "Carregar mais produtos" at bounding box center [625, 308] width 191 height 16
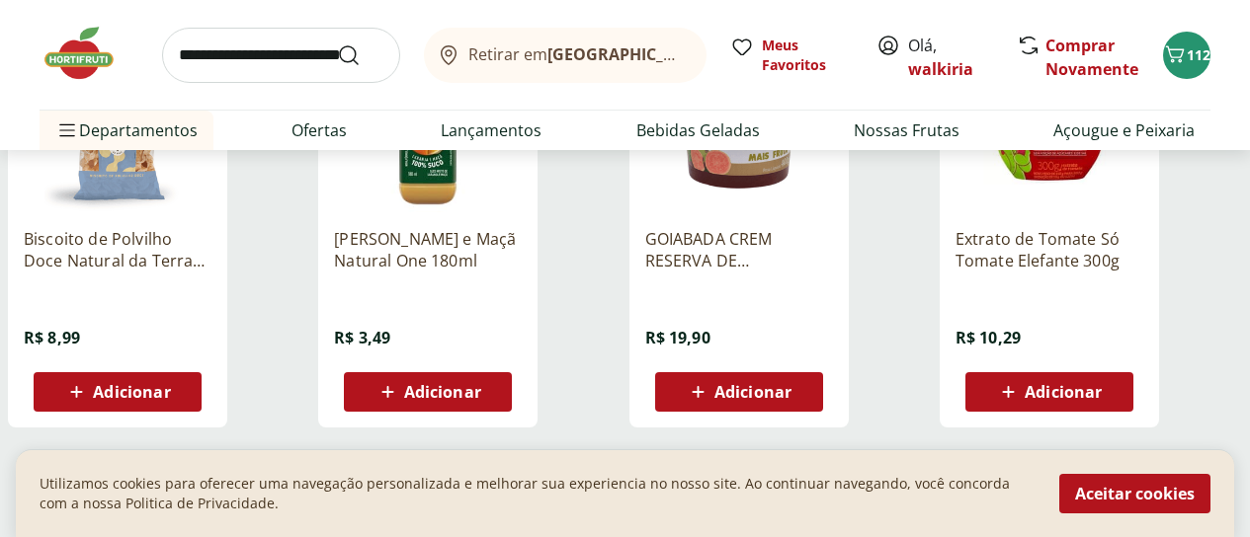
scroll to position [21934, 0]
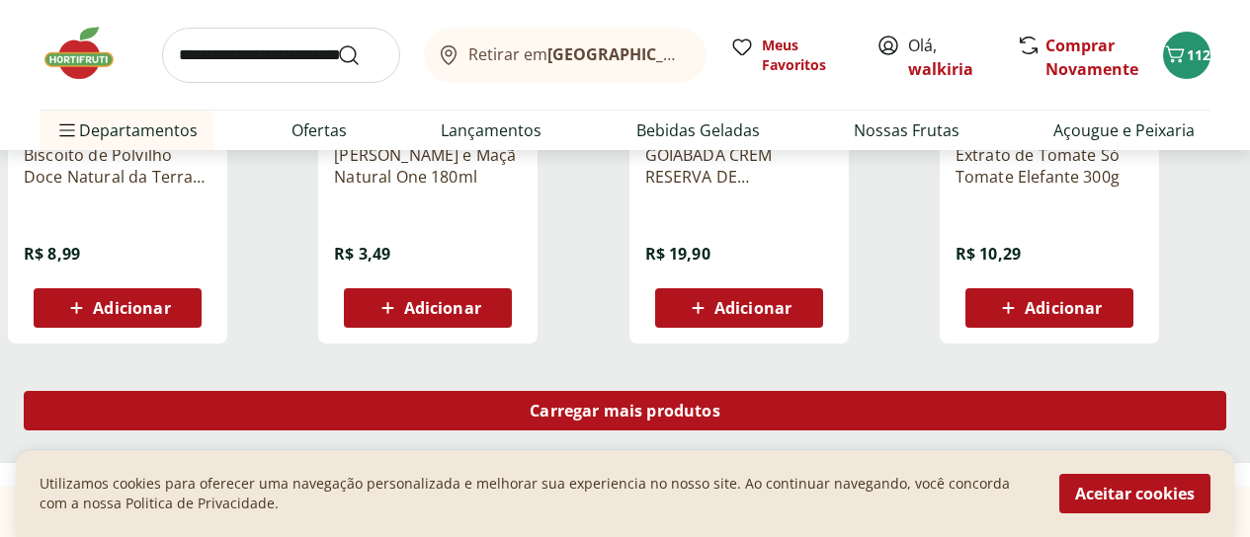
click at [720, 403] on span "Carregar mais produtos" at bounding box center [625, 411] width 191 height 16
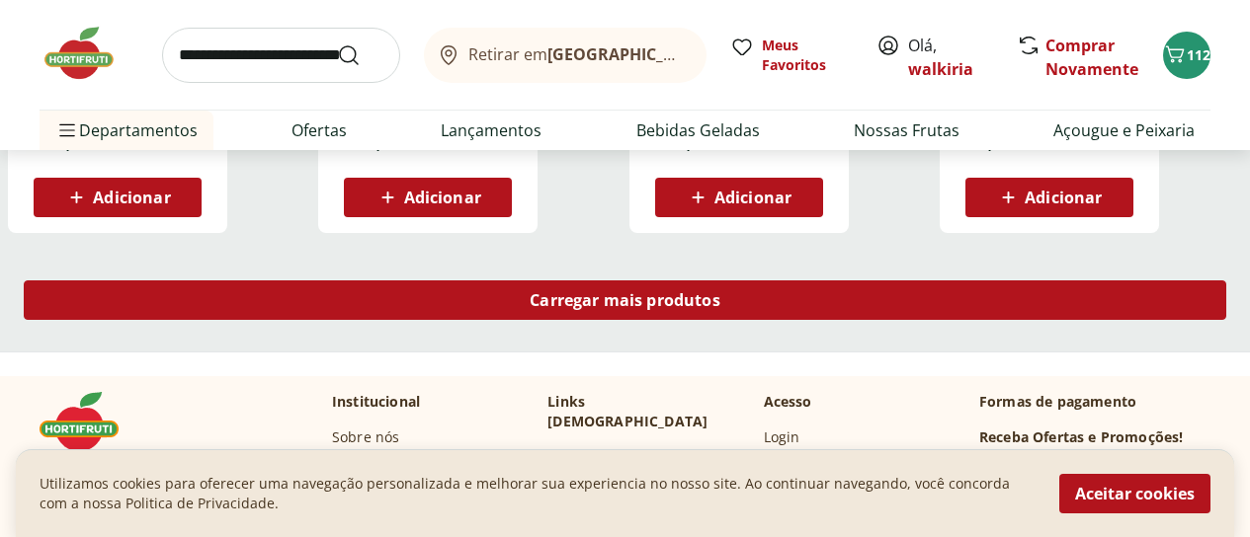
scroll to position [23416, 0]
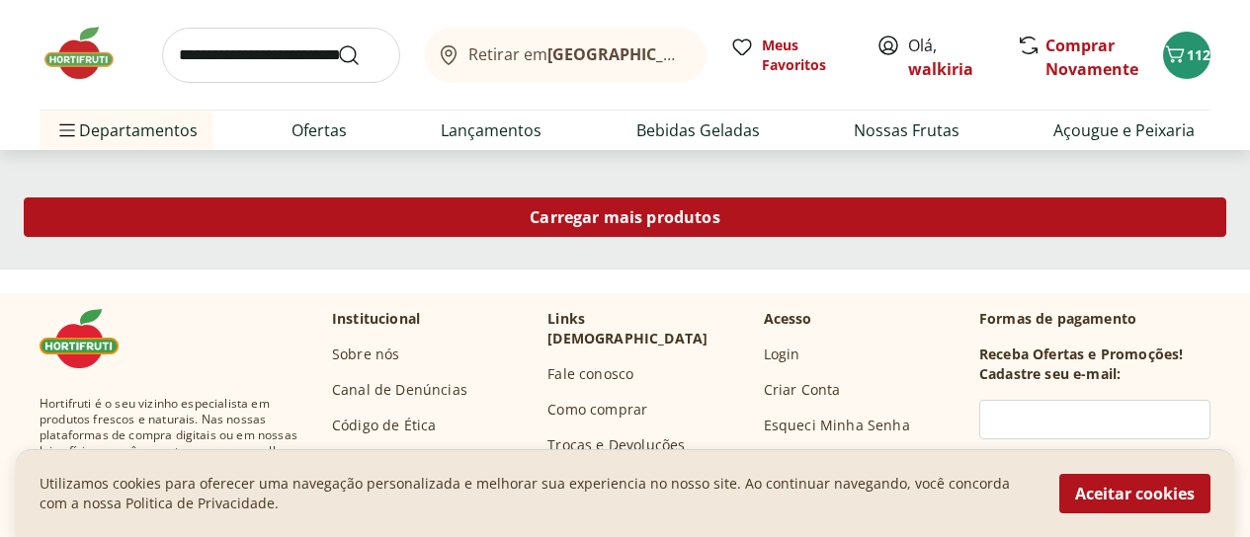
click at [720, 209] on span "Carregar mais produtos" at bounding box center [625, 217] width 191 height 16
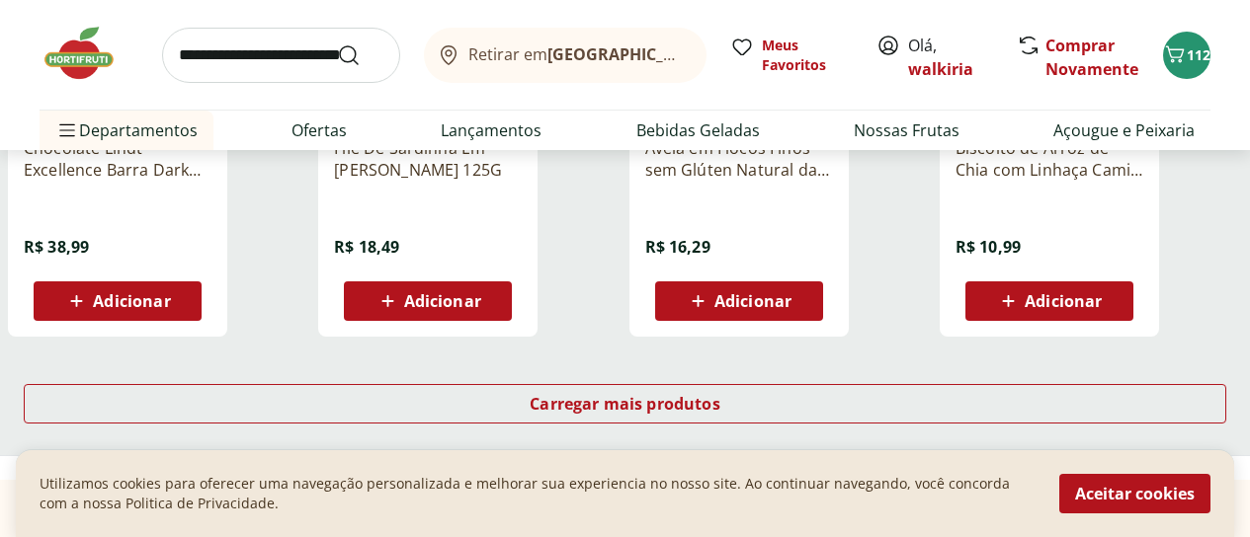
scroll to position [24602, 0]
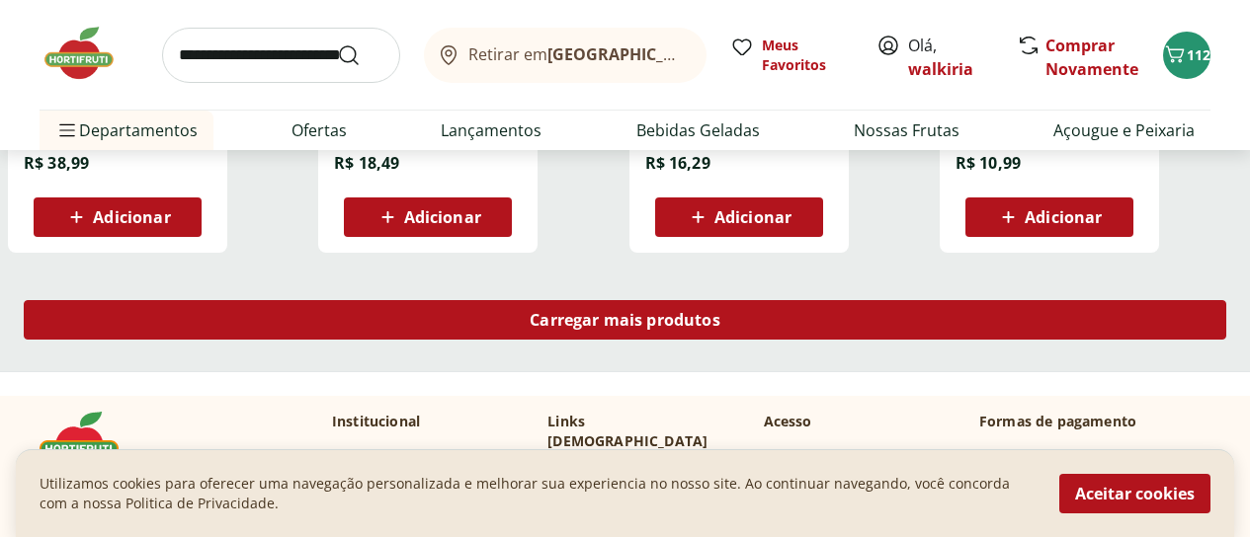
click at [731, 300] on div "Carregar mais produtos" at bounding box center [625, 320] width 1202 height 40
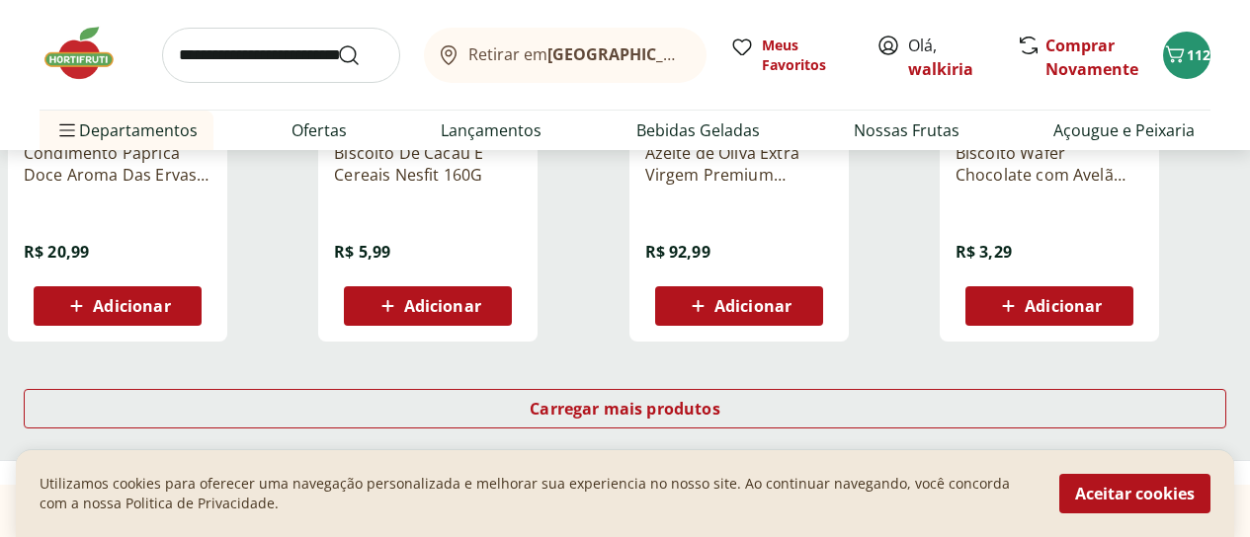
scroll to position [25886, 0]
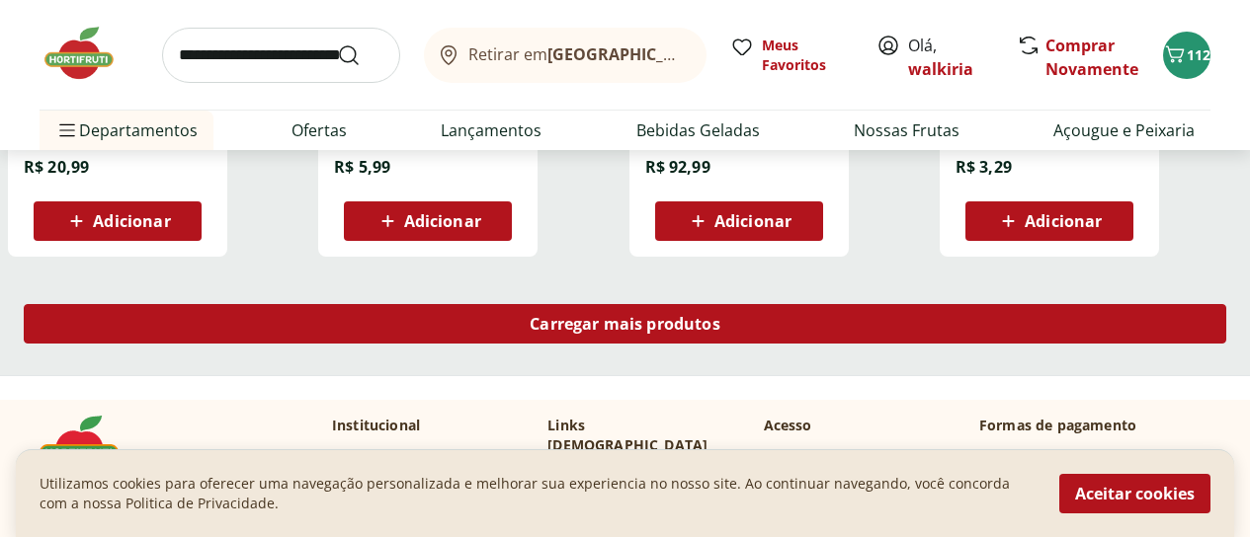
click at [720, 316] on span "Carregar mais produtos" at bounding box center [625, 324] width 191 height 16
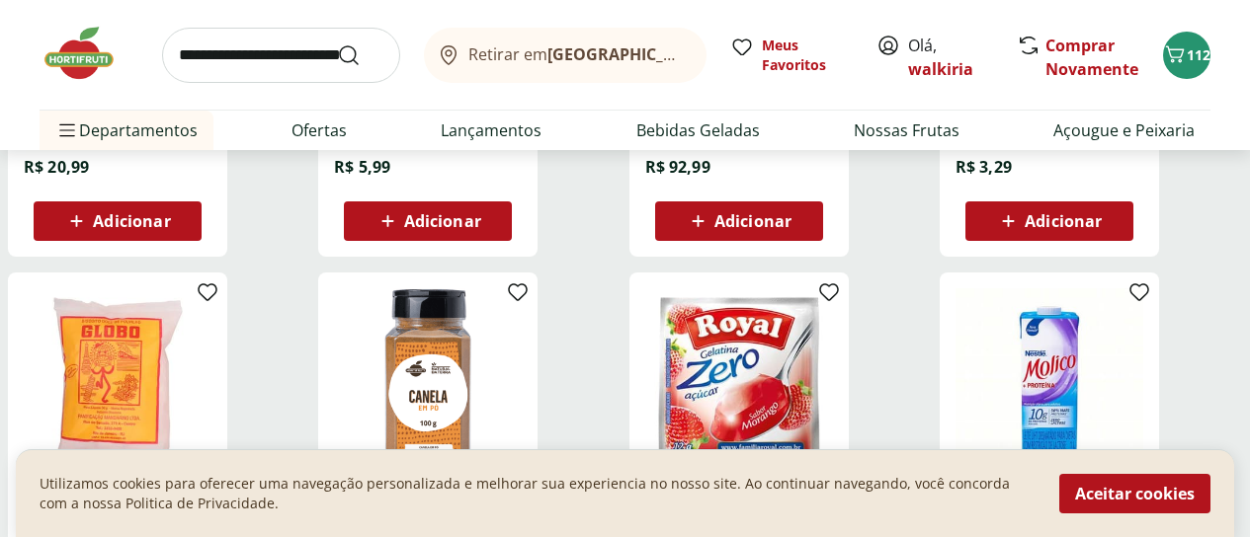
scroll to position [25787, 0]
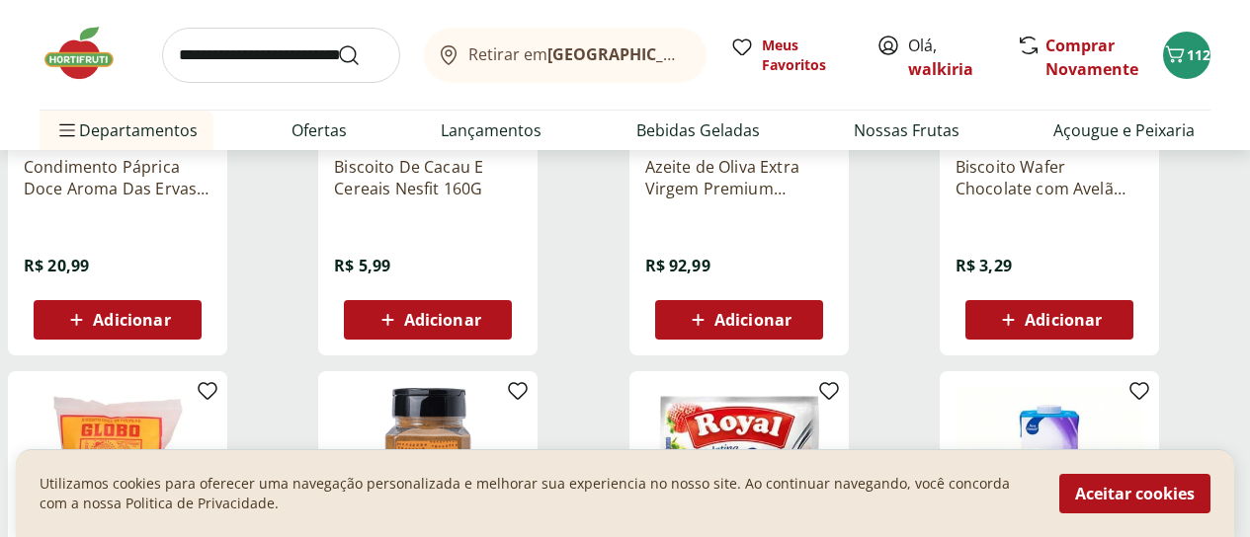
click at [1211, 130] on div "Retirar em Rio de Janeiro/RJ Meus Favoritos Olá, walkiria Comprar Novamente 112…" at bounding box center [625, 75] width 1250 height 150
click at [1187, 120] on link "Açougue e Peixaria" at bounding box center [1123, 131] width 141 height 24
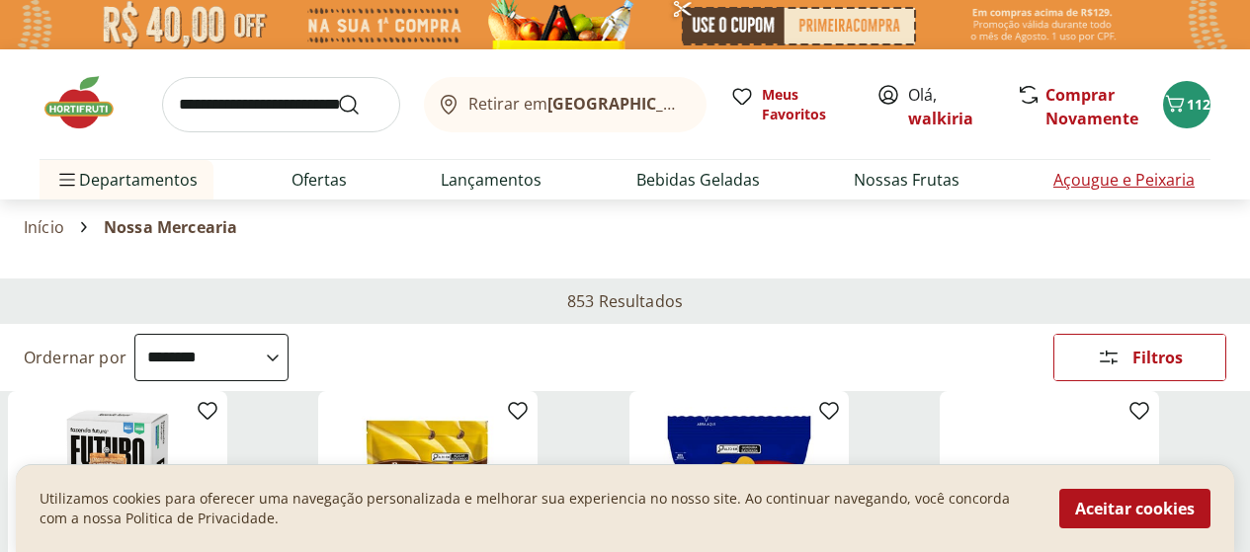
select select "**********"
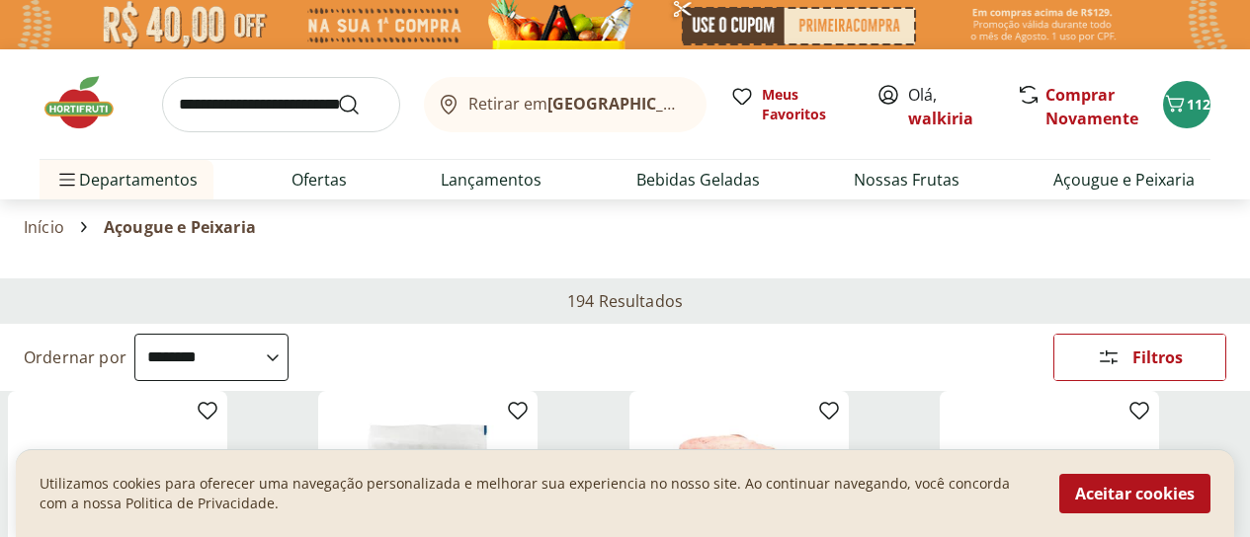
scroll to position [198, 0]
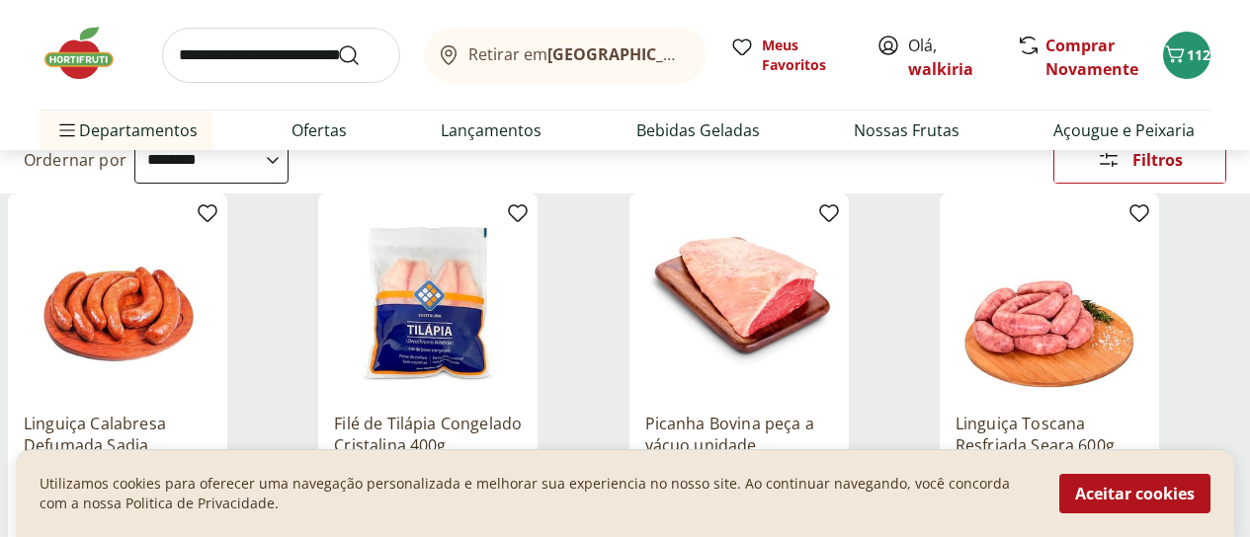
click at [0, 0] on div "Departamento" at bounding box center [0, 0] width 0 height 0
click at [0, 0] on label "Congelados 1" at bounding box center [0, 0] width 0 height 0
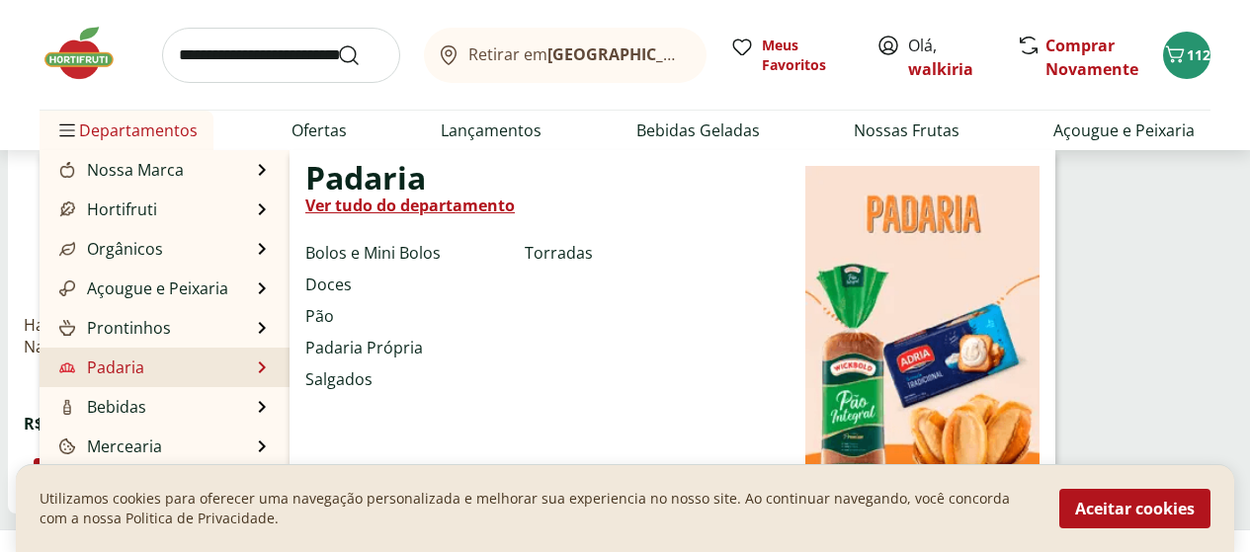
scroll to position [99, 0]
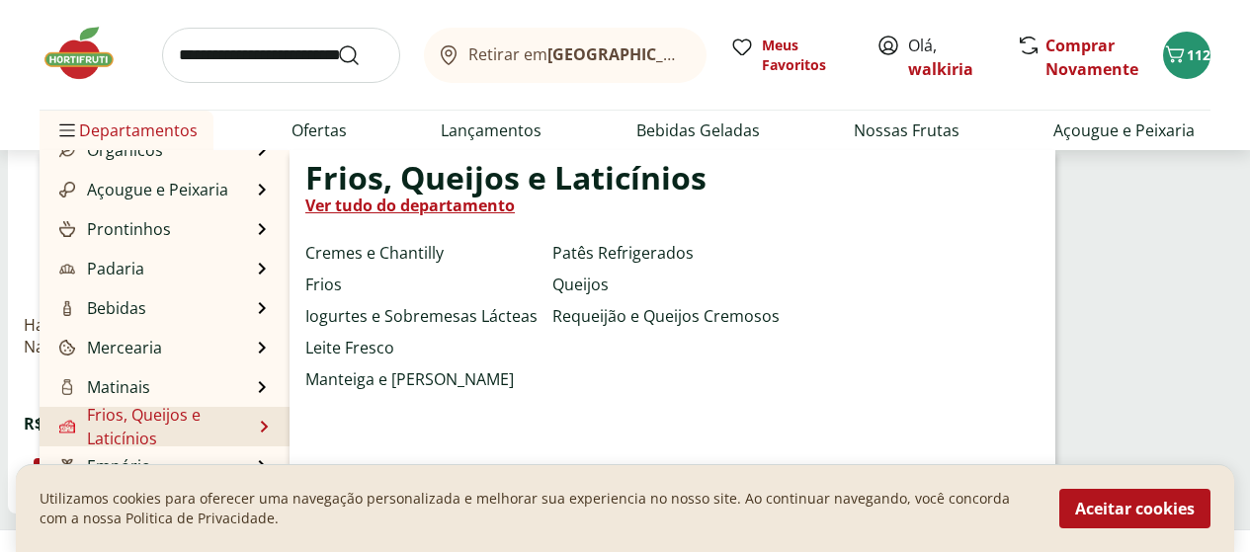
click at [166, 431] on link "Frios, Queijos e Laticínios" at bounding box center [153, 426] width 197 height 47
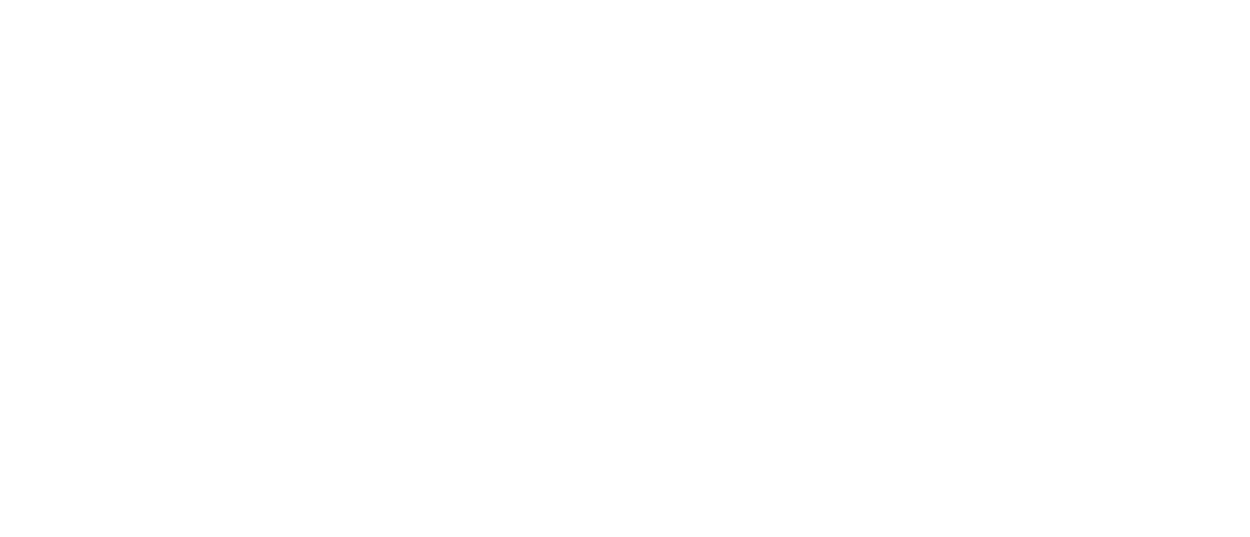
select select "**********"
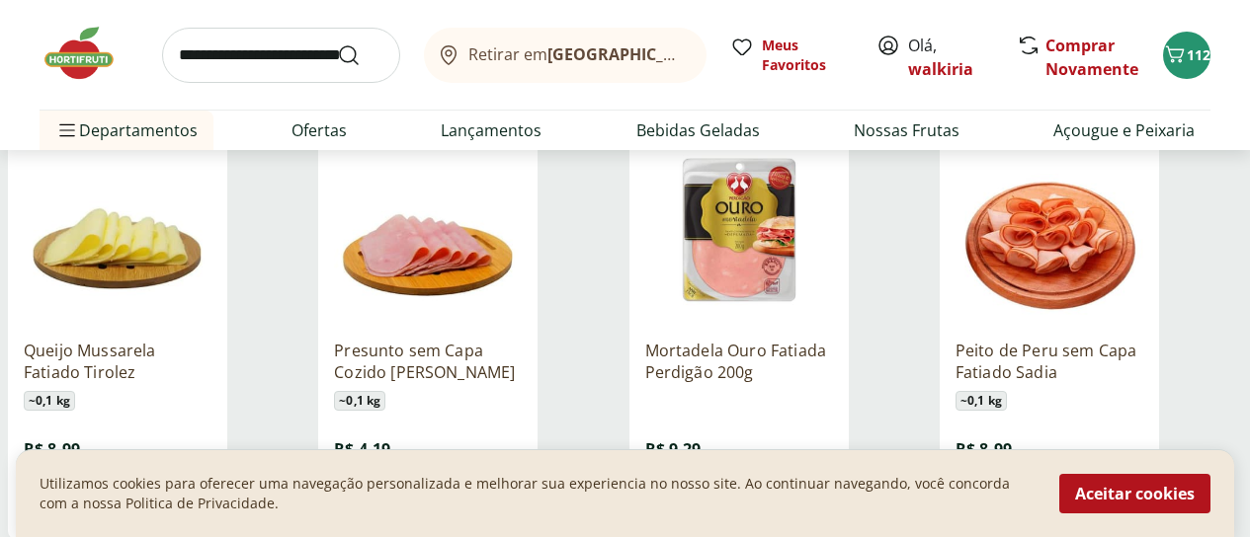
scroll to position [796, 0]
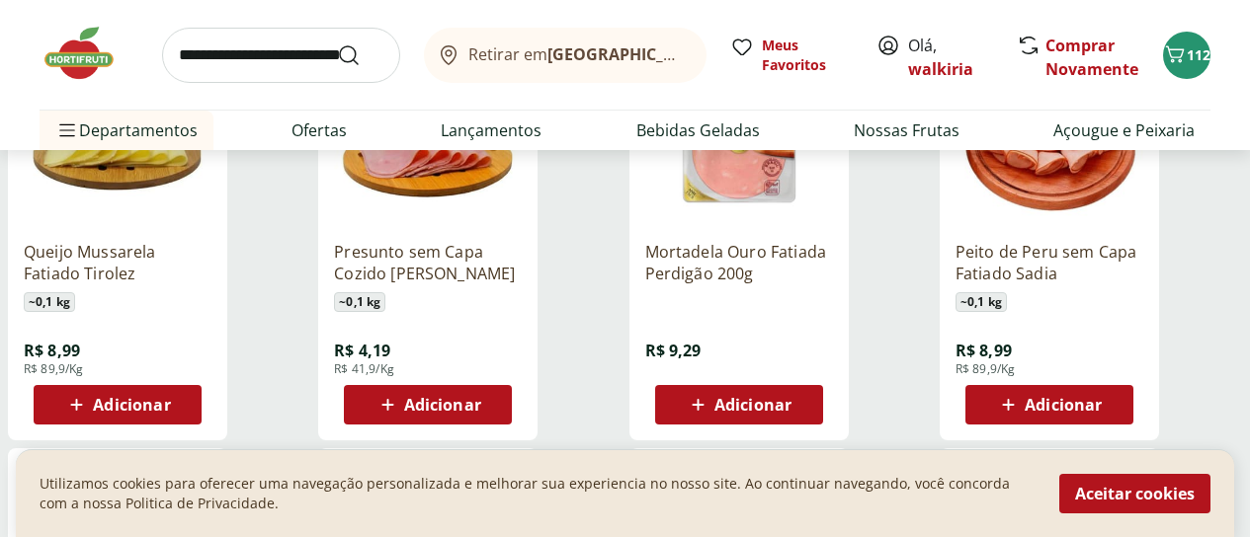
click at [170, 397] on span "Adicionar" at bounding box center [131, 405] width 77 height 16
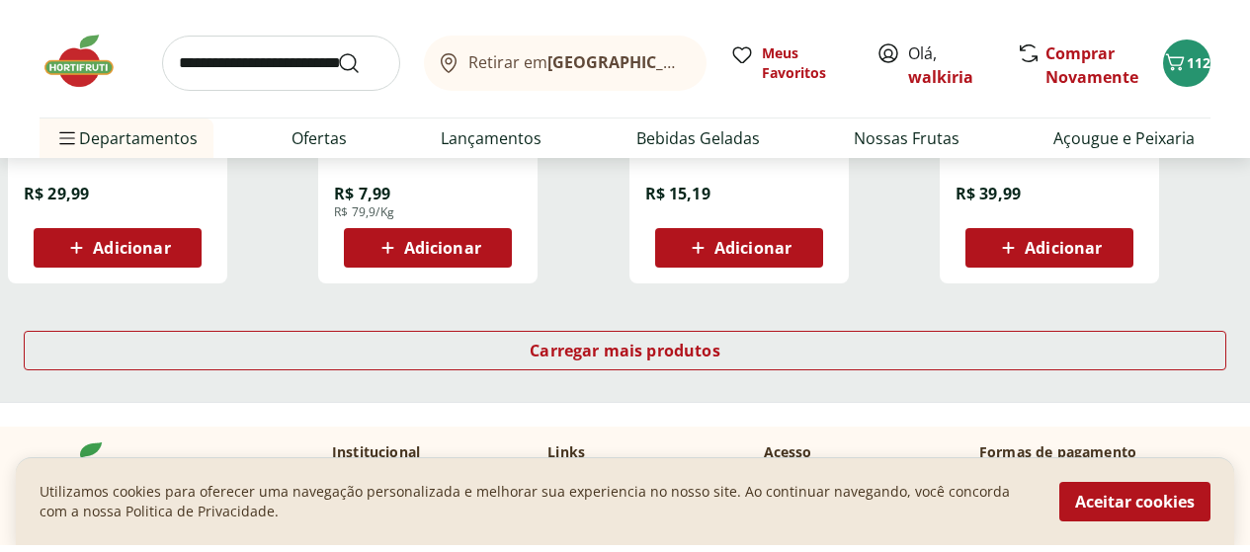
scroll to position [1389, 0]
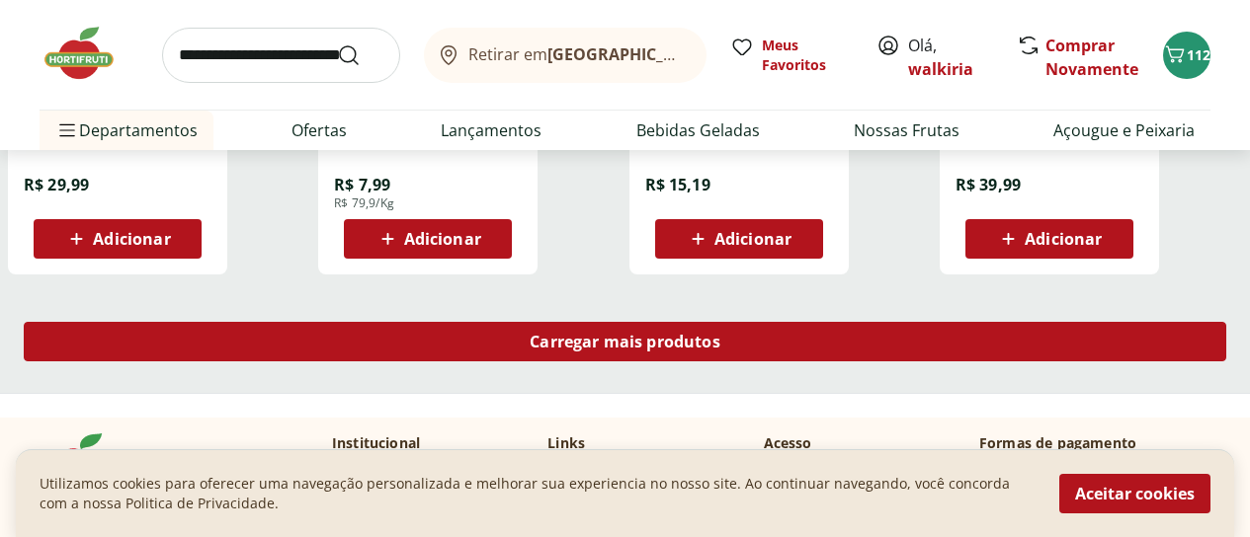
click at [720, 334] on span "Carregar mais produtos" at bounding box center [625, 342] width 191 height 16
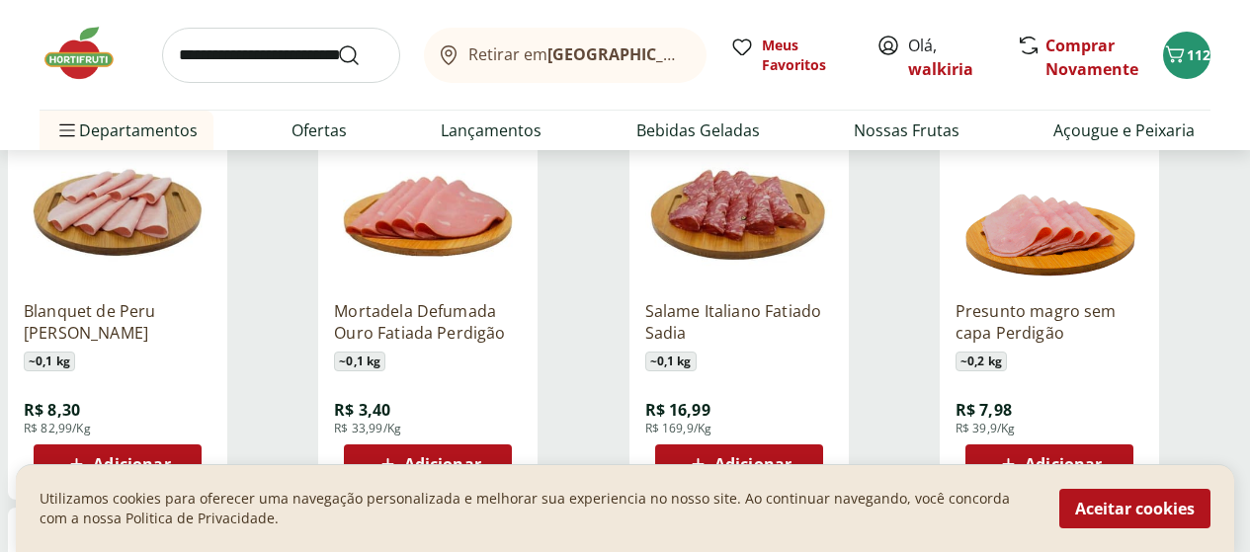
scroll to position [1686, 0]
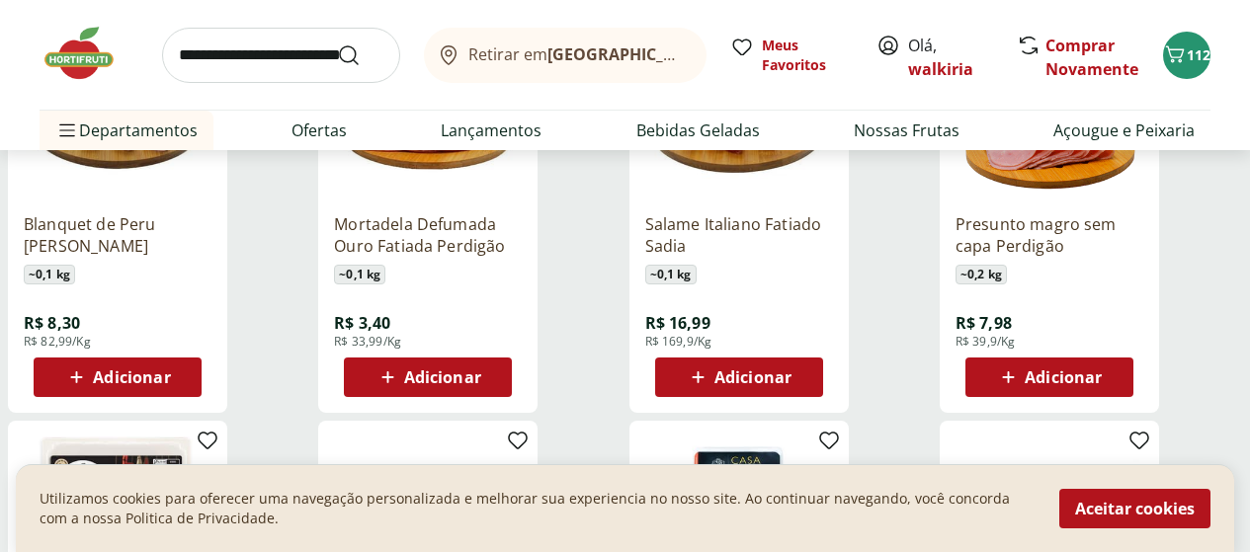
click at [481, 370] on span "Adicionar" at bounding box center [442, 378] width 77 height 16
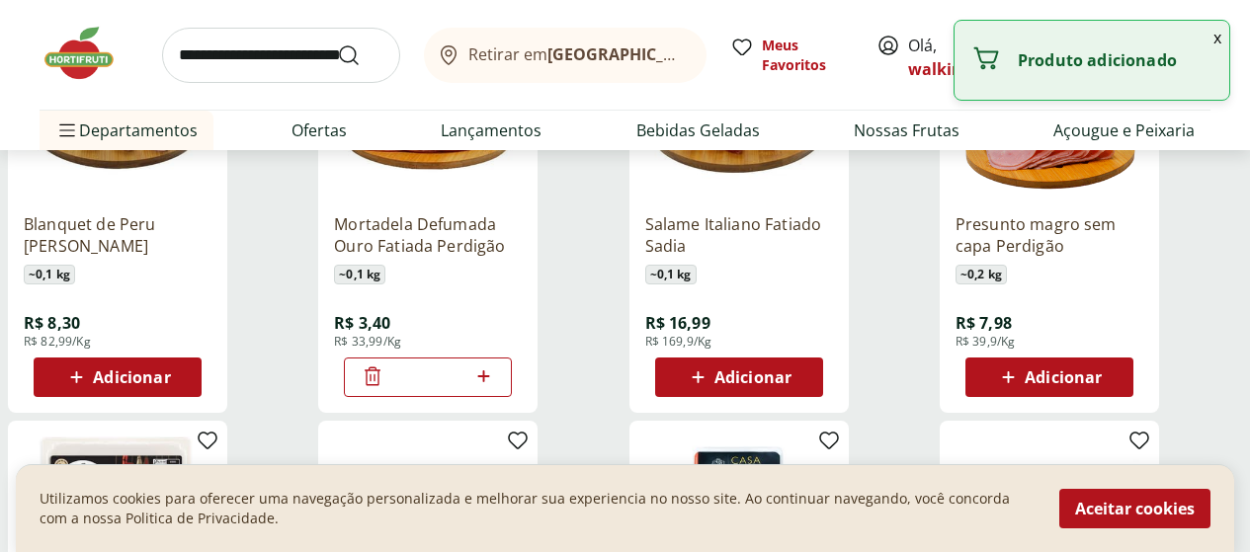
click at [489, 371] on icon at bounding box center [483, 377] width 12 height 12
type input "*"
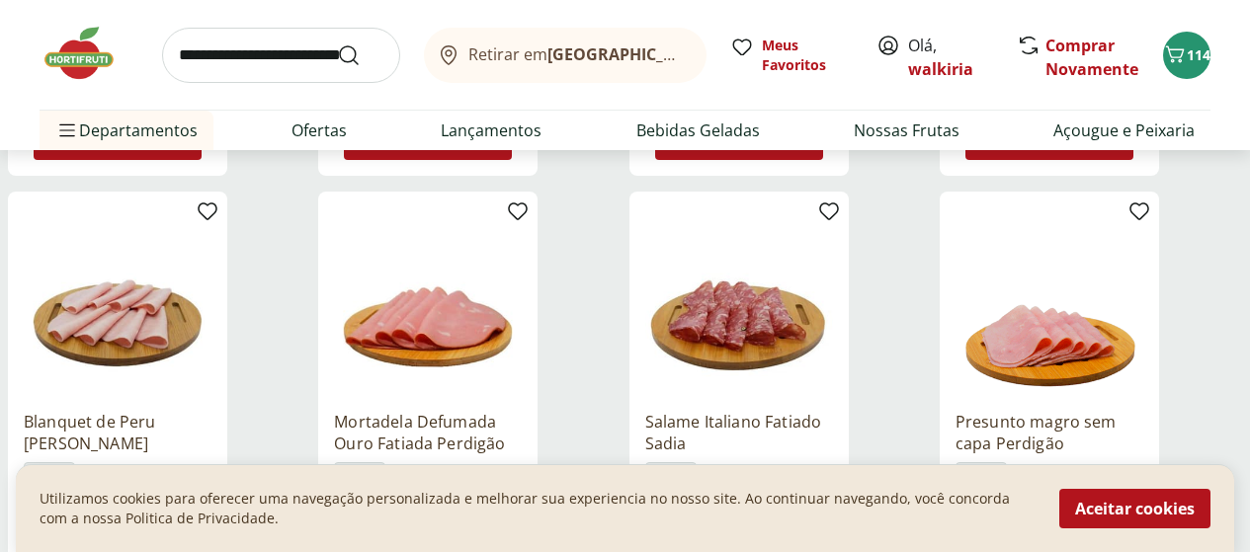
scroll to position [1587, 0]
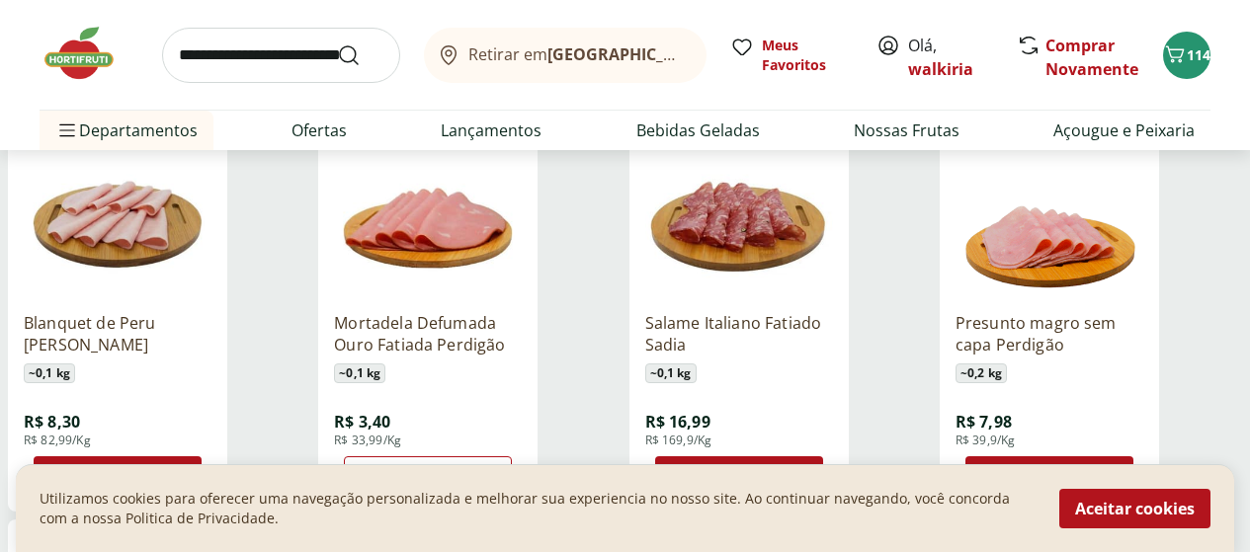
click at [791, 468] on span "Adicionar" at bounding box center [752, 476] width 77 height 16
click at [696, 463] on icon at bounding box center [684, 475] width 24 height 24
click at [791, 468] on span "Adicionar" at bounding box center [752, 476] width 77 height 16
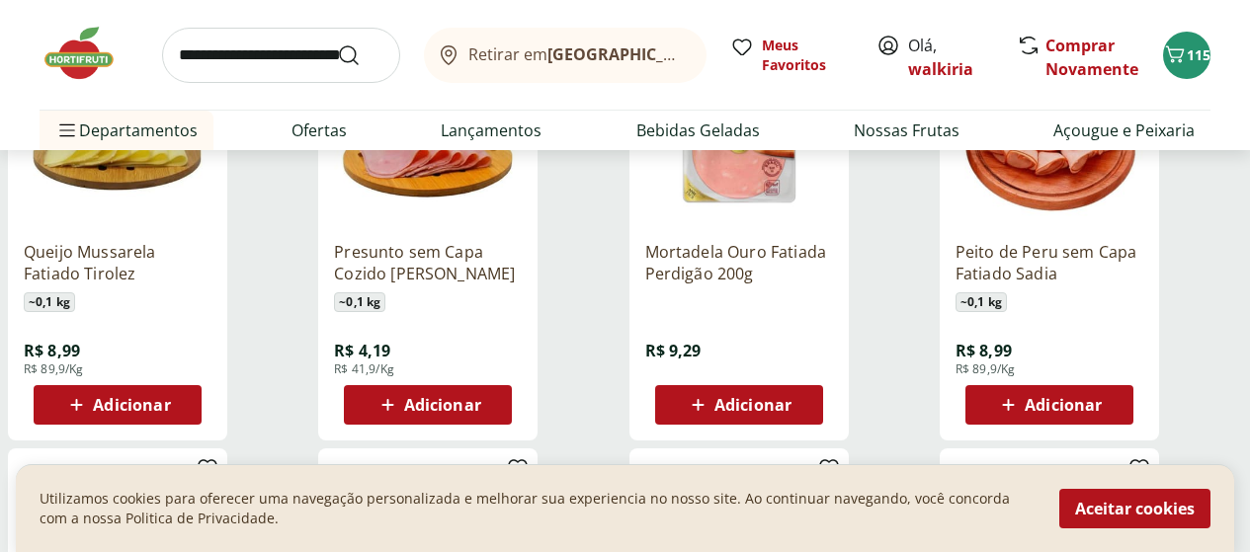
scroll to position [599, 0]
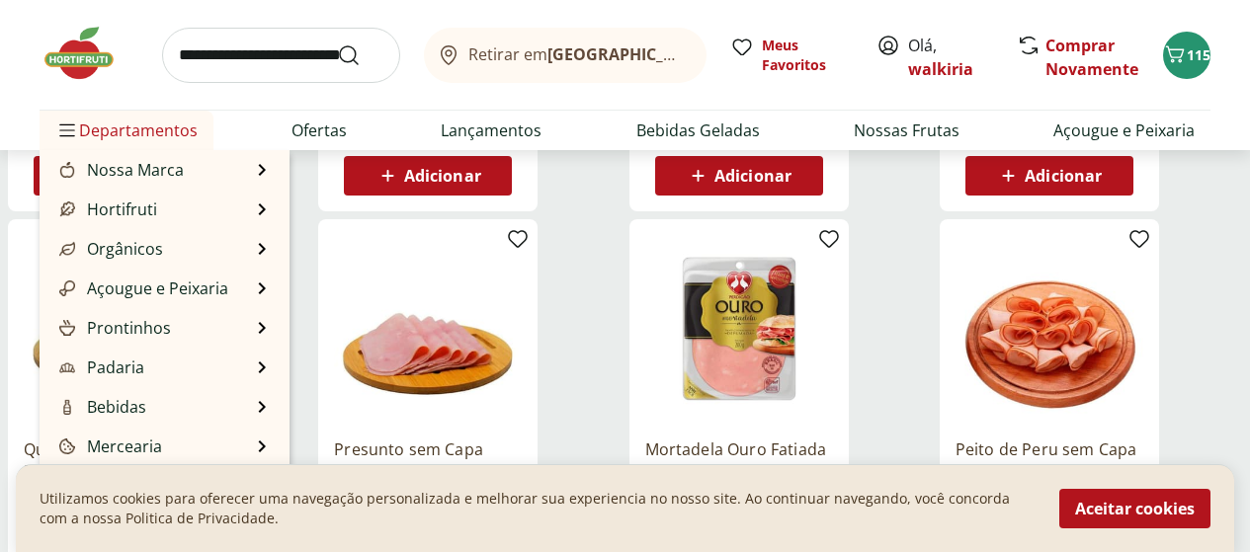
click at [193, 127] on span "Departamentos" at bounding box center [126, 130] width 142 height 47
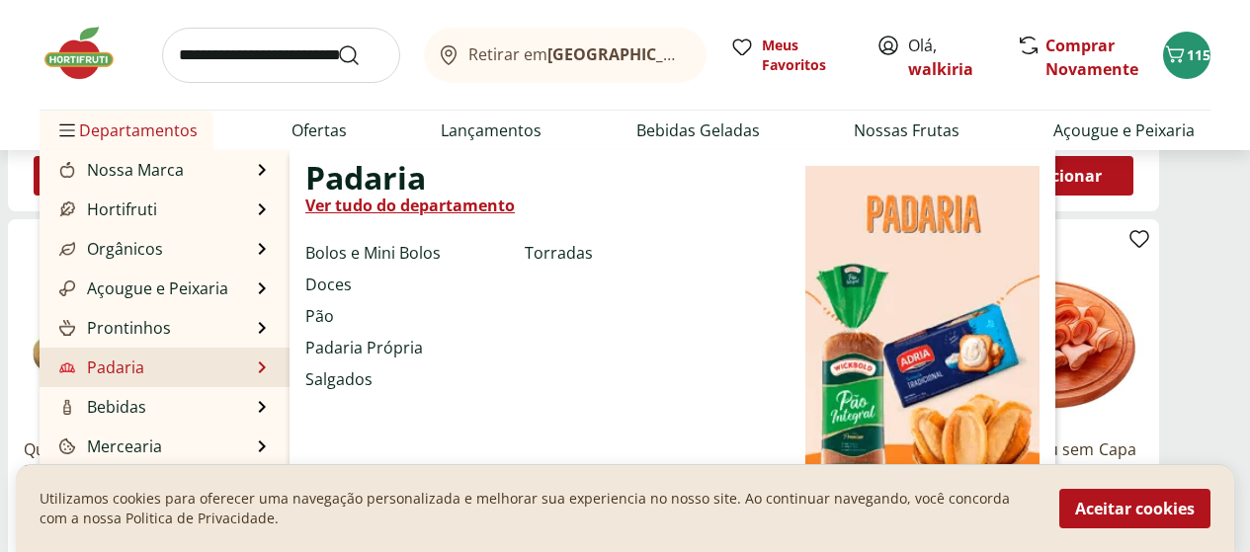
click at [127, 375] on link "Padaria" at bounding box center [99, 368] width 89 height 24
select select "**********"
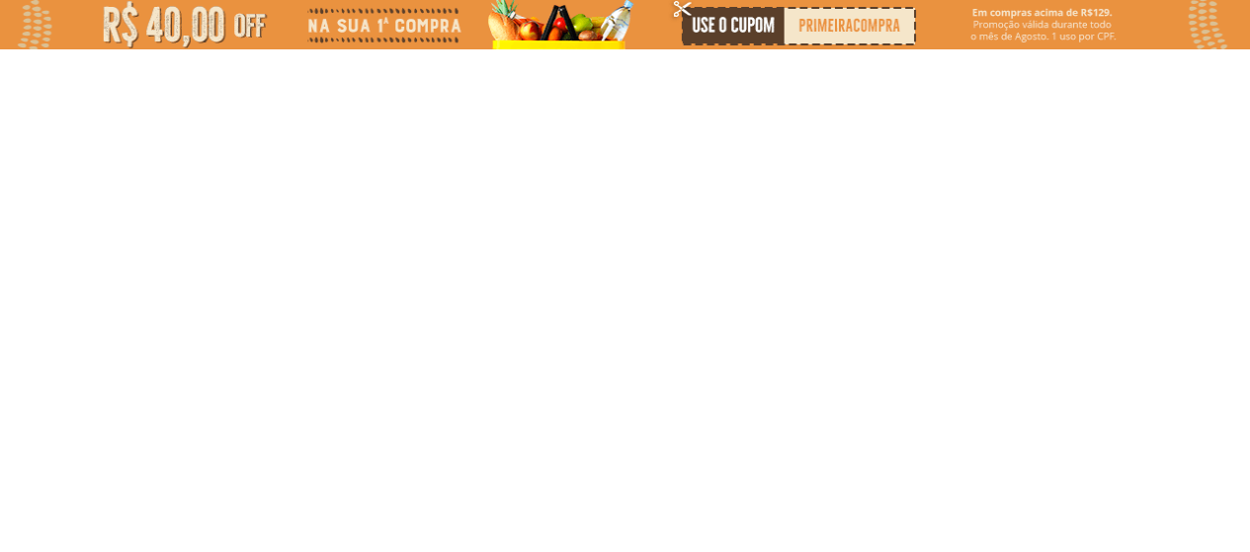
type input "*"
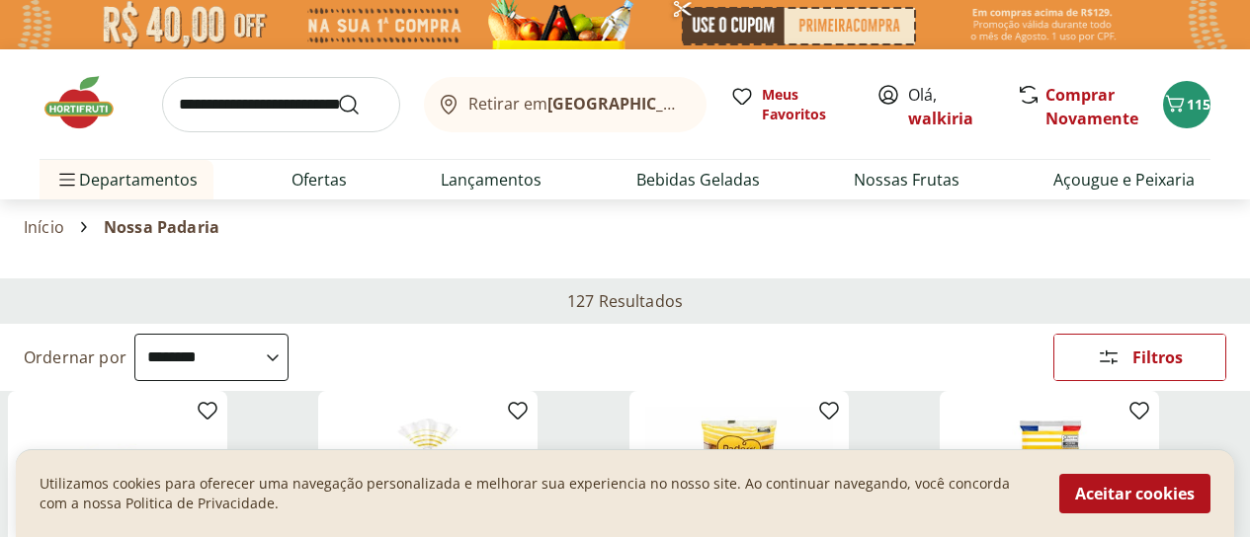
scroll to position [198, 0]
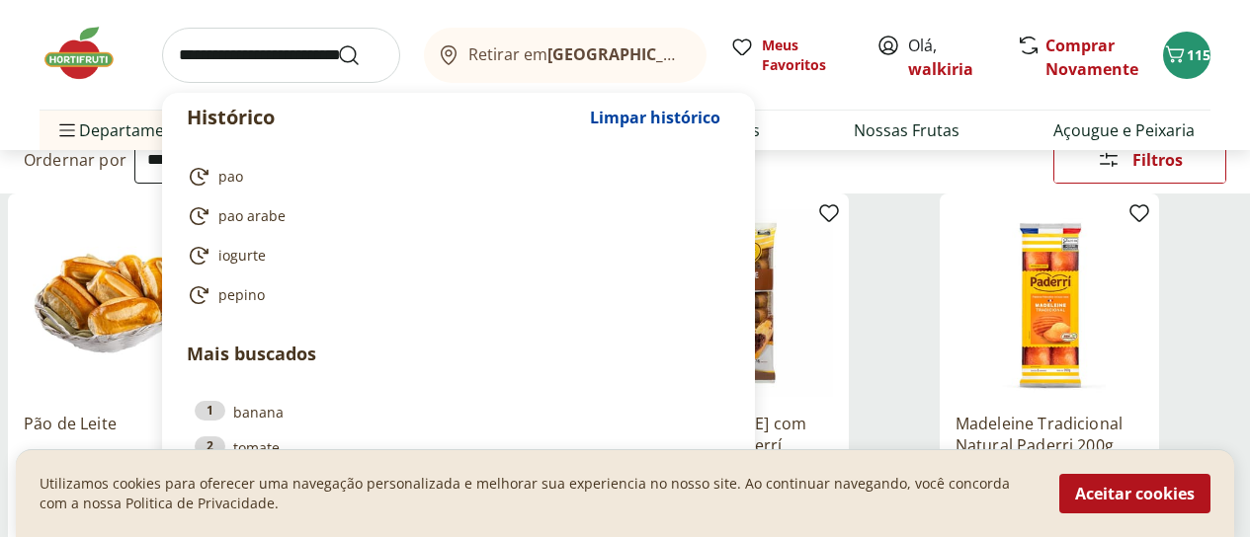
click at [201, 55] on input "search" at bounding box center [281, 55] width 238 height 55
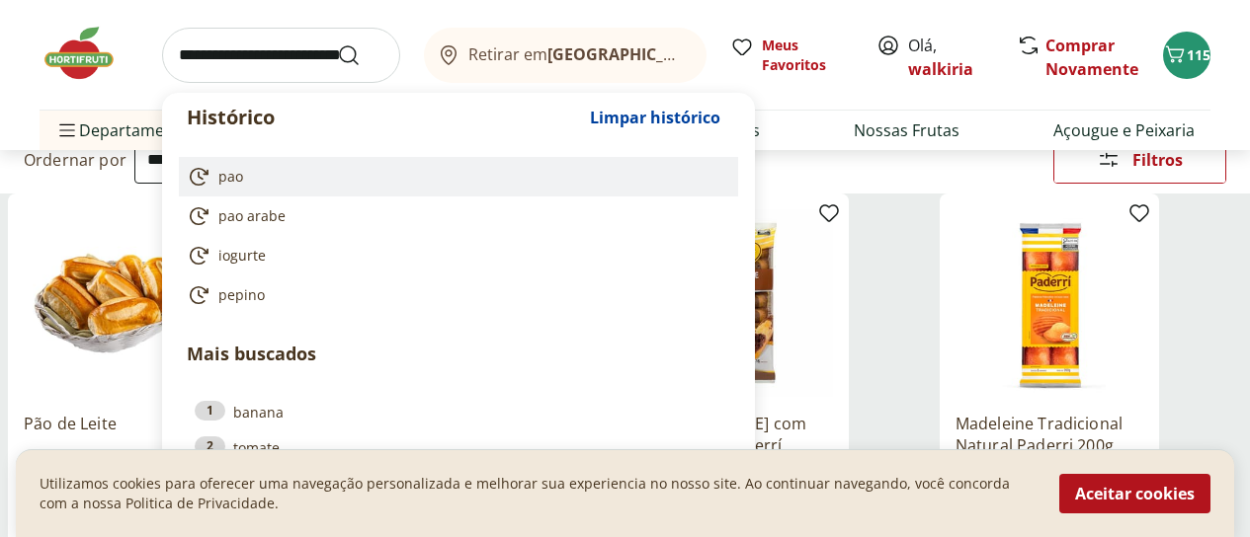
click at [245, 181] on link "pao" at bounding box center [455, 177] width 536 height 24
type input "***"
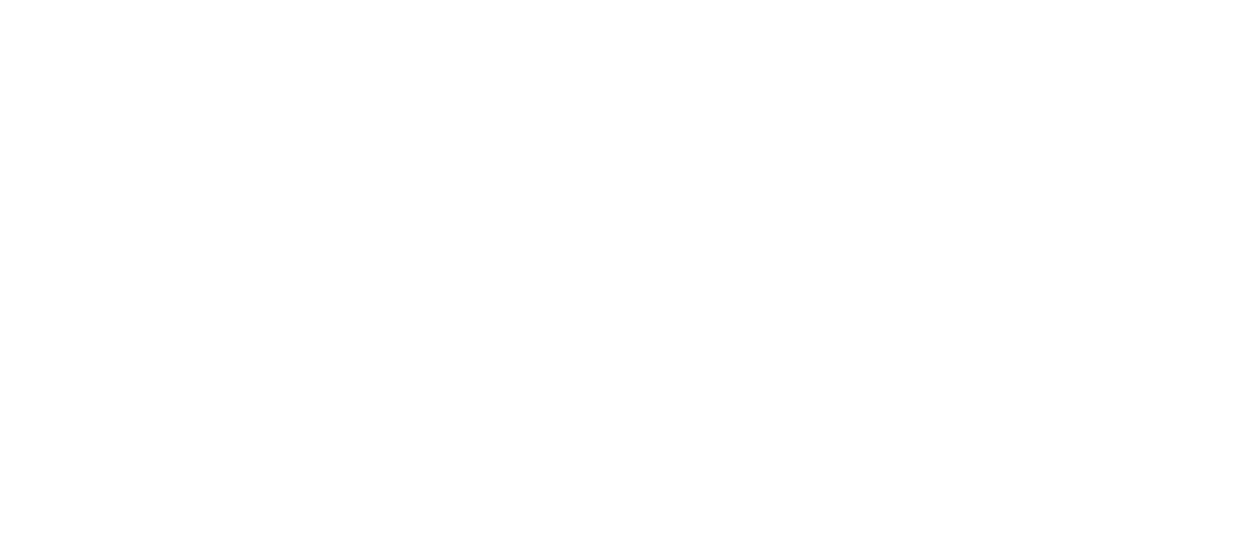
select select "**********"
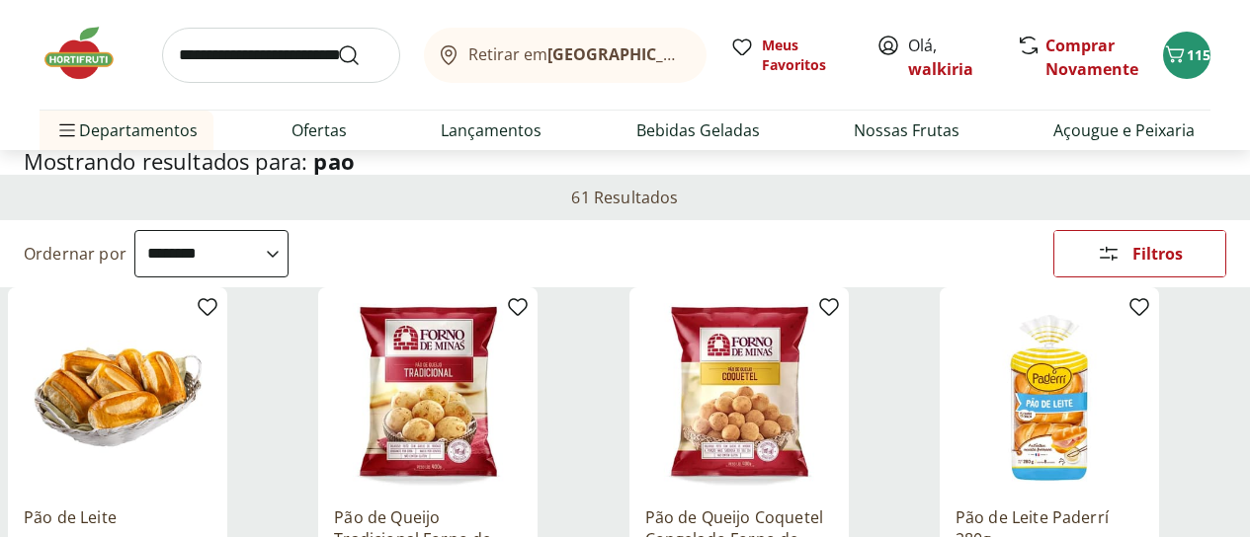
scroll to position [198, 0]
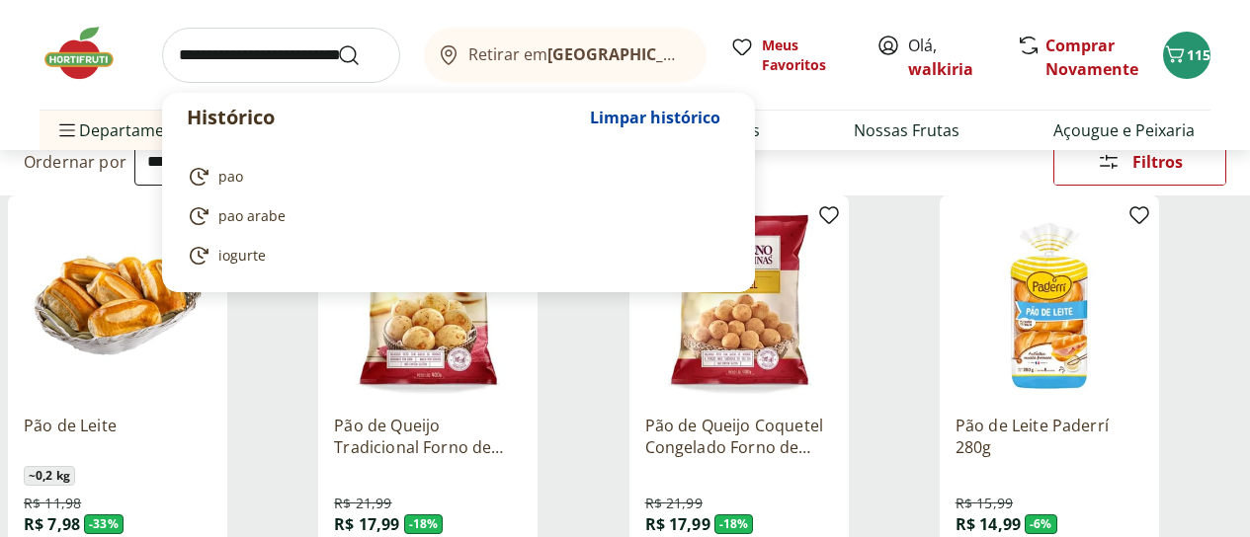
click at [205, 65] on input "search" at bounding box center [281, 55] width 238 height 55
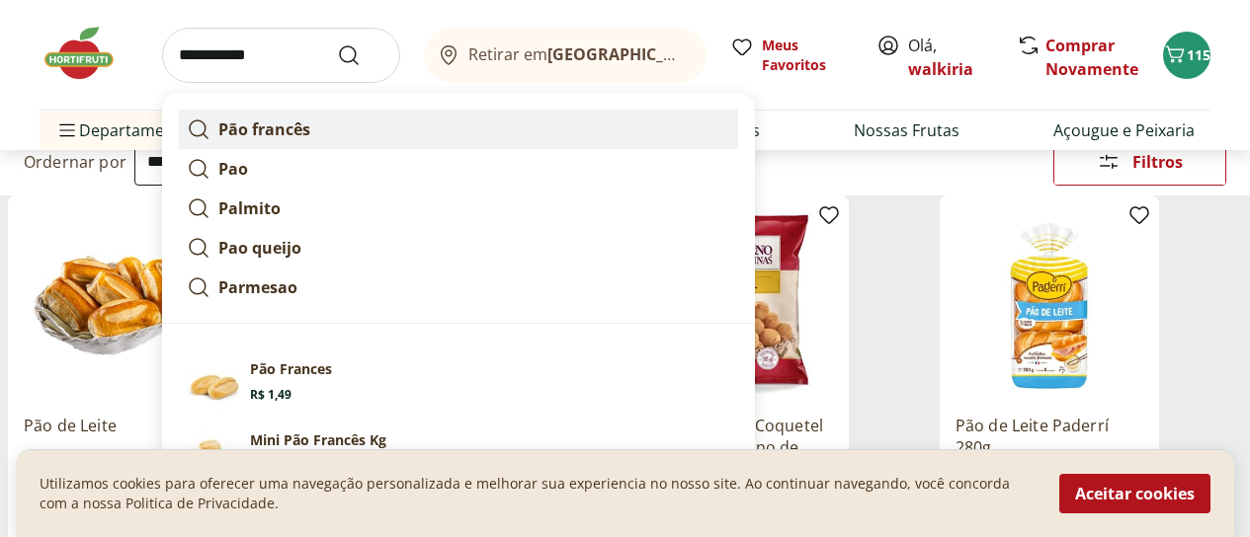
click at [272, 126] on strong "Pão francês" at bounding box center [264, 130] width 92 height 22
type input "**********"
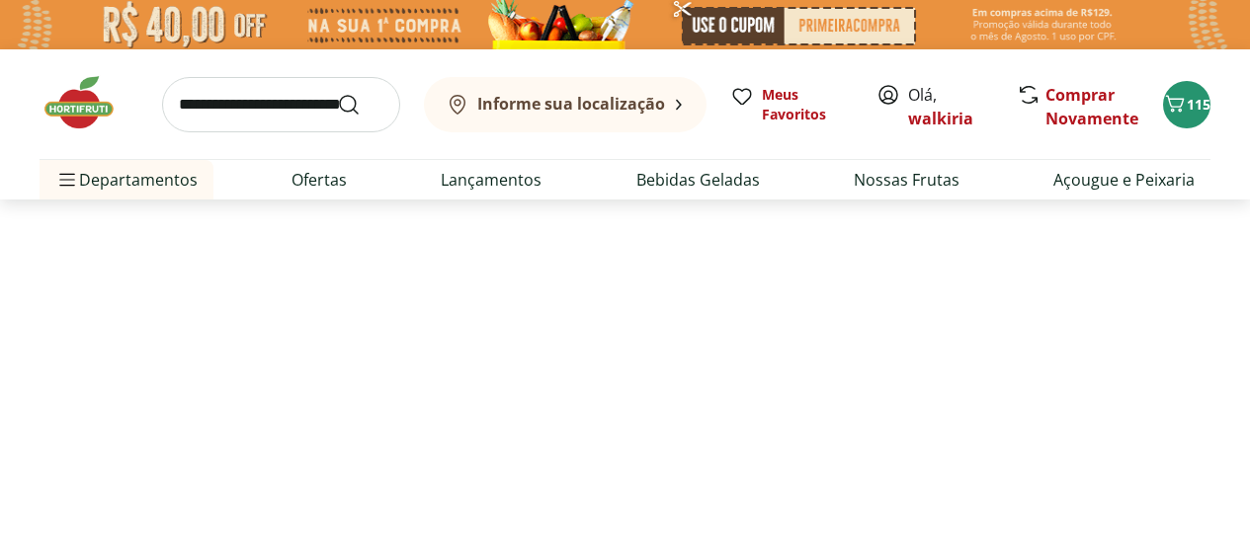
select select "**********"
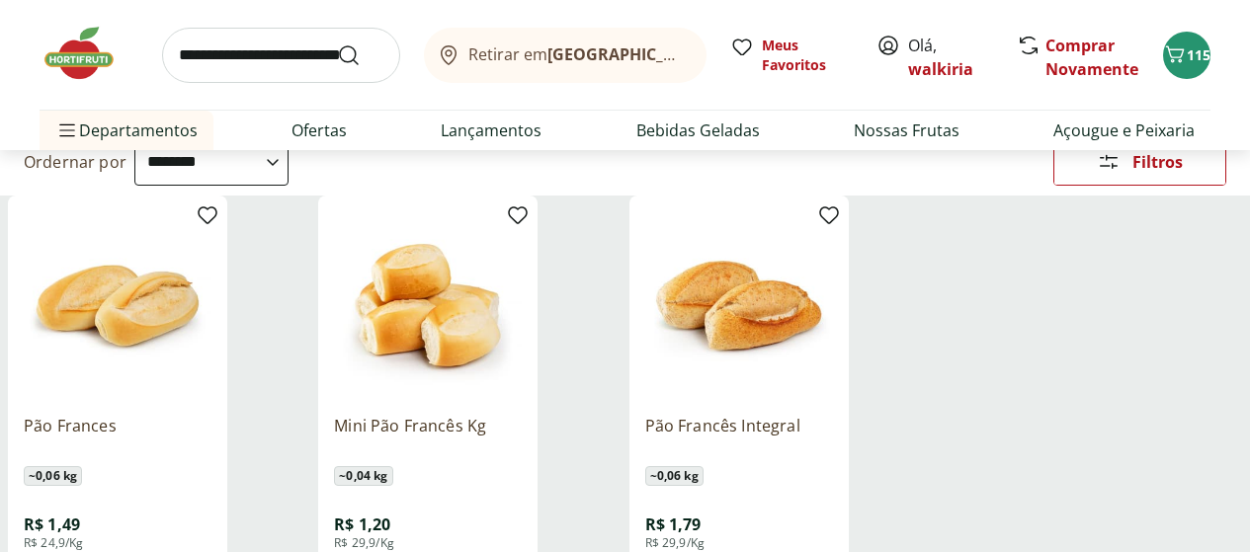
scroll to position [296, 0]
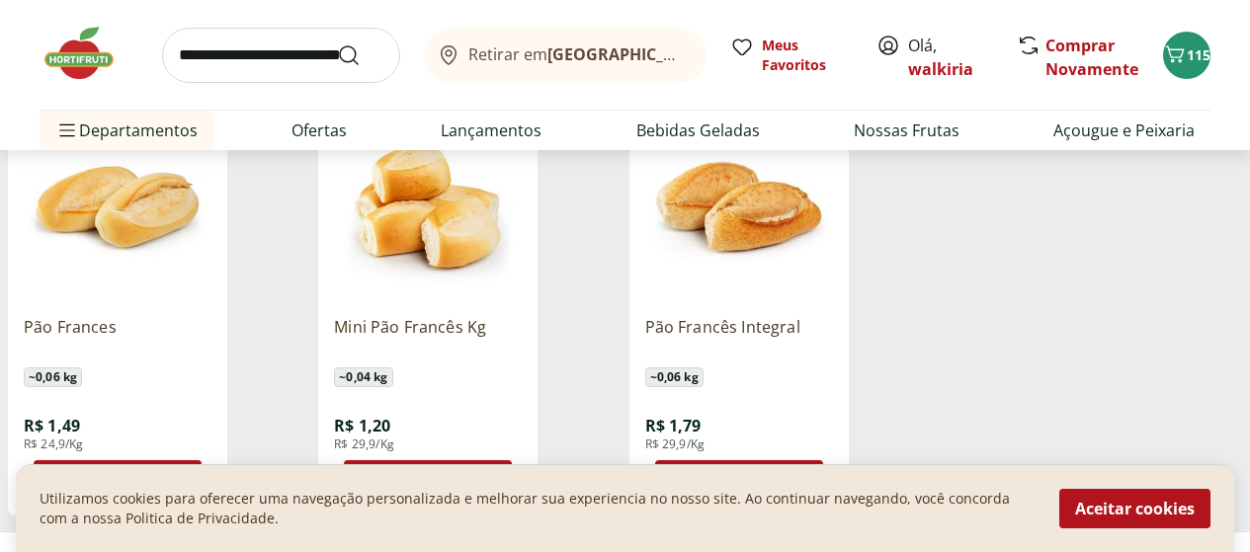
click at [409, 477] on div "Utilizamos cookies para oferecer uma navegação personalizada e melhorar sua exp…" at bounding box center [625, 508] width 1218 height 88
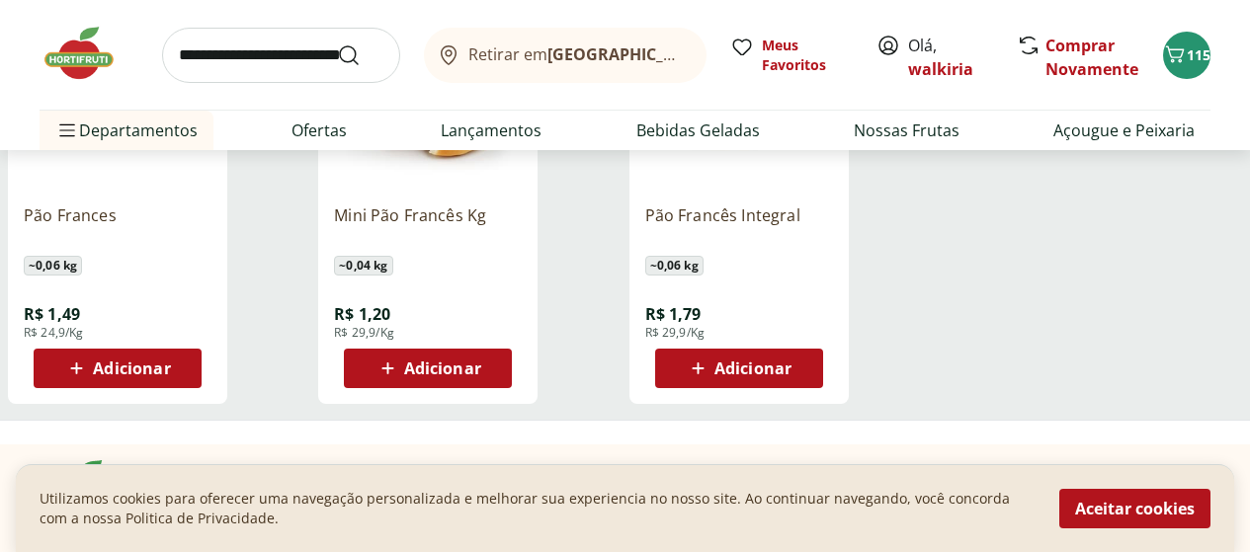
scroll to position [494, 0]
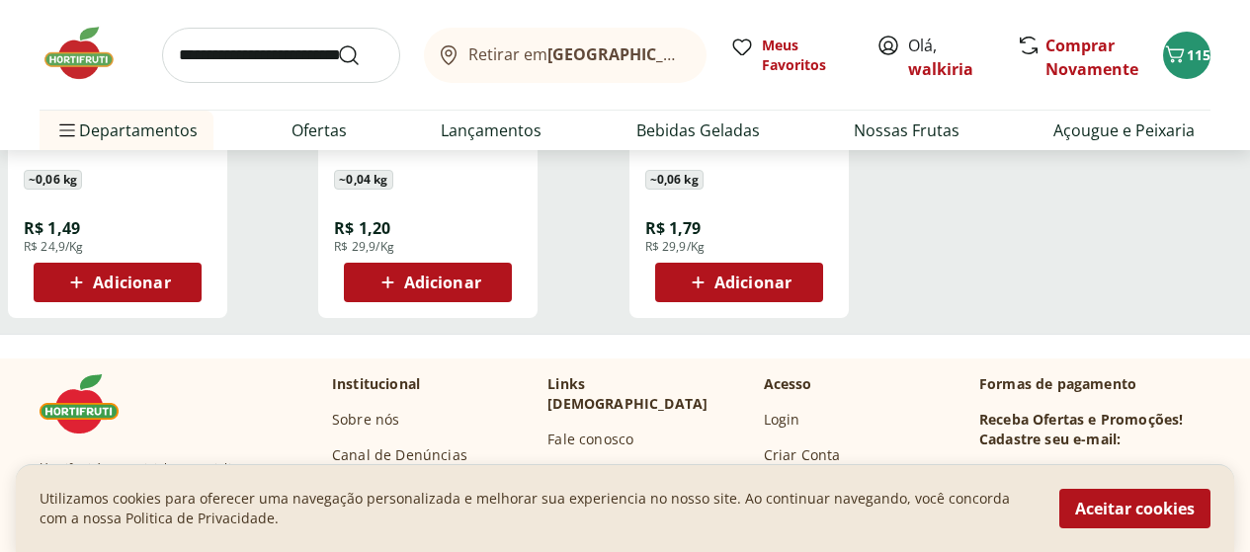
click at [170, 289] on span "Adicionar" at bounding box center [131, 283] width 77 height 16
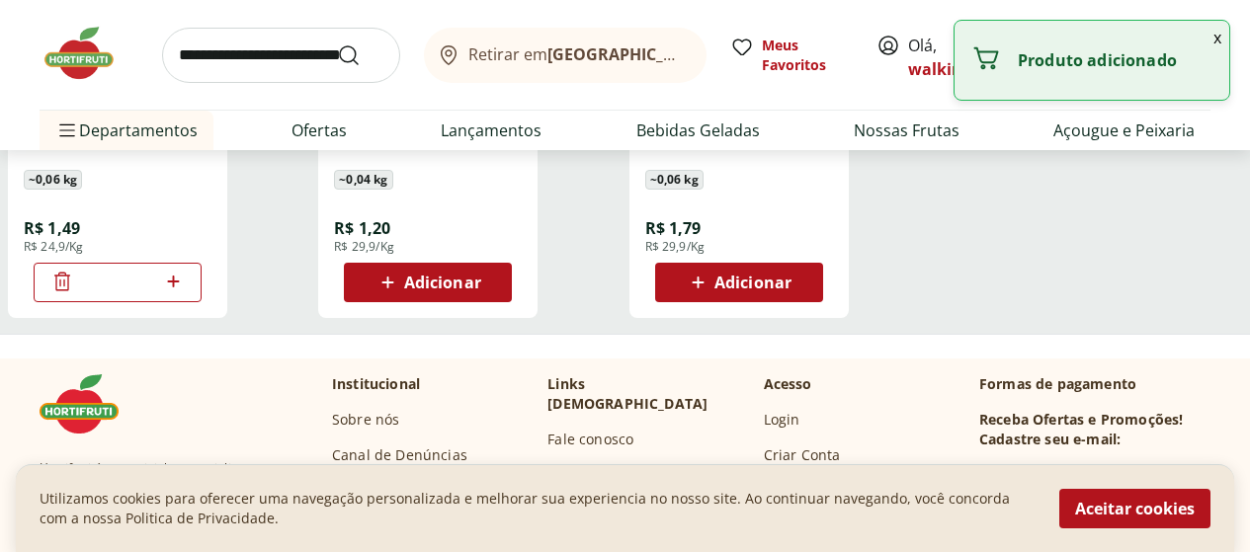
click at [186, 293] on icon at bounding box center [173, 282] width 25 height 24
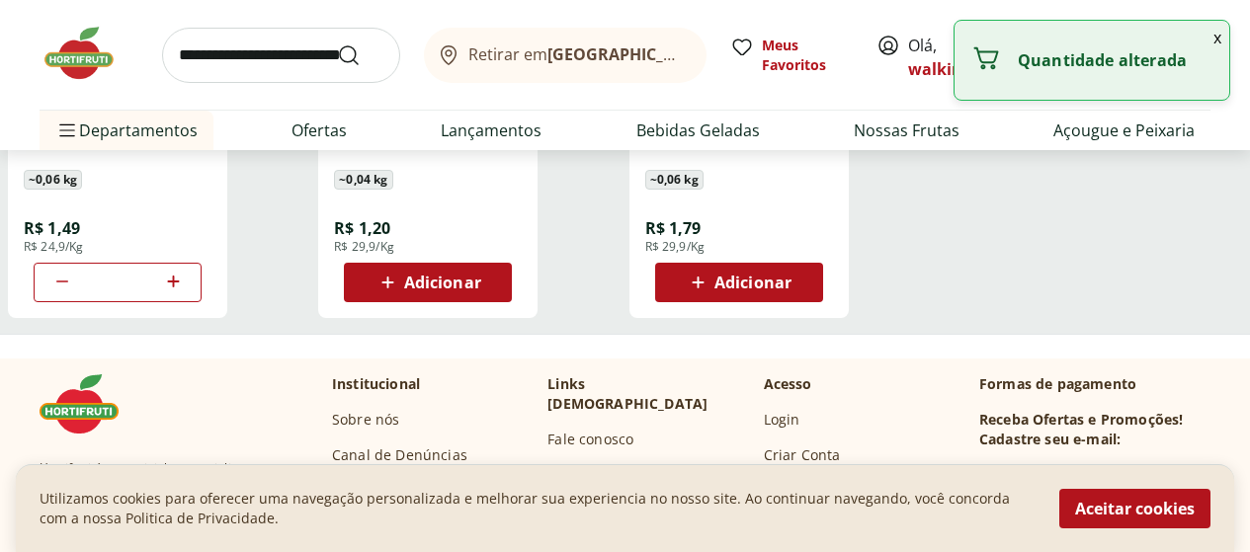
click at [186, 293] on icon at bounding box center [173, 282] width 25 height 24
type input "**"
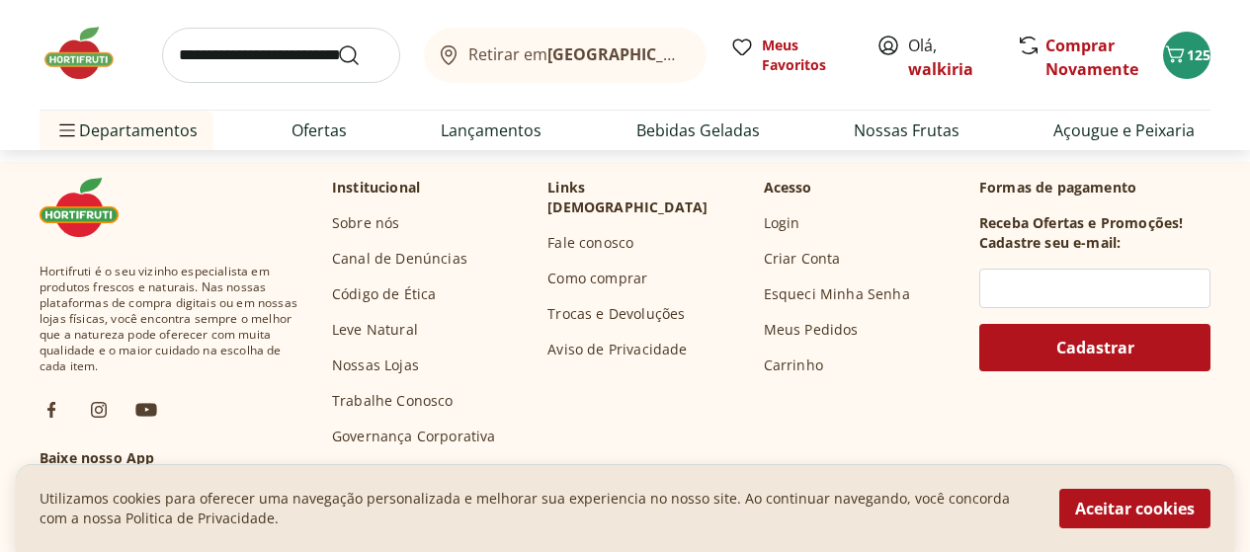
scroll to position [692, 0]
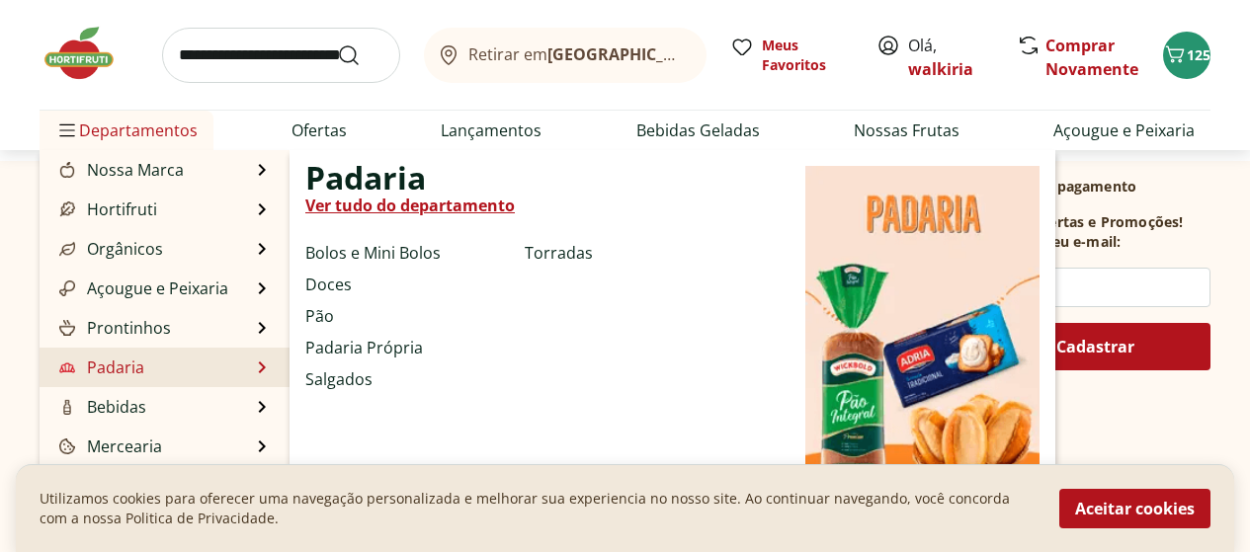
click at [255, 362] on li "Padaria Padaria Ver tudo do departamento Bolos e Mini Bolos Doces Pão Padaria P…" at bounding box center [165, 368] width 250 height 40
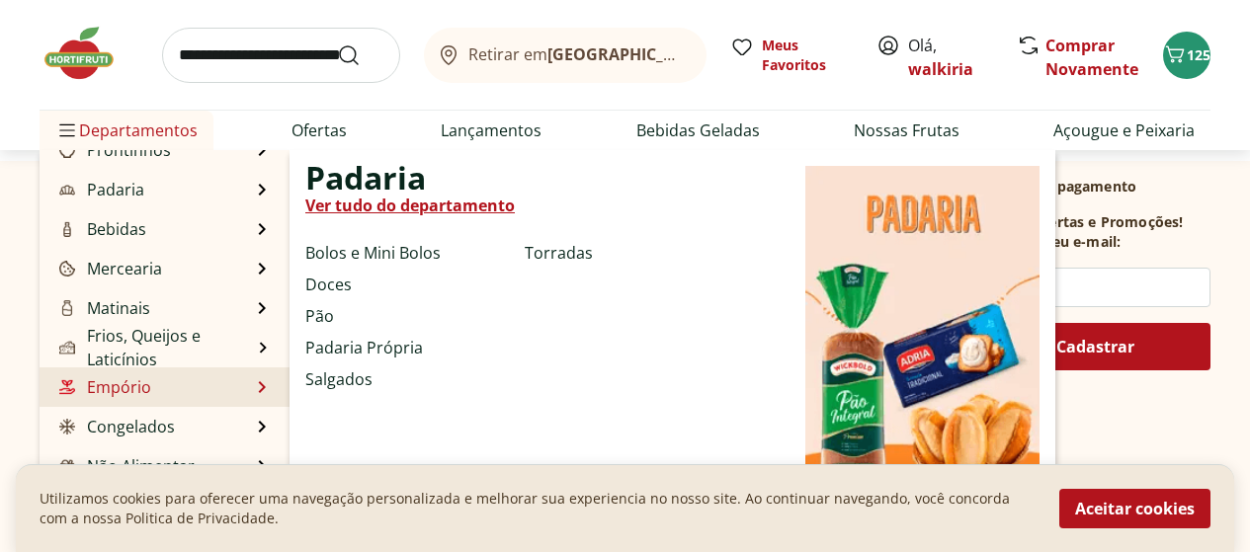
scroll to position [198, 0]
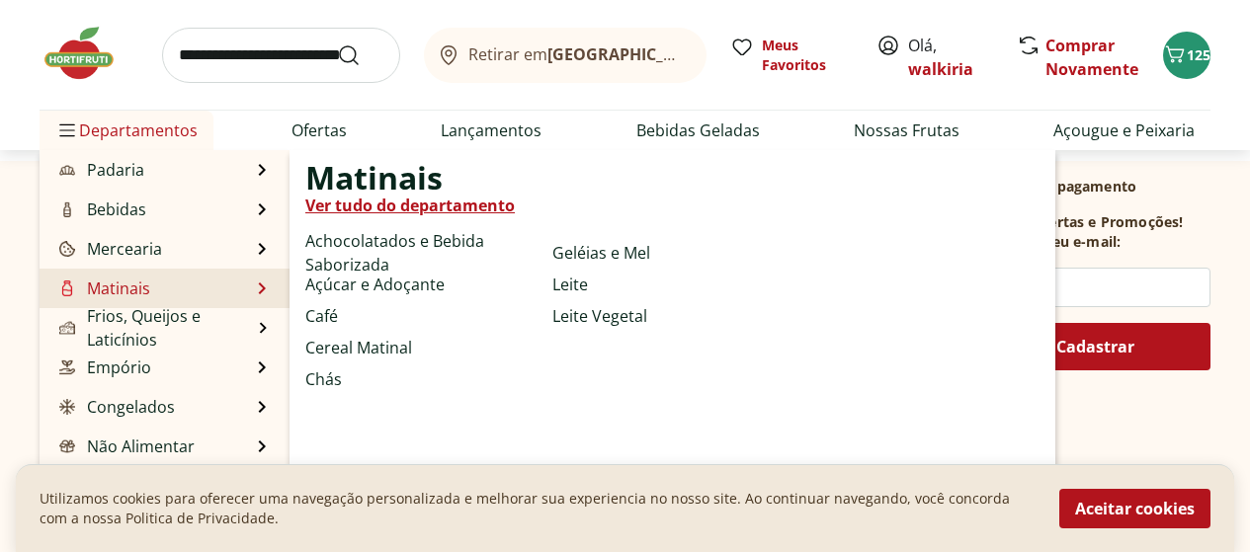
click at [122, 290] on link "Matinais" at bounding box center [102, 289] width 95 height 24
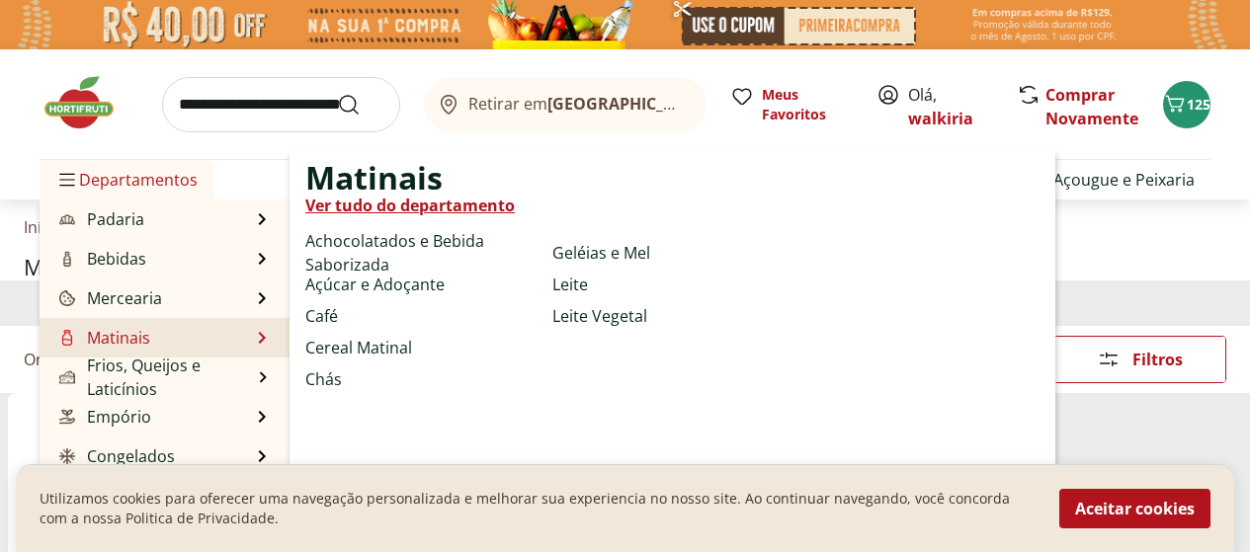
select select "**********"
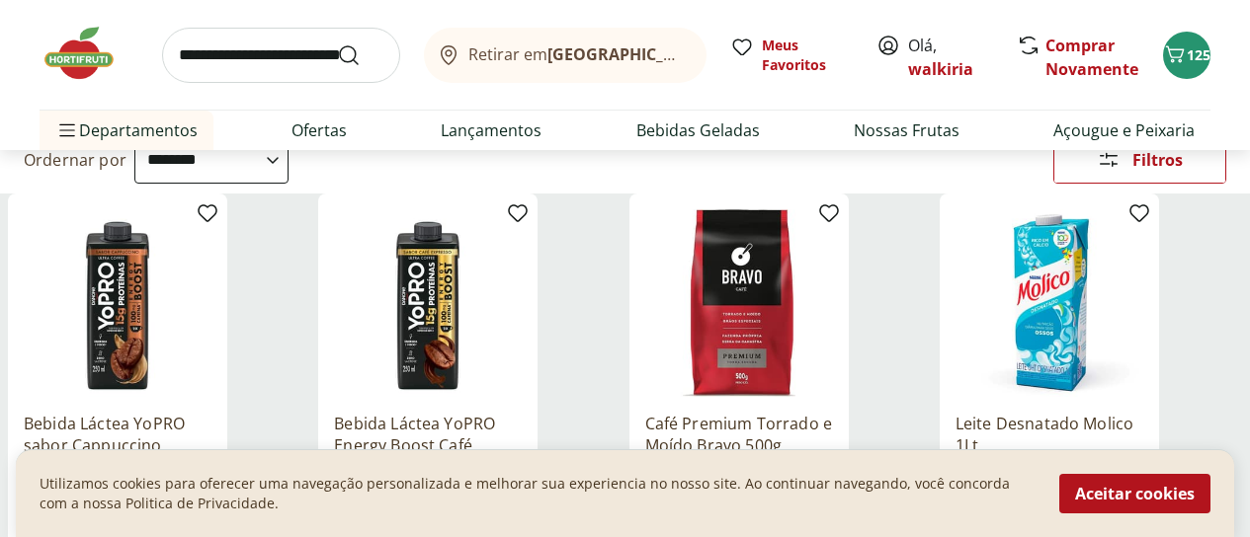
scroll to position [296, 0]
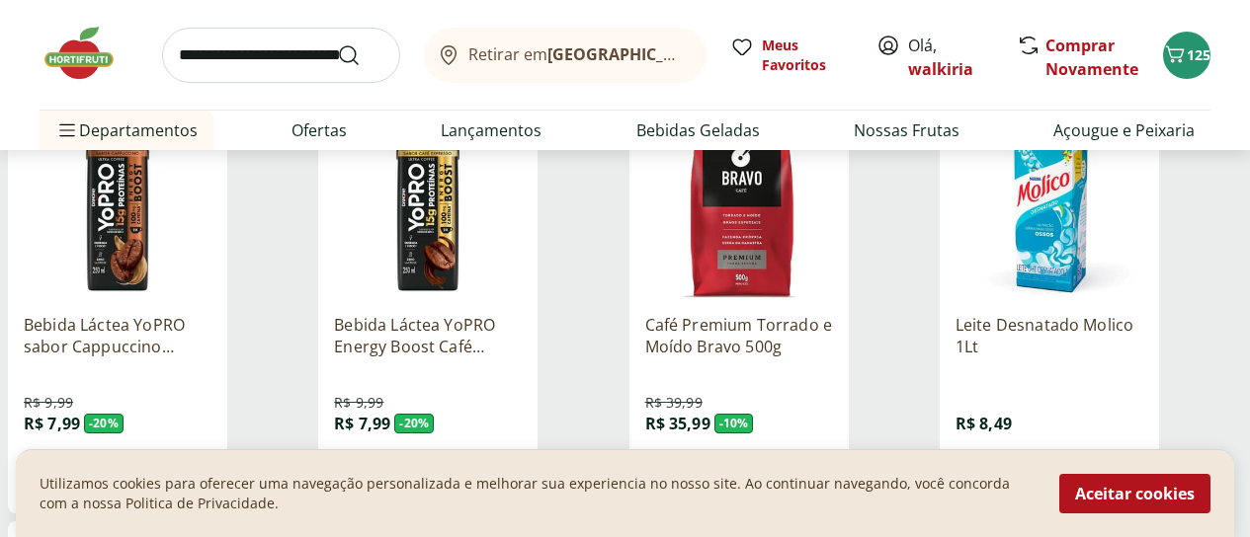
click at [170, 470] on span "Adicionar" at bounding box center [131, 478] width 77 height 16
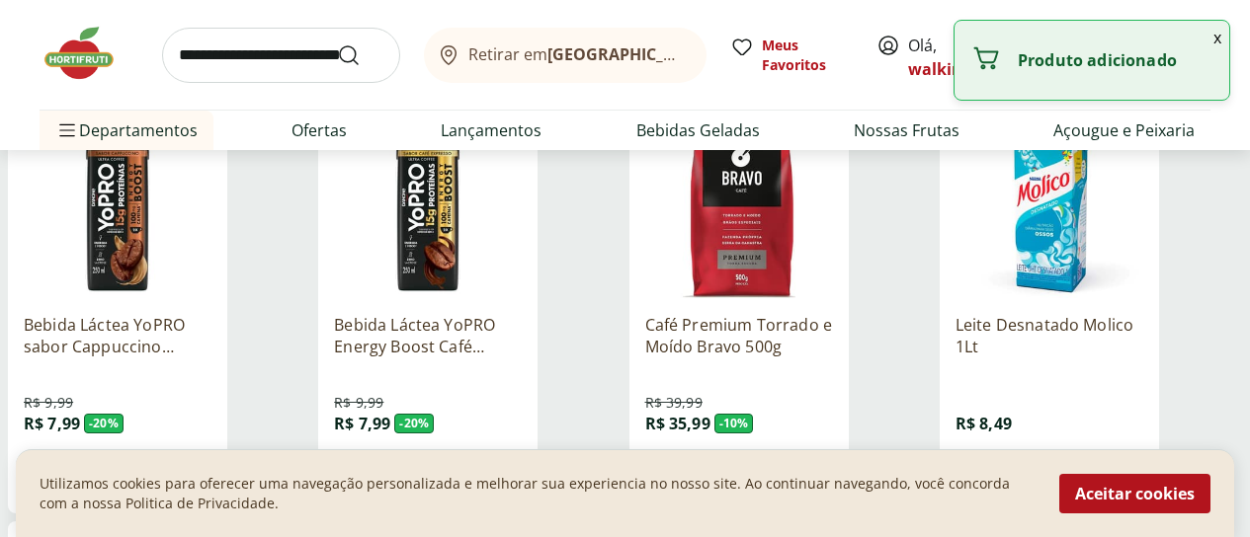
click at [186, 465] on icon at bounding box center [173, 477] width 25 height 24
type input "*"
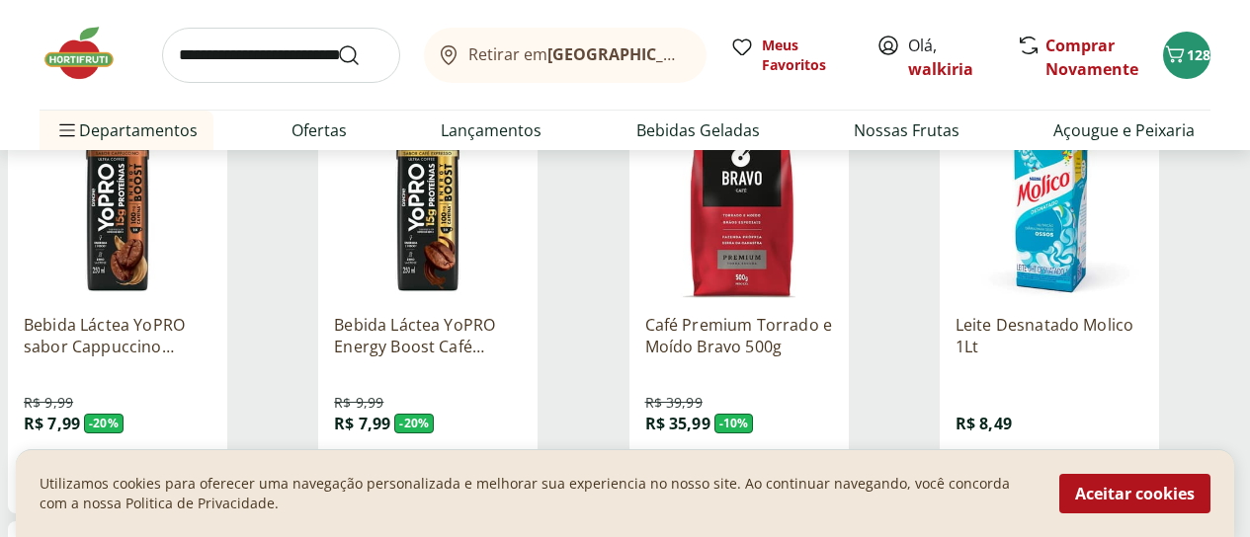
click at [481, 470] on span "Adicionar" at bounding box center [442, 478] width 77 height 16
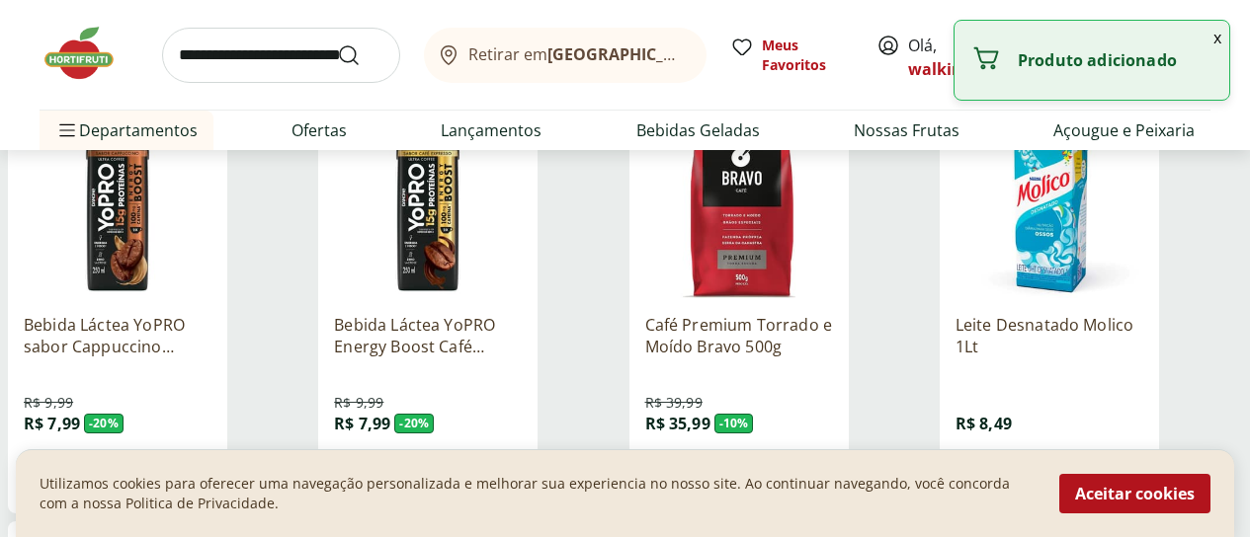
click at [496, 465] on icon at bounding box center [483, 477] width 25 height 24
type input "*"
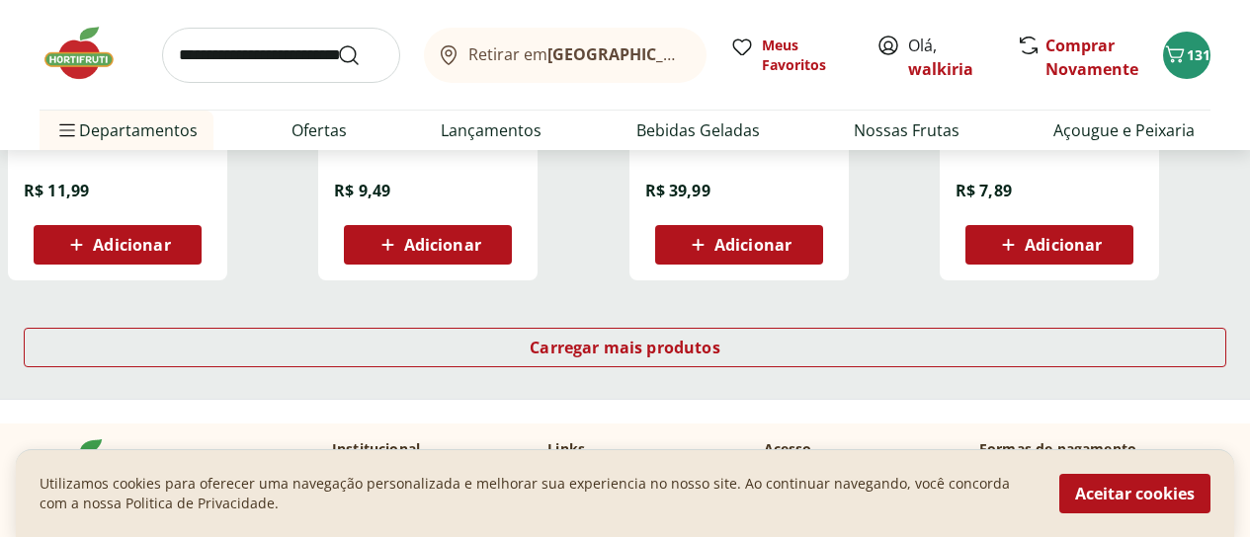
scroll to position [1186, 0]
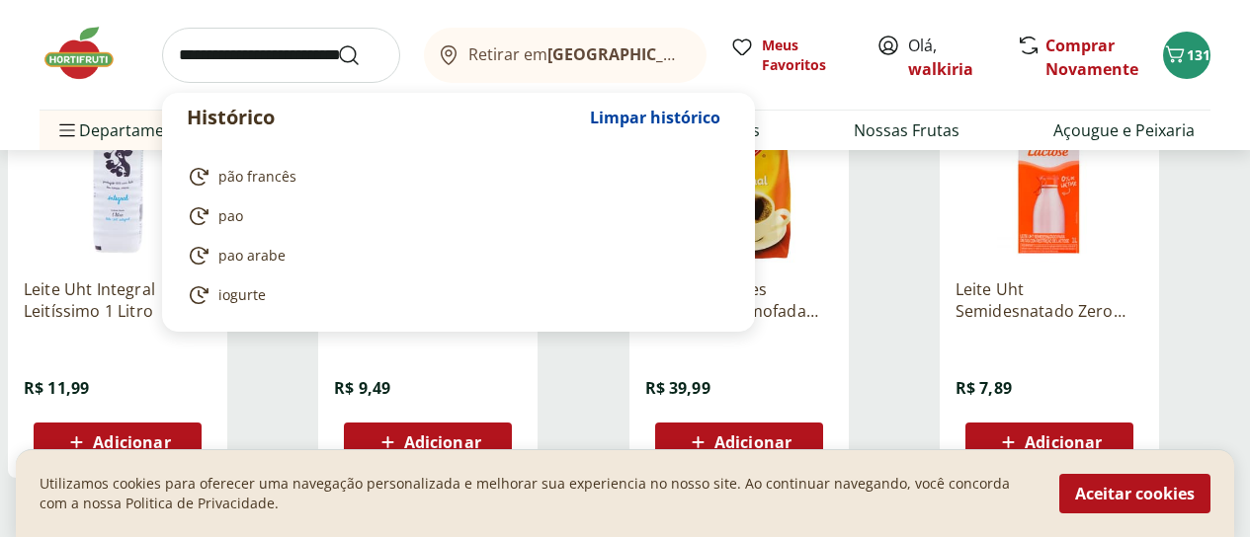
click at [211, 47] on input "search" at bounding box center [281, 55] width 238 height 55
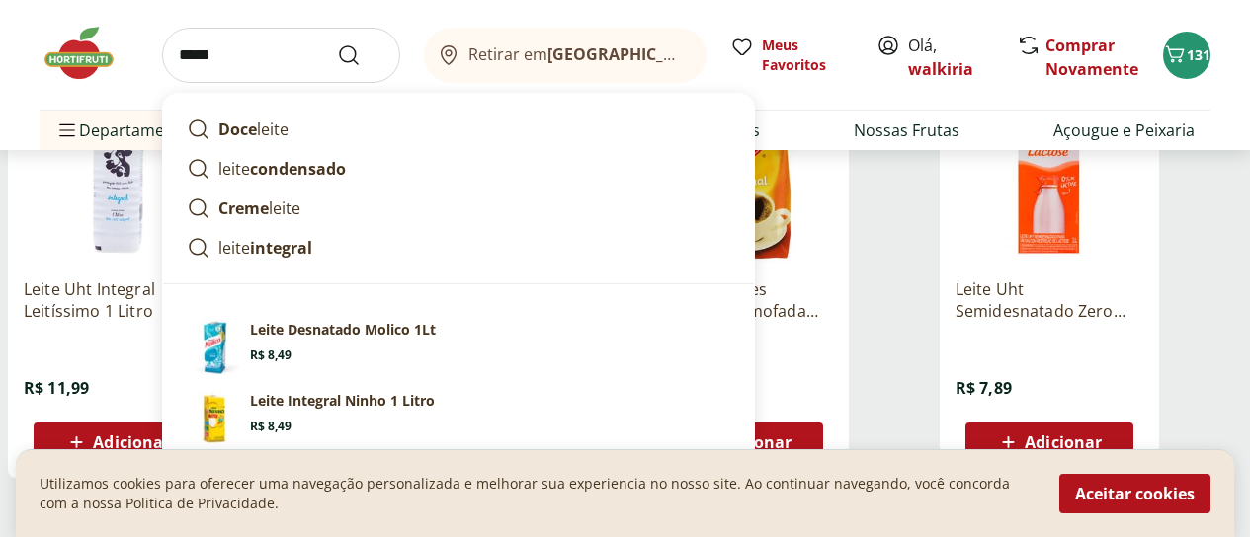
type input "*****"
click at [337, 43] on button "Submit Search" at bounding box center [360, 55] width 47 height 24
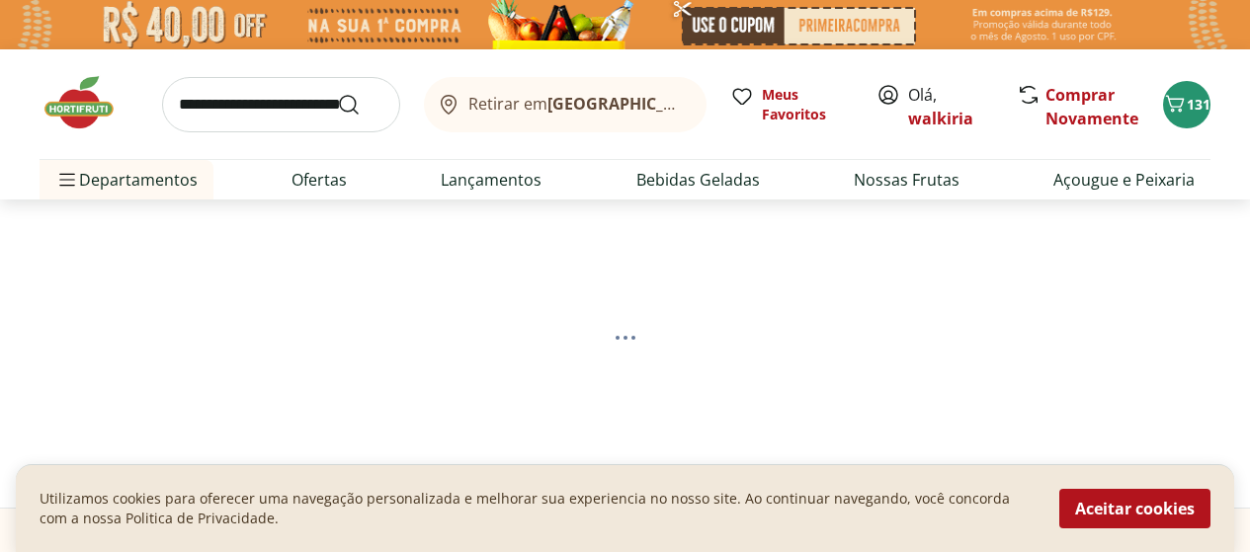
select select "**********"
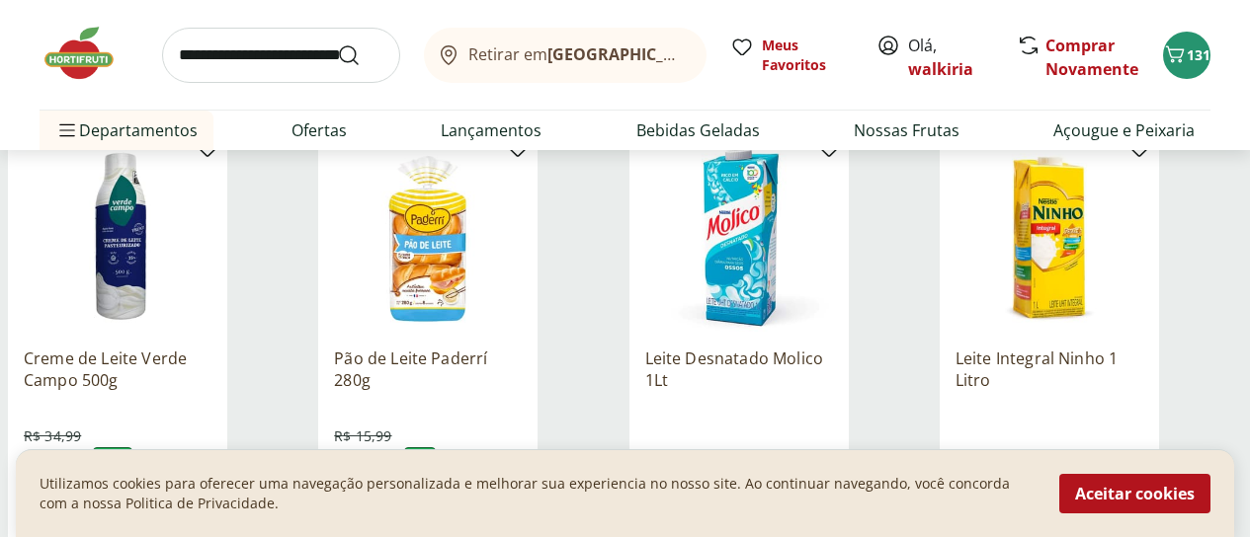
scroll to position [790, 0]
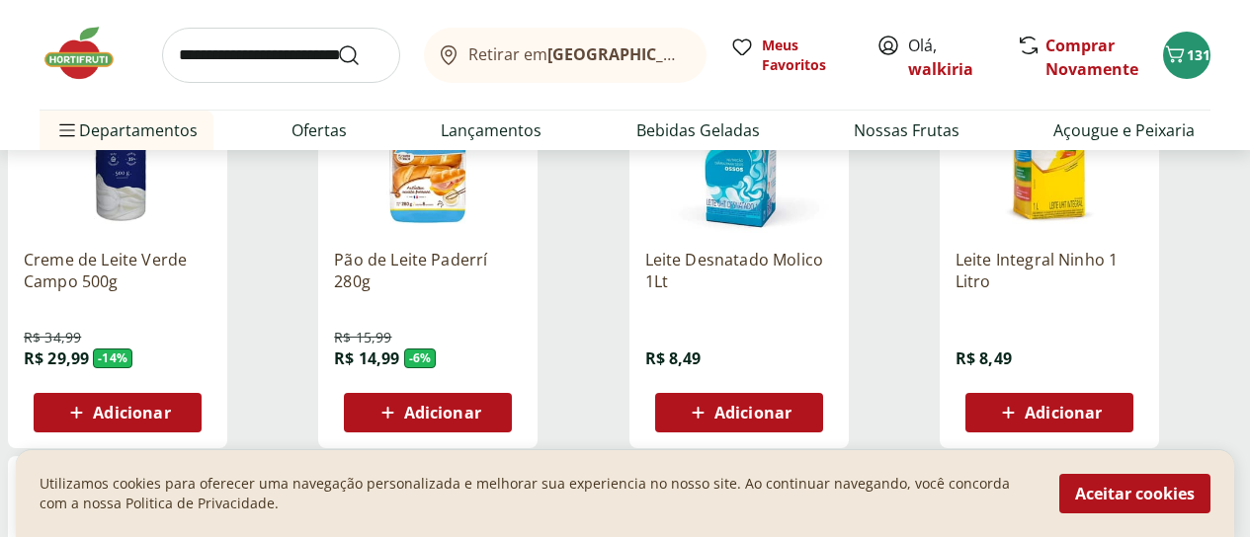
click at [1115, 431] on div "Adicionar" at bounding box center [1049, 413] width 136 height 36
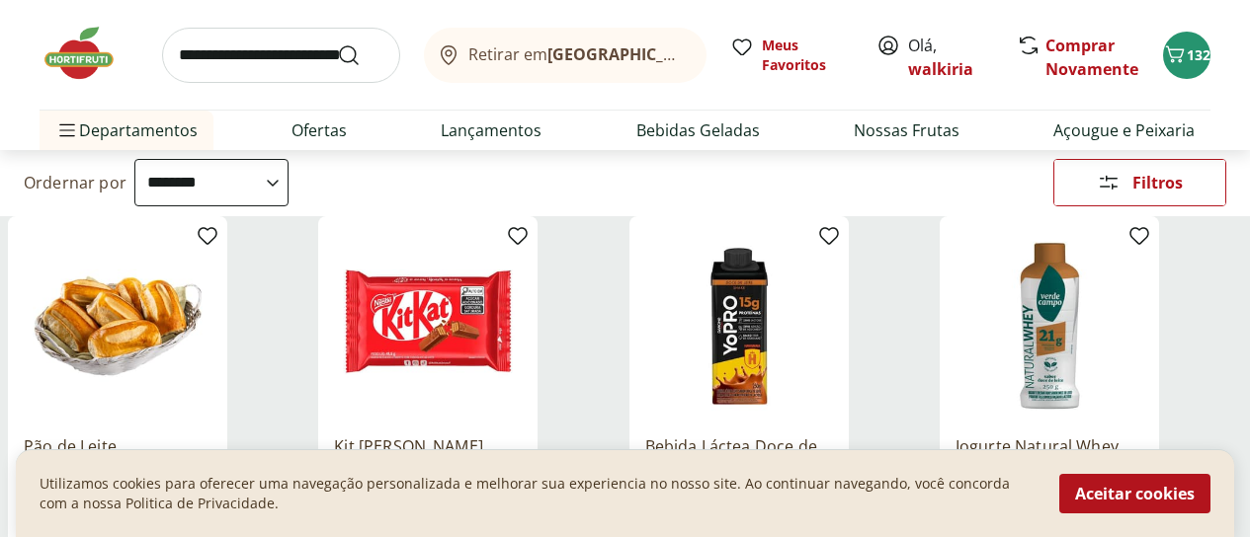
scroll to position [198, 0]
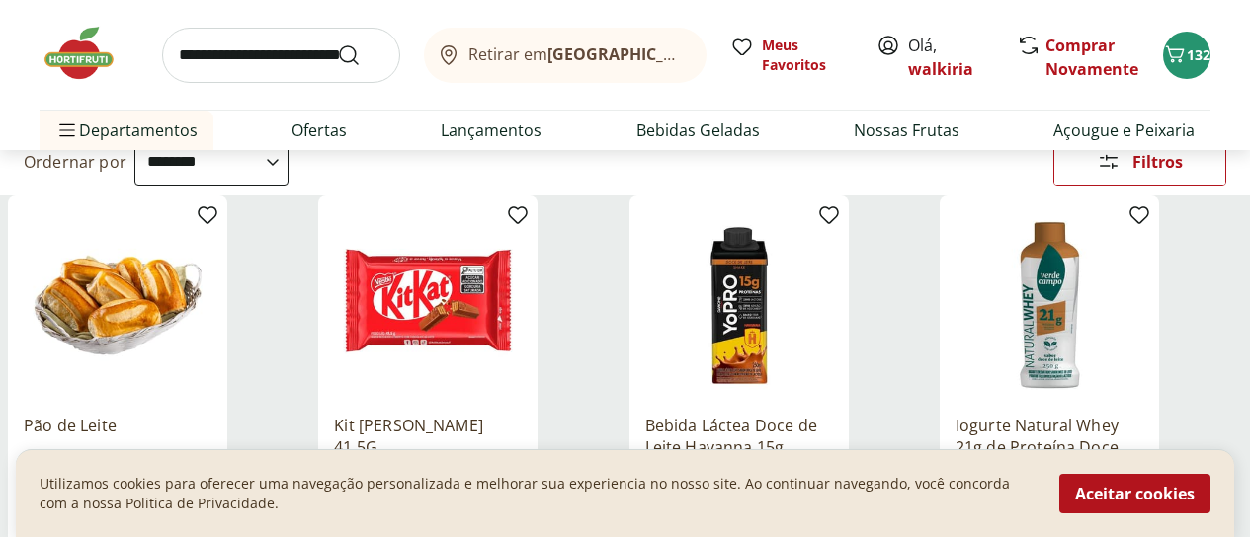
click at [0, 0] on div "Departamento" at bounding box center [0, 0] width 0 height 0
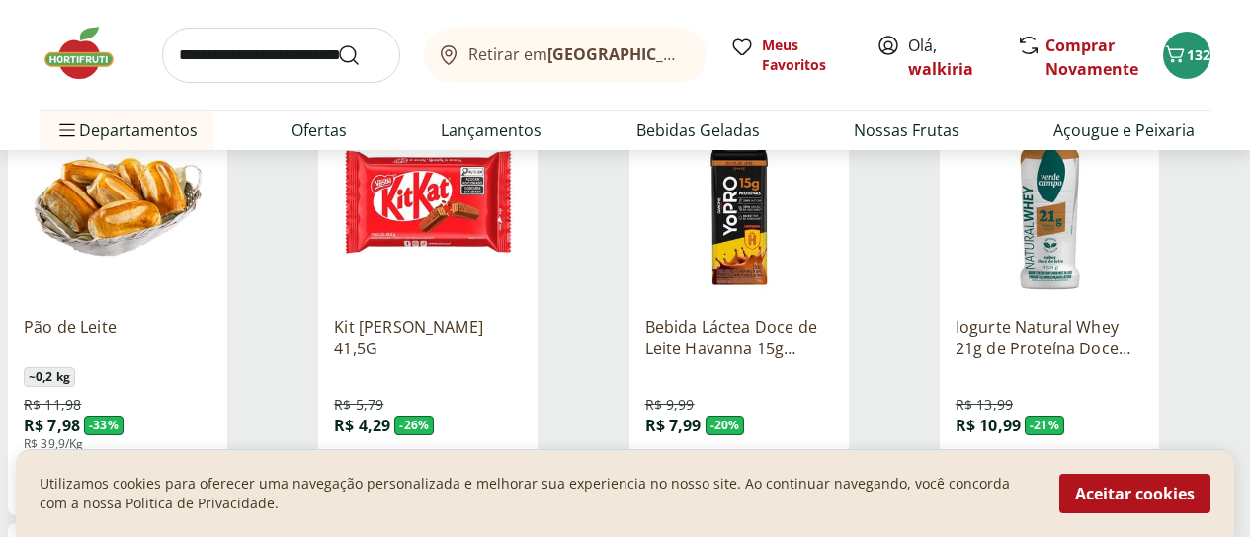
click at [0, 0] on label "Mercearia 45" at bounding box center [0, 0] width 0 height 0
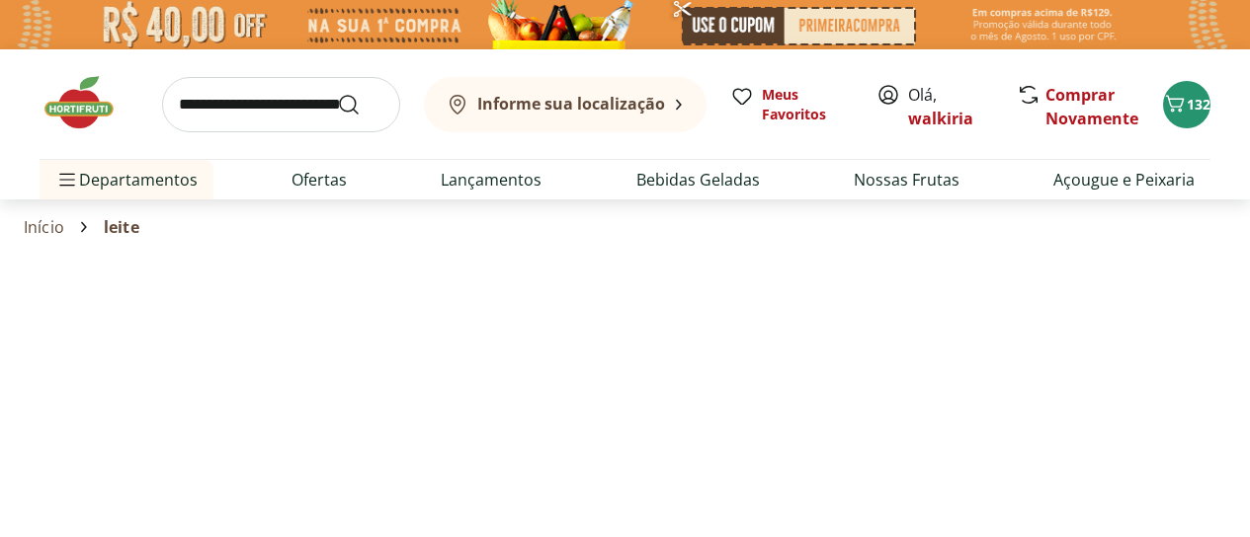
select select "**********"
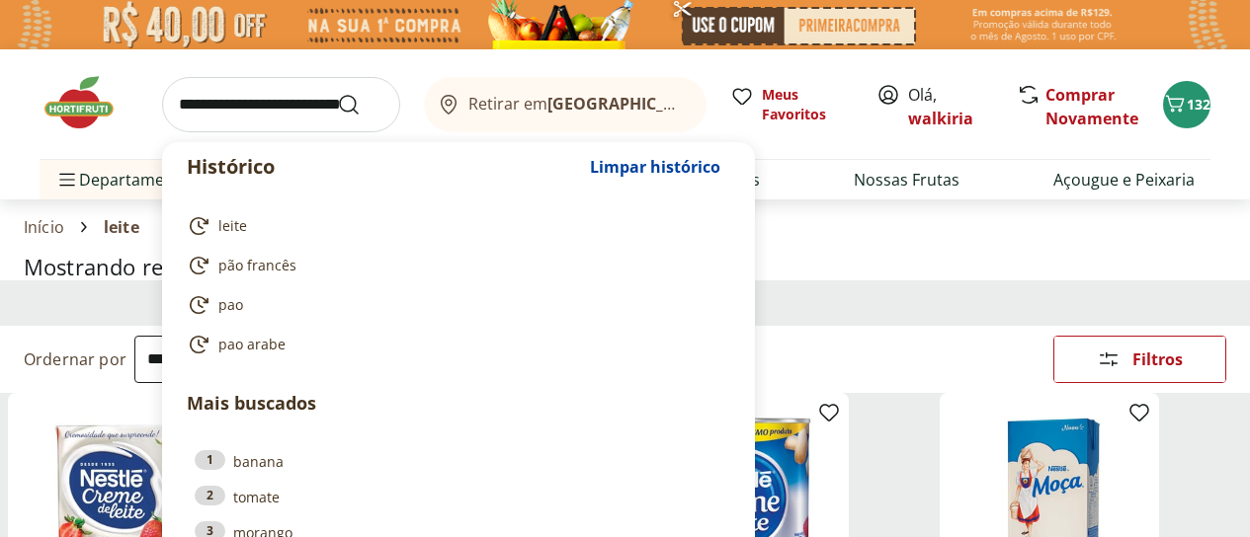
drag, startPoint x: 221, startPoint y: 104, endPoint x: 221, endPoint y: 116, distance: 11.9
click at [221, 114] on input "search" at bounding box center [281, 104] width 238 height 55
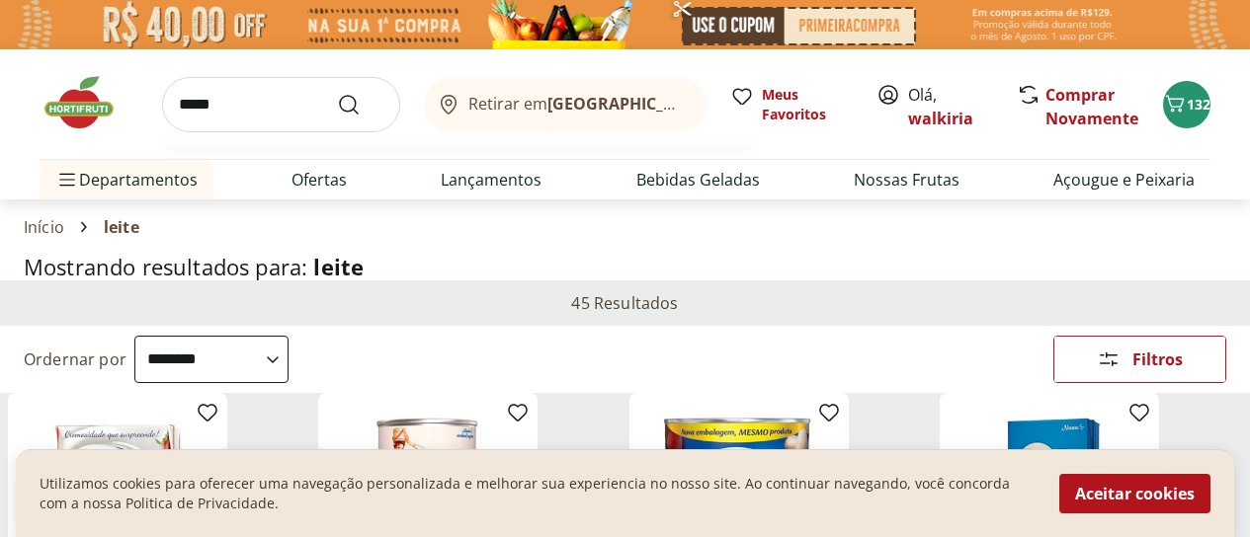
type input "******"
click button "Submit Search" at bounding box center [360, 105] width 47 height 24
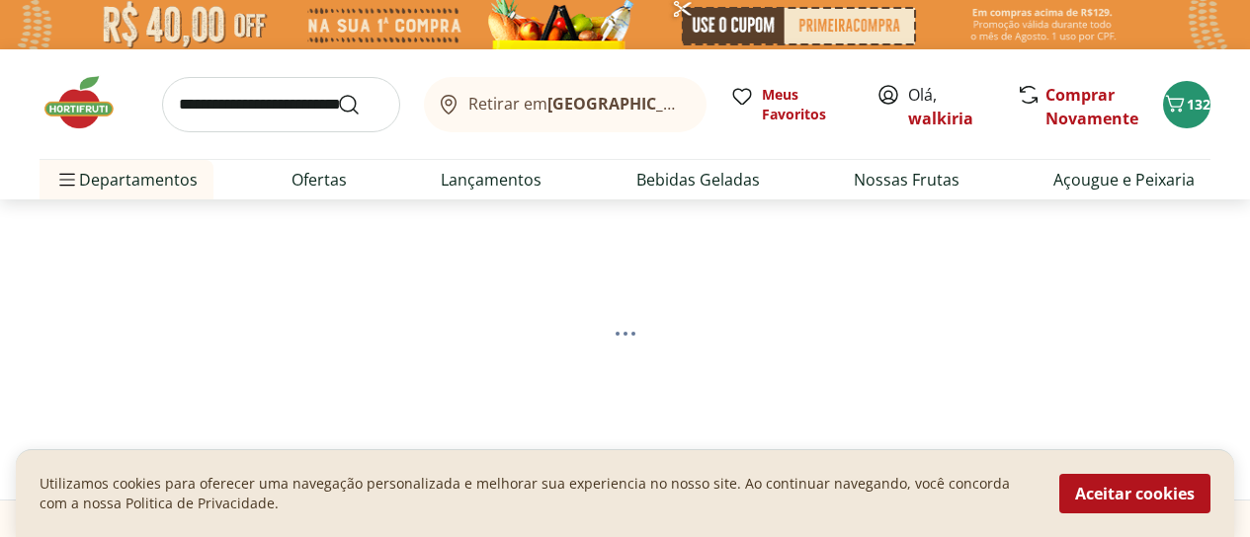
select select "**********"
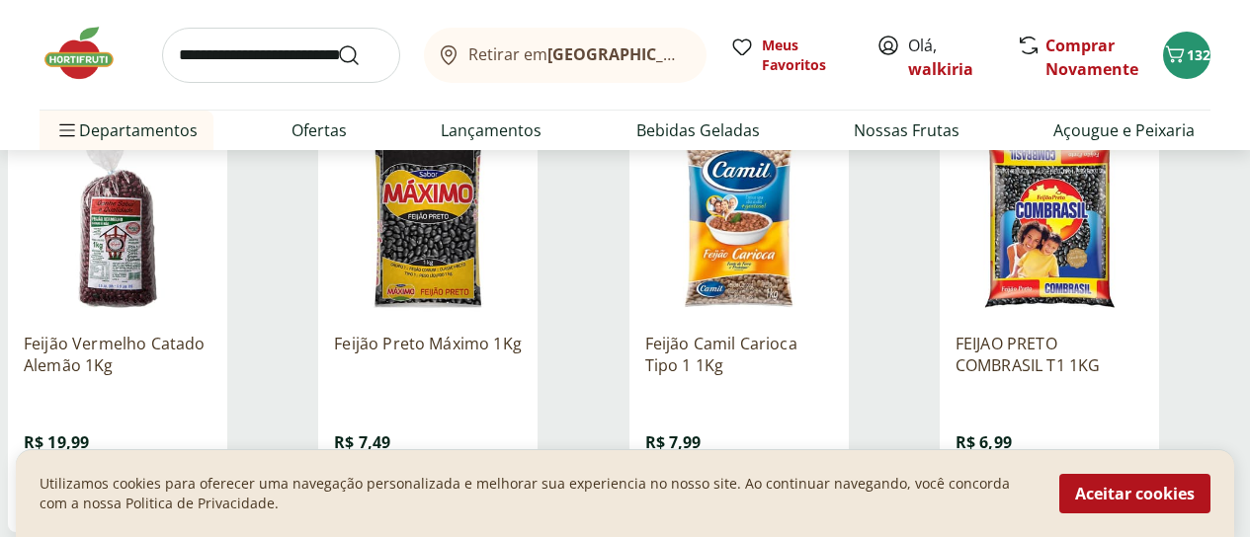
scroll to position [198, 0]
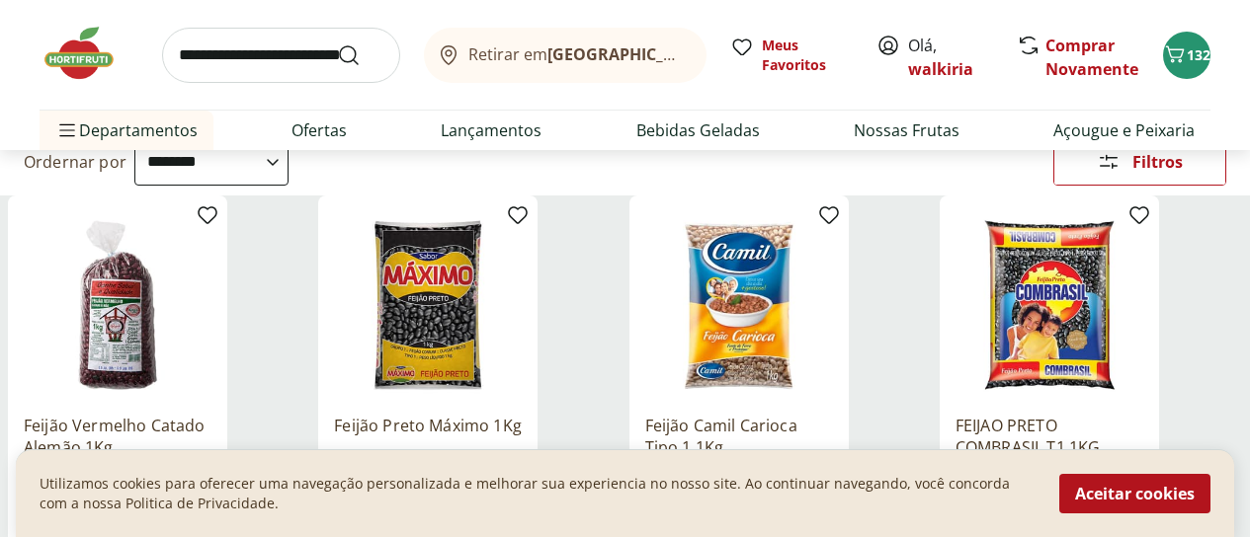
click at [0, 0] on icon at bounding box center [0, 0] width 0 height 0
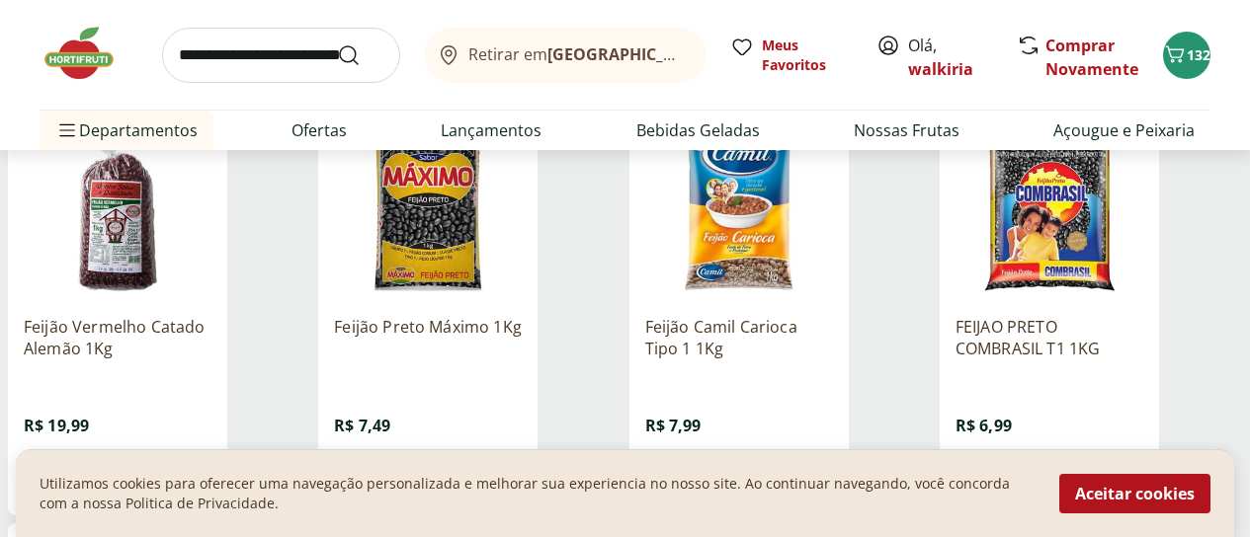
click at [0, 0] on label "Temperos e Condimentos 2" at bounding box center [0, 0] width 0 height 0
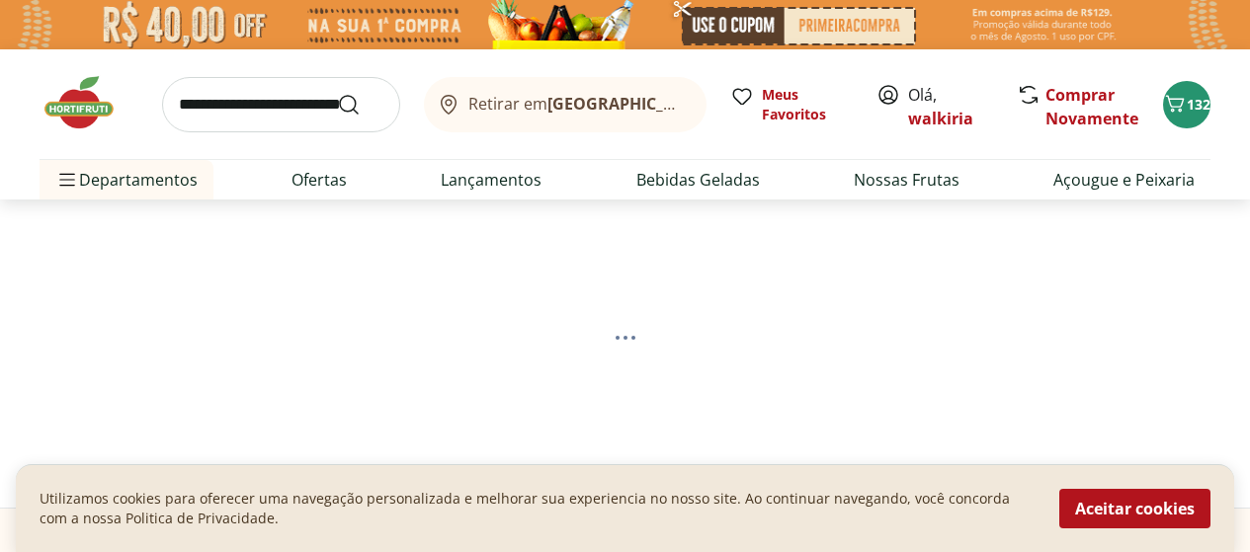
select select "**********"
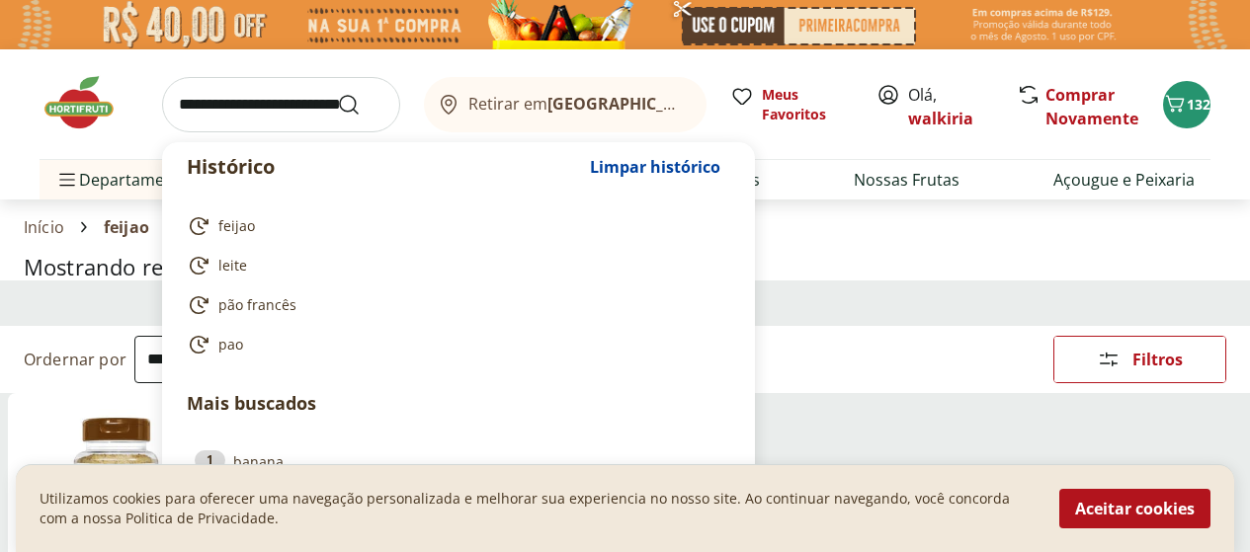
click at [204, 105] on input "search" at bounding box center [281, 104] width 238 height 55
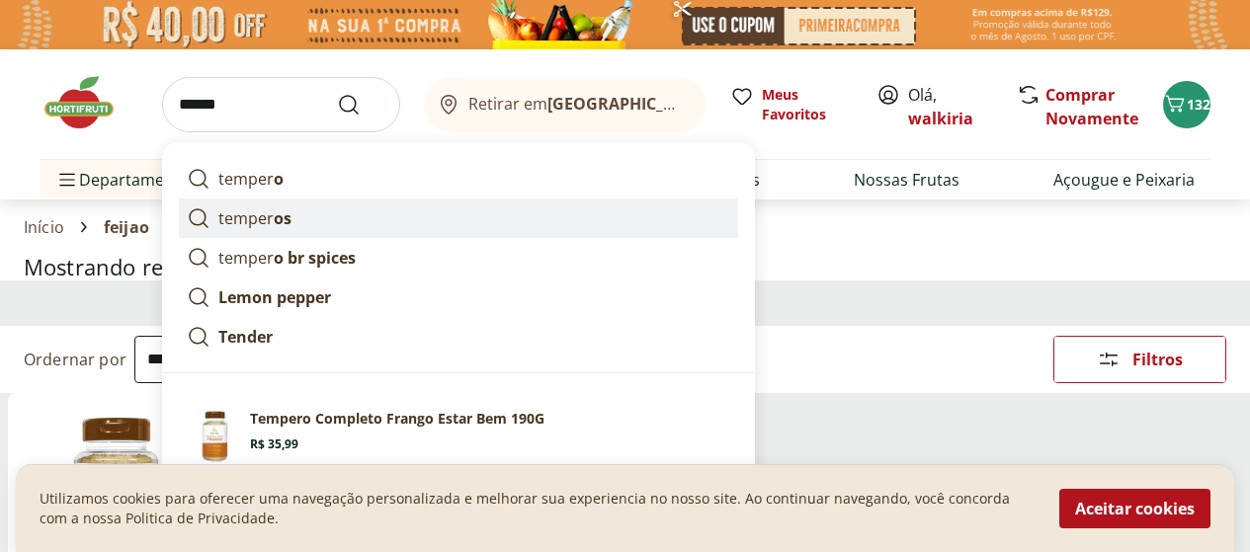
click at [231, 214] on p "temper os" at bounding box center [254, 218] width 73 height 24
type input "********"
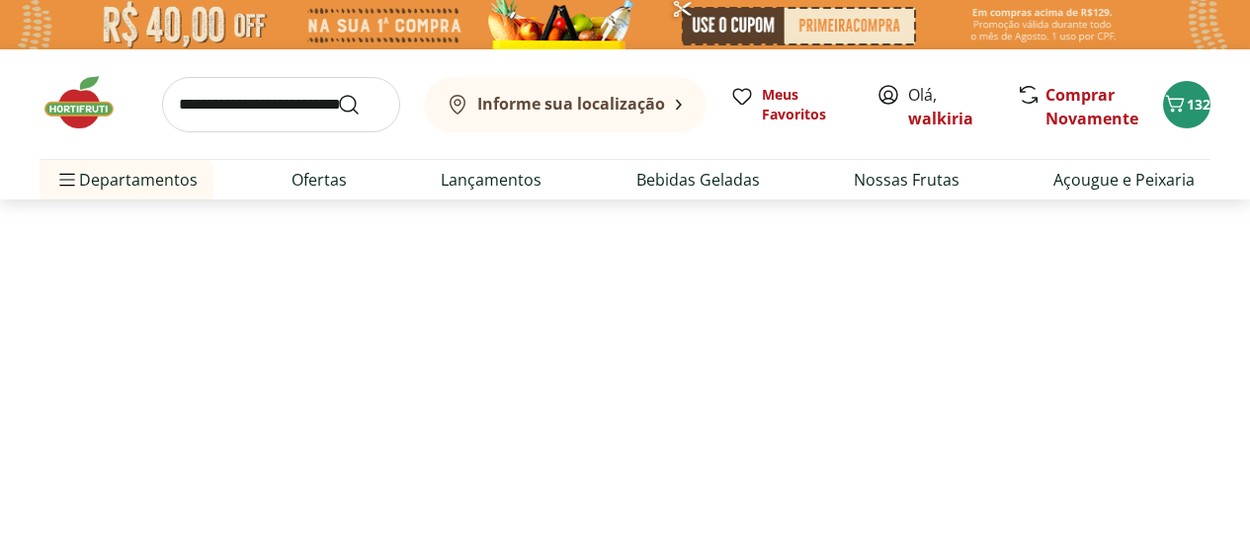
select select "**********"
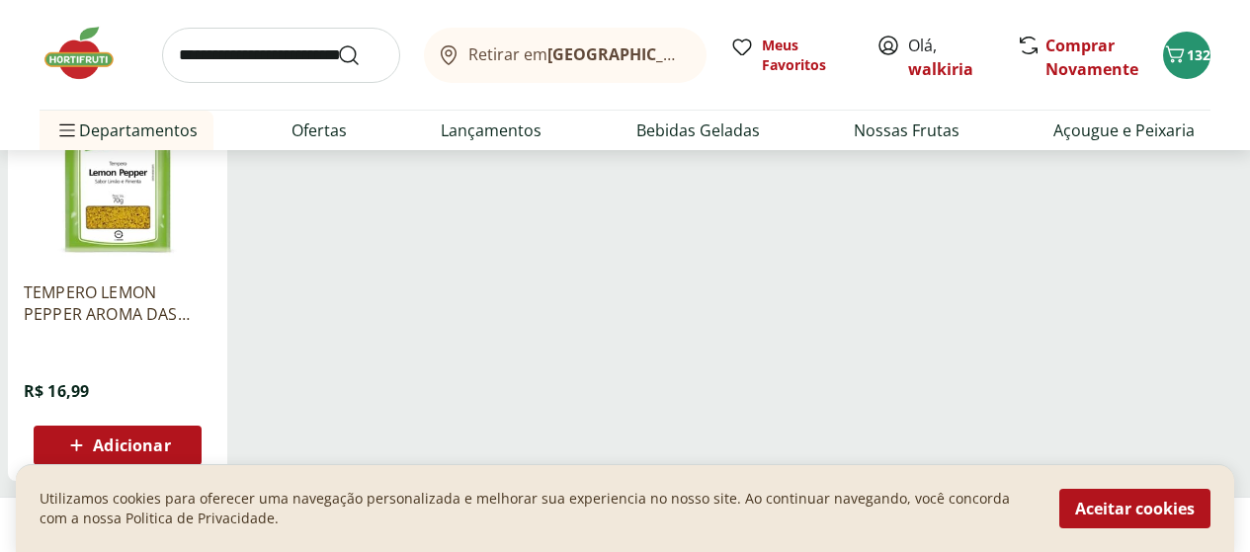
scroll to position [1186, 0]
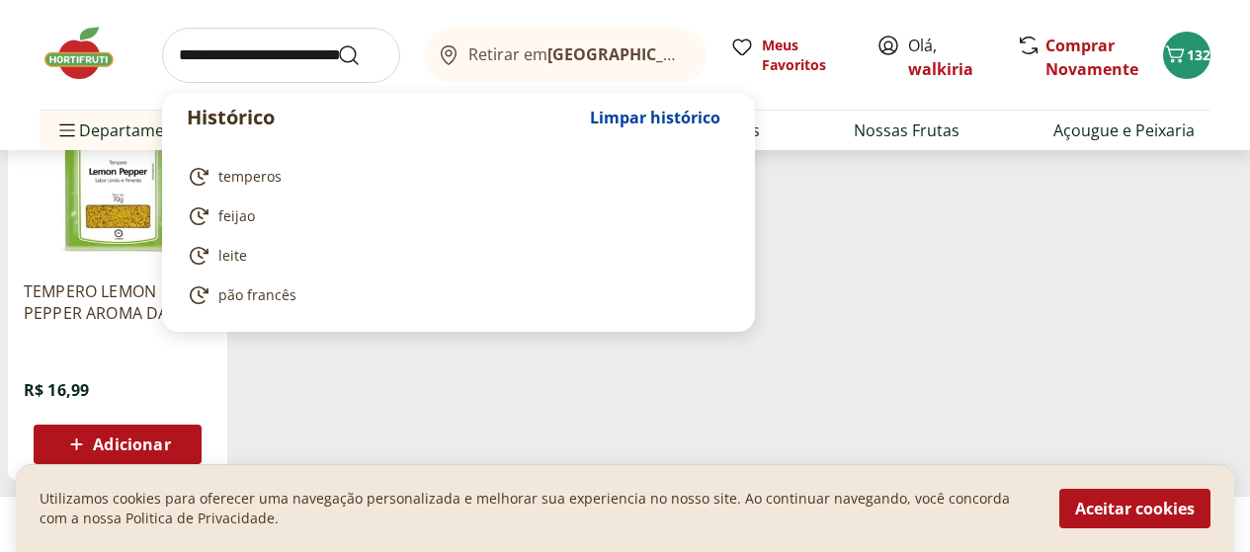
click at [195, 43] on input "search" at bounding box center [281, 55] width 238 height 55
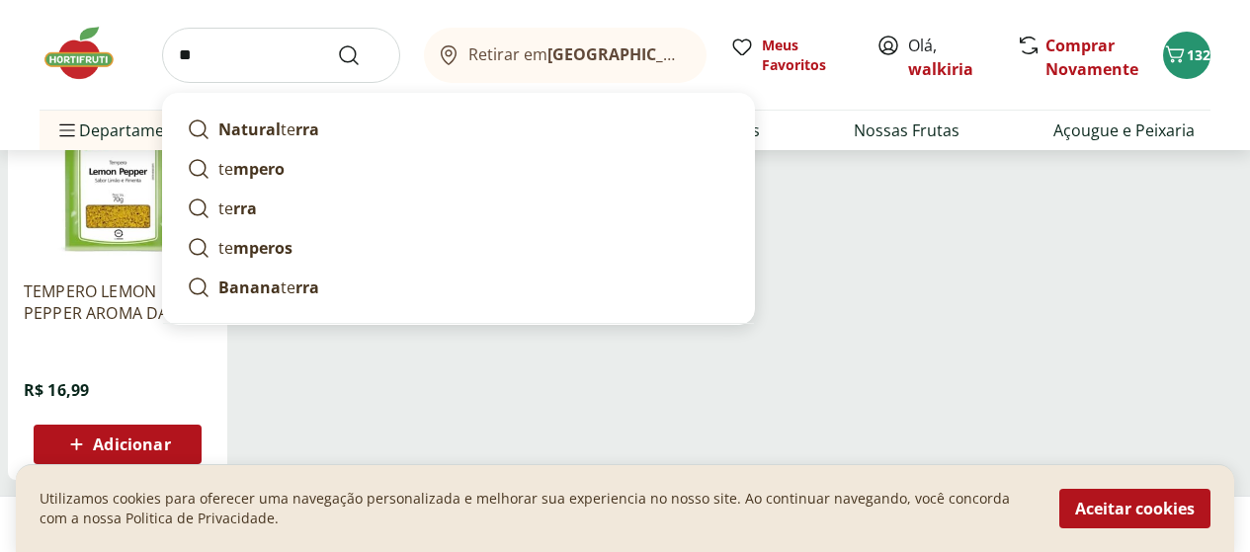
type input "*"
type input "**********"
click at [337, 43] on button "Submit Search" at bounding box center [360, 55] width 47 height 24
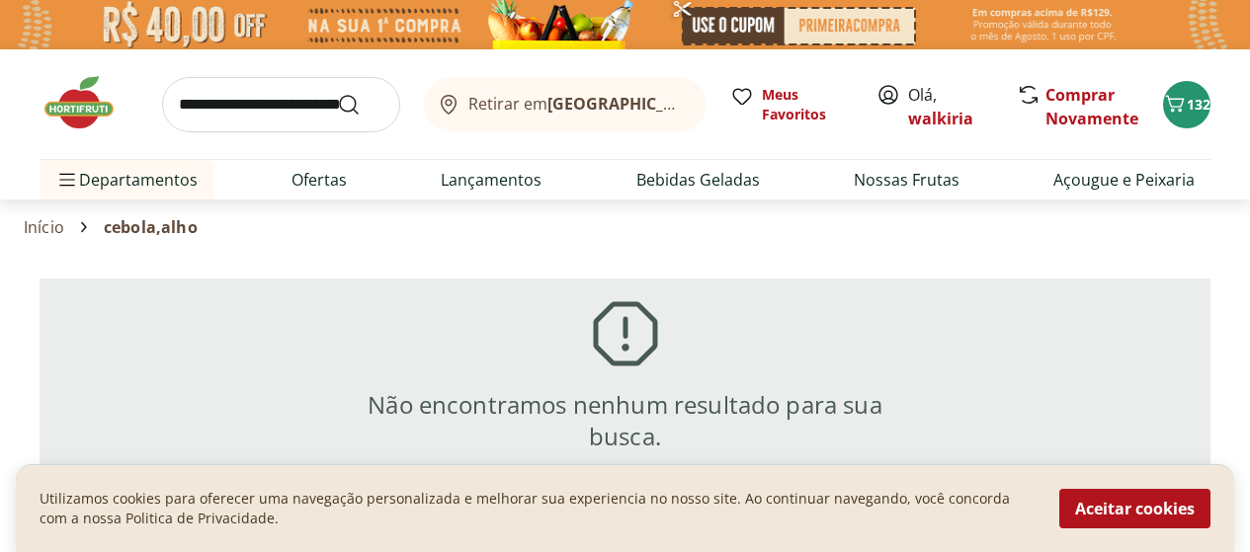
click at [262, 234] on div "Início cebola,alho" at bounding box center [625, 227] width 1202 height 24
click at [89, 234] on icon at bounding box center [84, 227] width 24 height 24
click at [48, 233] on link "Início" at bounding box center [44, 227] width 41 height 18
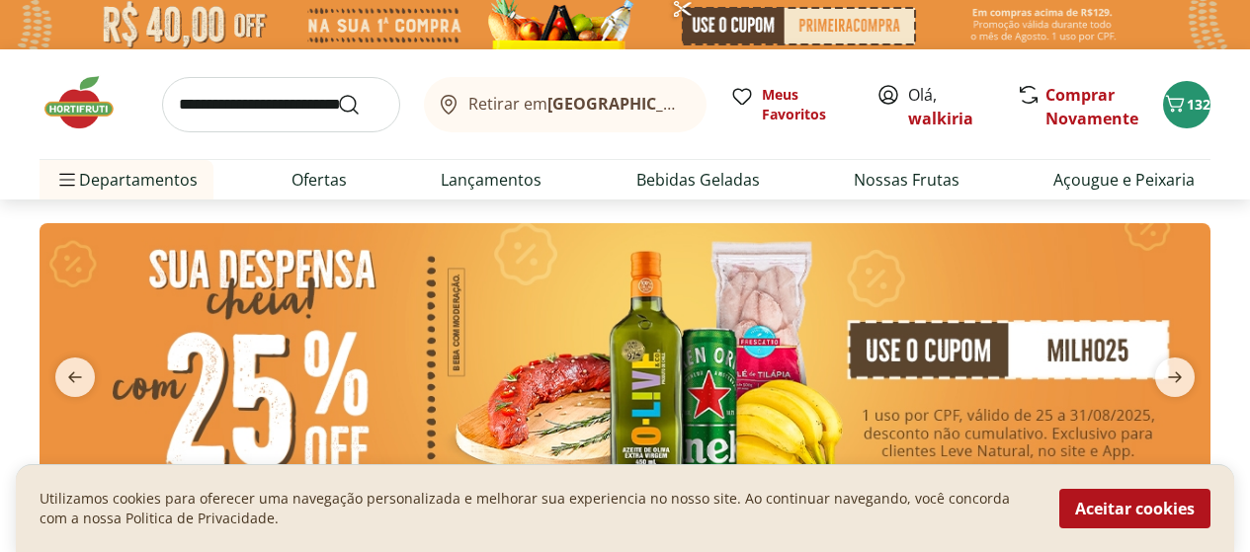
click at [229, 105] on input "search" at bounding box center [281, 104] width 238 height 55
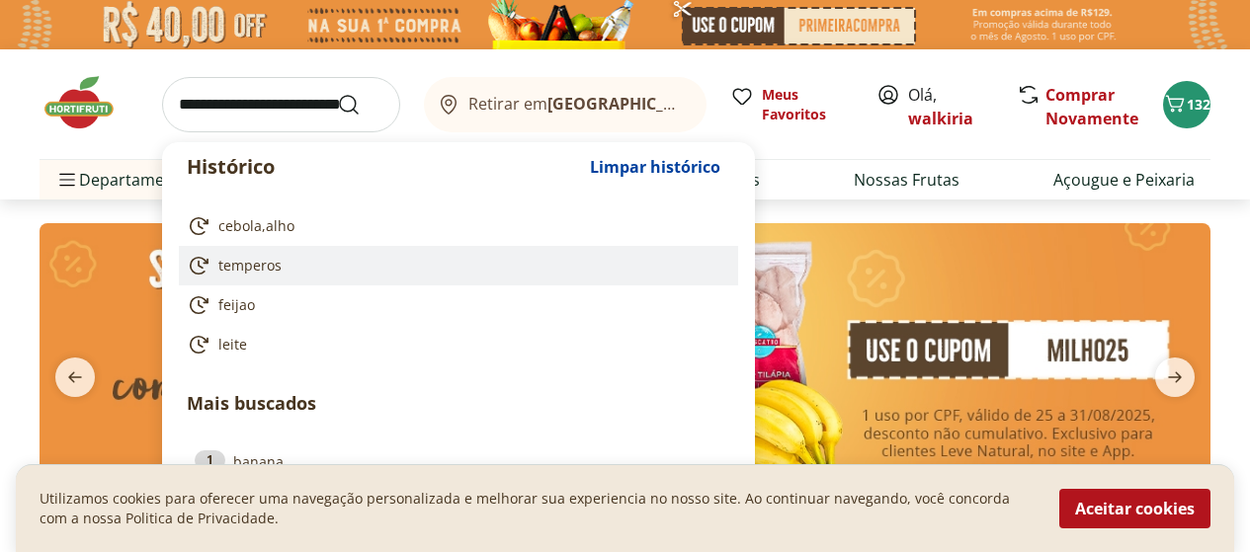
click at [222, 261] on span "temperos" at bounding box center [249, 266] width 63 height 20
type input "********"
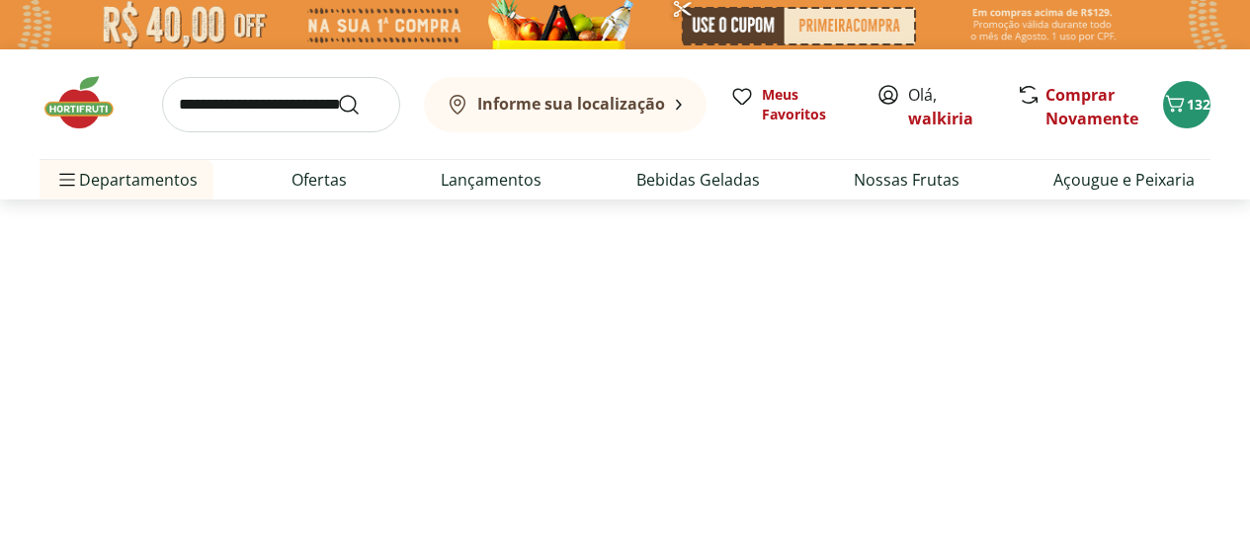
select select "**********"
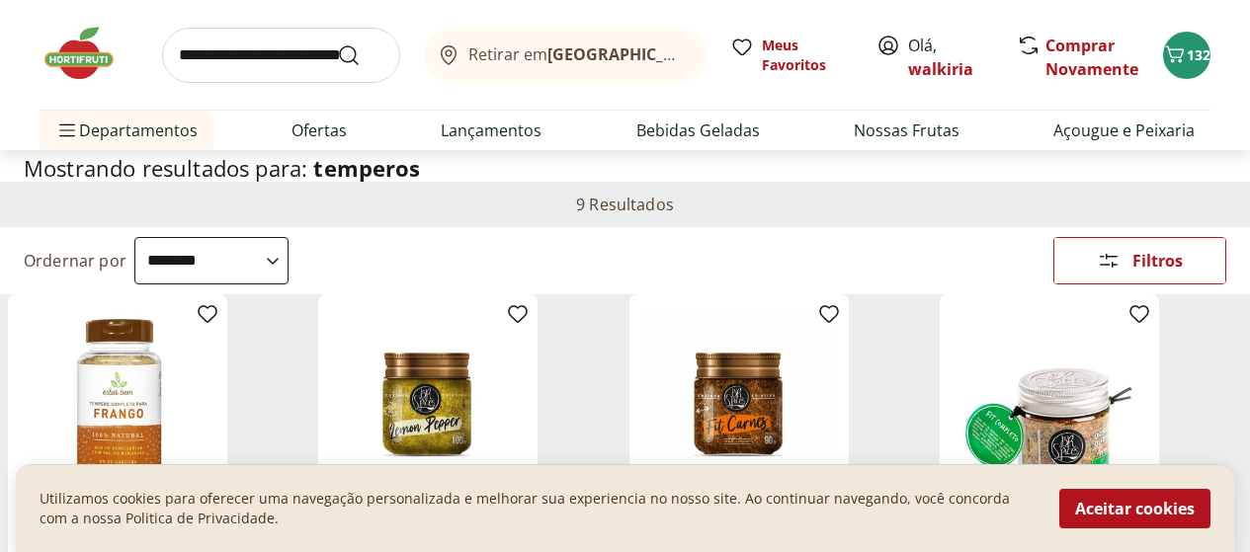
scroll to position [198, 0]
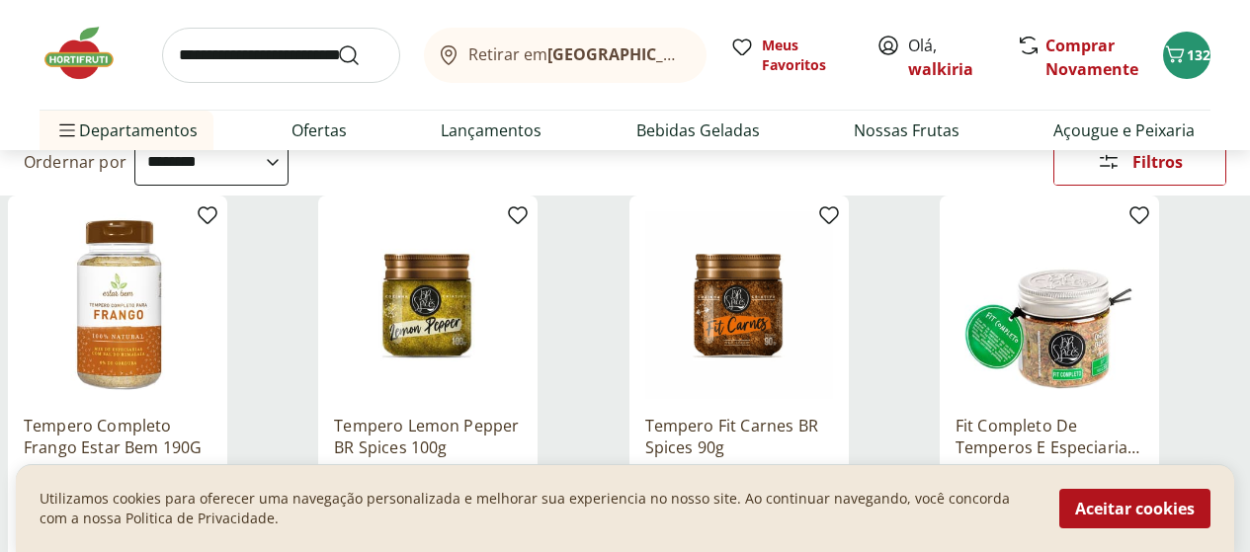
click at [0, 0] on div "Categoria" at bounding box center [0, 0] width 0 height 0
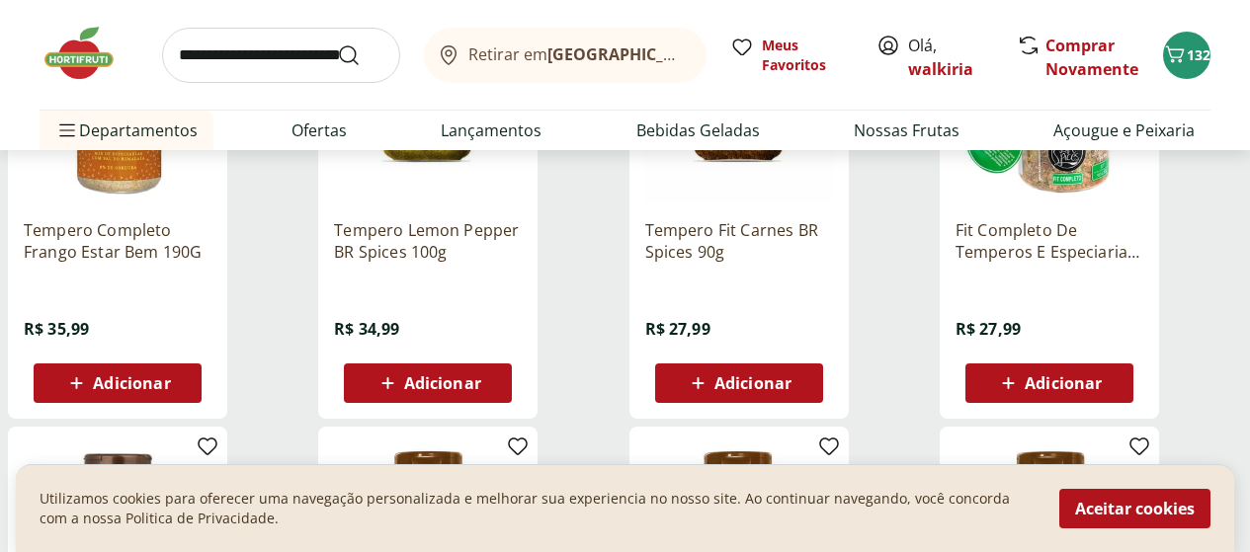
scroll to position [395, 0]
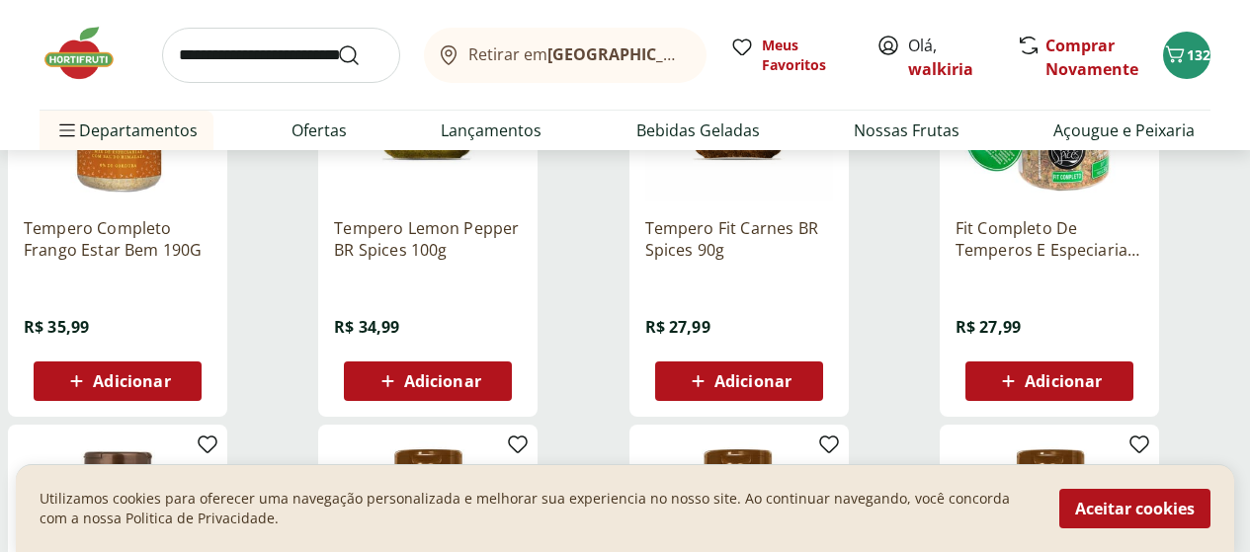
click at [0, 0] on div "Marca" at bounding box center [0, 0] width 0 height 0
click at [0, 0] on label "Hortifruti 8" at bounding box center [0, 0] width 0 height 0
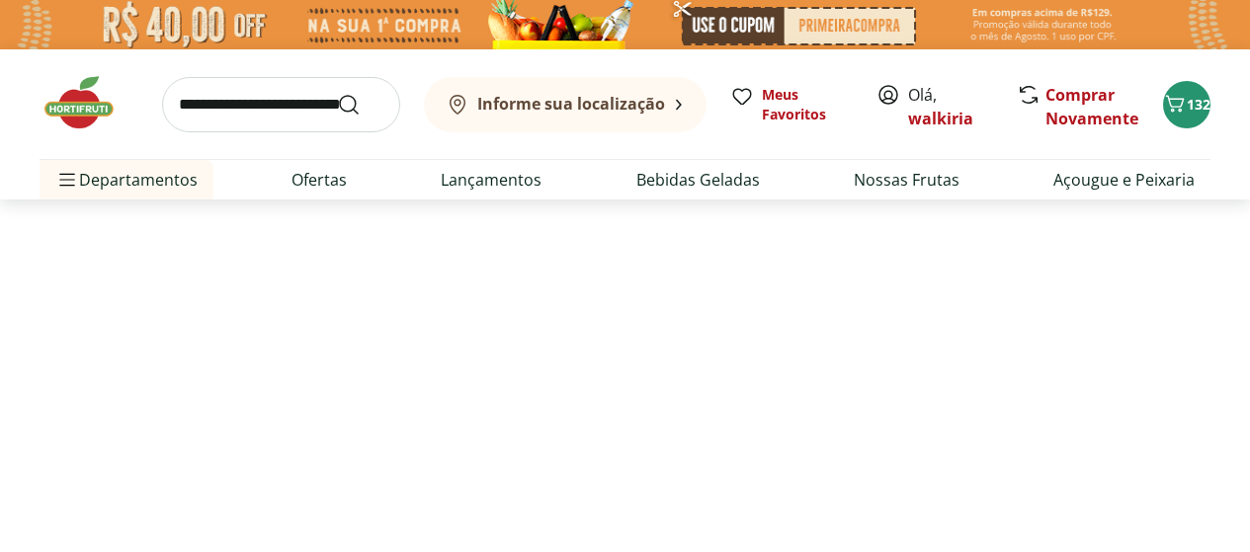
select select "**********"
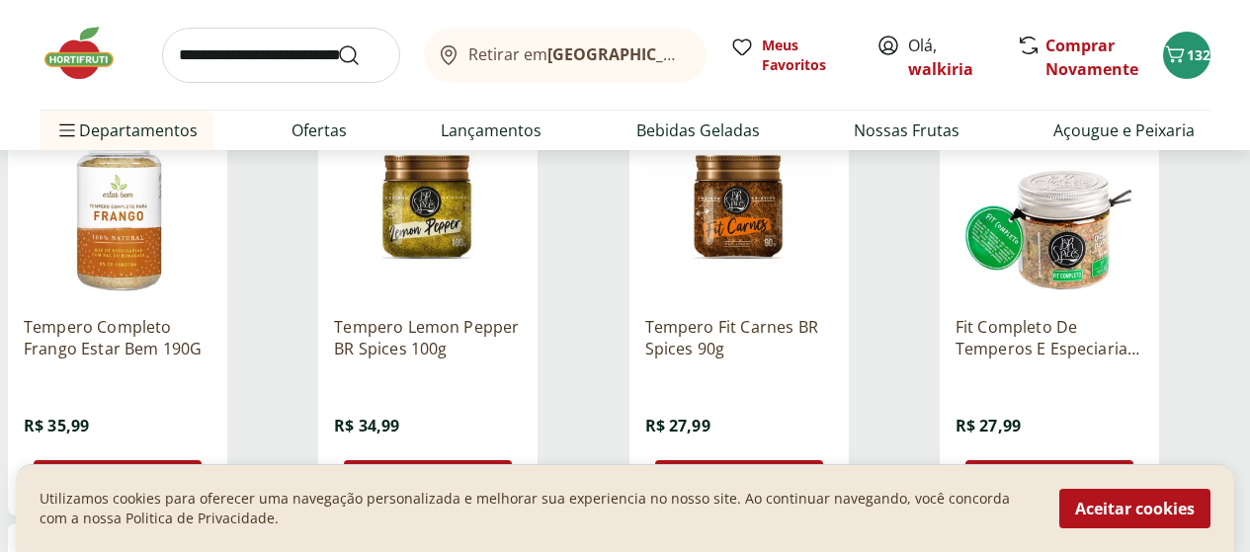
scroll to position [198, 0]
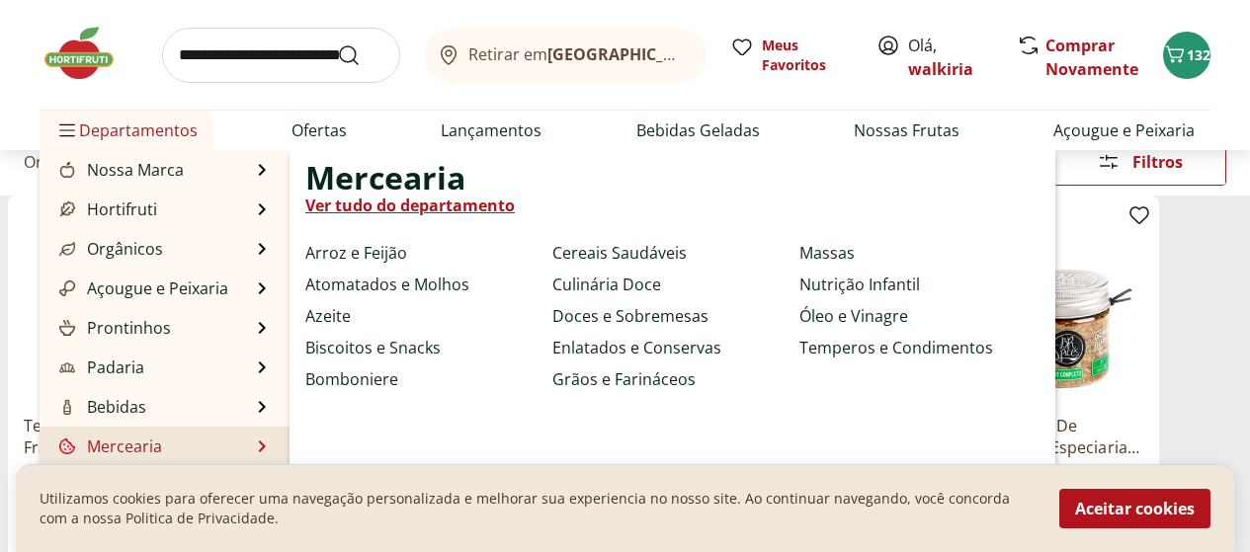
click at [154, 443] on link "Mercearia" at bounding box center [108, 447] width 107 height 24
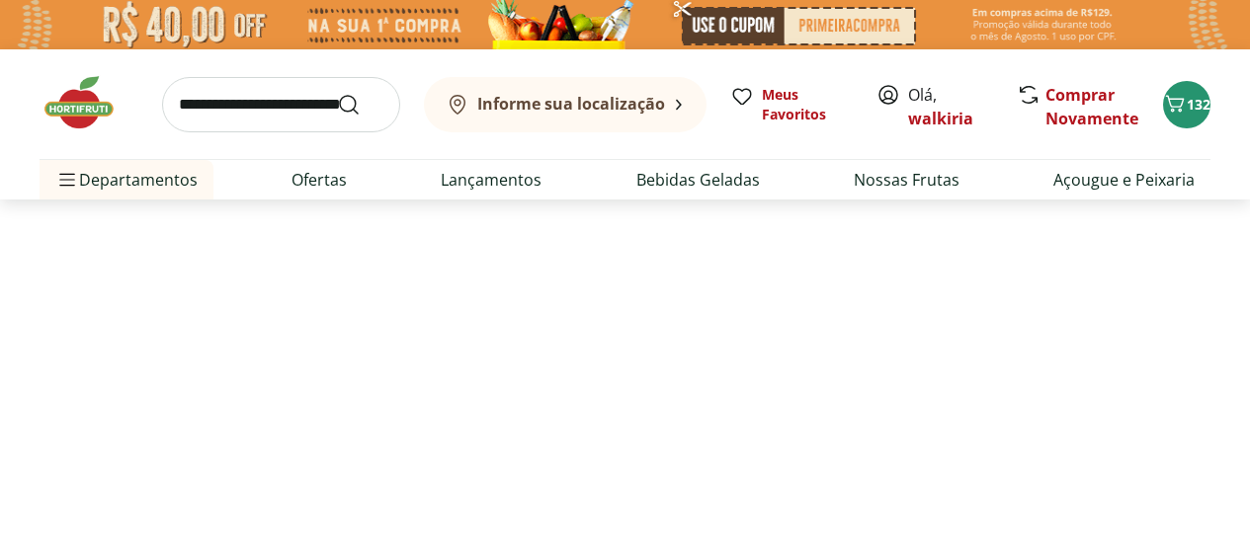
select select "**********"
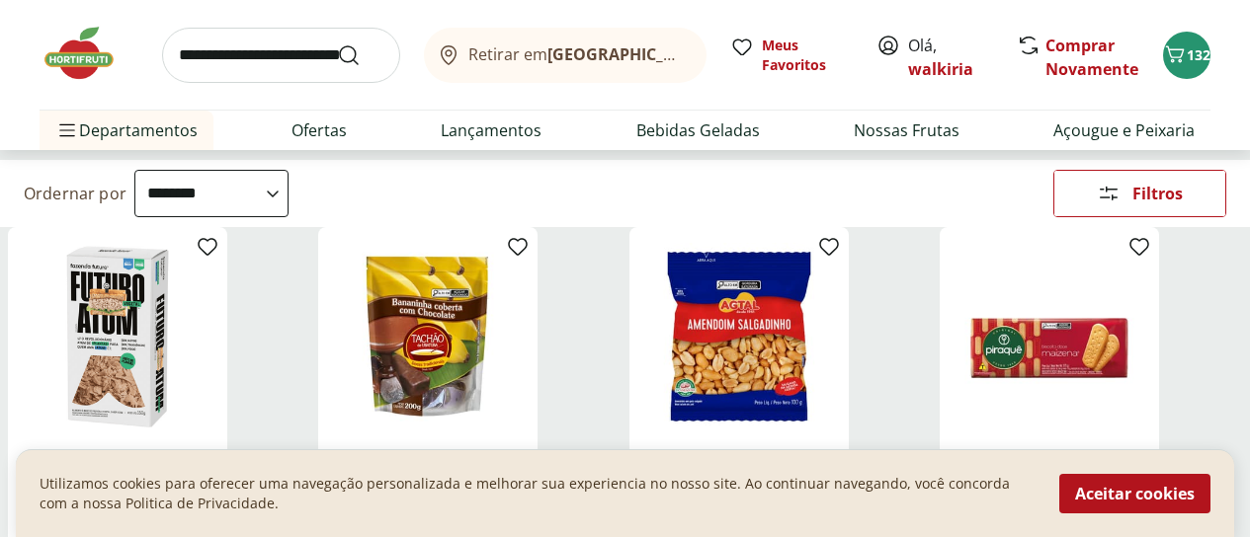
scroll to position [198, 0]
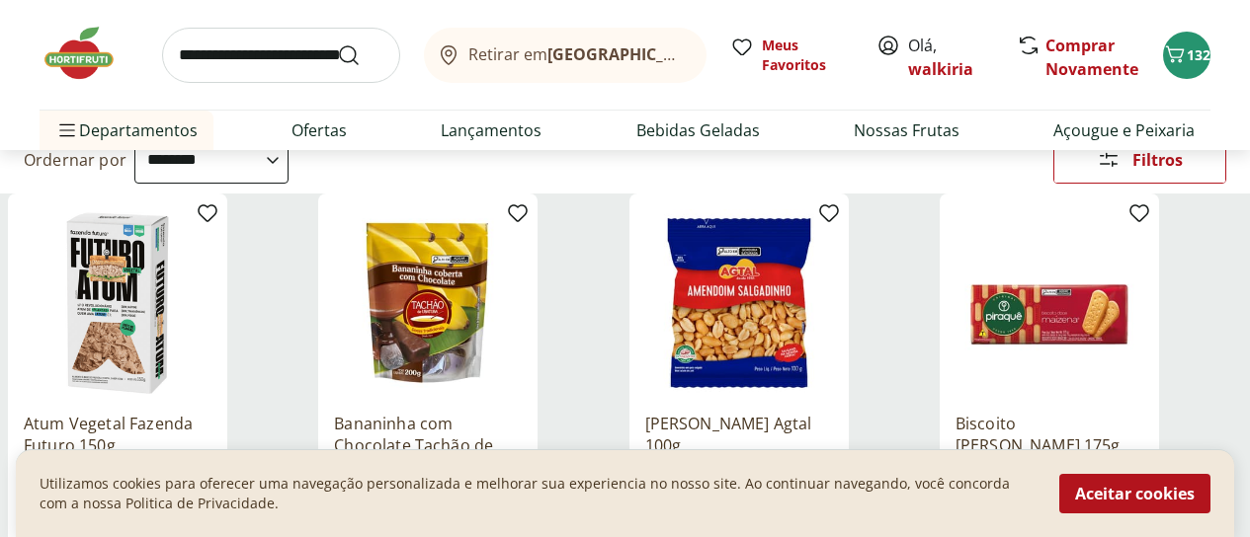
click at [0, 0] on div "Categoria" at bounding box center [0, 0] width 0 height 0
click at [0, 0] on label "Arroz e Feijão 35" at bounding box center [0, 0] width 0 height 0
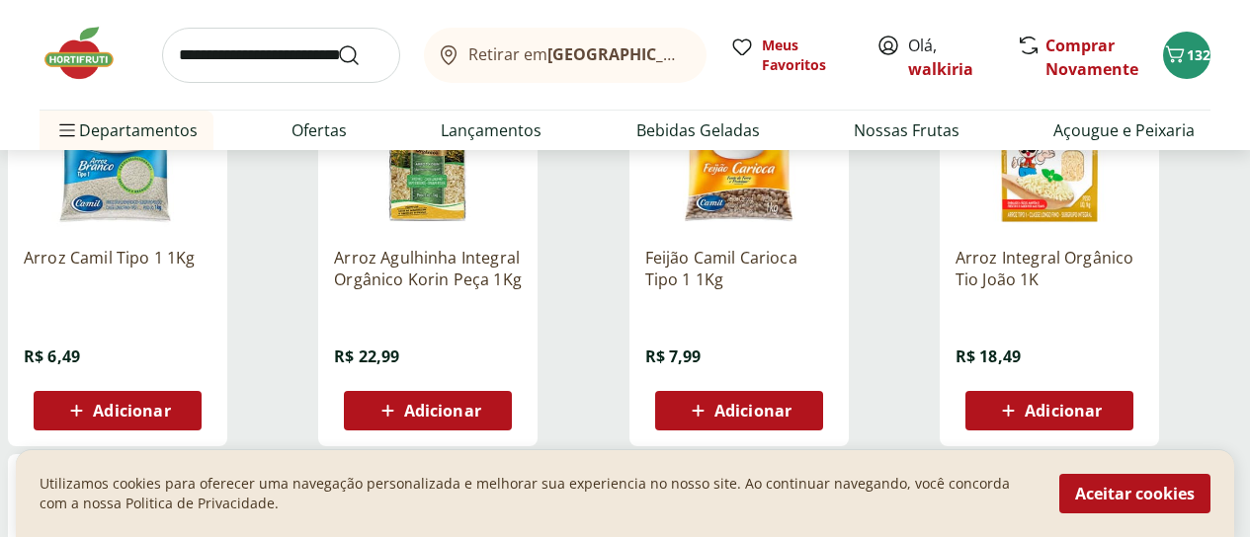
scroll to position [692, 0]
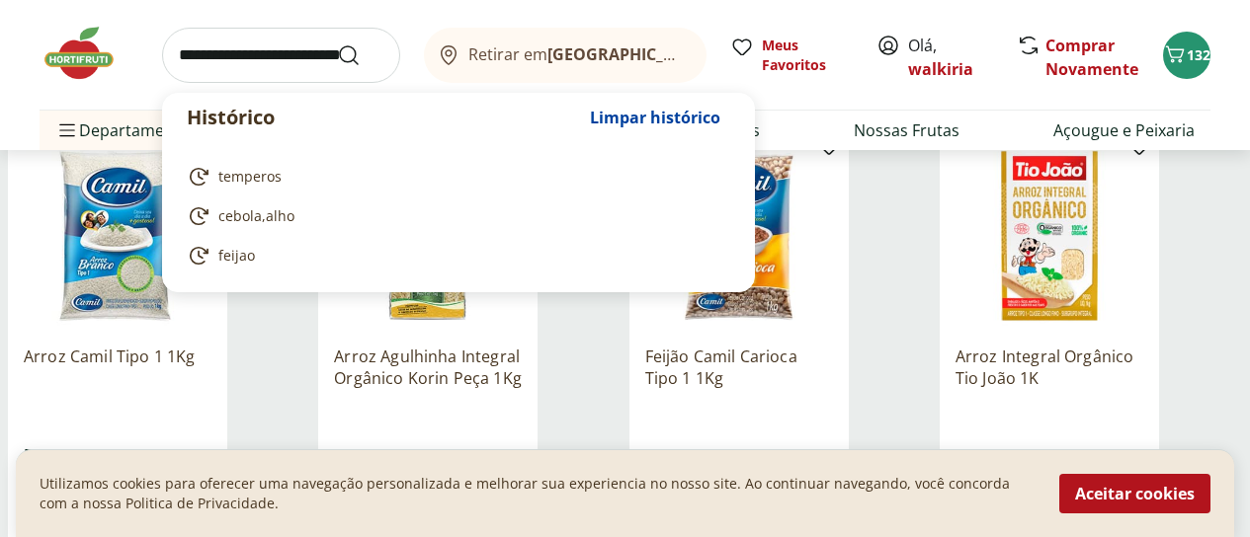
drag, startPoint x: 237, startPoint y: 58, endPoint x: 255, endPoint y: 98, distance: 43.3
click at [240, 66] on input "search" at bounding box center [281, 55] width 238 height 55
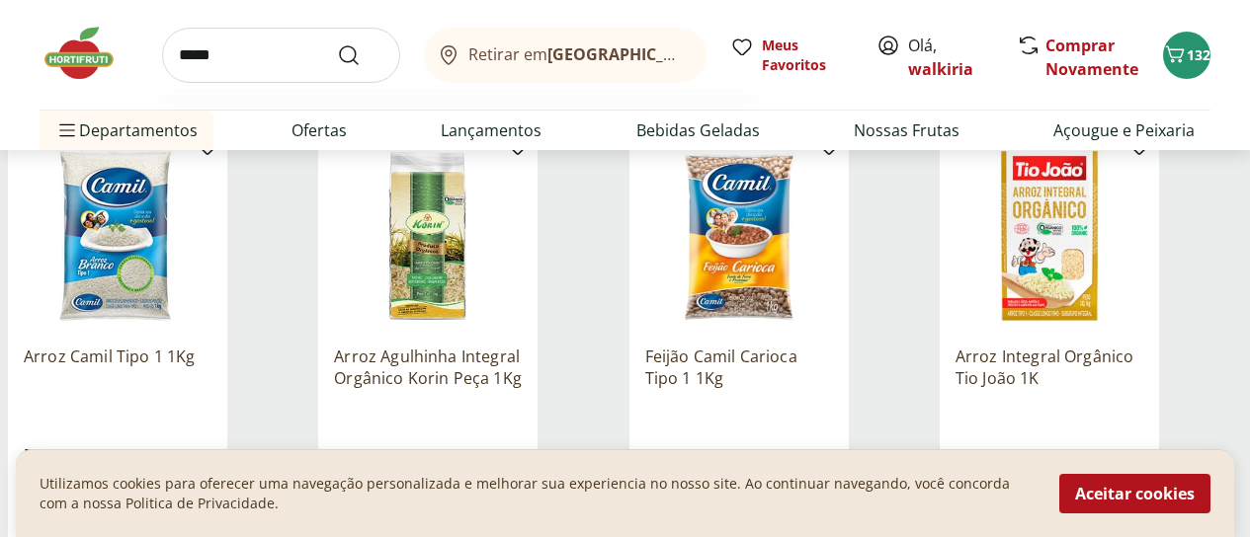
type input "******"
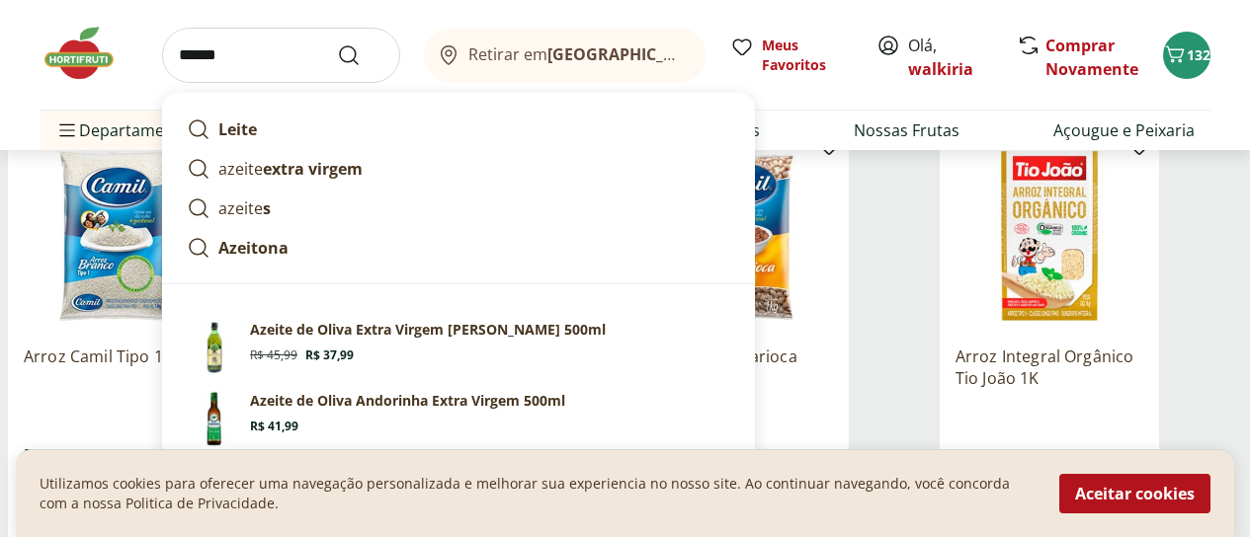
click button "Submit Search" at bounding box center [360, 55] width 47 height 24
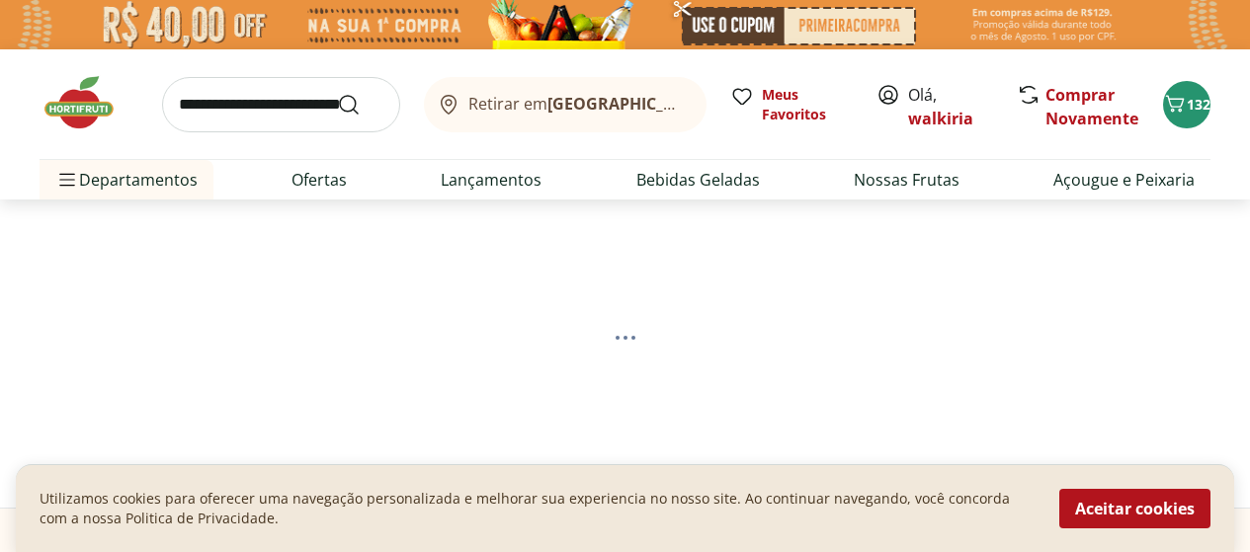
select select "**********"
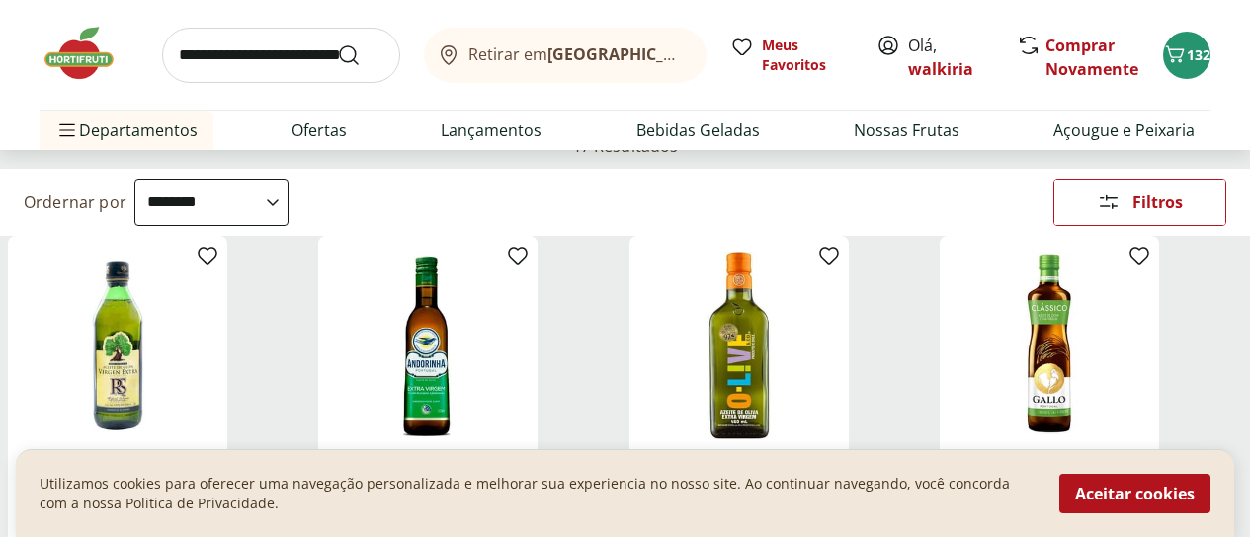
scroll to position [198, 0]
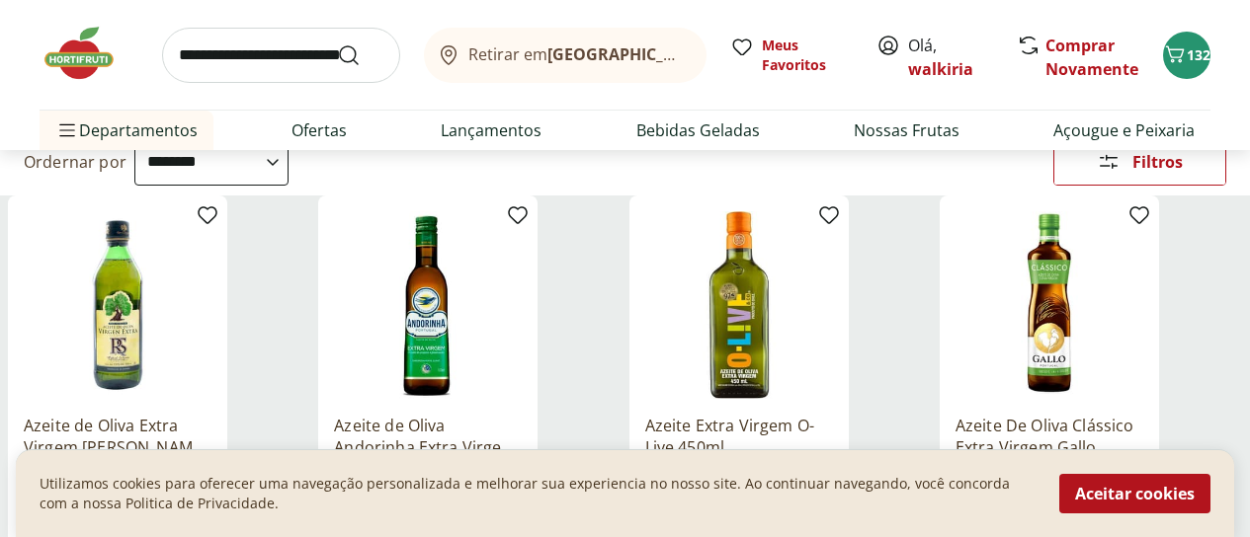
click at [522, 386] on img at bounding box center [428, 305] width 188 height 188
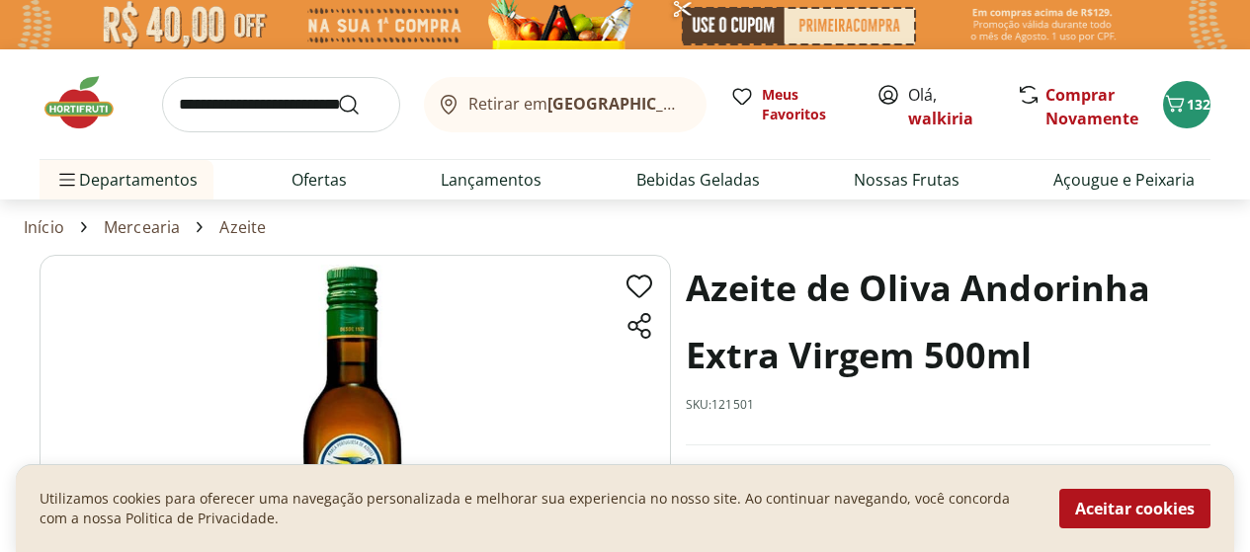
select select "**********"
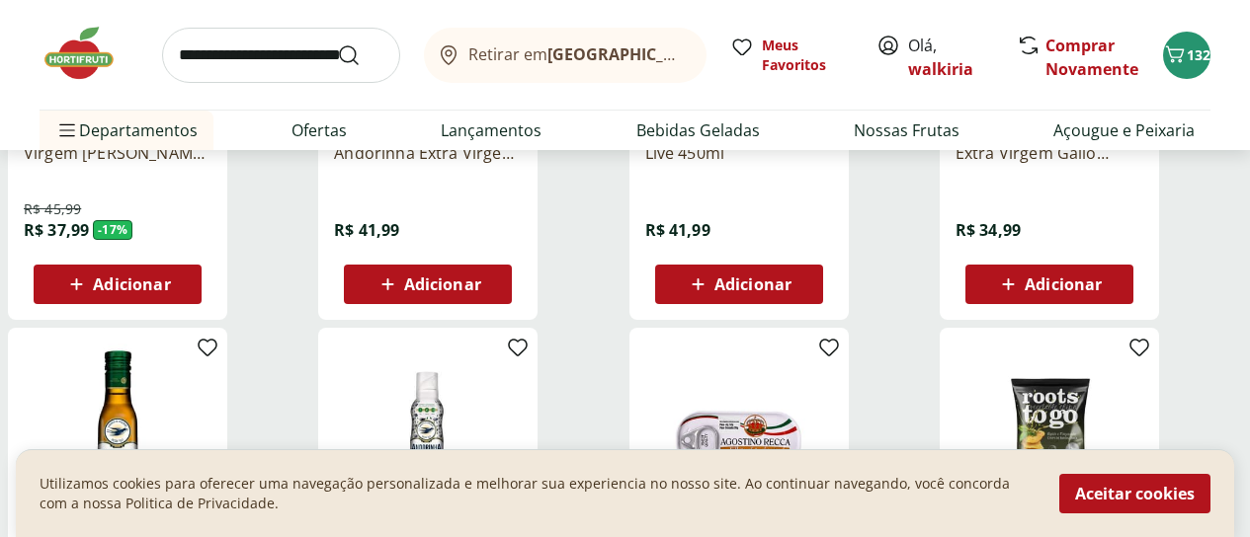
scroll to position [494, 0]
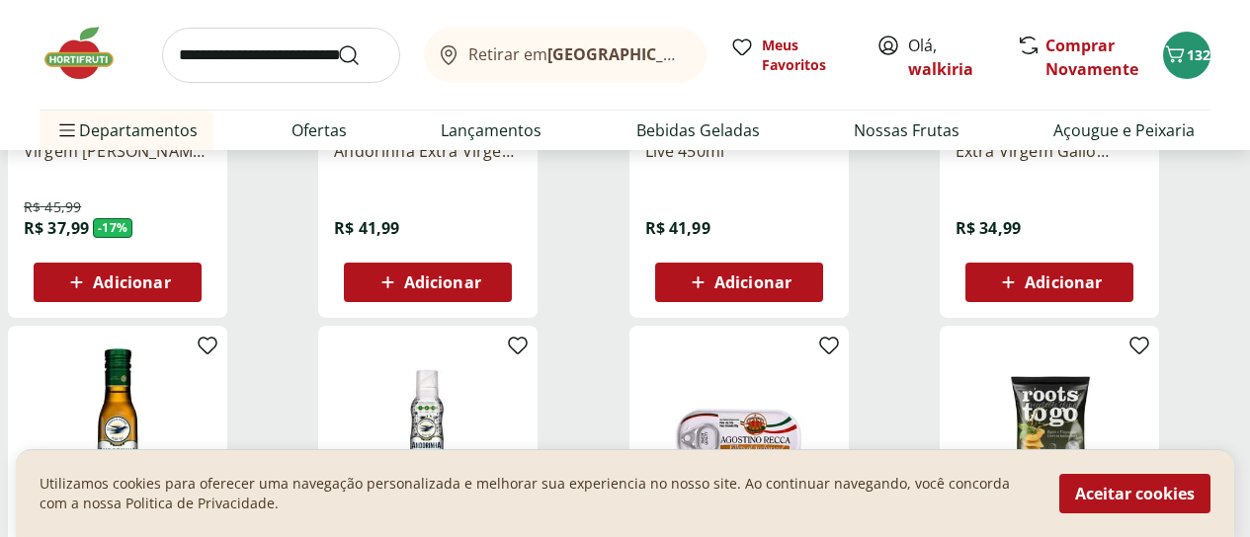
click at [481, 294] on span "Adicionar" at bounding box center [428, 283] width 106 height 24
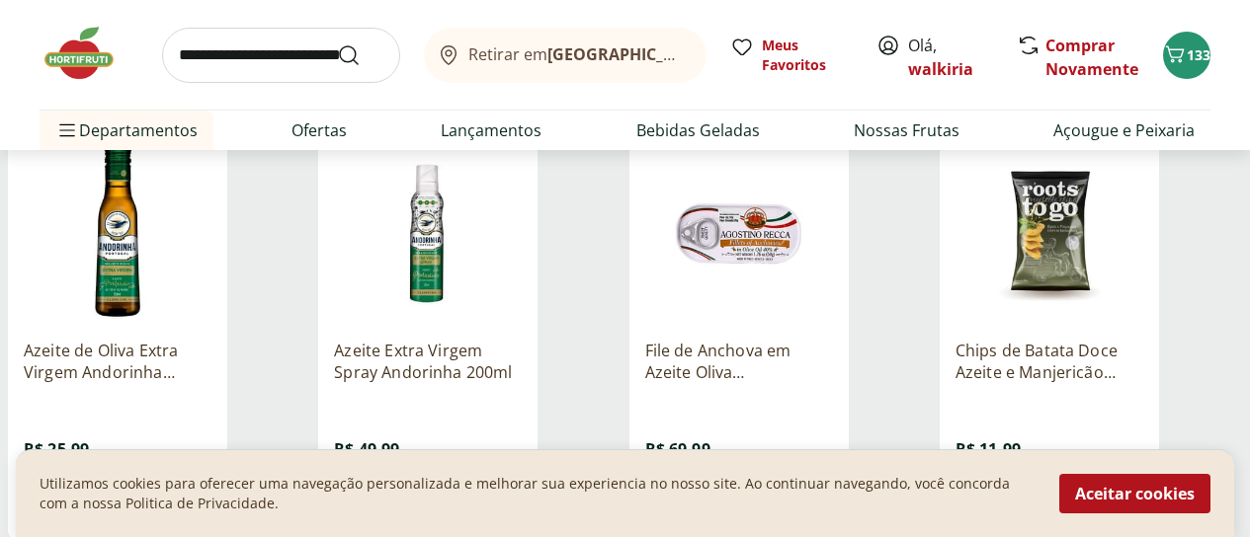
scroll to position [692, 0]
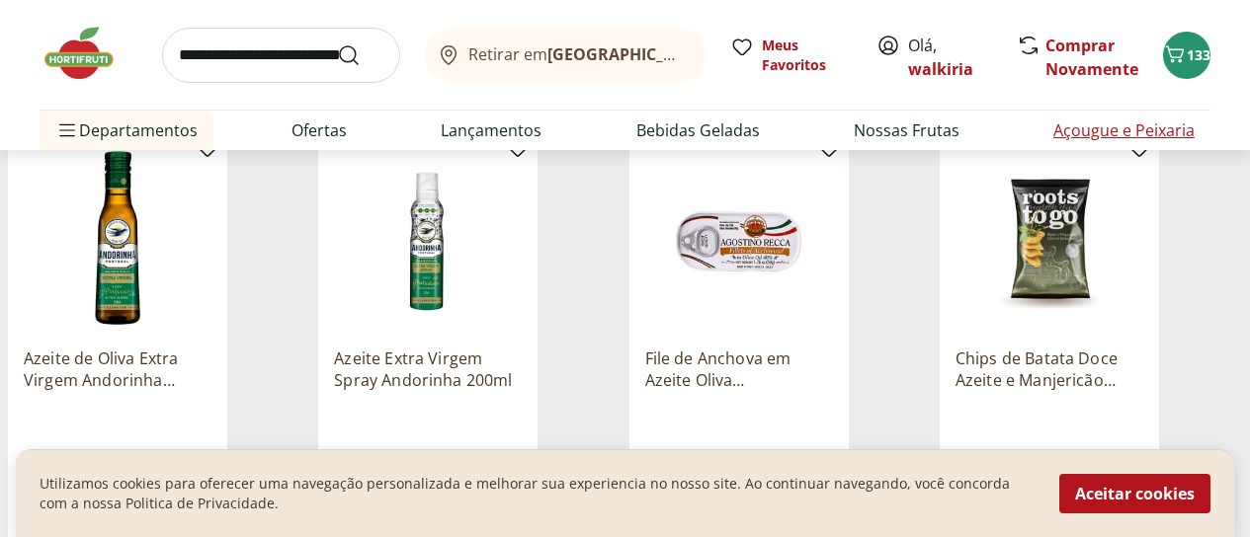
click at [1207, 136] on li "Açougue e Peixaria" at bounding box center [1123, 131] width 173 height 40
click at [1218, 127] on div "Retirar em [GEOGRAPHIC_DATA]/RJ Meus Favoritos Olá, walkiria Comprar Novamente …" at bounding box center [625, 75] width 1250 height 150
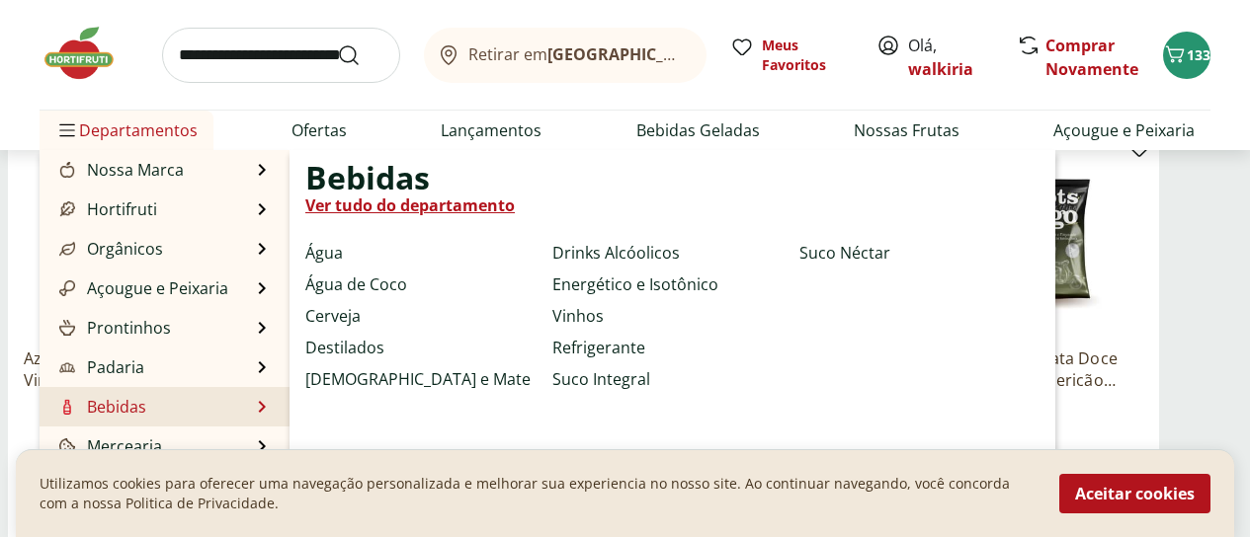
scroll to position [99, 0]
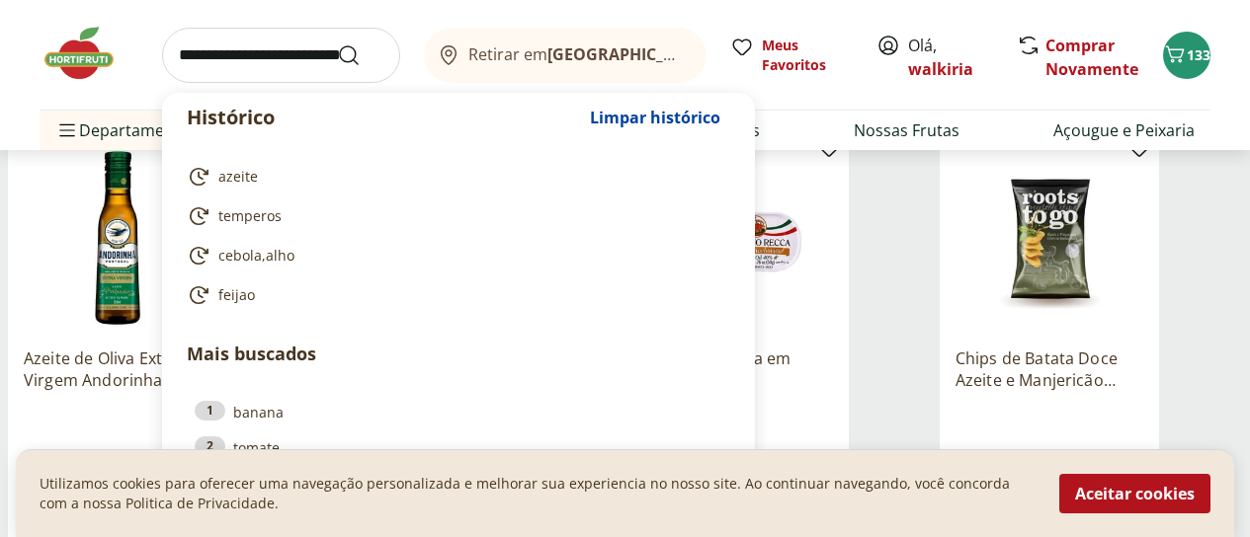
click at [219, 45] on input "search" at bounding box center [281, 55] width 238 height 55
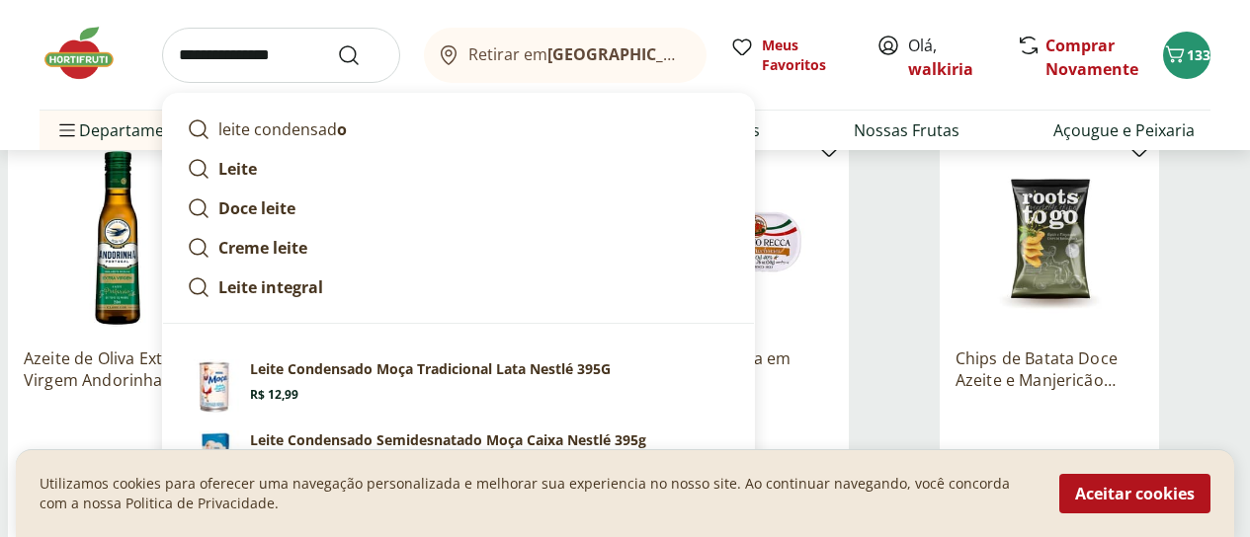
type input "**********"
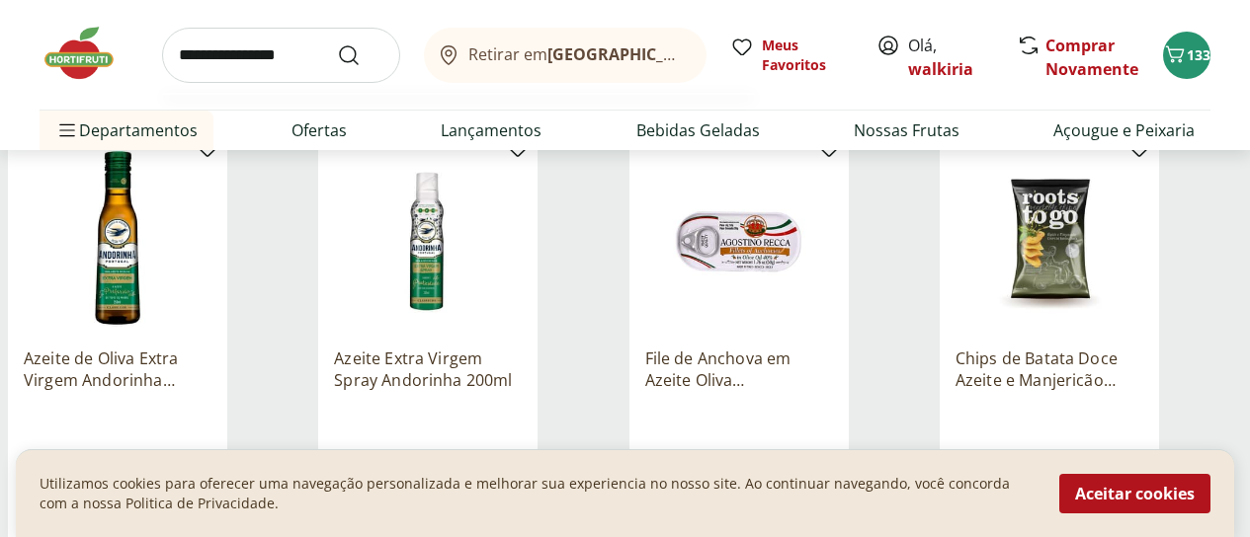
click button "Submit Search" at bounding box center [360, 55] width 47 height 24
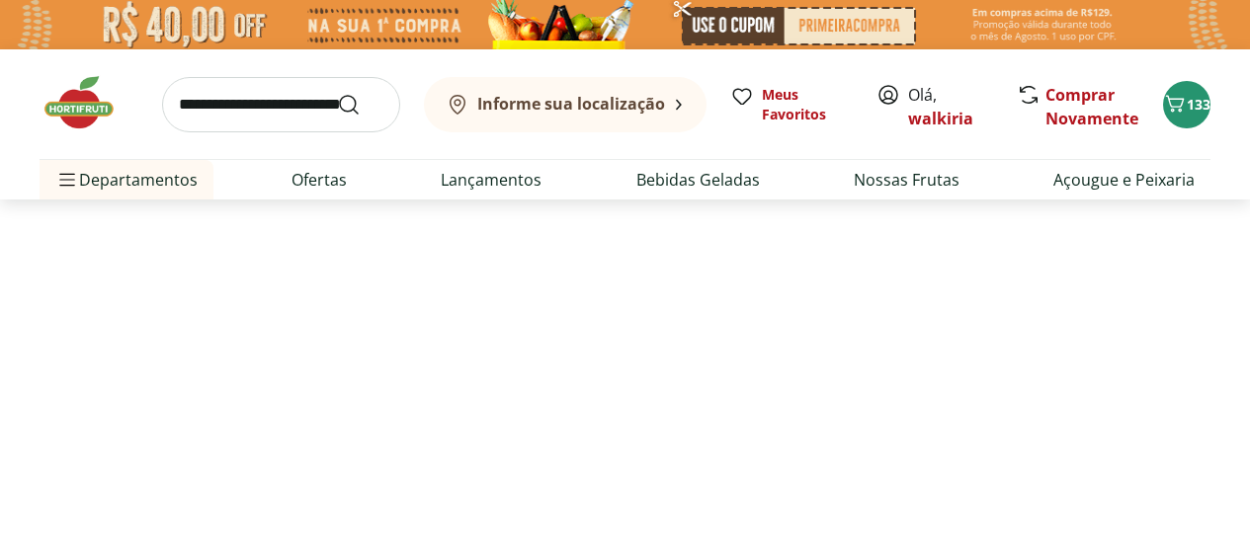
select select "**********"
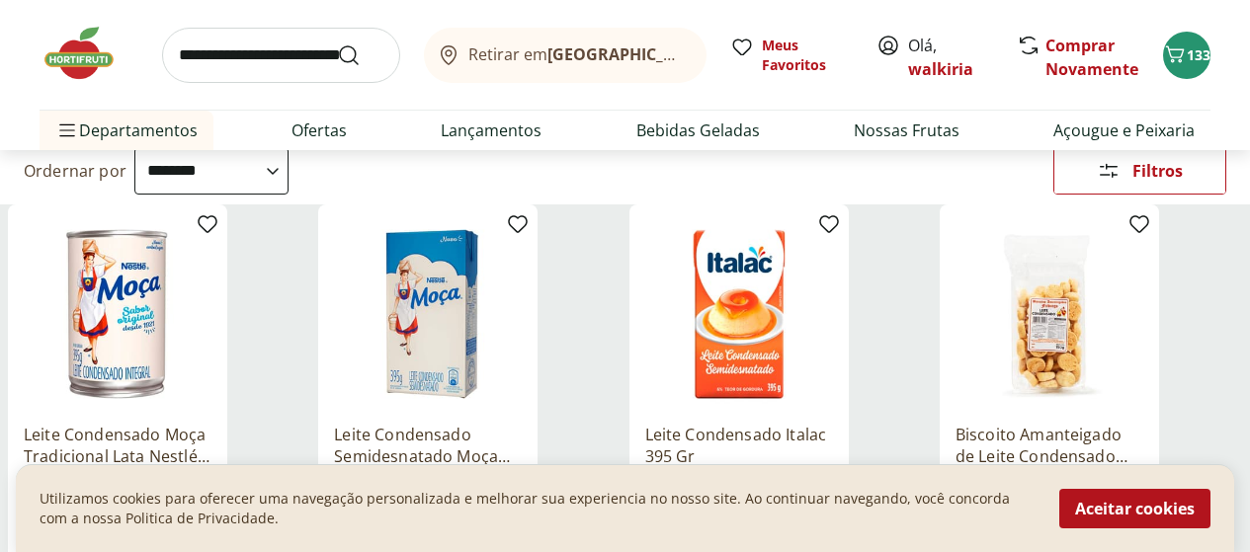
scroll to position [198, 0]
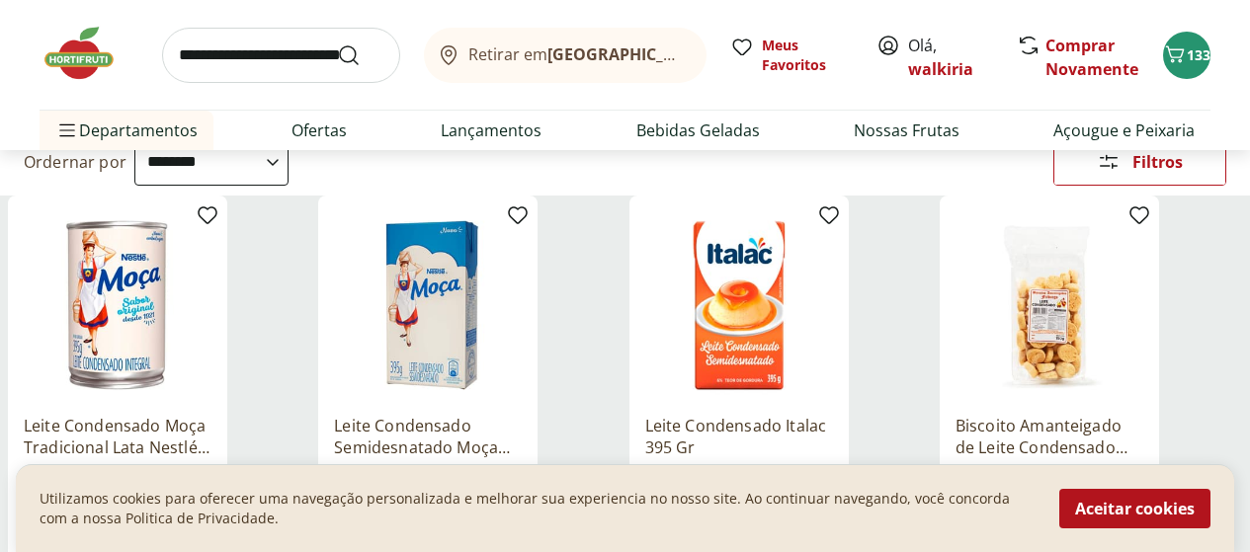
click at [0, 0] on use at bounding box center [0, 0] width 0 height 0
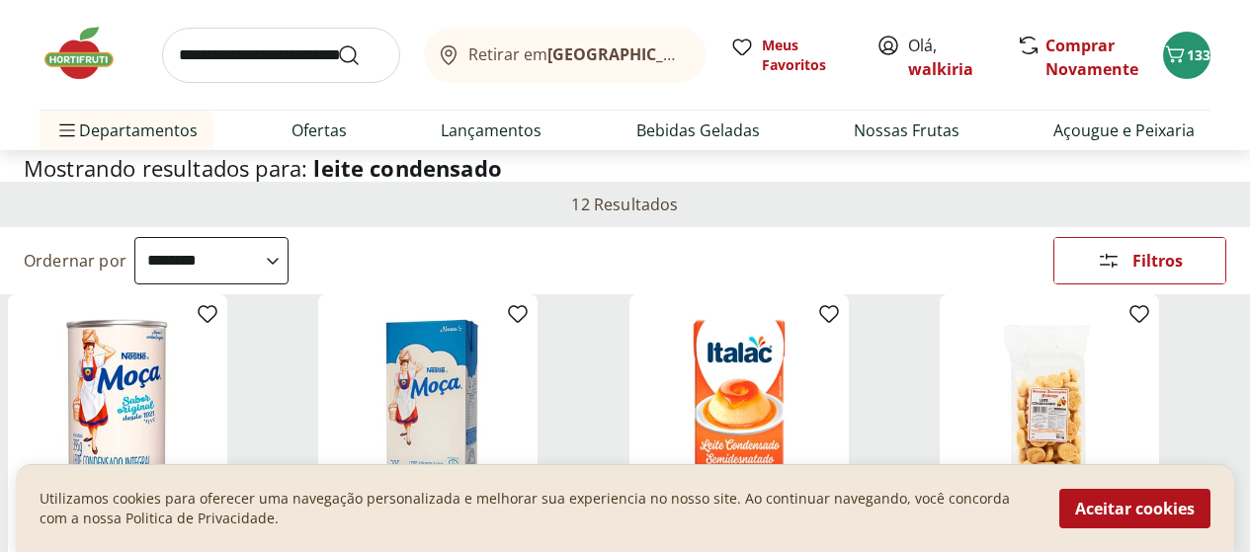
click at [0, 0] on span "Departamento" at bounding box center [0, 0] width 0 height 0
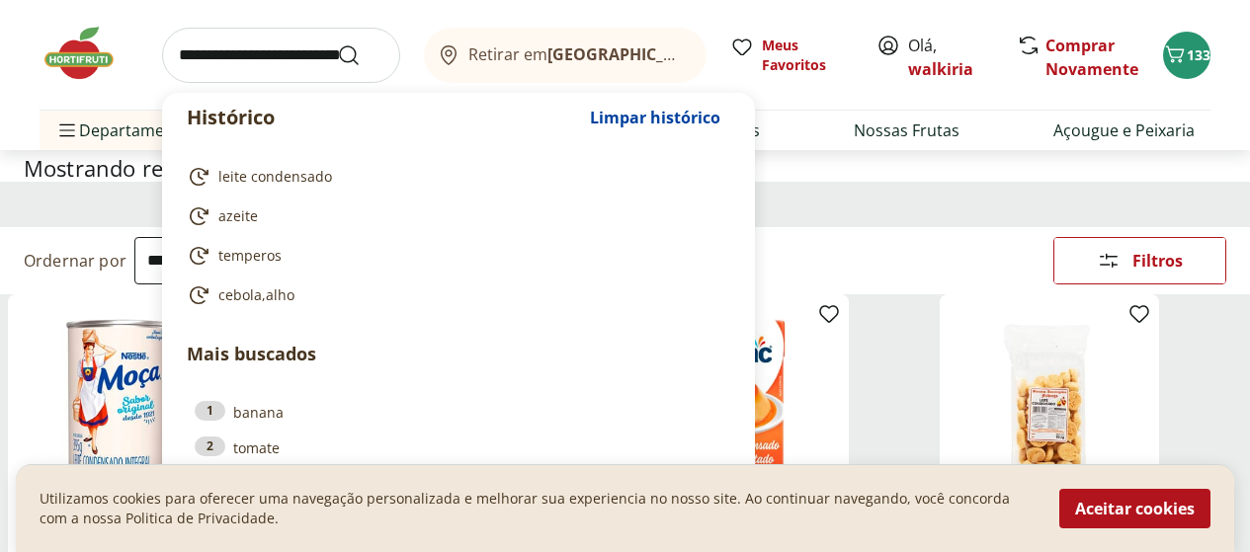
click at [226, 69] on input "search" at bounding box center [281, 55] width 238 height 55
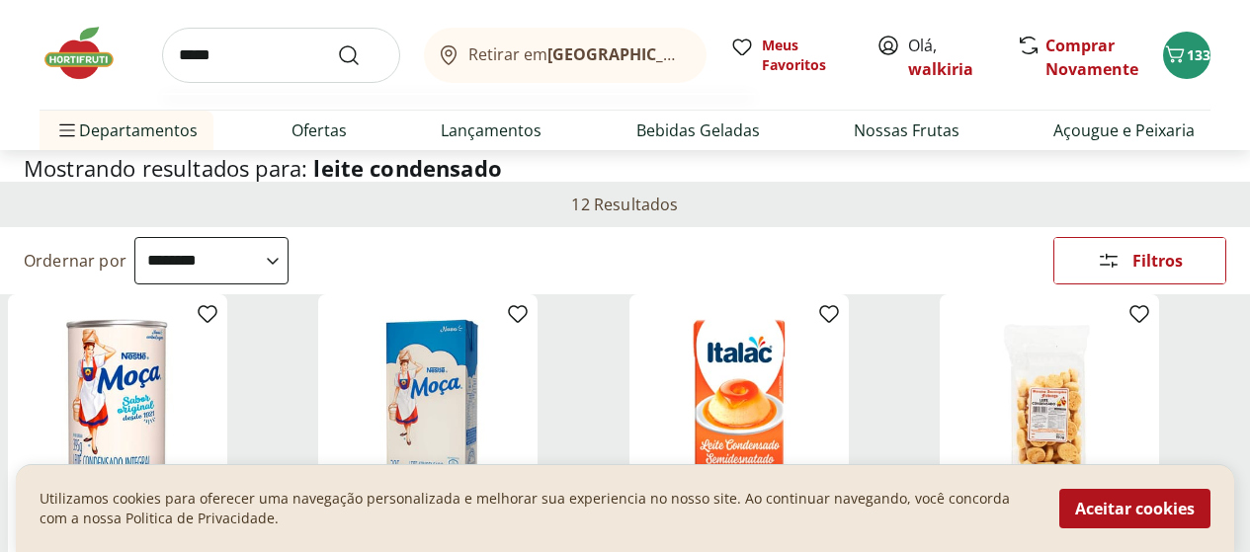
type input "******"
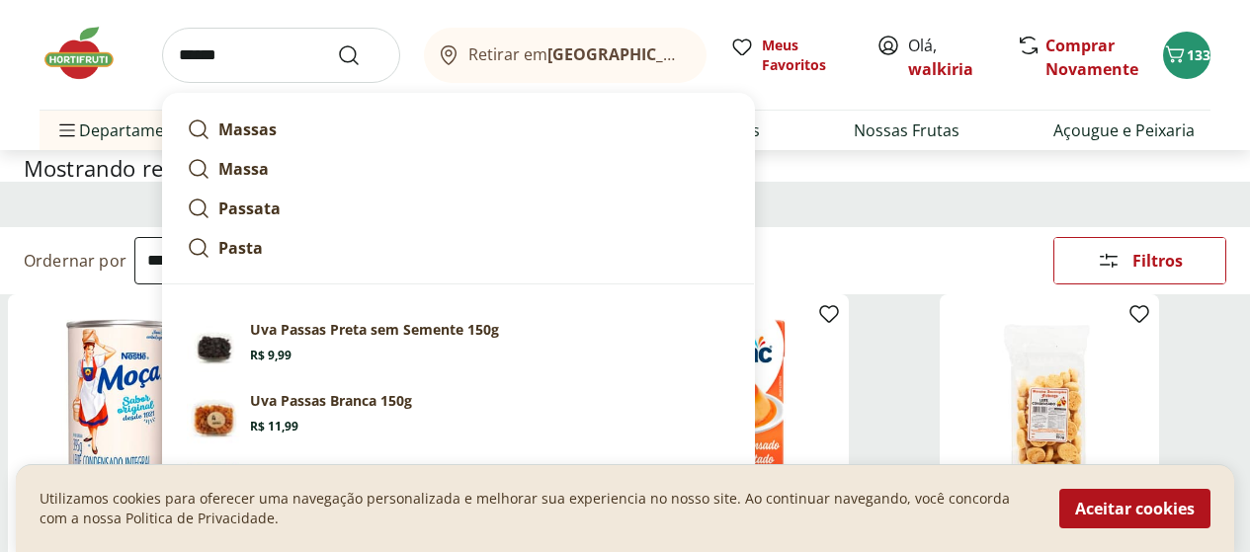
click button "Submit Search" at bounding box center [360, 55] width 47 height 24
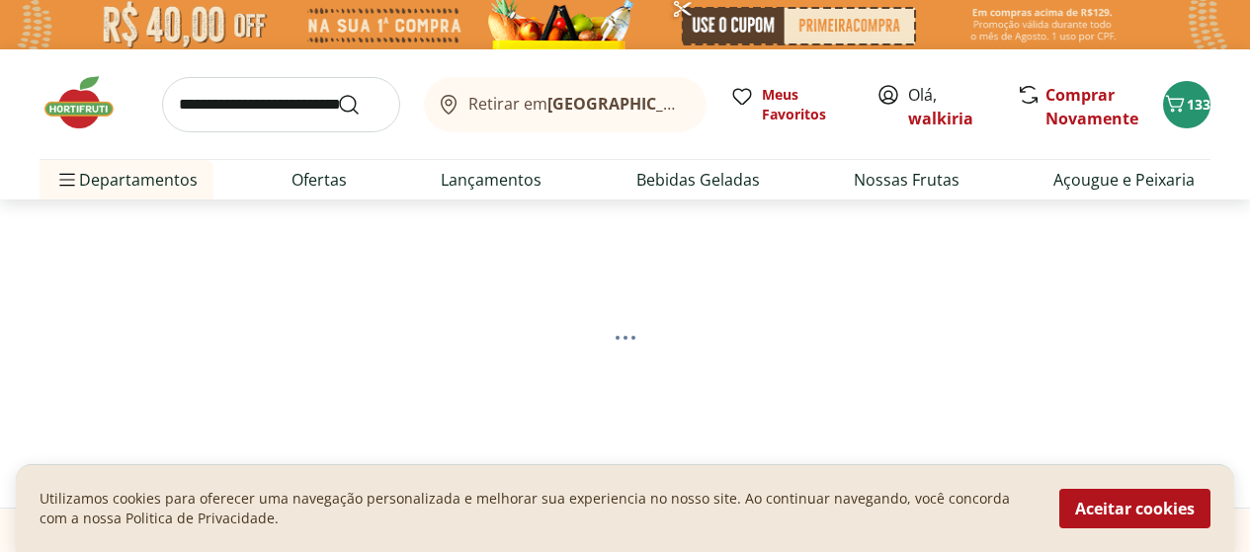
select select "**********"
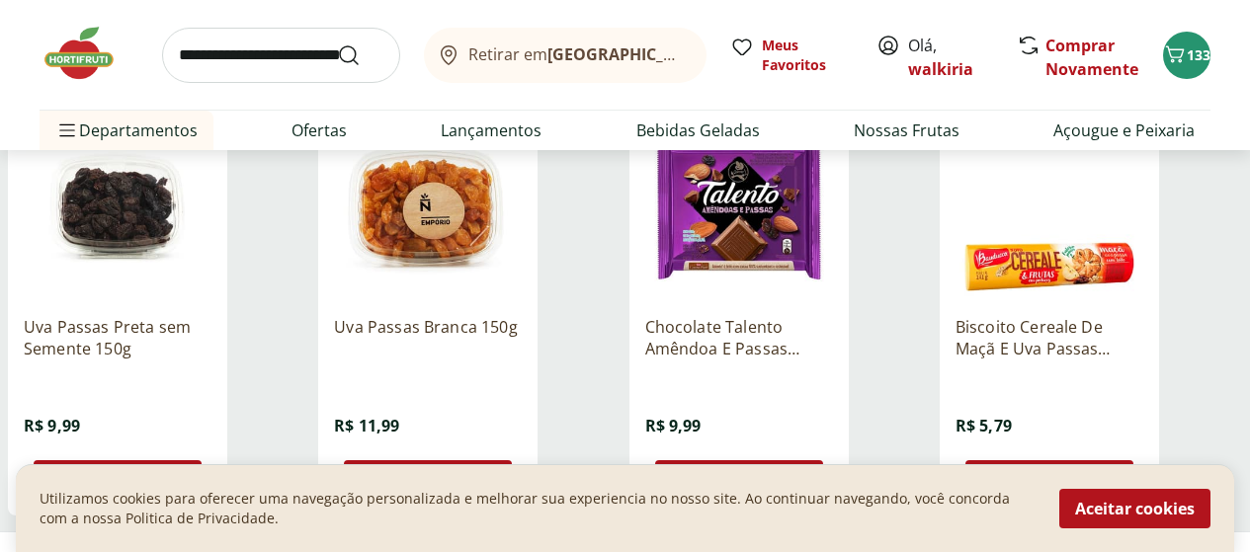
scroll to position [395, 0]
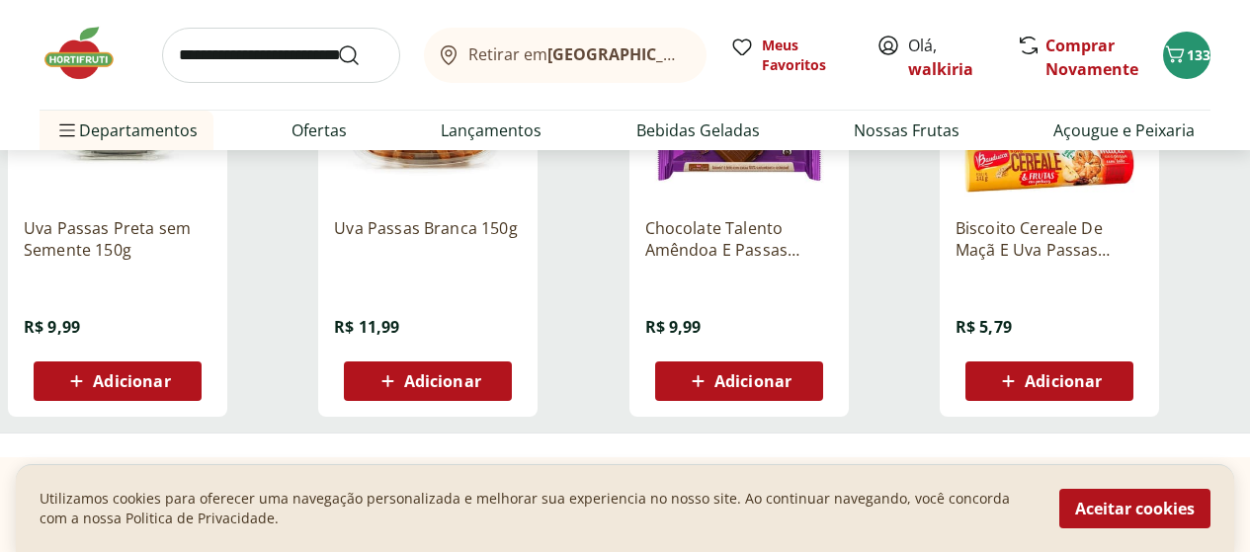
click at [170, 389] on span "Adicionar" at bounding box center [131, 381] width 77 height 16
click at [186, 390] on icon at bounding box center [173, 381] width 25 height 24
type input "*"
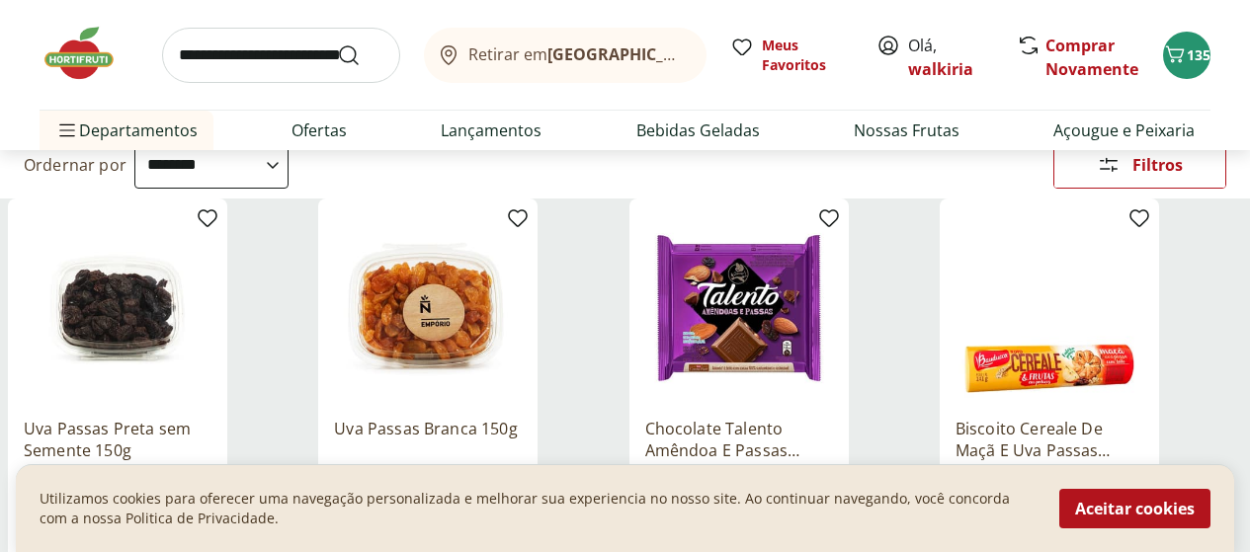
scroll to position [99, 0]
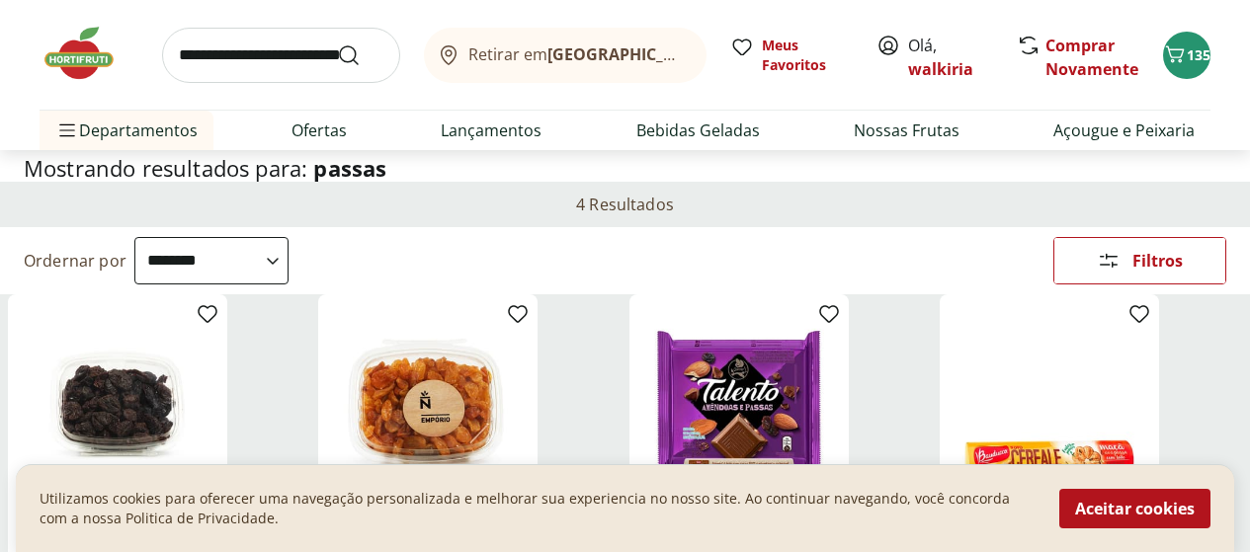
click at [0, 0] on span "Departamento" at bounding box center [0, 0] width 0 height 0
click at [0, 0] on label "Empório 2" at bounding box center [0, 0] width 0 height 0
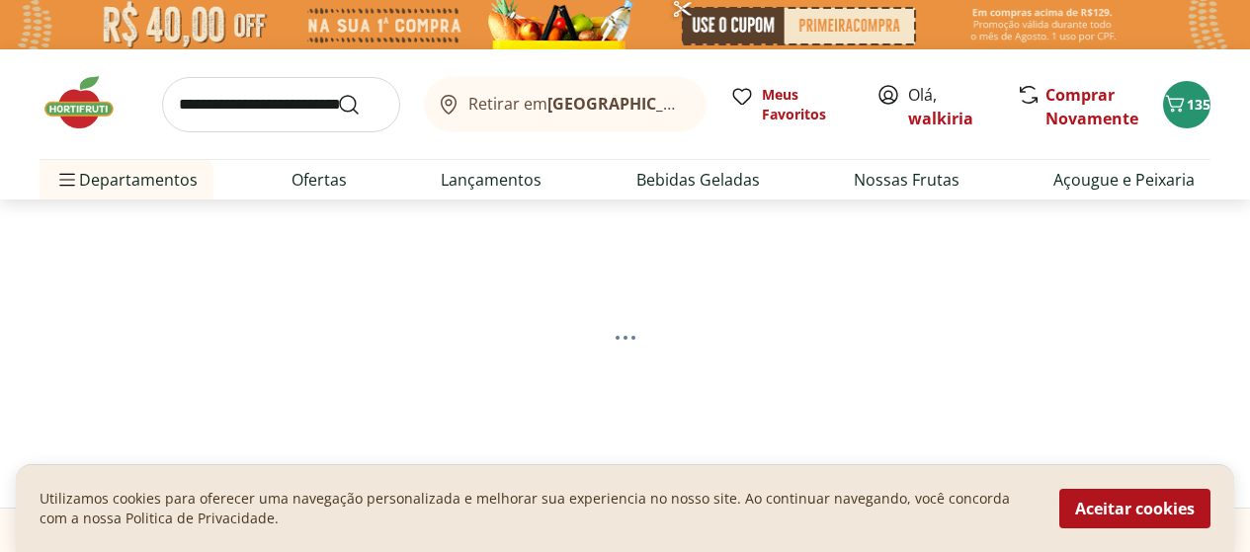
select select "**********"
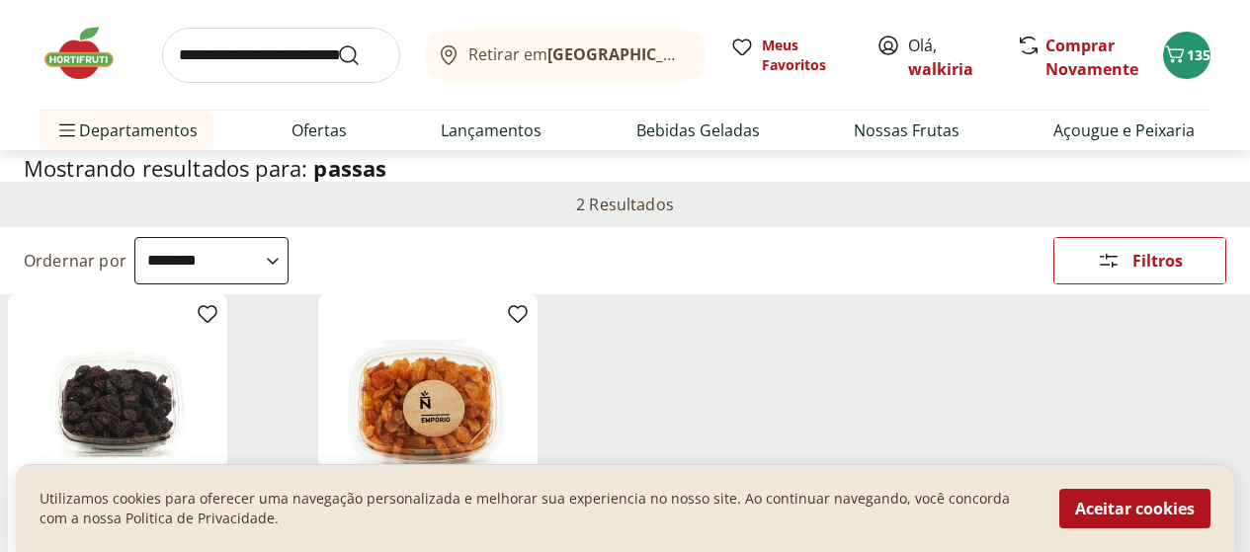
scroll to position [99, 0]
click at [235, 57] on input "search" at bounding box center [281, 55] width 238 height 55
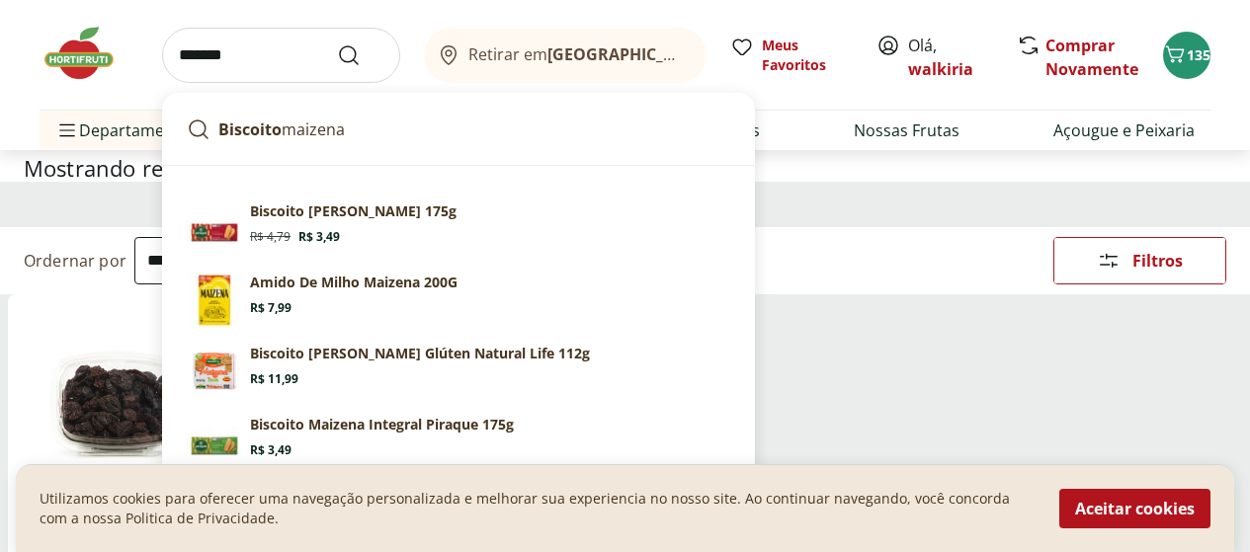
type input "*******"
click at [337, 43] on button "Submit Search" at bounding box center [360, 55] width 47 height 24
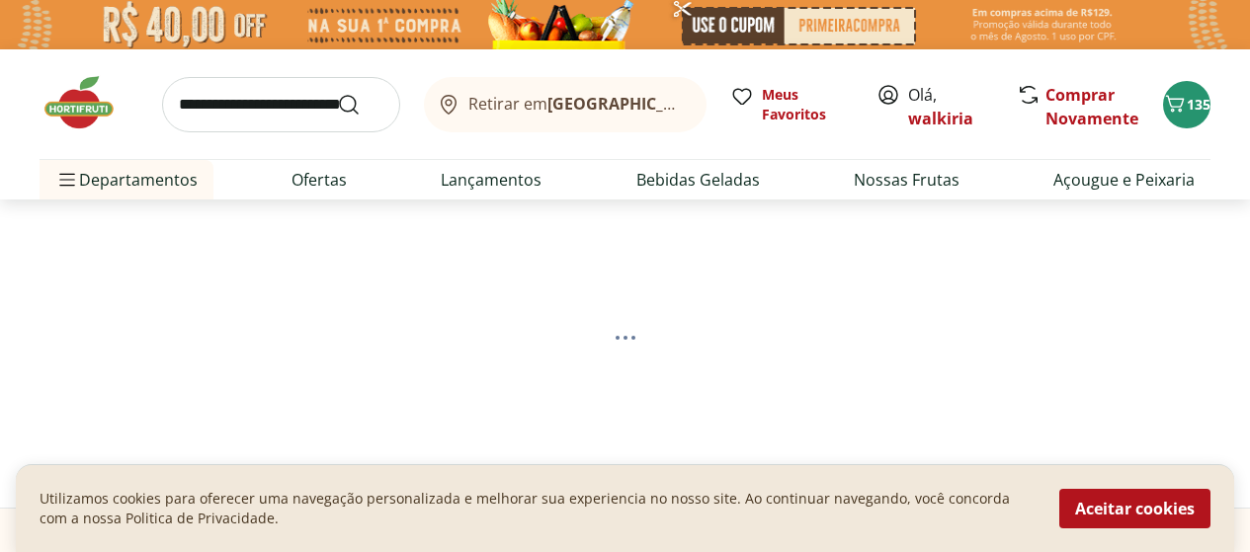
select select "**********"
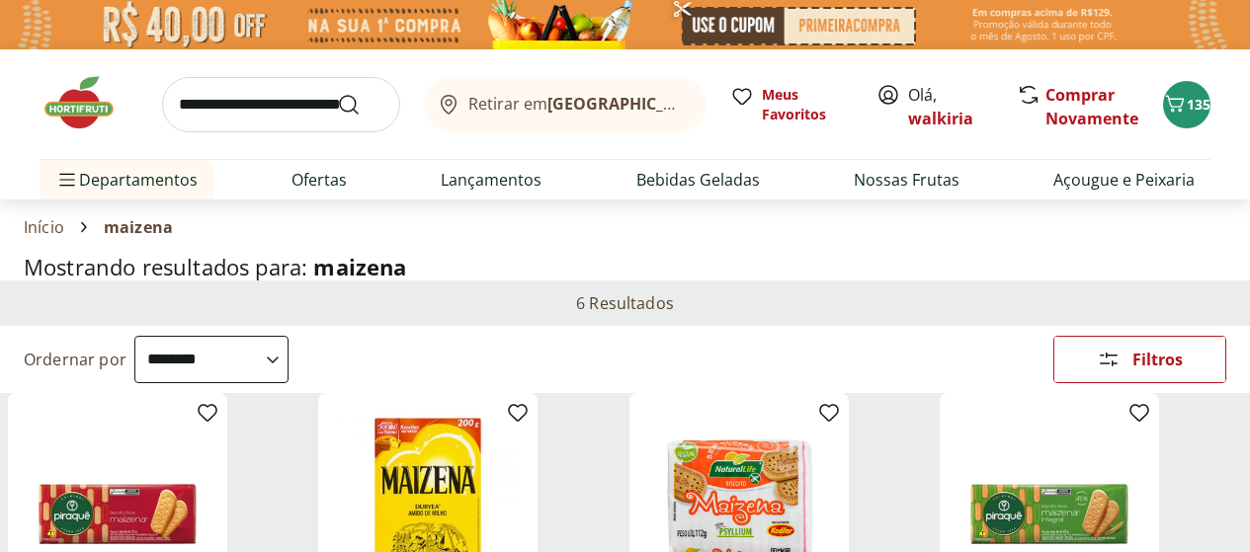
scroll to position [198, 0]
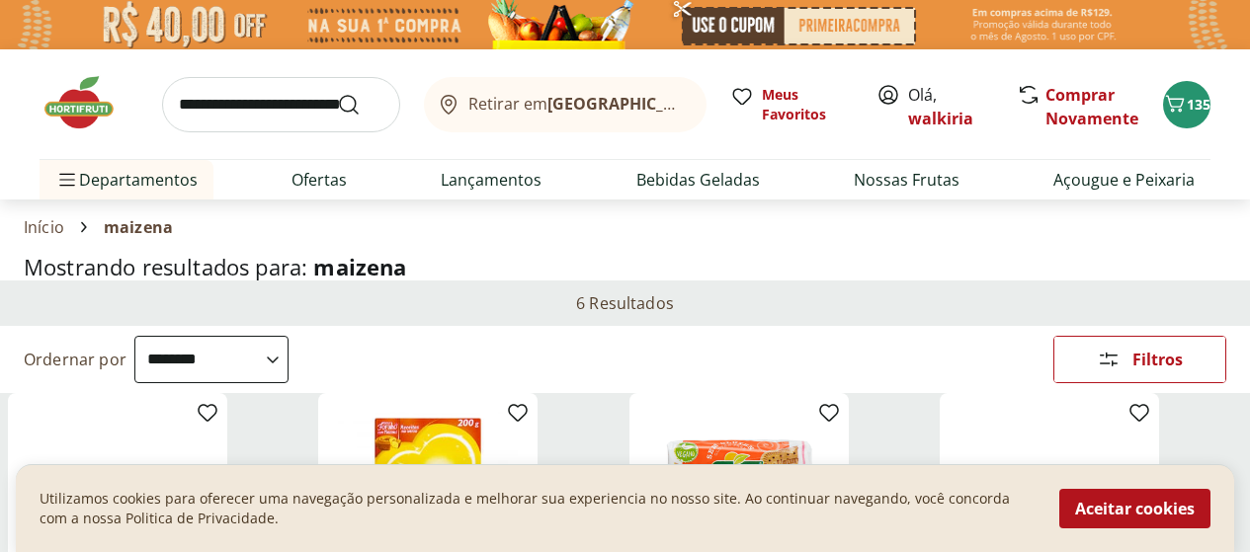
select select "**********"
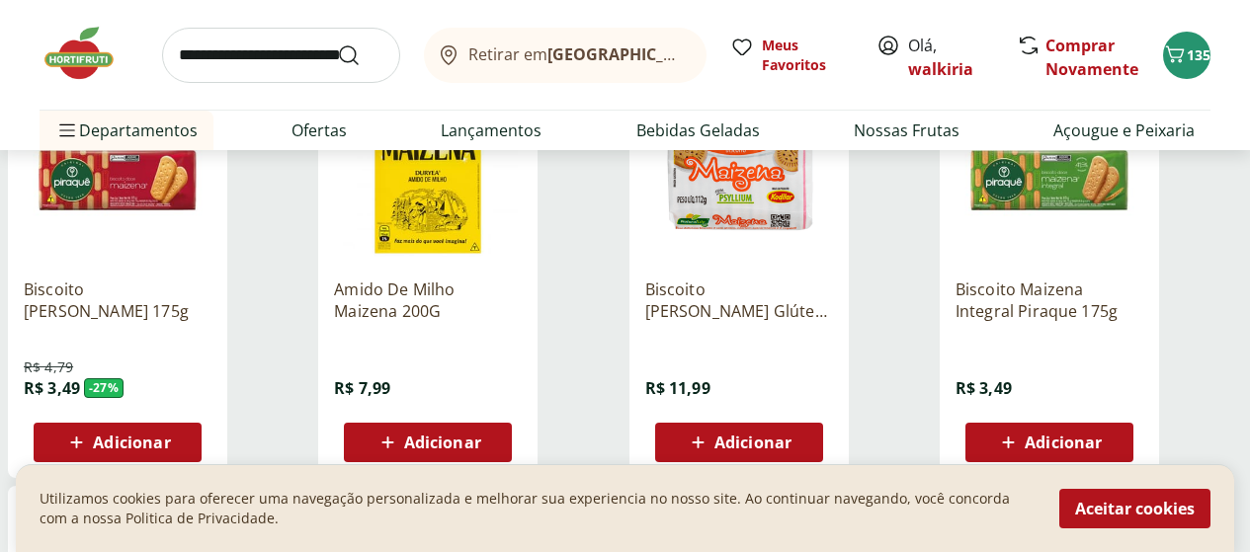
scroll to position [395, 0]
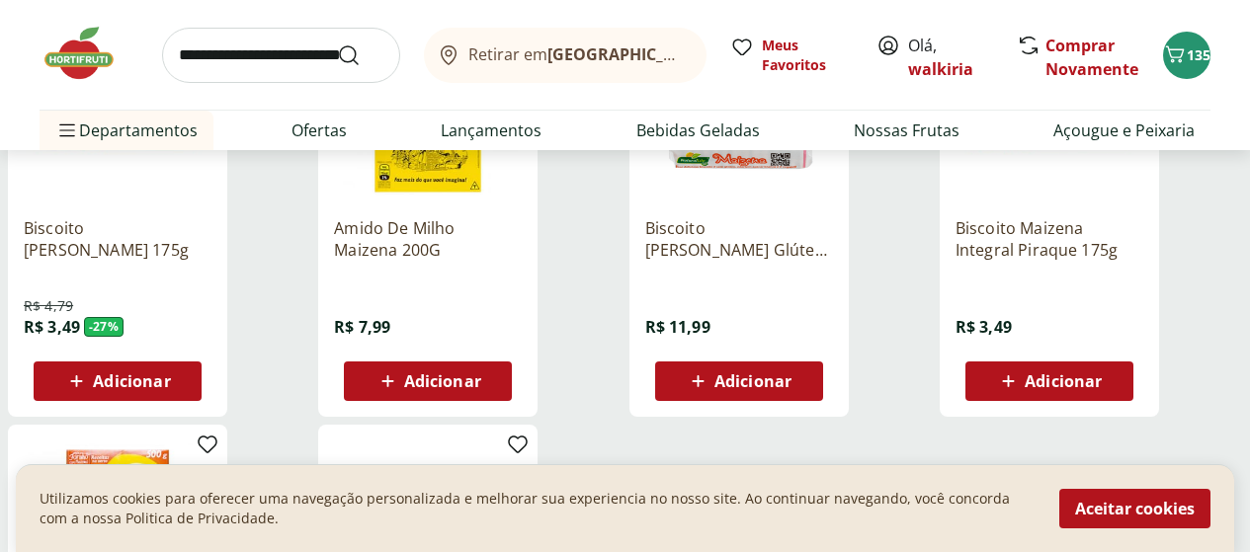
click at [481, 389] on span "Adicionar" at bounding box center [442, 381] width 77 height 16
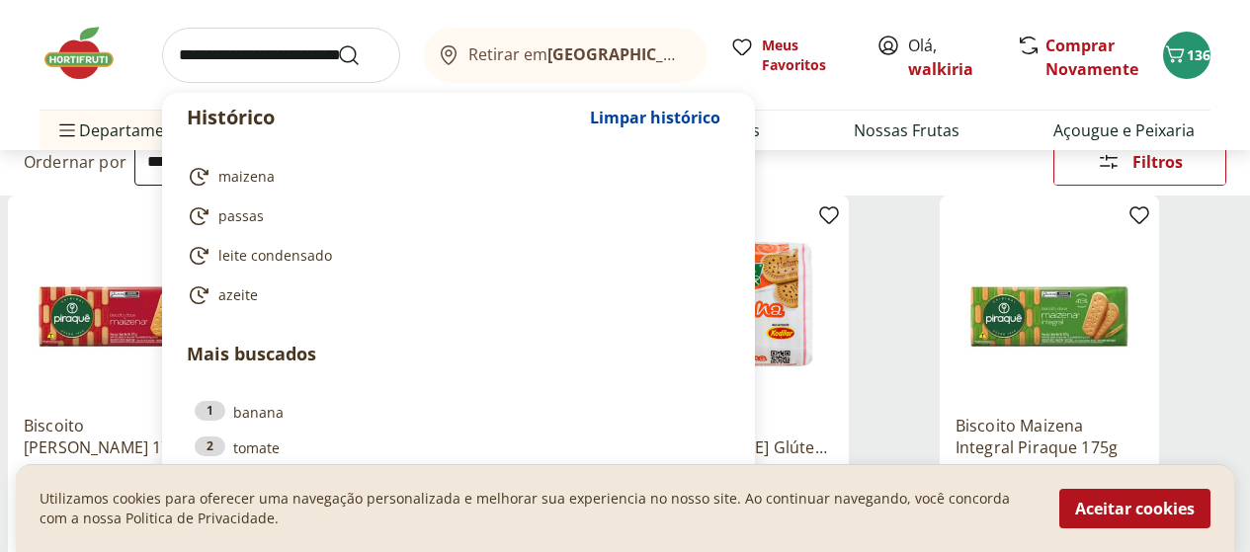
click at [273, 56] on input "search" at bounding box center [281, 55] width 238 height 55
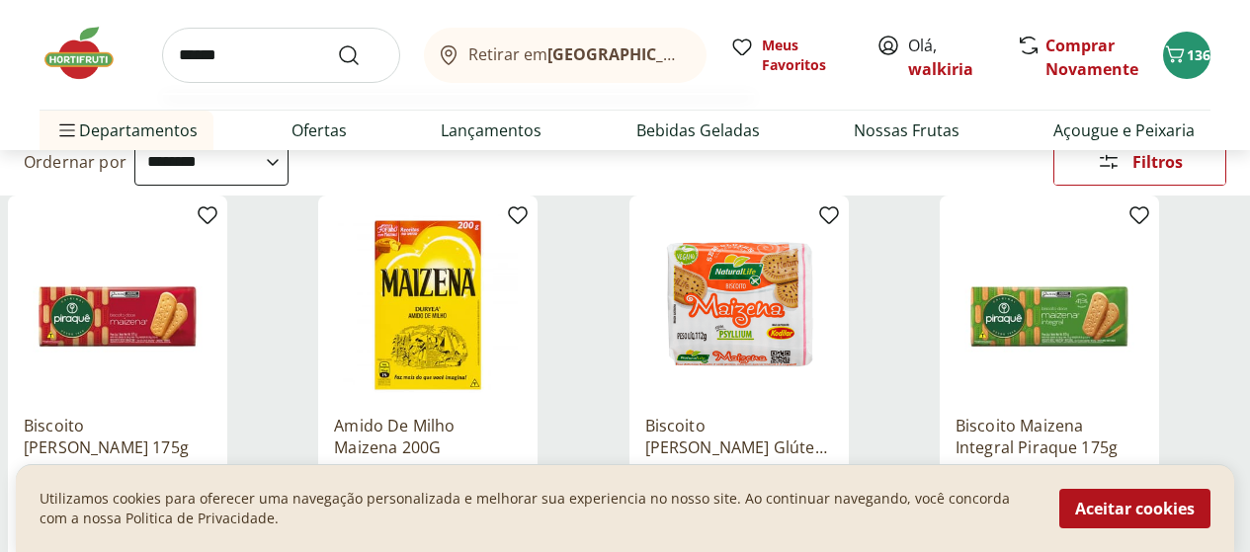
type input "*******"
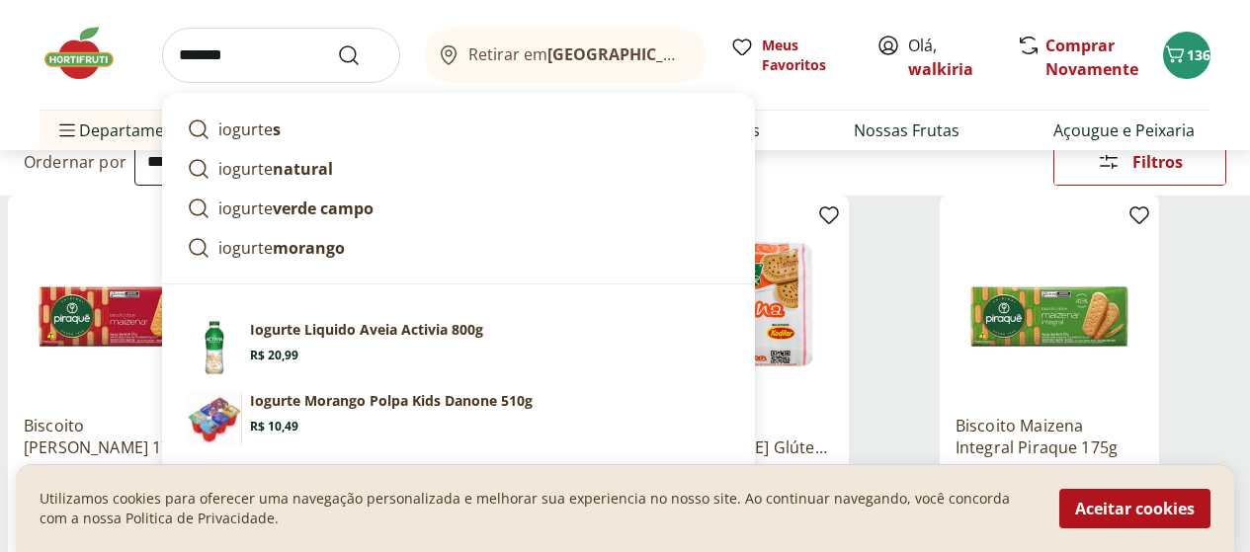
click button "Submit Search" at bounding box center [360, 55] width 47 height 24
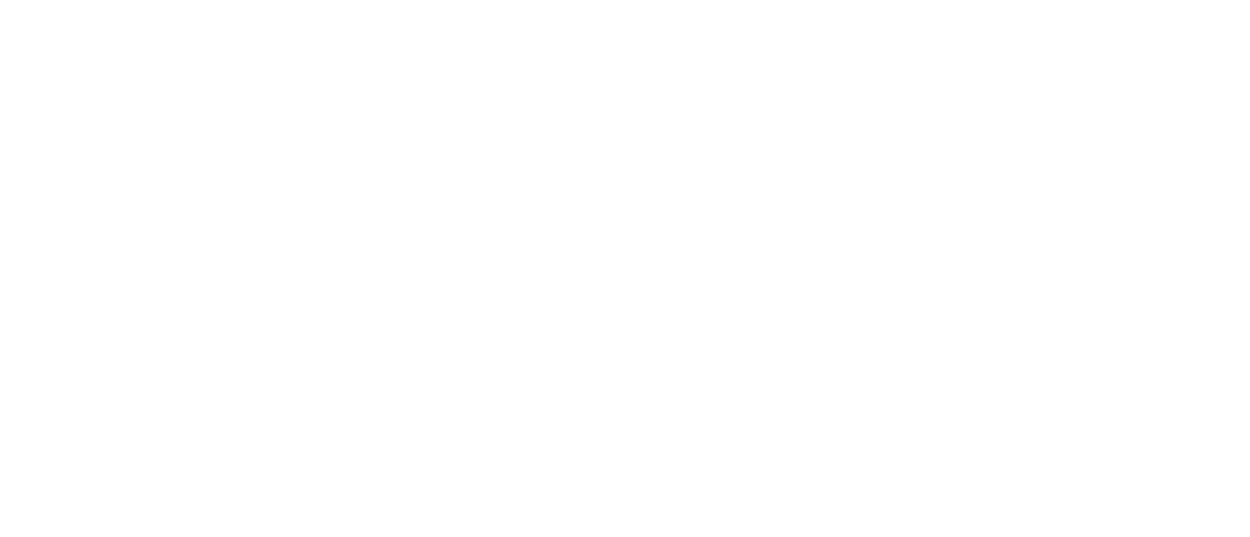
select select "**********"
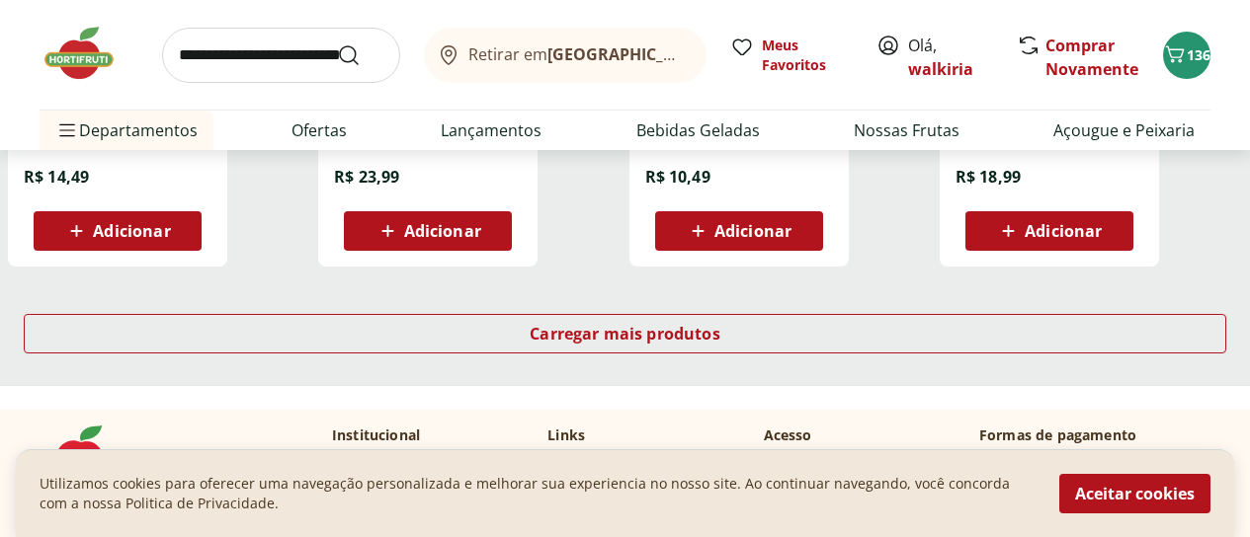
scroll to position [1482, 0]
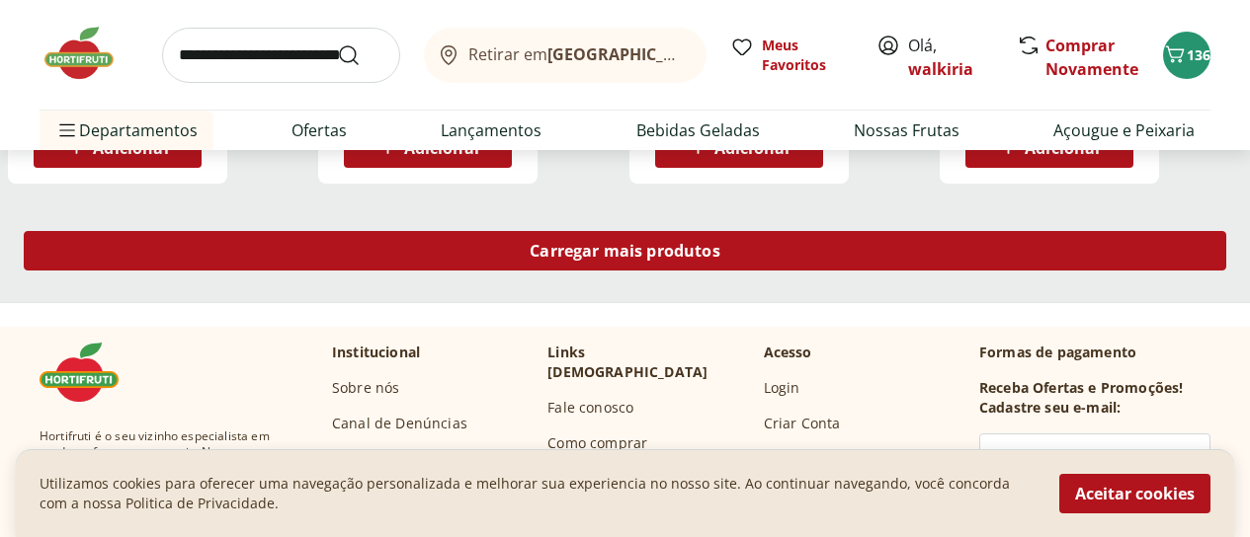
click at [720, 259] on span "Carregar mais produtos" at bounding box center [625, 251] width 191 height 16
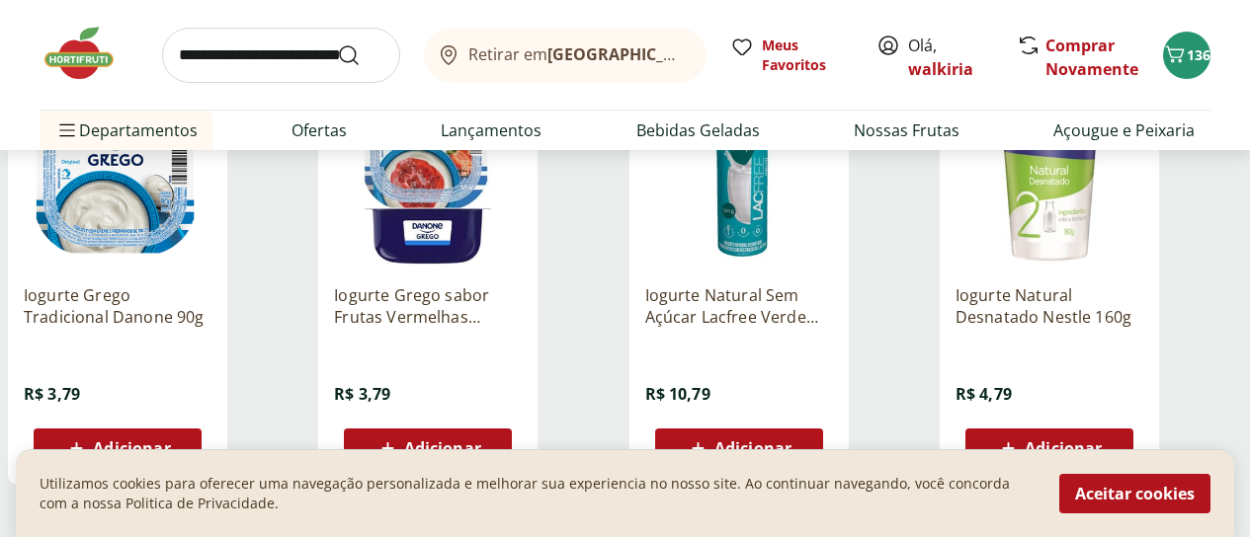
scroll to position [2569, 0]
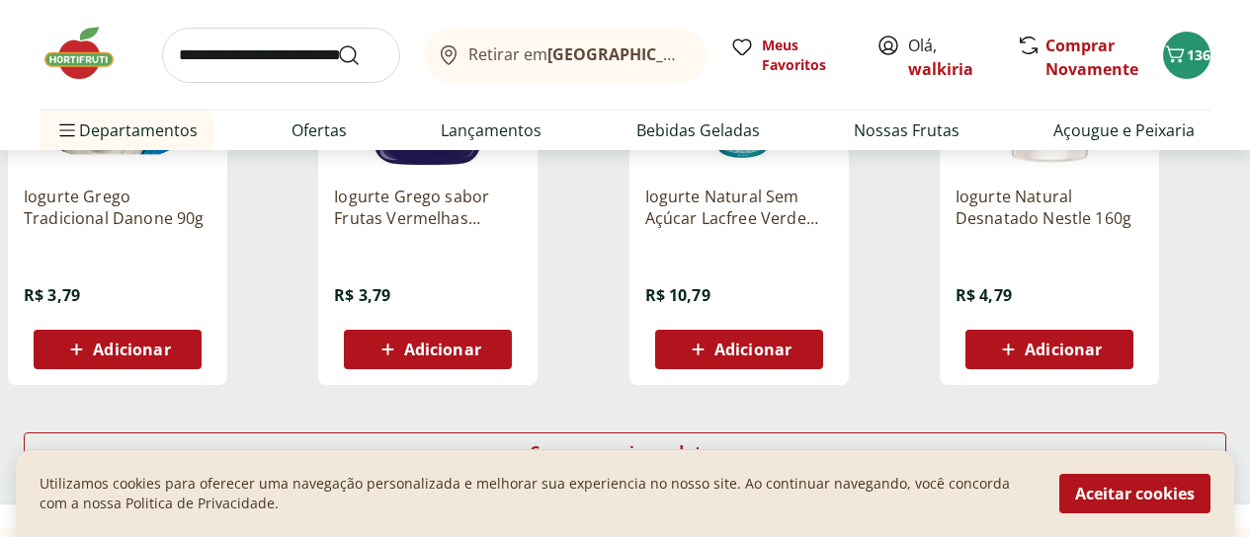
click at [481, 358] on span "Adicionar" at bounding box center [442, 350] width 77 height 16
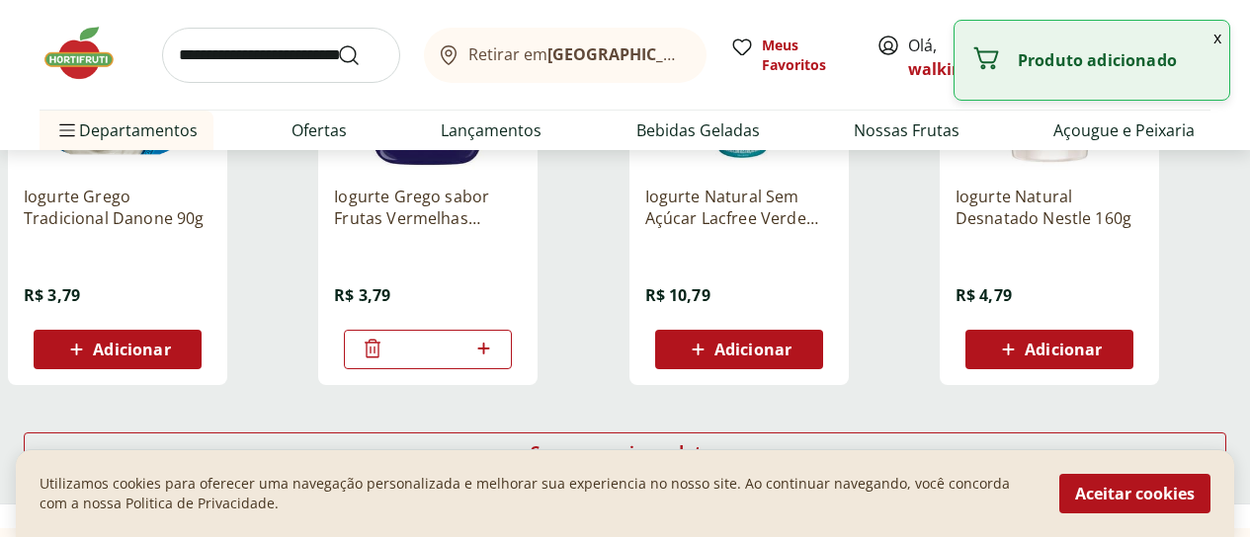
click at [471, 361] on input "*" at bounding box center [427, 350] width 87 height 22
click at [496, 361] on icon at bounding box center [483, 349] width 25 height 24
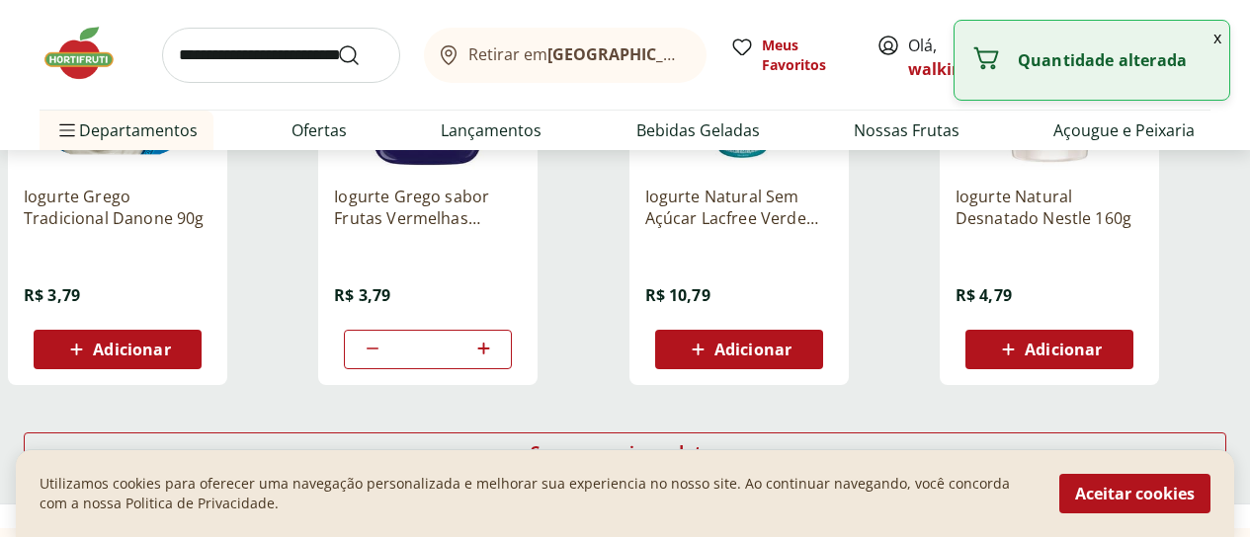
click at [496, 361] on icon at bounding box center [483, 349] width 25 height 24
type input "*"
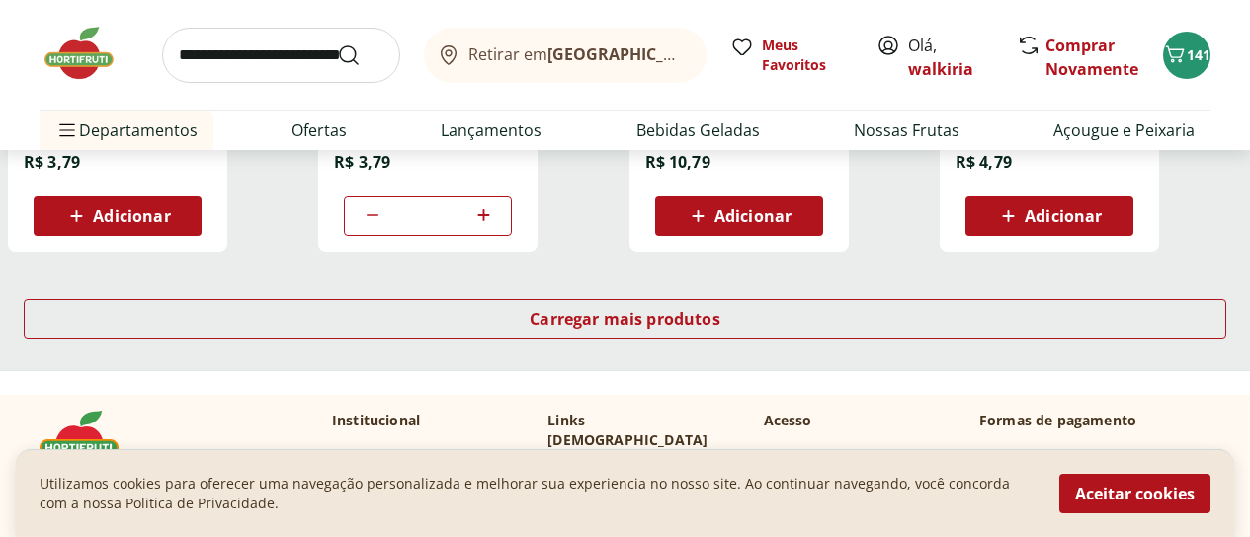
scroll to position [2766, 0]
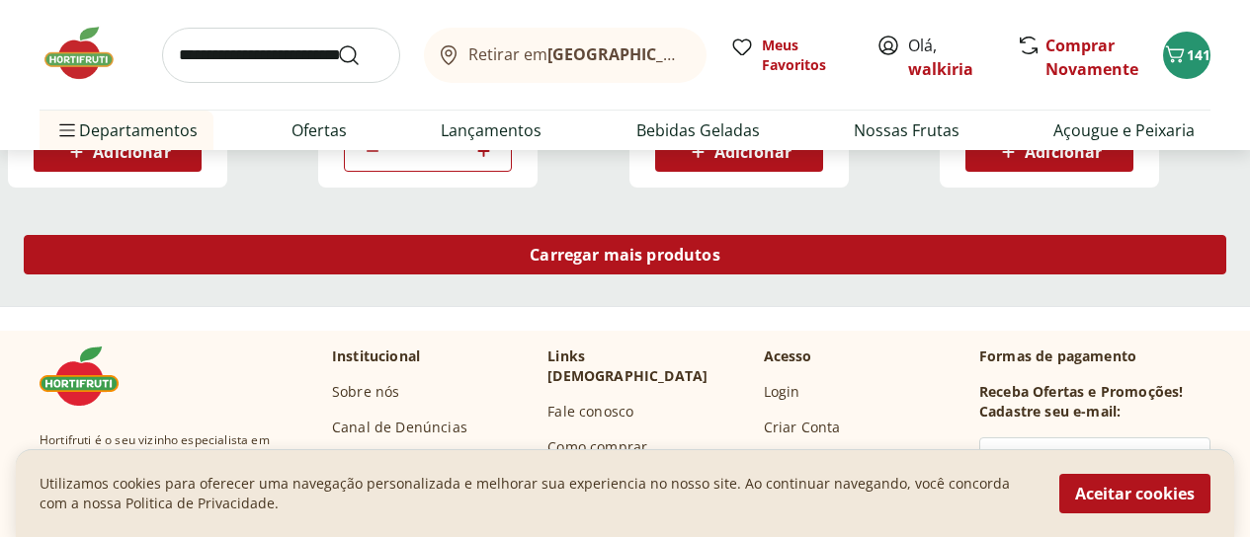
click at [836, 275] on div "Carregar mais produtos" at bounding box center [625, 255] width 1202 height 40
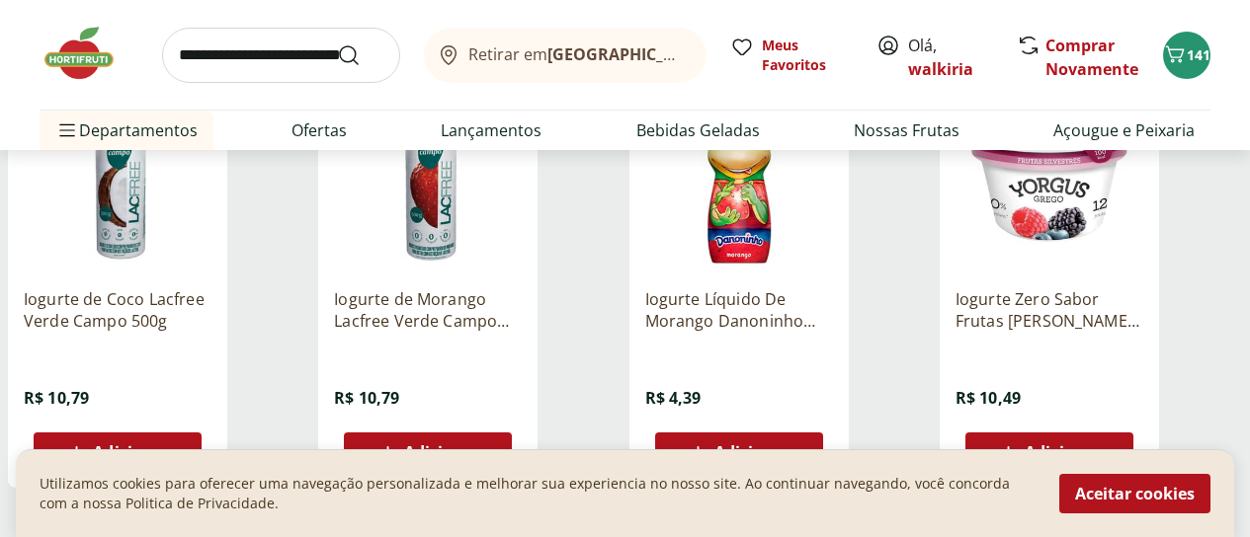
scroll to position [3853, 0]
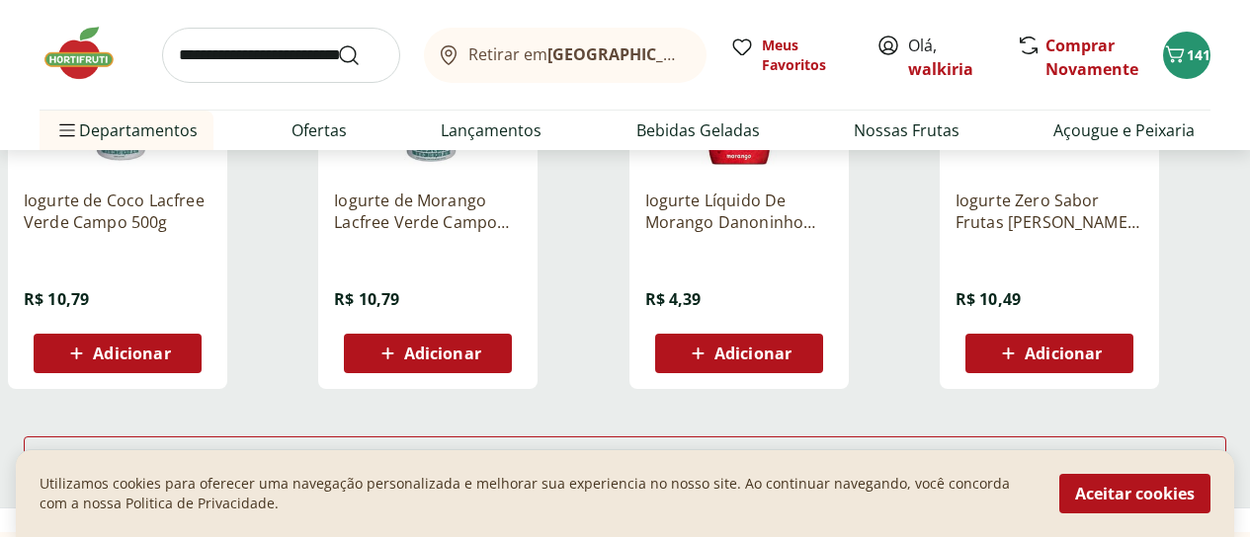
click at [1102, 362] on span "Adicionar" at bounding box center [1063, 354] width 77 height 16
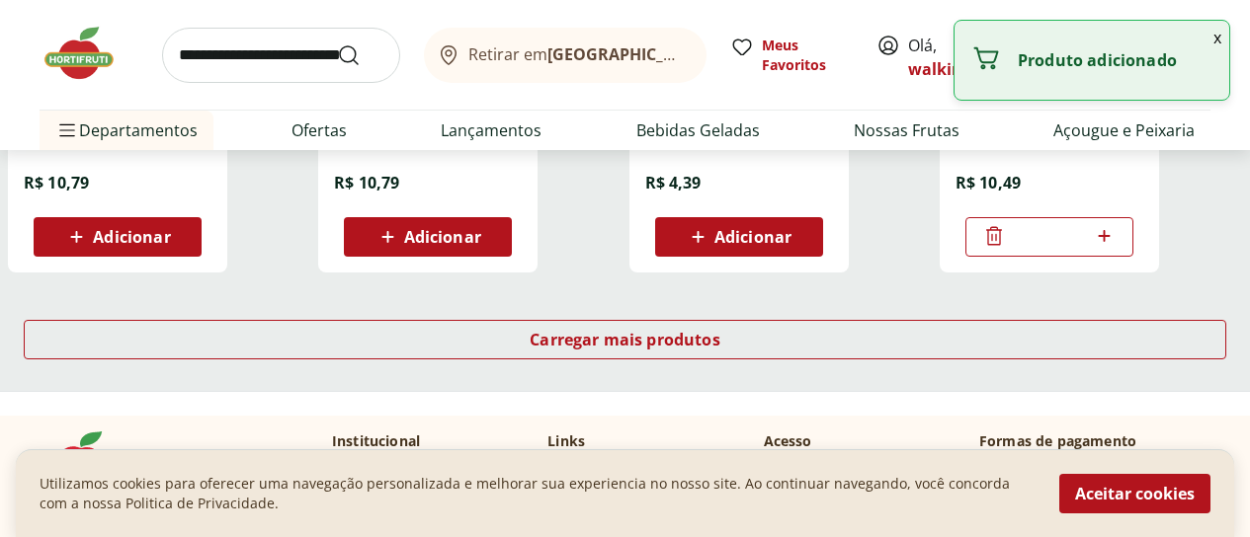
scroll to position [4051, 0]
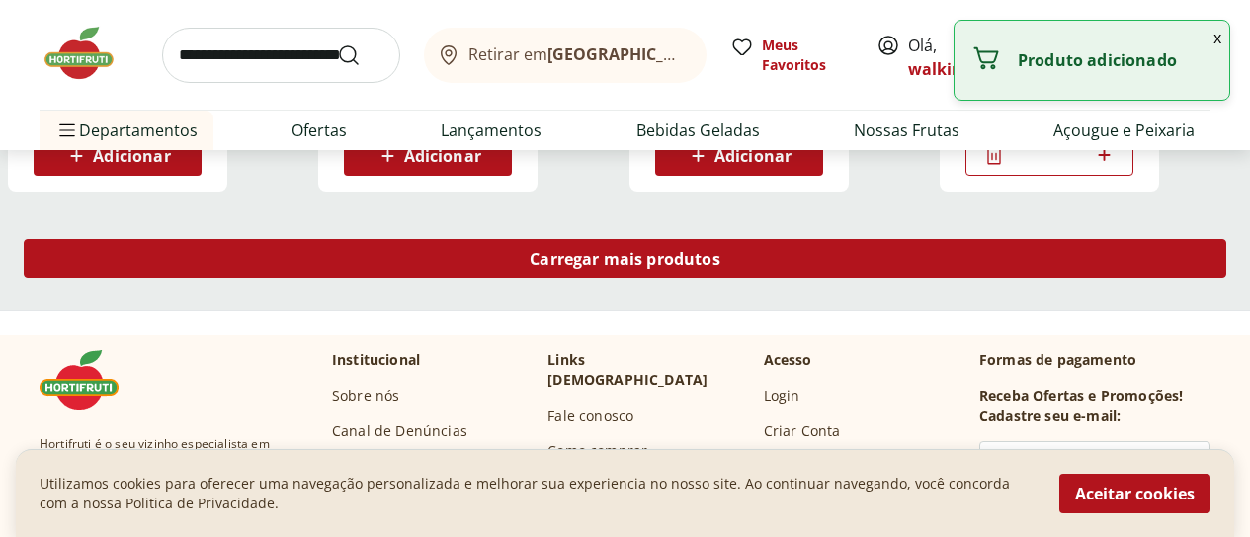
click at [720, 267] on span "Carregar mais produtos" at bounding box center [625, 259] width 191 height 16
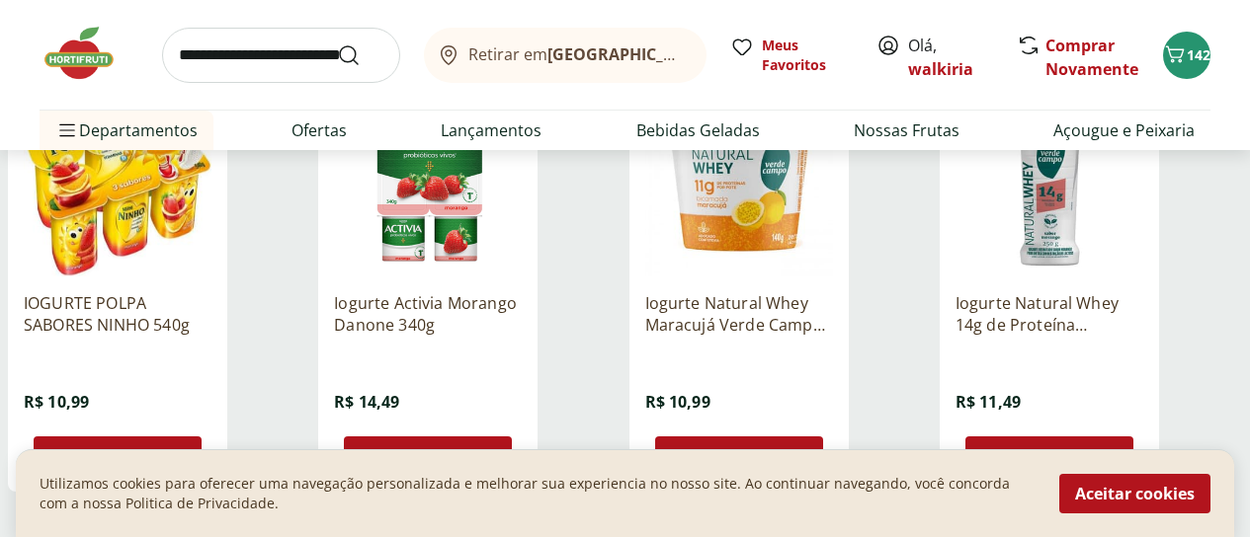
scroll to position [5138, 0]
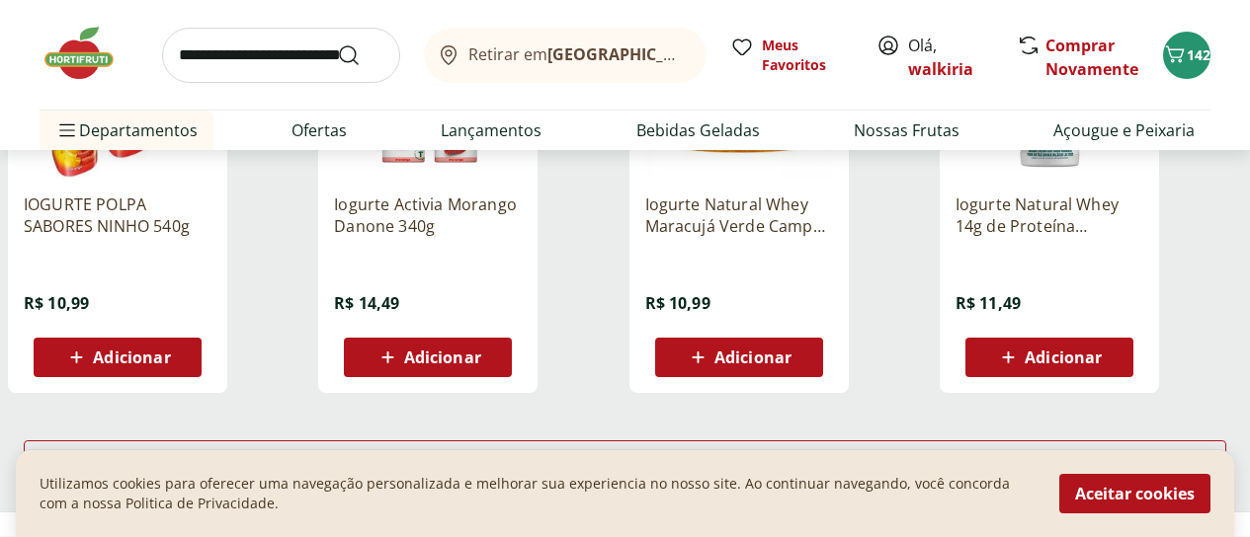
click at [186, 369] on div "Adicionar" at bounding box center [117, 358] width 136 height 36
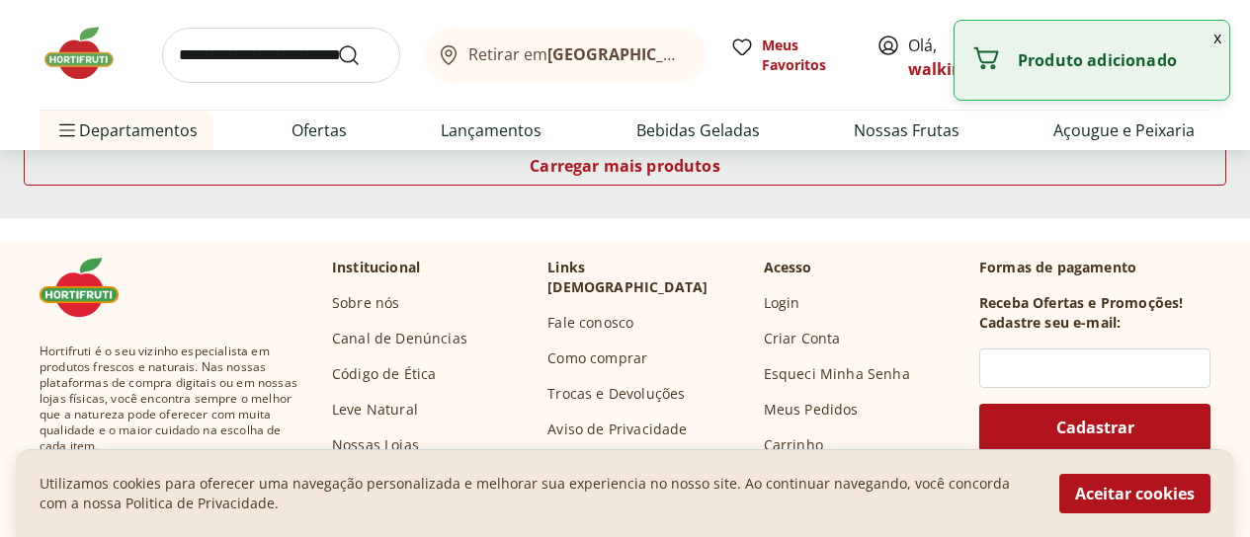
scroll to position [5434, 0]
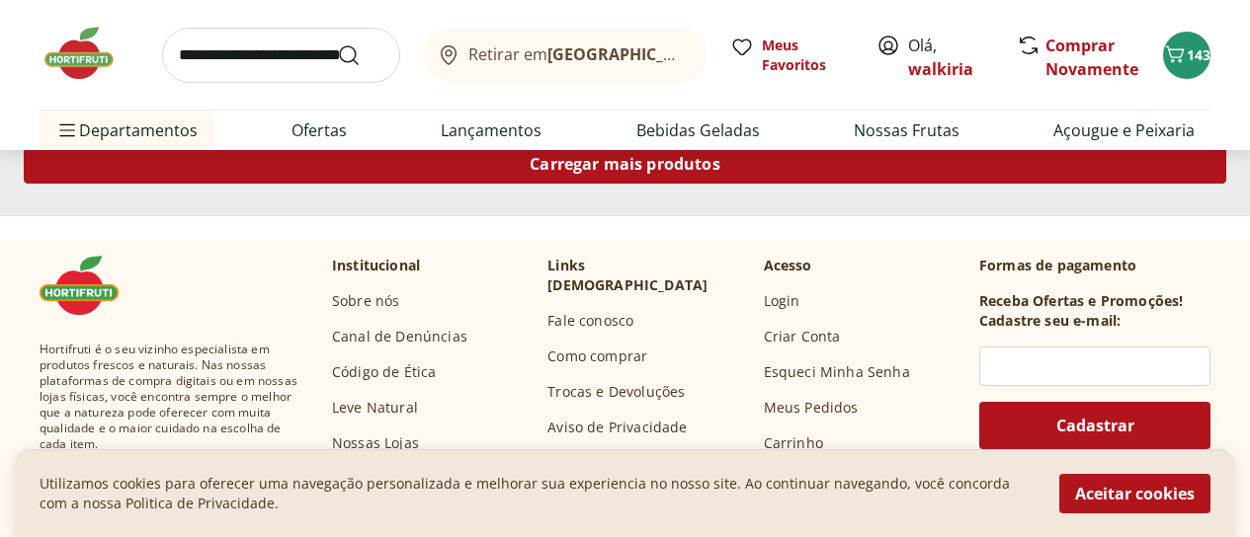
click at [720, 169] on span "Carregar mais produtos" at bounding box center [625, 164] width 191 height 16
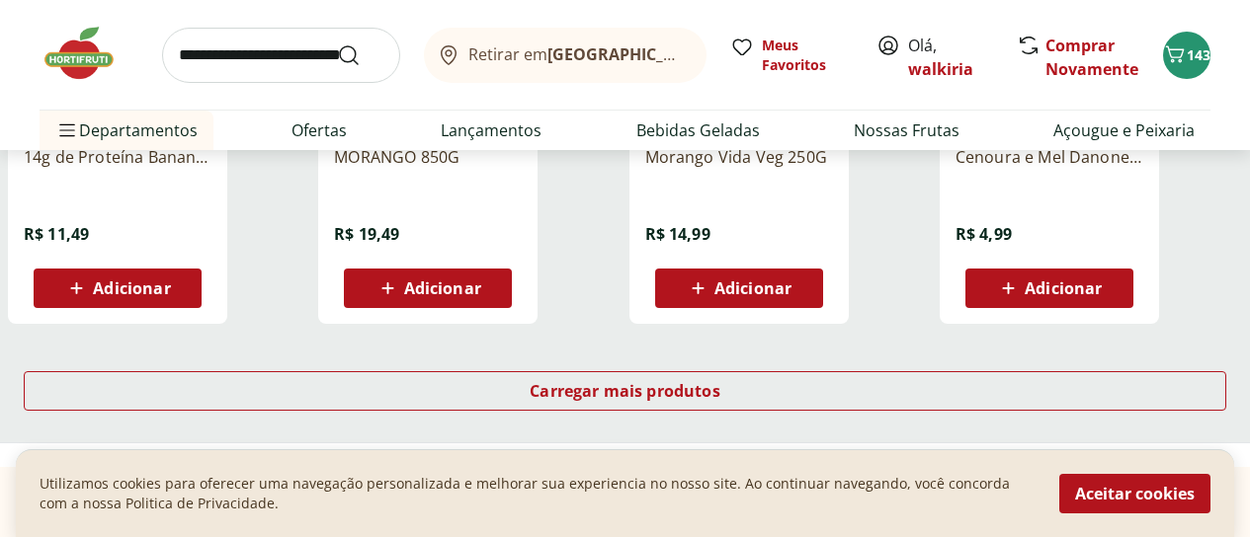
scroll to position [6521, 0]
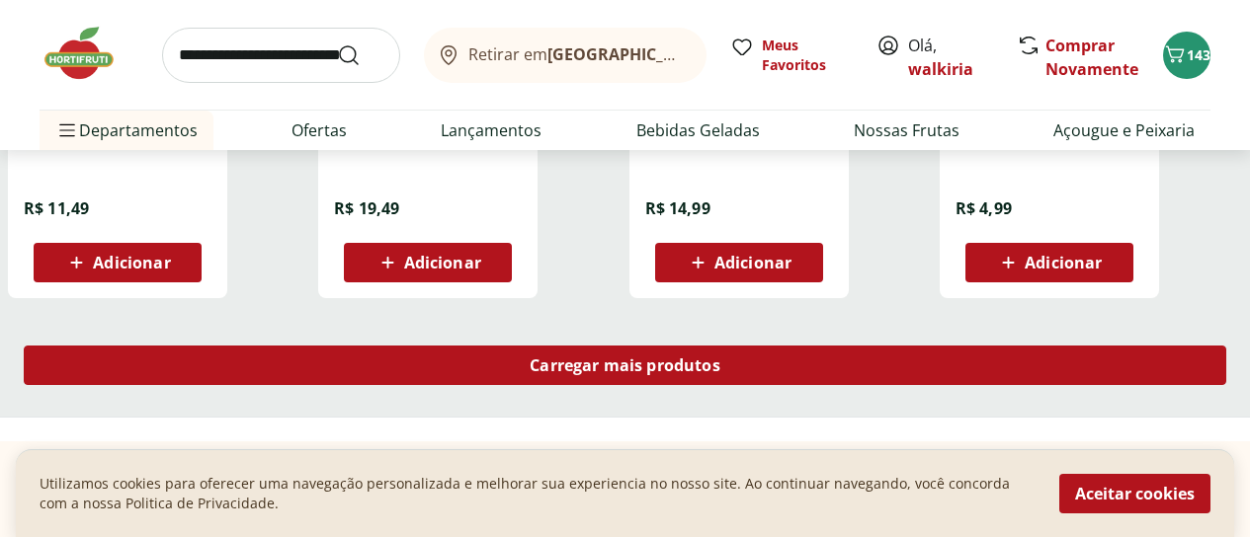
click at [720, 366] on span "Carregar mais produtos" at bounding box center [625, 366] width 191 height 16
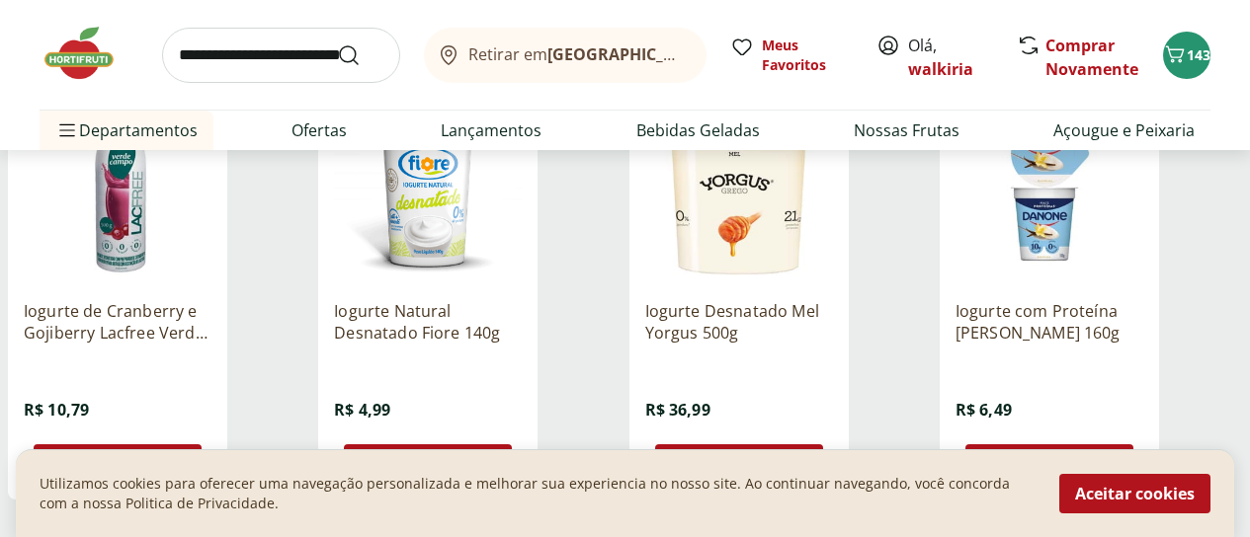
scroll to position [7707, 0]
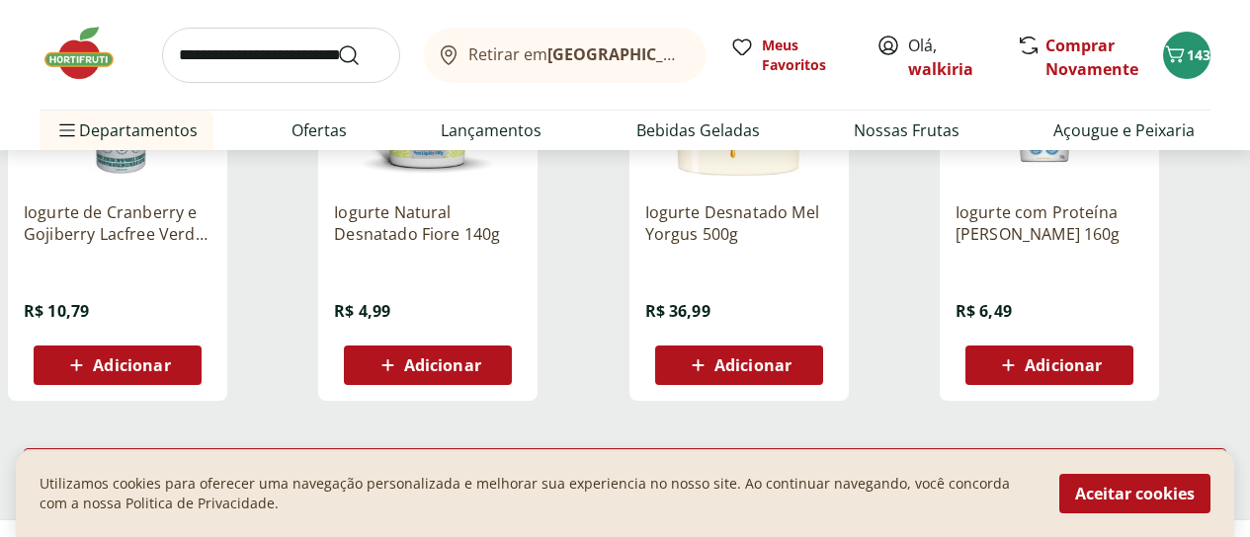
click at [791, 373] on span "Adicionar" at bounding box center [752, 366] width 77 height 16
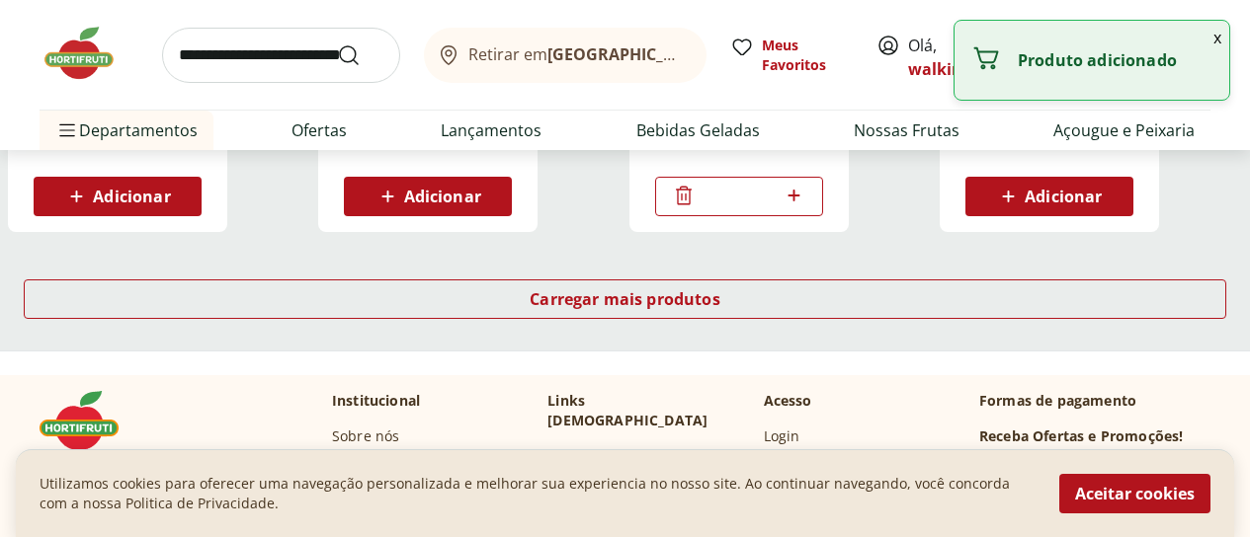
scroll to position [7904, 0]
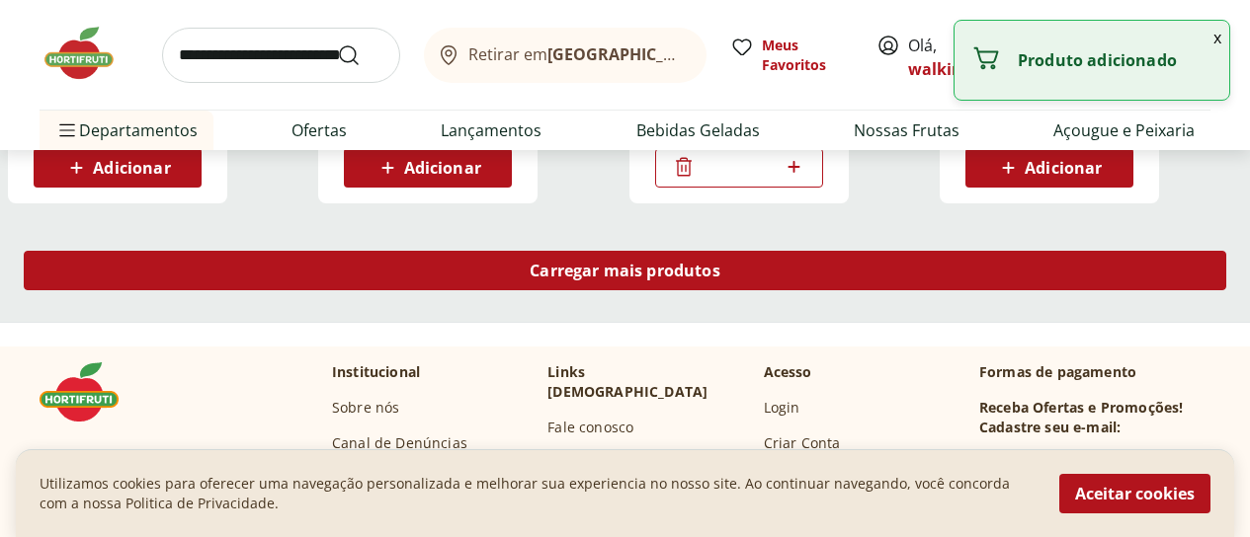
click at [720, 279] on span "Carregar mais produtos" at bounding box center [625, 271] width 191 height 16
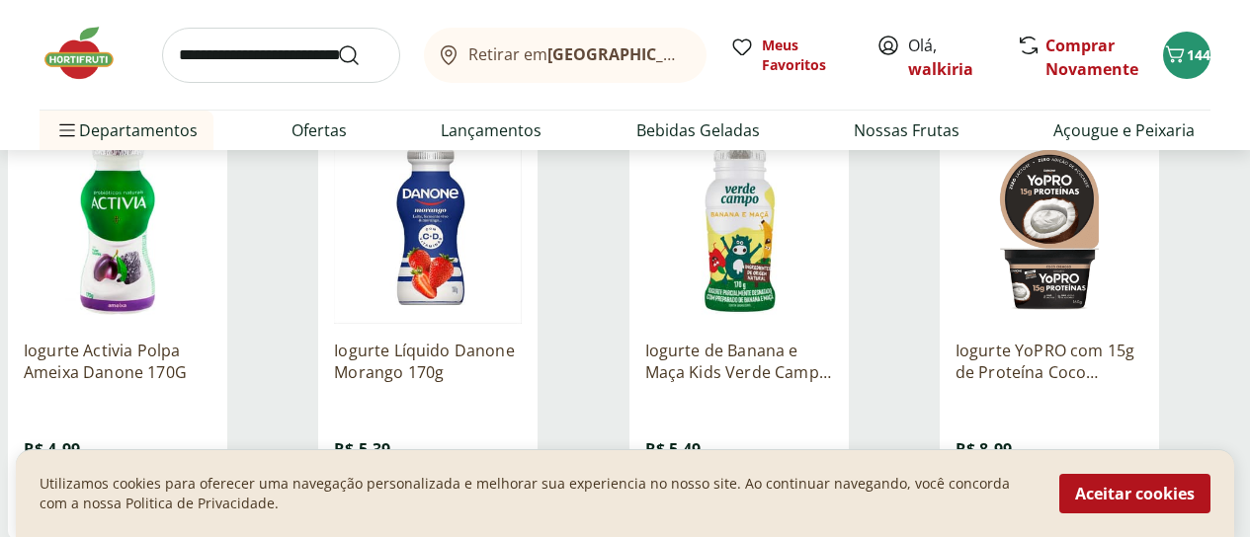
scroll to position [8102, 0]
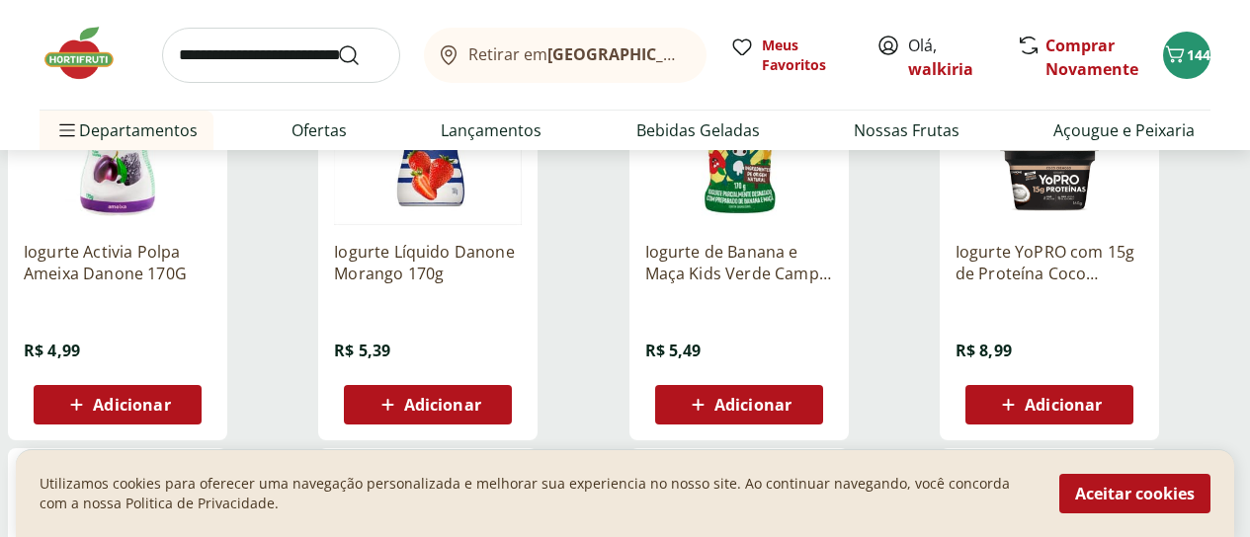
click at [1102, 401] on span "Adicionar" at bounding box center [1049, 405] width 106 height 24
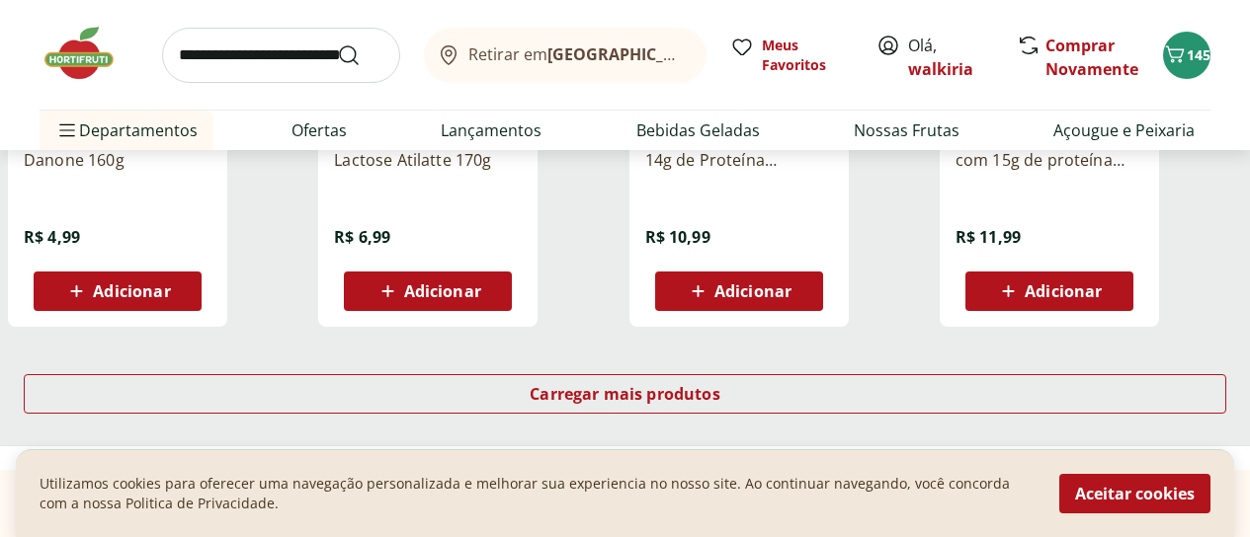
scroll to position [9189, 0]
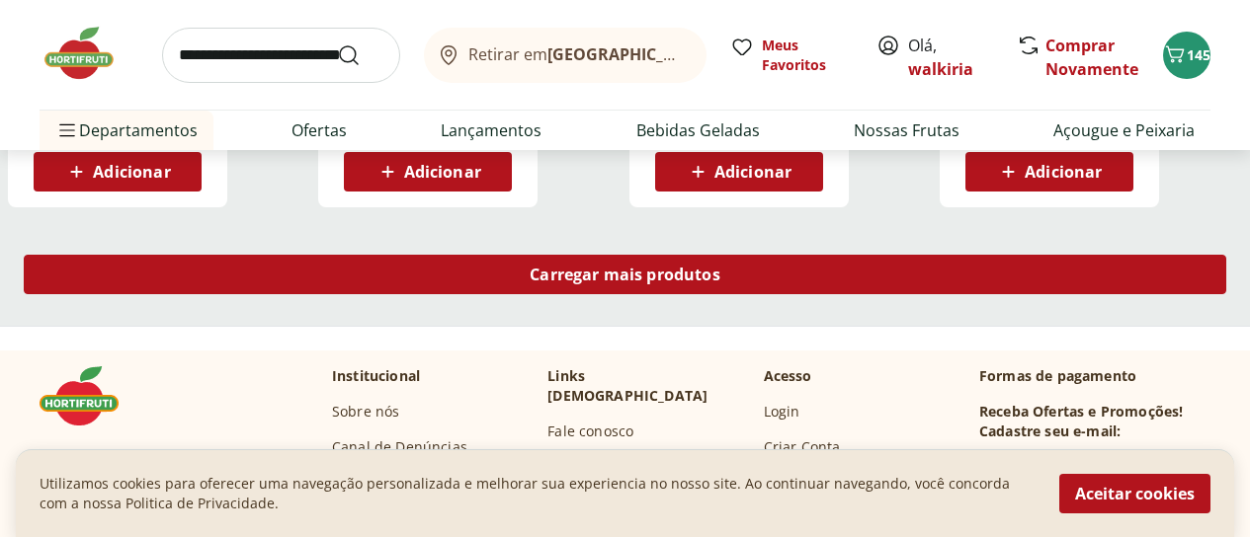
click at [720, 283] on span "Carregar mais produtos" at bounding box center [625, 275] width 191 height 16
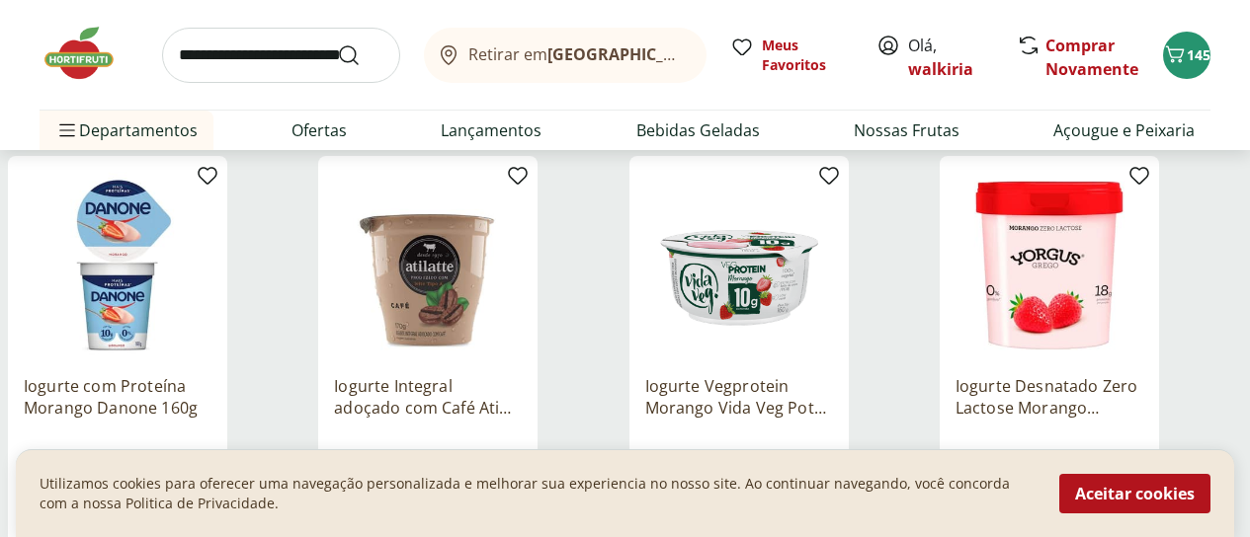
scroll to position [9880, 0]
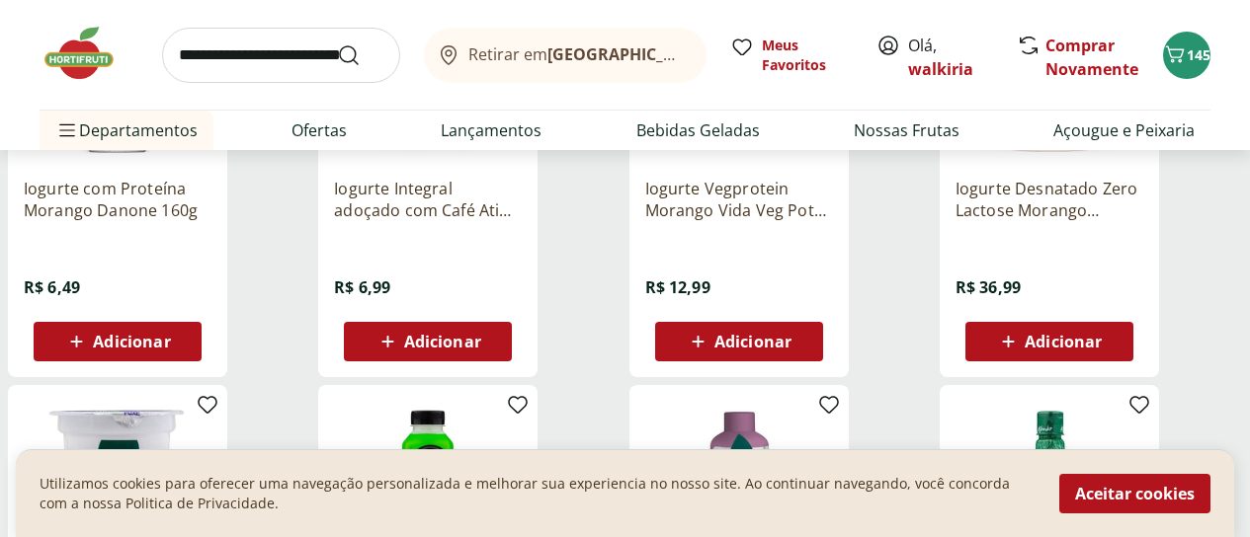
click at [1102, 349] on span "Adicionar" at bounding box center [1063, 342] width 77 height 16
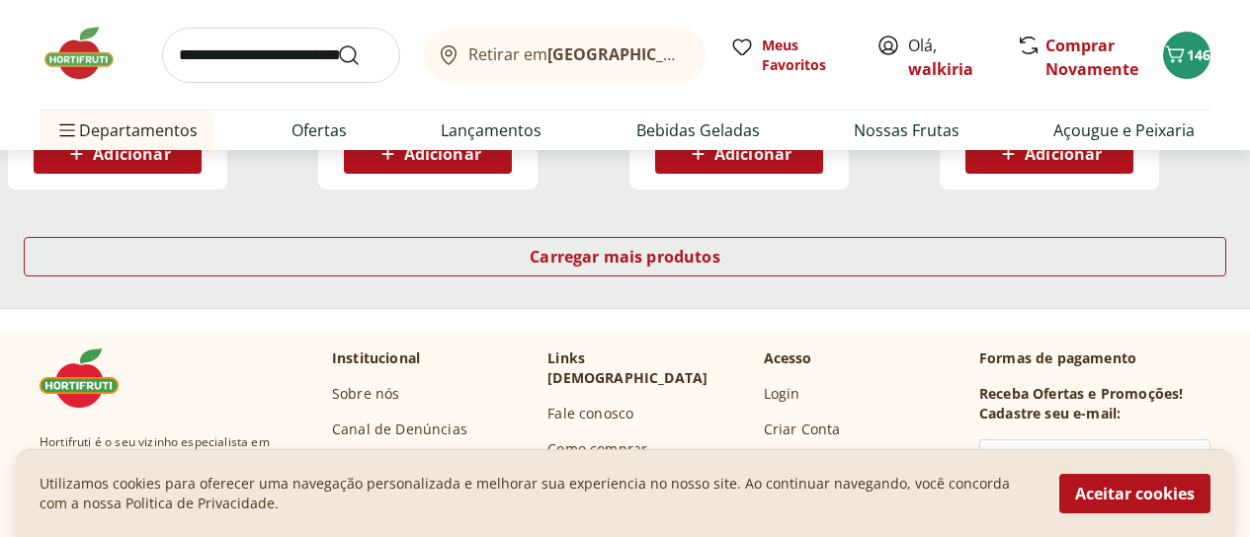
scroll to position [10572, 0]
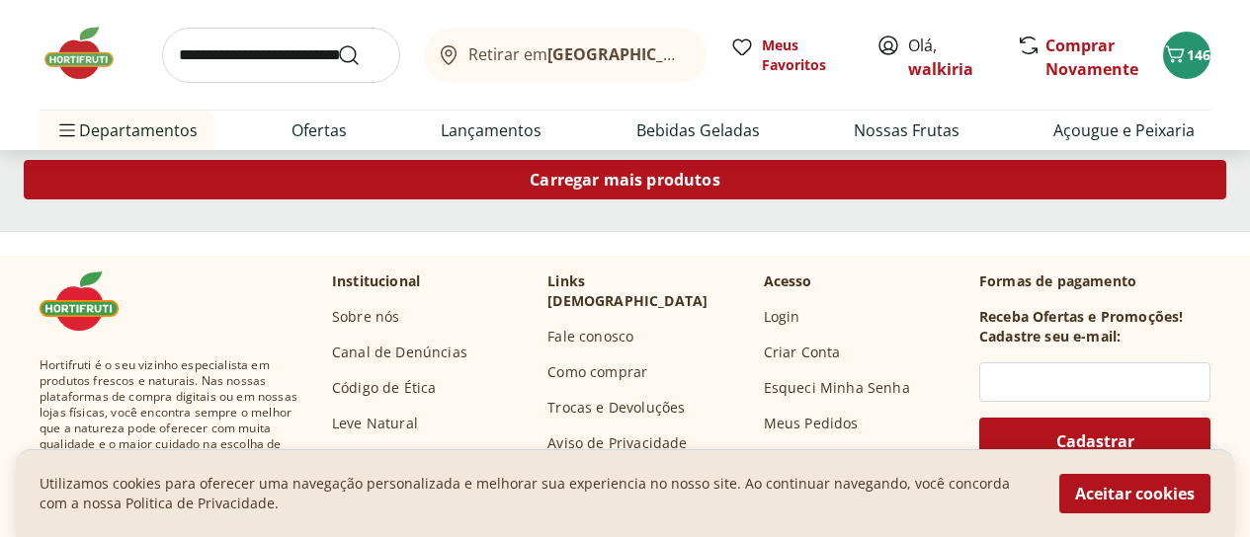
click at [720, 188] on span "Carregar mais produtos" at bounding box center [625, 180] width 191 height 16
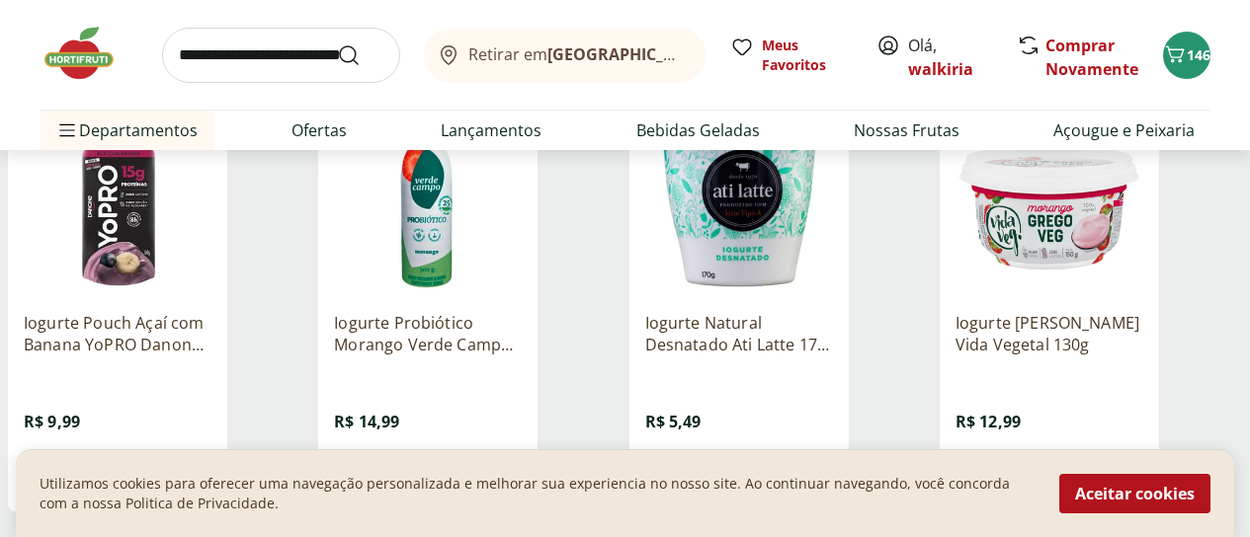
scroll to position [11560, 0]
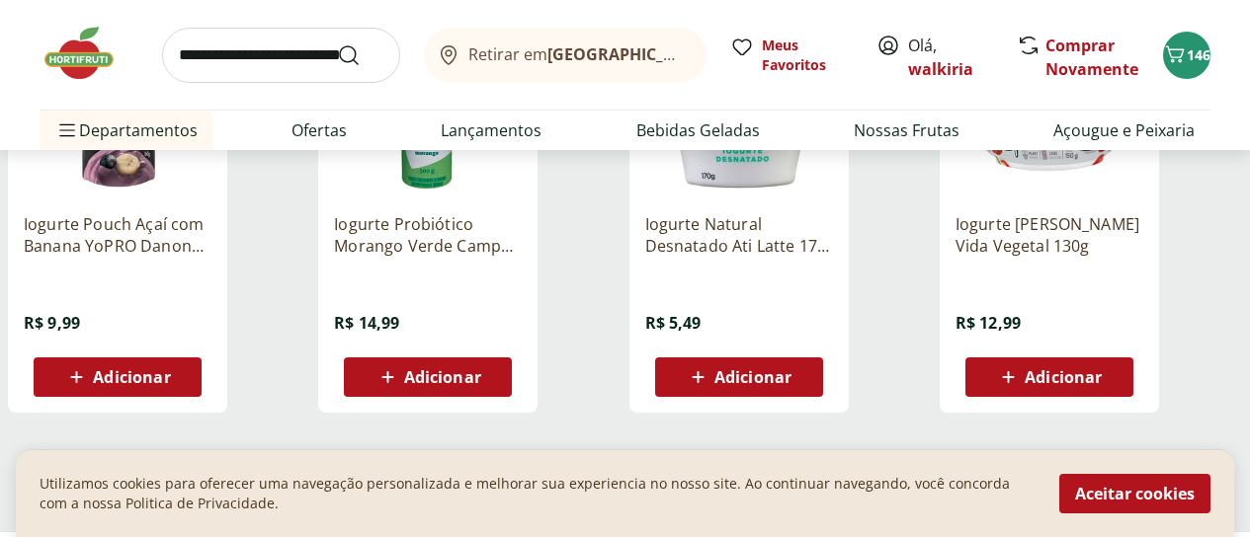
click at [170, 385] on span "Adicionar" at bounding box center [131, 378] width 77 height 16
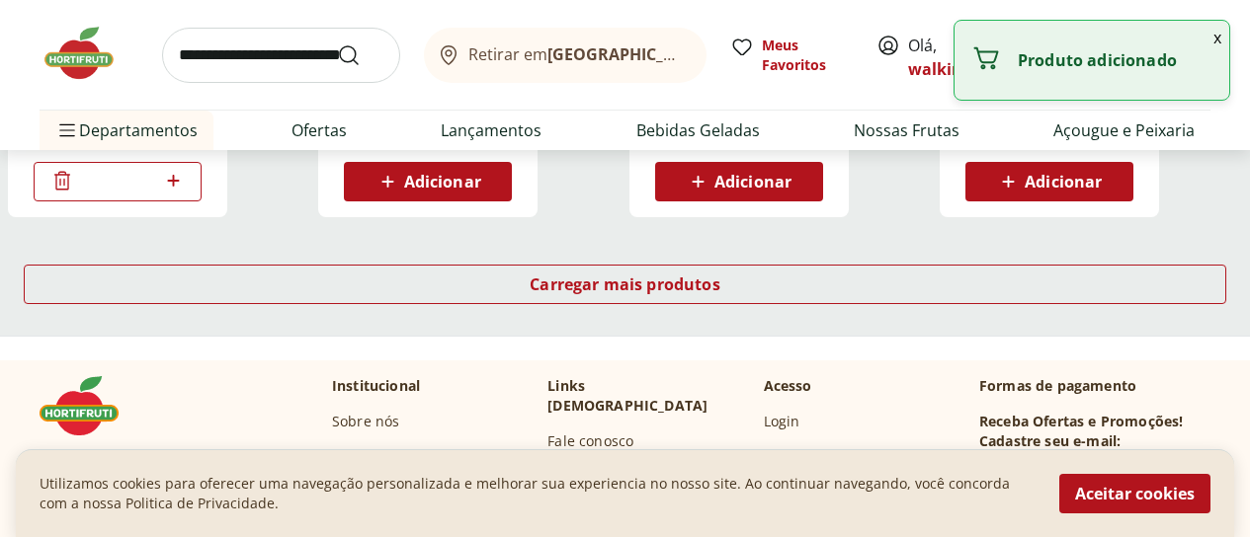
scroll to position [11758, 0]
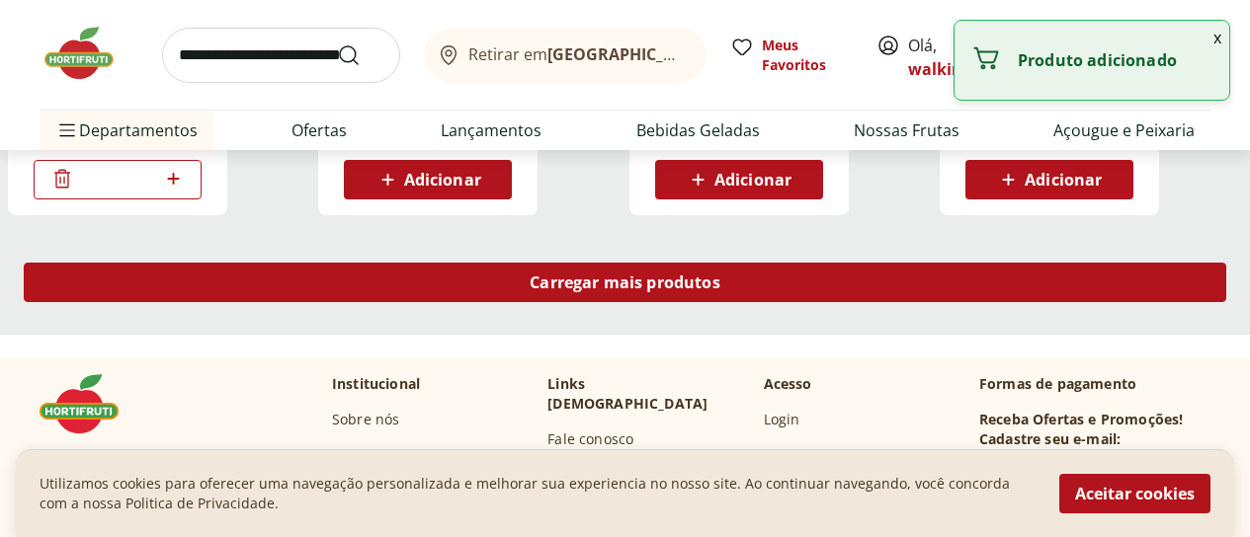
click at [720, 280] on span "Carregar mais produtos" at bounding box center [625, 283] width 191 height 16
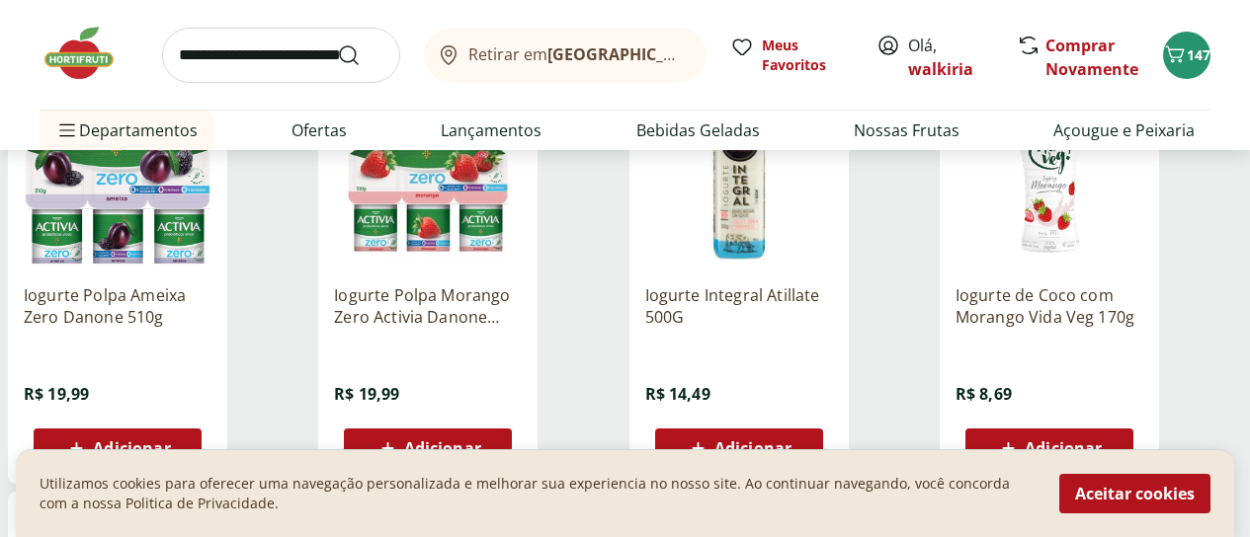
scroll to position [12449, 0]
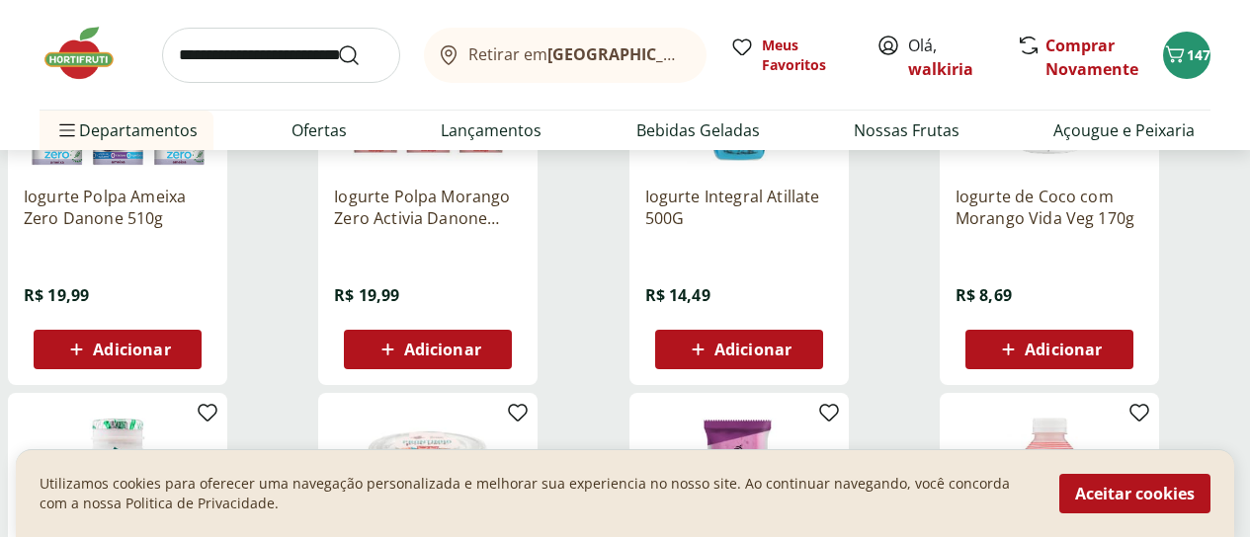
click at [522, 341] on div "Iogurte Polpa Morango Zero Activia Danone 510g R$ 19,99 Adicionar" at bounding box center [428, 270] width 188 height 200
click at [496, 351] on div "Adicionar" at bounding box center [428, 350] width 136 height 36
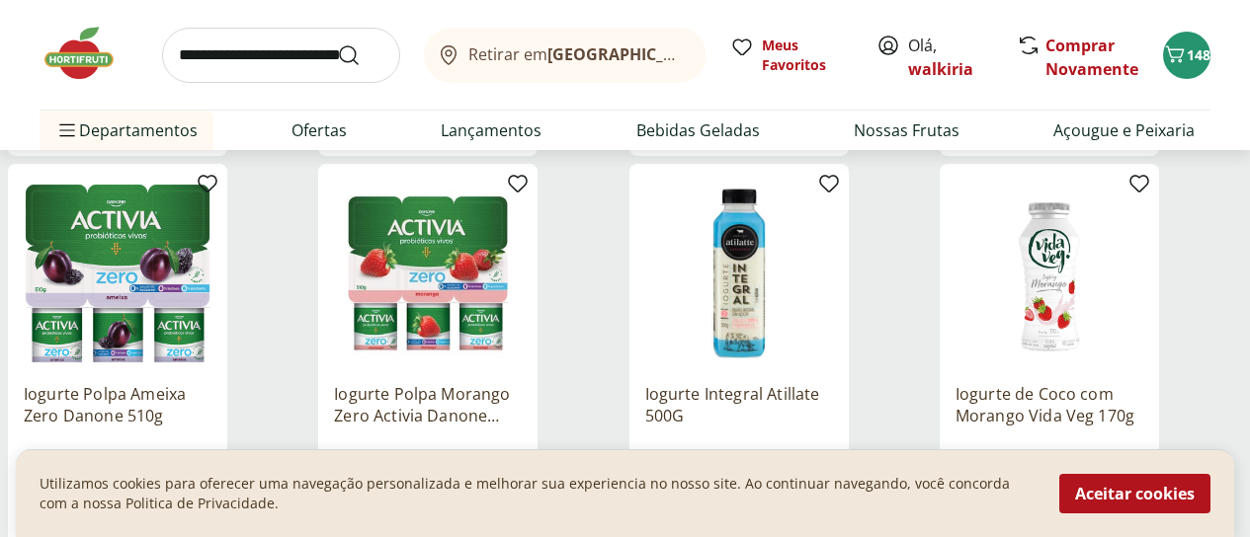
click at [369, 145] on ul "Departamentos Nossa Marca Nossa Marca Ver tudo do departamento Açougue & Peixar…" at bounding box center [625, 131] width 1171 height 40
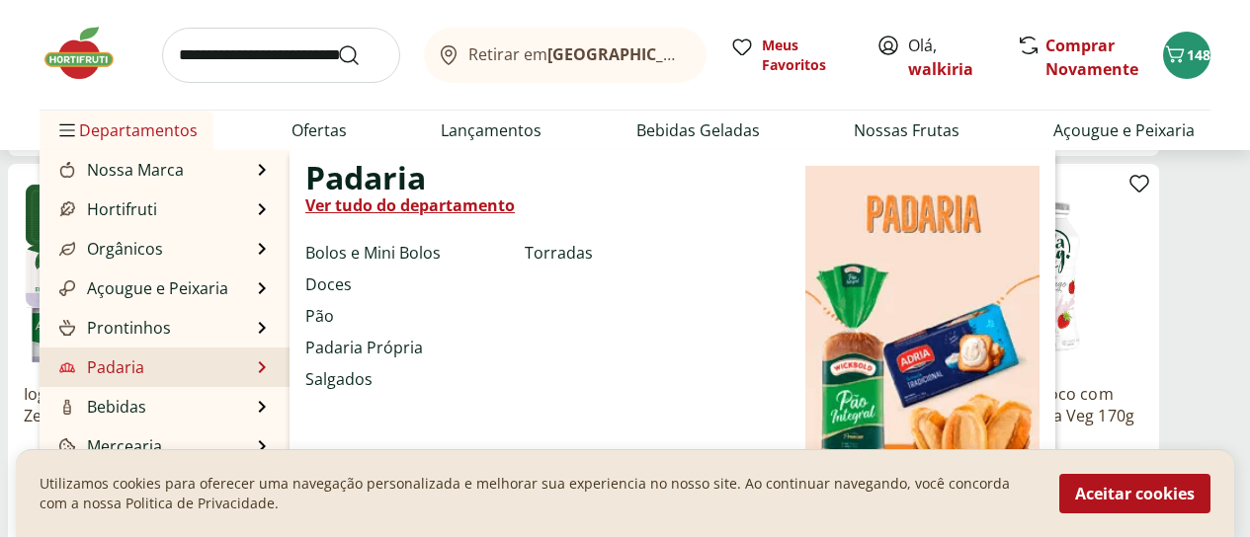
click at [154, 365] on li "Padaria Padaria Ver tudo do departamento Bolos e Mini Bolos Doces Pão Padaria P…" at bounding box center [165, 368] width 250 height 40
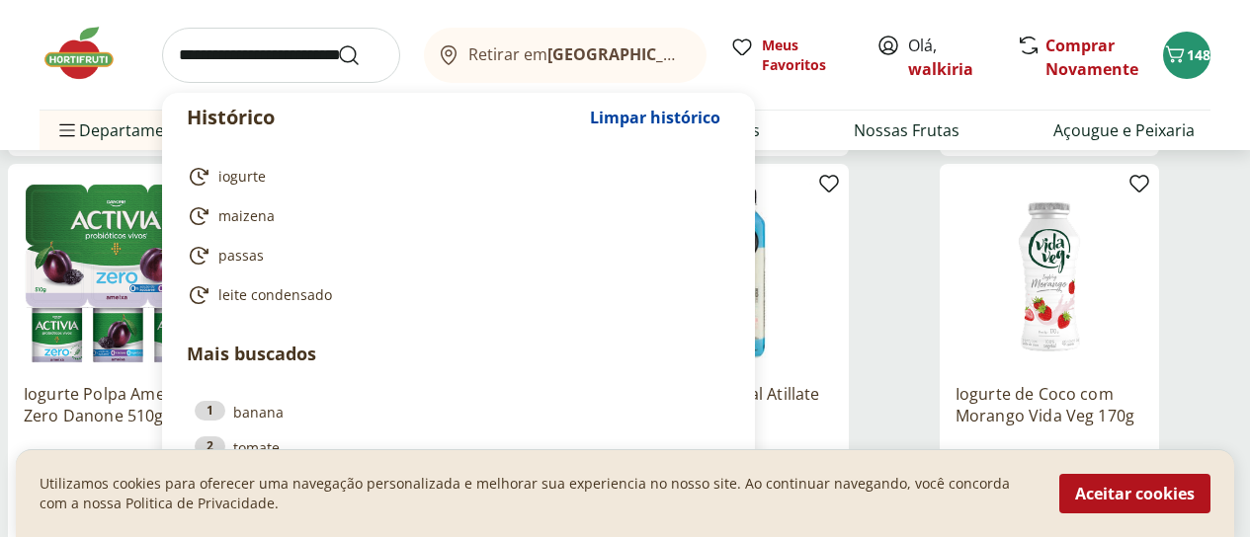
click at [232, 56] on input "search" at bounding box center [281, 55] width 238 height 55
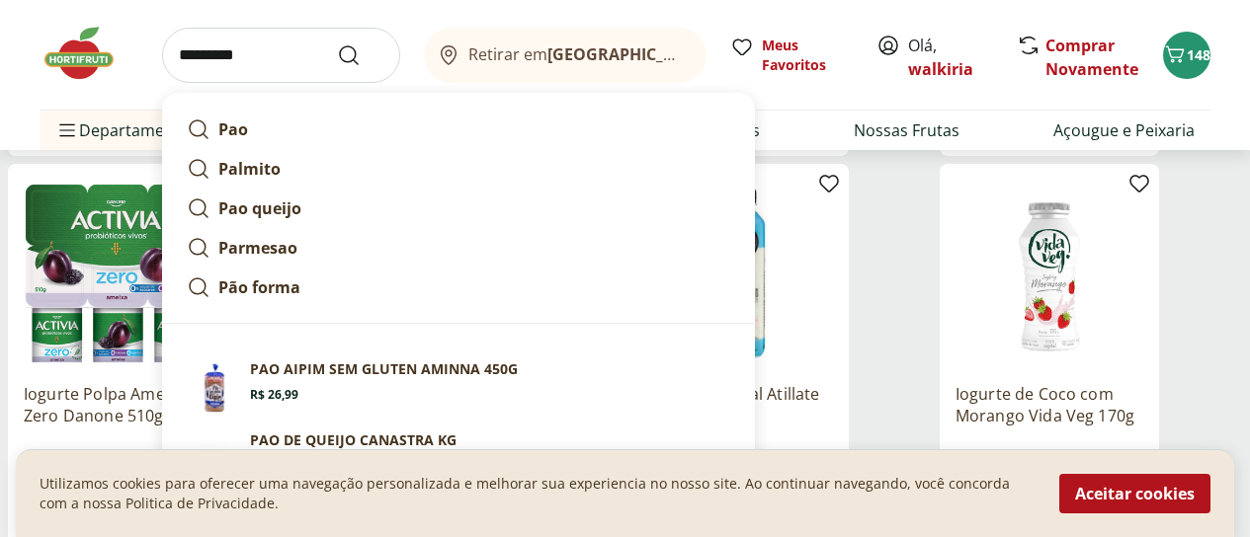
type input "*********"
click at [337, 43] on button "Submit Search" at bounding box center [360, 55] width 47 height 24
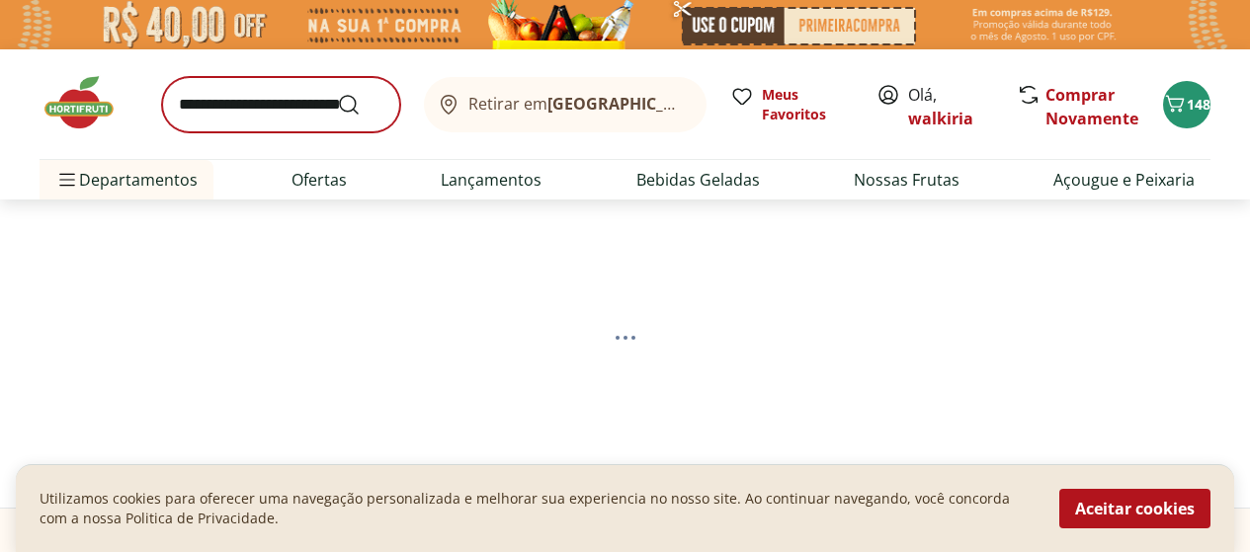
select select "**********"
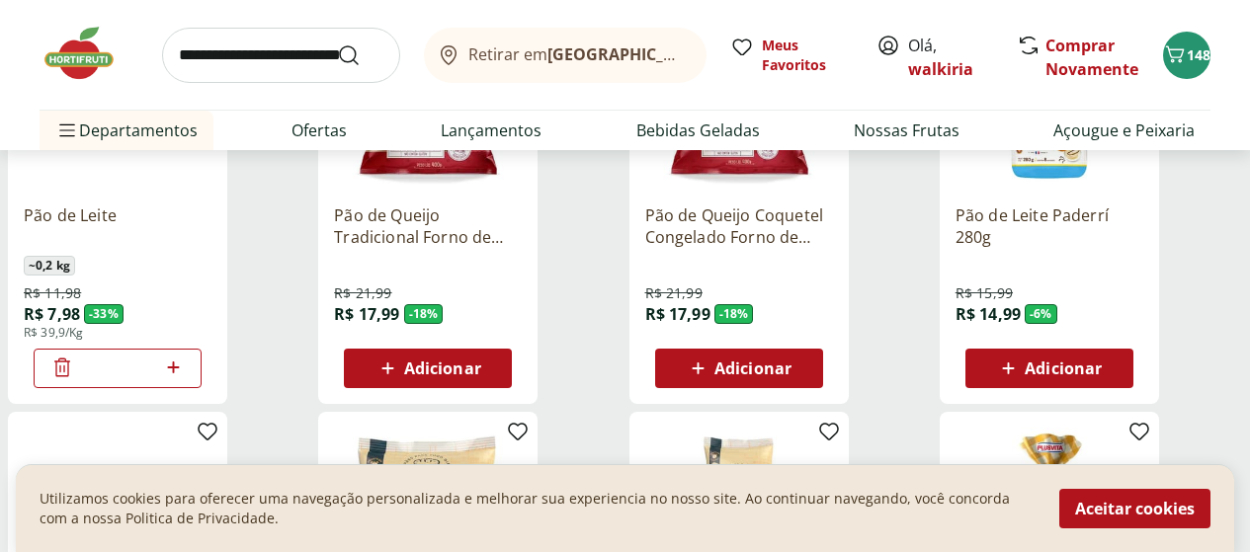
scroll to position [395, 0]
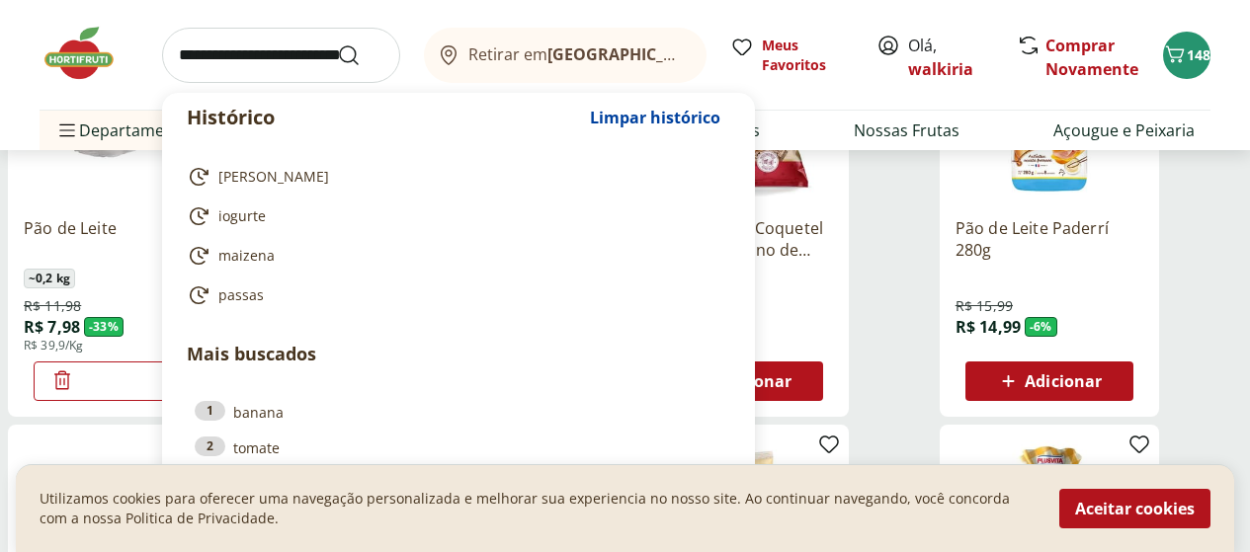
click at [201, 52] on input "search" at bounding box center [281, 55] width 238 height 55
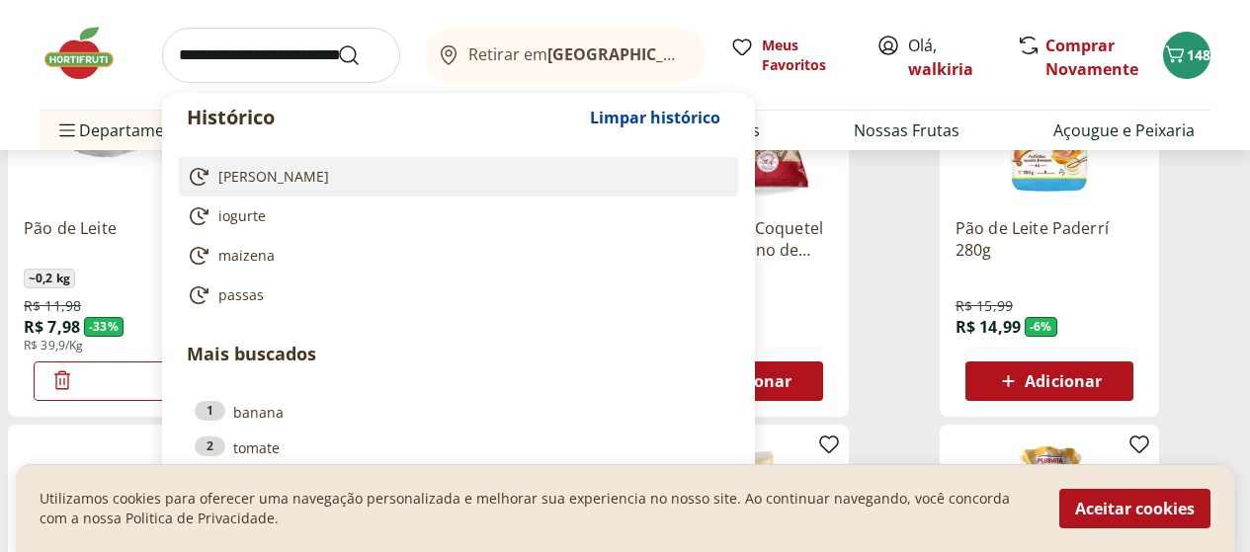
click at [260, 176] on span "[PERSON_NAME]" at bounding box center [273, 177] width 111 height 20
type input "*********"
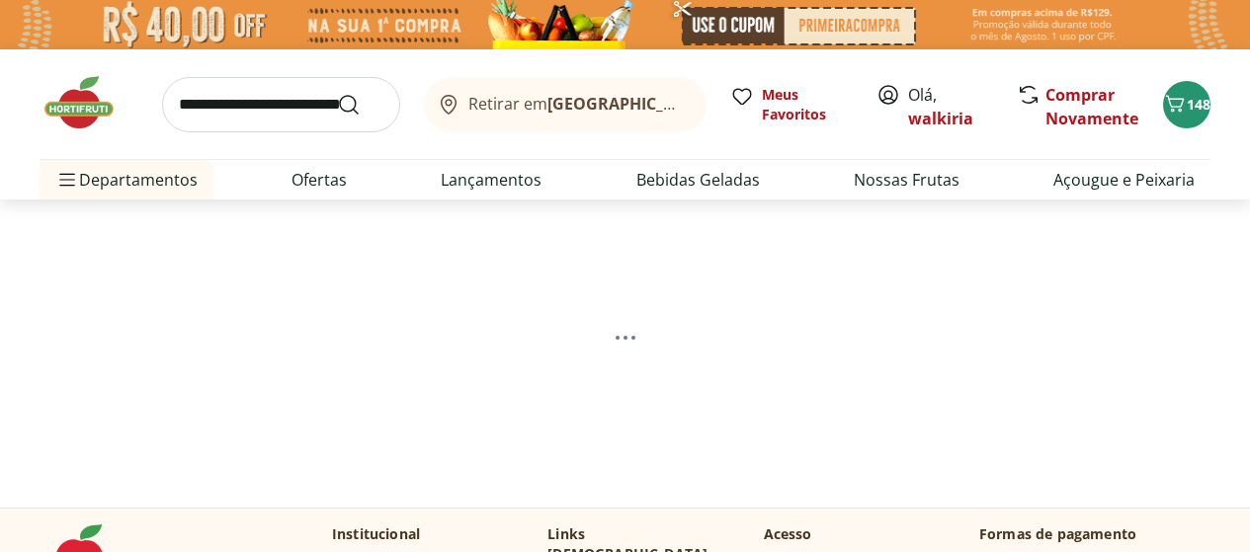
select select "**********"
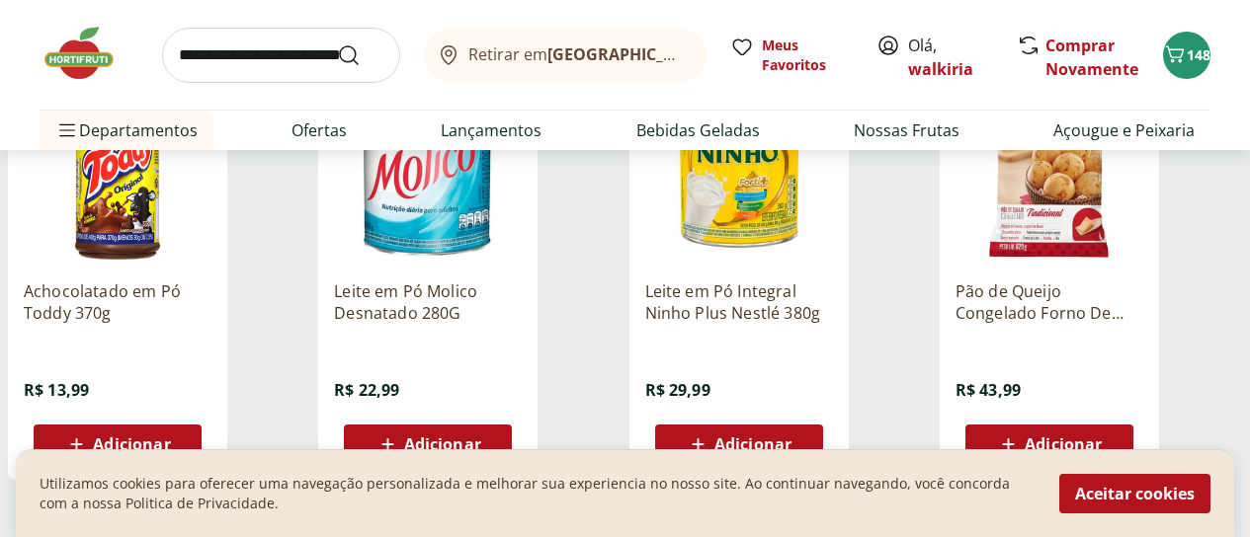
scroll to position [988, 0]
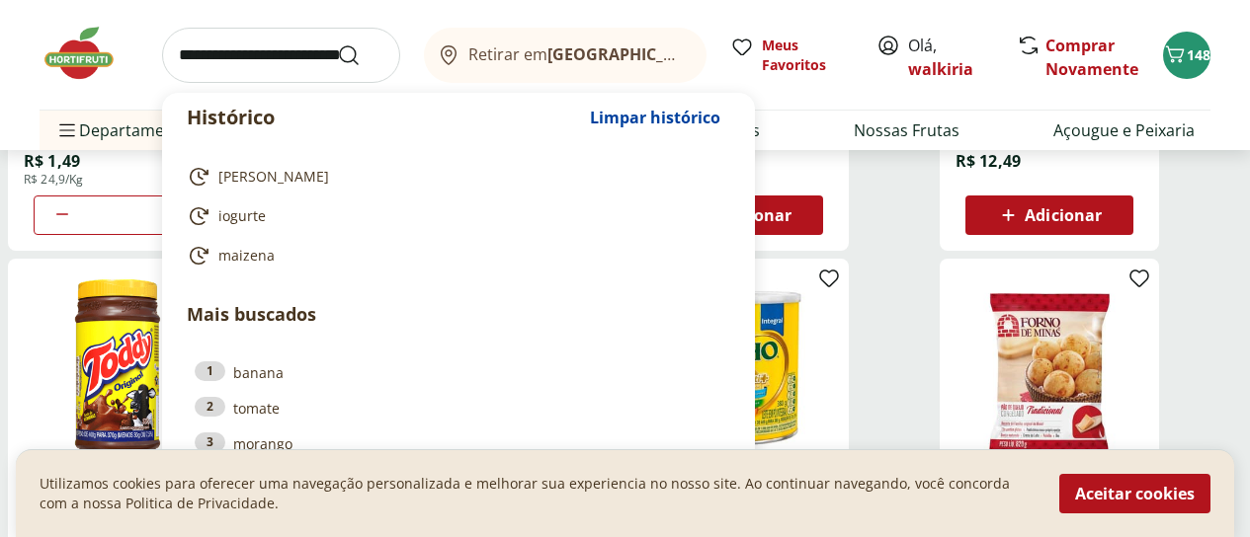
click at [226, 63] on input "search" at bounding box center [281, 55] width 238 height 55
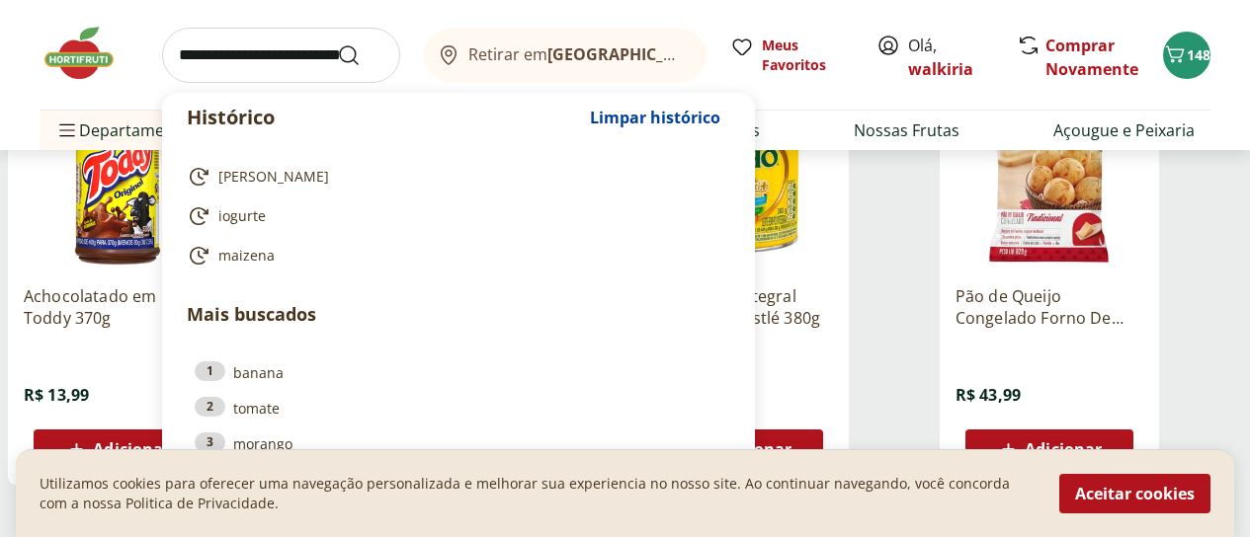
scroll to position [1284, 0]
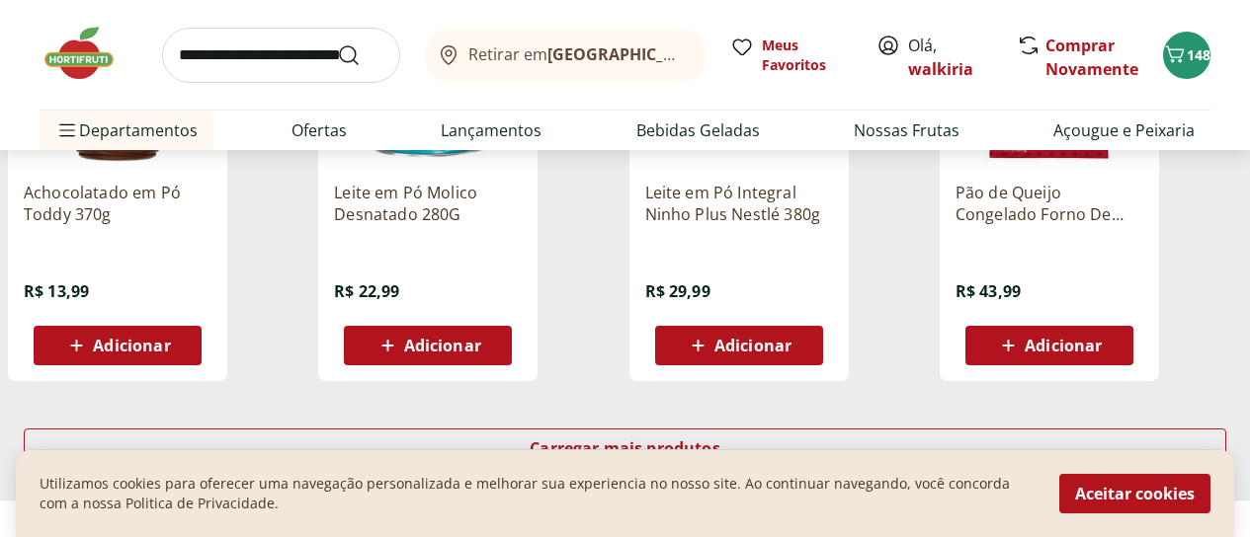
click at [537, 291] on div "Leite em Pó Molico Desnatado 280G R$ 22,99 Adicionar" at bounding box center [427, 171] width 219 height 419
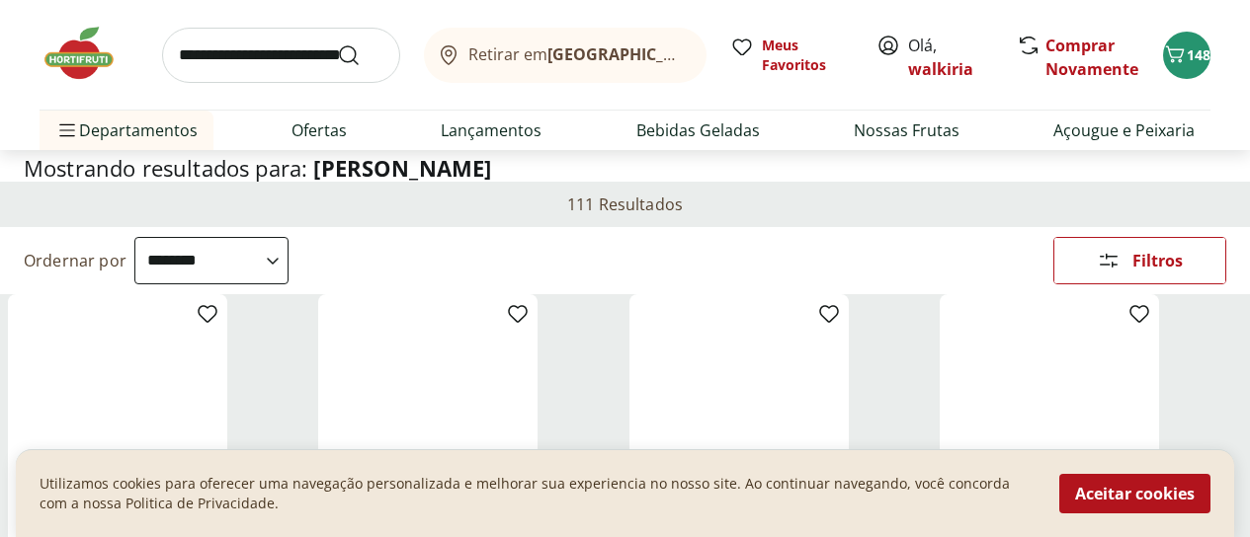
scroll to position [198, 0]
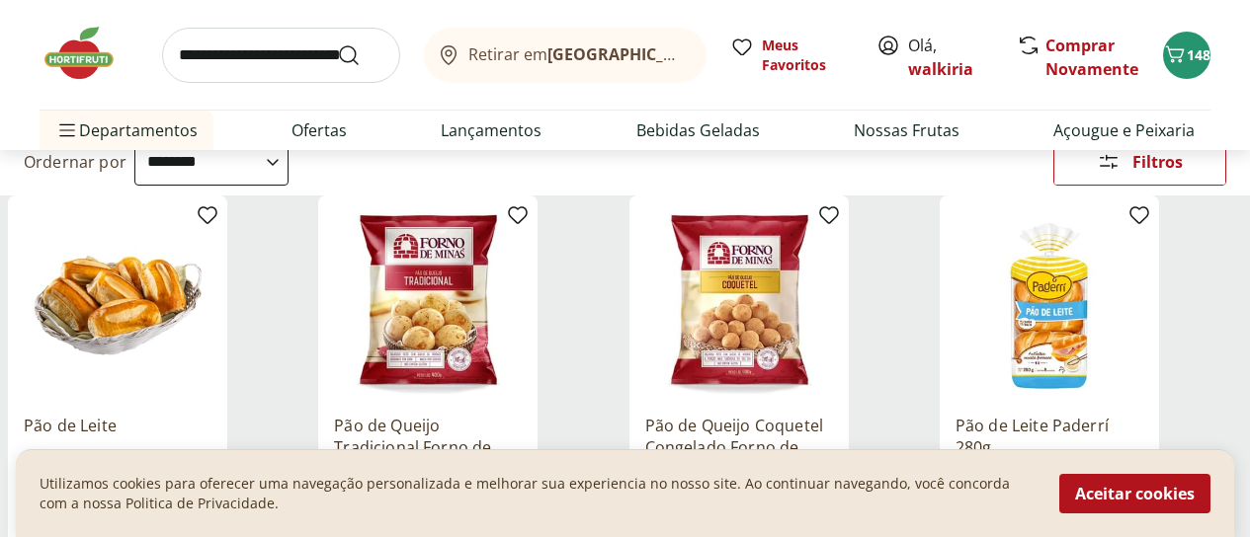
click at [0, 0] on div "Categoria" at bounding box center [0, 0] width 0 height 0
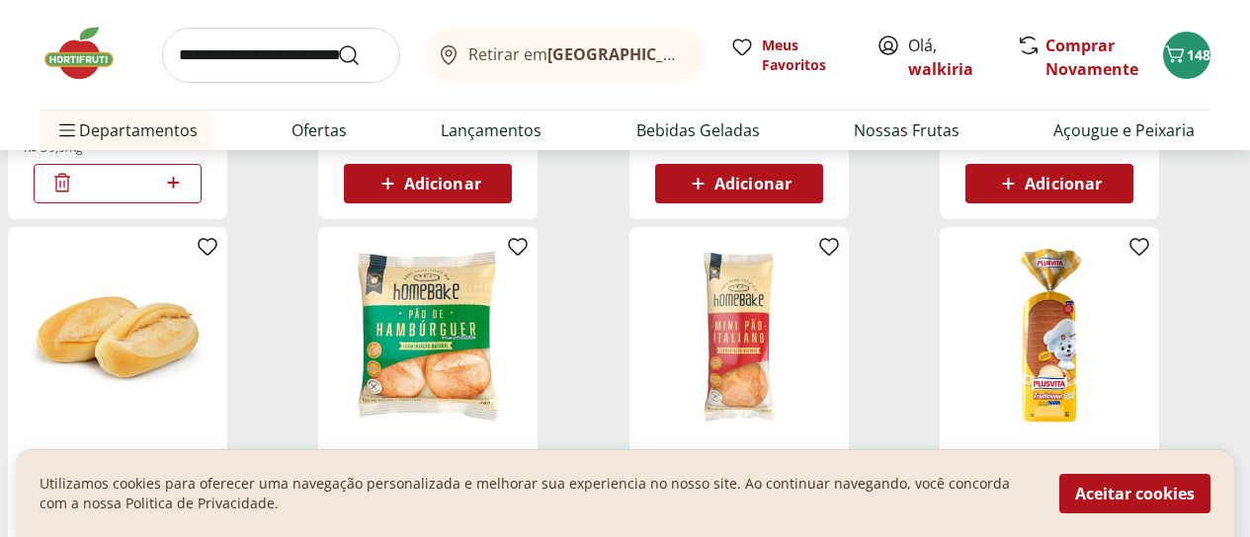
scroll to position [692, 0]
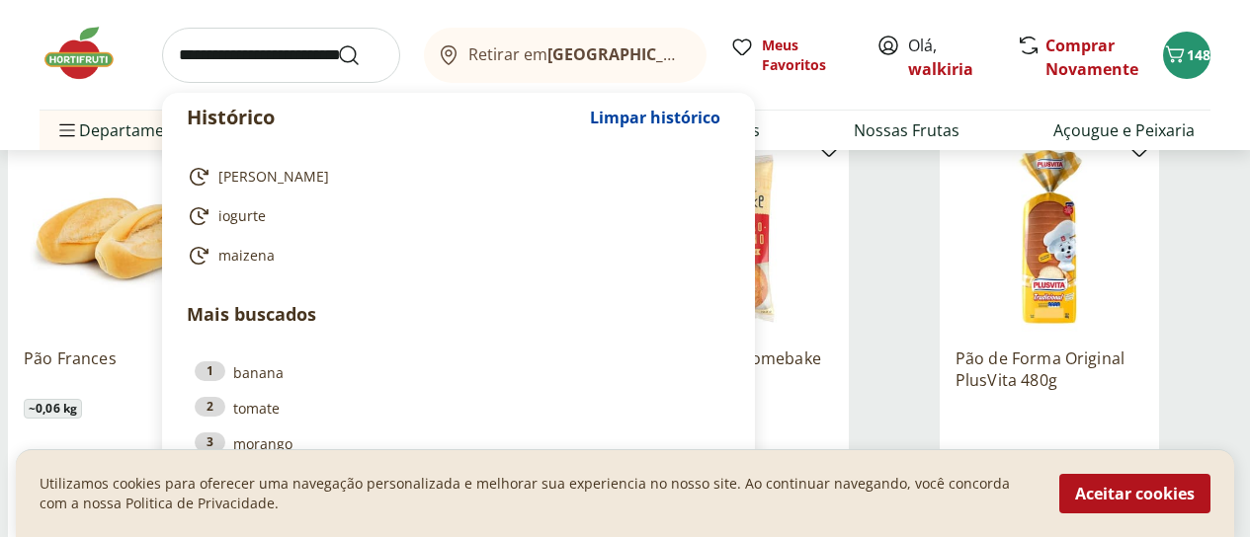
click at [228, 54] on input "search" at bounding box center [281, 55] width 238 height 55
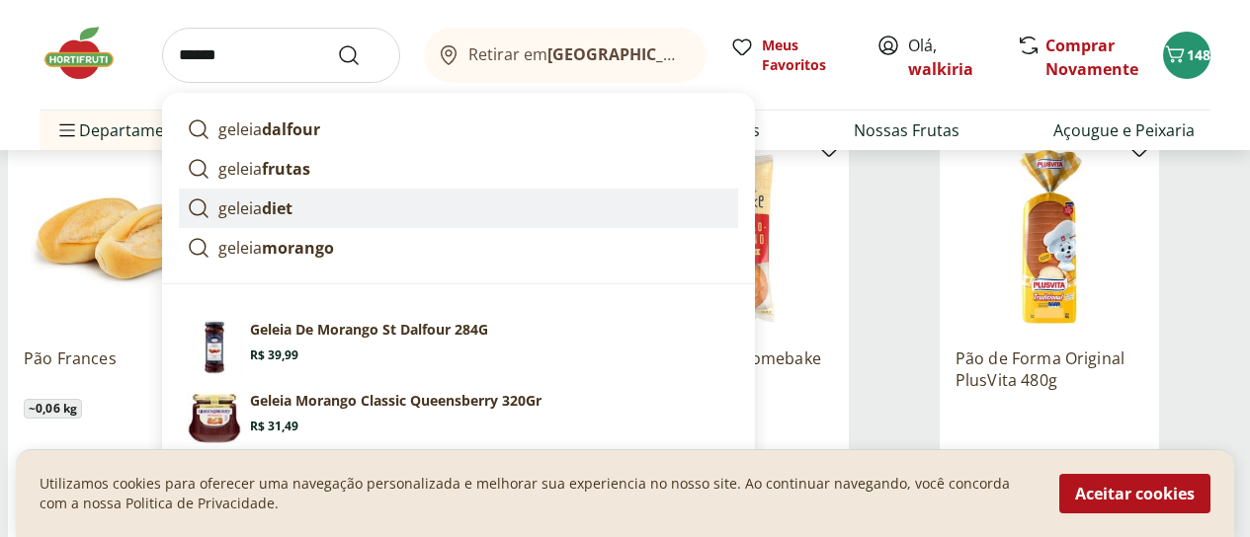
click at [256, 219] on p "geleia diet" at bounding box center [255, 209] width 74 height 24
type input "**********"
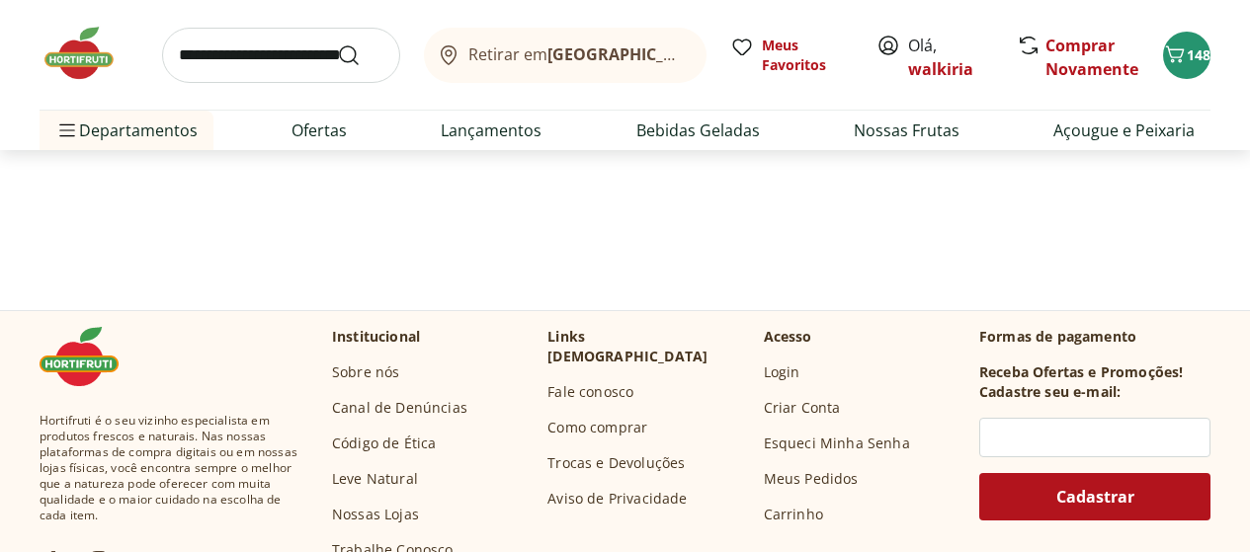
select select "**********"
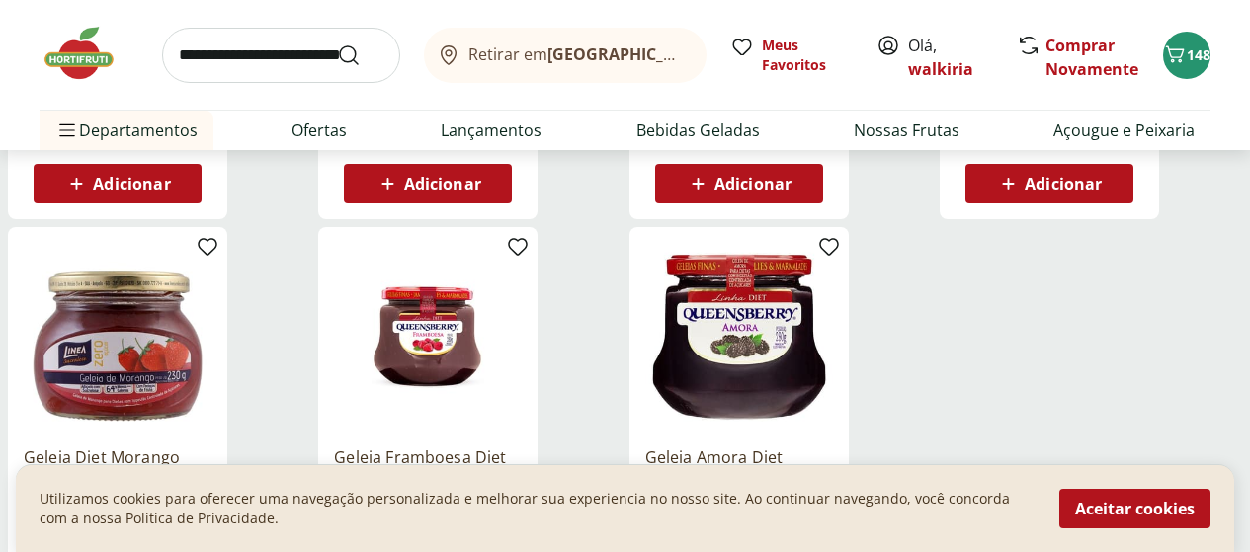
scroll to position [692, 0]
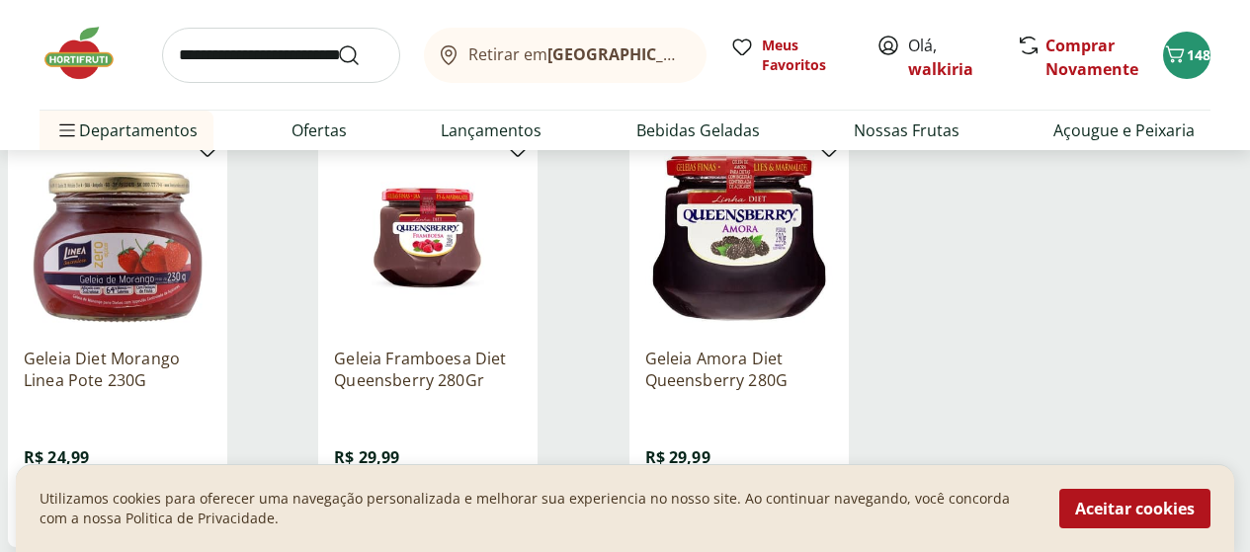
click at [833, 297] on img at bounding box center [739, 238] width 188 height 188
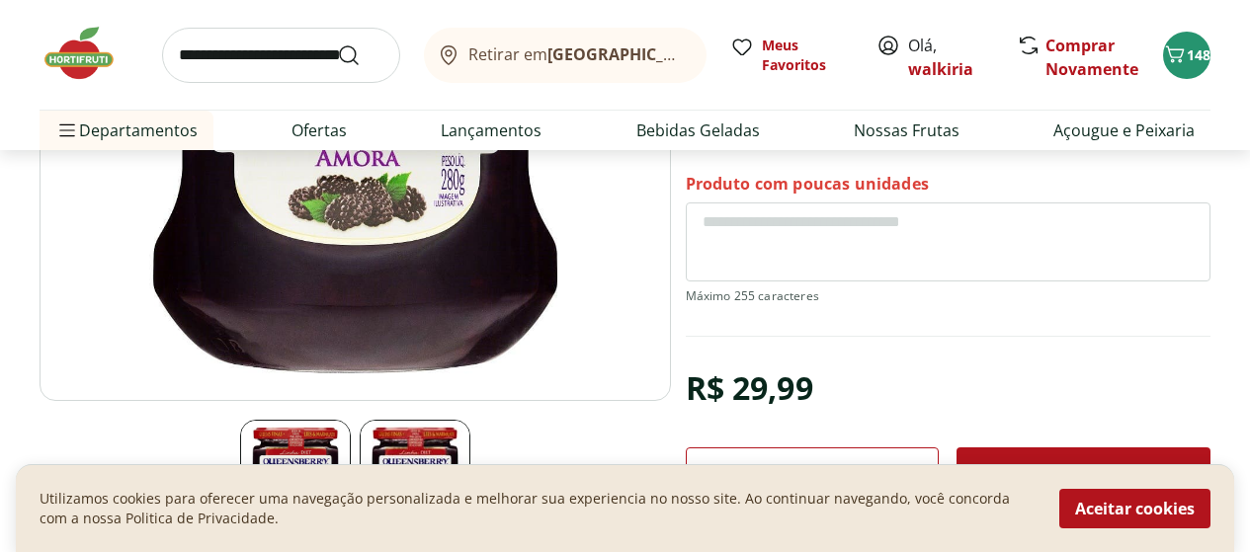
scroll to position [494, 0]
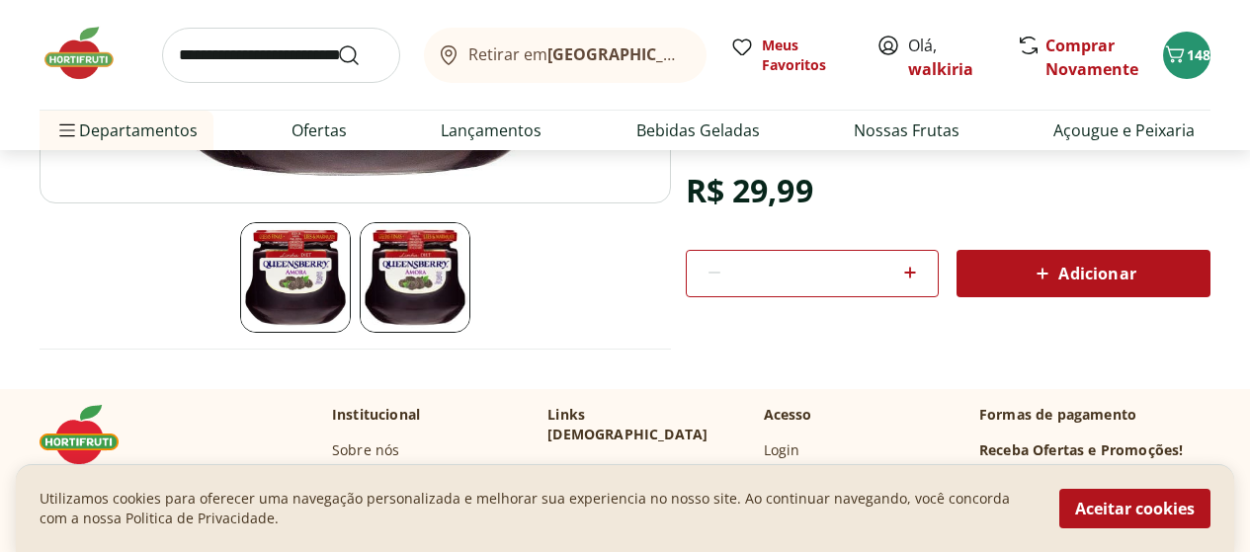
click at [1132, 257] on div "Adicionar" at bounding box center [1083, 274] width 222 height 36
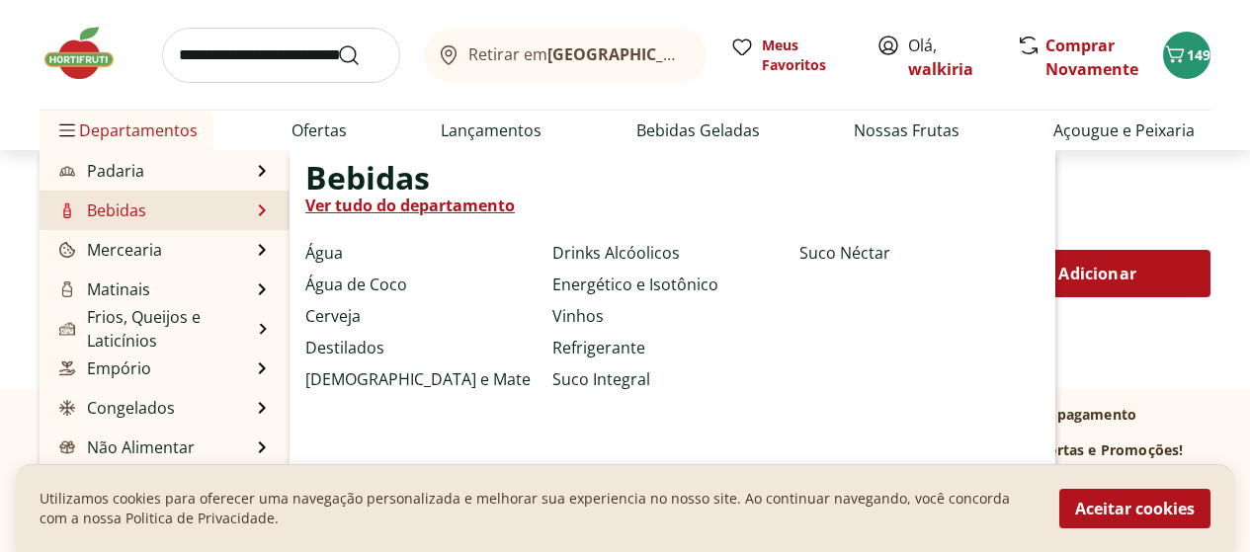
scroll to position [198, 0]
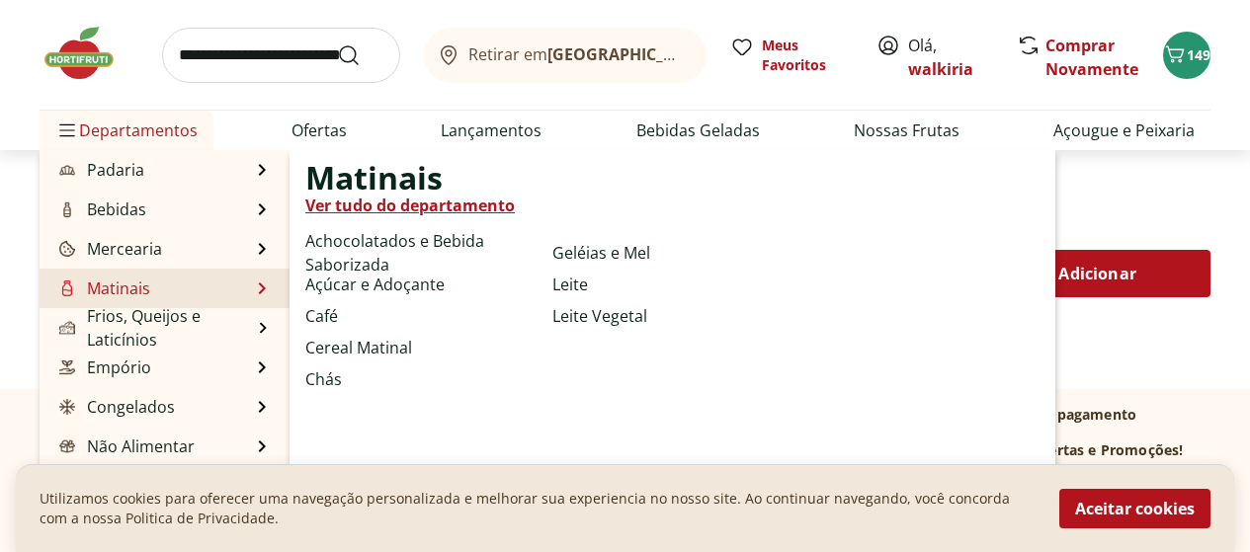
click at [412, 206] on link "Ver tudo do departamento" at bounding box center [409, 206] width 209 height 24
select select "**********"
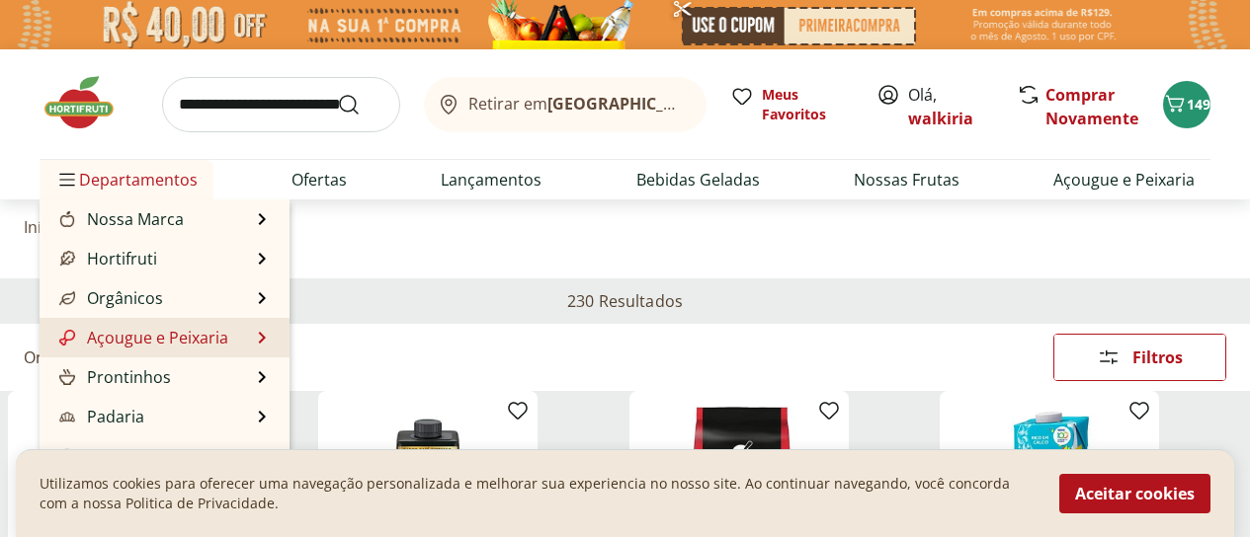
scroll to position [99, 0]
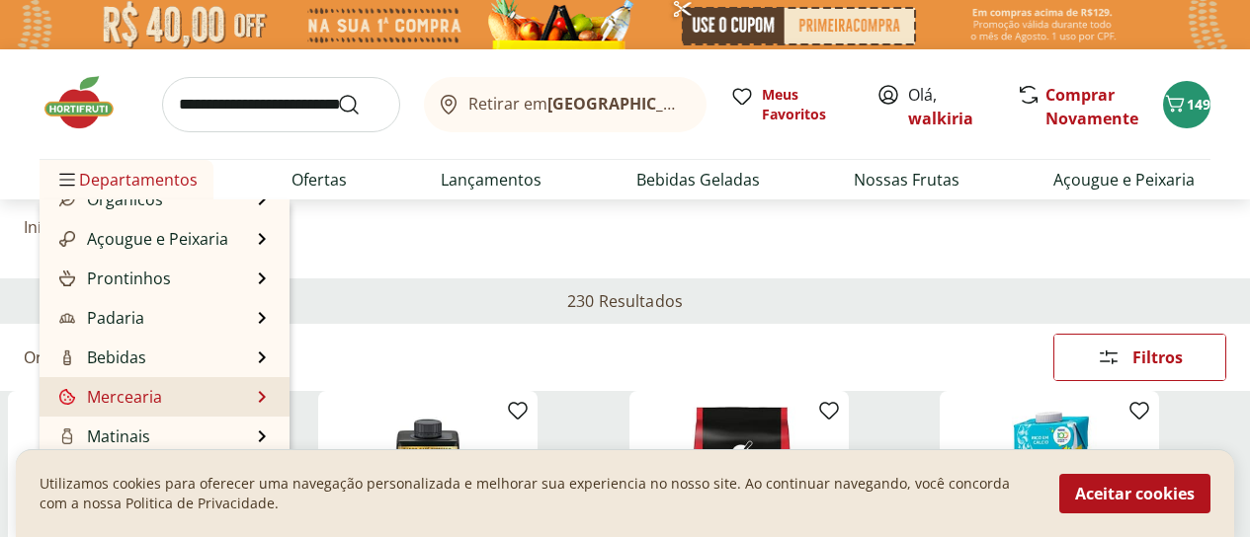
click at [170, 402] on li "Mercearia Mercearia Ver tudo do departamento Arroz e Feijão Atomatados e Molhos…" at bounding box center [165, 397] width 250 height 40
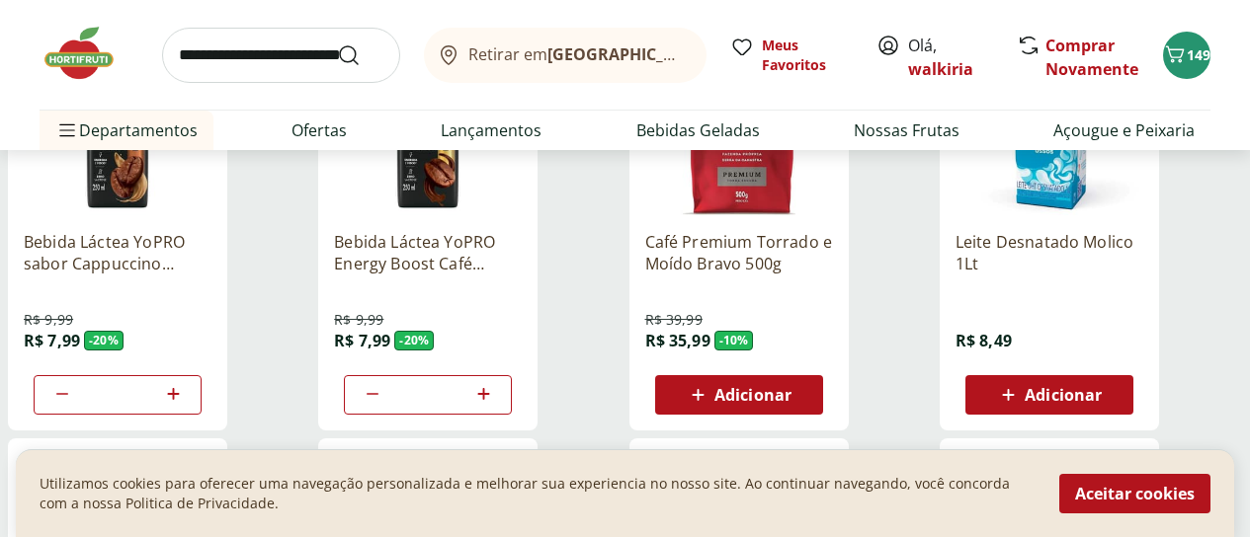
scroll to position [494, 0]
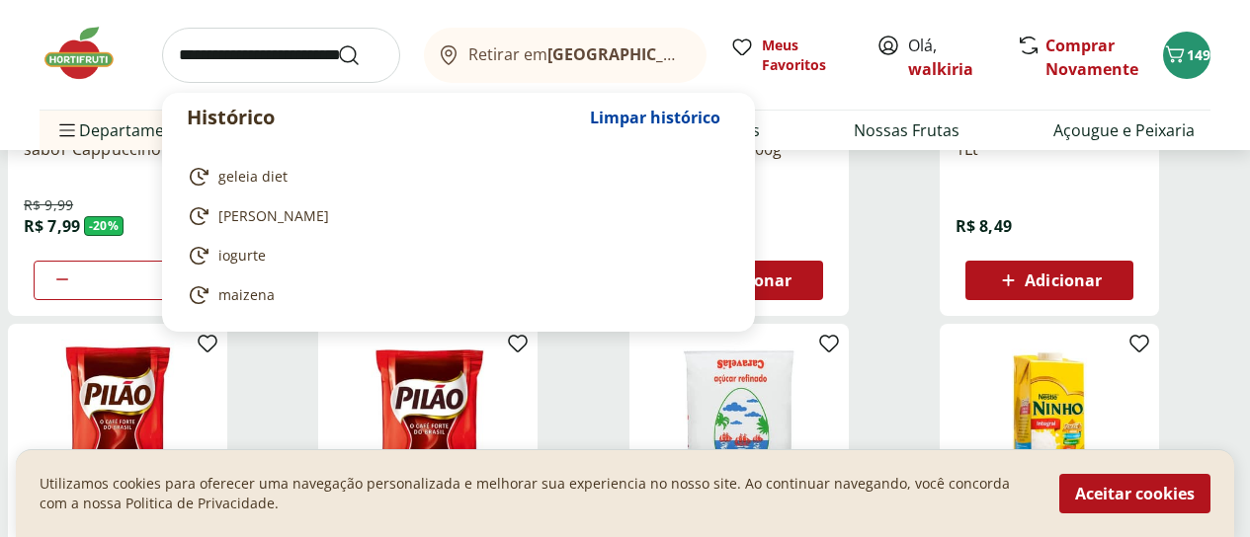
click at [245, 52] on input "search" at bounding box center [281, 55] width 238 height 55
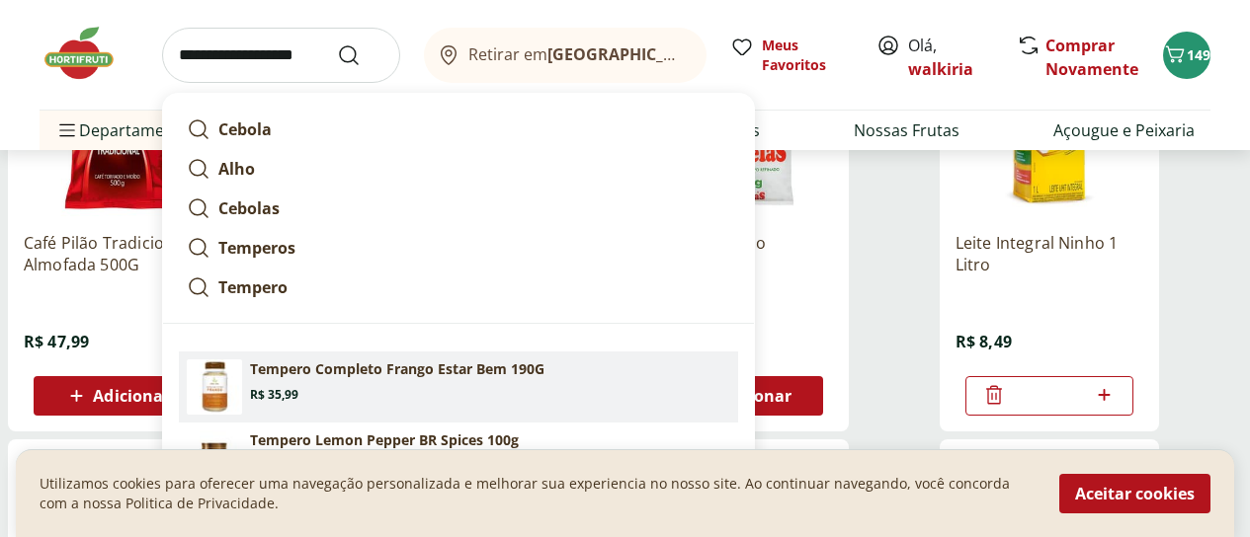
scroll to position [889, 0]
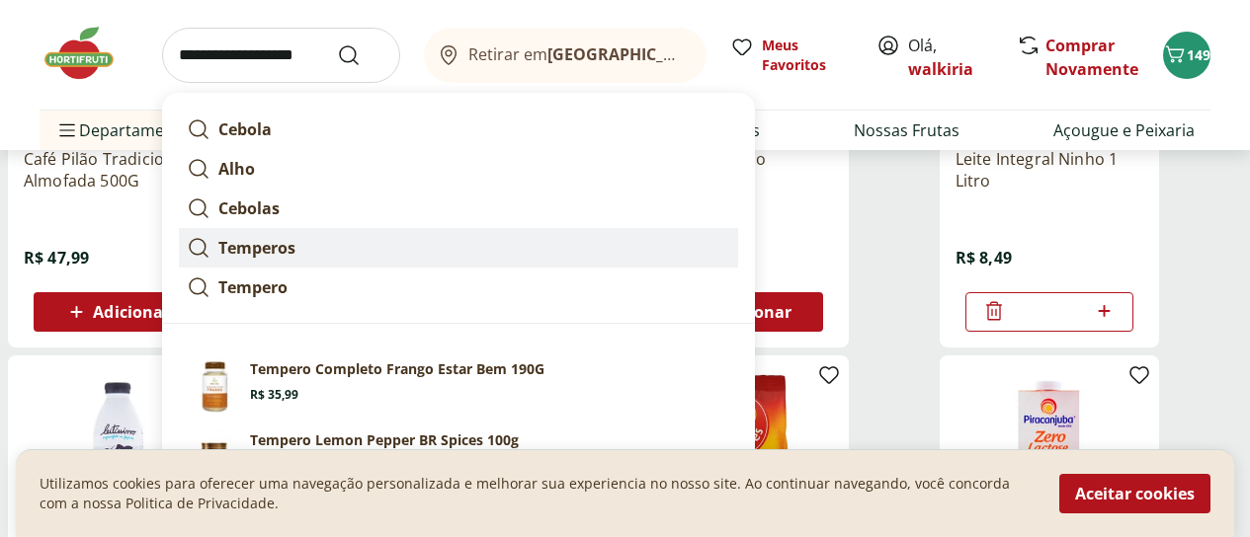
click at [251, 256] on strong "Temperos" at bounding box center [256, 248] width 77 height 22
type input "********"
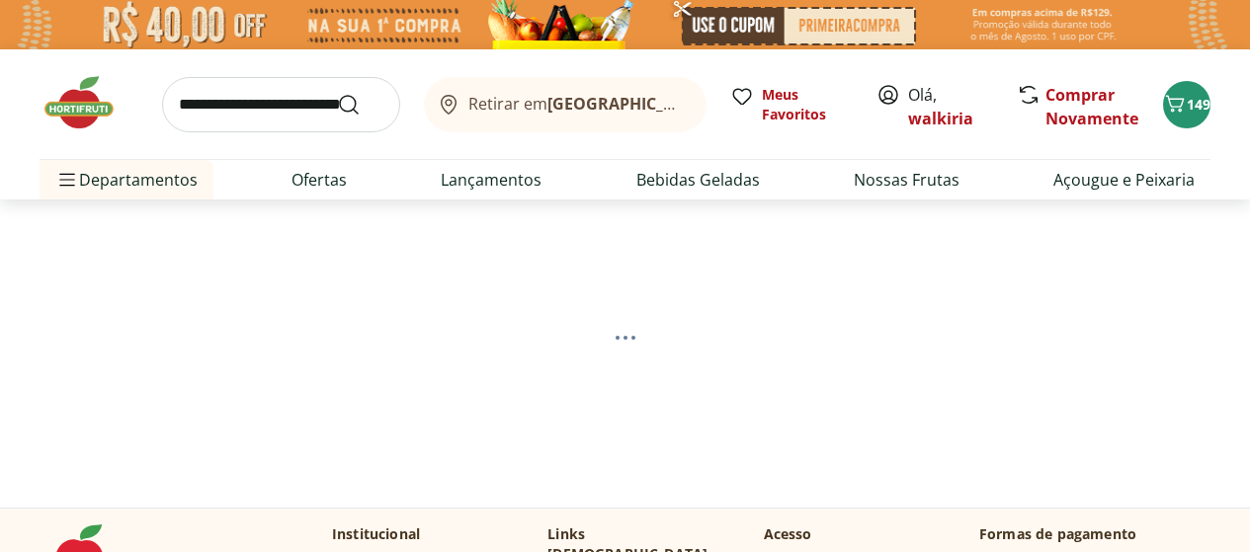
select select "**********"
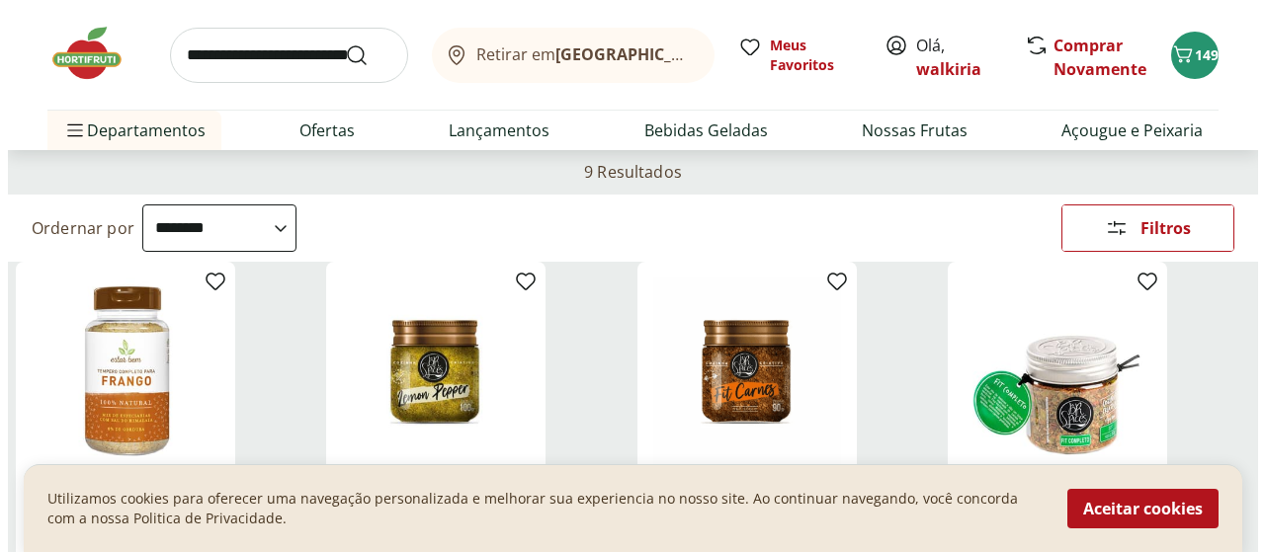
scroll to position [99, 0]
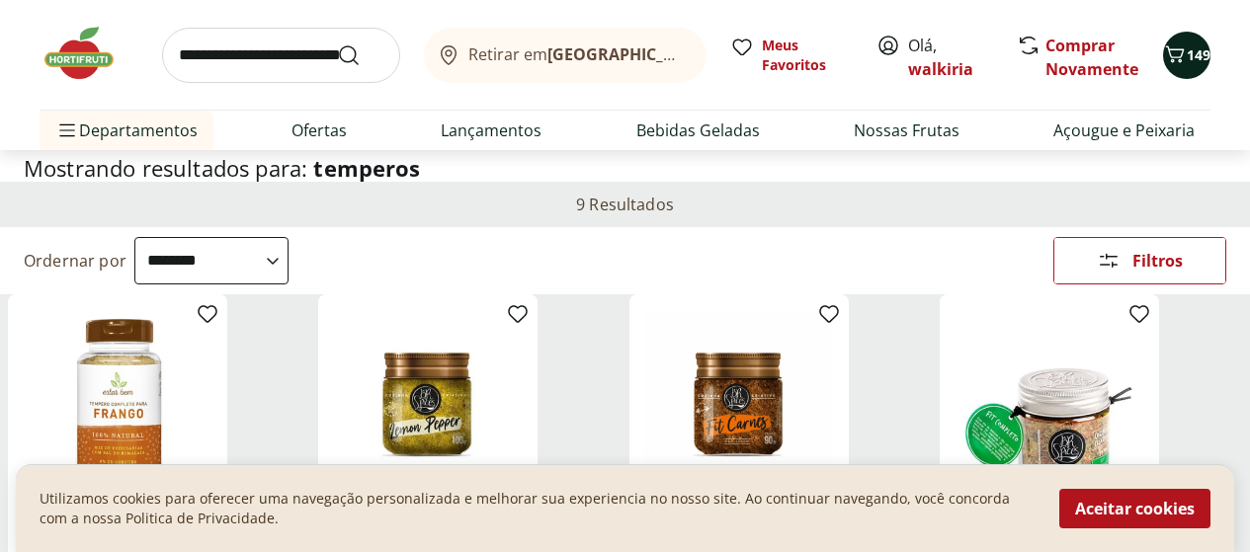
click at [1196, 61] on span "149" at bounding box center [1199, 54] width 24 height 19
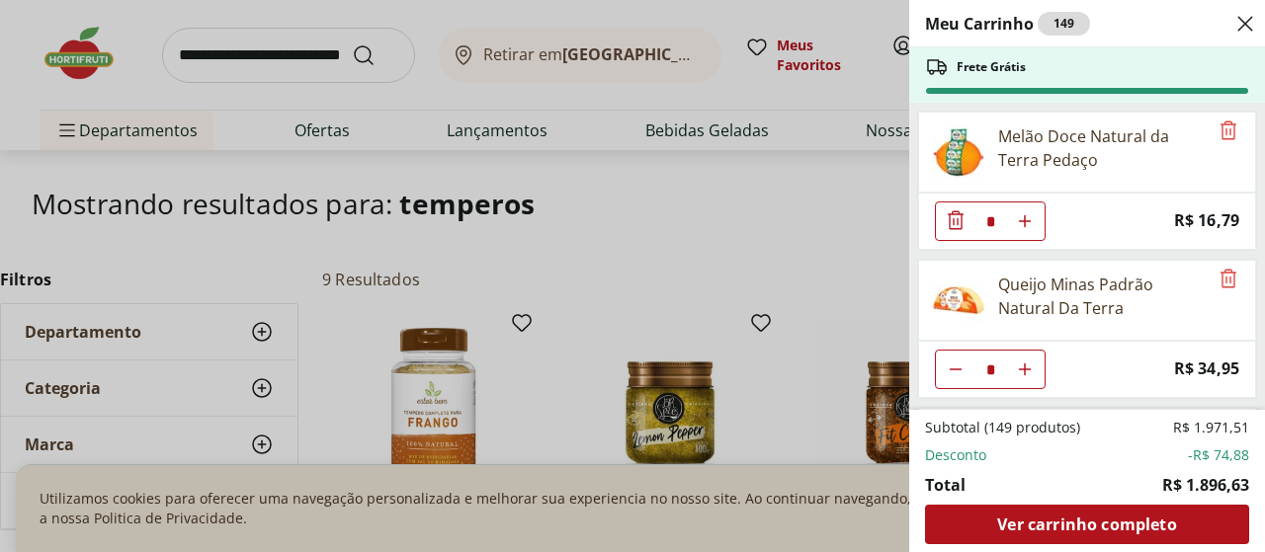
scroll to position [395, 0]
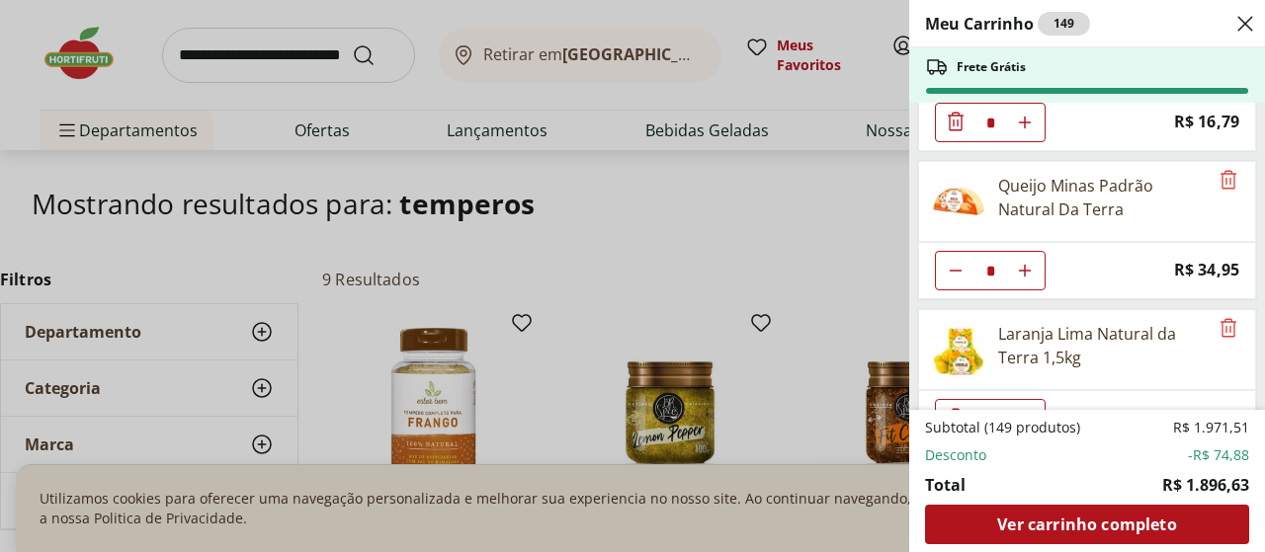
click at [1020, 266] on icon "Aumentar Quantidade" at bounding box center [1025, 271] width 16 height 16
type input "*"
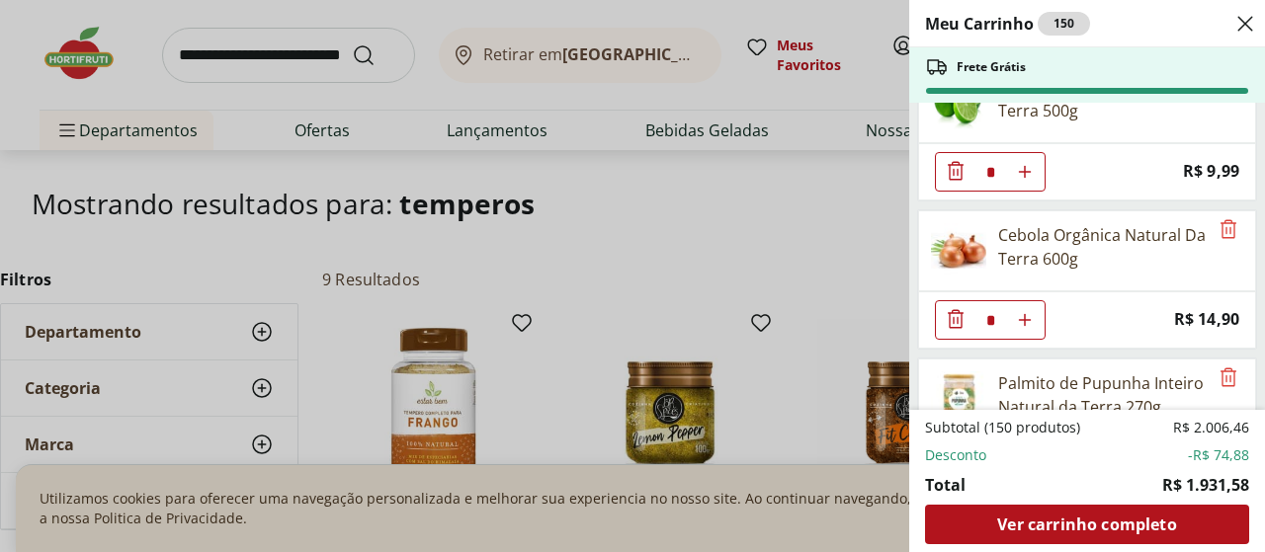
scroll to position [1186, 0]
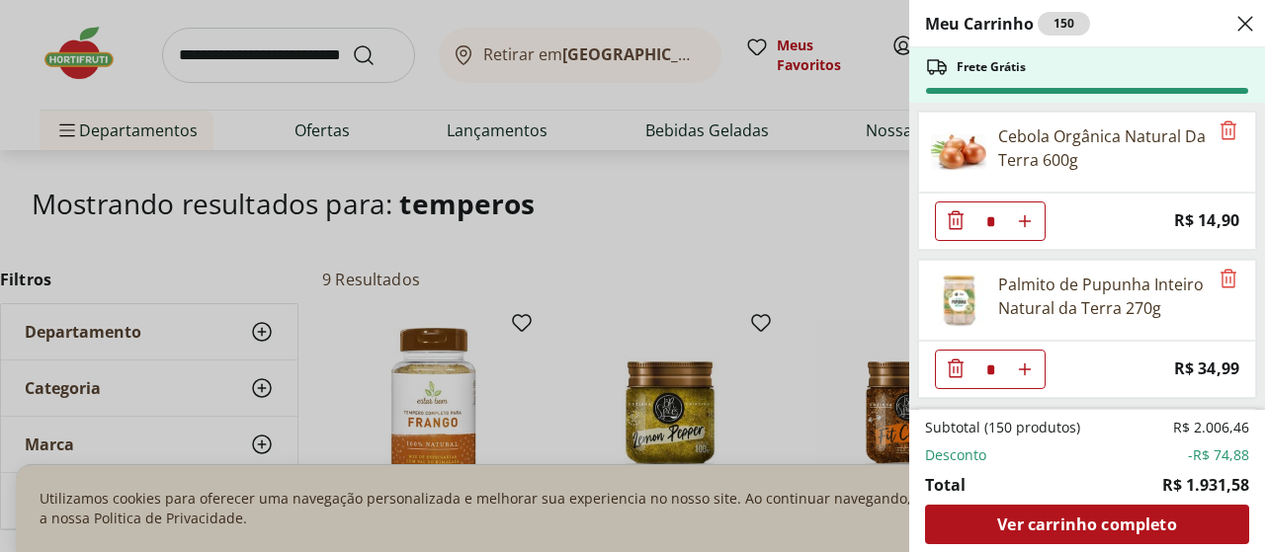
click at [949, 363] on icon "Diminuir Quantidade" at bounding box center [956, 368] width 16 height 19
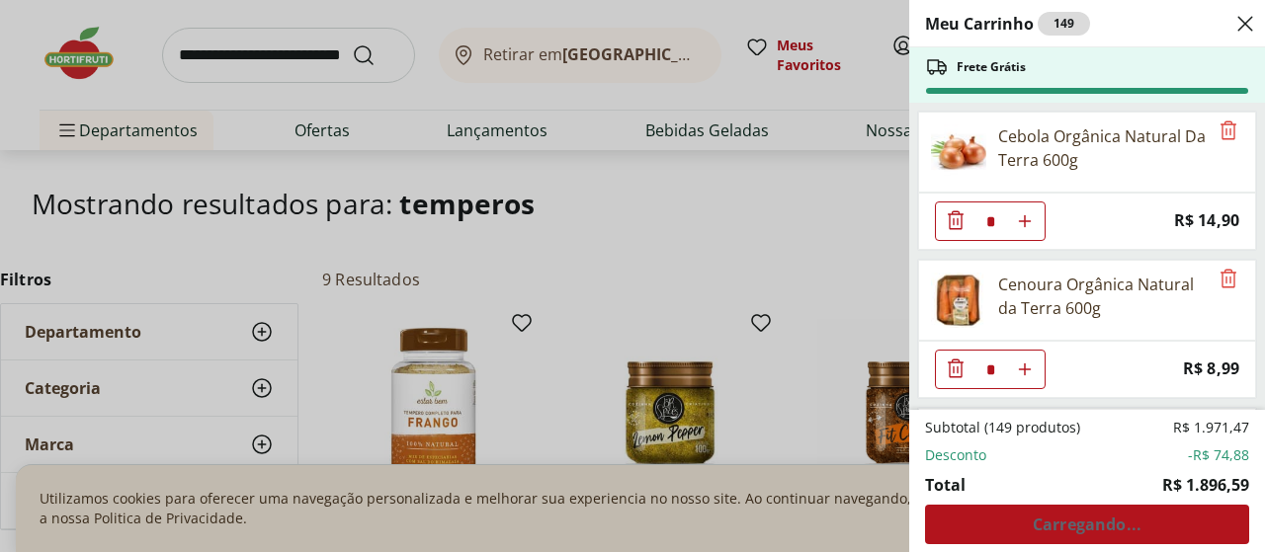
click at [954, 371] on icon "Diminuir Quantidade" at bounding box center [956, 369] width 24 height 24
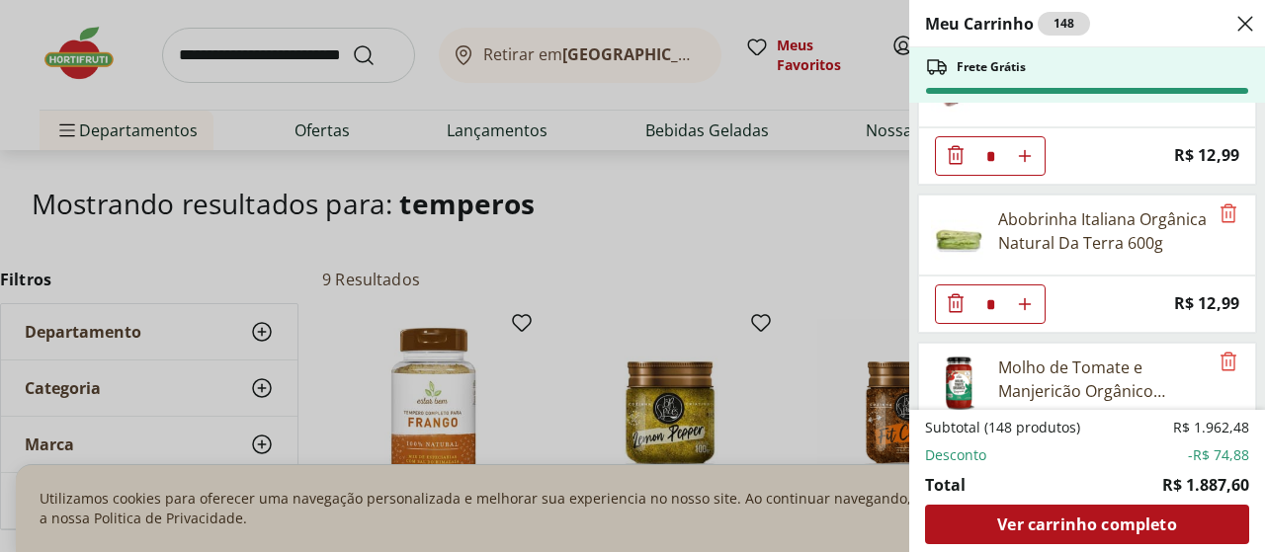
scroll to position [1482, 0]
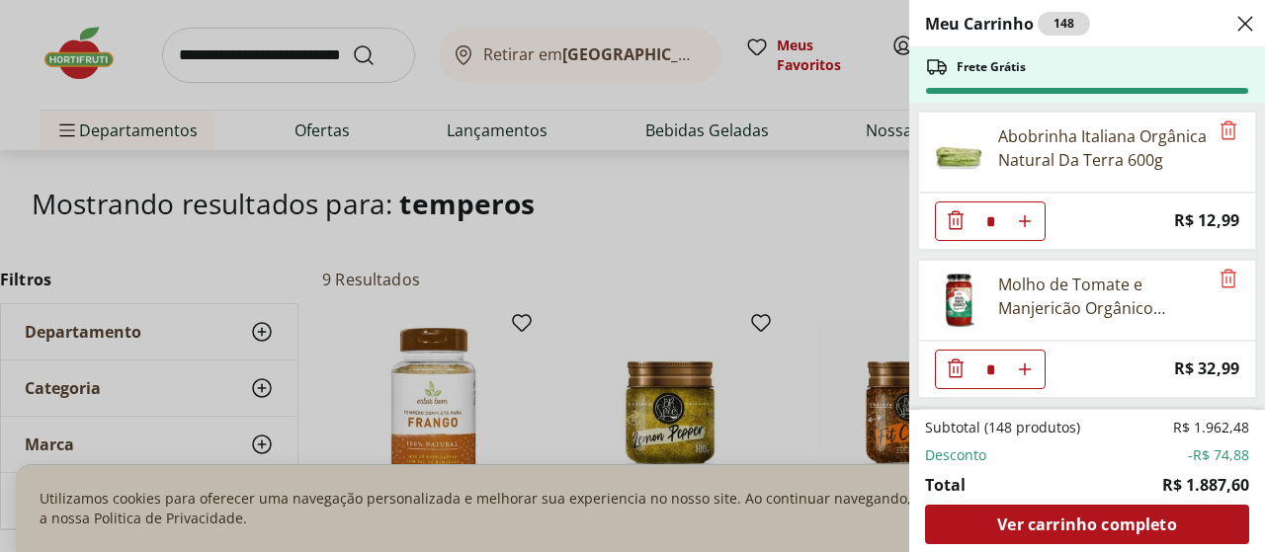
click at [955, 367] on icon "Diminuir Quantidade" at bounding box center [956, 369] width 24 height 24
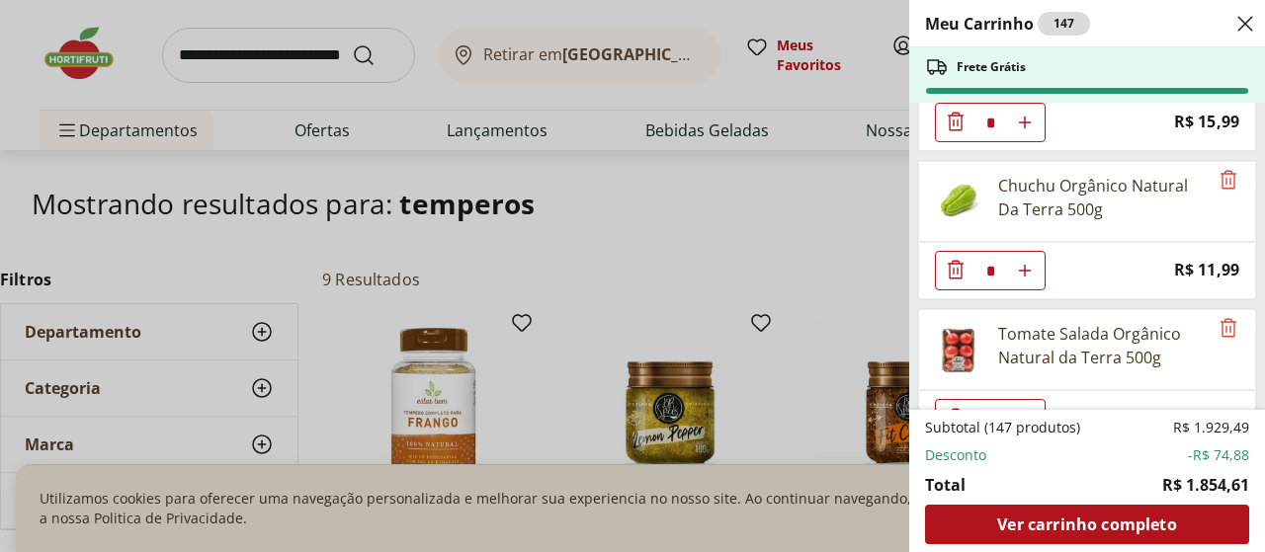
scroll to position [1976, 0]
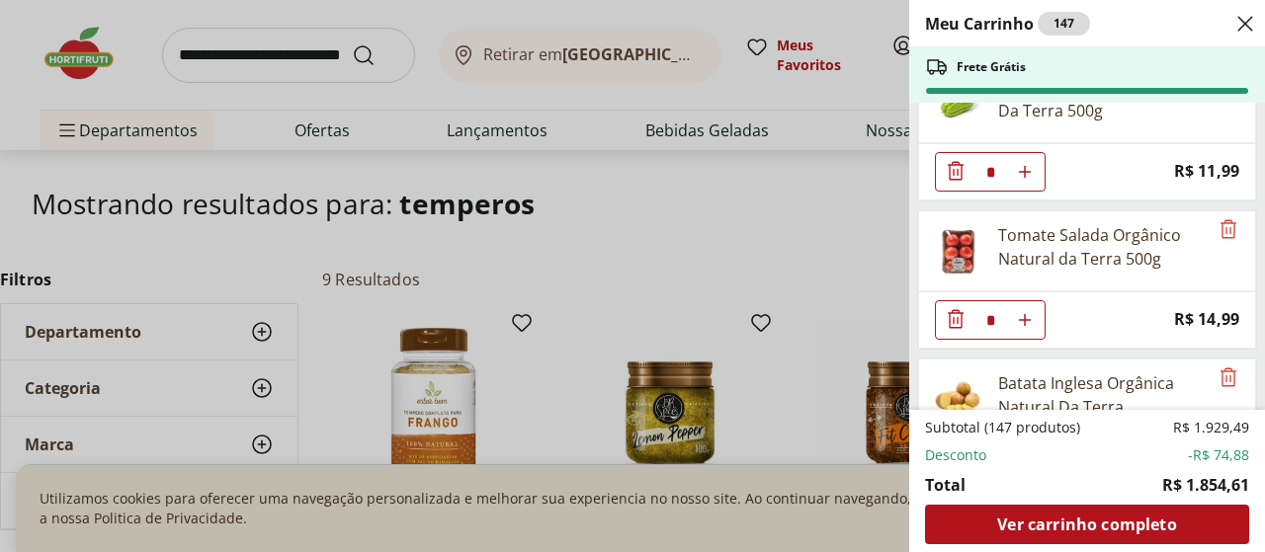
click at [1017, 320] on icon "Aumentar Quantidade" at bounding box center [1025, 320] width 16 height 16
type input "*"
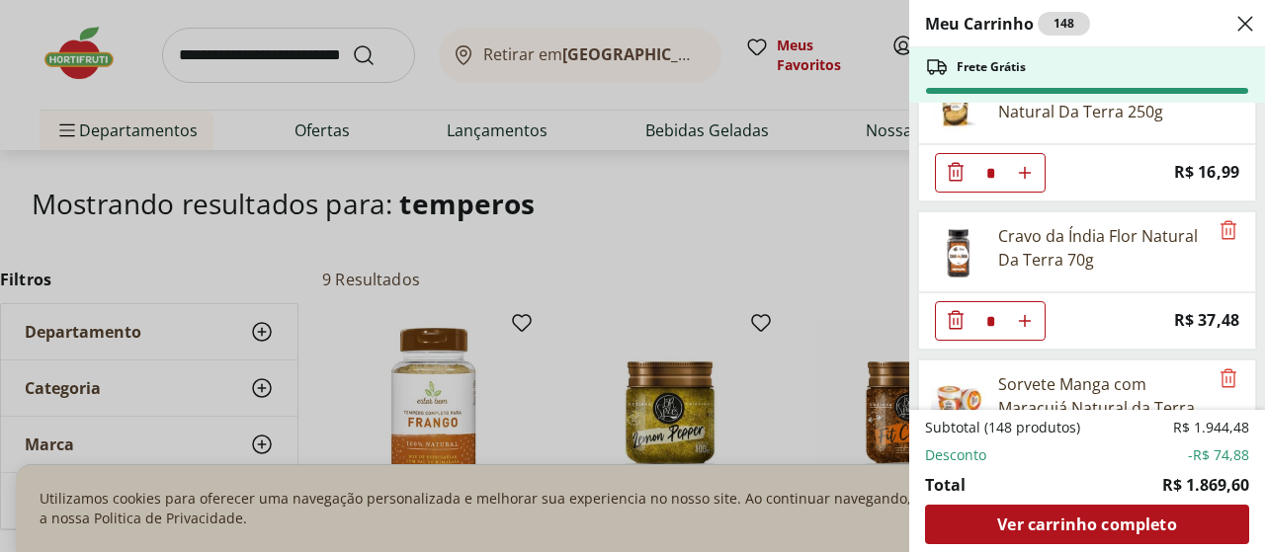
scroll to position [2569, 0]
click at [953, 318] on icon "Diminuir Quantidade" at bounding box center [956, 318] width 16 height 19
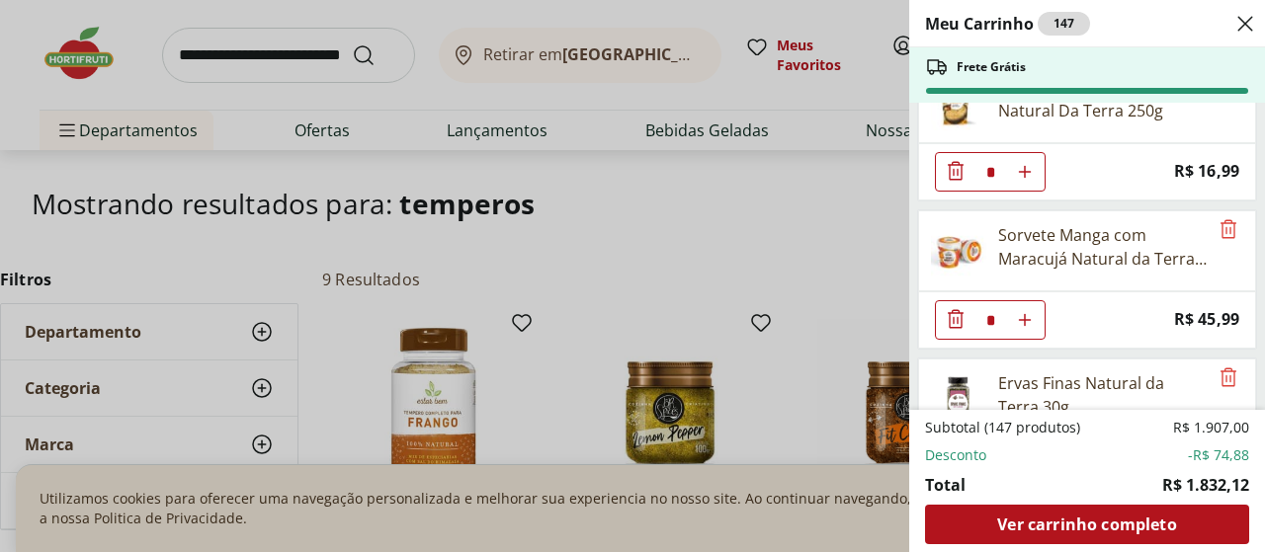
click at [959, 316] on icon "Diminuir Quantidade" at bounding box center [956, 319] width 24 height 24
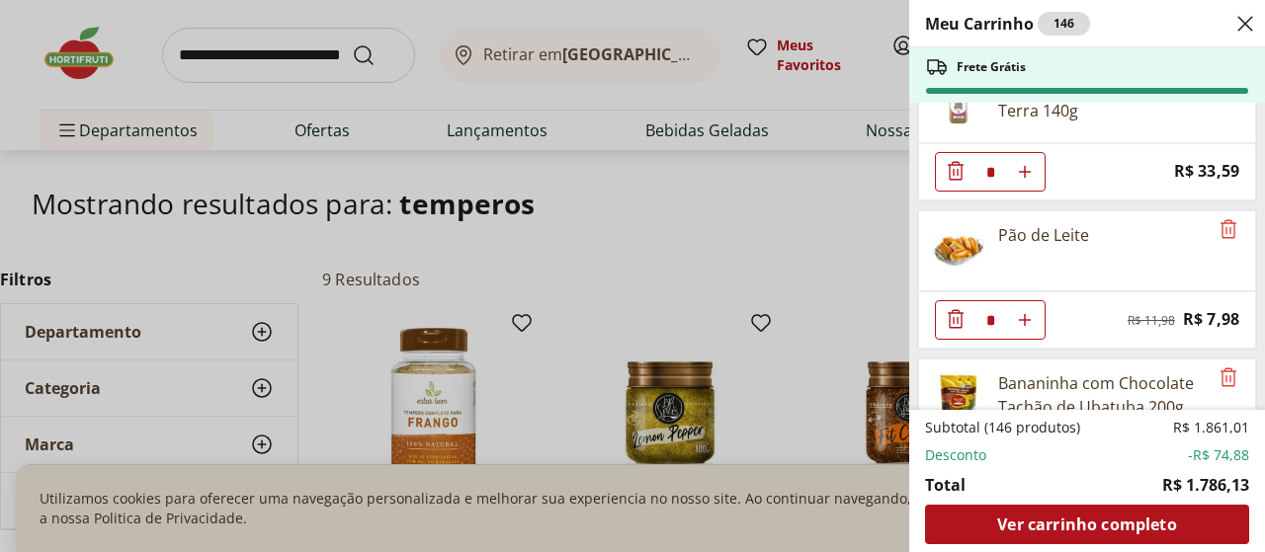
scroll to position [2964, 0]
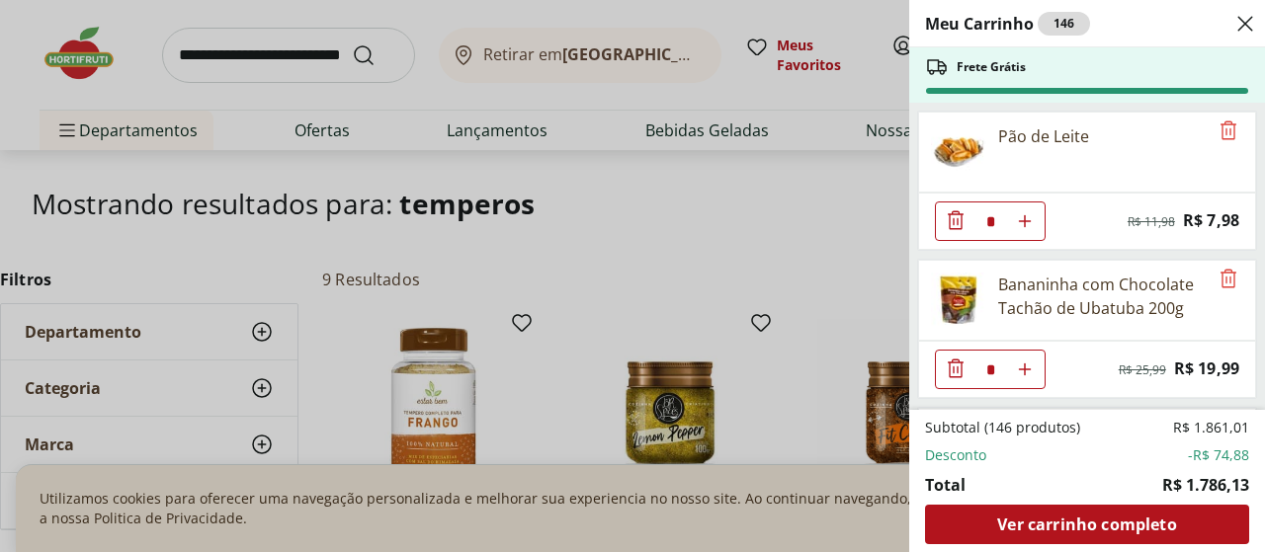
click at [949, 369] on icon "Diminuir Quantidade" at bounding box center [956, 368] width 16 height 19
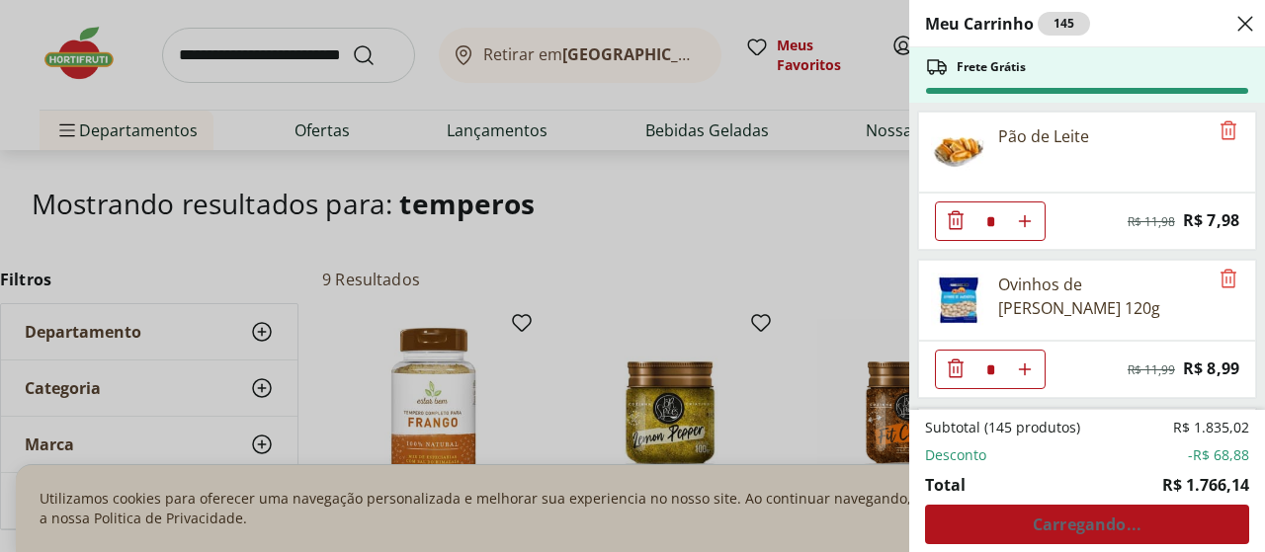
click at [958, 374] on icon "Diminuir Quantidade" at bounding box center [956, 369] width 24 height 24
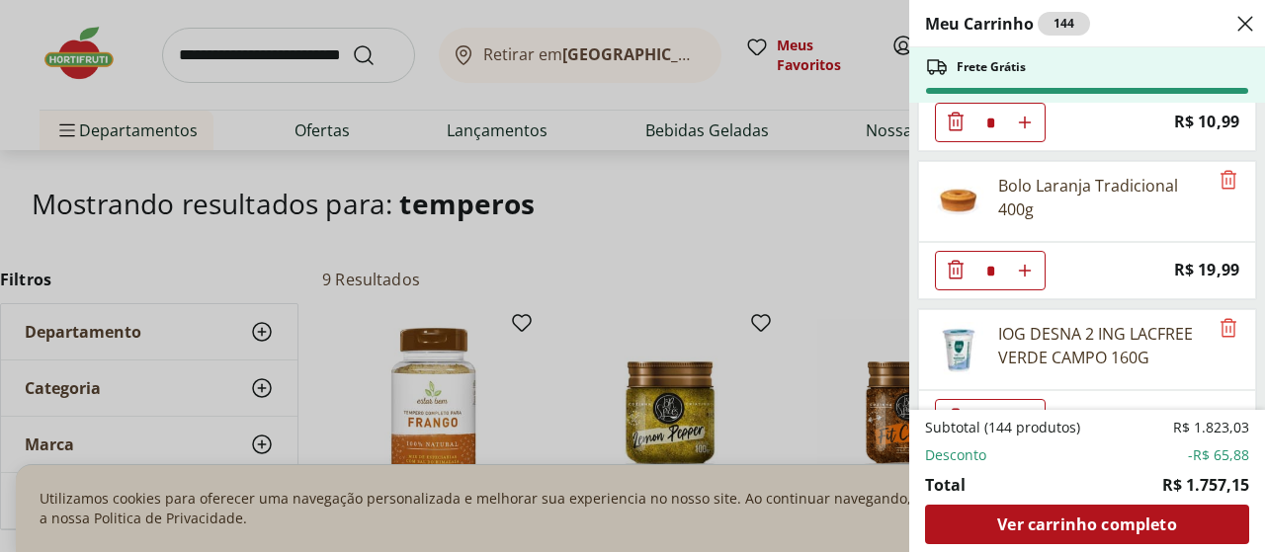
scroll to position [4347, 0]
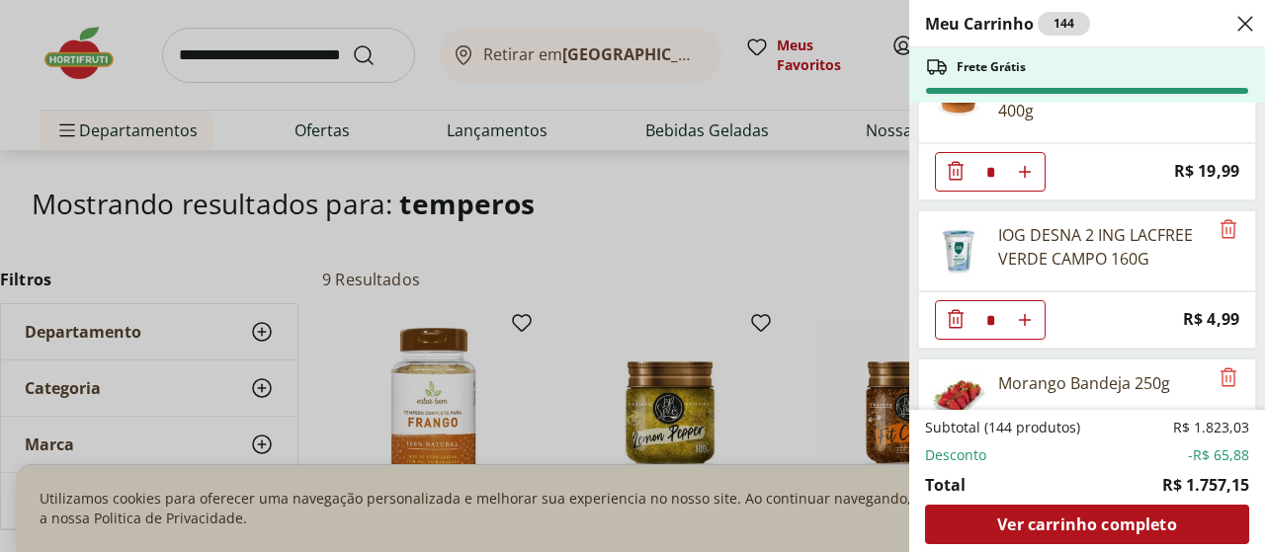
click at [949, 322] on icon "Diminuir Quantidade" at bounding box center [956, 318] width 16 height 19
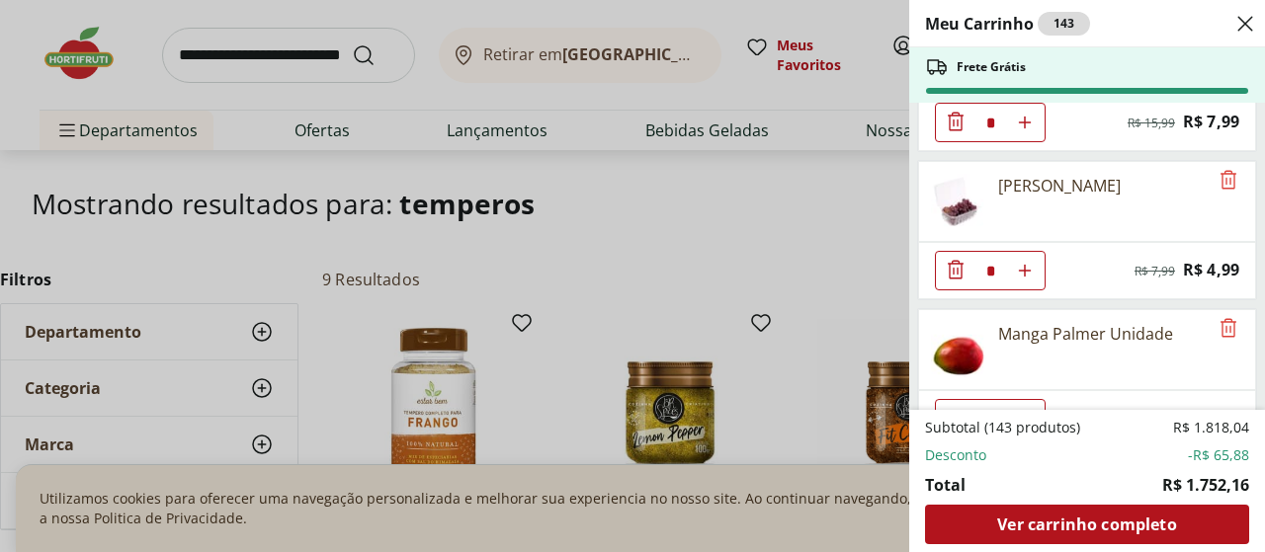
scroll to position [4446, 0]
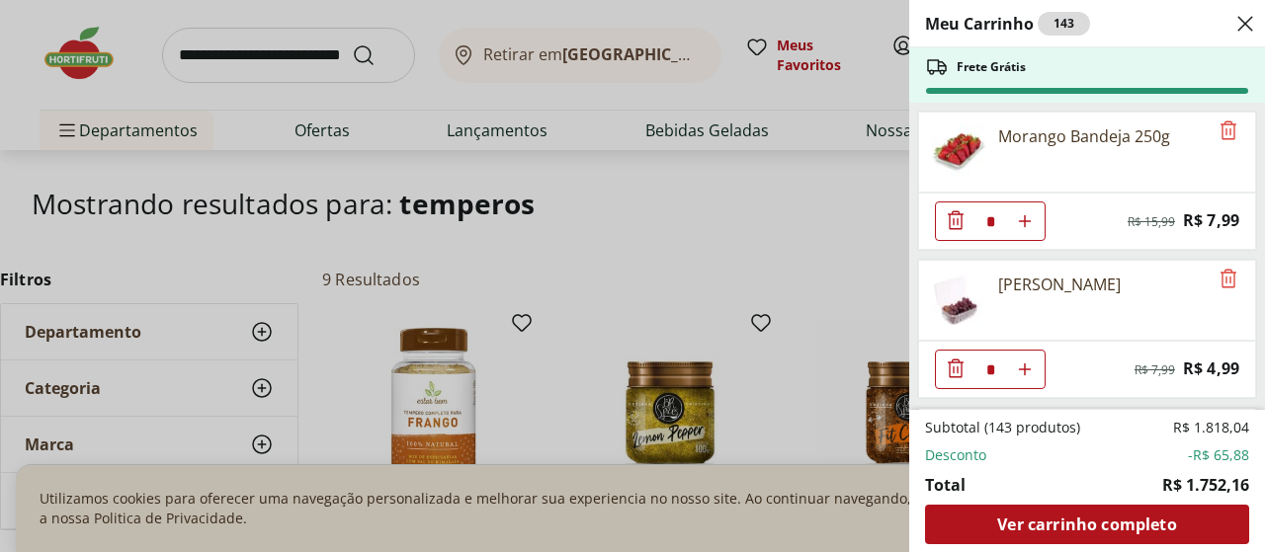
click at [953, 224] on icon "Diminuir Quantidade" at bounding box center [956, 219] width 16 height 19
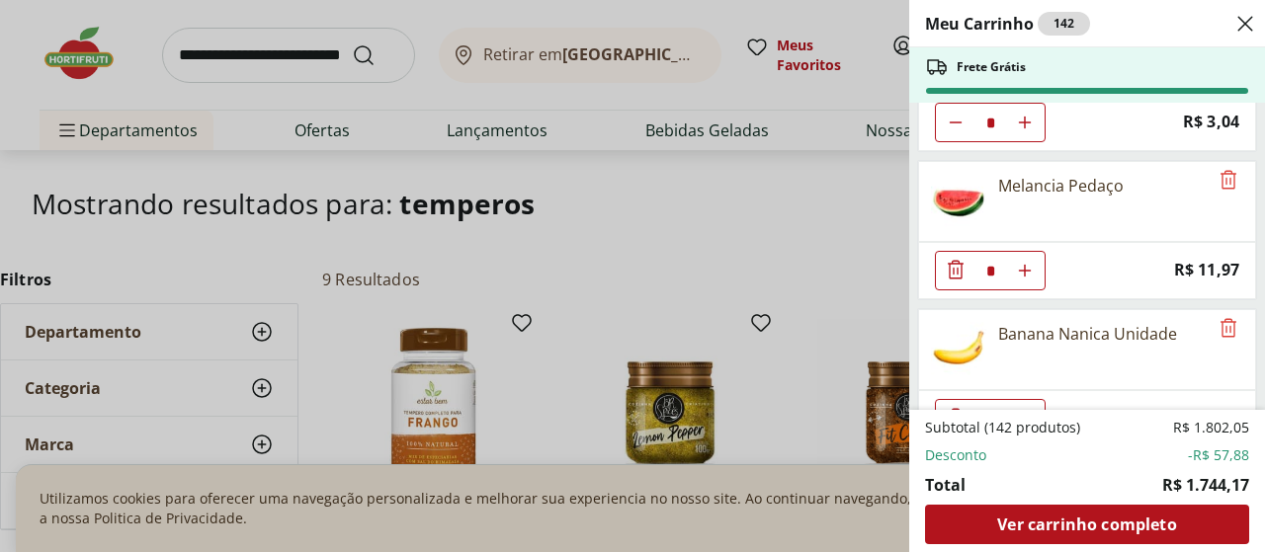
scroll to position [5088, 0]
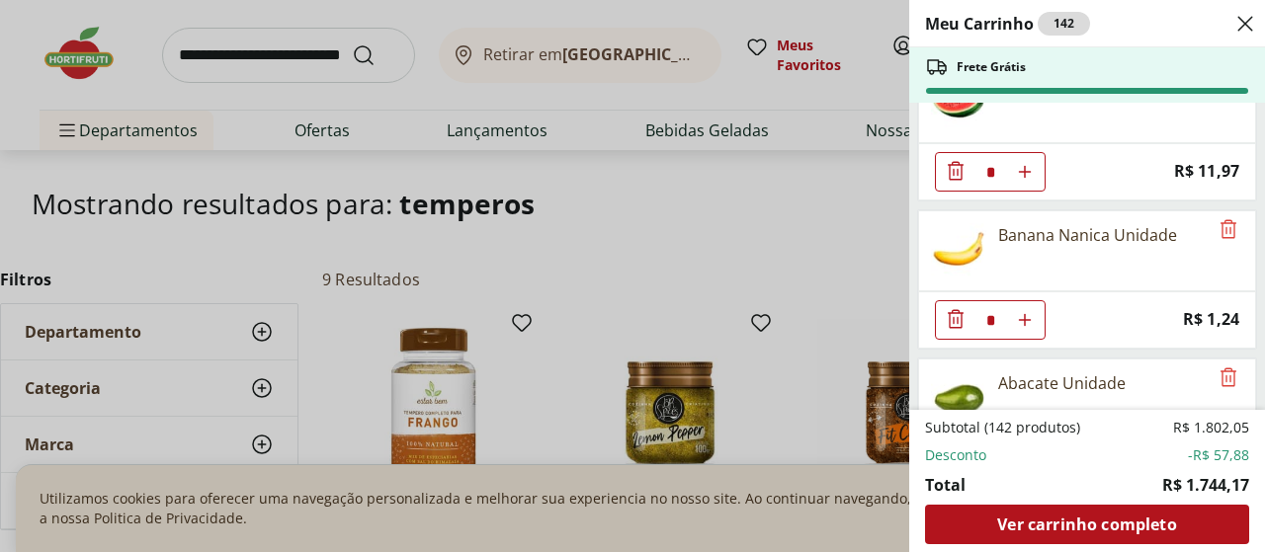
click at [1025, 311] on button "Aumentar Quantidade" at bounding box center [1025, 320] width 40 height 40
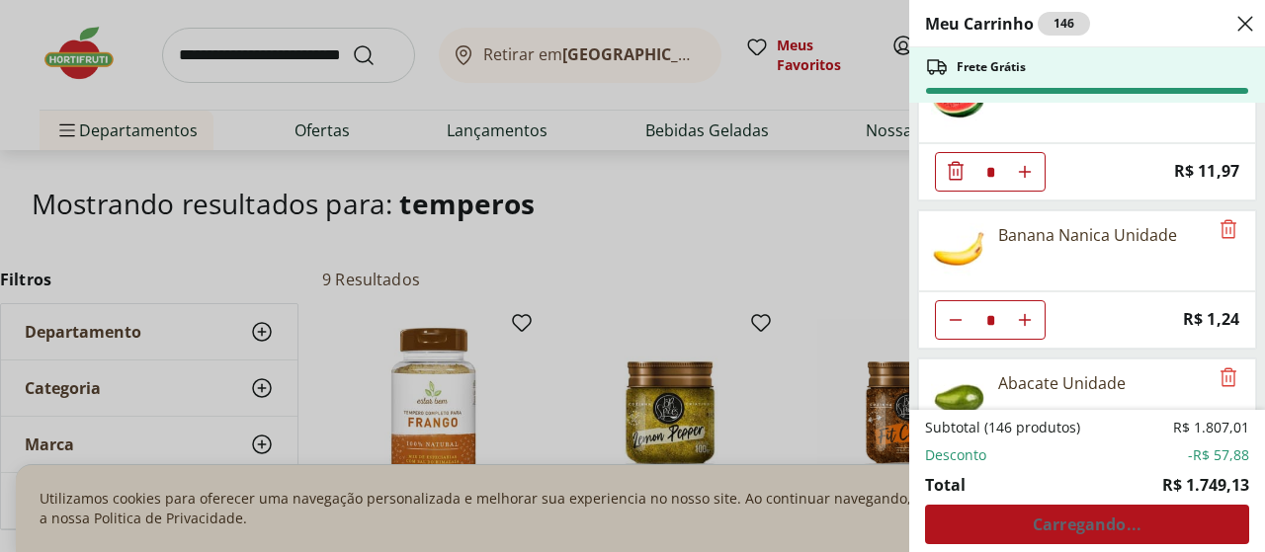
type input "*"
click at [1111, 334] on div "* Price: R$ 1,24" at bounding box center [1087, 319] width 338 height 57
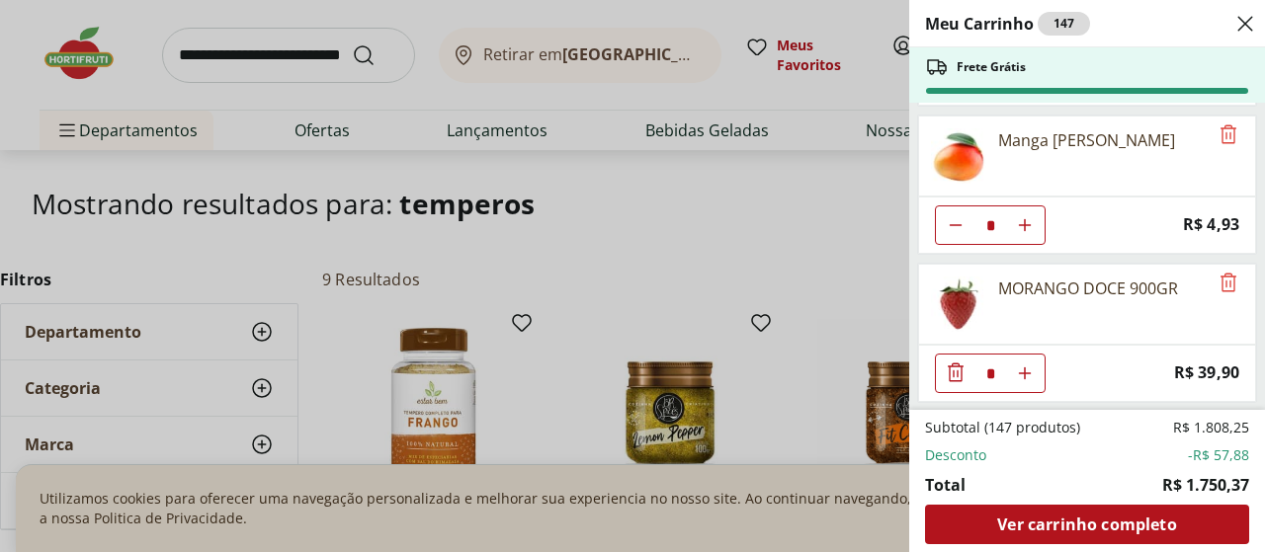
scroll to position [6076, 0]
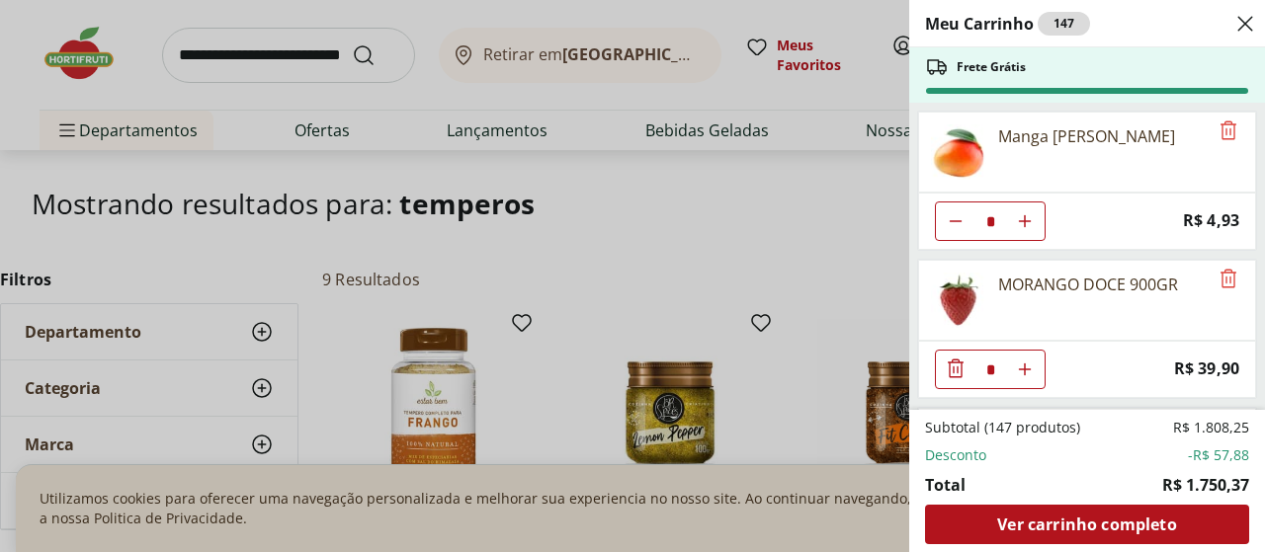
click at [957, 369] on icon "Diminuir Quantidade" at bounding box center [956, 368] width 16 height 19
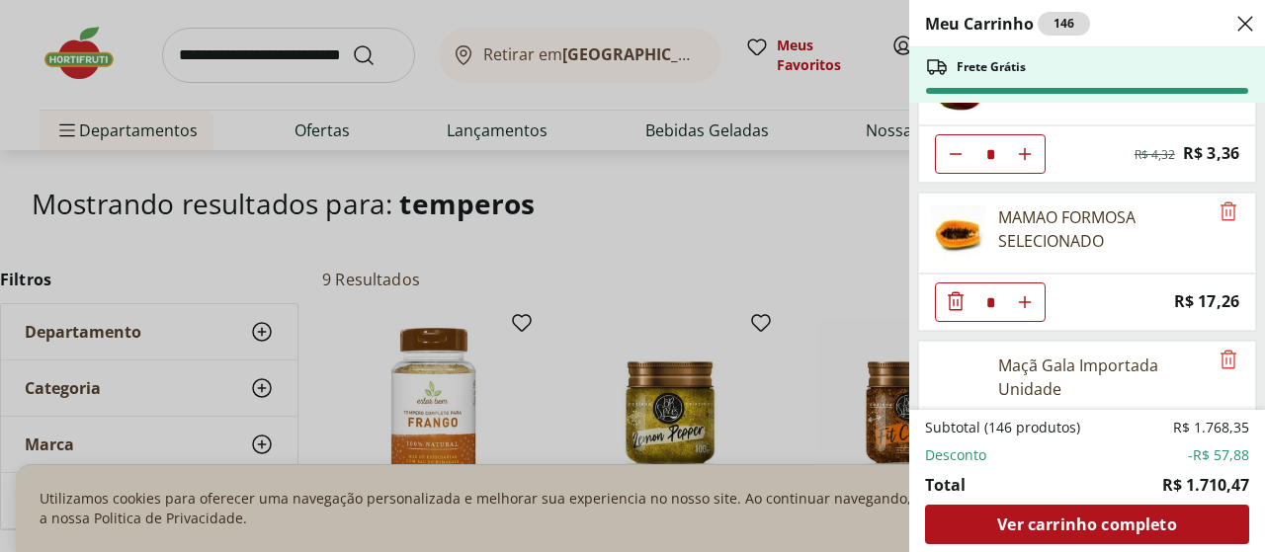
scroll to position [4644, 0]
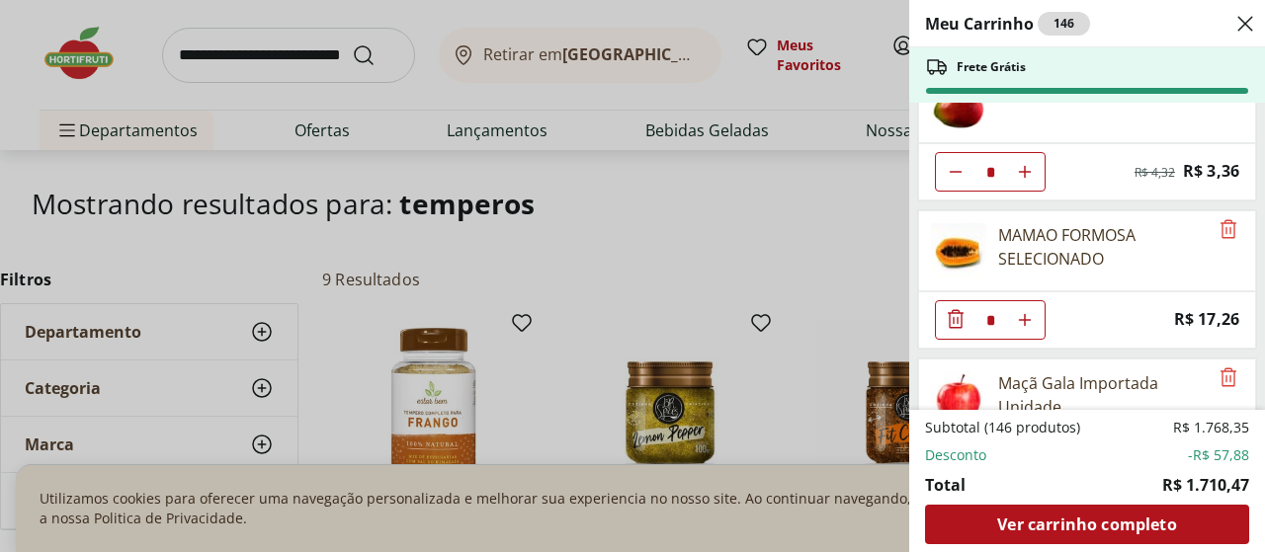
click at [953, 311] on icon "Diminuir Quantidade" at bounding box center [956, 319] width 24 height 24
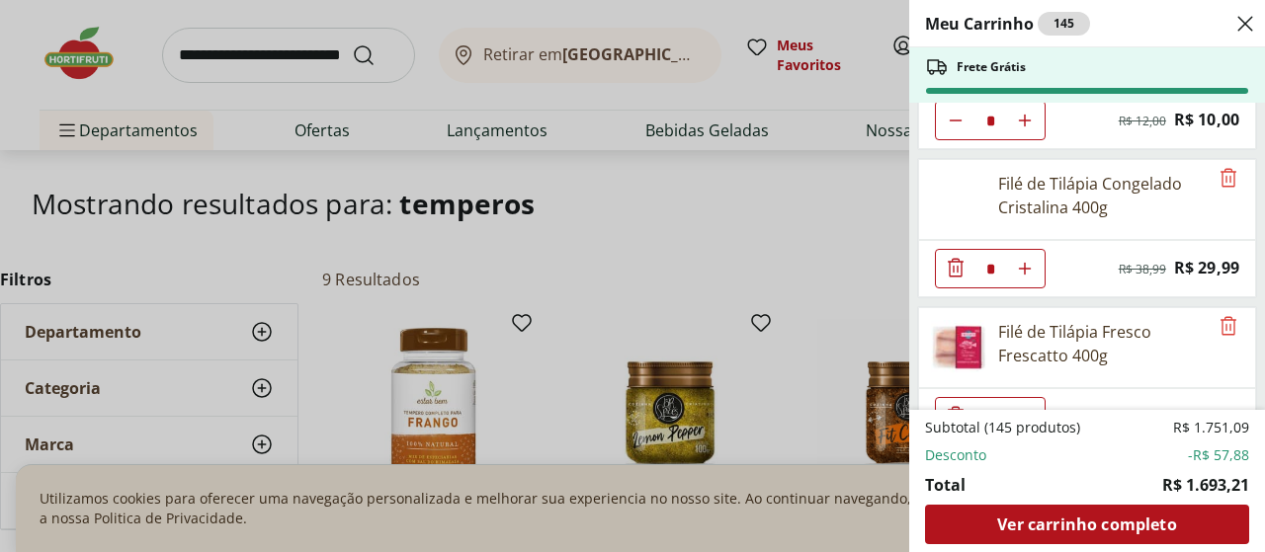
scroll to position [6916, 0]
click at [1225, 336] on icon "Remove" at bounding box center [1228, 327] width 16 height 19
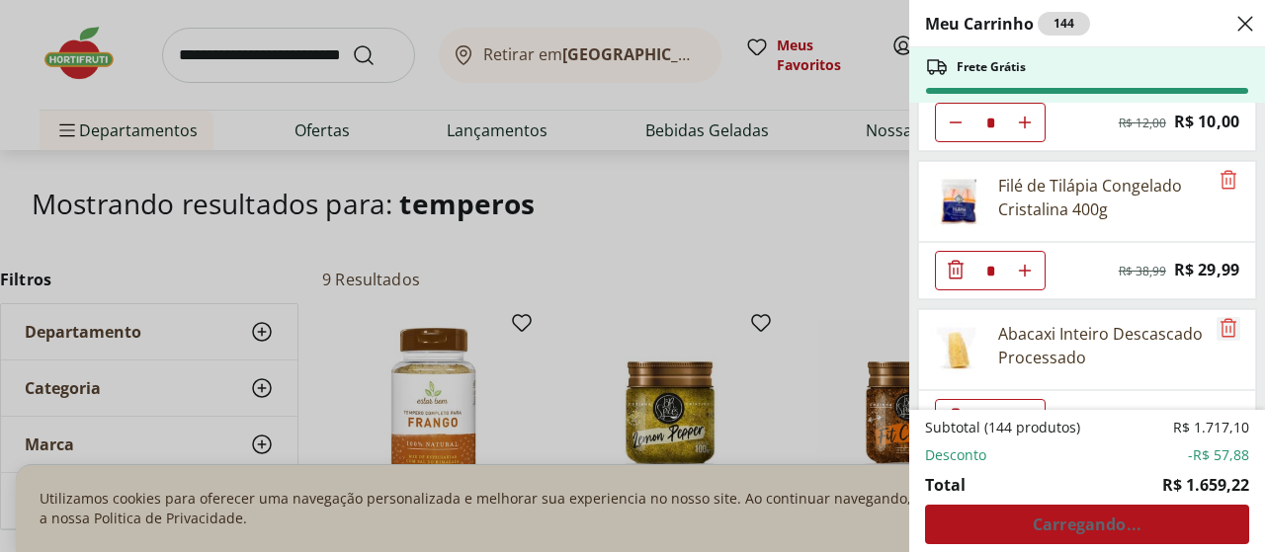
click at [1216, 327] on icon "Remove" at bounding box center [1228, 328] width 24 height 24
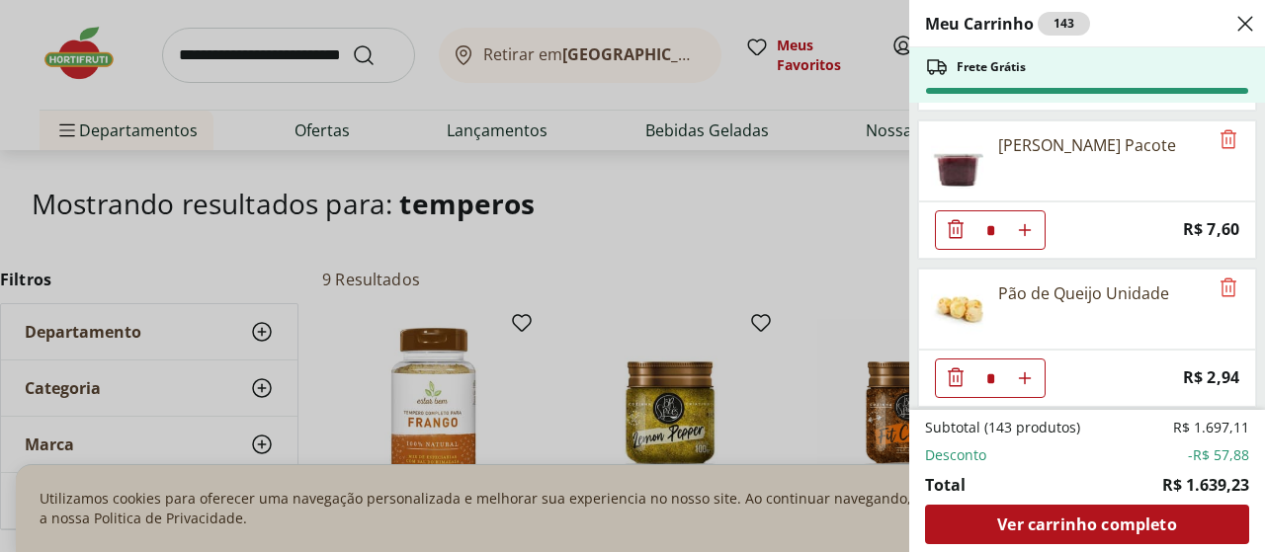
scroll to position [8299, 0]
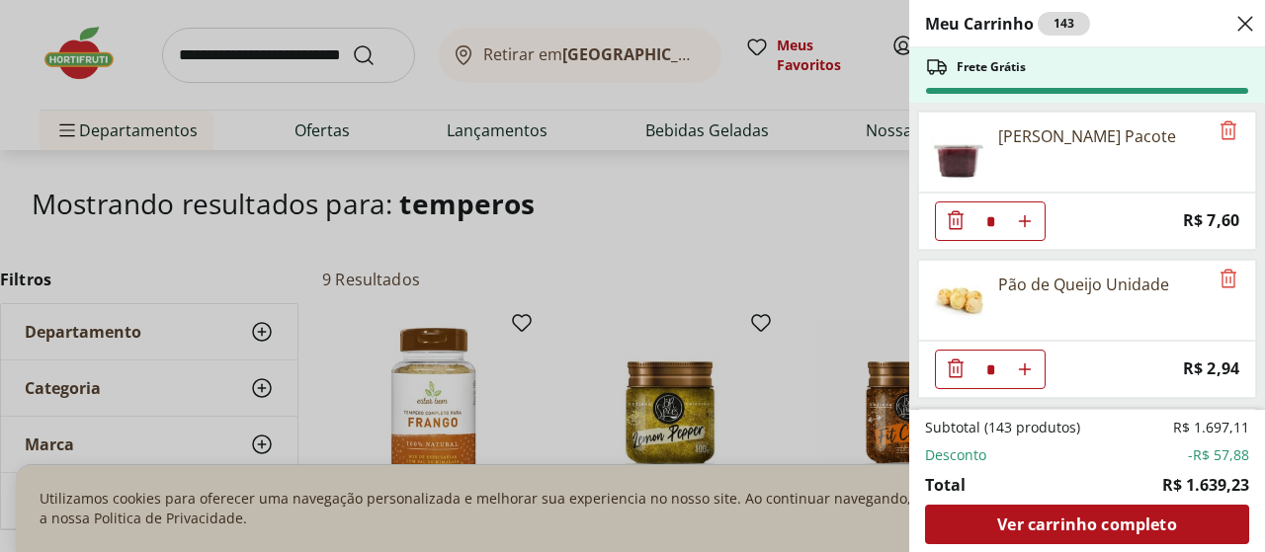
click at [958, 216] on icon "Diminuir Quantidade" at bounding box center [956, 220] width 24 height 24
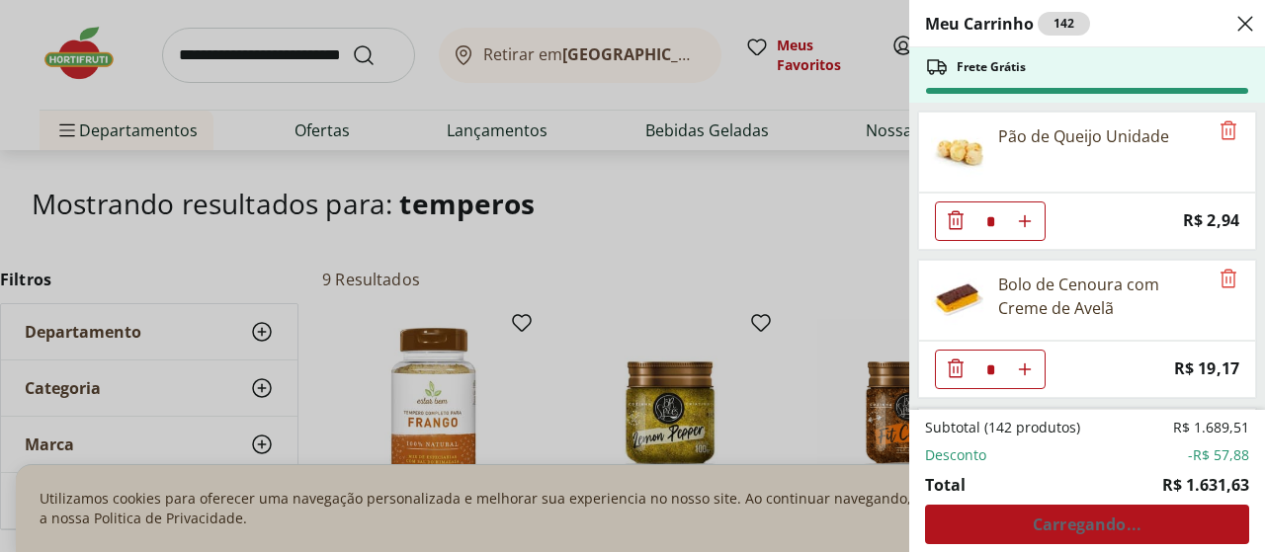
scroll to position [8151, 0]
click at [952, 371] on icon "Diminuir Quantidade" at bounding box center [956, 369] width 24 height 24
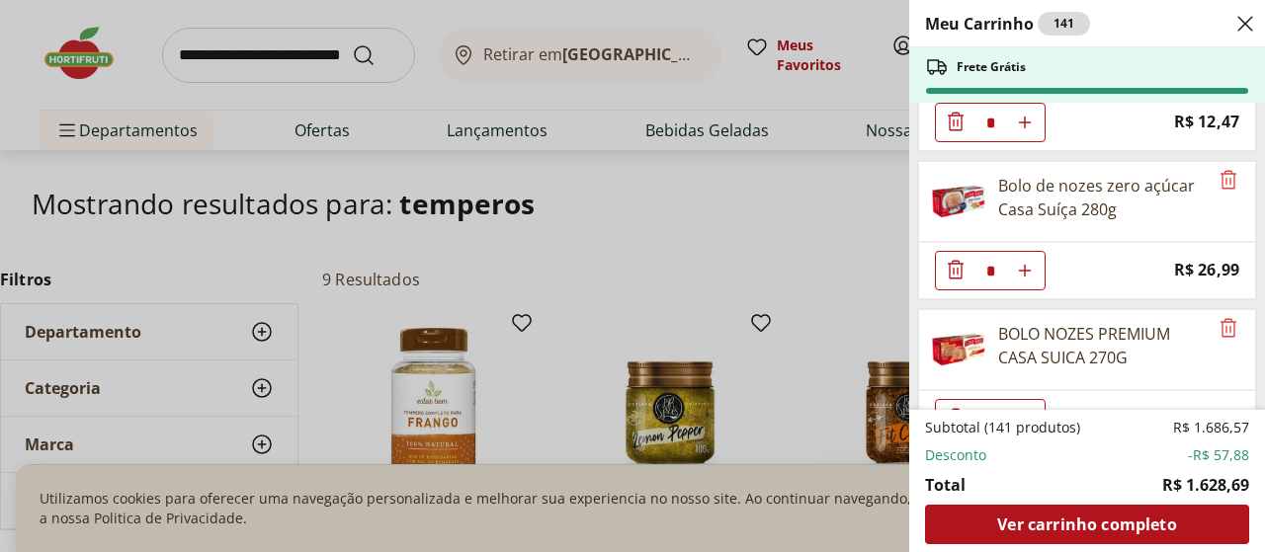
scroll to position [8645, 0]
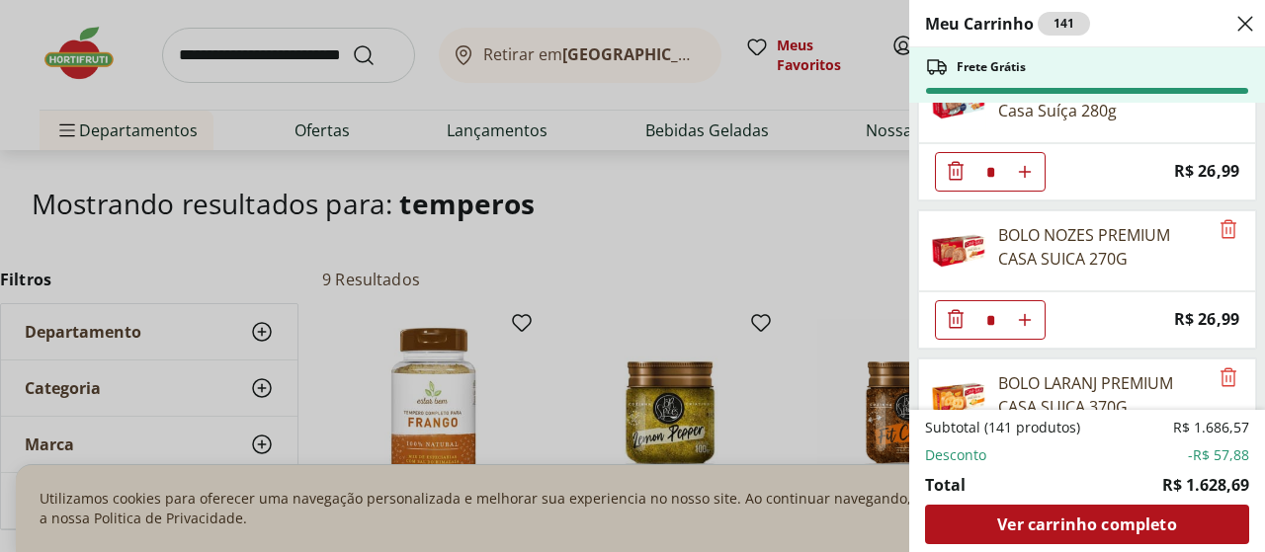
click at [950, 320] on icon "Diminuir Quantidade" at bounding box center [956, 319] width 24 height 24
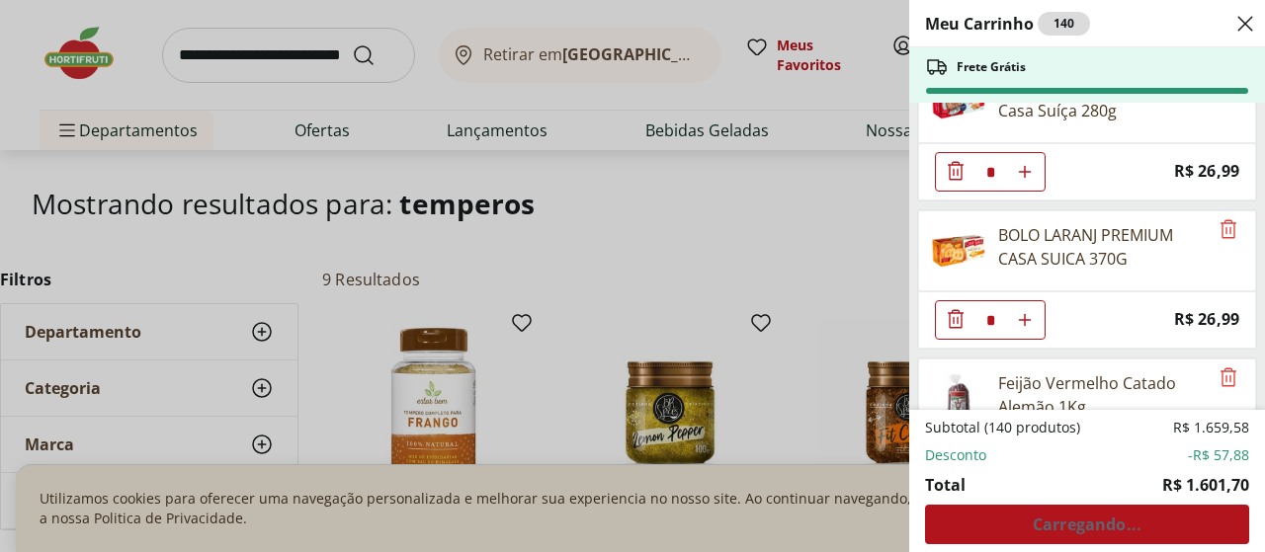
click at [950, 309] on icon "Diminuir Quantidade" at bounding box center [956, 319] width 24 height 24
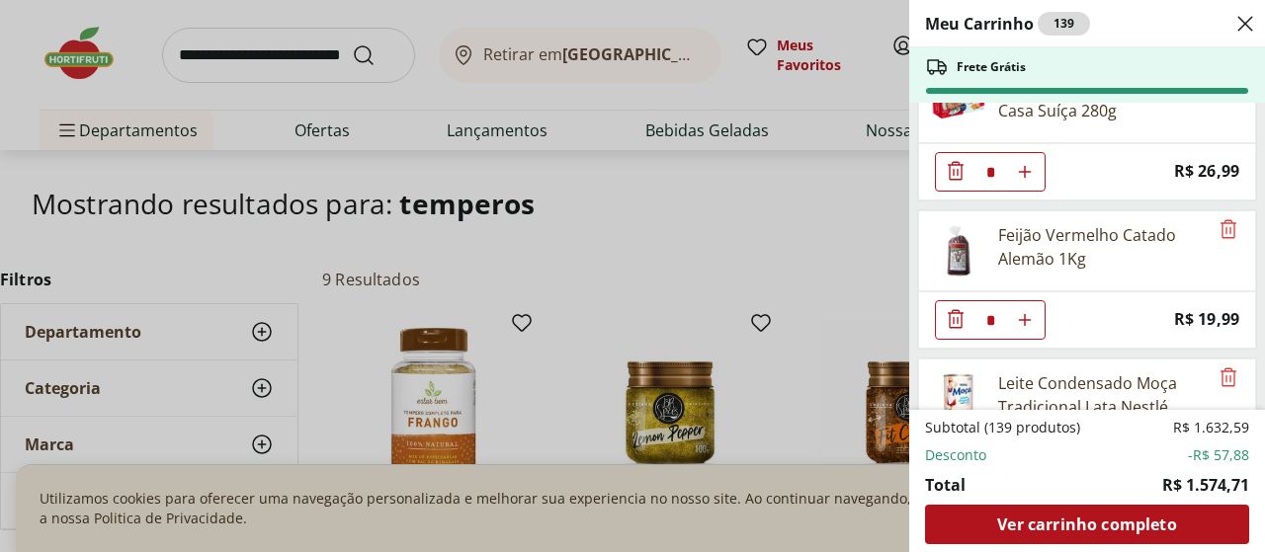
scroll to position [8744, 0]
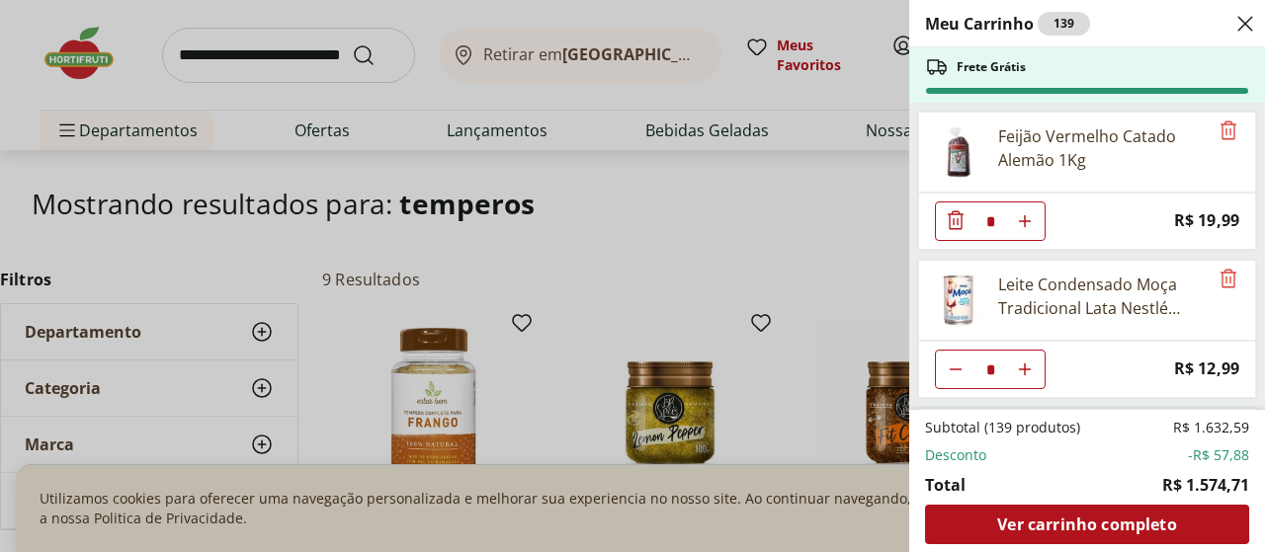
click at [956, 364] on icon "Diminuir Quantidade" at bounding box center [956, 370] width 16 height 16
type input "*"
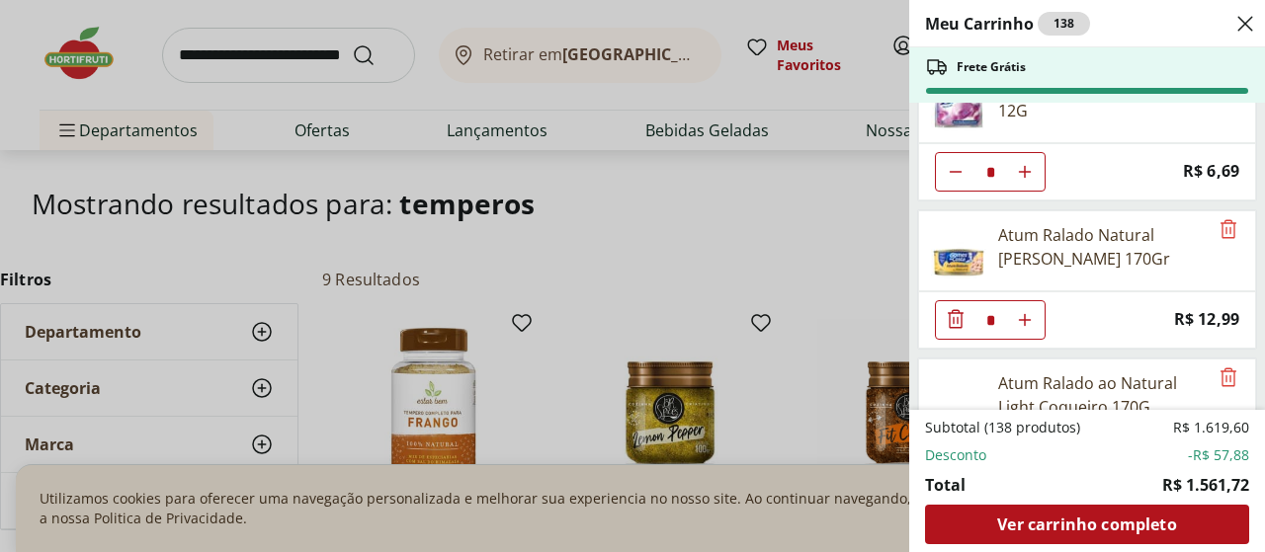
scroll to position [9930, 0]
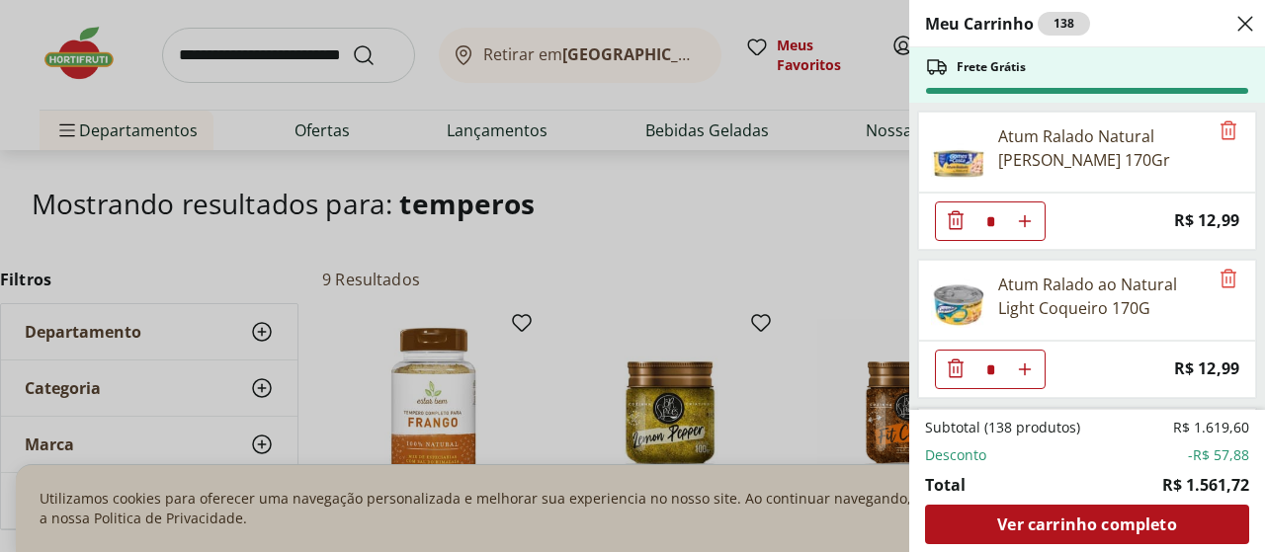
click at [949, 221] on icon "Diminuir Quantidade" at bounding box center [956, 219] width 16 height 19
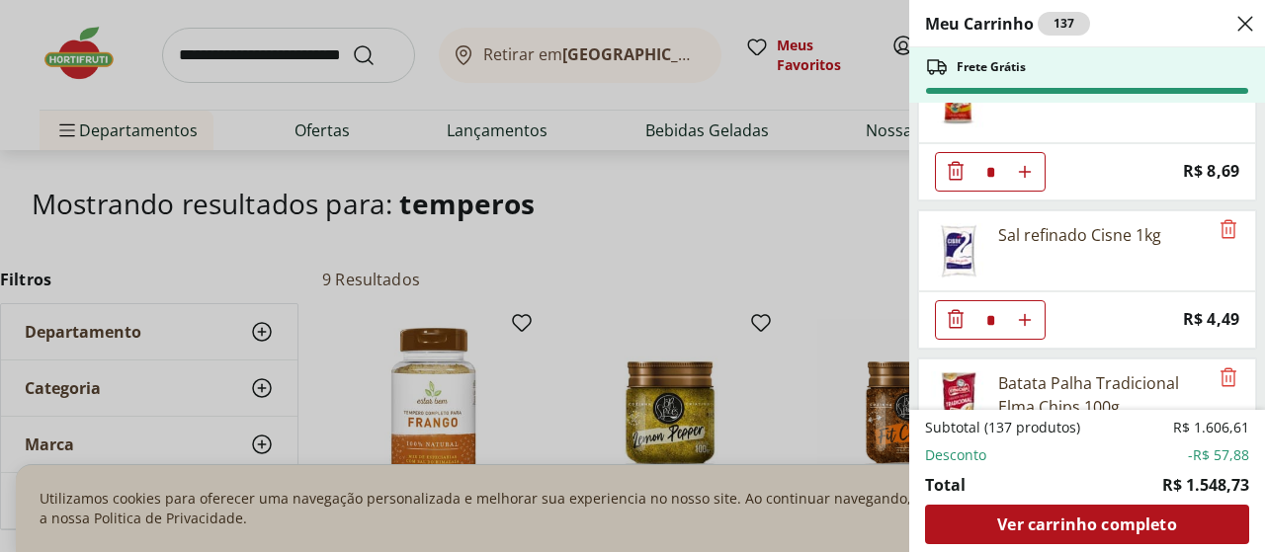
scroll to position [9189, 0]
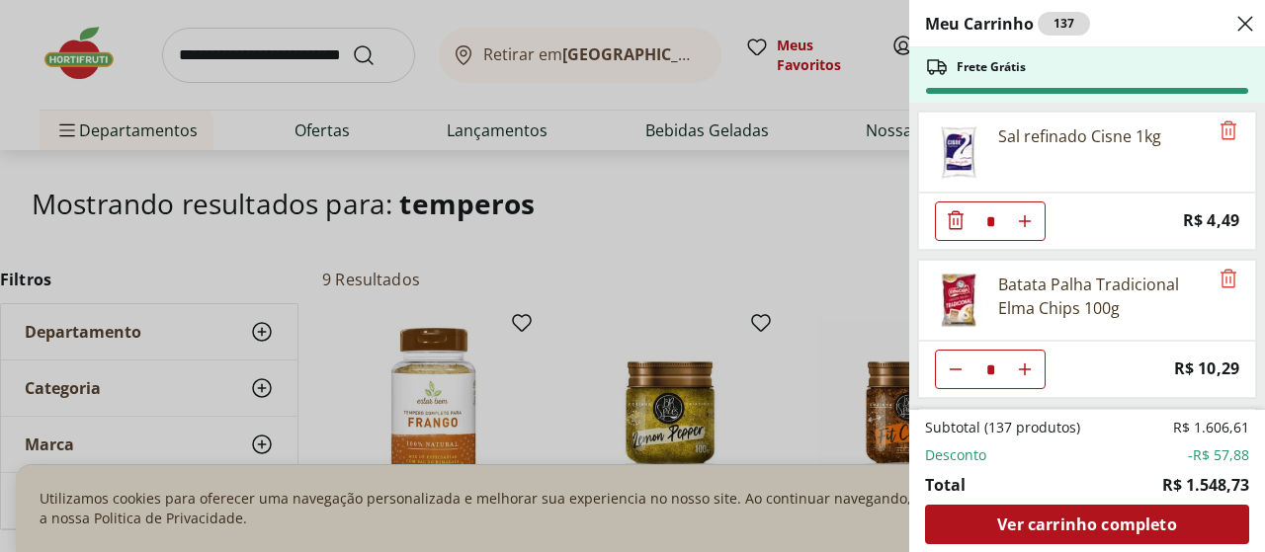
click at [1026, 374] on icon "Aumentar Quantidade" at bounding box center [1025, 370] width 16 height 16
type input "*"
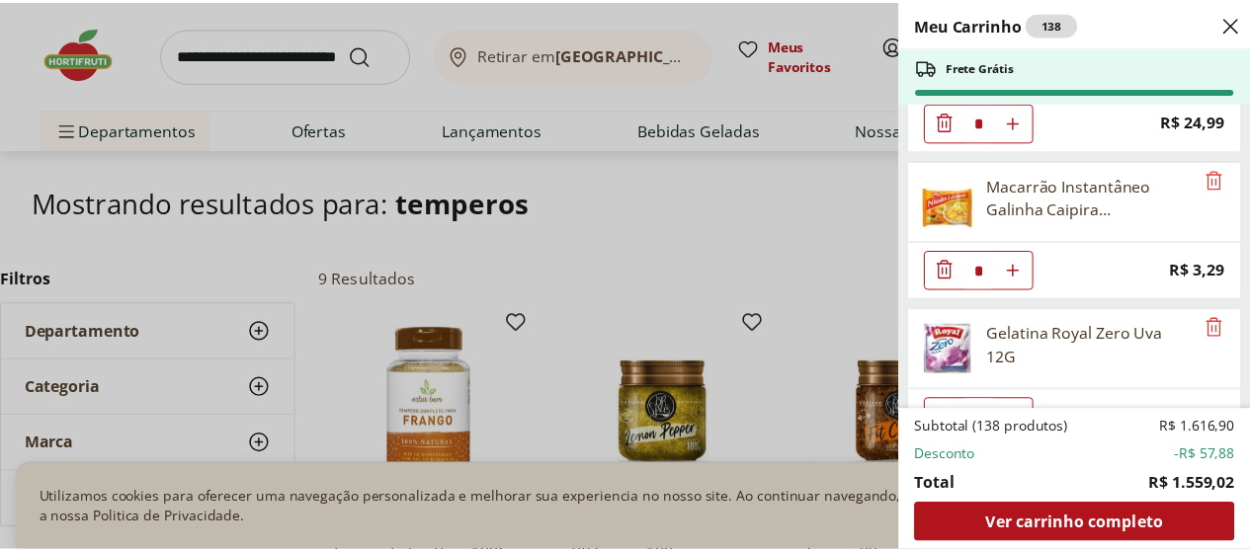
scroll to position [9683, 0]
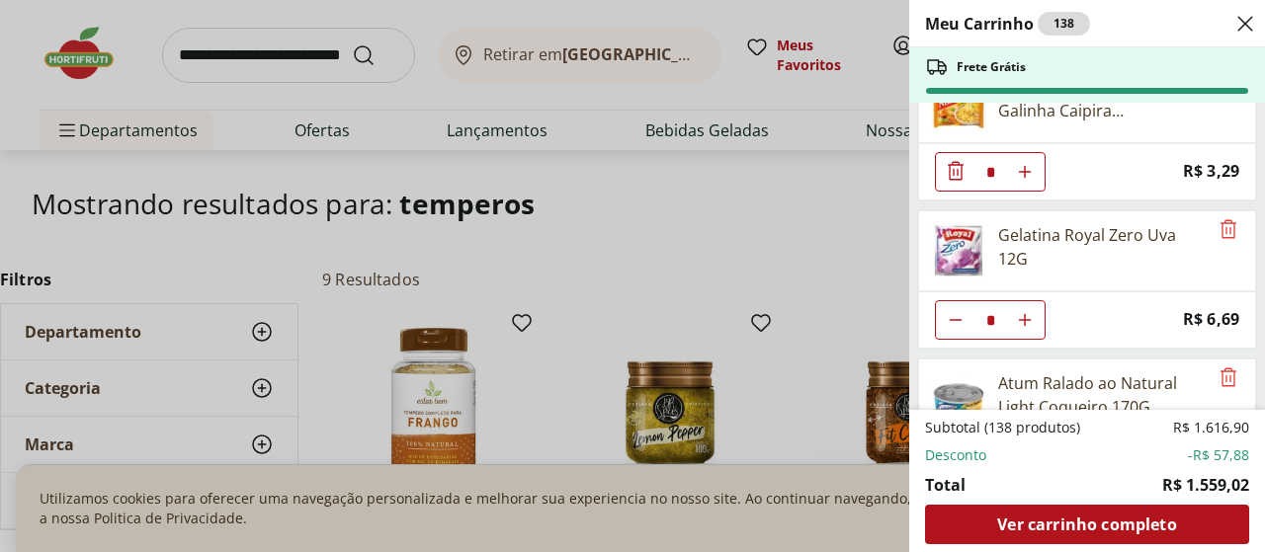
click at [1024, 310] on button "Aumentar Quantidade" at bounding box center [1025, 320] width 40 height 40
type input "*"
click at [185, 44] on div "Meu Carrinho 139 Frete Grátis Uva Verde sem Semente Natural da Terra 500g * Pri…" at bounding box center [632, 276] width 1265 height 552
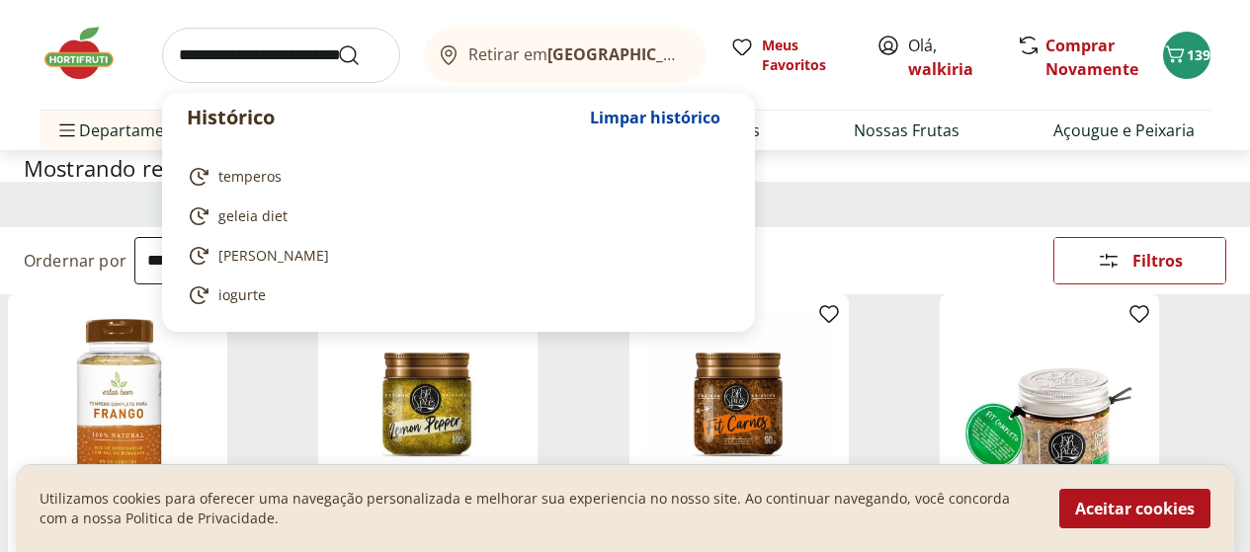
click at [194, 52] on input "search" at bounding box center [281, 55] width 238 height 55
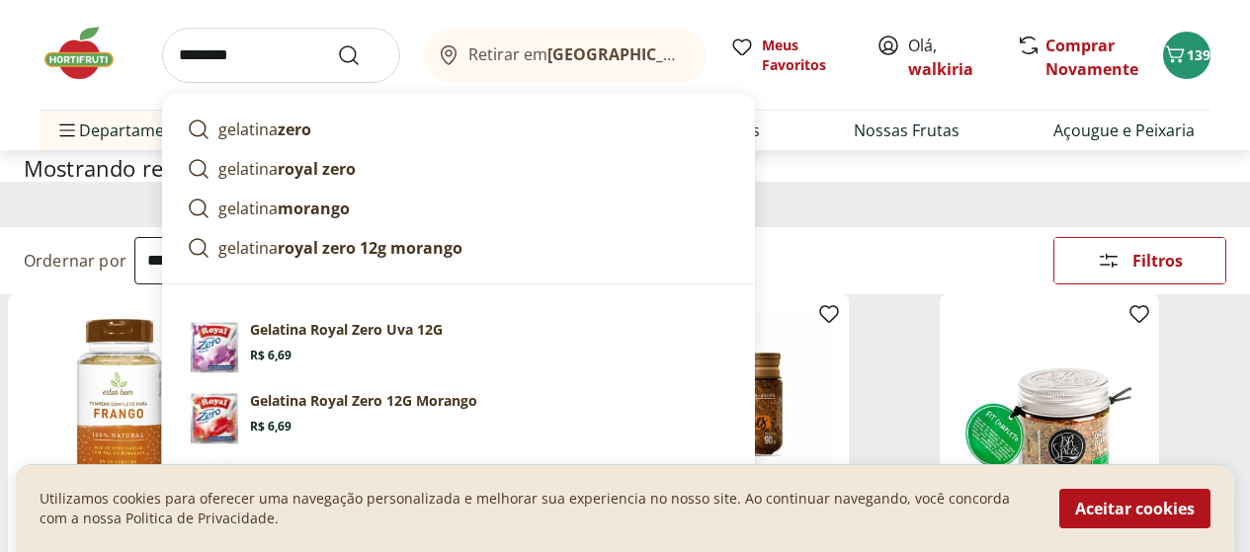
type input "********"
click at [337, 43] on button "Submit Search" at bounding box center [360, 55] width 47 height 24
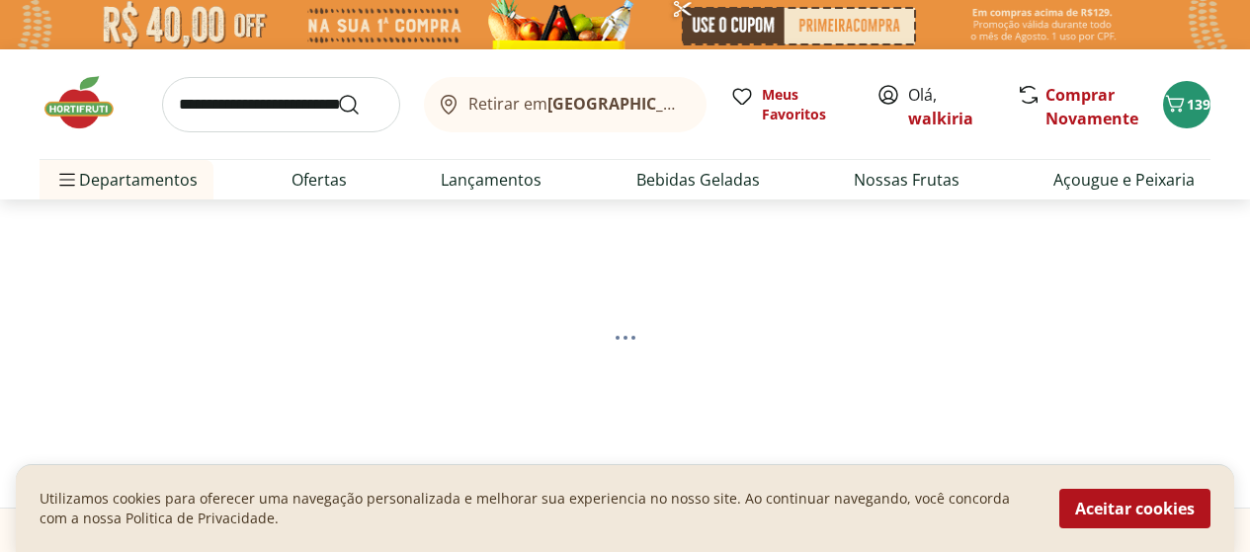
select select "**********"
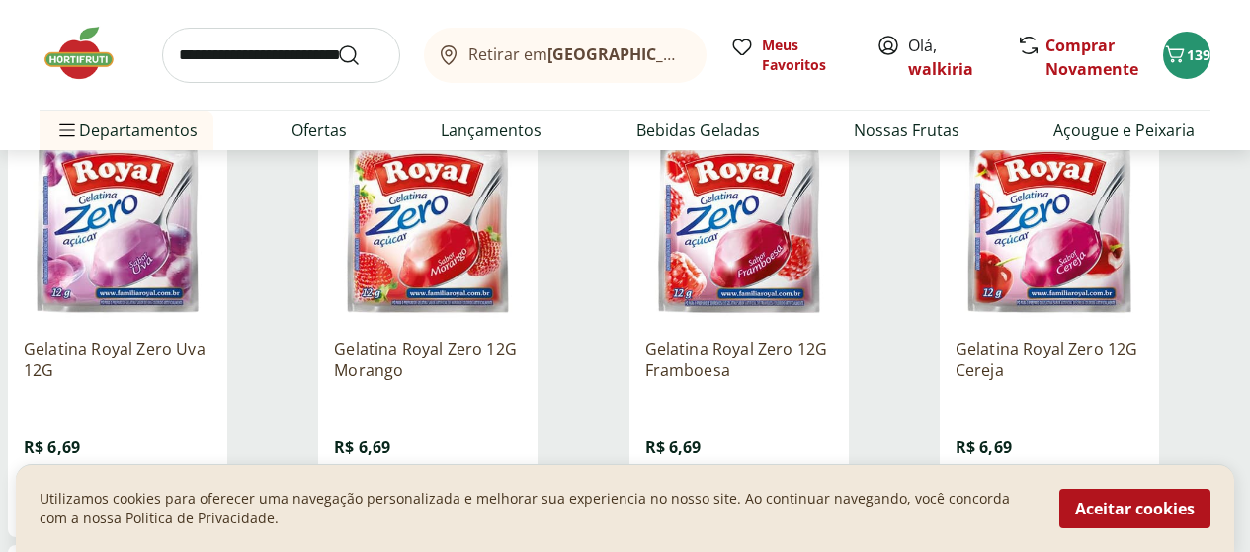
scroll to position [395, 0]
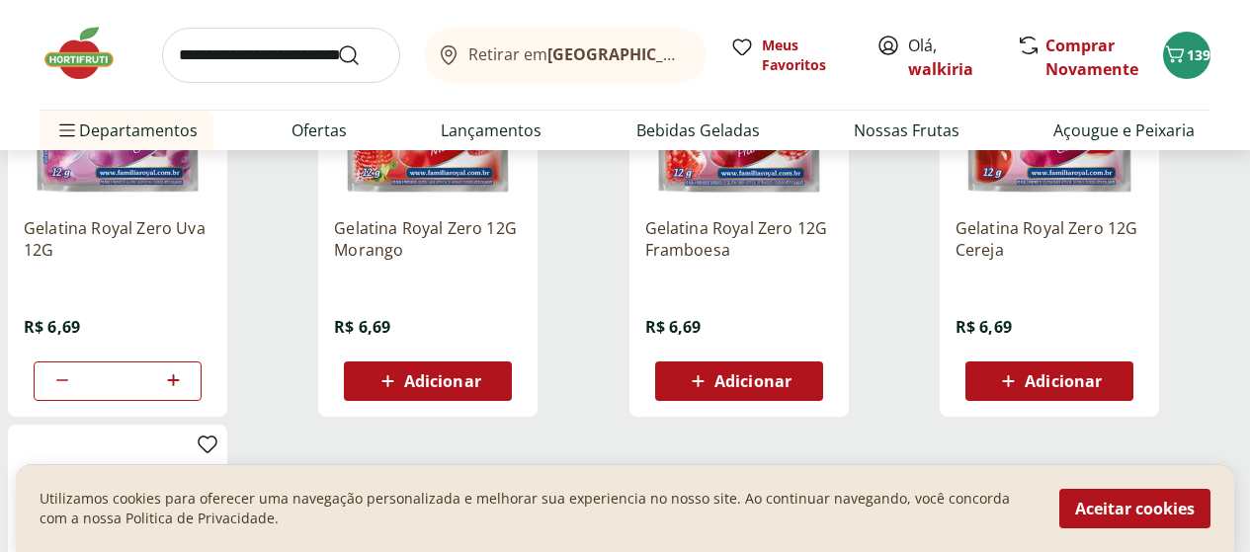
click at [1102, 389] on span "Adicionar" at bounding box center [1063, 381] width 77 height 16
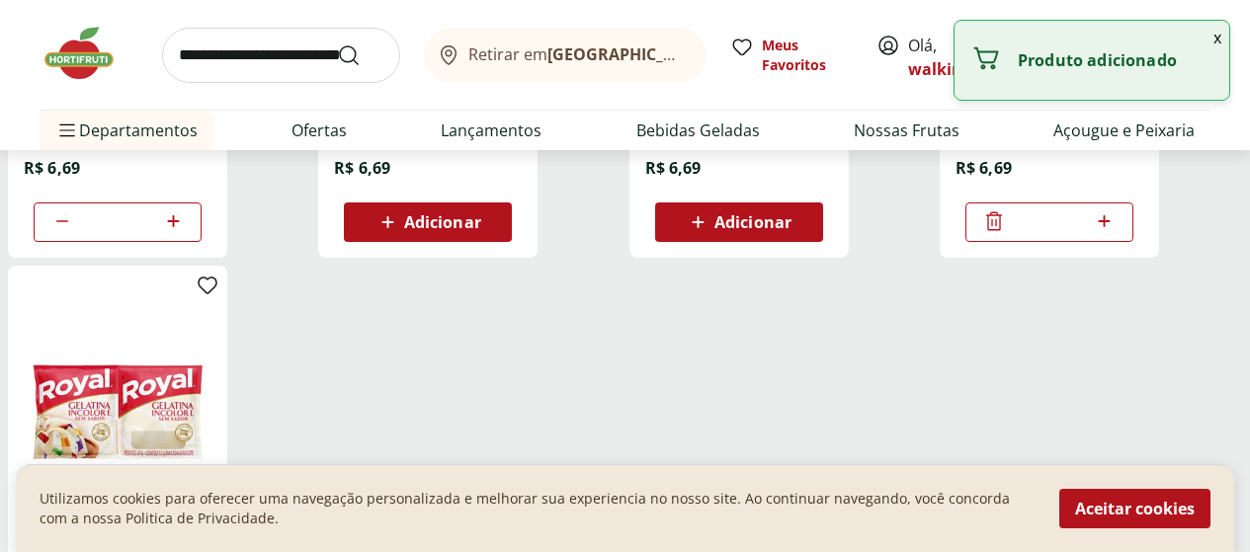
scroll to position [593, 0]
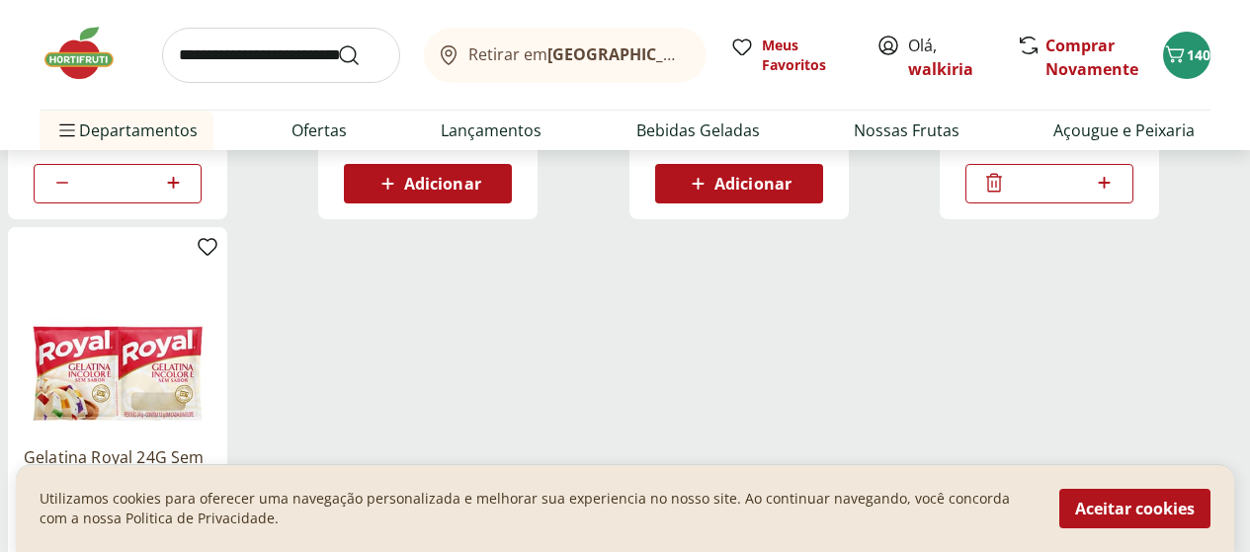
click at [1116, 193] on icon at bounding box center [1104, 183] width 25 height 24
type input "*"
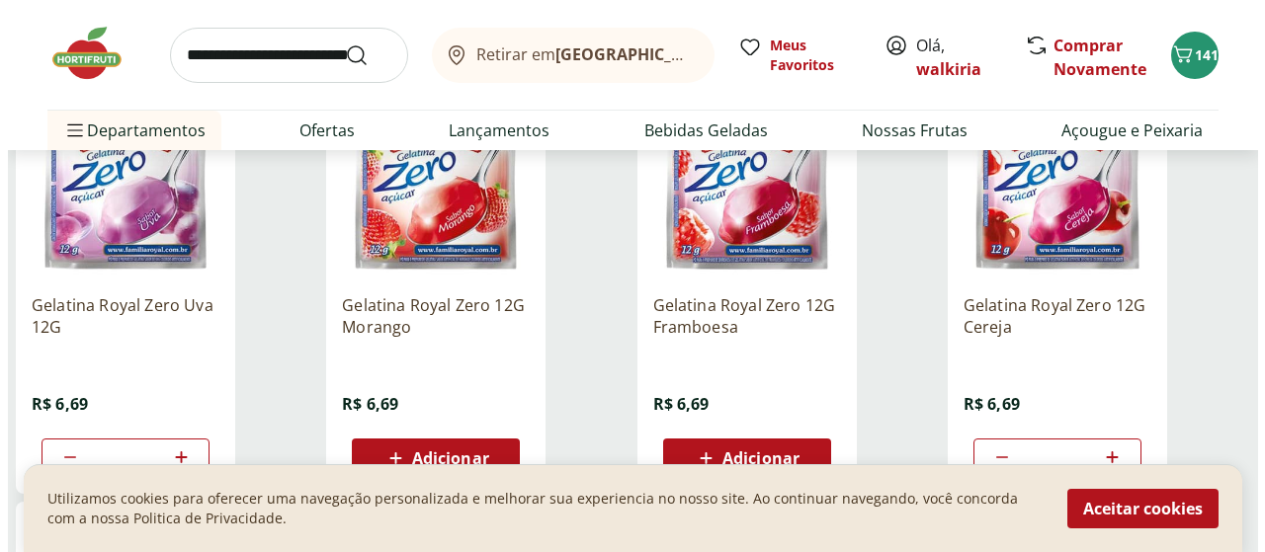
scroll to position [296, 0]
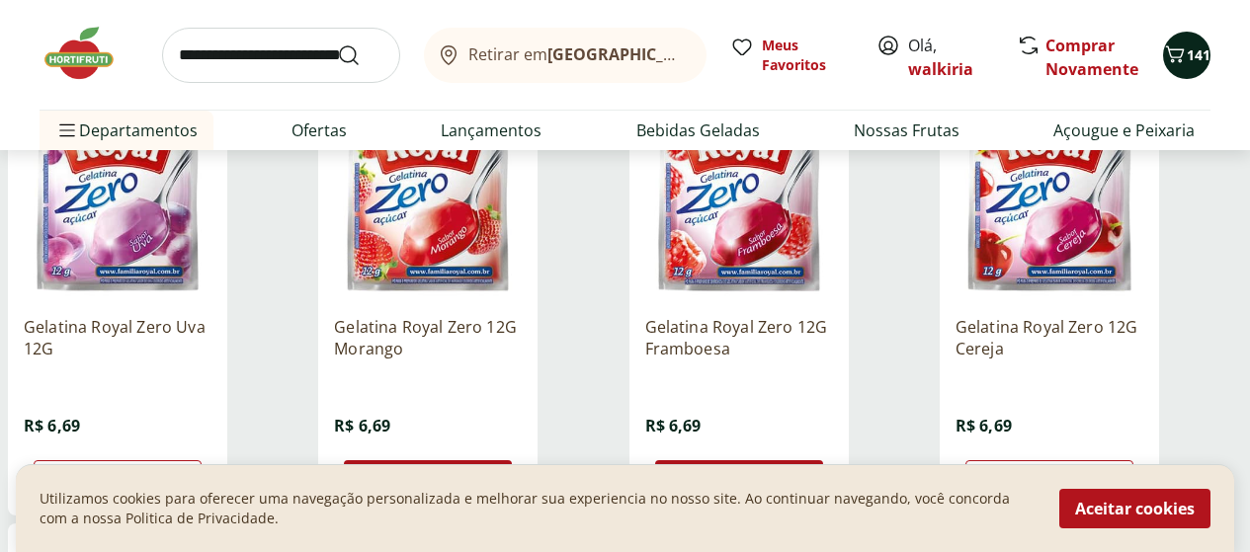
click at [1194, 58] on span "141" at bounding box center [1199, 54] width 24 height 19
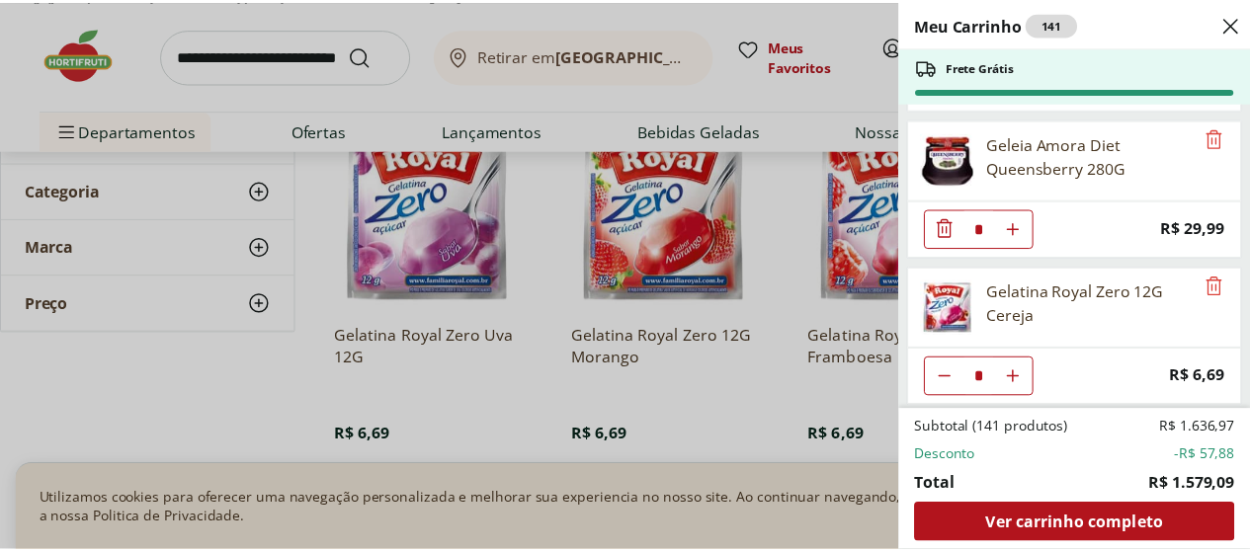
scroll to position [12594, 0]
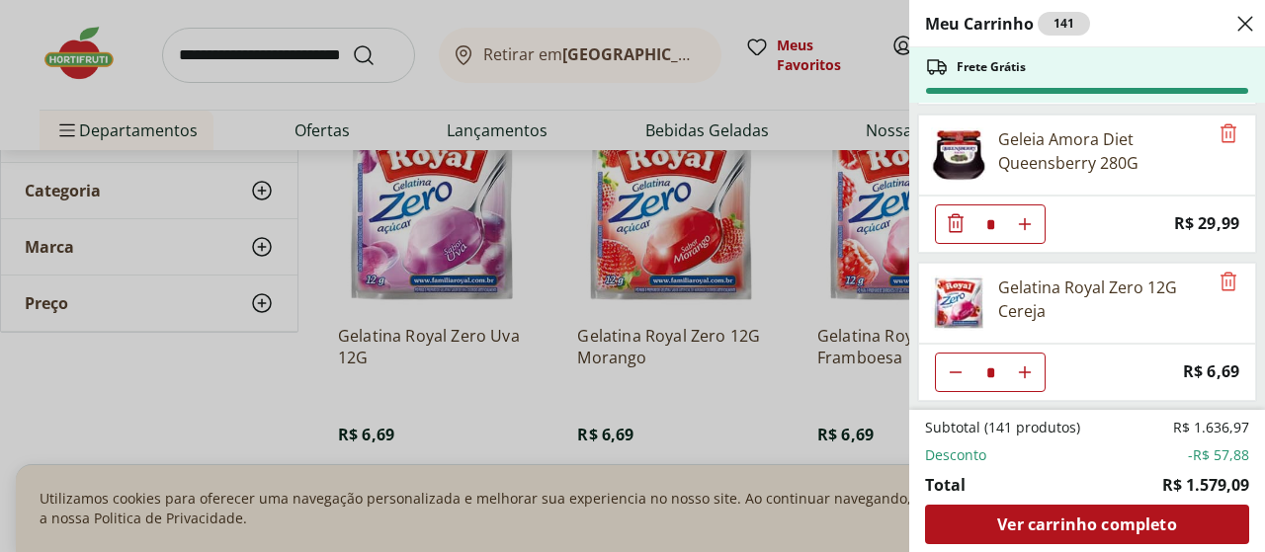
click at [402, 246] on div "Meu Carrinho 141 Frete Grátis Uva Verde sem Semente Natural da Terra 500g * Pri…" at bounding box center [632, 276] width 1265 height 552
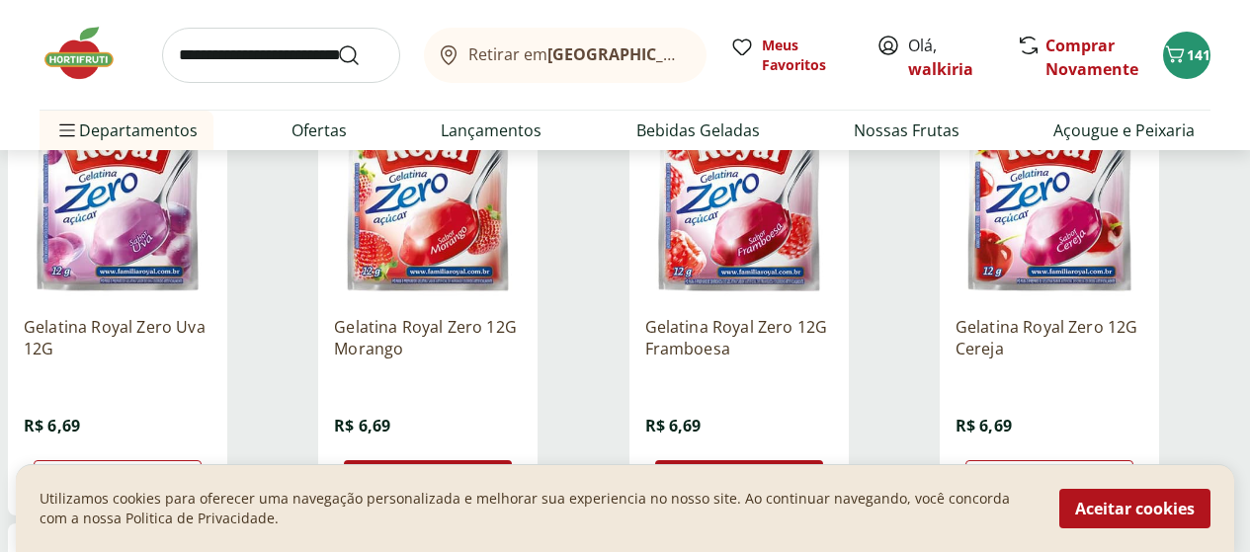
click at [211, 246] on img at bounding box center [118, 207] width 188 height 188
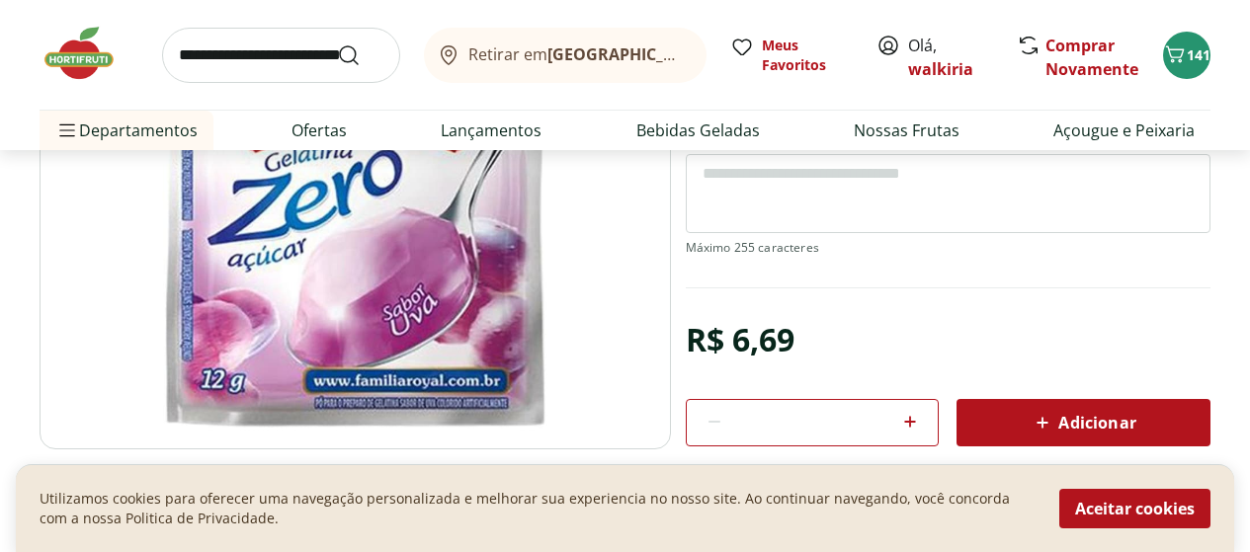
scroll to position [296, 0]
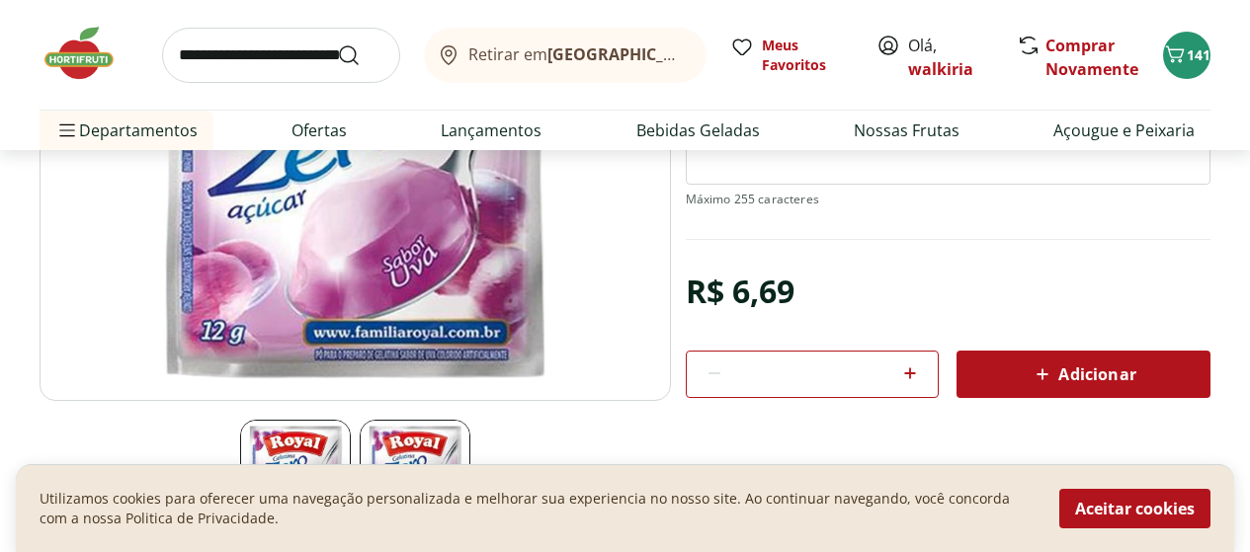
click at [982, 372] on div "Adicionar" at bounding box center [1083, 375] width 222 height 36
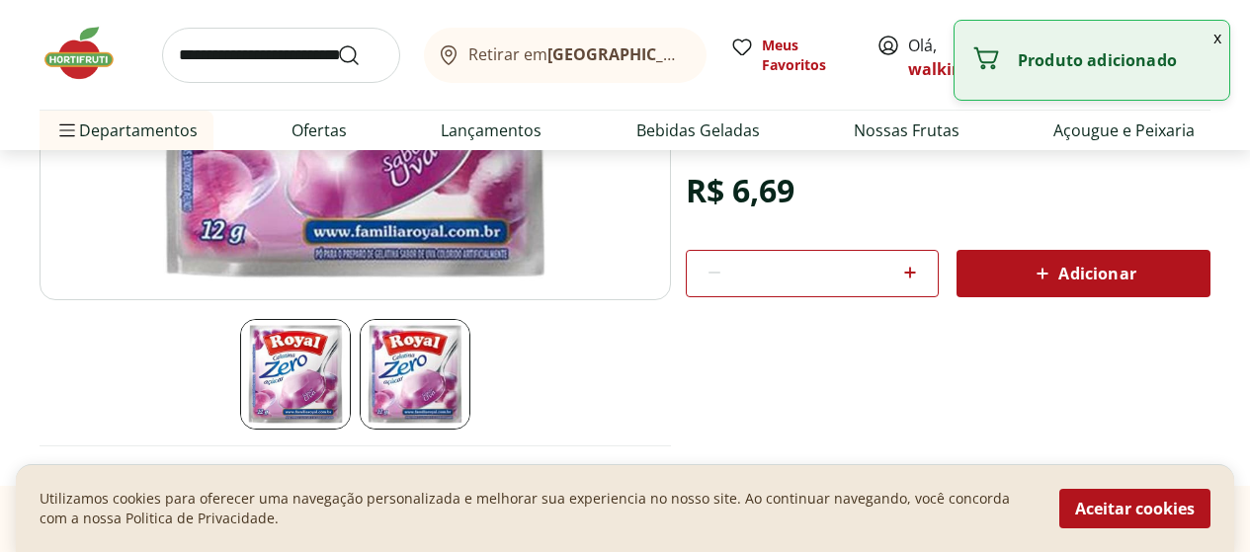
scroll to position [494, 0]
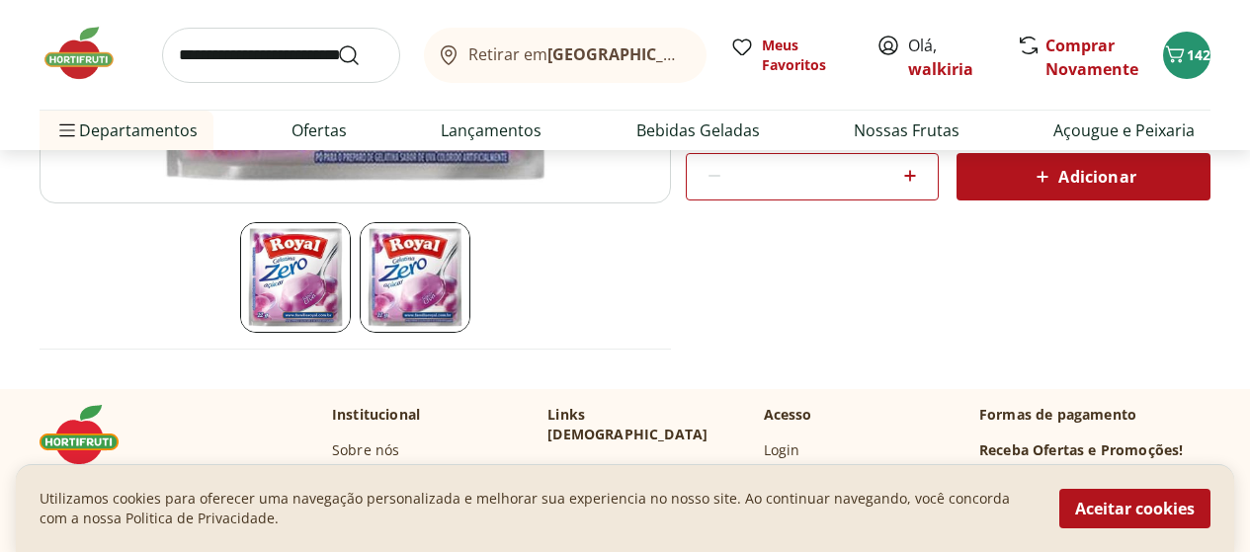
scroll to position [296, 0]
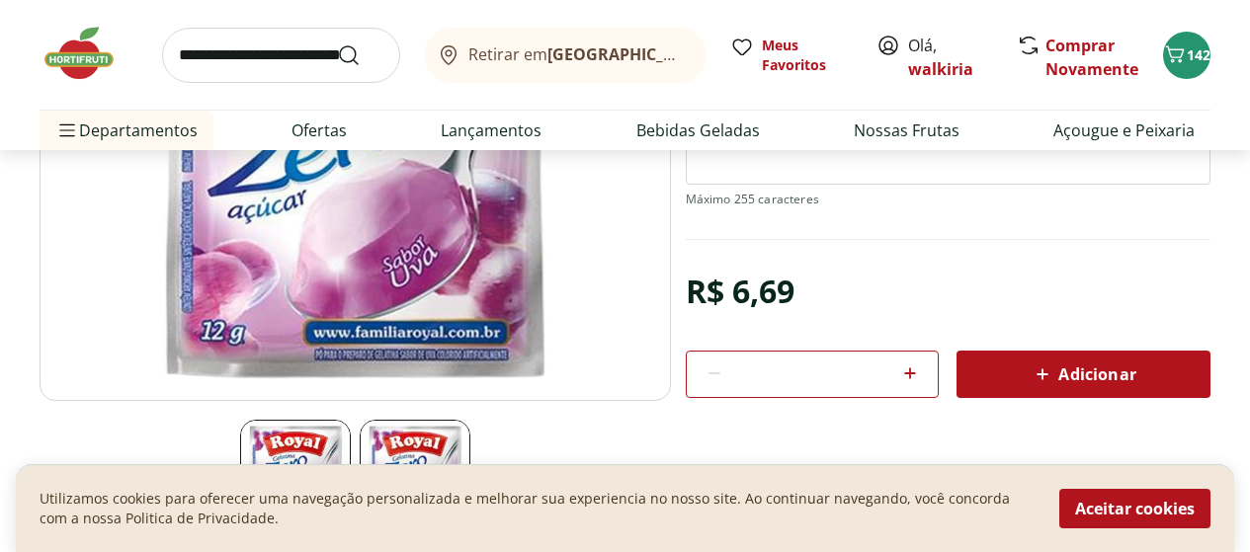
select select "**********"
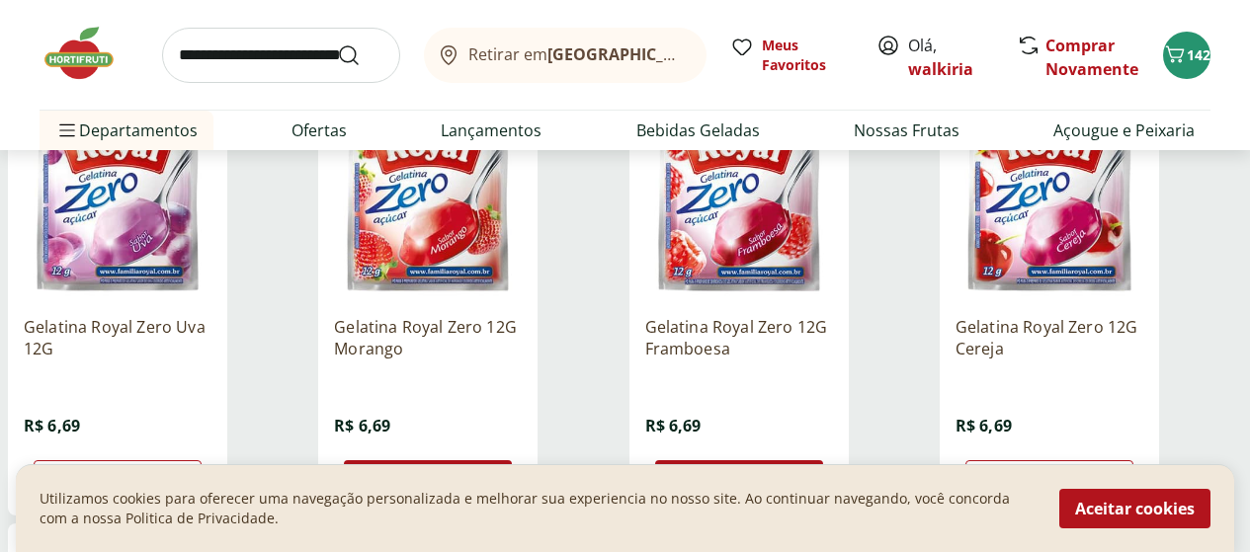
type input "*"
click at [1114, 278] on img at bounding box center [1049, 207] width 188 height 188
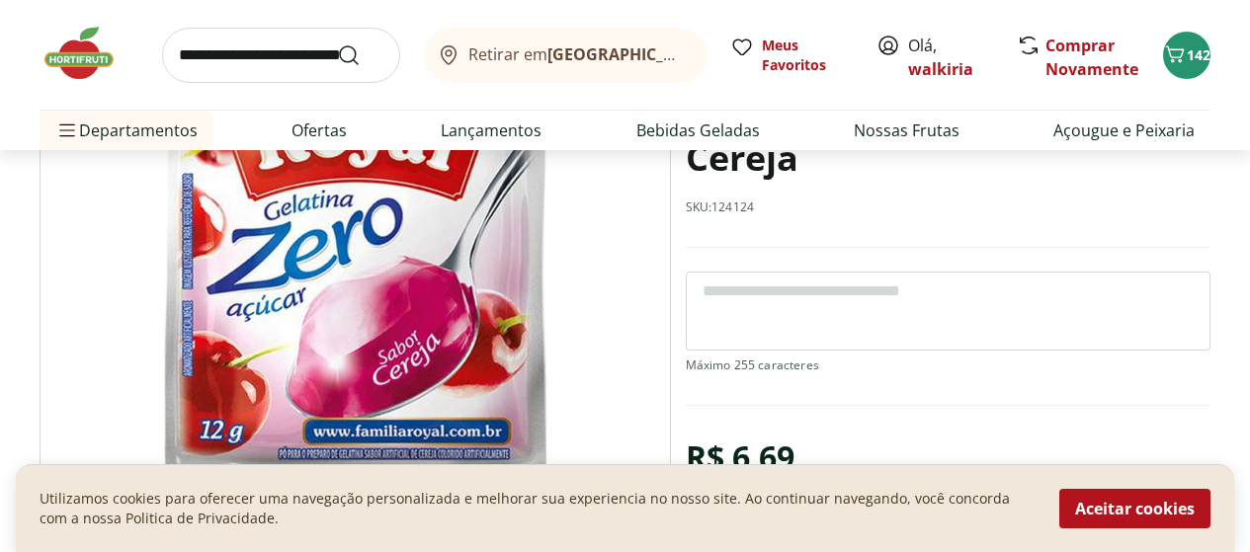
scroll to position [395, 0]
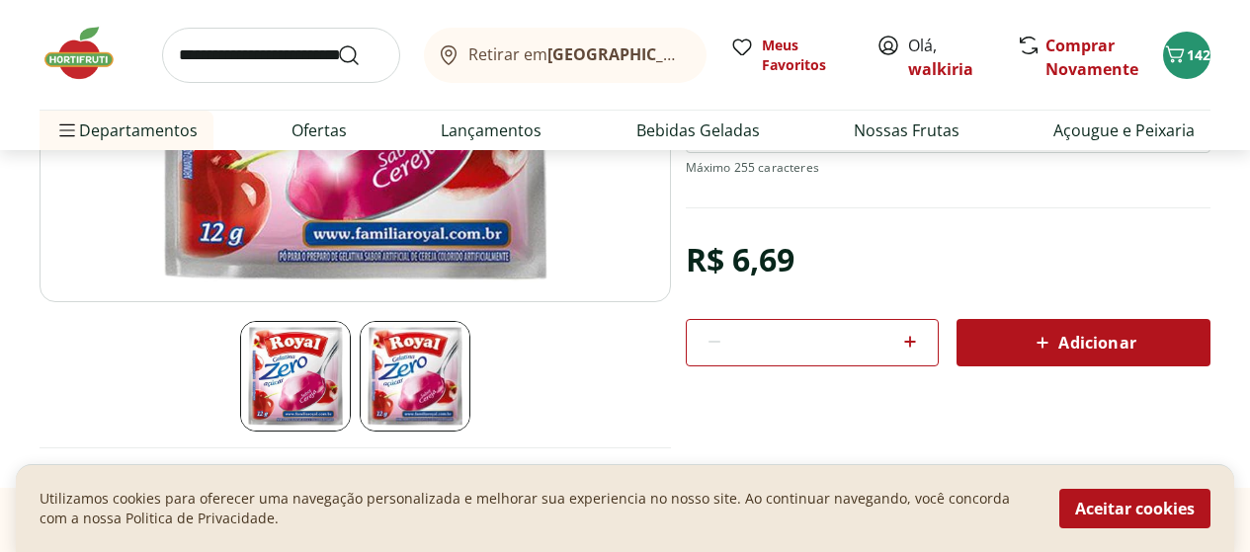
click at [1112, 342] on span "Adicionar" at bounding box center [1083, 343] width 105 height 24
click at [910, 342] on icon at bounding box center [911, 342] width 12 height 12
type input "*"
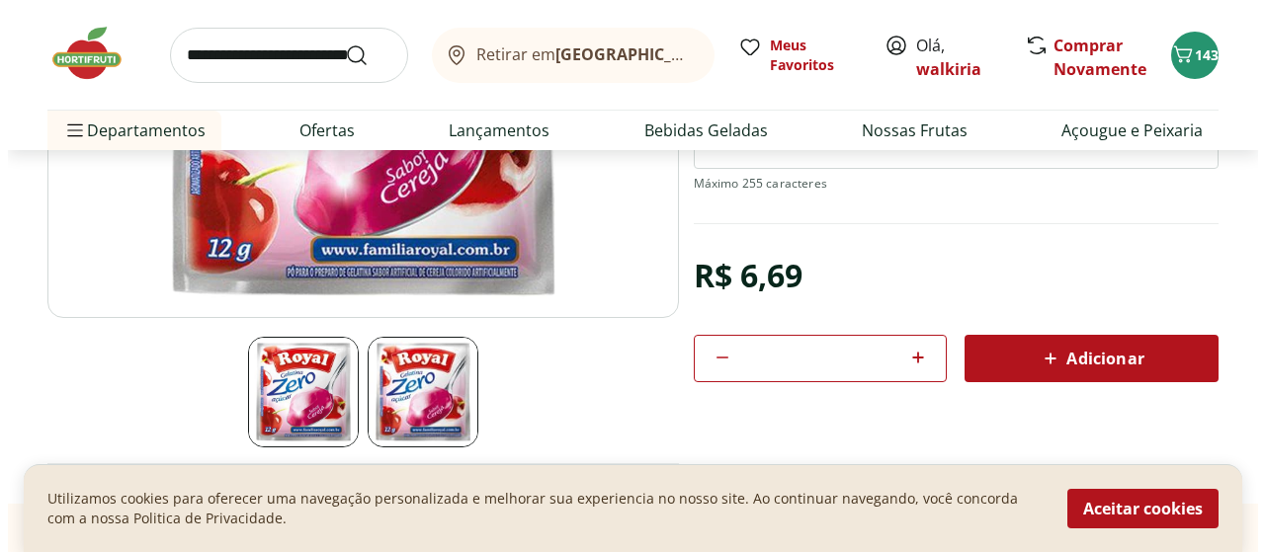
scroll to position [296, 0]
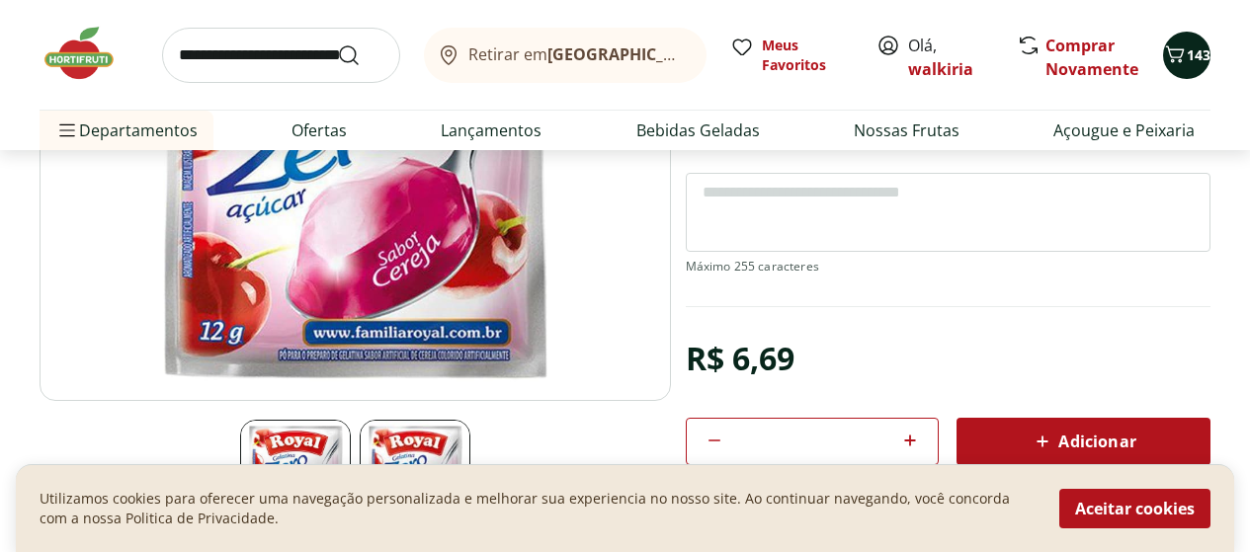
click at [1198, 59] on span "143" at bounding box center [1199, 54] width 24 height 19
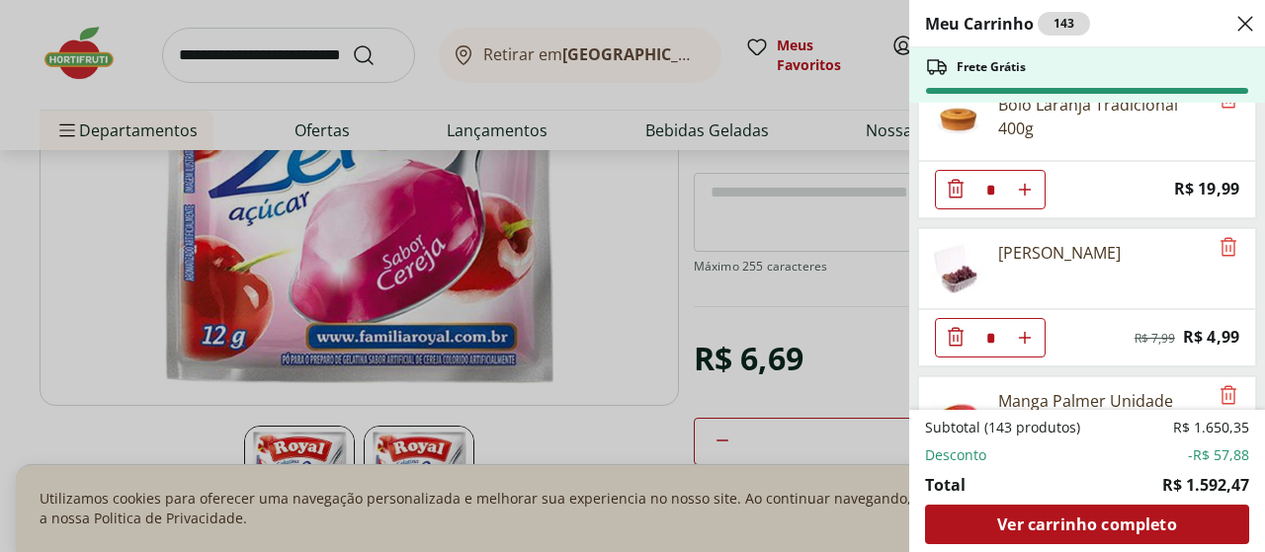
scroll to position [4249, 0]
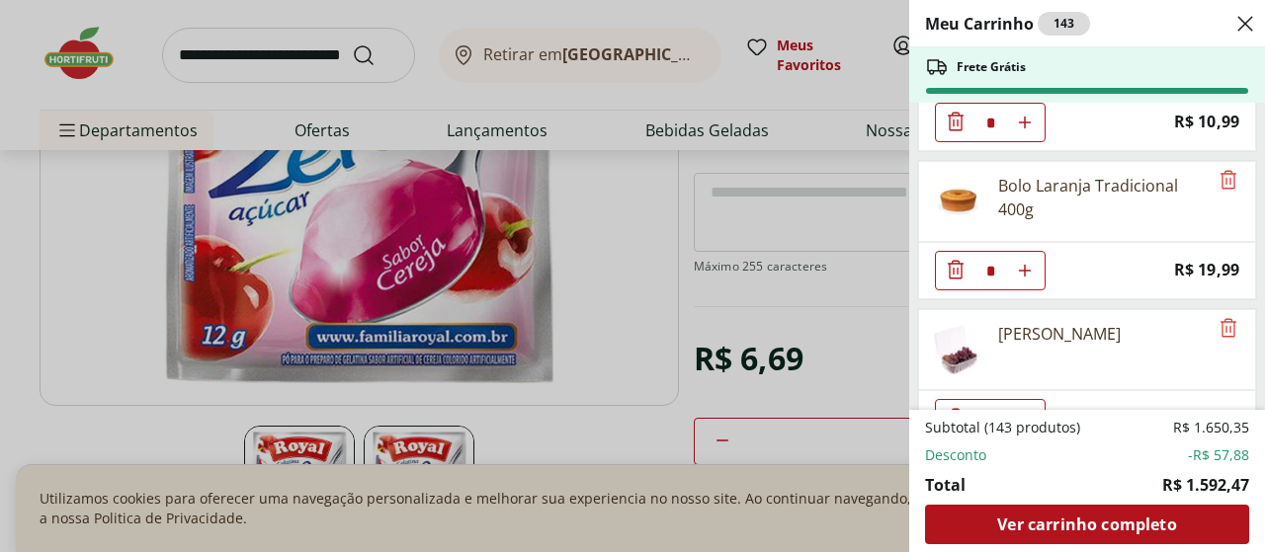
click at [949, 269] on icon "Diminuir Quantidade" at bounding box center [956, 269] width 16 height 19
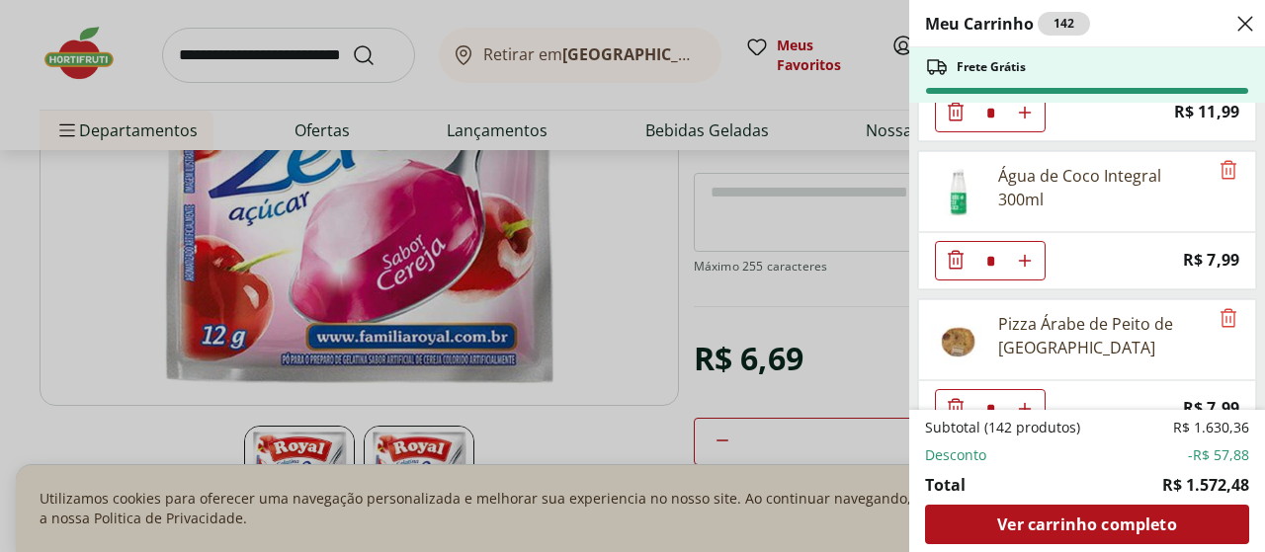
scroll to position [7707, 0]
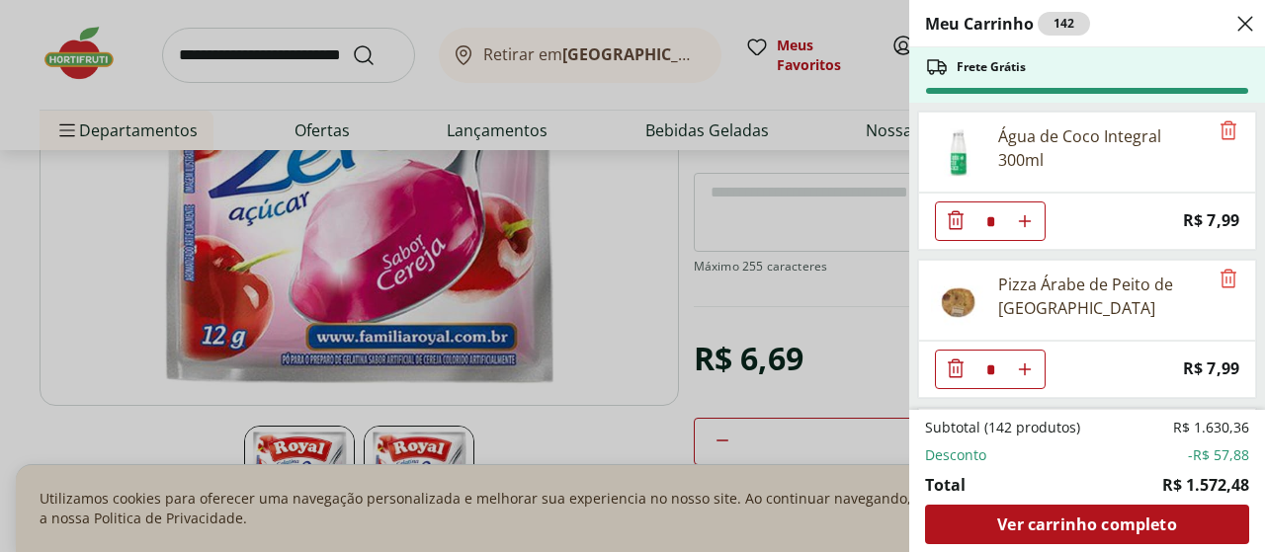
click at [958, 220] on icon "Diminuir Quantidade" at bounding box center [956, 220] width 24 height 24
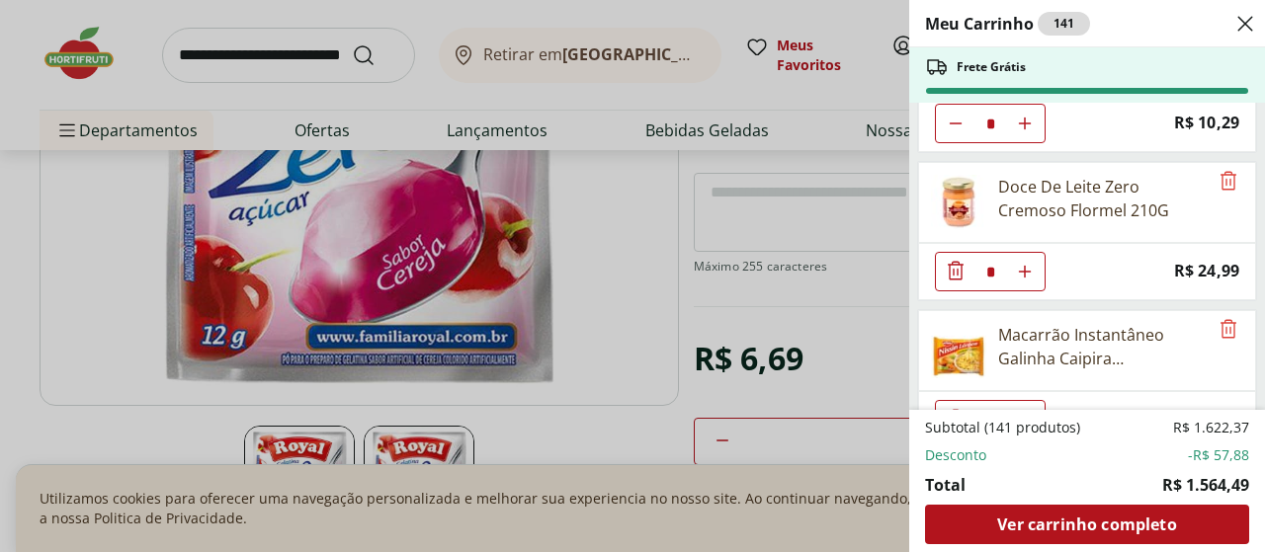
scroll to position [9139, 0]
click at [1030, 264] on icon "Aumentar Quantidade" at bounding box center [1025, 271] width 16 height 16
type input "*"
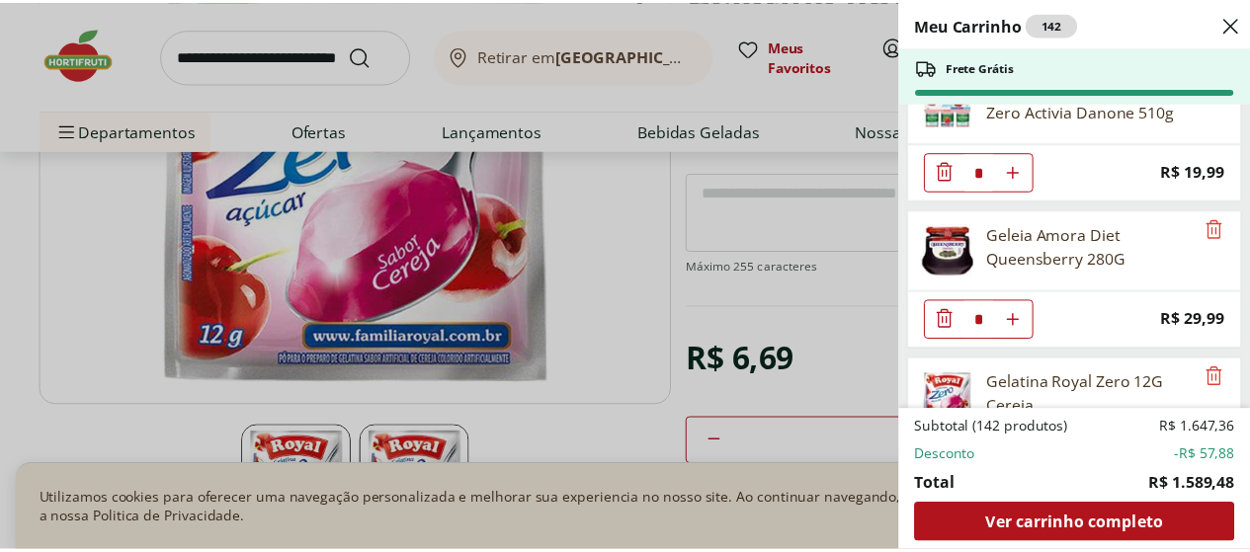
scroll to position [12298, 0]
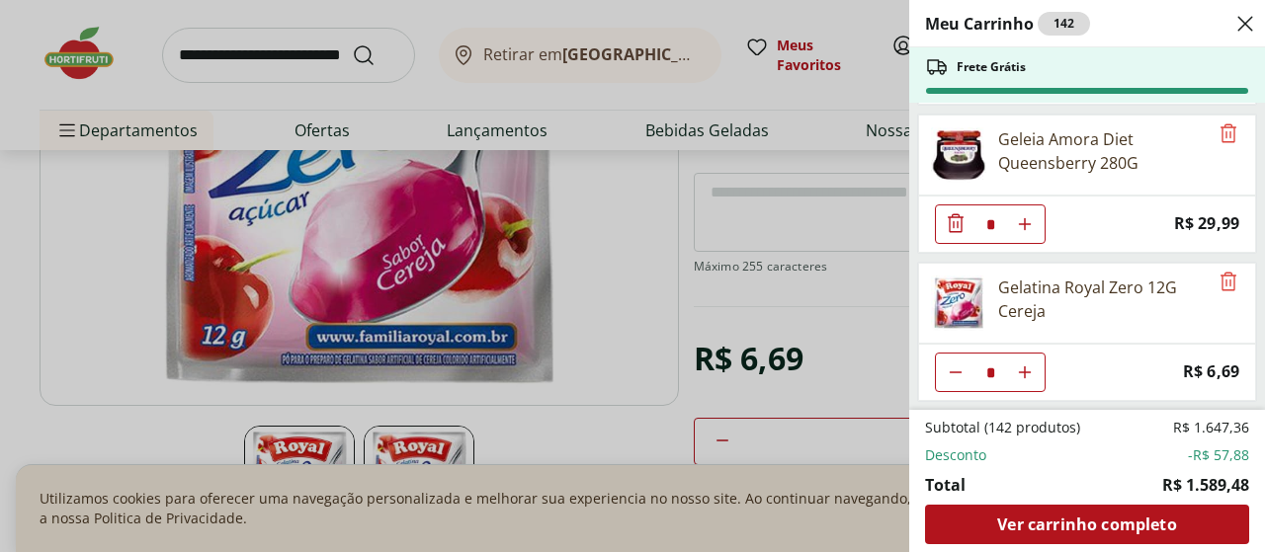
click at [207, 43] on div "Meu Carrinho 142 Frete Grátis Uva Verde sem Semente Natural da Terra 500g * Pri…" at bounding box center [632, 276] width 1265 height 552
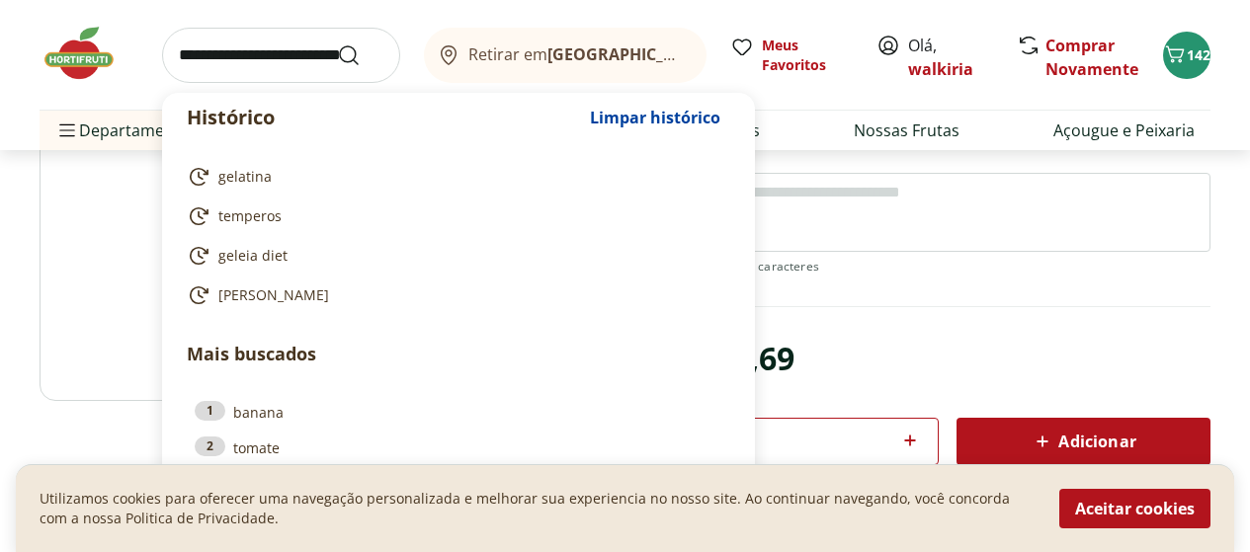
click at [209, 58] on input "search" at bounding box center [281, 55] width 238 height 55
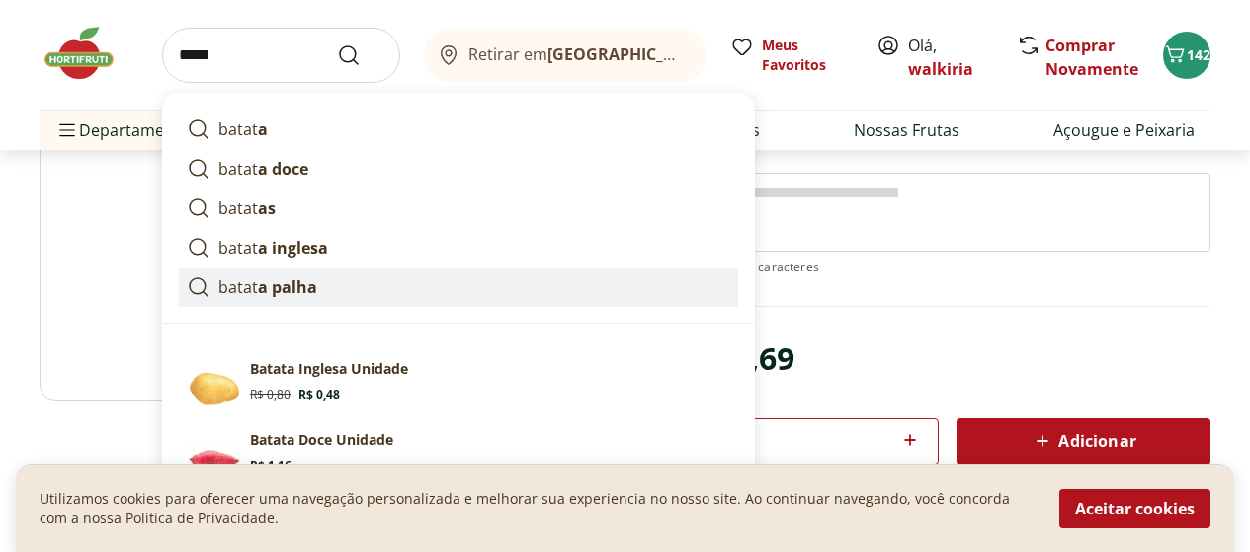
click at [280, 281] on strong "a palha" at bounding box center [287, 288] width 59 height 22
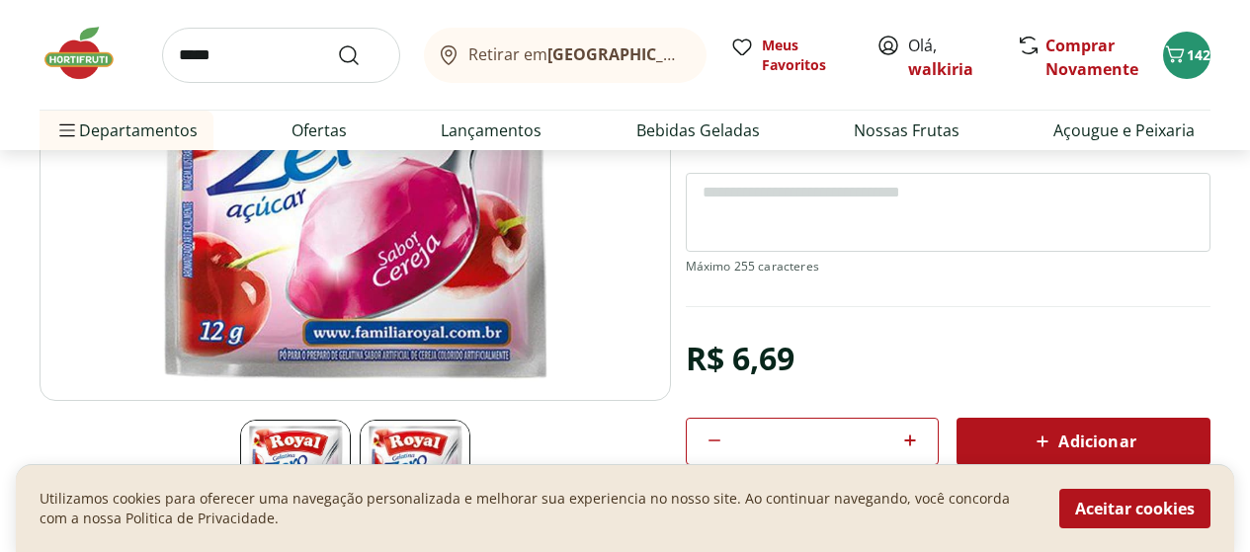
type input "**********"
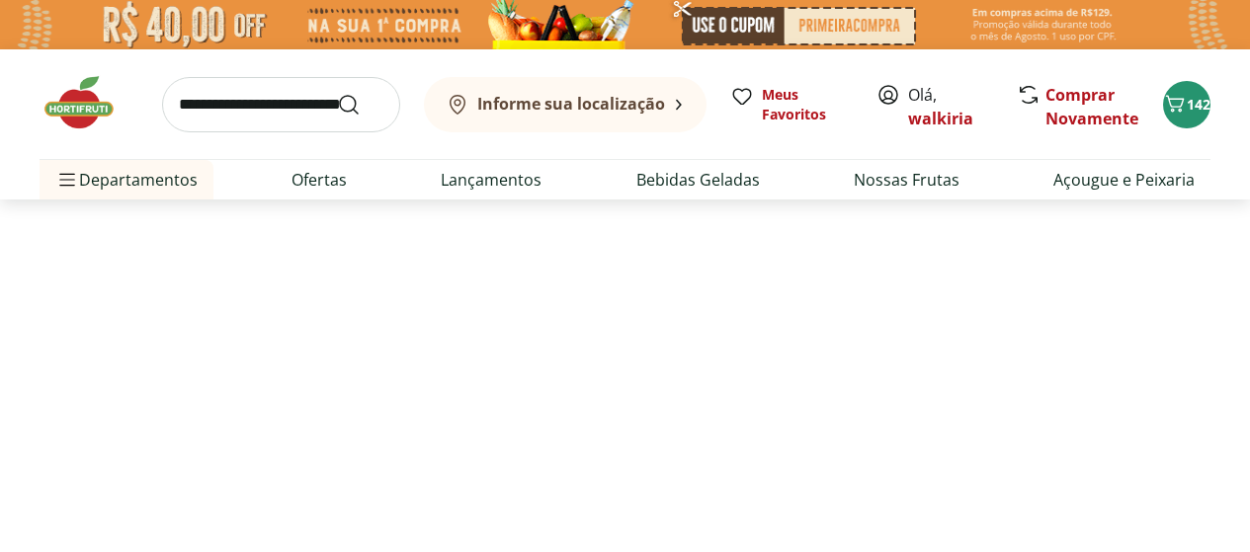
select select "**********"
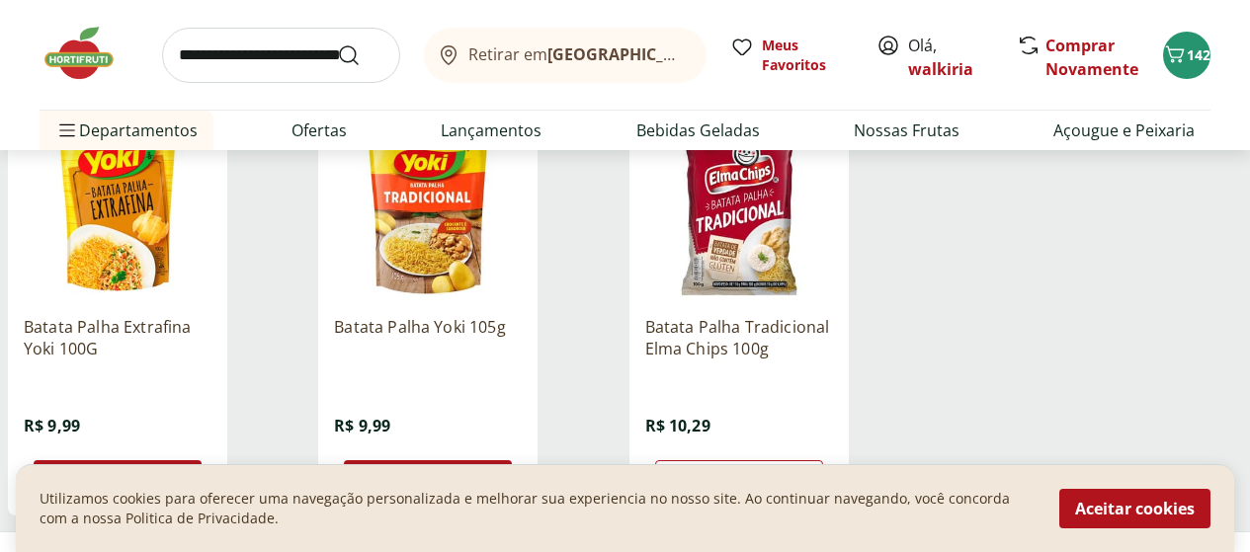
scroll to position [395, 0]
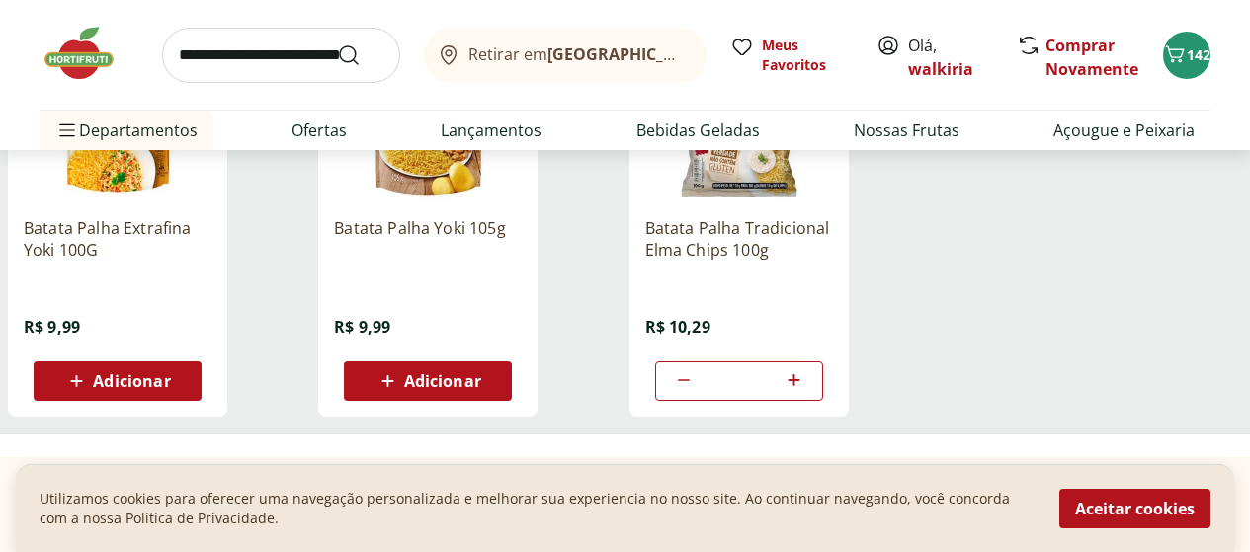
click at [481, 389] on span "Adicionar" at bounding box center [442, 381] width 77 height 16
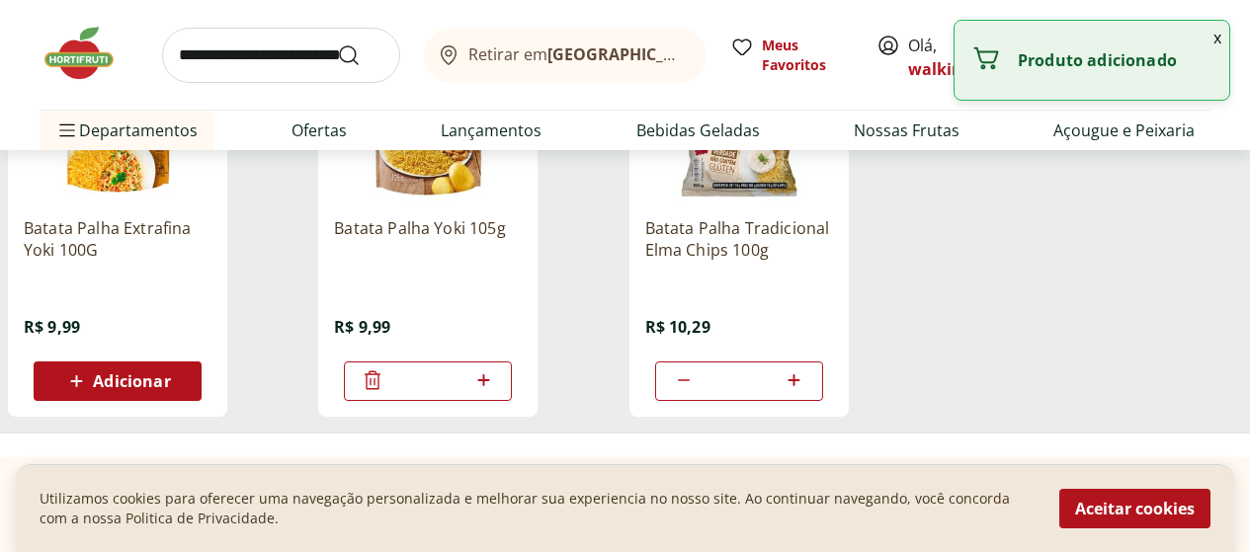
click at [489, 386] on icon at bounding box center [483, 380] width 12 height 12
type input "*"
click at [696, 385] on icon at bounding box center [684, 381] width 24 height 24
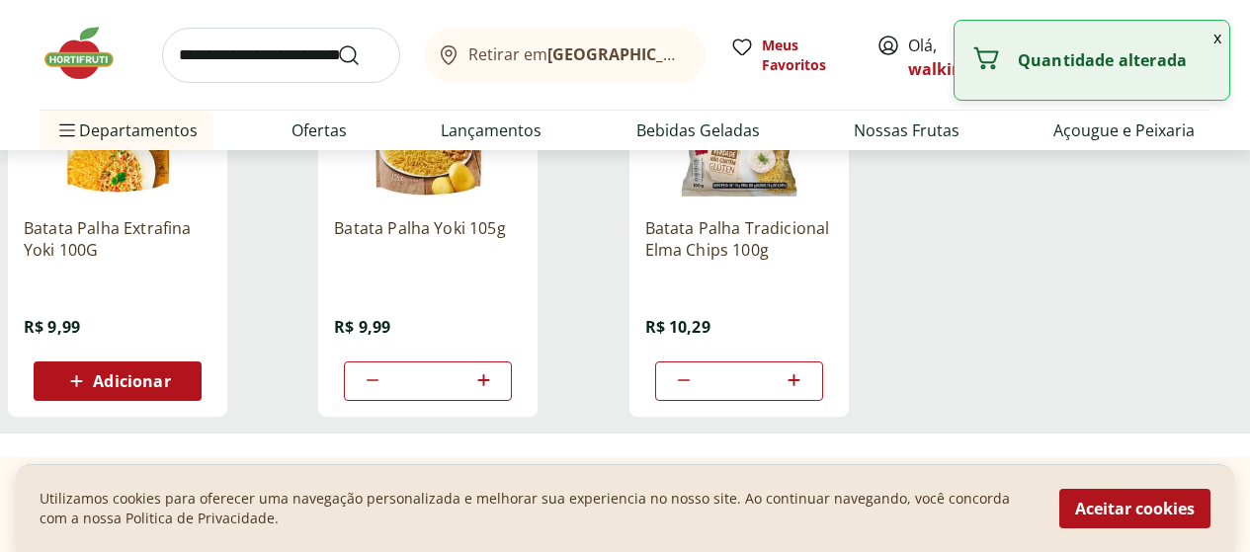
type input "*"
click at [696, 385] on icon at bounding box center [684, 381] width 24 height 24
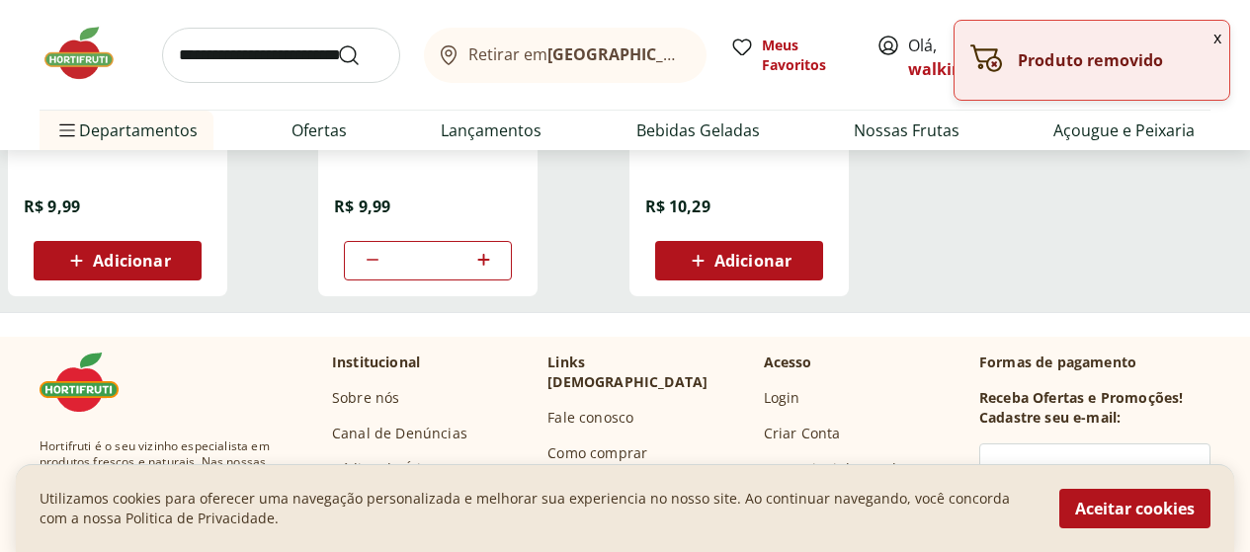
scroll to position [593, 0]
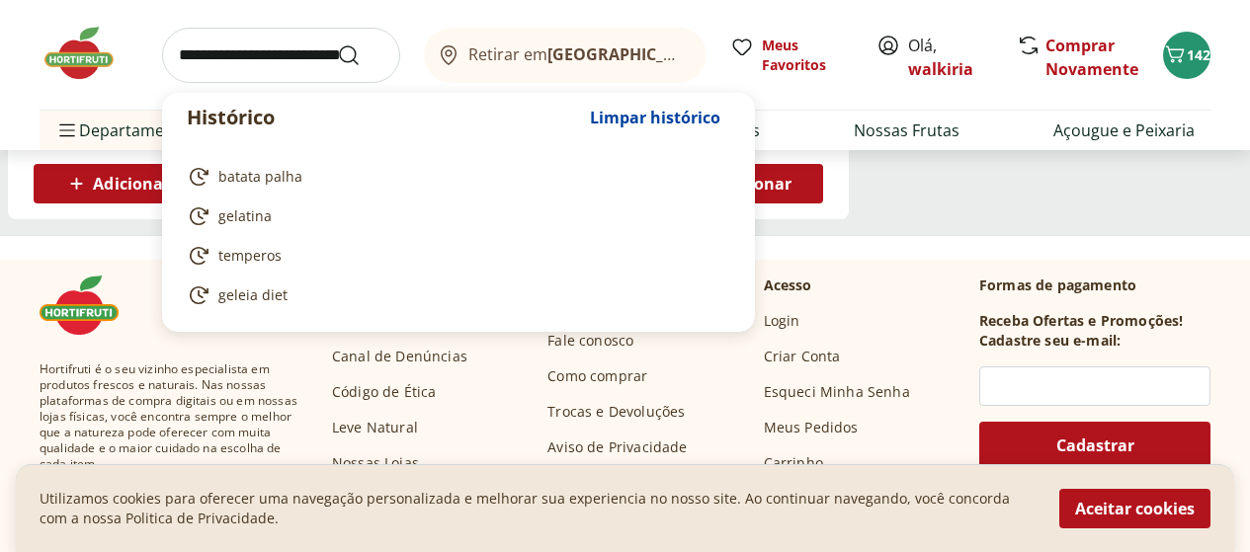
click at [244, 56] on input "search" at bounding box center [281, 55] width 238 height 55
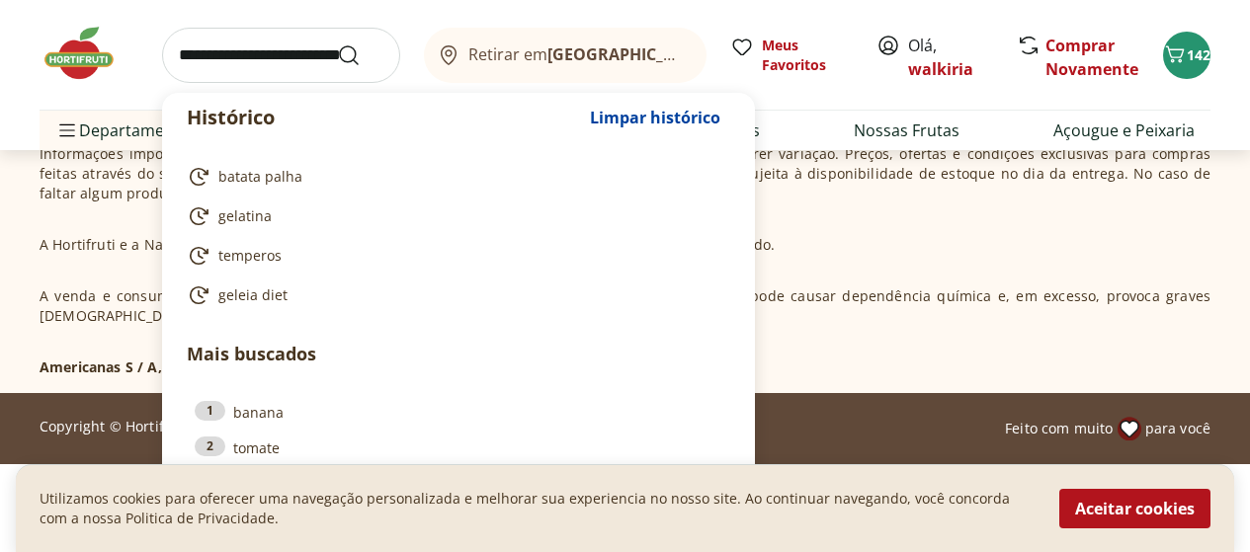
scroll to position [1180, 0]
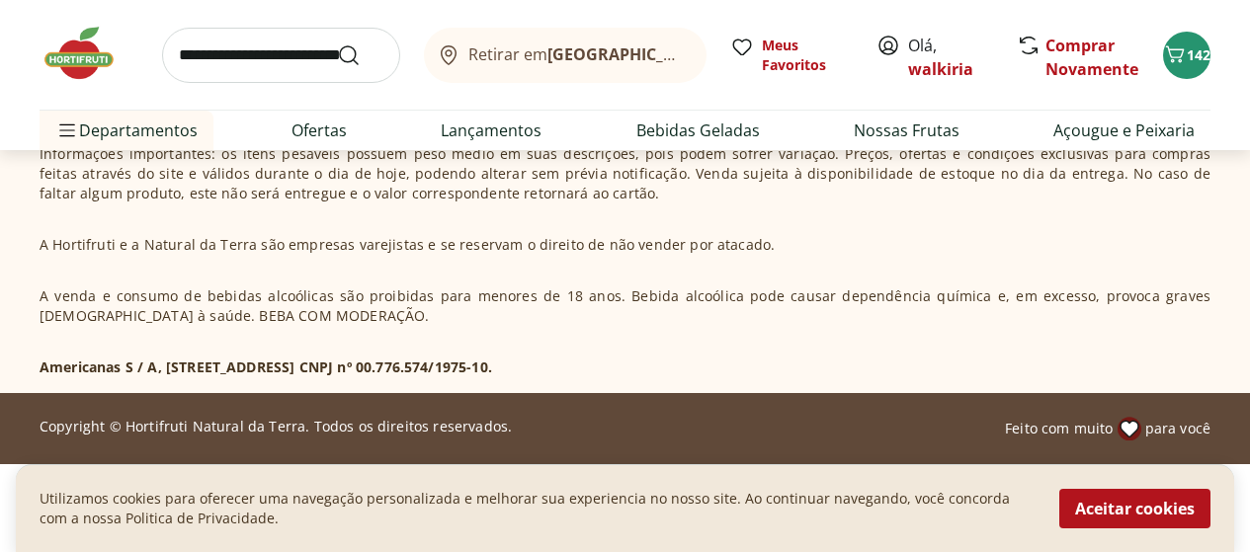
click at [976, 265] on div "Não há valor mínimo de pedidos no site Hortifruti e Natural da Terra. Informaçõ…" at bounding box center [625, 235] width 1171 height 285
click at [68, 72] on img at bounding box center [89, 53] width 99 height 59
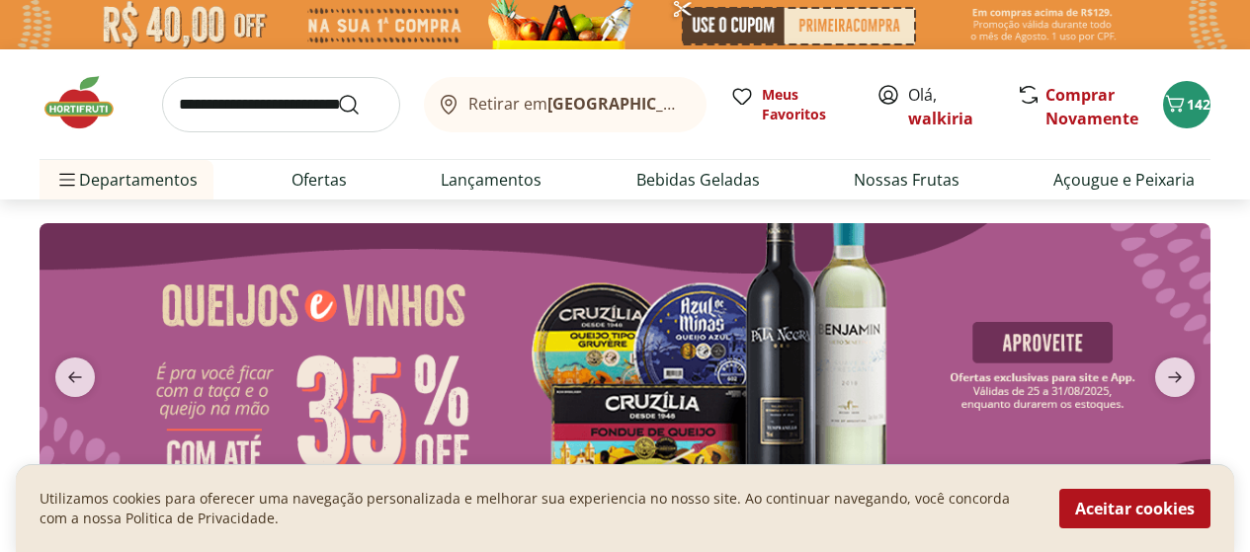
click at [1043, 120] on div "Comprar Novamente" at bounding box center [1080, 104] width 120 height 43
click at [1058, 112] on link "Comprar Novamente" at bounding box center [1091, 106] width 93 height 45
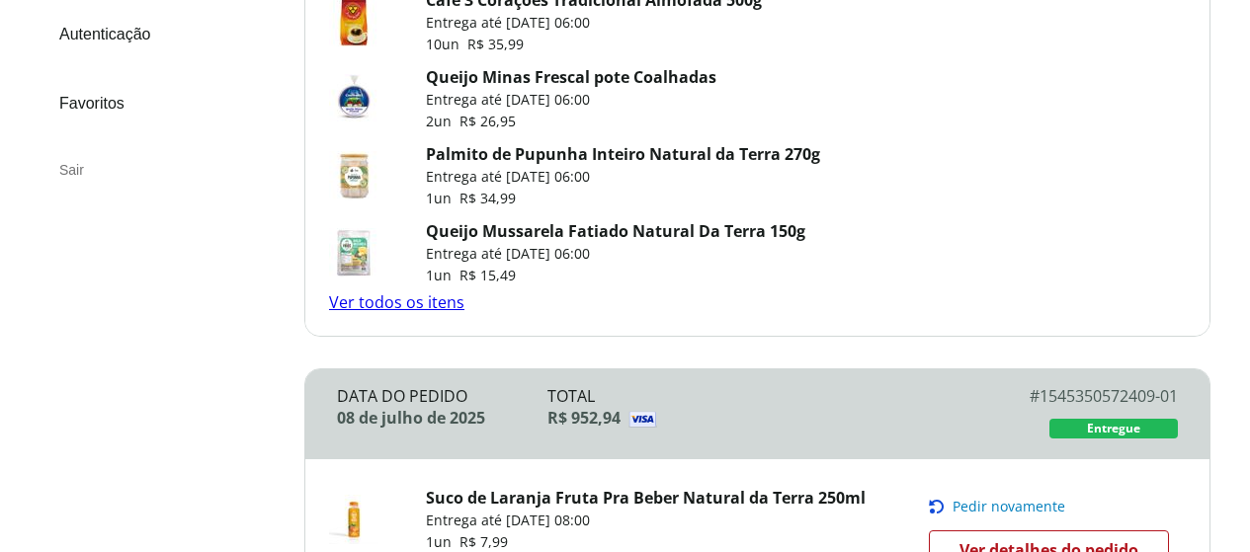
scroll to position [378, 0]
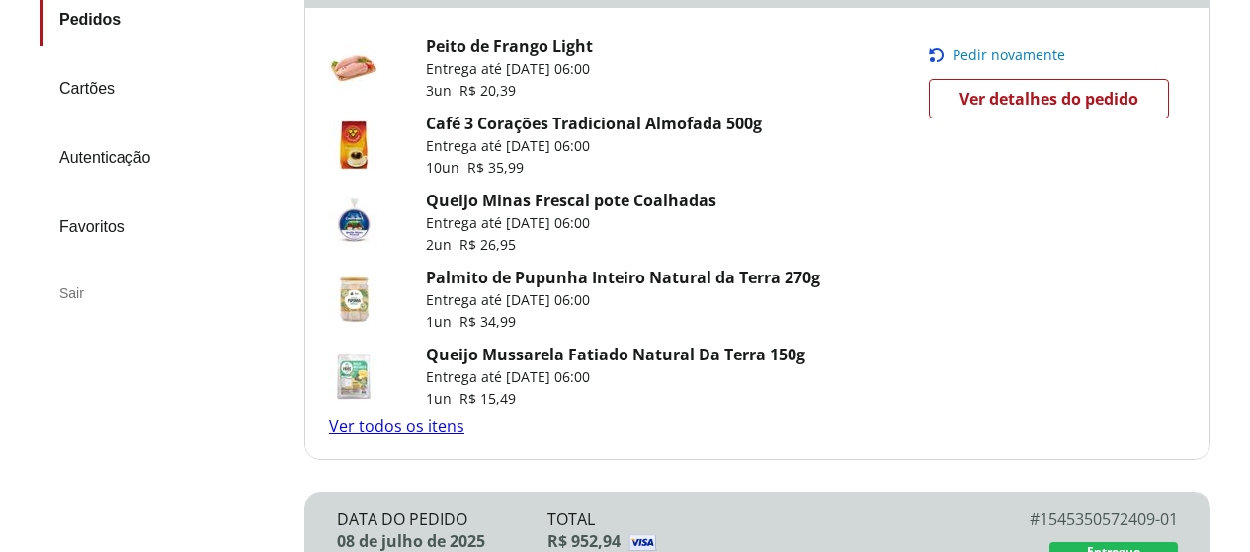
click at [459, 202] on link "Queijo Minas Frescal pote Coalhadas" at bounding box center [571, 201] width 290 height 22
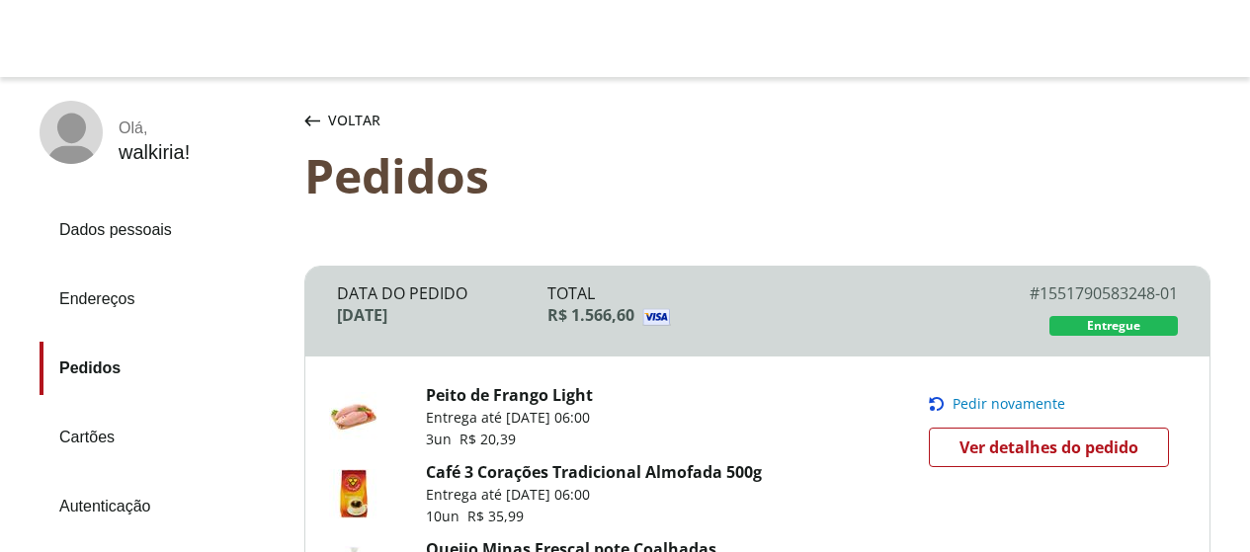
scroll to position [0, 0]
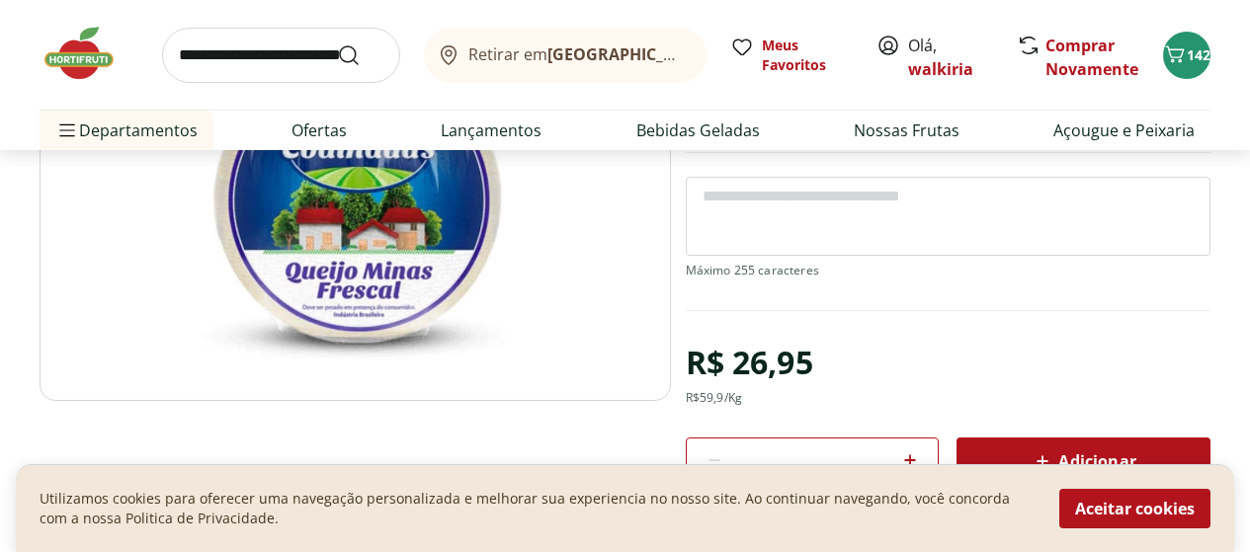
scroll to position [395, 0]
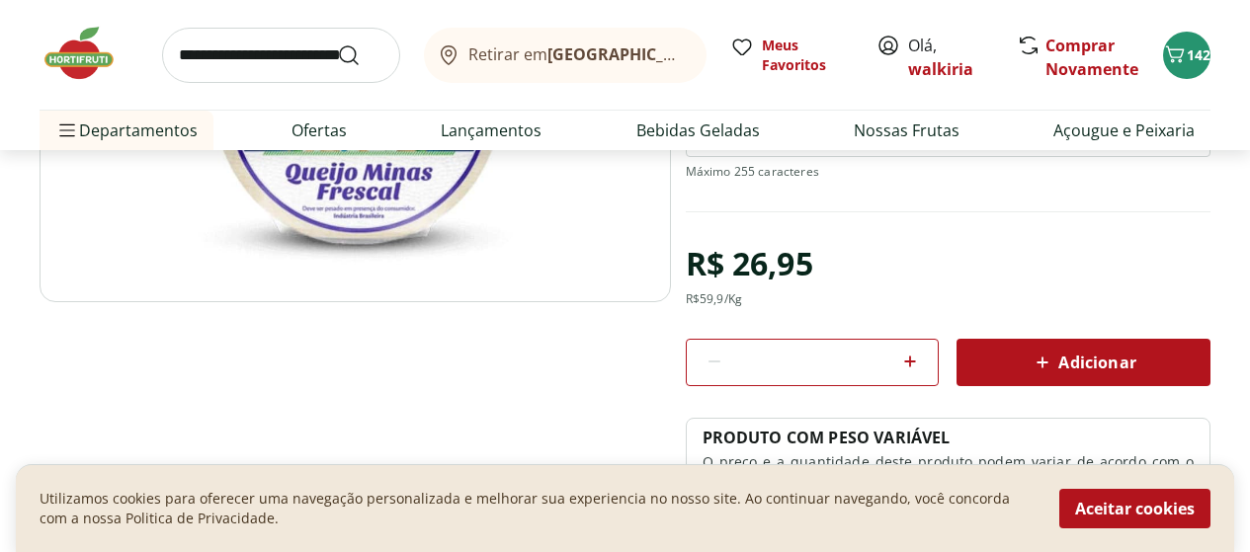
click at [1065, 358] on span "Adicionar" at bounding box center [1083, 363] width 105 height 24
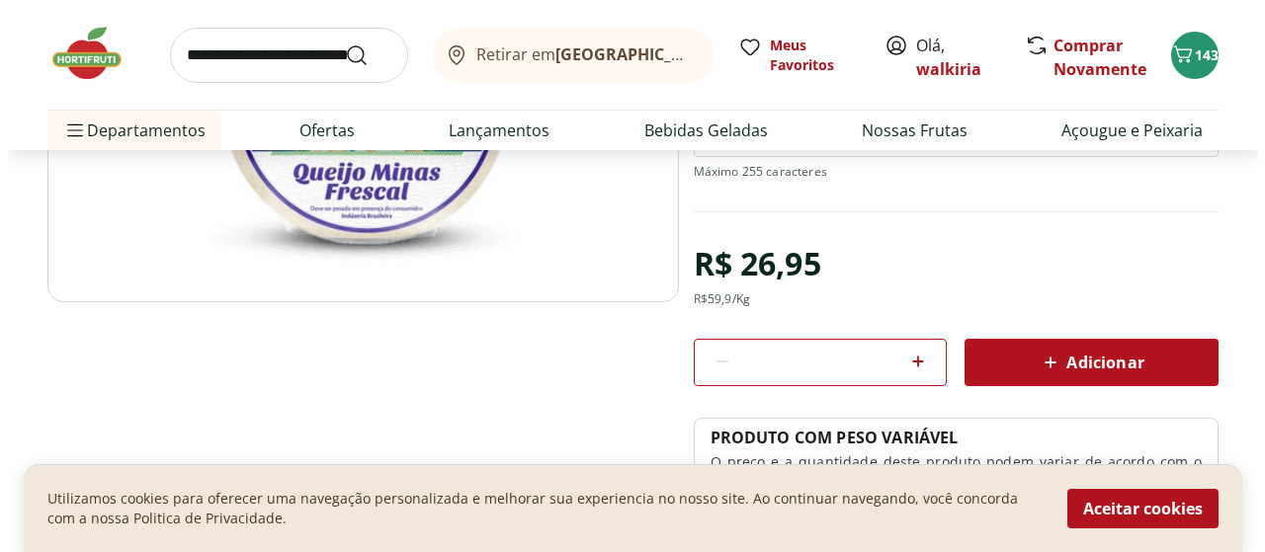
scroll to position [593, 0]
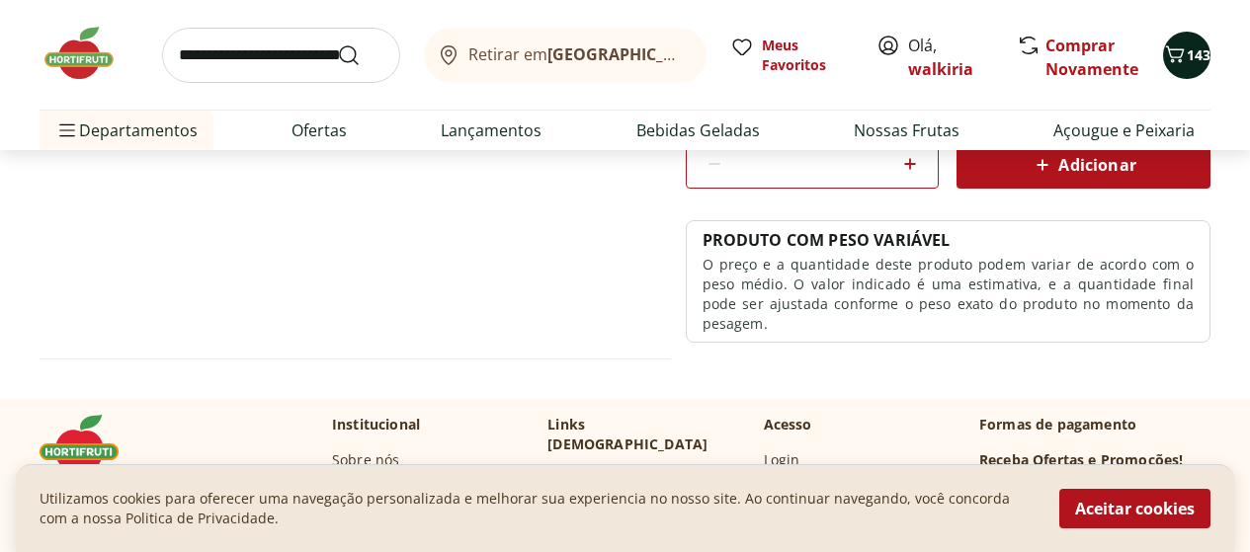
click at [1181, 75] on button "143" at bounding box center [1186, 55] width 47 height 47
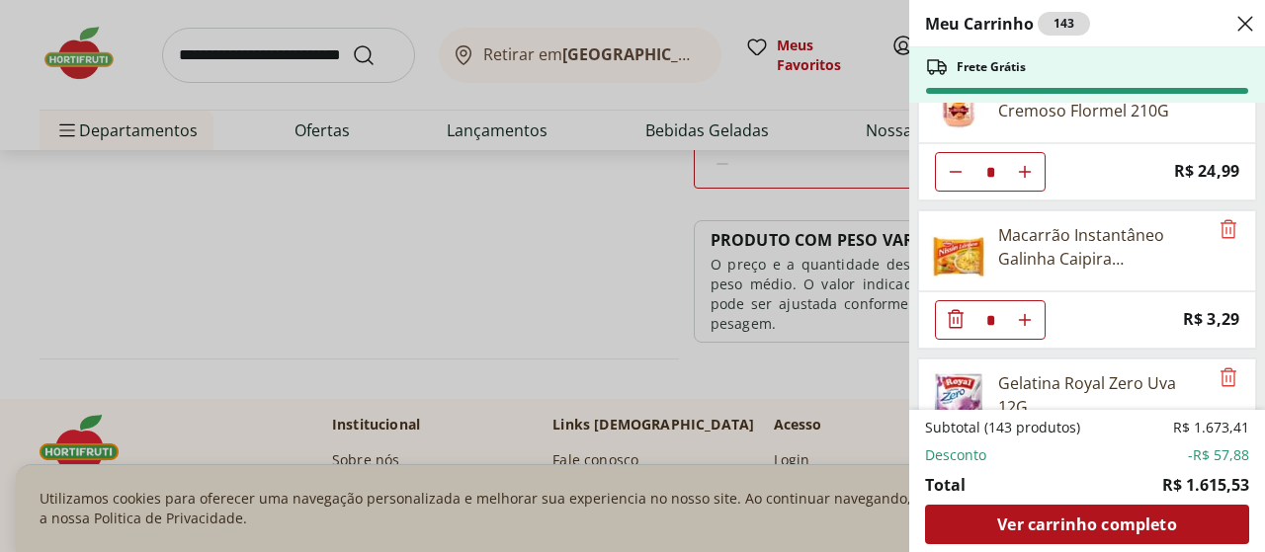
scroll to position [9287, 0]
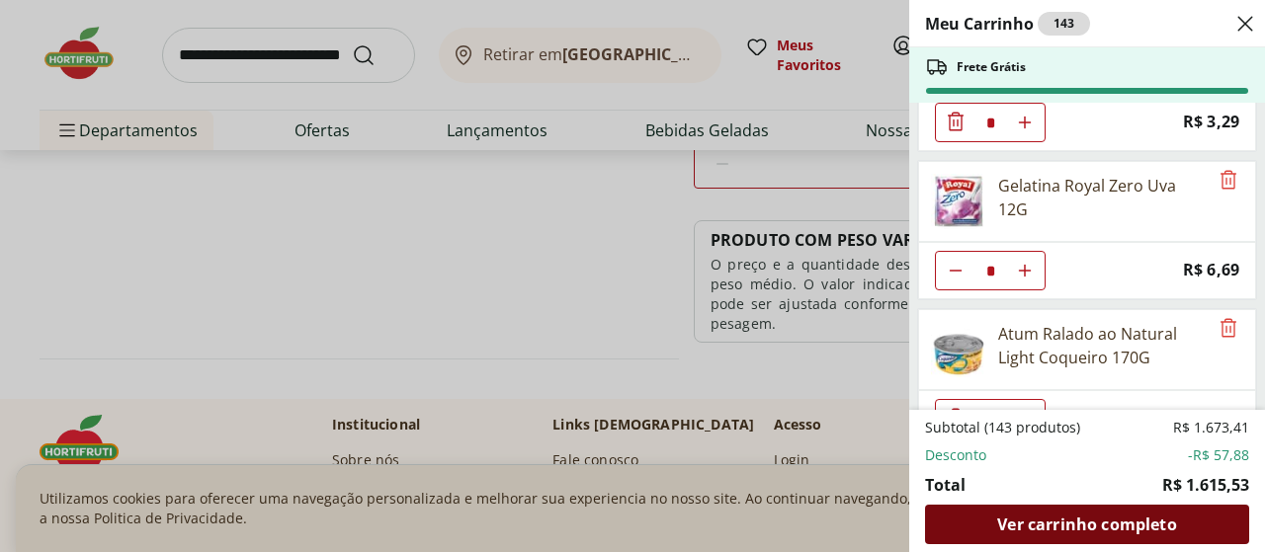
click at [1021, 517] on span "Ver carrinho completo" at bounding box center [1086, 525] width 179 height 16
